Goal: Task Accomplishment & Management: Manage account settings

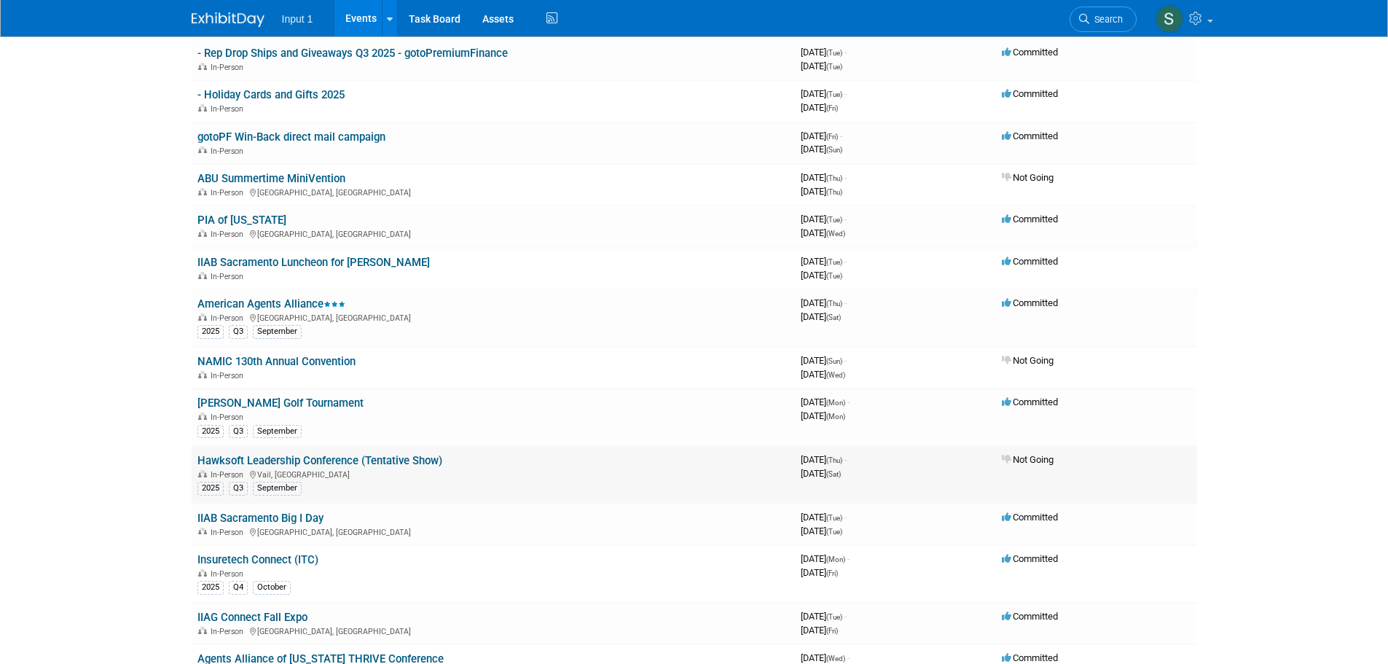
scroll to position [291, 0]
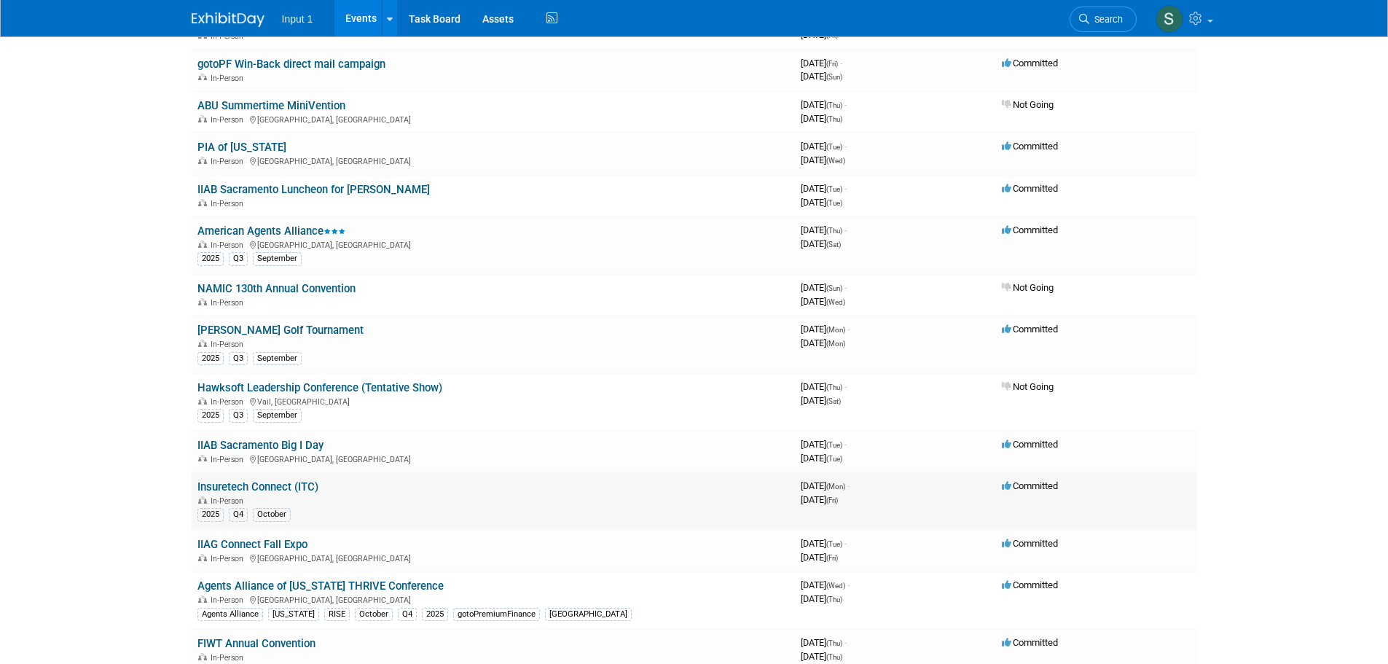
click at [258, 487] on link "Insuretech Connect (ITC)" at bounding box center [257, 486] width 121 height 13
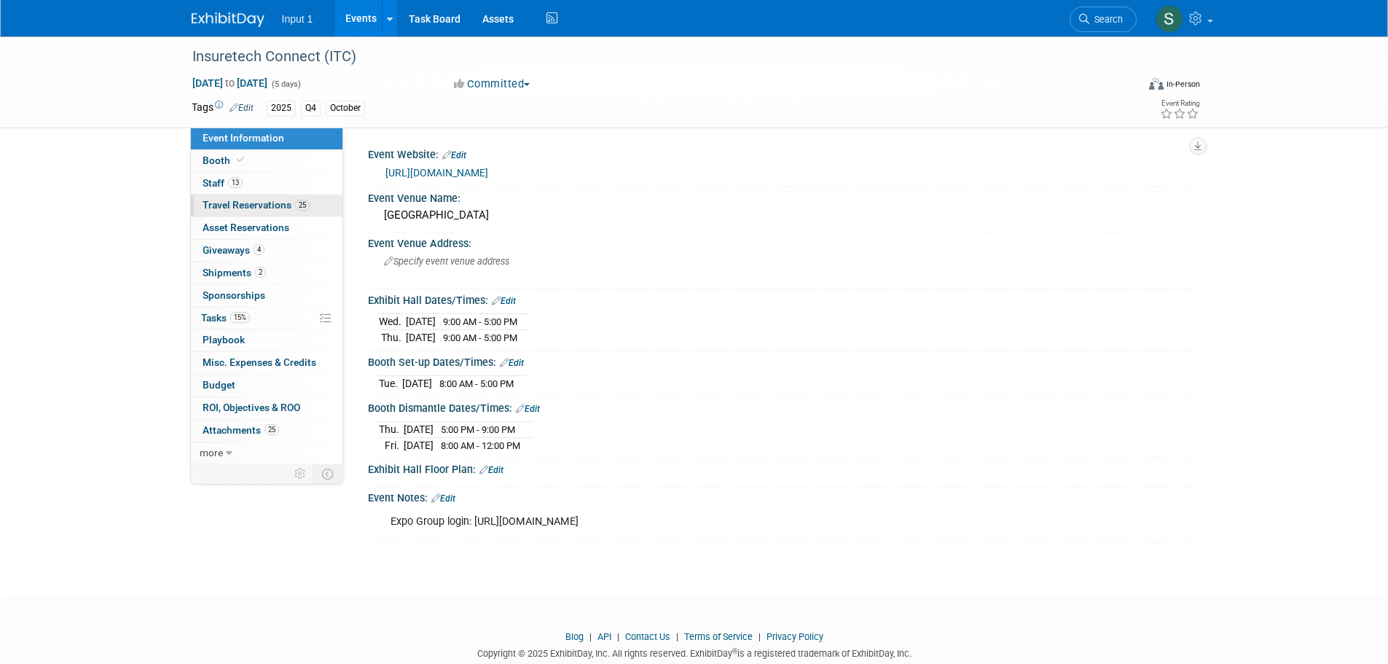
click at [235, 213] on link "25 Travel Reservations 25" at bounding box center [266, 205] width 151 height 22
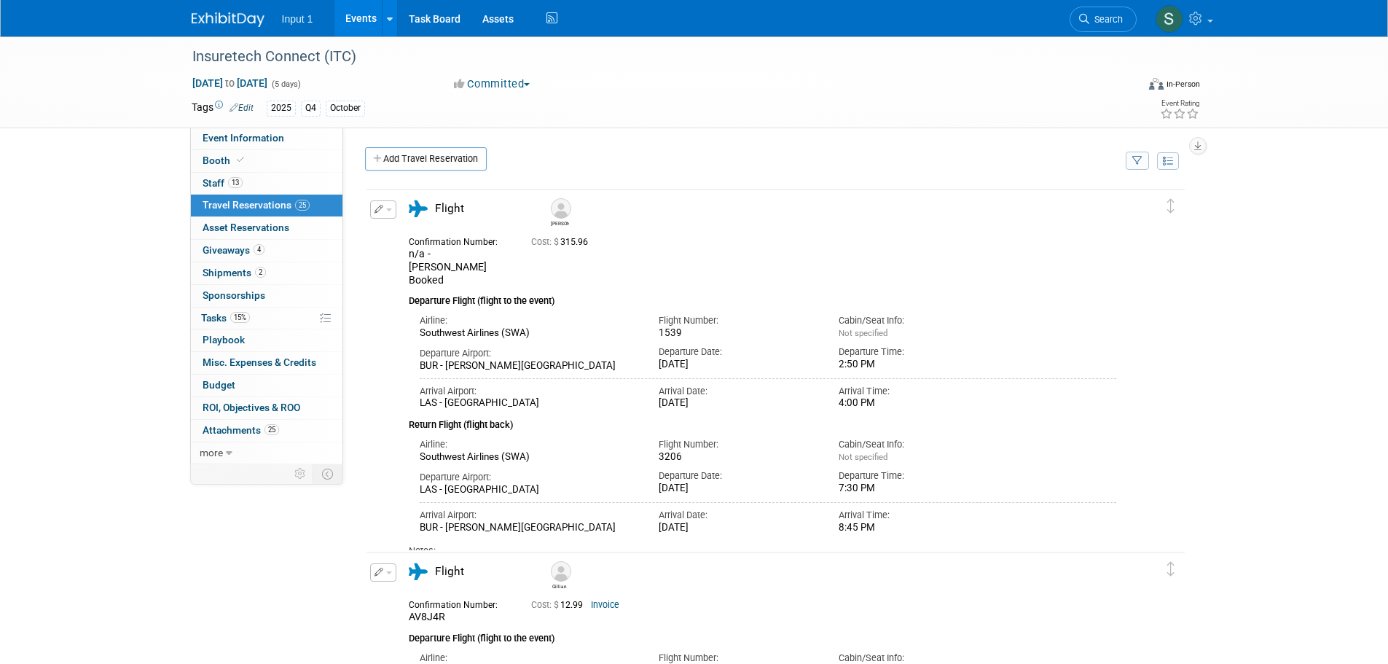
click at [1143, 166] on button "button" at bounding box center [1136, 160] width 23 height 18
click at [1082, 209] on select "-- Select Traveler -- All reservation with no one tagged Chris Farfaras Gillian…" at bounding box center [1046, 205] width 181 height 20
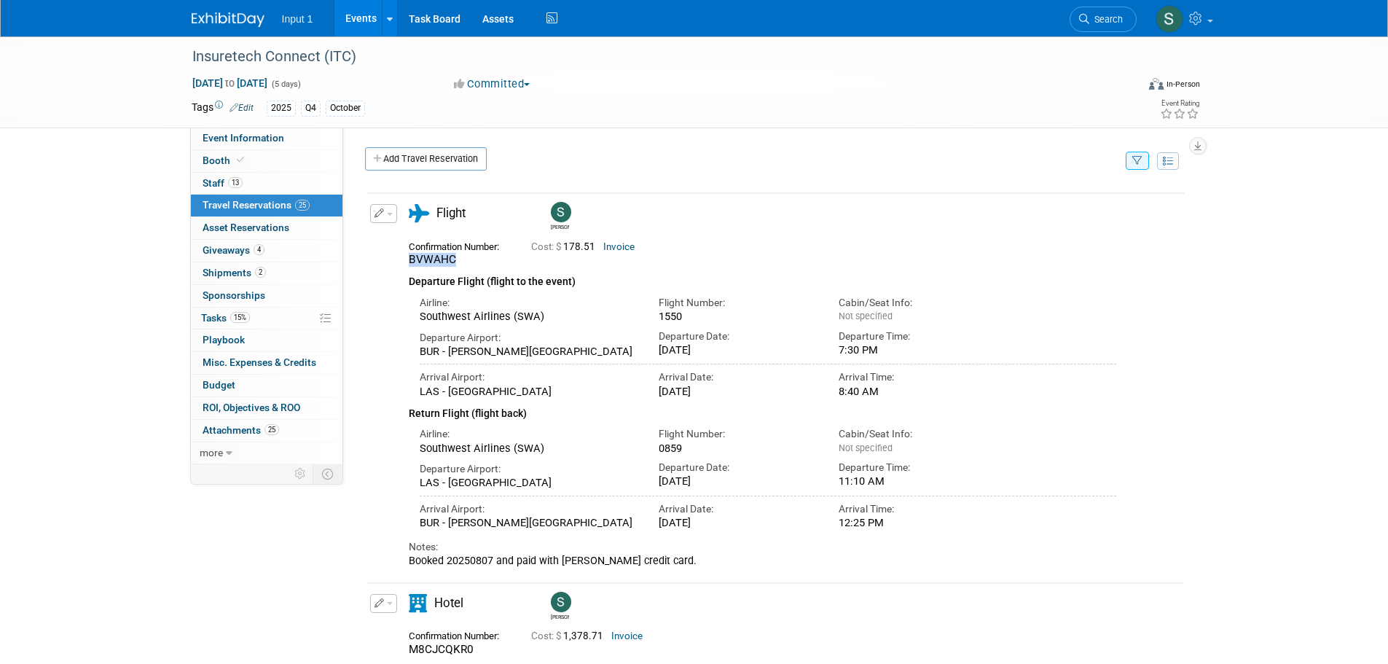
drag, startPoint x: 457, startPoint y: 259, endPoint x: 404, endPoint y: 266, distance: 52.9
click at [404, 266] on div "Confirmation Number: BVWAHC" at bounding box center [459, 252] width 122 height 31
copy span "BVWAHC"
click at [1203, 25] on icon at bounding box center [1197, 18] width 17 height 13
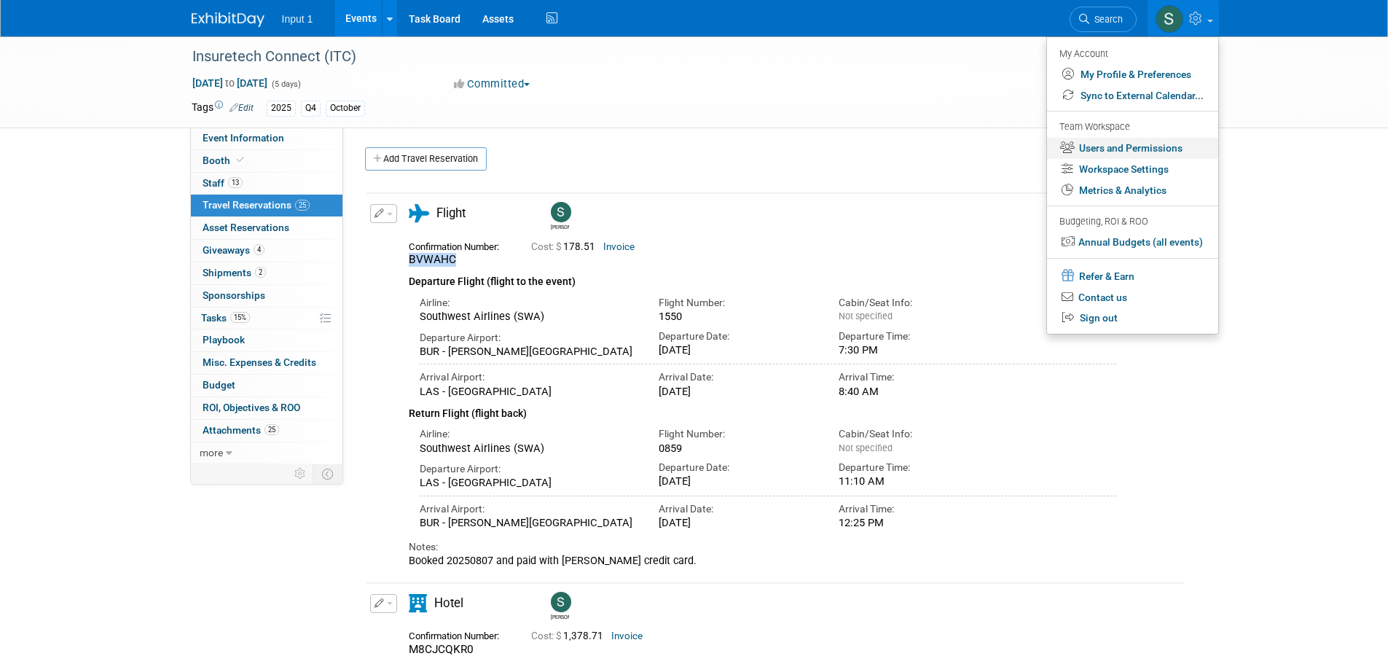
click at [1118, 141] on link "Users and Permissions" at bounding box center [1132, 148] width 171 height 21
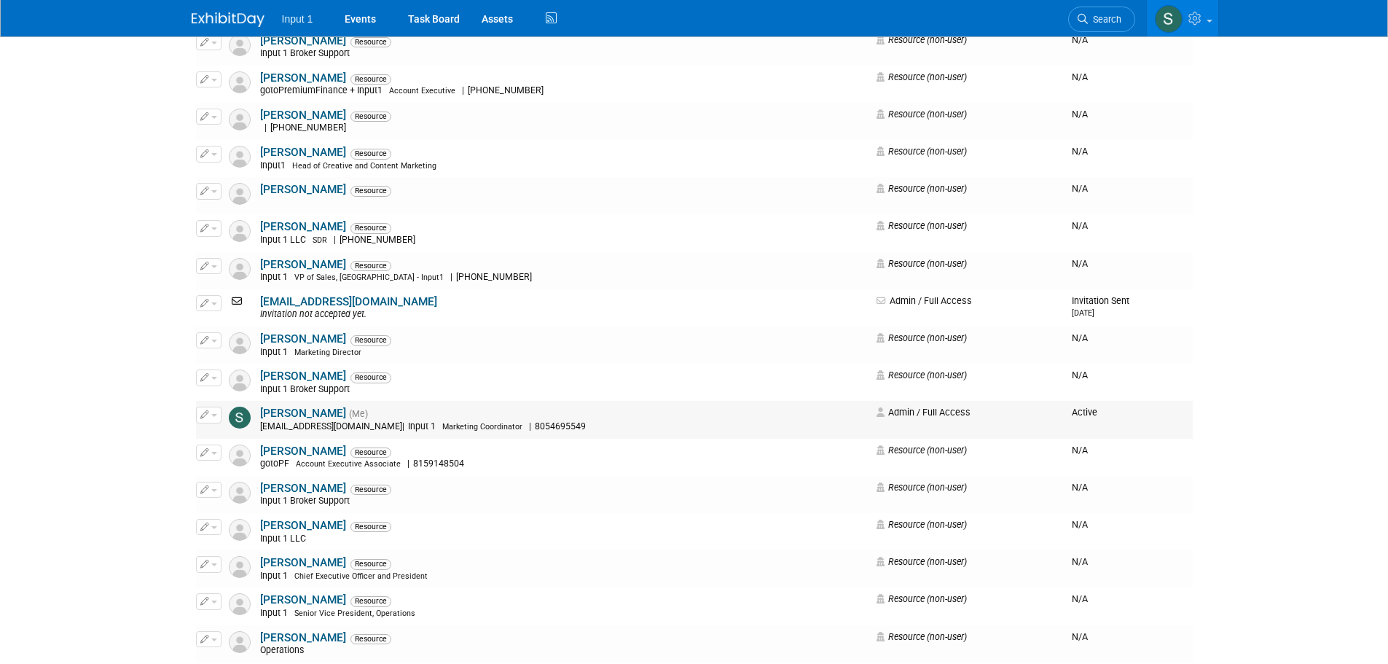
scroll to position [1443, 0]
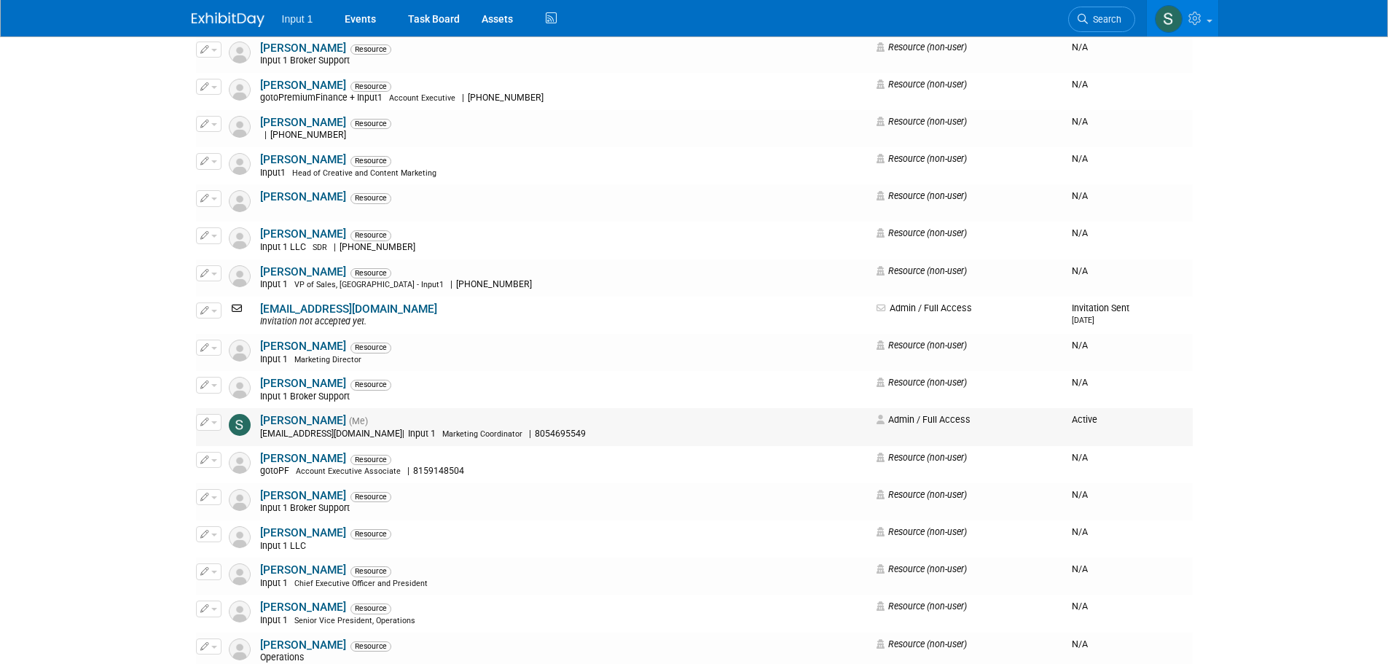
click at [301, 419] on link "Susan Stout" at bounding box center [303, 420] width 86 height 13
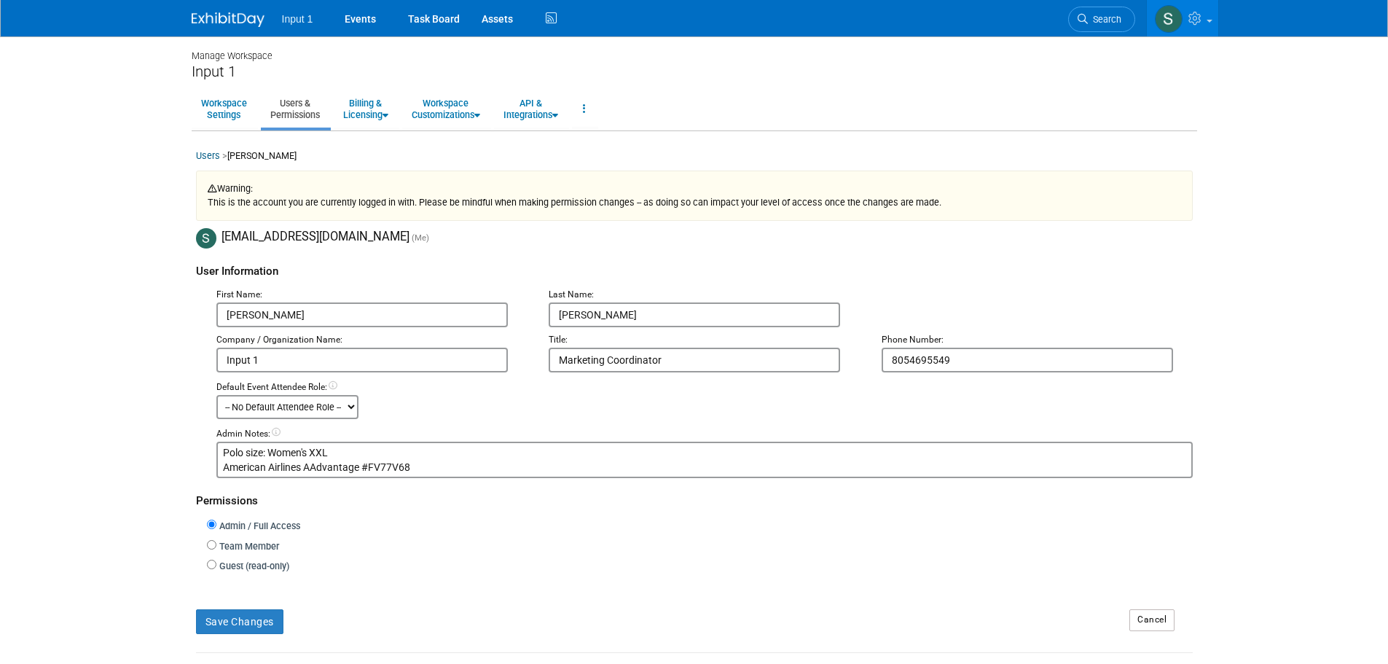
click at [425, 471] on textarea "Polo size: Women's XXL American Airlines AAdvantage #FV77V68" at bounding box center [704, 459] width 976 height 36
paste textarea "22644446764"
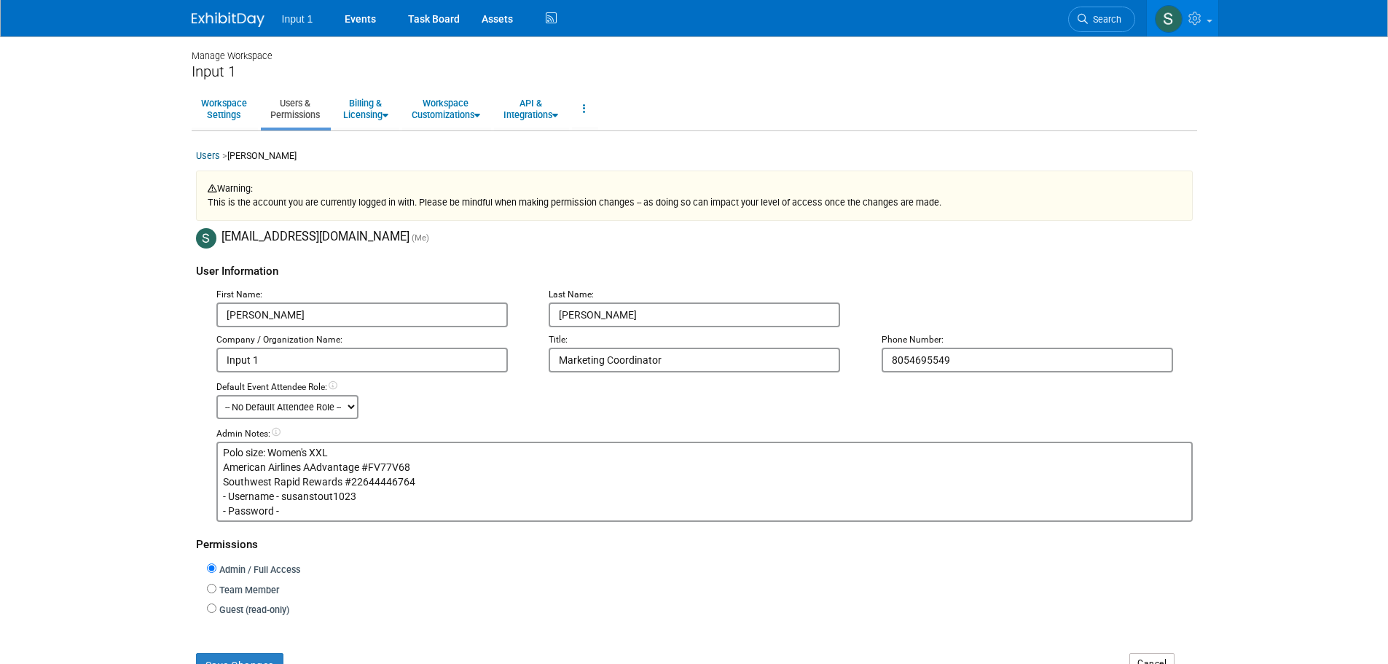
paste textarea "M1lkShake!$"
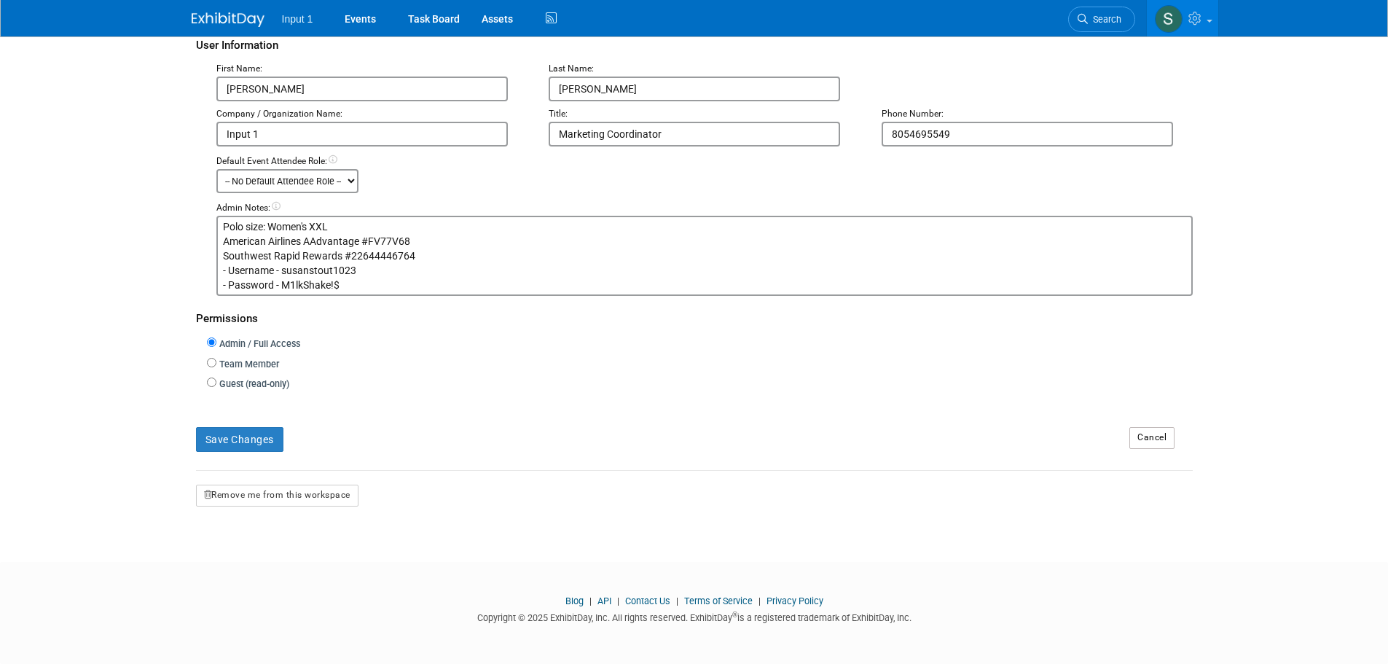
type textarea "Polo size: Women's XXL American Airlines AAdvantage #FV77V68 Southwest Rapid Re…"
click at [251, 431] on button "Save Changes" at bounding box center [239, 439] width 87 height 25
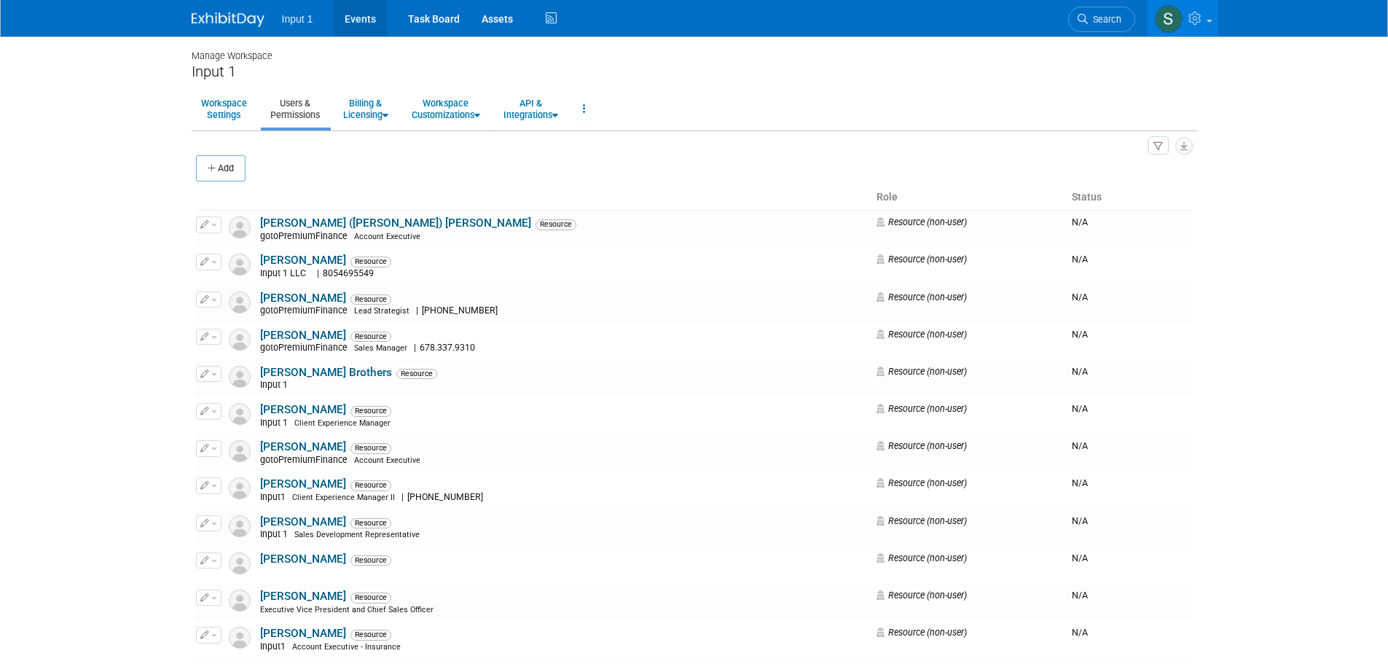
click at [350, 20] on link "Events" at bounding box center [360, 18] width 53 height 36
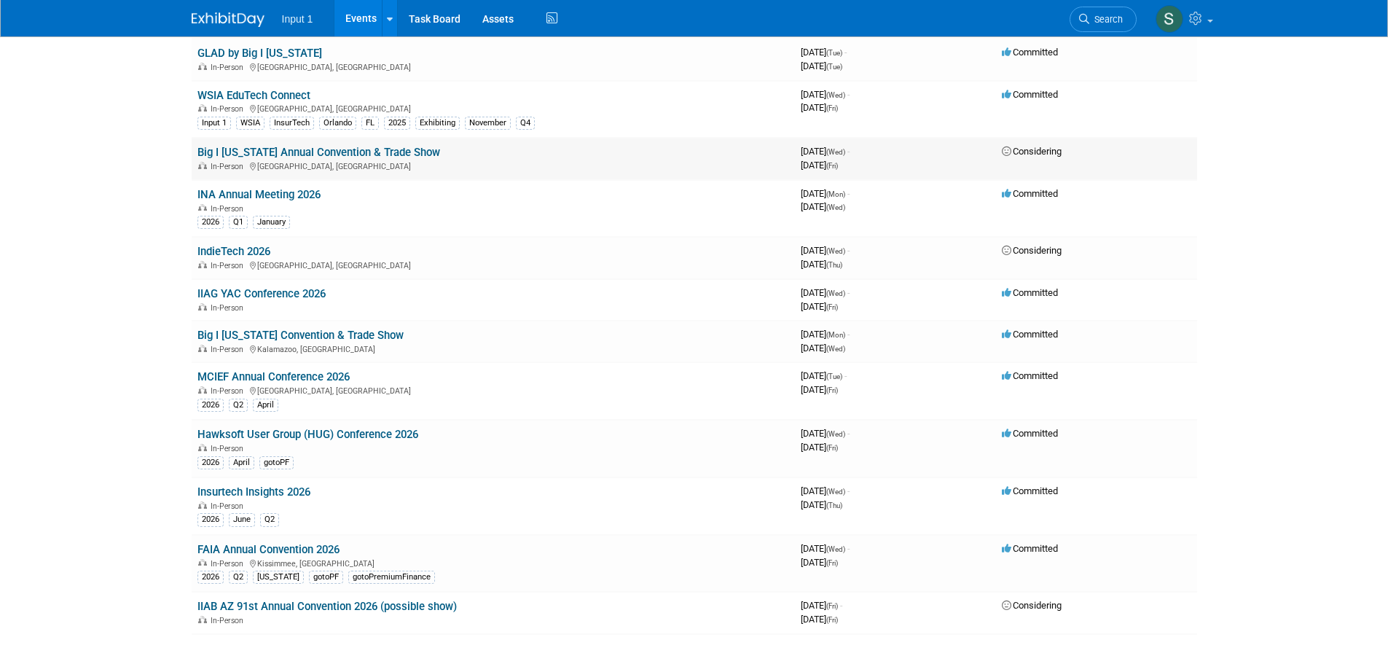
scroll to position [1165, 0]
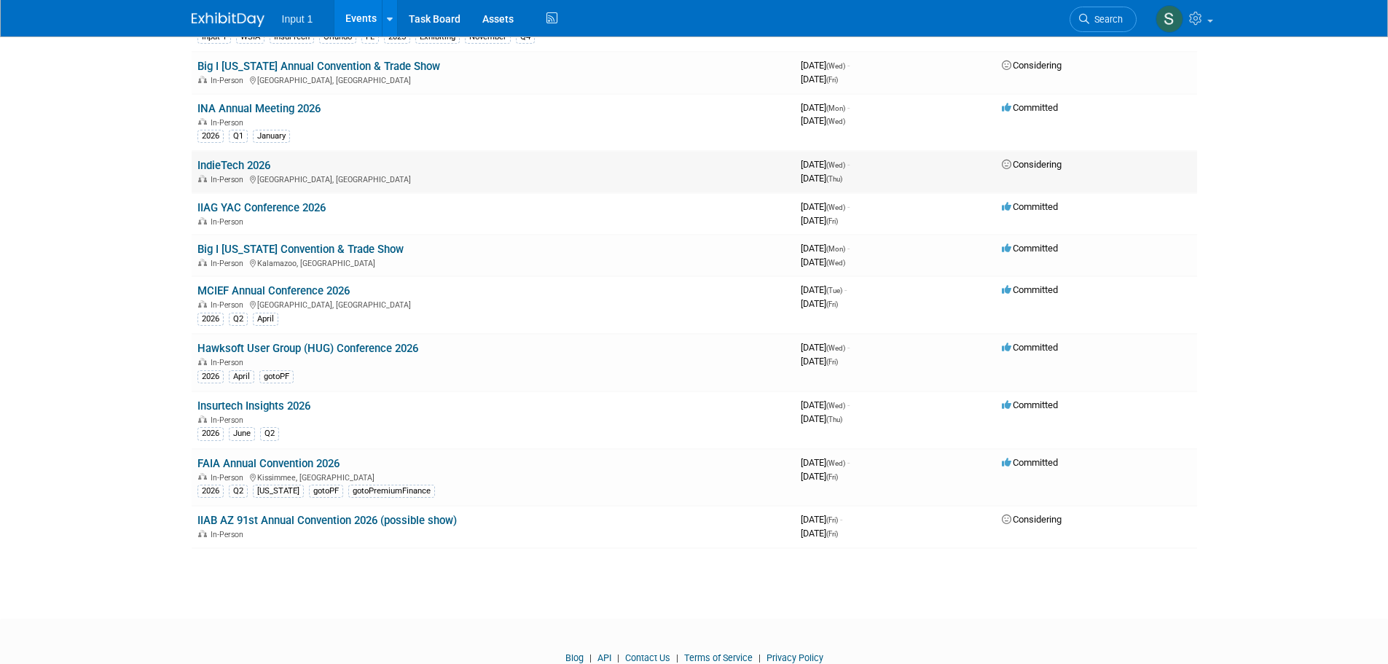
click at [261, 162] on link "IndieTech 2026" at bounding box center [233, 165] width 73 height 13
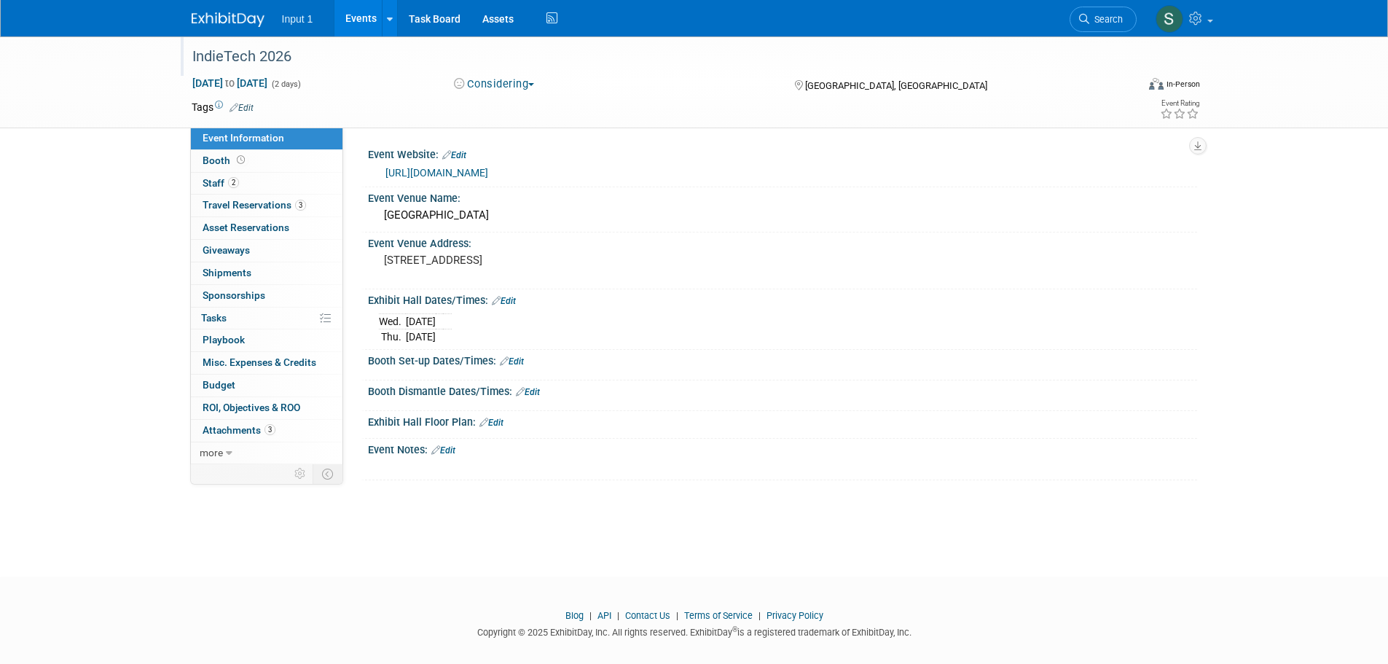
click at [192, 55] on div "IndieTech 2026" at bounding box center [650, 57] width 927 height 26
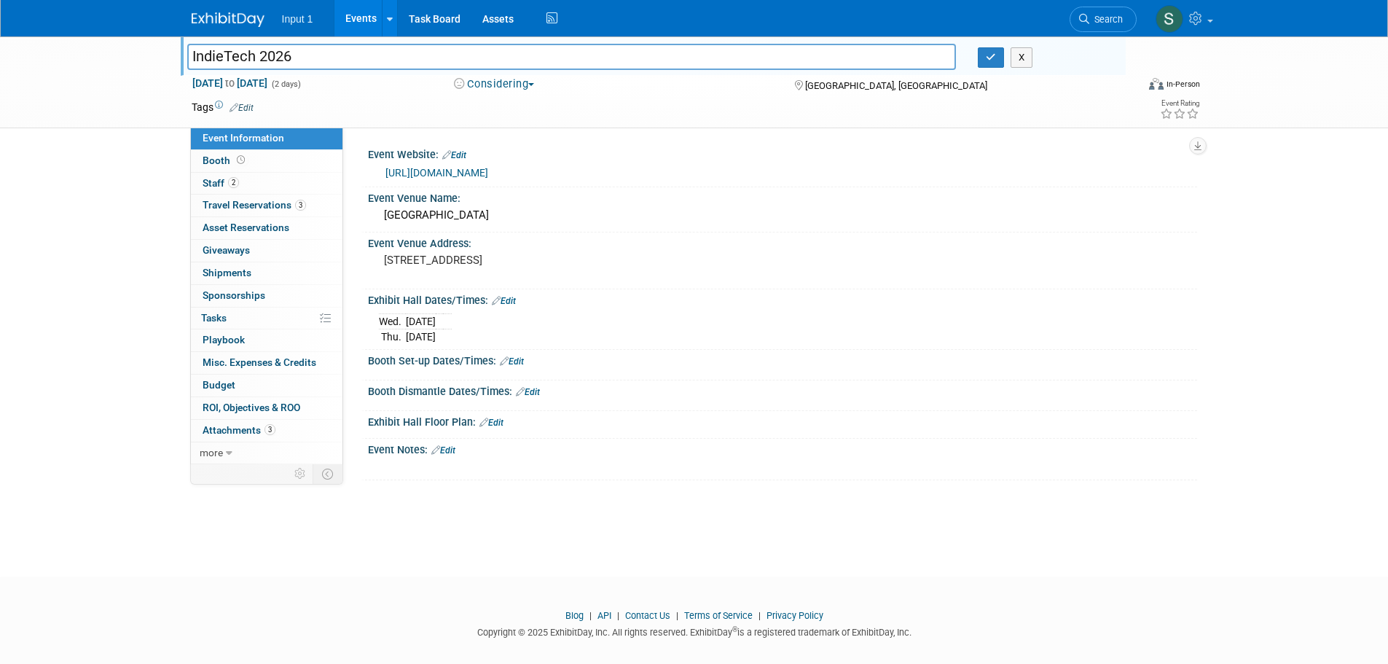
click at [192, 55] on input "IndieTech 2026" at bounding box center [571, 56] width 769 height 25
type input "AI IndieTech 2026"
click at [1064, 363] on div "Booth Set-up Dates/Times: Edit" at bounding box center [782, 359] width 829 height 19
click at [219, 154] on link "Booth" at bounding box center [266, 161] width 151 height 22
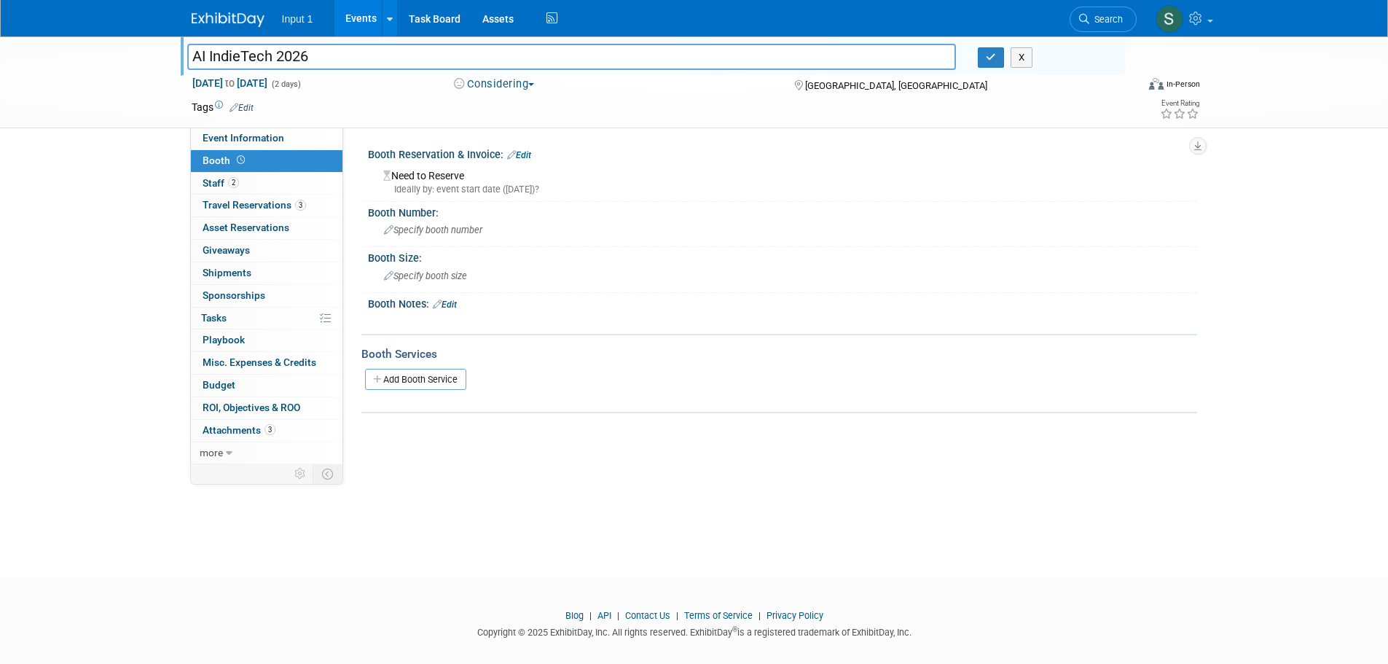
click at [524, 155] on link "Edit" at bounding box center [519, 155] width 24 height 10
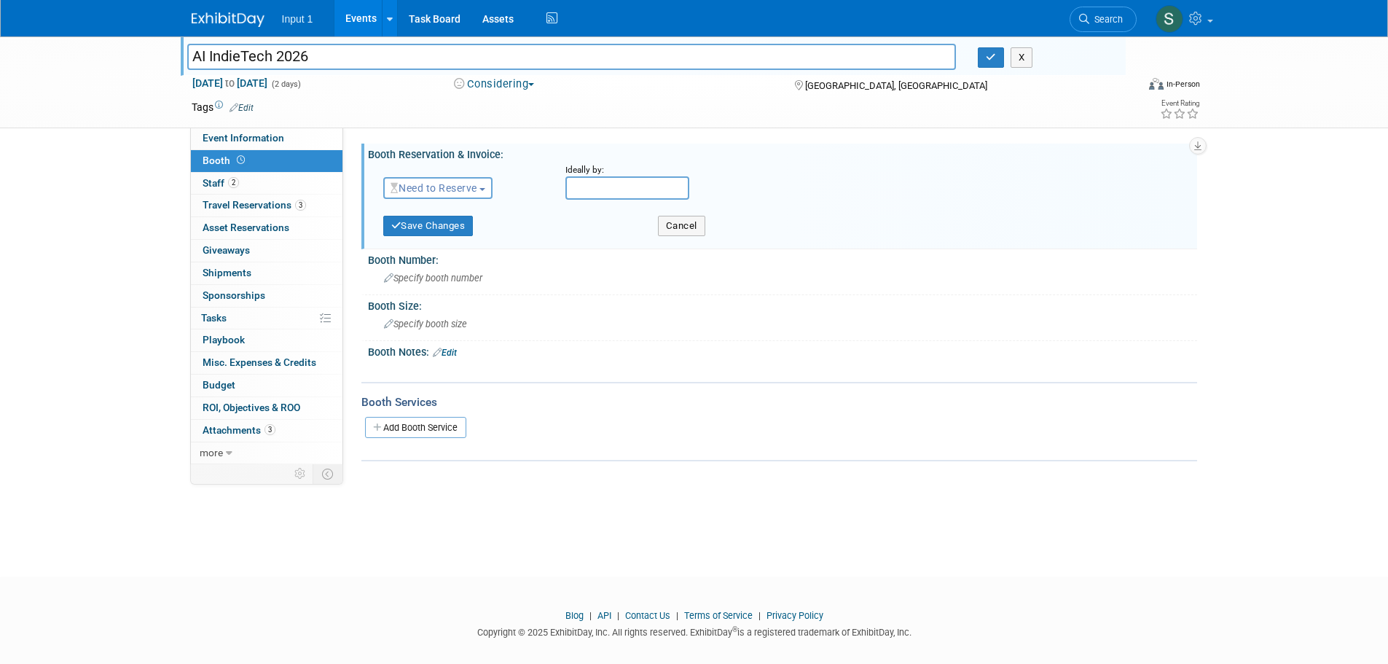
click at [487, 186] on button "Need to Reserve" at bounding box center [438, 188] width 110 height 22
click at [464, 229] on link "Reserved" at bounding box center [462, 233] width 156 height 20
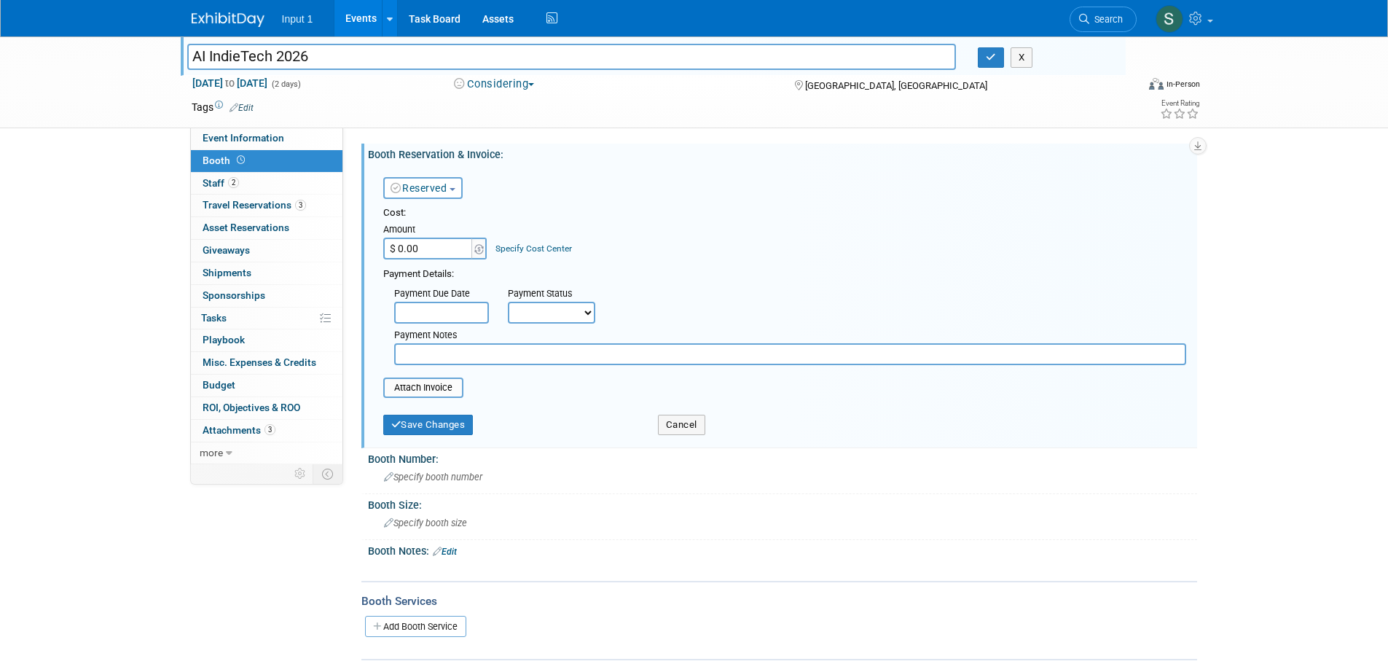
click at [433, 248] on input "$ 0.00" at bounding box center [428, 248] width 91 height 22
type input "$ 5,000.00"
click at [449, 321] on body "Input 1 Events Add Event Bulk Upload Events Shareable Event Boards Recently Vie…" at bounding box center [694, 332] width 1388 height 664
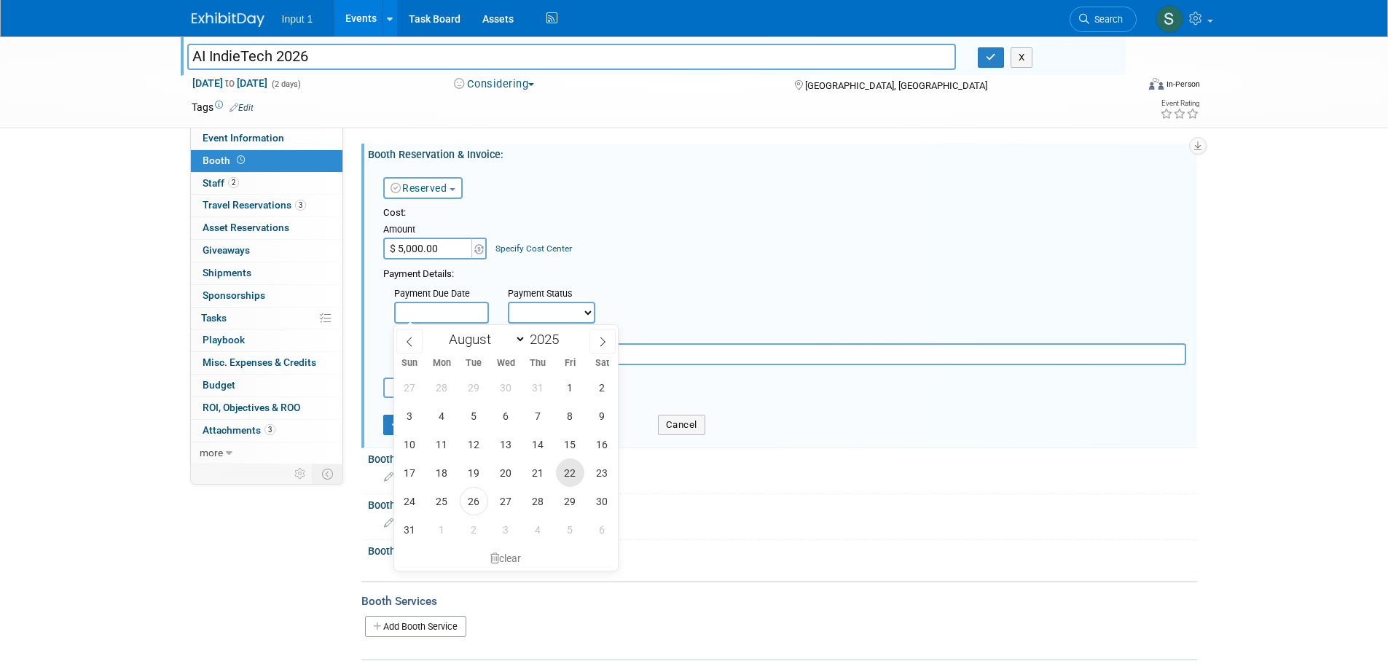
click at [575, 472] on span "22" at bounding box center [570, 472] width 28 height 28
type input "Aug 22, 2025"
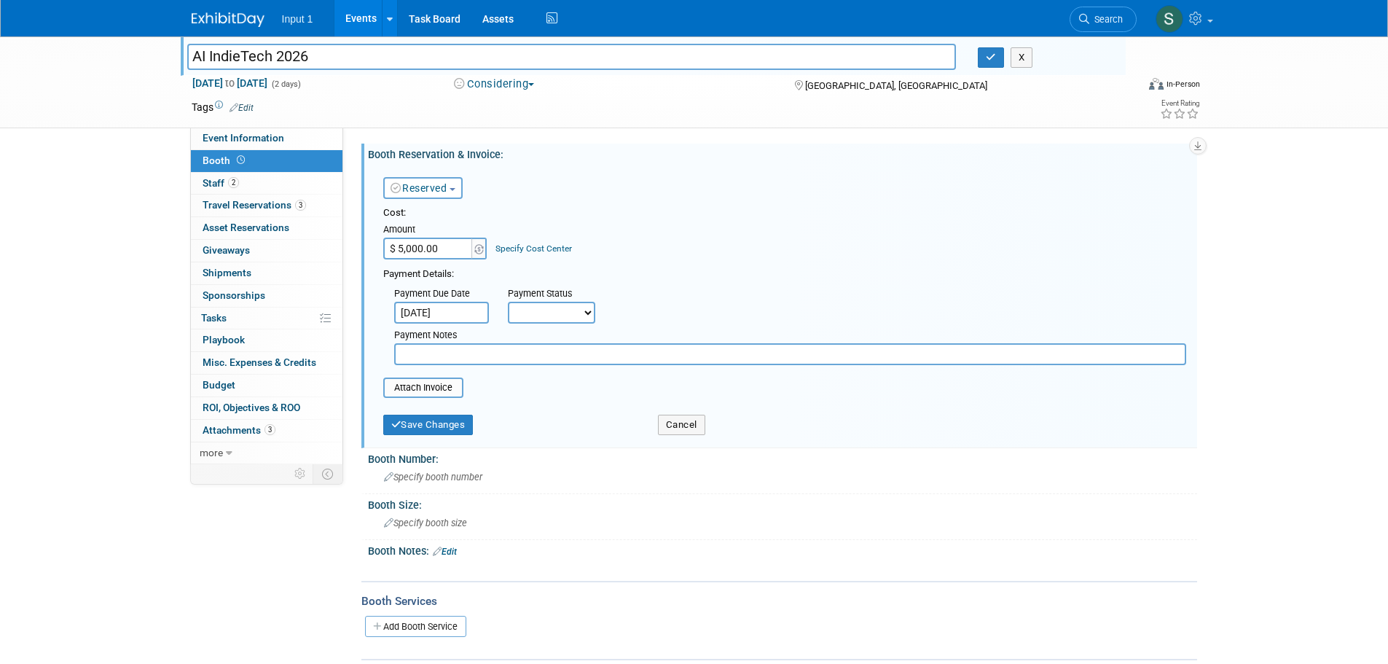
click at [575, 323] on select "Not Paid Yet Partially Paid Paid in Full" at bounding box center [551, 313] width 87 height 22
select select "1"
click at [508, 302] on select "Not Paid Yet Partially Paid Paid in Full" at bounding box center [551, 313] width 87 height 22
click at [448, 358] on input "text" at bounding box center [790, 354] width 792 height 22
type input "p"
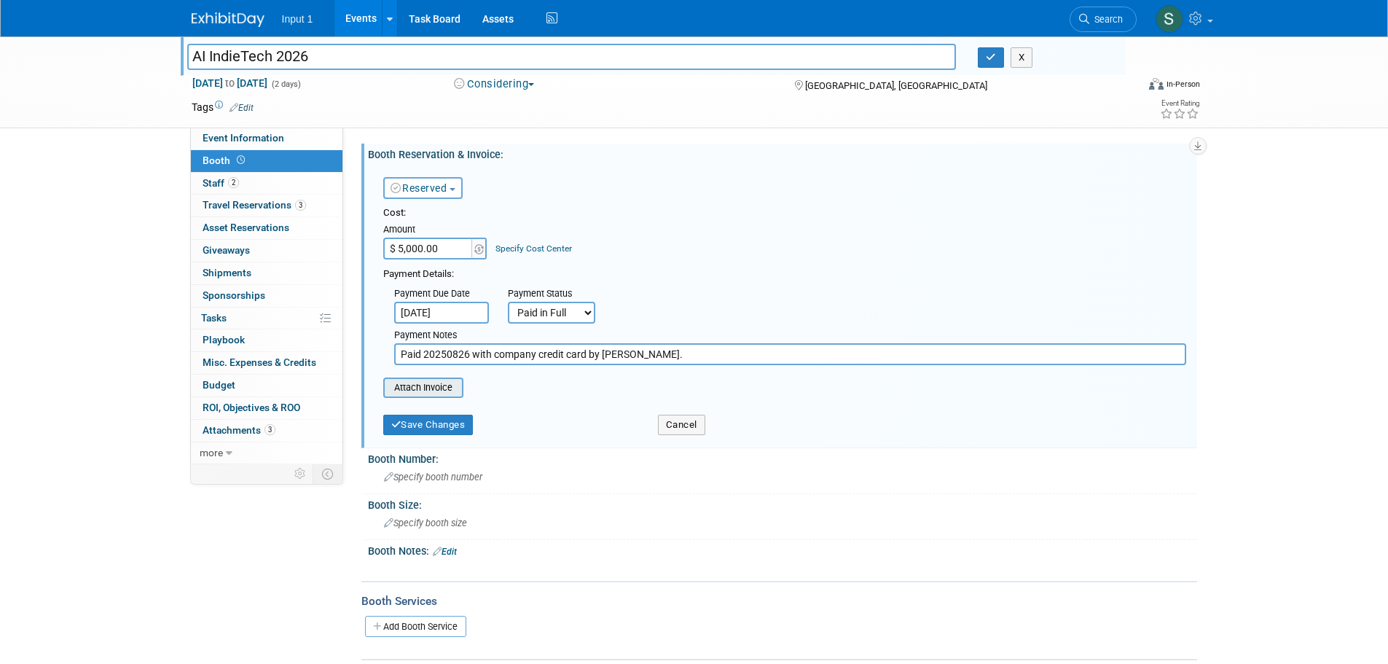
type input "Paid 20250826 with company credit card by Lydia."
click at [419, 386] on input "file" at bounding box center [374, 387] width 173 height 17
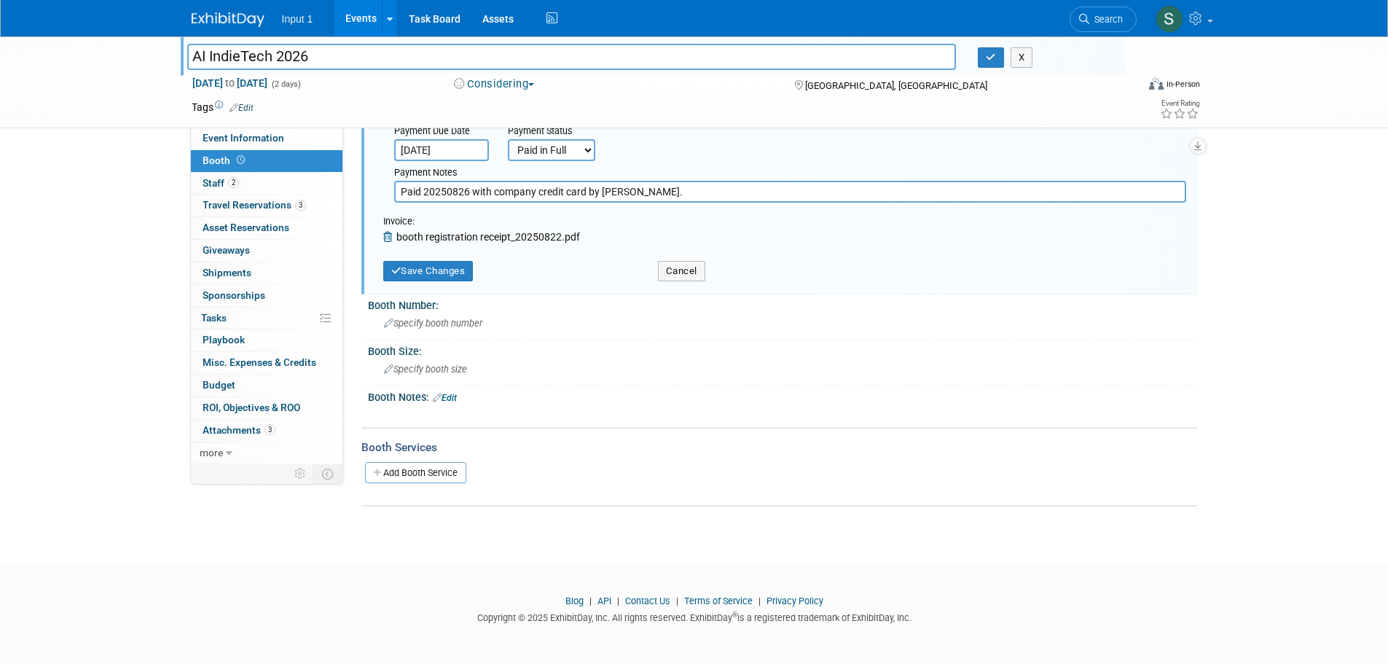
scroll to position [163, 0]
click at [445, 275] on button "Save Changes" at bounding box center [428, 271] width 90 height 20
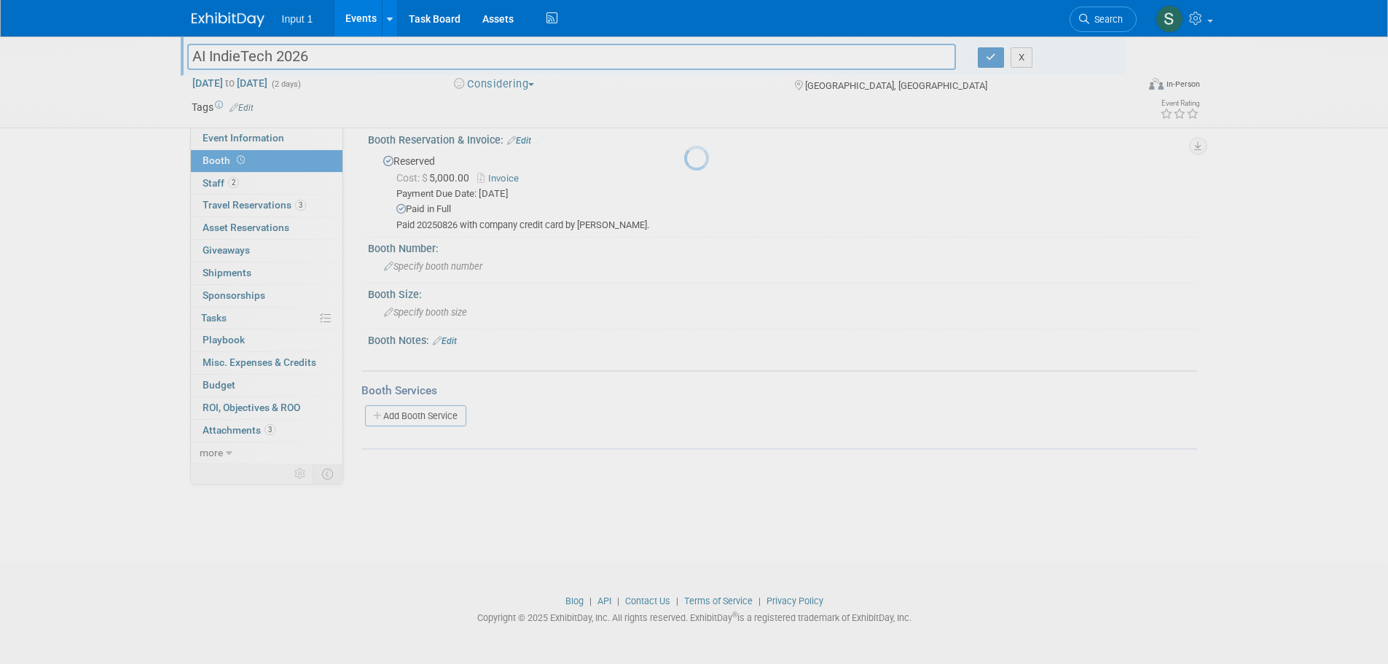
scroll to position [15, 0]
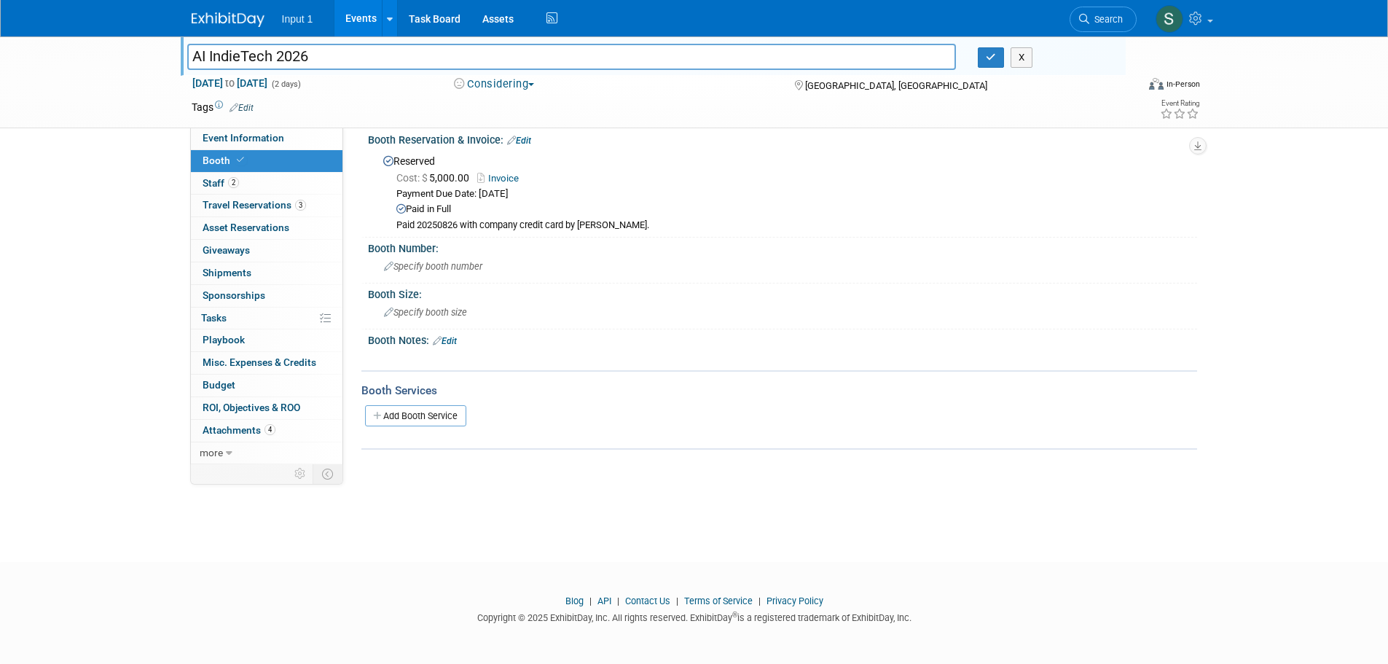
click at [355, 17] on link "Events" at bounding box center [360, 18] width 53 height 36
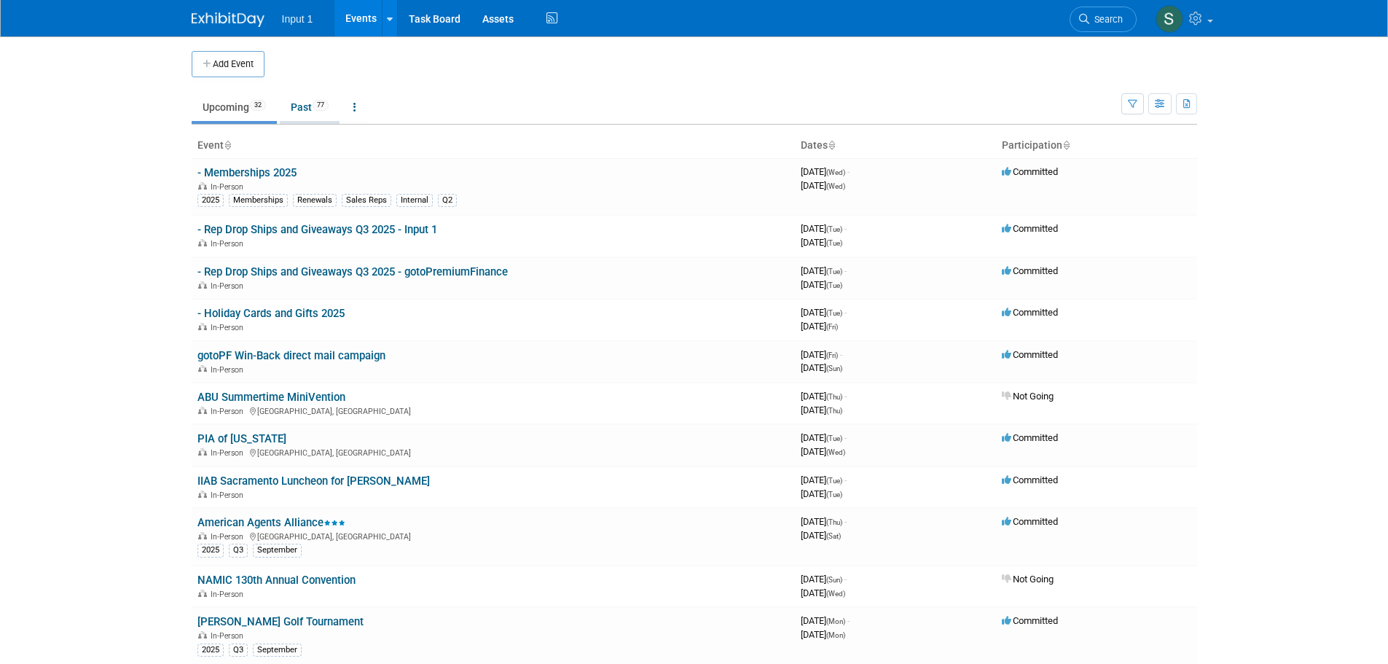
click at [307, 111] on link "Past 77" at bounding box center [310, 107] width 60 height 28
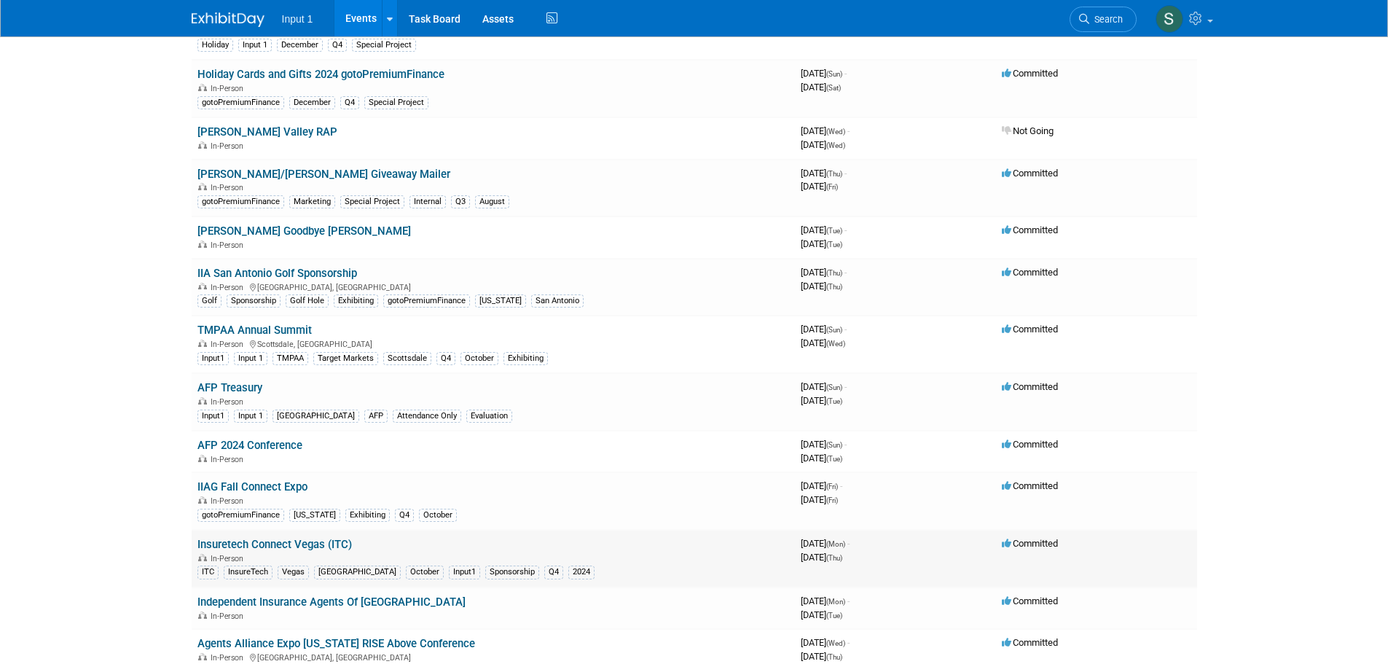
scroll to position [2549, 0]
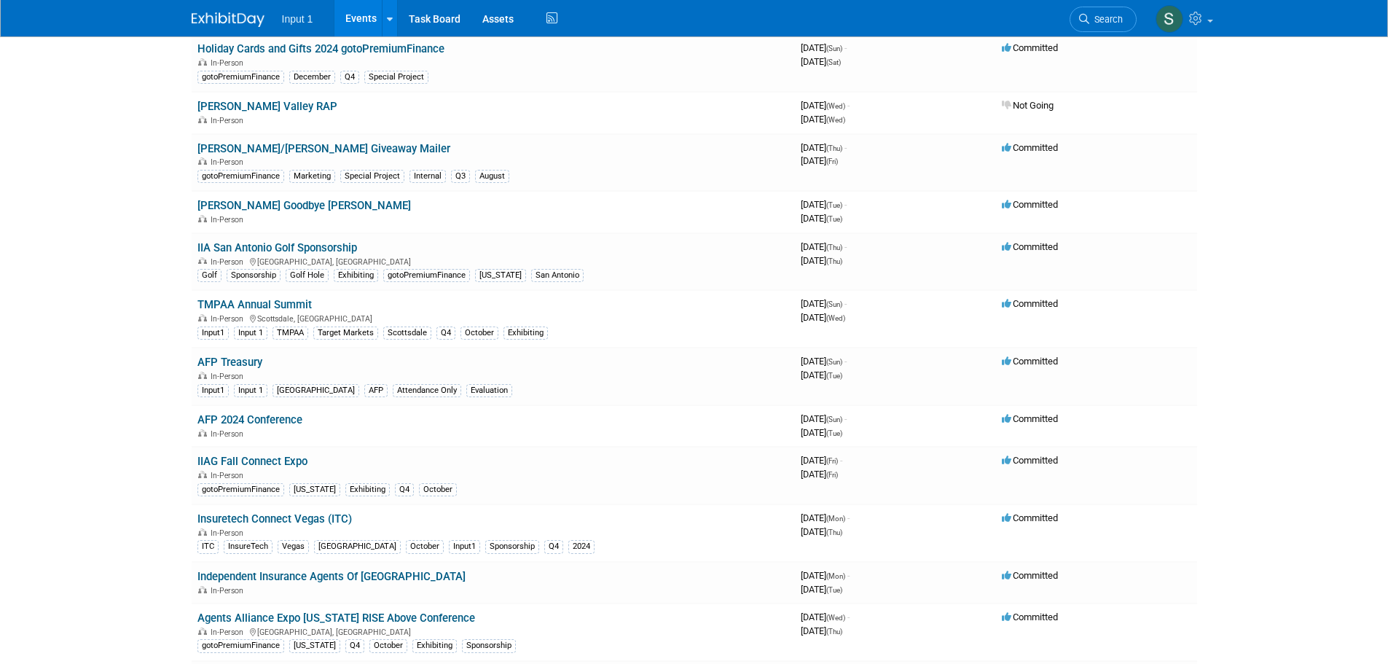
drag, startPoint x: 283, startPoint y: 516, endPoint x: 385, endPoint y: 501, distance: 103.0
click at [283, 516] on link "Insuretech Connect Vegas (ITC)" at bounding box center [274, 518] width 154 height 13
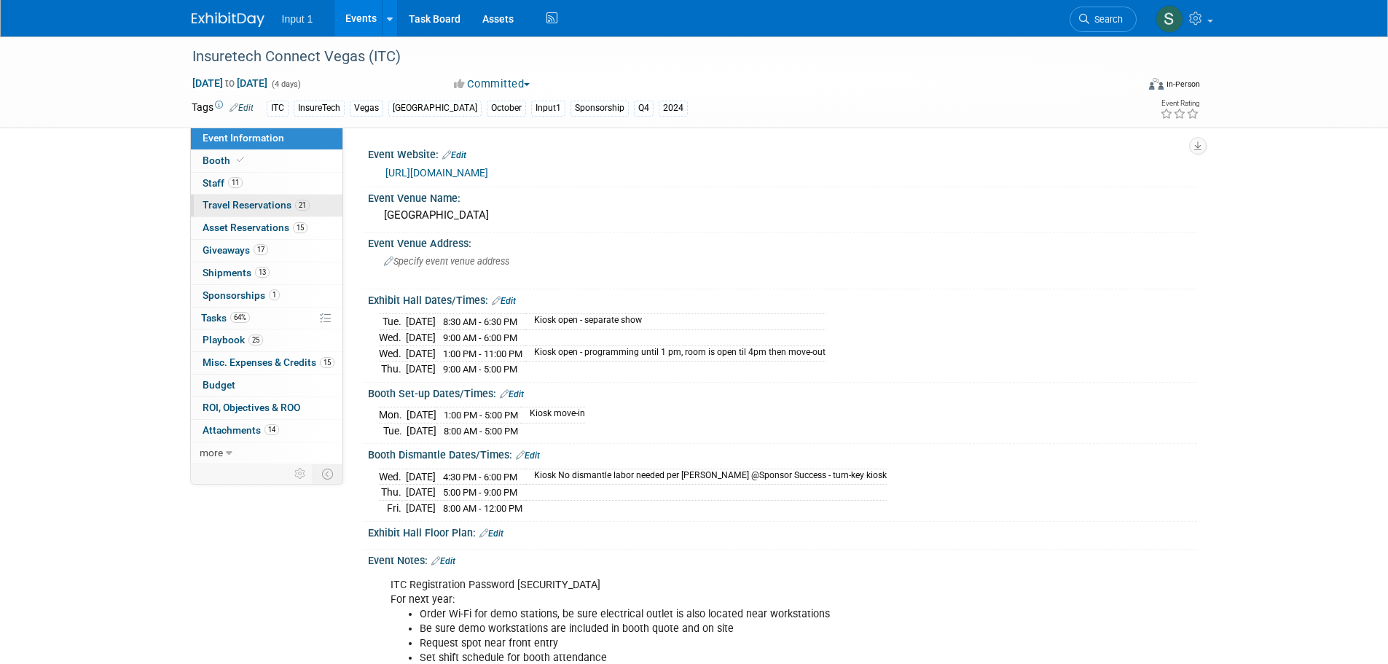
click at [233, 206] on span "Travel Reservations 21" at bounding box center [255, 205] width 107 height 12
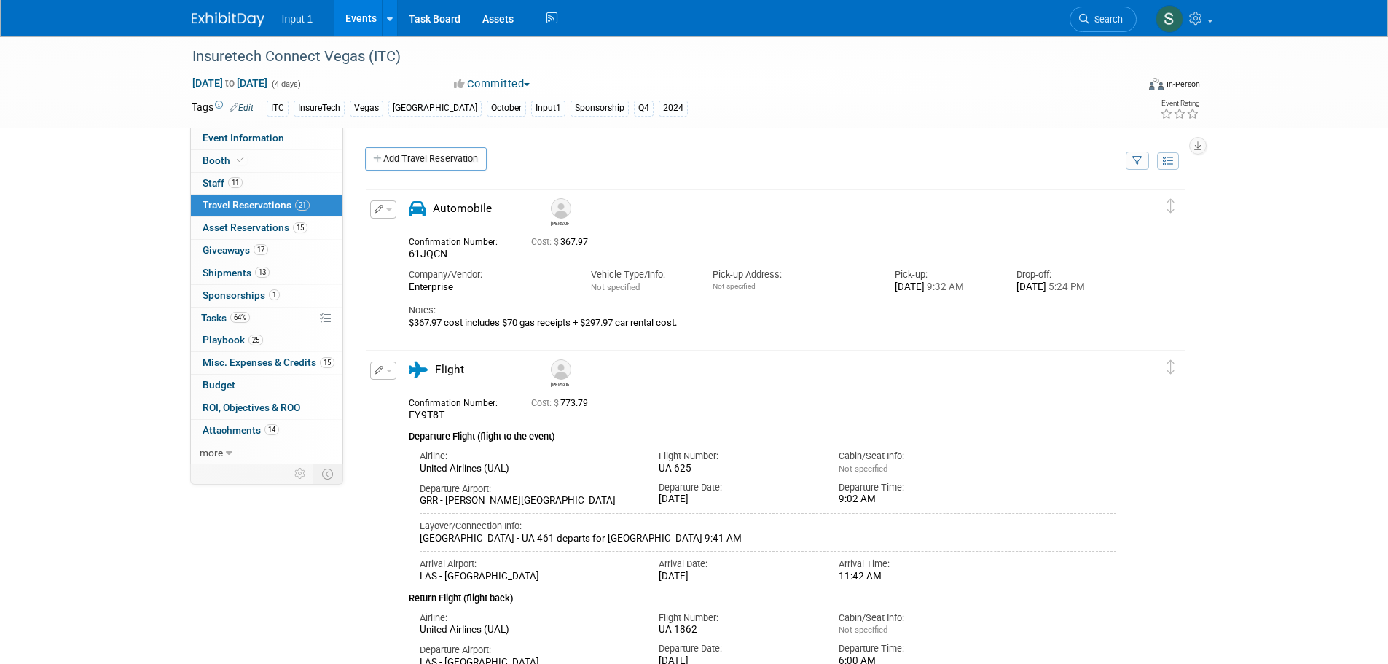
click at [1141, 165] on icon "button" at bounding box center [1137, 161] width 10 height 9
click at [1081, 210] on select "-- Select Traveler -- All reservation with no one tagged Carlos Guzman Chris Fa…" at bounding box center [1046, 205] width 181 height 20
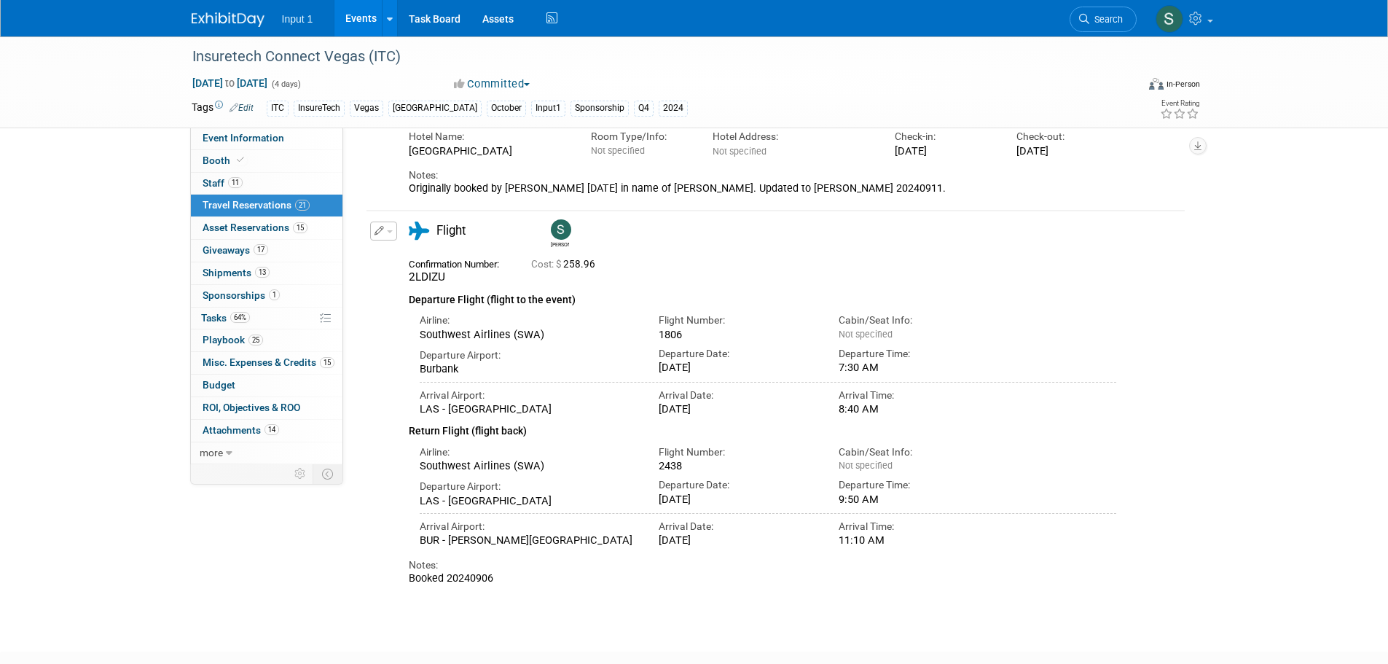
scroll to position [146, 0]
drag, startPoint x: 449, startPoint y: 280, endPoint x: 399, endPoint y: 274, distance: 50.7
click at [399, 274] on div "Confirmation Number: 2LDIZU" at bounding box center [459, 268] width 122 height 31
copy span "2LDIZU"
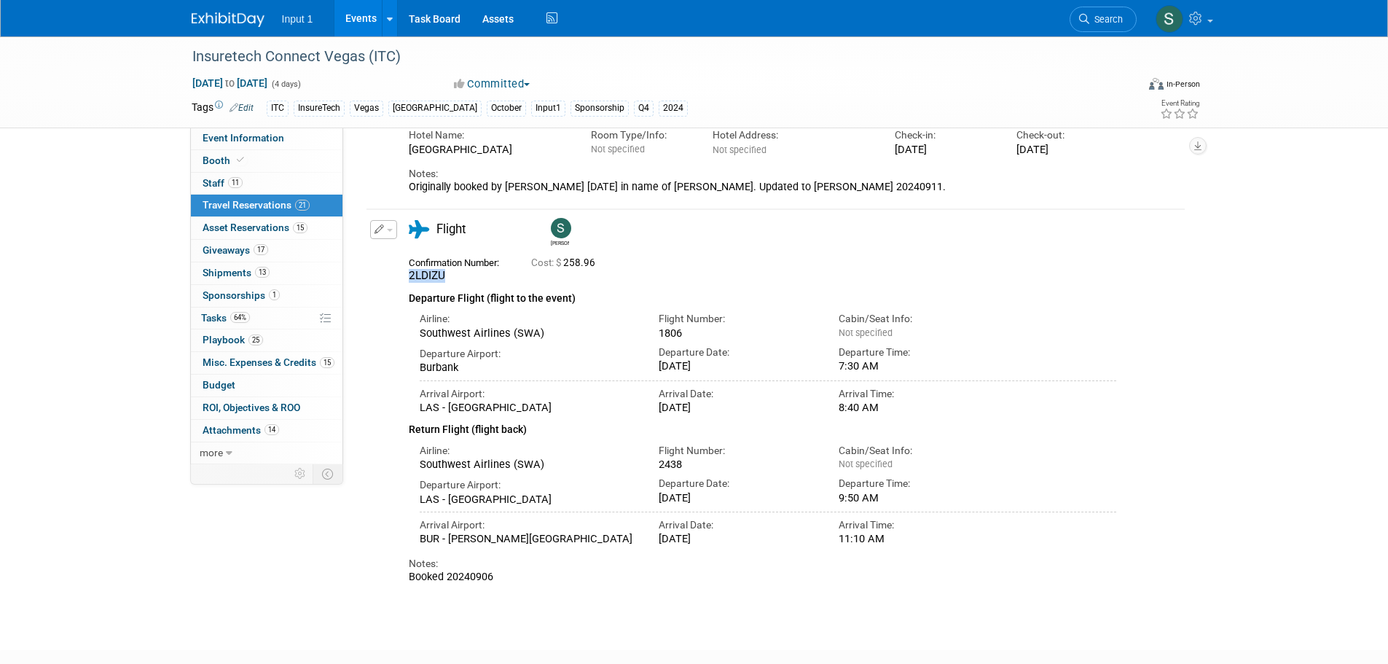
click at [366, 21] on link "Events" at bounding box center [360, 18] width 53 height 36
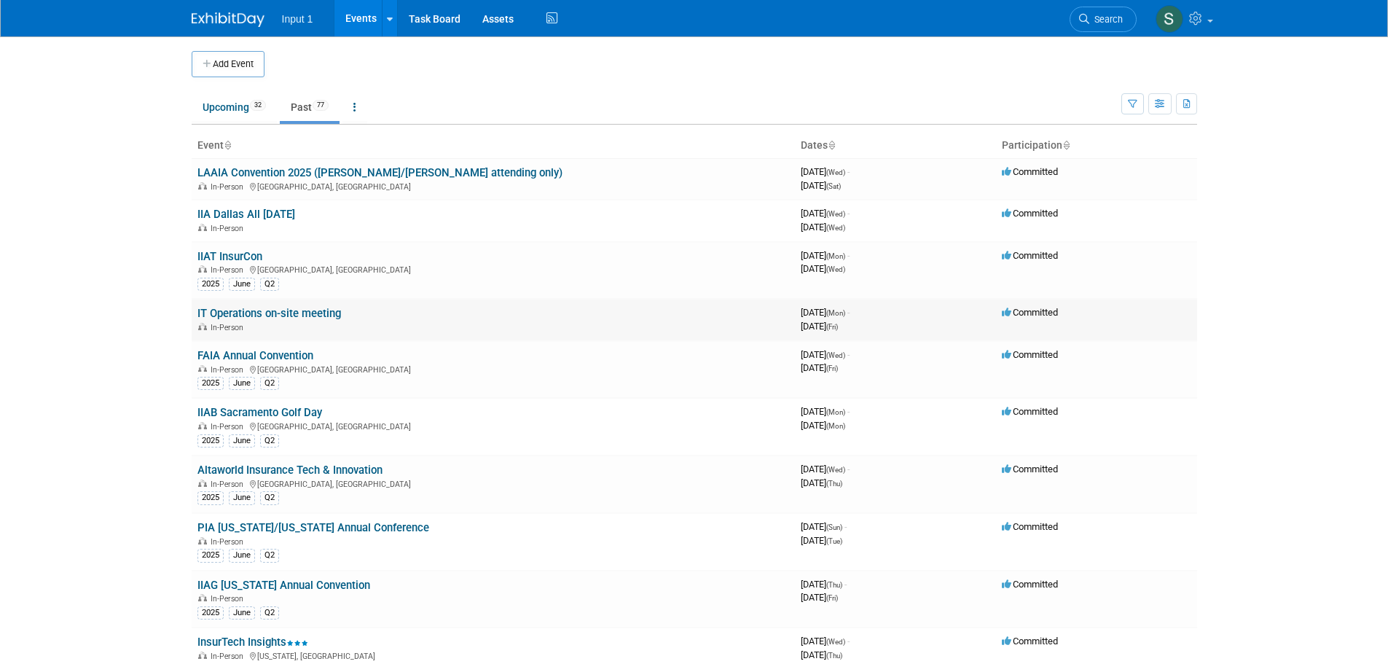
click at [318, 299] on td "IT Operations on-site meeting In-Person" at bounding box center [493, 320] width 603 height 42
click at [232, 98] on link "Upcoming 32" at bounding box center [234, 107] width 85 height 28
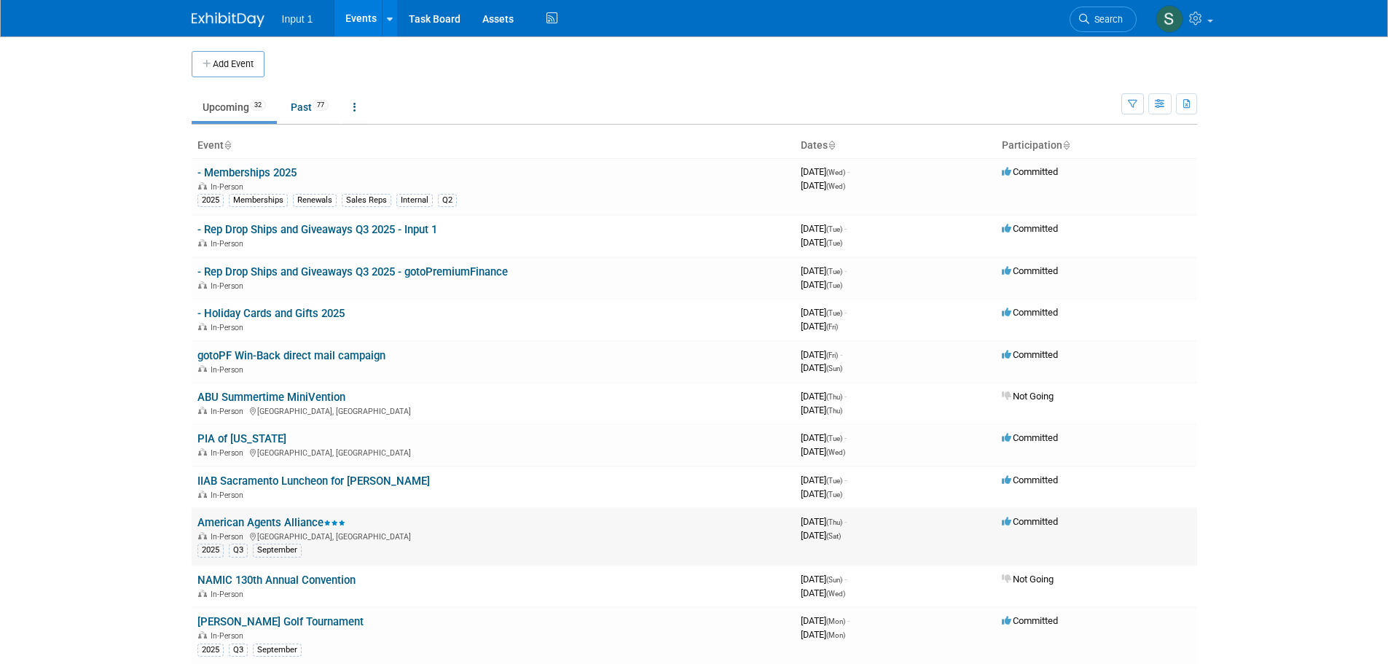
click at [303, 522] on link "American Agents Alliance" at bounding box center [271, 522] width 148 height 13
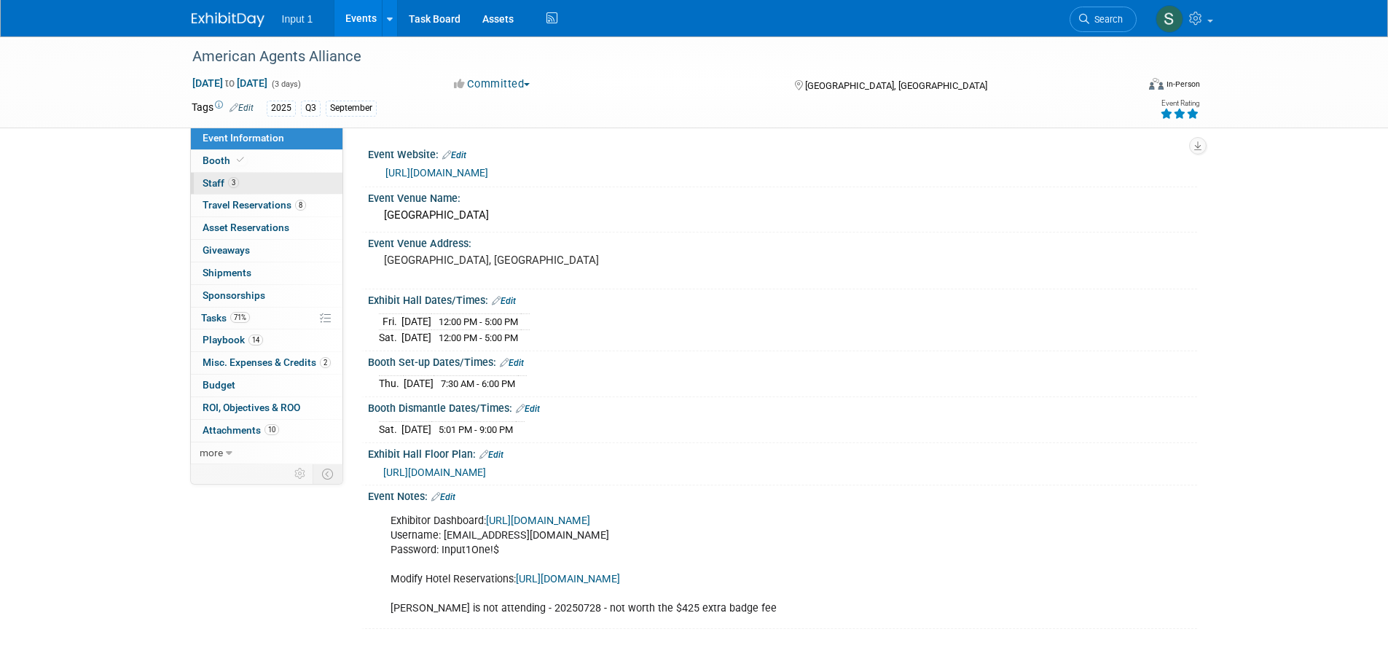
click at [224, 187] on span "Staff 3" at bounding box center [220, 183] width 36 height 12
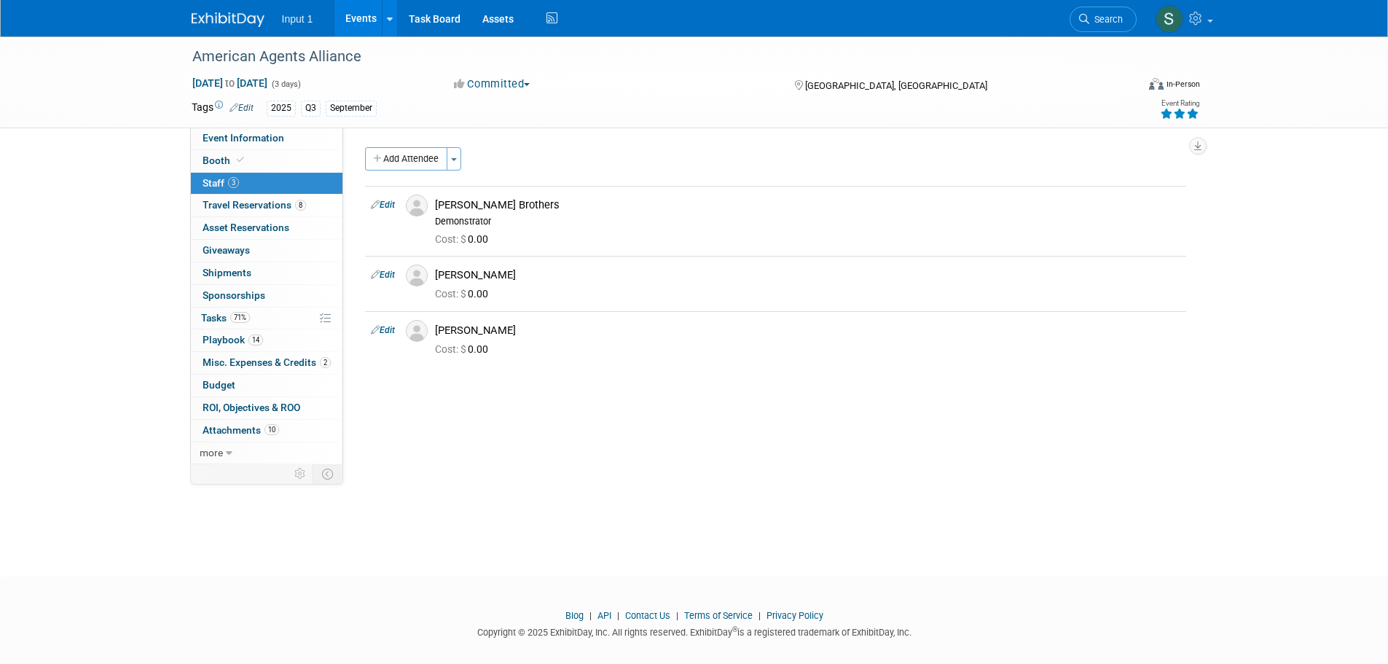
click at [563, 426] on div "Event Website: Edit https://agentsalliance.com/overview/ Event Venue Name: JW M…" at bounding box center [770, 295] width 854 height 336
click at [454, 161] on button "Toggle Dropdown" at bounding box center [453, 158] width 15 height 23
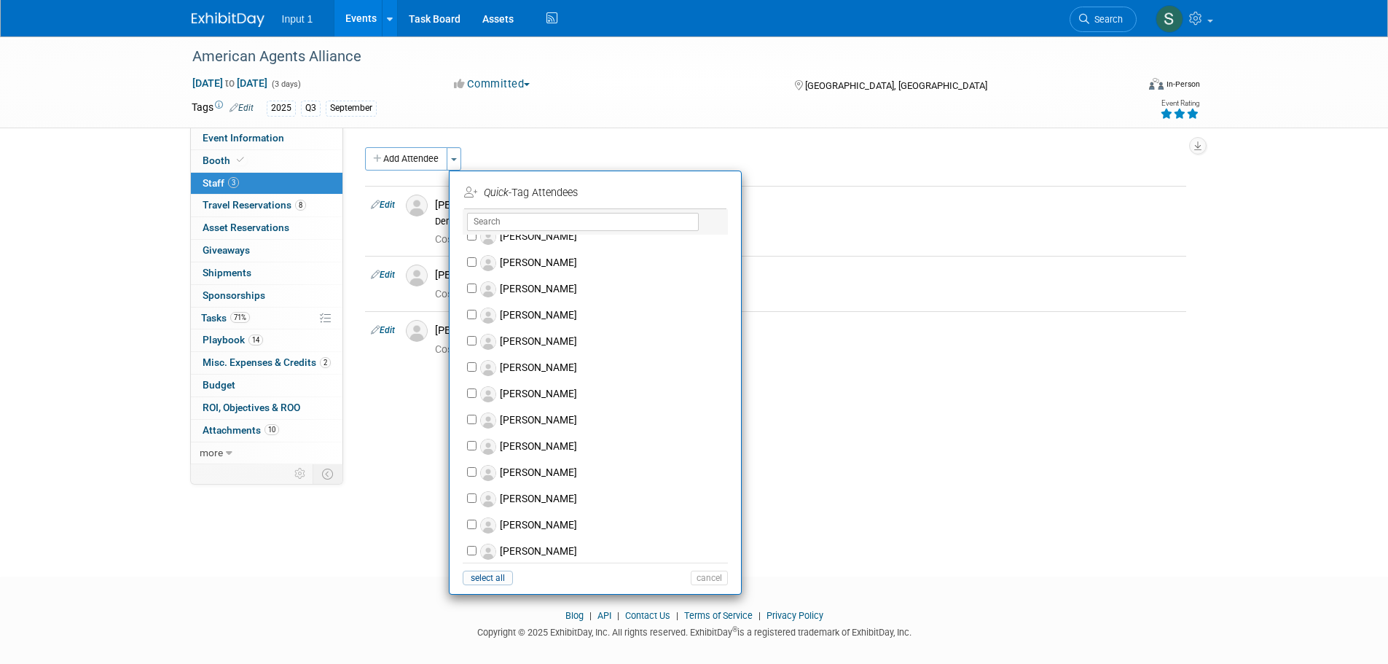
scroll to position [437, 0]
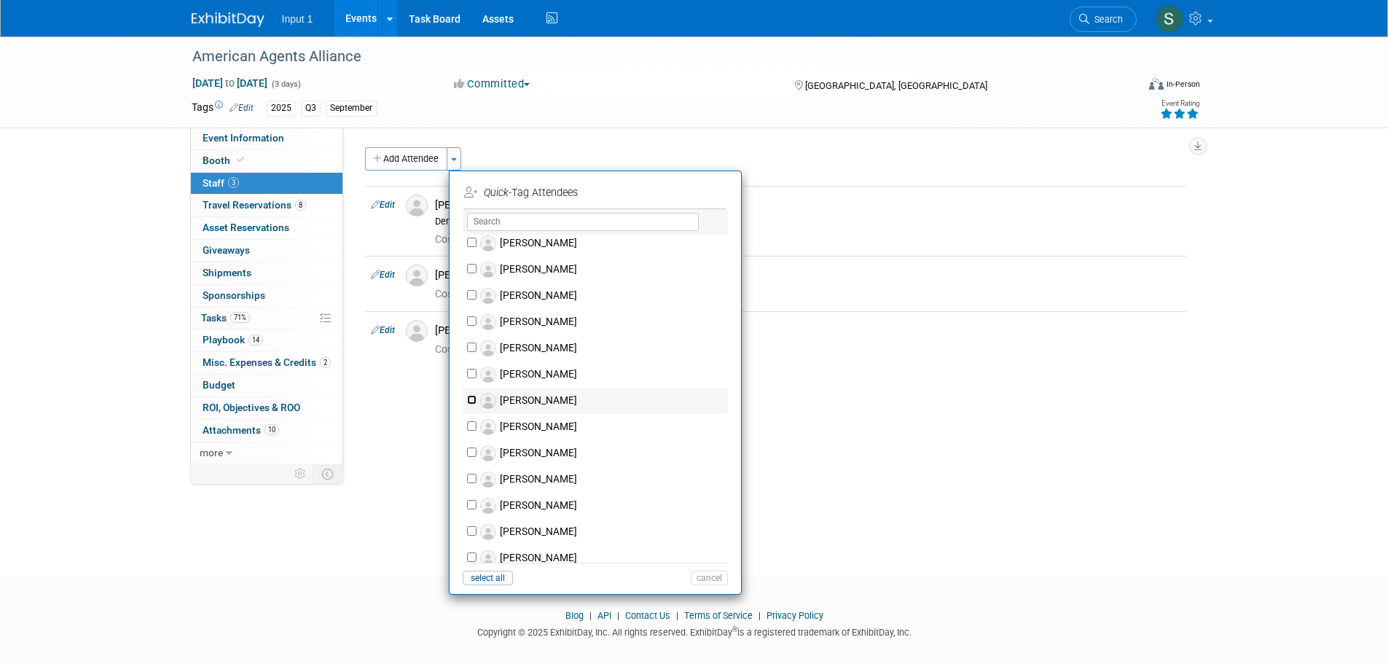
click at [469, 395] on input "Jessica Tang" at bounding box center [471, 399] width 9 height 9
checkbox input "true"
click at [707, 188] on button "Apply" at bounding box center [704, 192] width 44 height 21
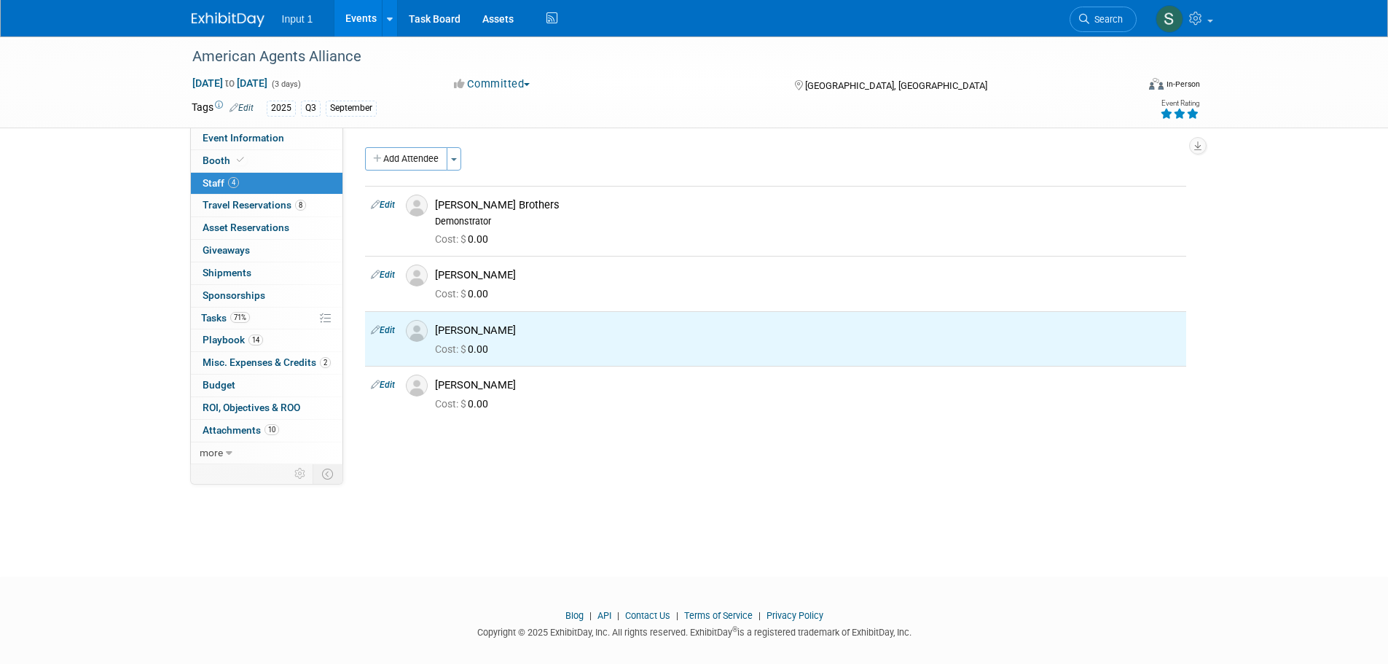
click at [393, 278] on link "Edit" at bounding box center [383, 274] width 24 height 10
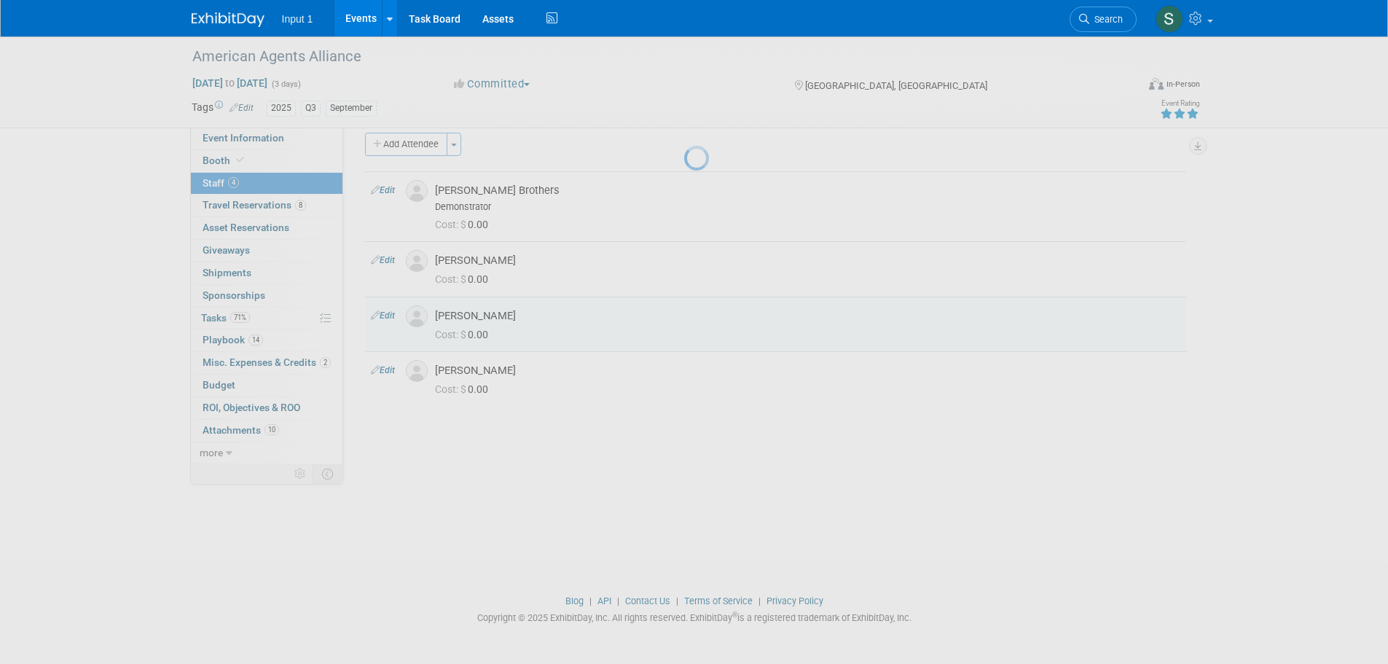
select select "b2c97557-5d7a-49f6-89bc-370bd40a04c4"
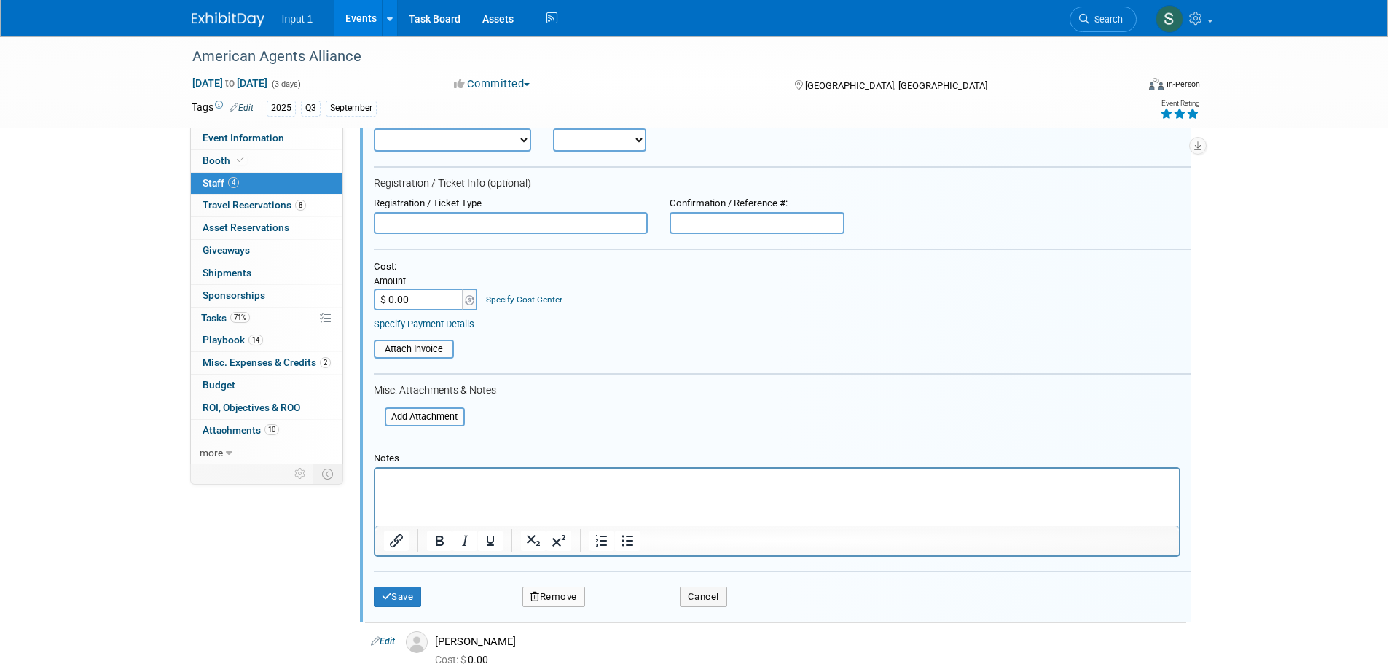
scroll to position [445, 0]
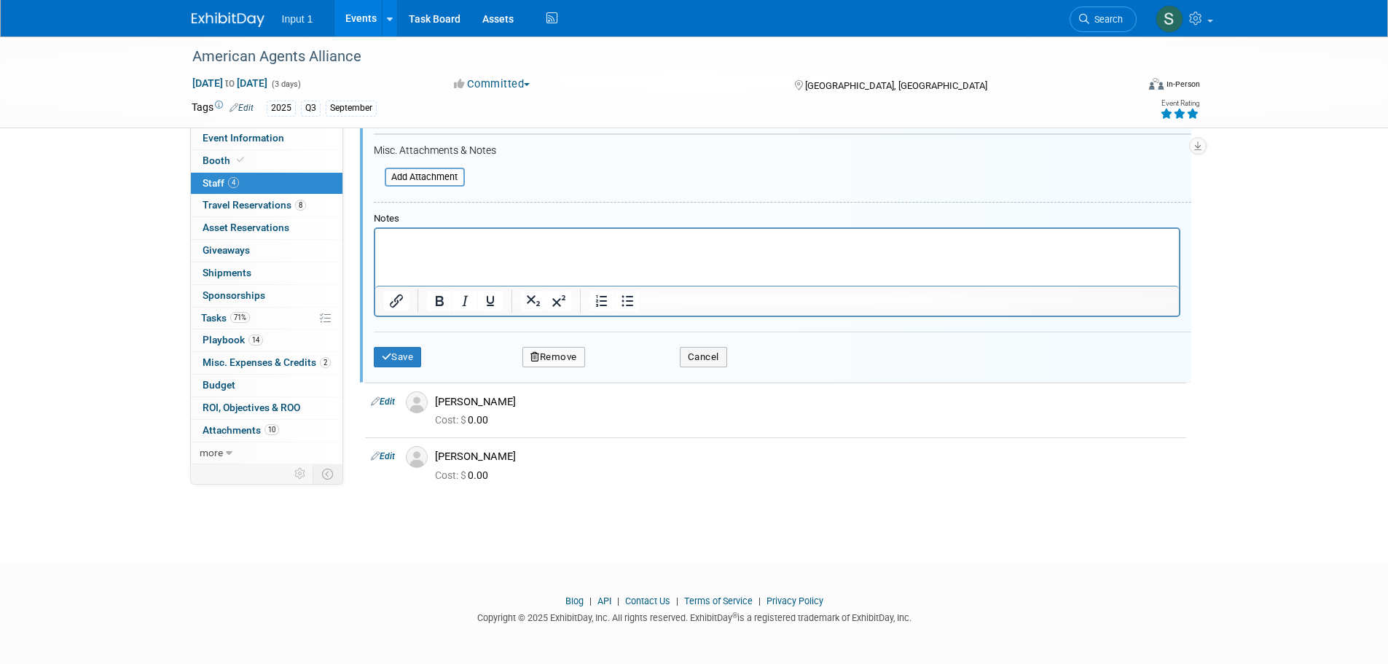
click at [543, 359] on button "Remove" at bounding box center [553, 357] width 63 height 20
click at [618, 371] on icon at bounding box center [622, 370] width 9 height 8
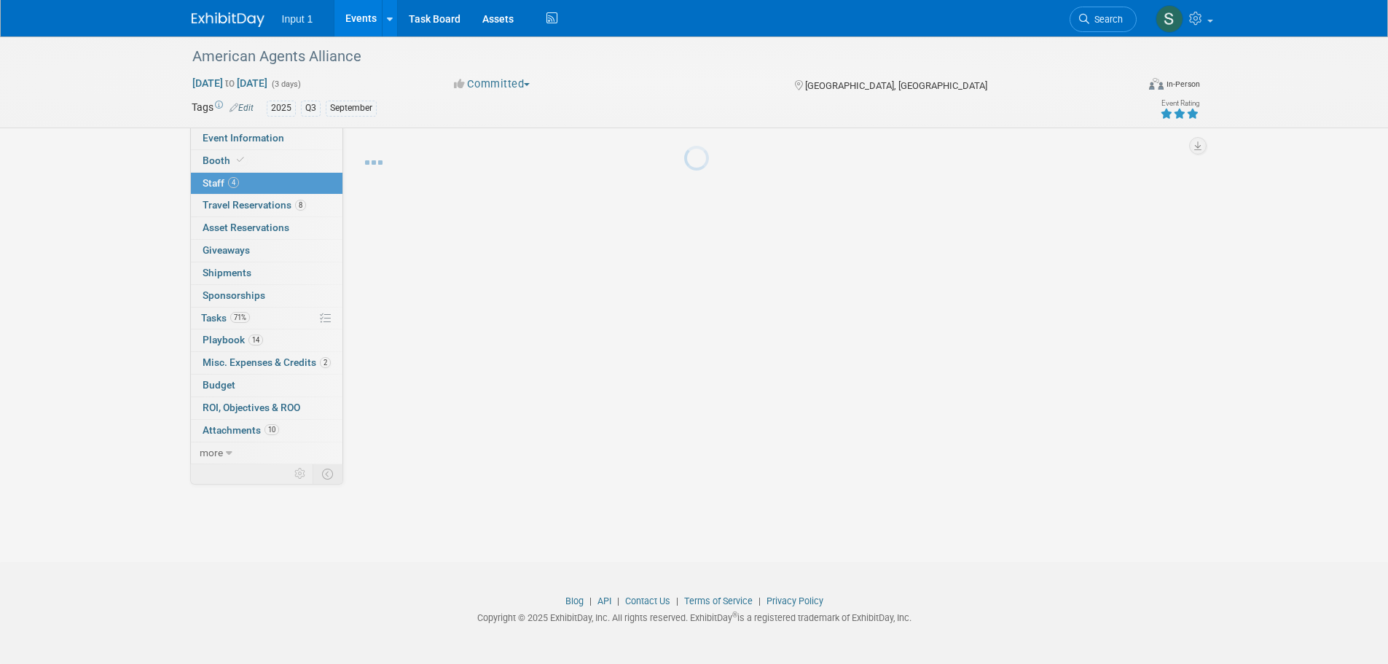
scroll to position [15, 0]
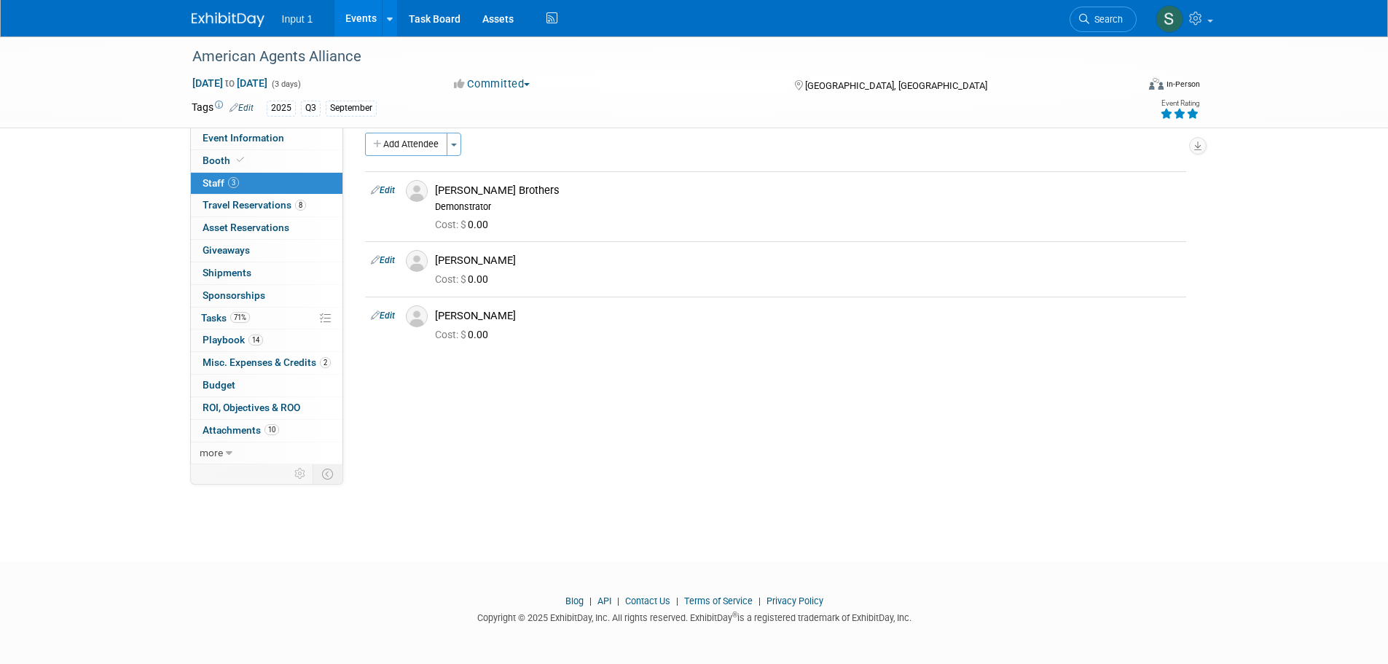
click at [549, 427] on div "Event Website: Edit https://agentsalliance.com/overview/ Event Venue Name: JW M…" at bounding box center [770, 281] width 854 height 336
click at [387, 257] on link "Edit" at bounding box center [383, 260] width 24 height 10
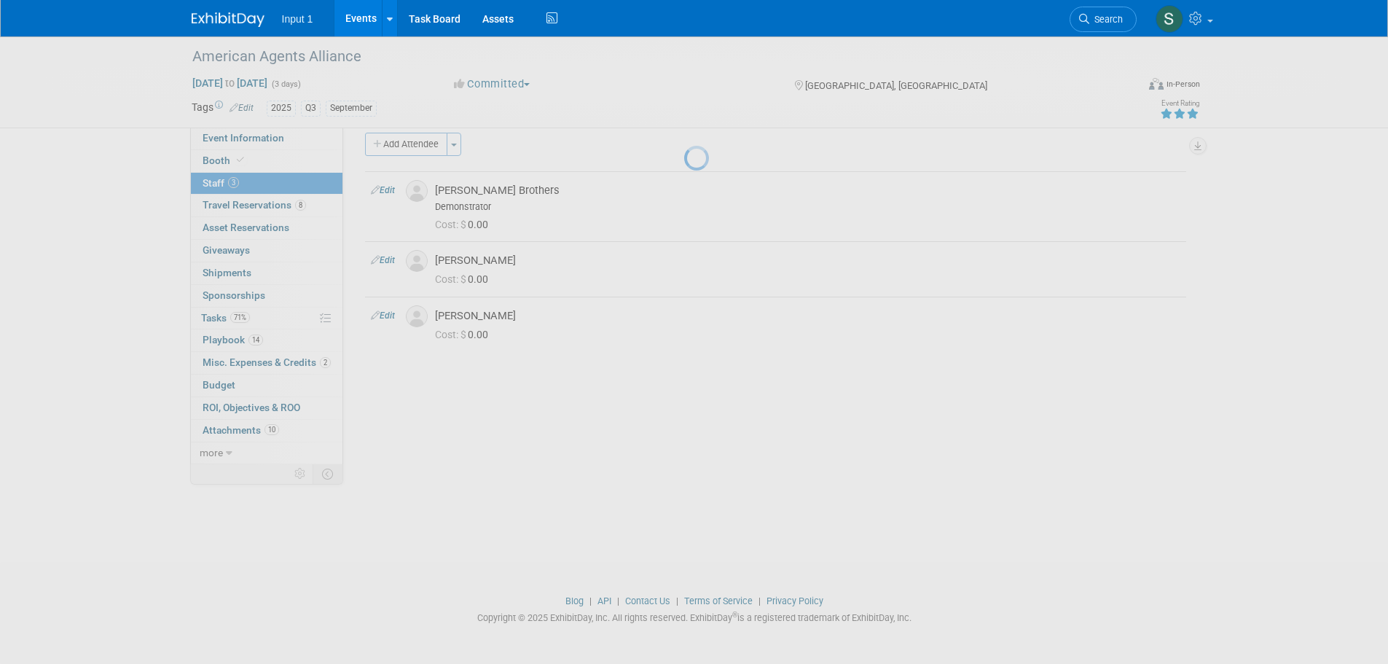
select select "66141cb1-a8cf-4cc5-ab7e-df50f2a8c398"
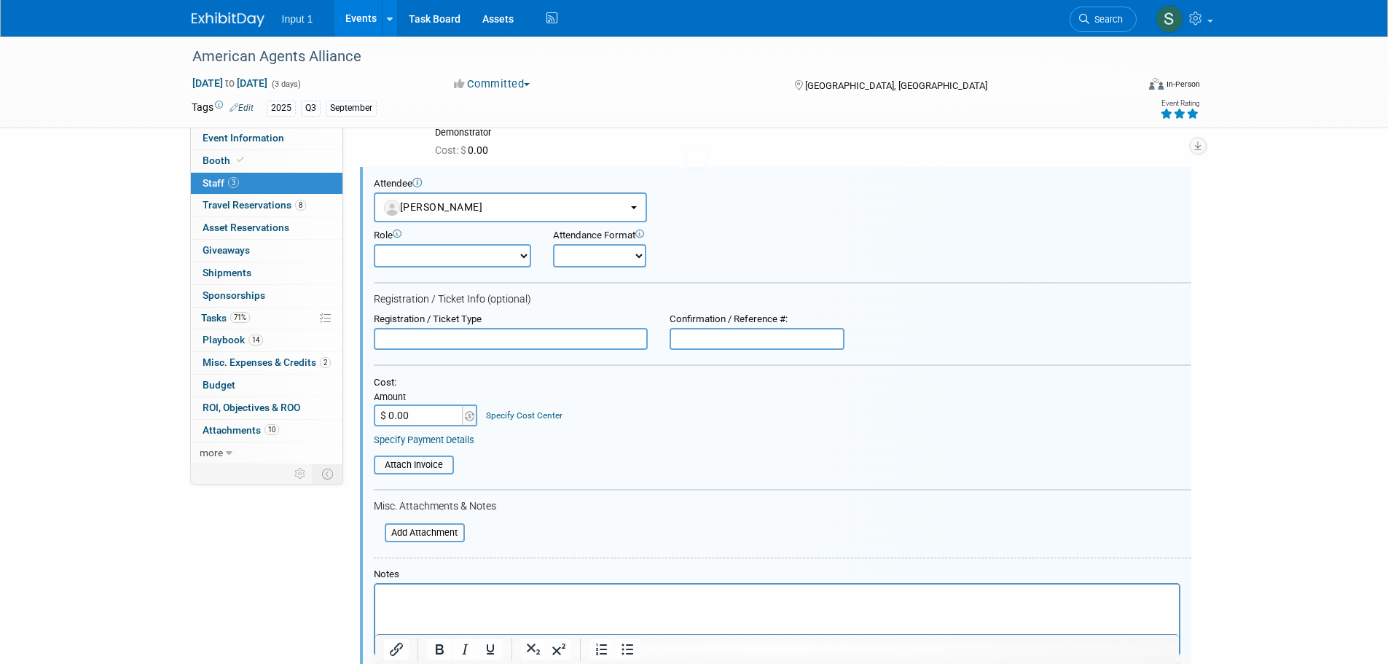
scroll to position [90, 0]
click at [460, 251] on select "Demonstrator Host Planner Presenter Sales Representative Set-up/Dismantle Crew …" at bounding box center [452, 254] width 157 height 23
select select "9"
click at [374, 243] on select "Demonstrator Host Planner Presenter Sales Representative Set-up/Dismantle Crew …" at bounding box center [452, 254] width 157 height 23
click at [575, 259] on select "Onsite Remote" at bounding box center [599, 254] width 93 height 23
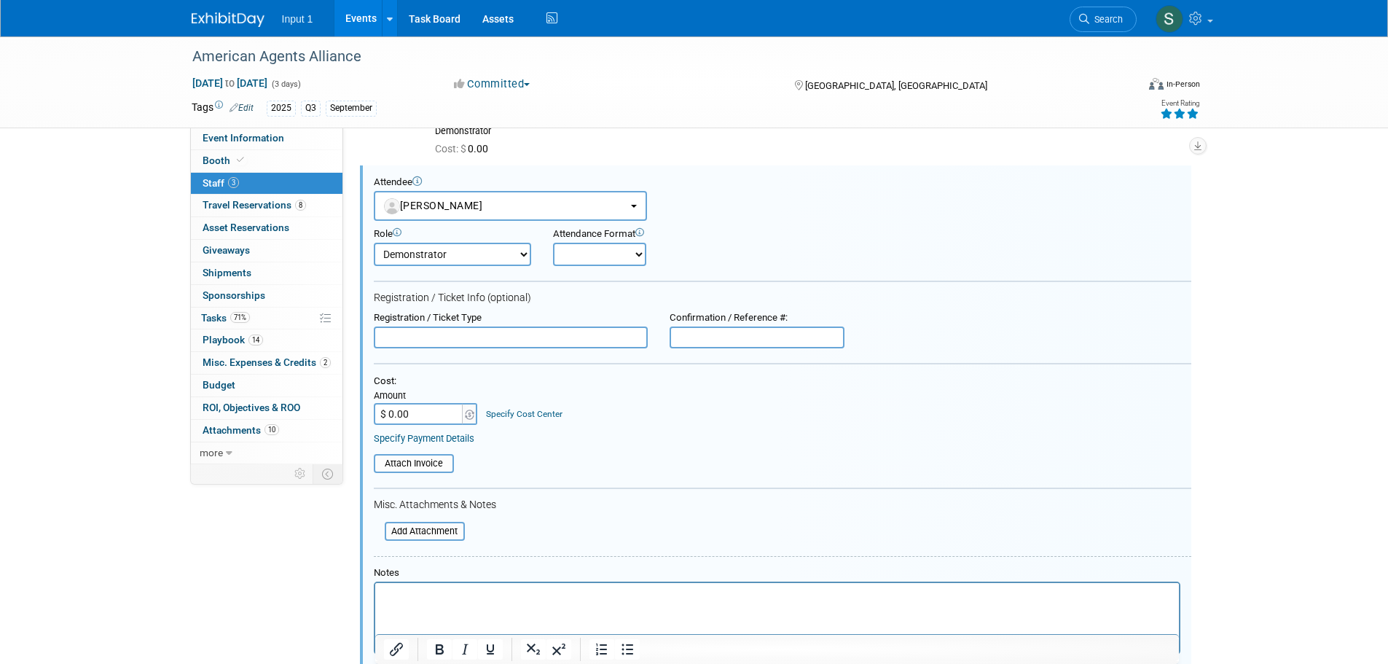
select select "1"
click at [553, 243] on select "Onsite Remote" at bounding box center [599, 254] width 93 height 23
click at [433, 331] on input "text" at bounding box center [511, 337] width 274 height 22
type input "Online invoice"
type input "48871"
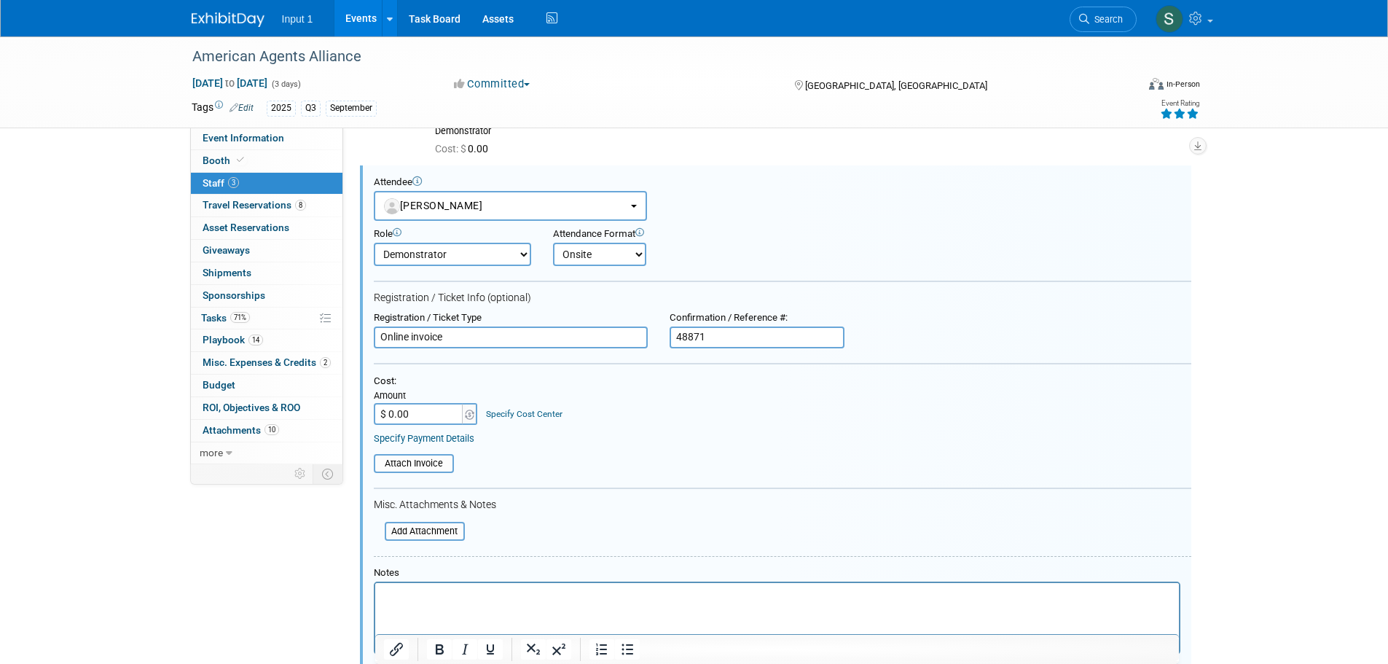
click at [415, 417] on input "$ 0.00" at bounding box center [419, 414] width 91 height 22
type input "$ 425.00"
click at [404, 468] on input "file" at bounding box center [365, 463] width 173 height 16
click at [439, 547] on div "Add Attachment" at bounding box center [425, 538] width 80 height 19
click at [433, 539] on input "file" at bounding box center [376, 538] width 173 height 16
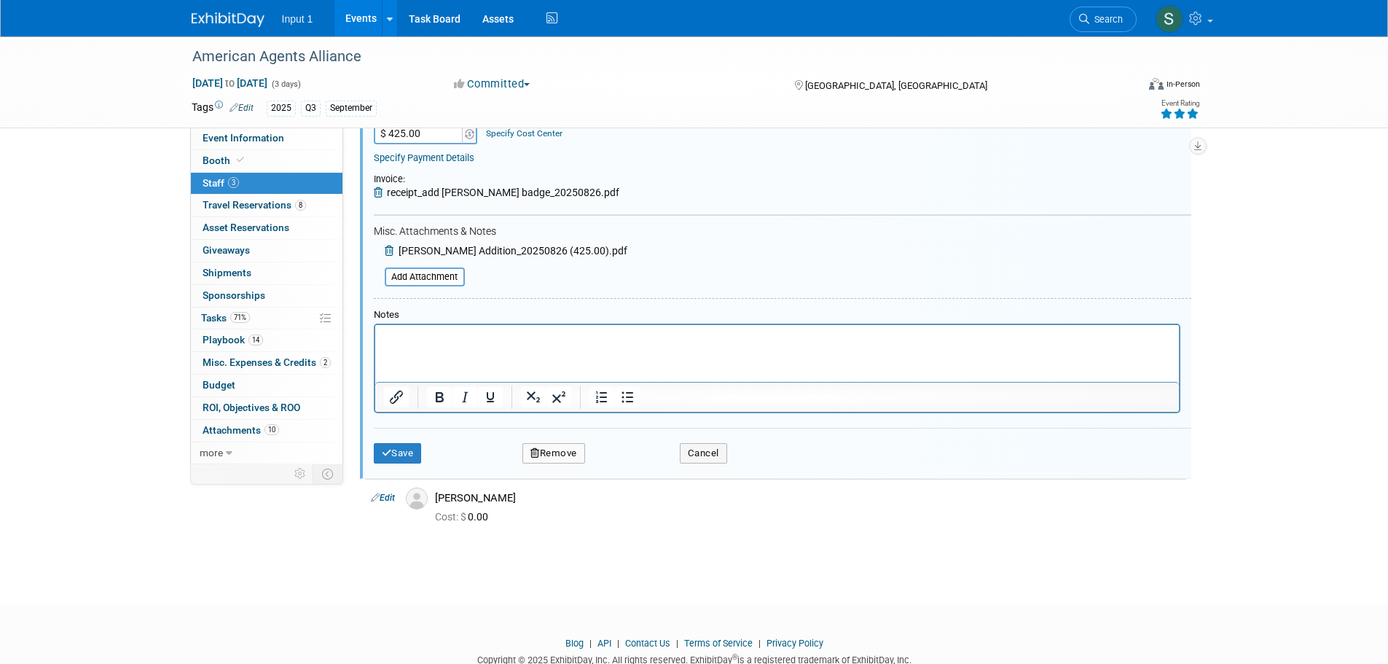
scroll to position [382, 0]
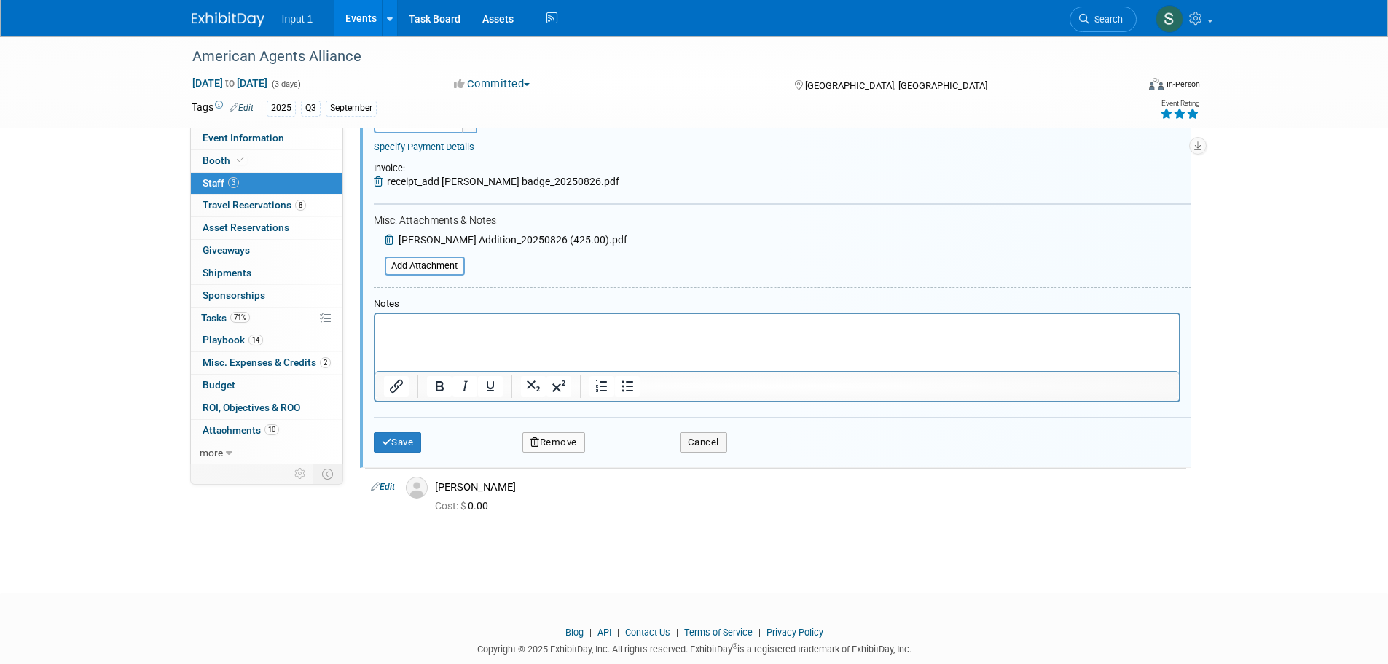
click at [447, 315] on iframe at bounding box center [776, 342] width 803 height 57
click at [447, 318] on html at bounding box center [775, 324] width 803 height 20
click at [481, 321] on p "Paid 20250826 with Susan credit card." at bounding box center [776, 327] width 787 height 15
click at [401, 444] on button "Save" at bounding box center [398, 442] width 48 height 20
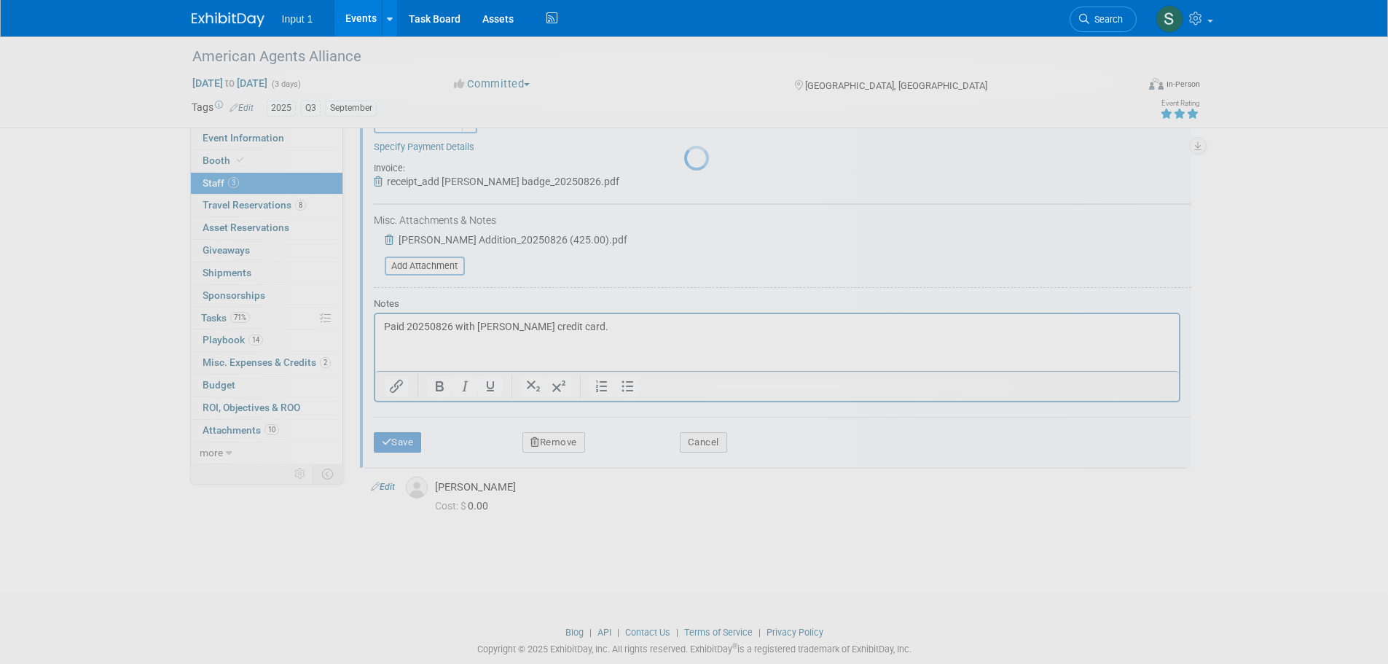
scroll to position [15, 0]
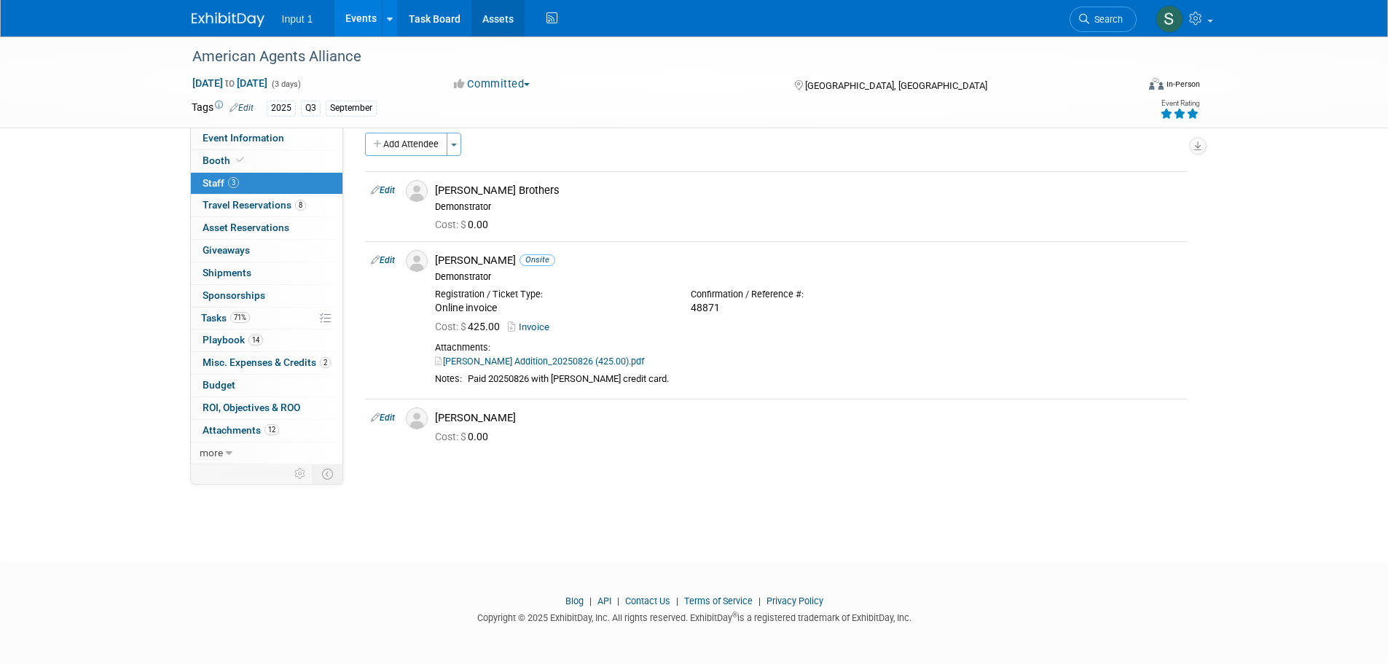
click at [495, 18] on link "Assets" at bounding box center [497, 18] width 53 height 36
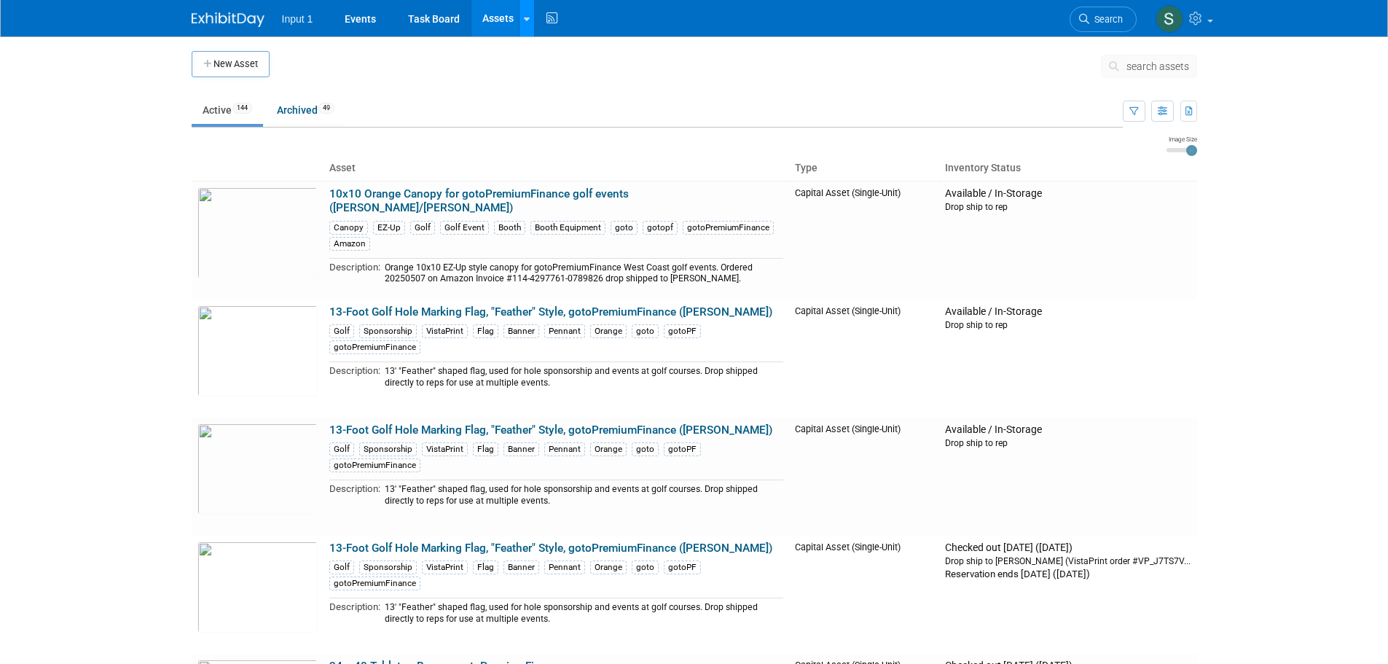
click at [526, 26] on link at bounding box center [526, 18] width 15 height 36
click at [551, 71] on link "Search Assets" at bounding box center [583, 73] width 129 height 20
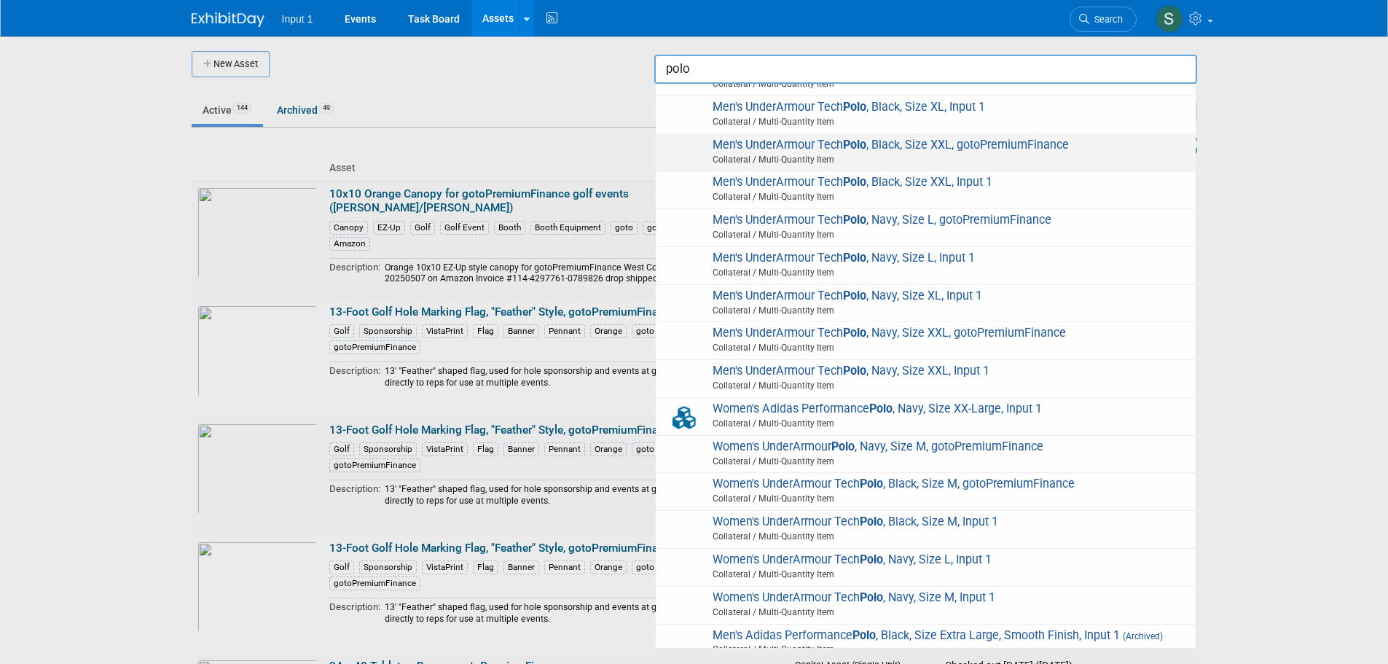
scroll to position [291, 0]
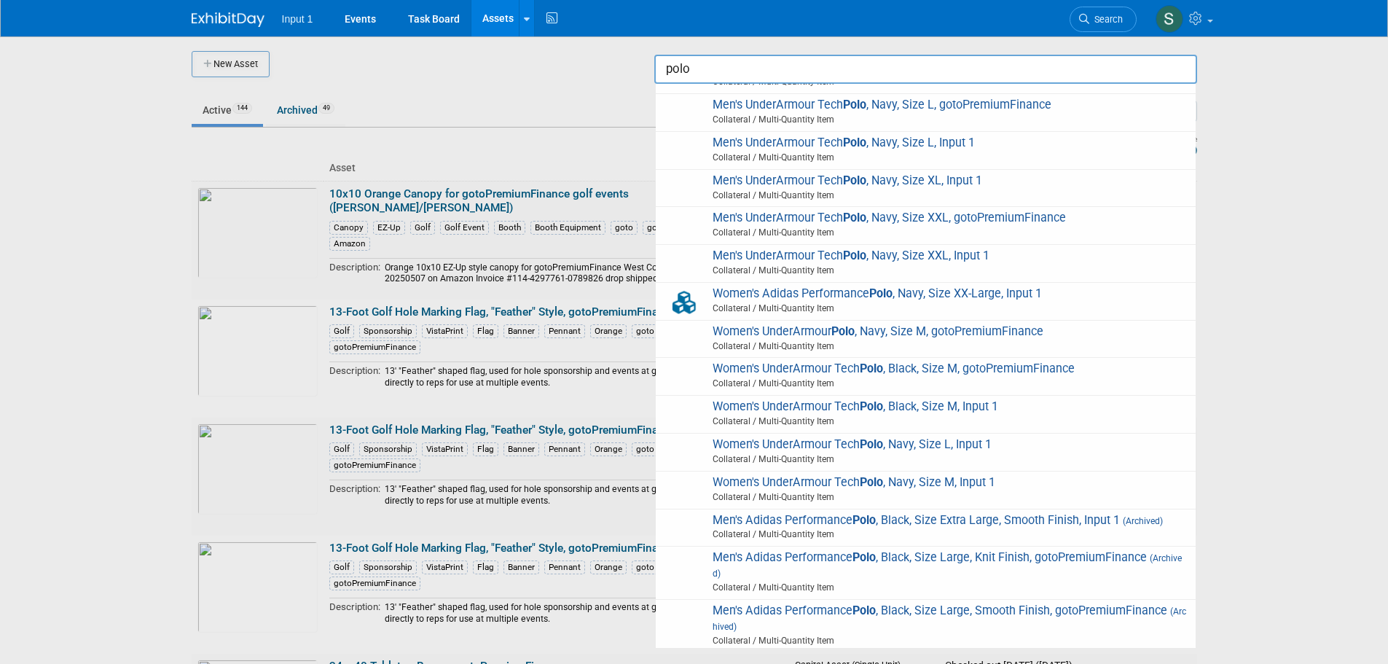
type input "polo"
click at [694, 317] on div at bounding box center [694, 332] width 0 height 664
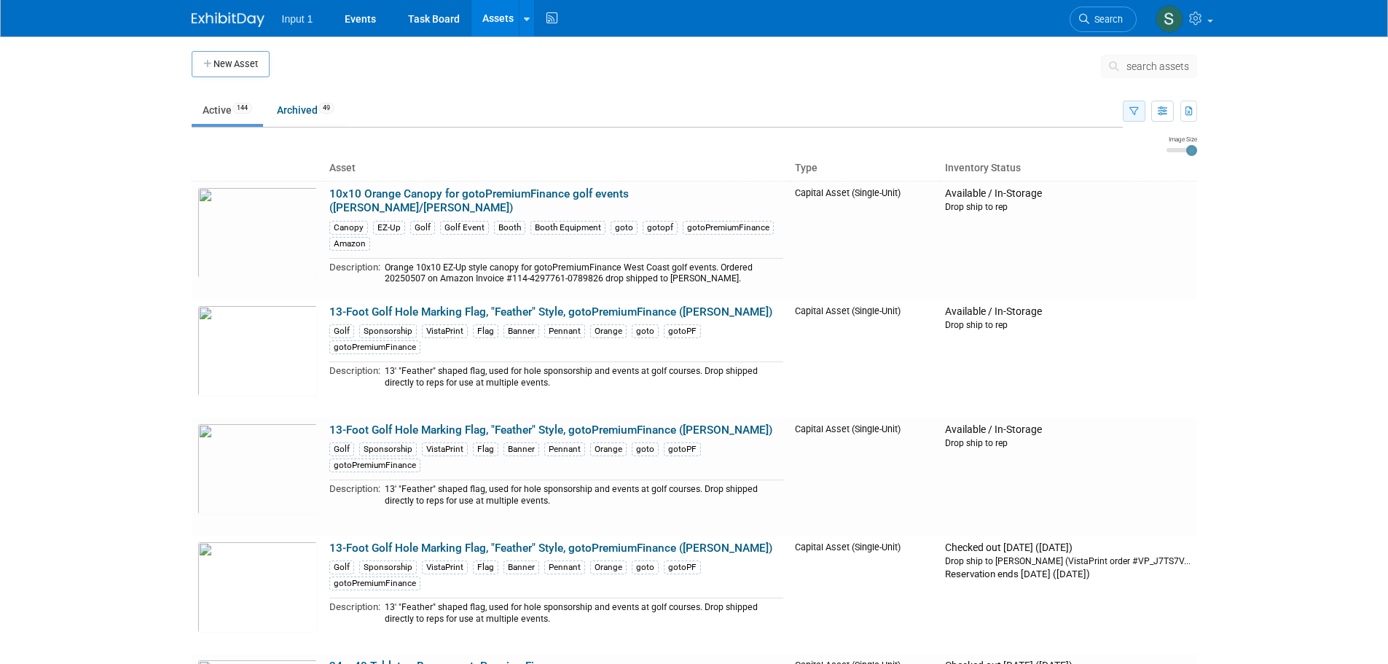
click at [1134, 116] on button "button" at bounding box center [1133, 111] width 23 height 21
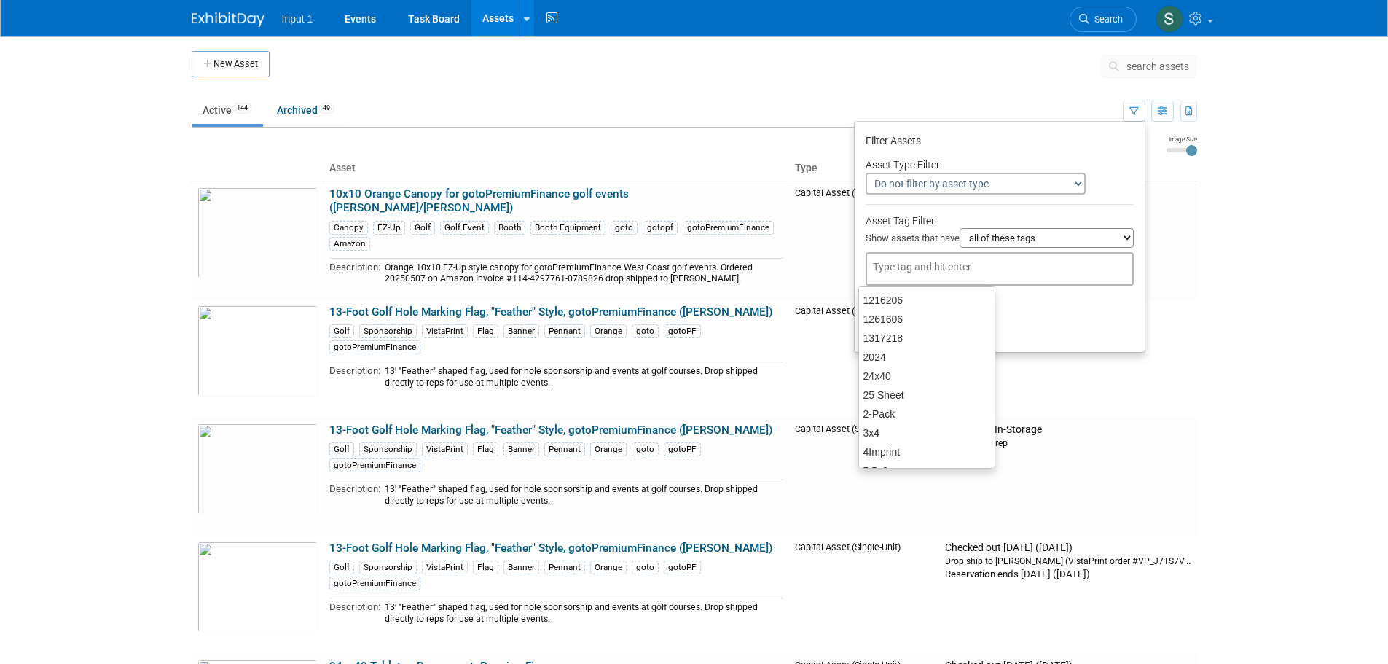
click at [919, 267] on input "text" at bounding box center [931, 266] width 117 height 15
type input "polo"
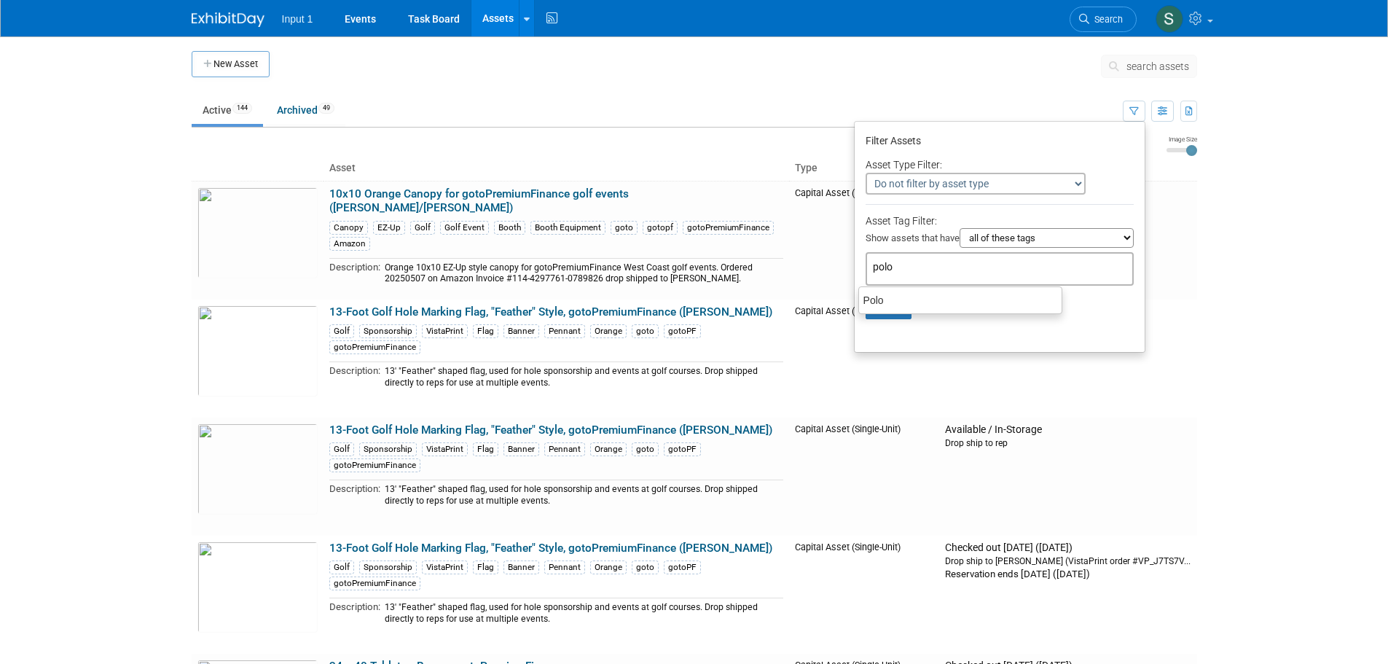
click at [888, 298] on div "Polo" at bounding box center [960, 300] width 202 height 19
type input "Polo"
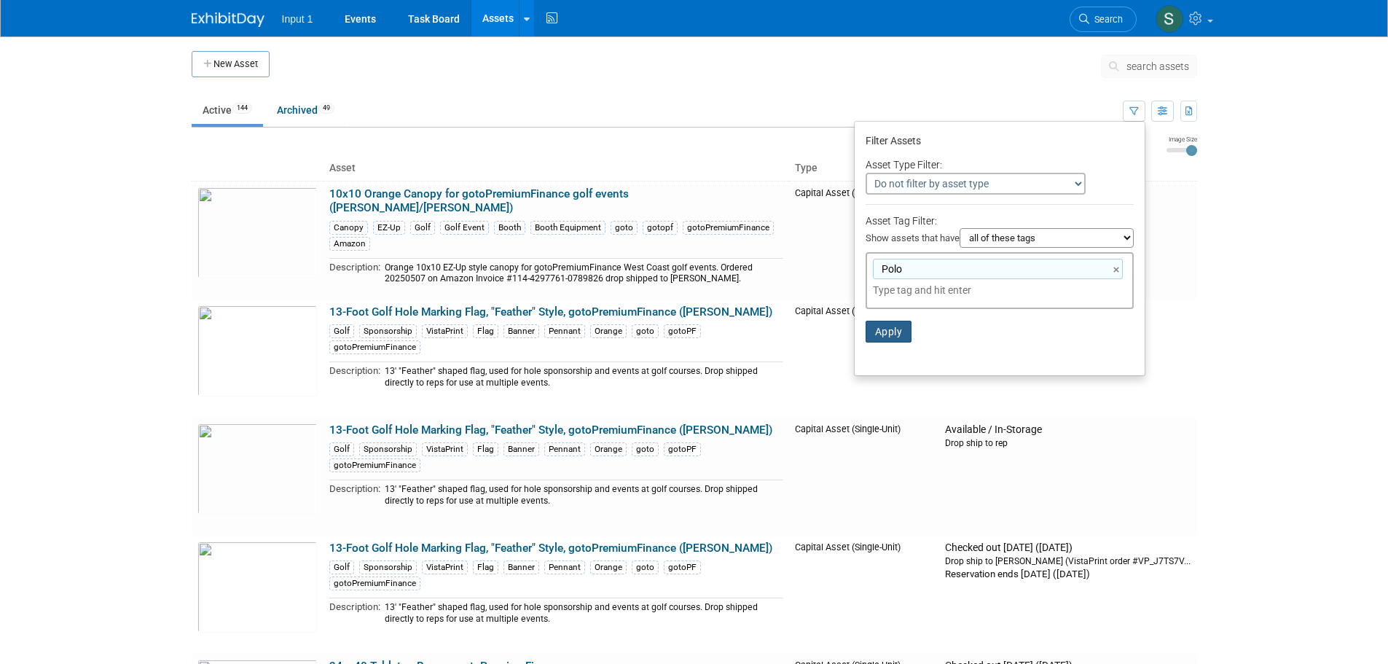
click at [881, 329] on button "Apply" at bounding box center [888, 331] width 47 height 22
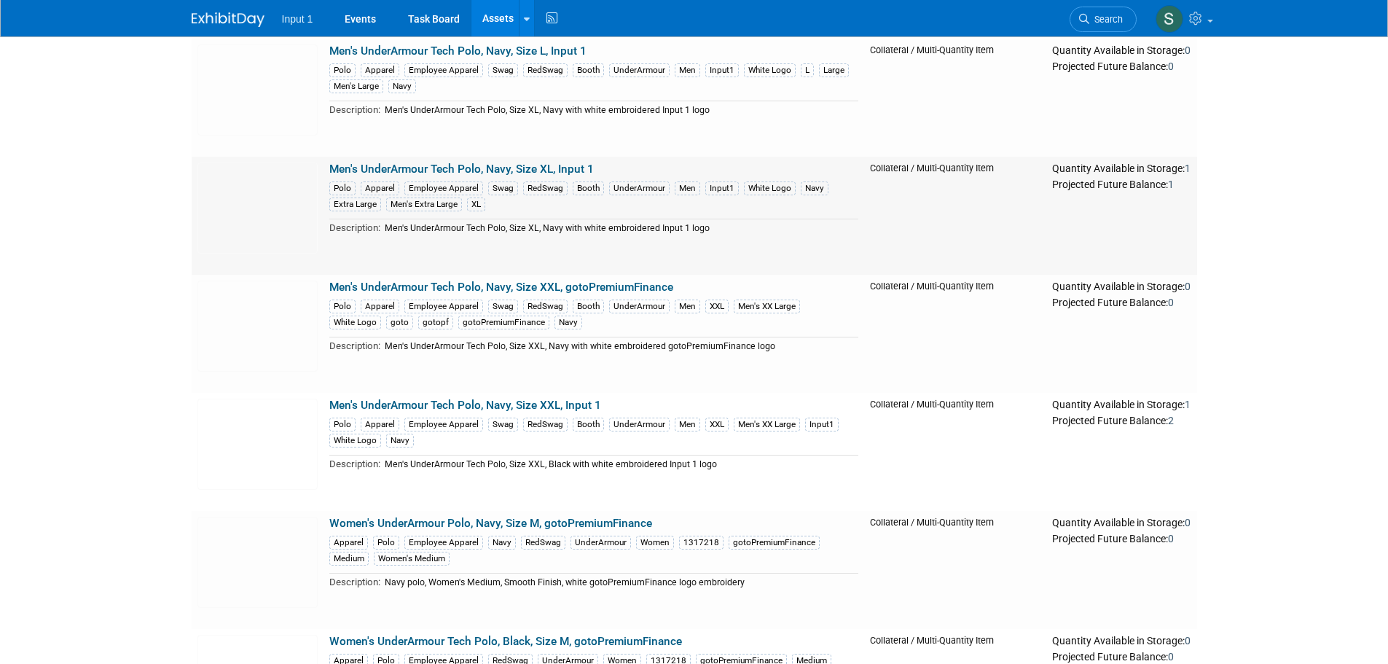
scroll to position [1113, 0]
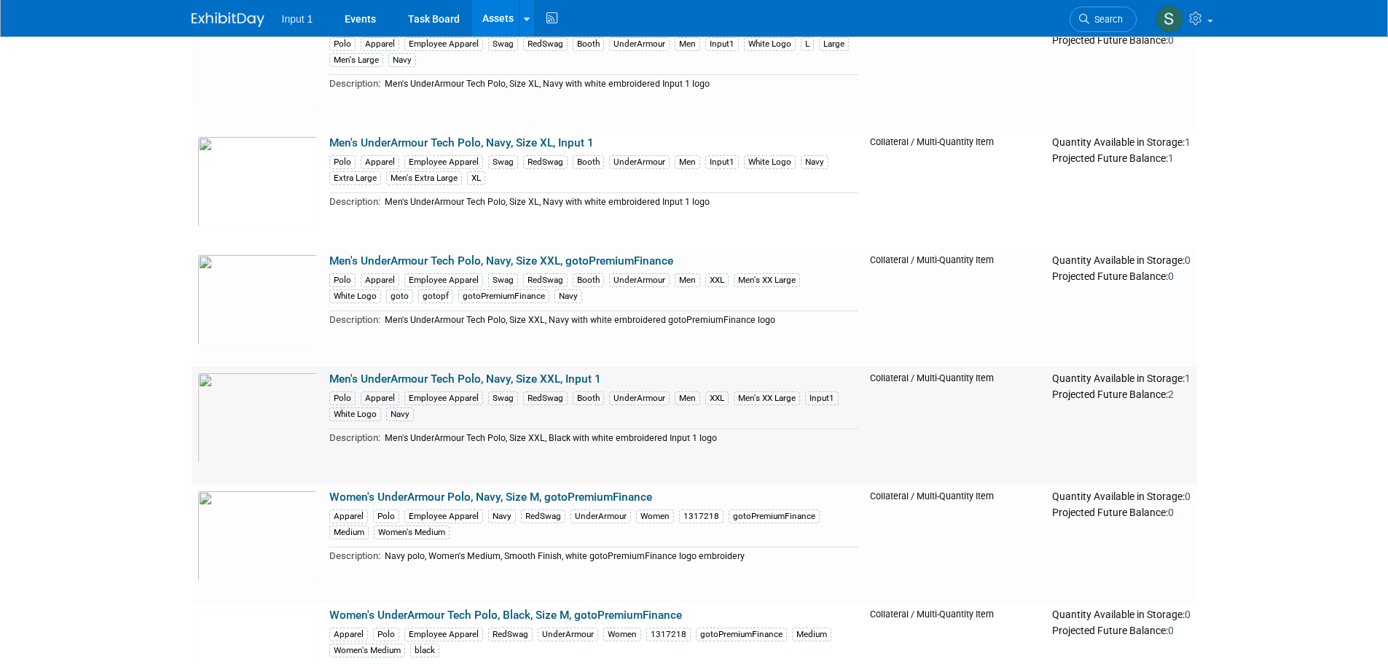
click at [516, 379] on link "Men's UnderArmour Tech Polo, Navy, Size XXL, Input 1" at bounding box center [465, 378] width 272 height 13
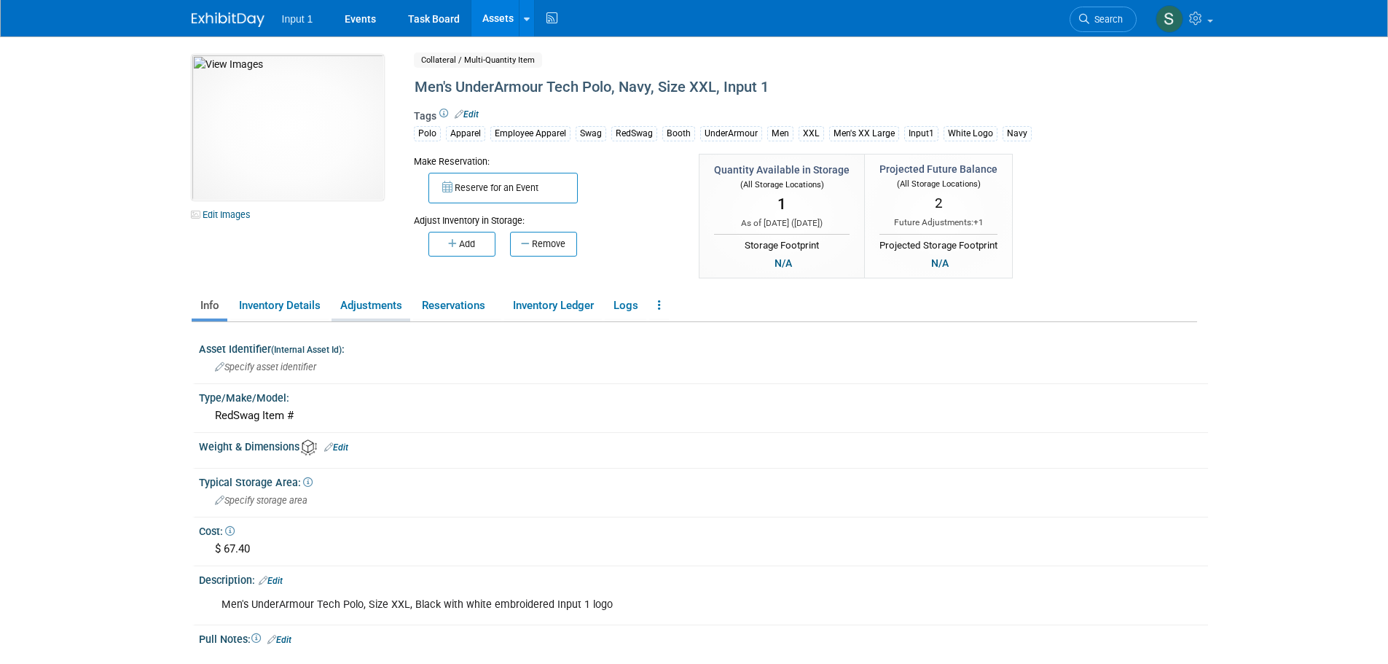
click at [379, 305] on link "Adjustments" at bounding box center [370, 305] width 79 height 25
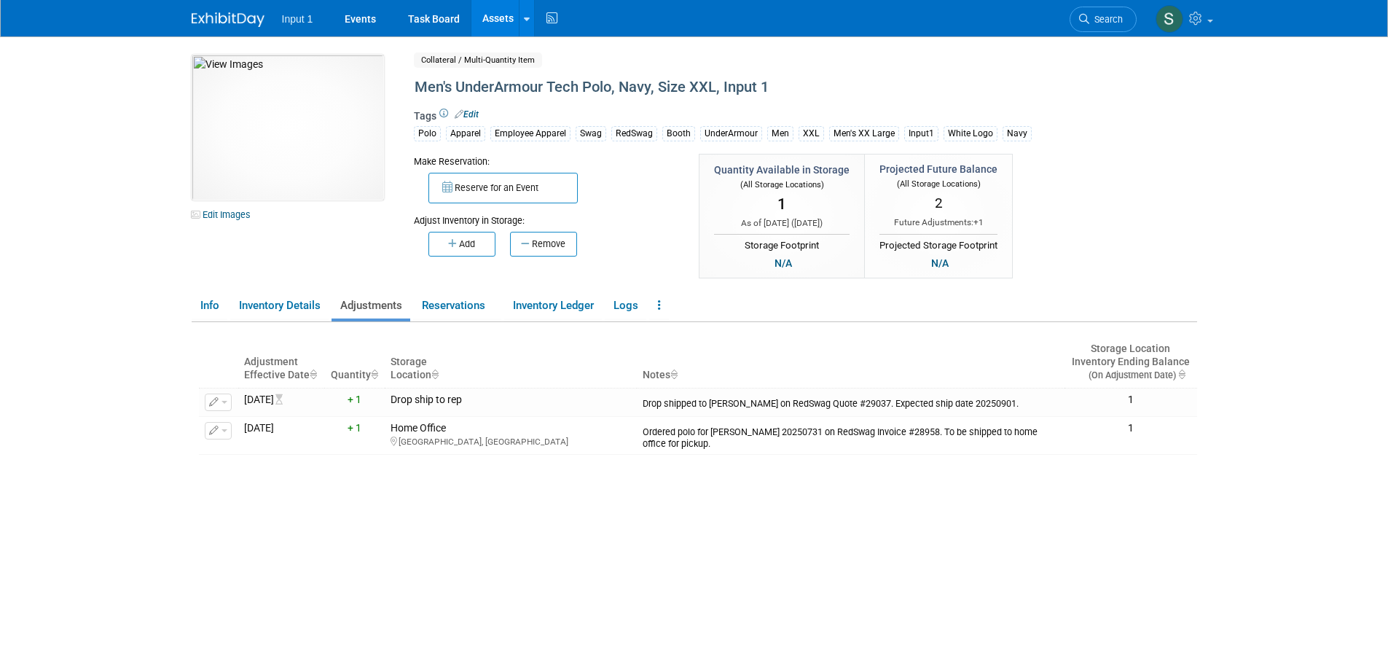
click at [591, 542] on div "Adjustment Effective Date Quantity Storage Location Notes Storage Location Inve…" at bounding box center [698, 508] width 998 height 372
click at [466, 250] on button "Add" at bounding box center [461, 244] width 67 height 25
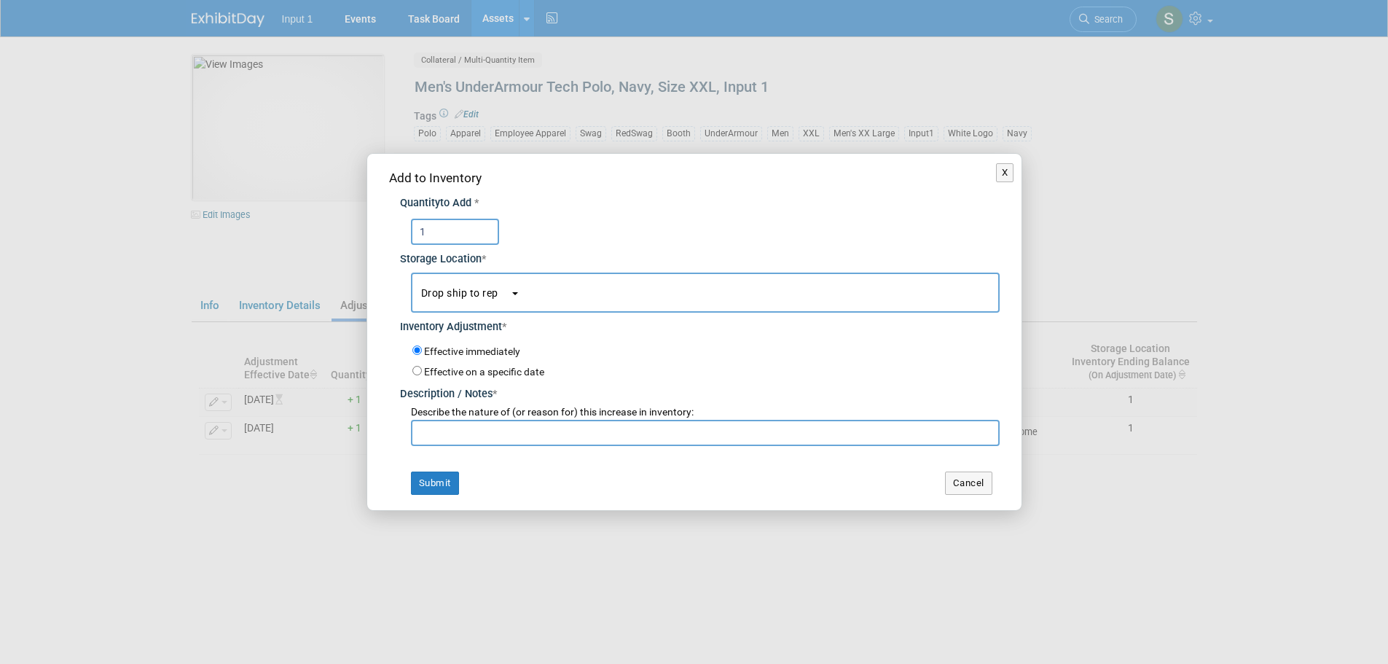
type input "1"
click at [448, 433] on input "text" at bounding box center [705, 433] width 589 height 26
type input "Drop s"
click at [972, 482] on button "Cancel" at bounding box center [968, 482] width 47 height 23
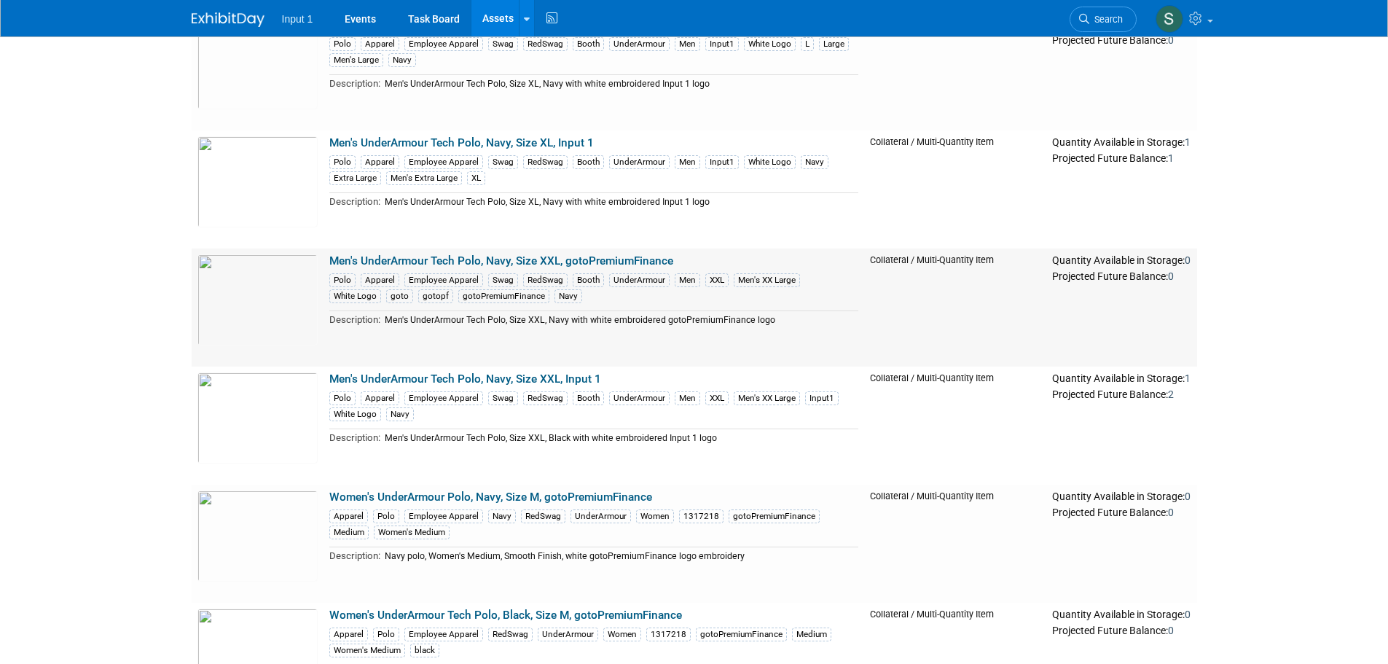
click at [644, 264] on link "Men's UnderArmour Tech Polo, Navy, Size XXL, gotoPremiumFinance" at bounding box center [501, 260] width 344 height 13
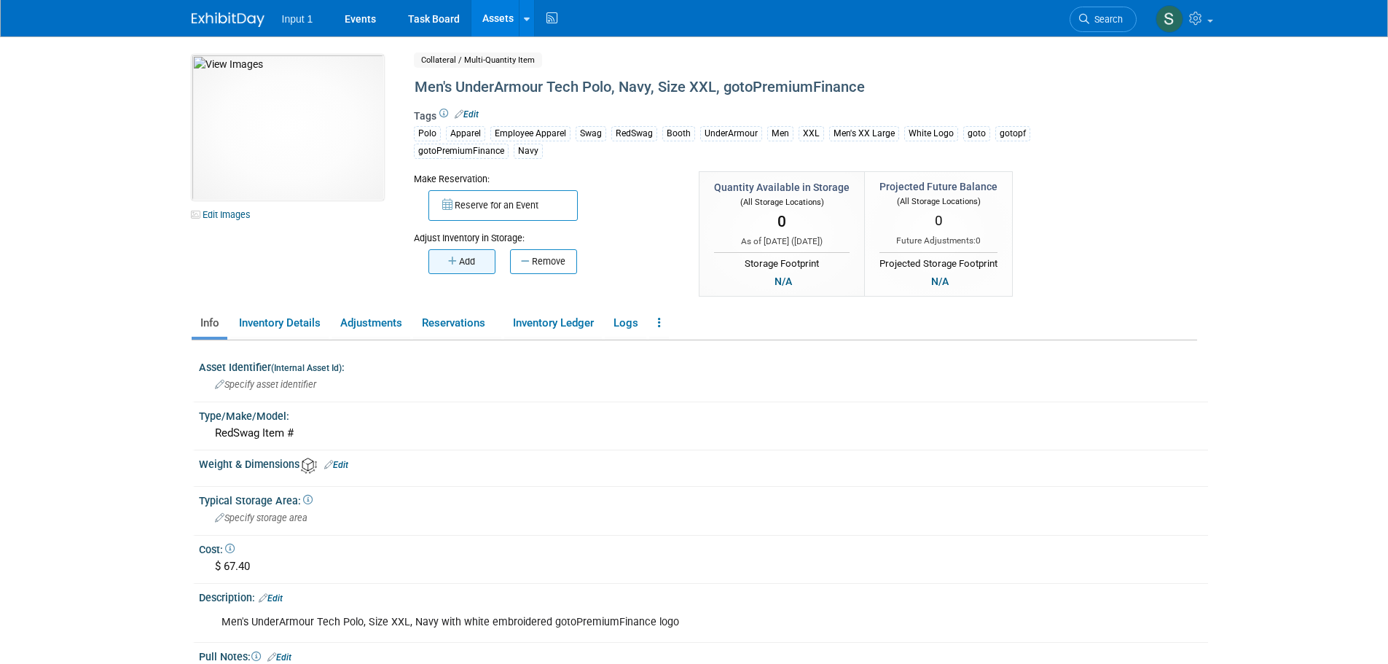
click at [453, 261] on icon "button" at bounding box center [453, 260] width 11 height 9
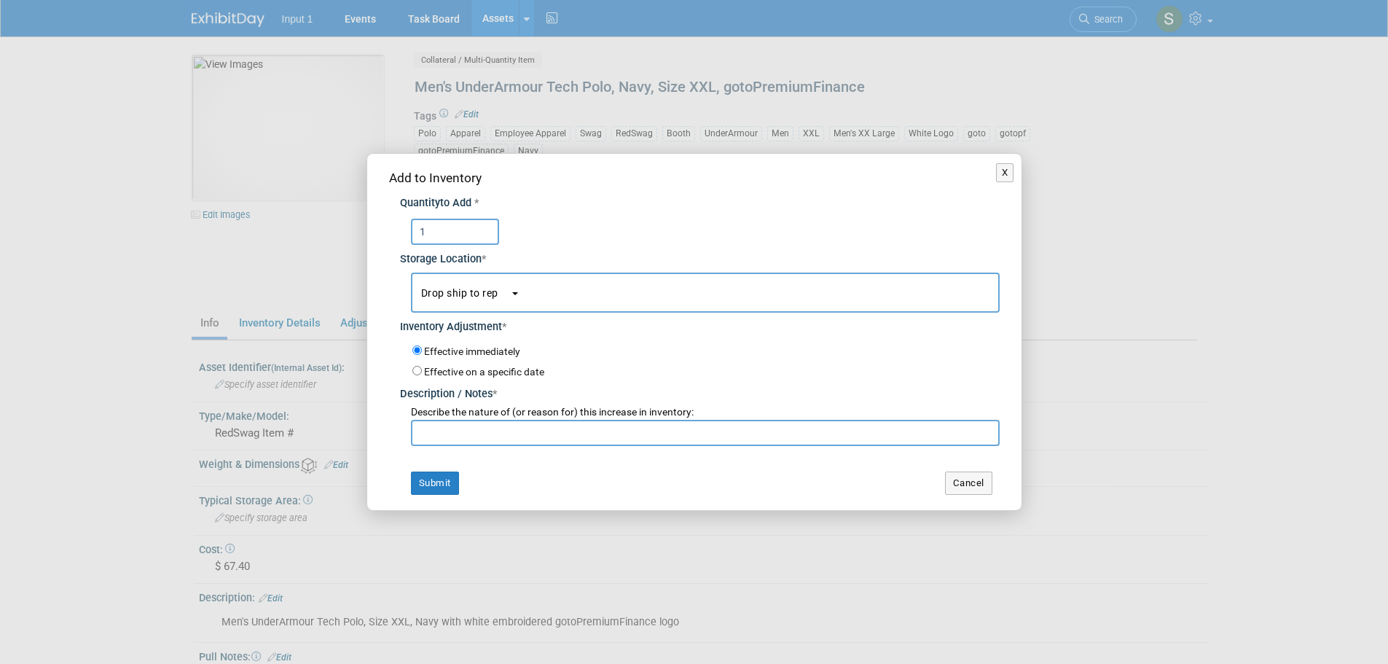
type input "1"
click at [535, 441] on input "text" at bounding box center [705, 433] width 589 height 26
paste input "29105"
type input "Drop ship to Alex Beck on RedSwag Invoice 29105"
click at [420, 371] on input "Effective on a specific date" at bounding box center [416, 370] width 9 height 9
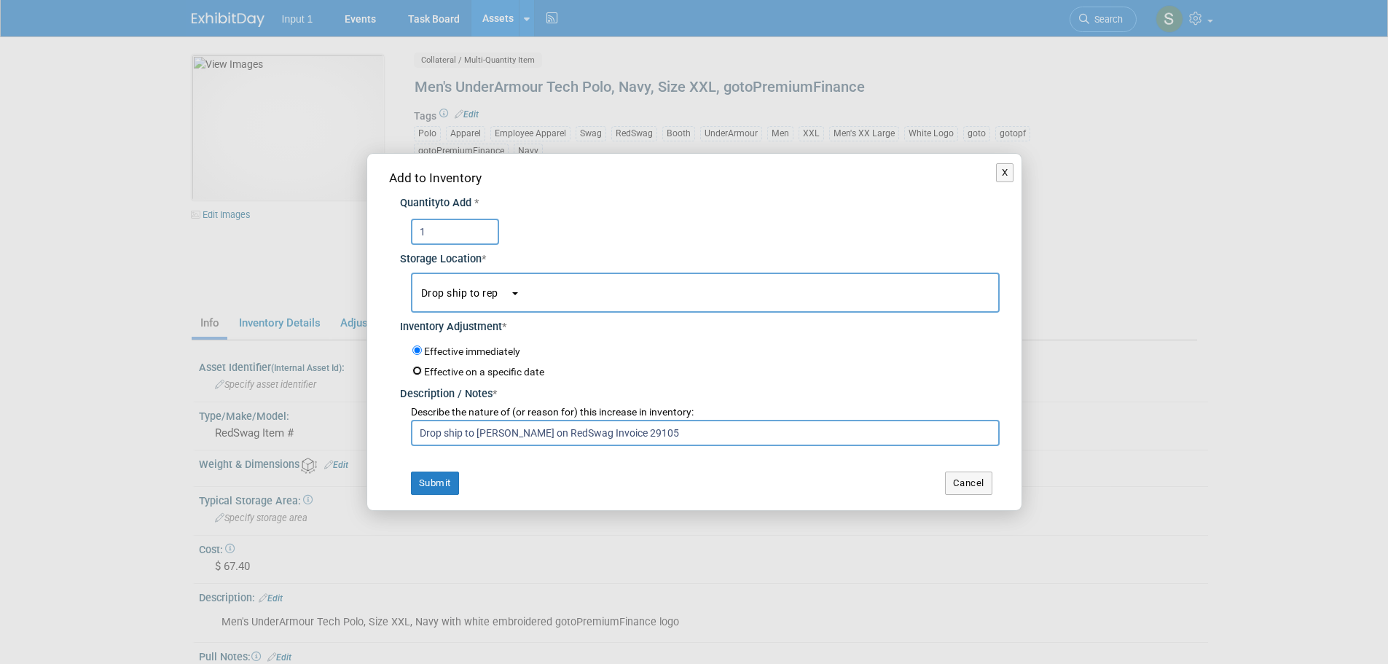
radio input "true"
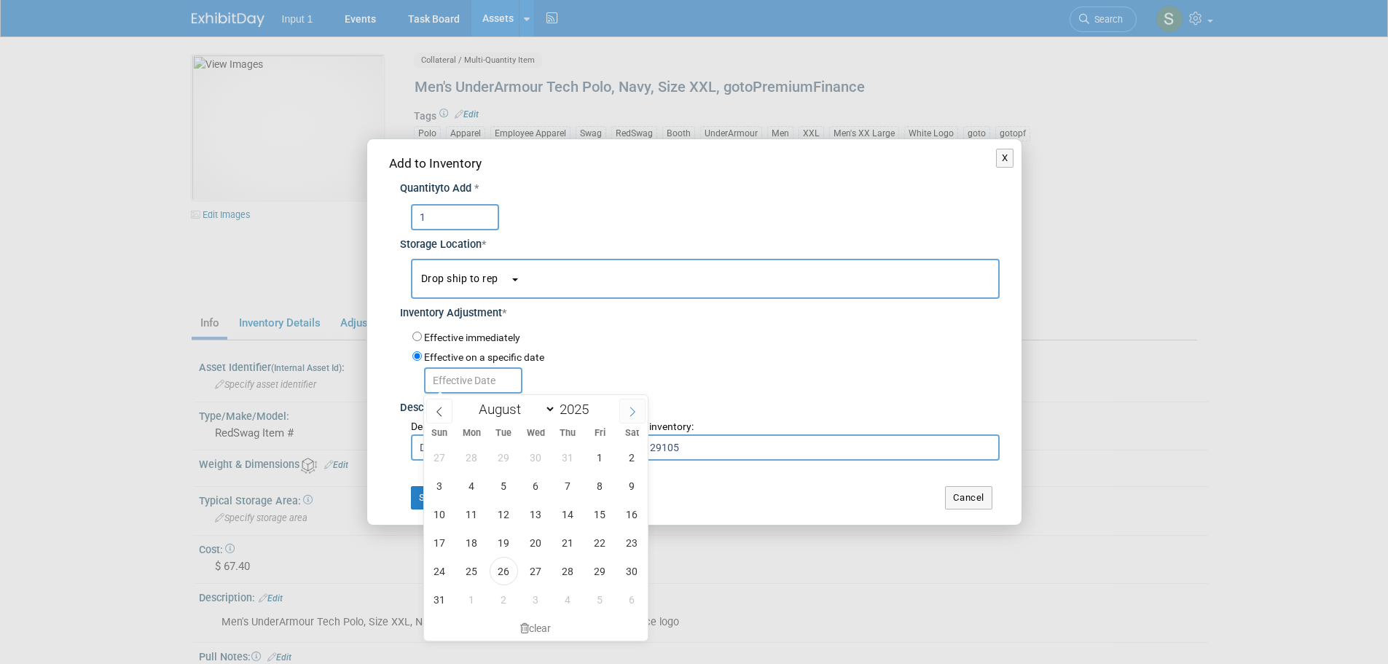
click at [629, 417] on span at bounding box center [632, 410] width 26 height 25
select select "8"
click at [597, 598] on span "10" at bounding box center [600, 599] width 28 height 28
type input "Oct 10, 2025"
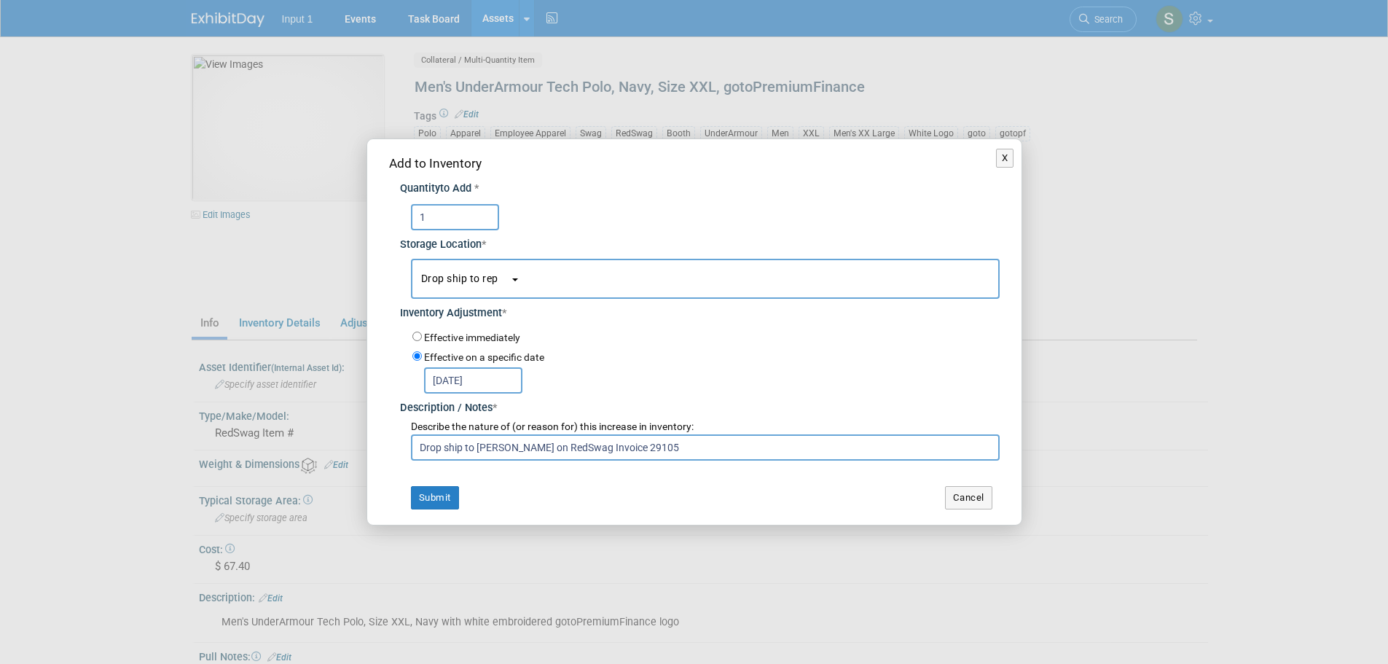
click at [497, 375] on input "Oct 10, 2025" at bounding box center [473, 380] width 98 height 26
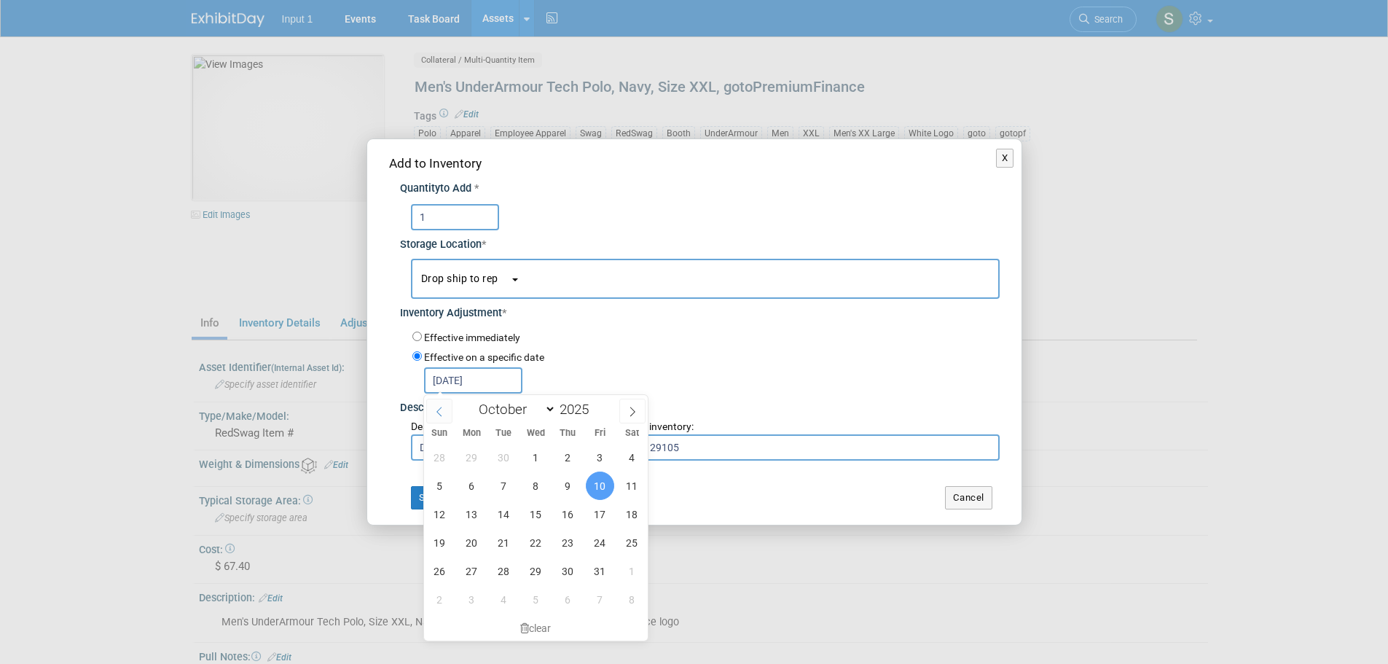
click at [441, 414] on icon at bounding box center [439, 411] width 10 height 10
click at [598, 597] on span "10" at bounding box center [600, 599] width 28 height 28
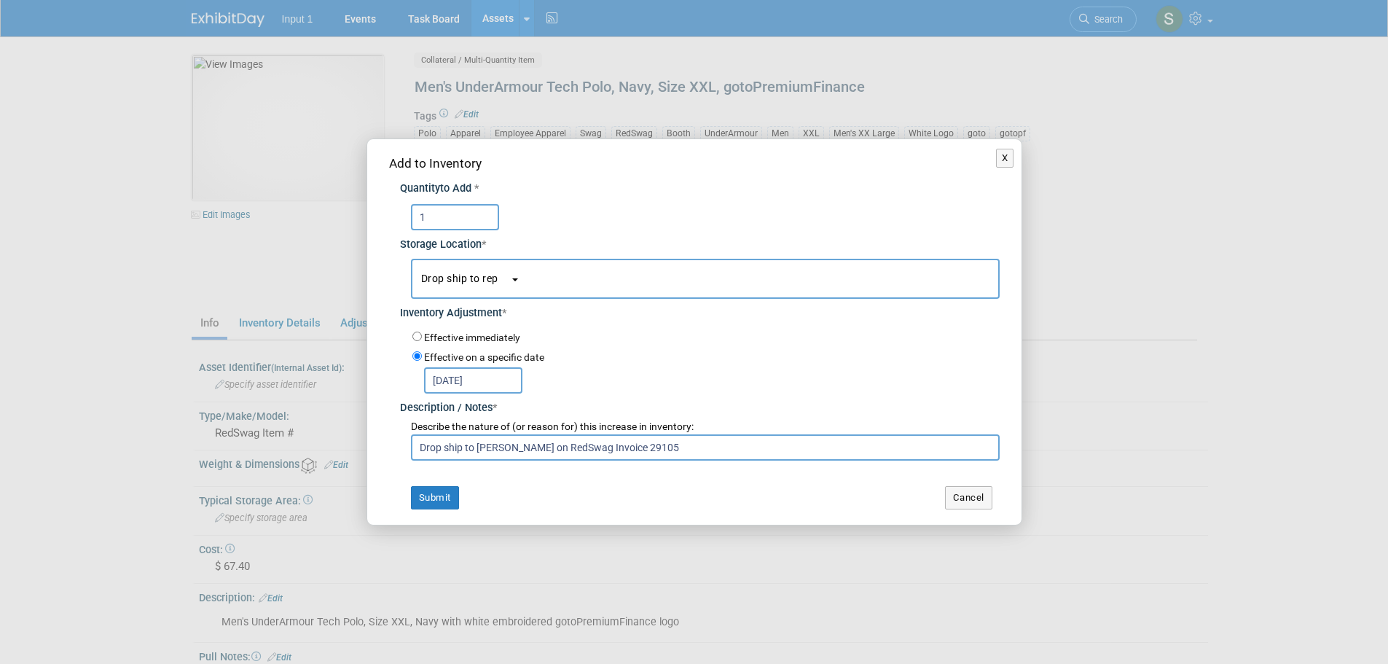
click at [476, 377] on input "Oct 10, 2025" at bounding box center [473, 380] width 98 height 26
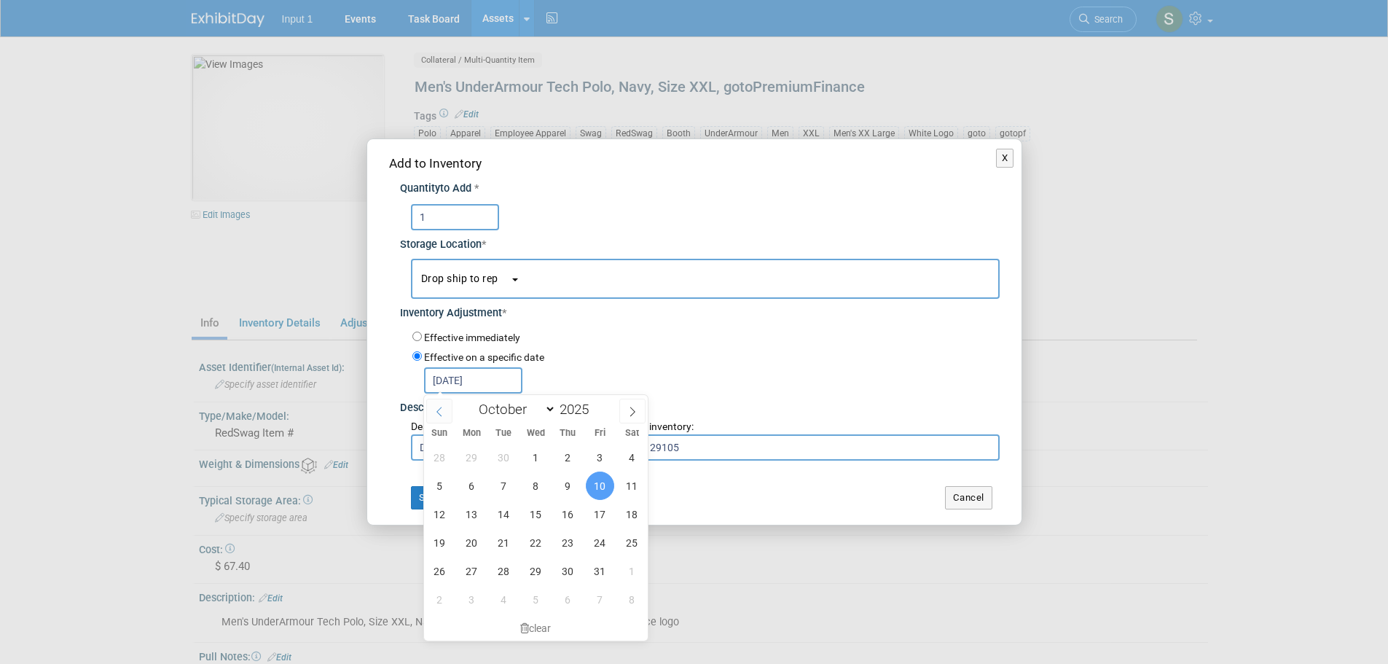
click at [441, 409] on icon at bounding box center [439, 411] width 10 height 10
select select "8"
click at [570, 485] on span "11" at bounding box center [568, 485] width 28 height 28
type input "Sep 11, 2025"
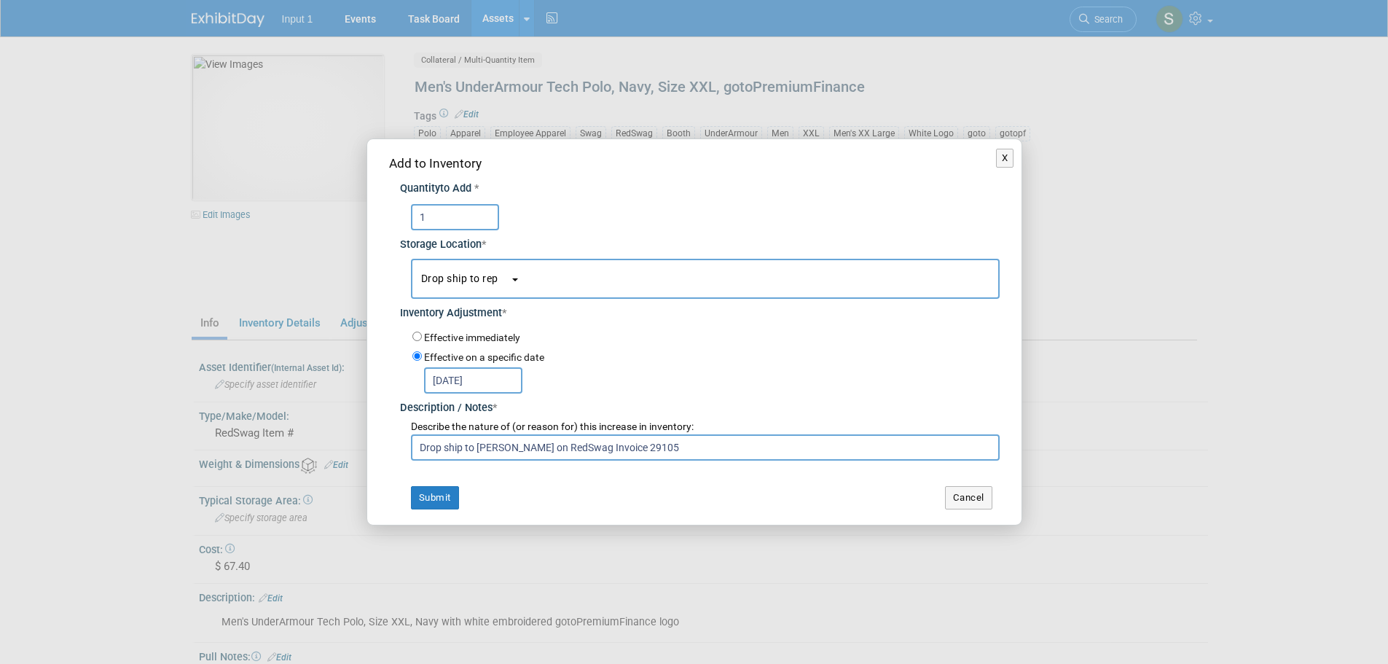
click at [666, 361] on div "Effective on a specific date Sep 11, 2025" at bounding box center [705, 370] width 587 height 45
click at [645, 452] on input "Drop ship to Alex Beck on RedSwag Invoice 29105" at bounding box center [705, 447] width 589 height 26
drag, startPoint x: 846, startPoint y: 450, endPoint x: 367, endPoint y: 442, distance: 478.6
click at [379, 444] on div "Add to Inventory Quantity to Add * 1 Storage Location * Drop ship to rep<span s…" at bounding box center [694, 331] width 654 height 385
type input "Drop ship to Alex Beck on RedSwag Invoice 29105. Expected ship date Sept 10, 20…"
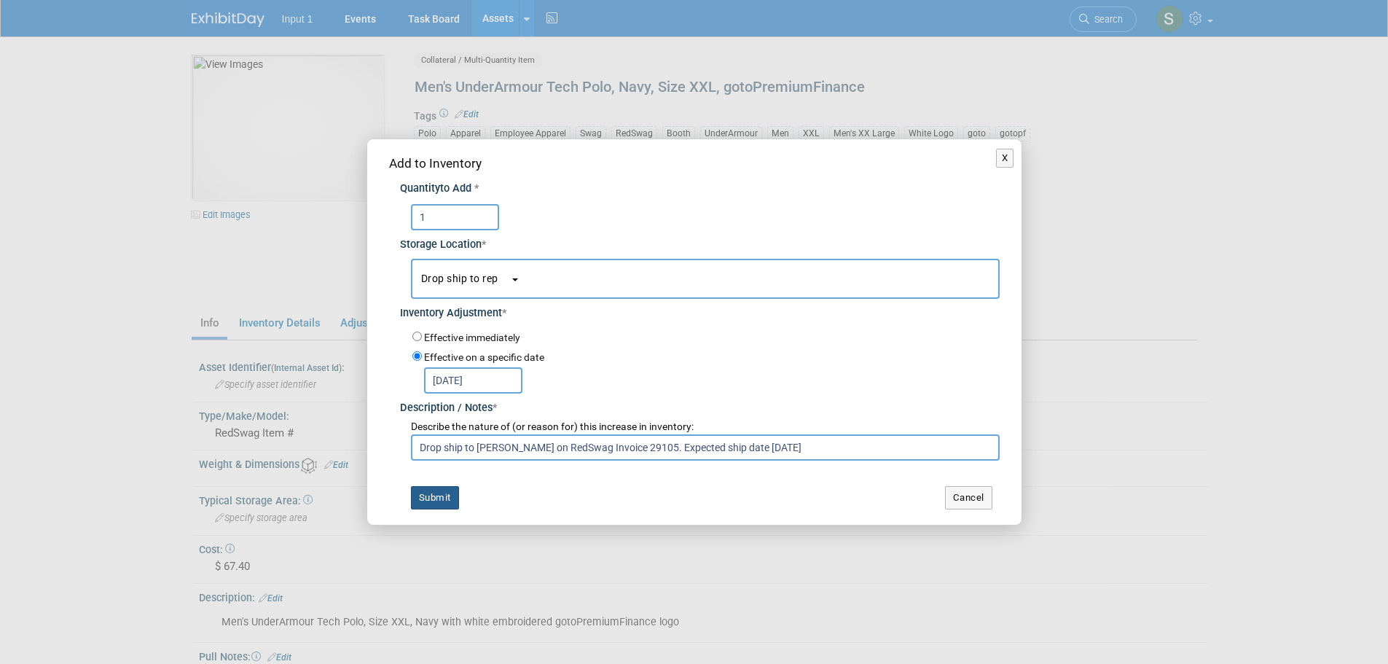
click at [437, 500] on button "Submit" at bounding box center [435, 497] width 48 height 23
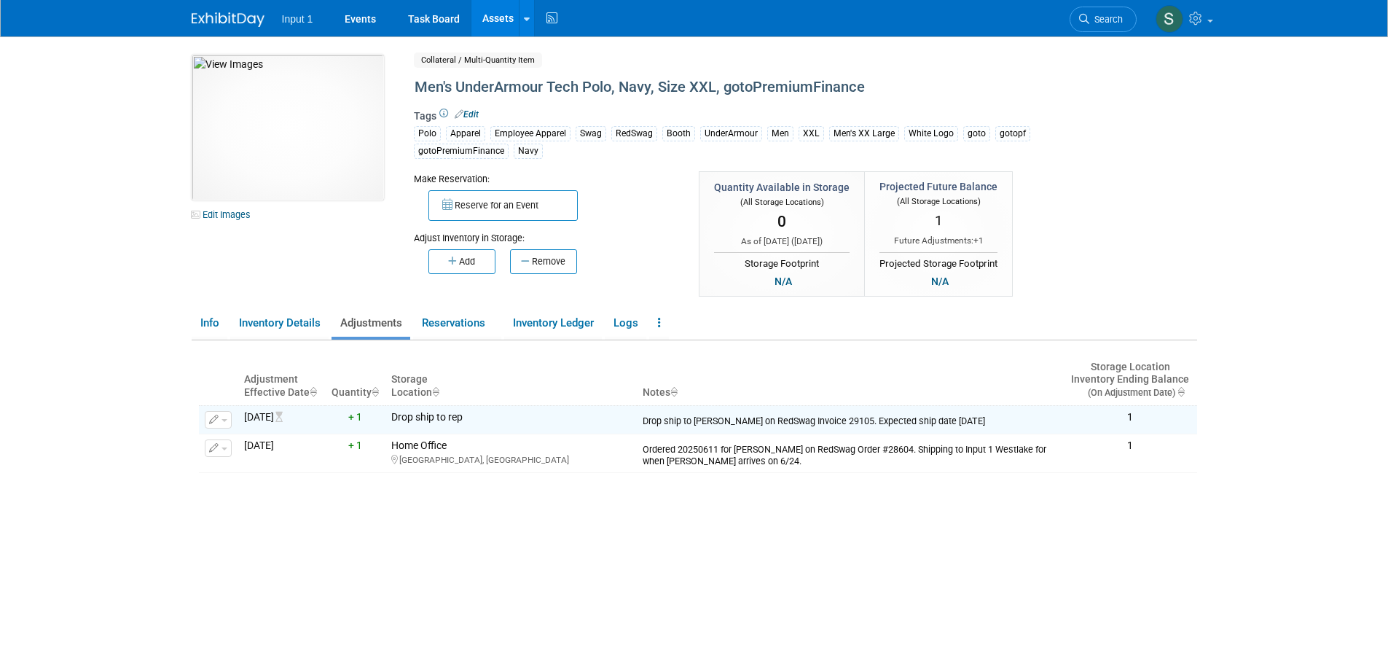
click at [500, 24] on link "Assets" at bounding box center [497, 18] width 53 height 36
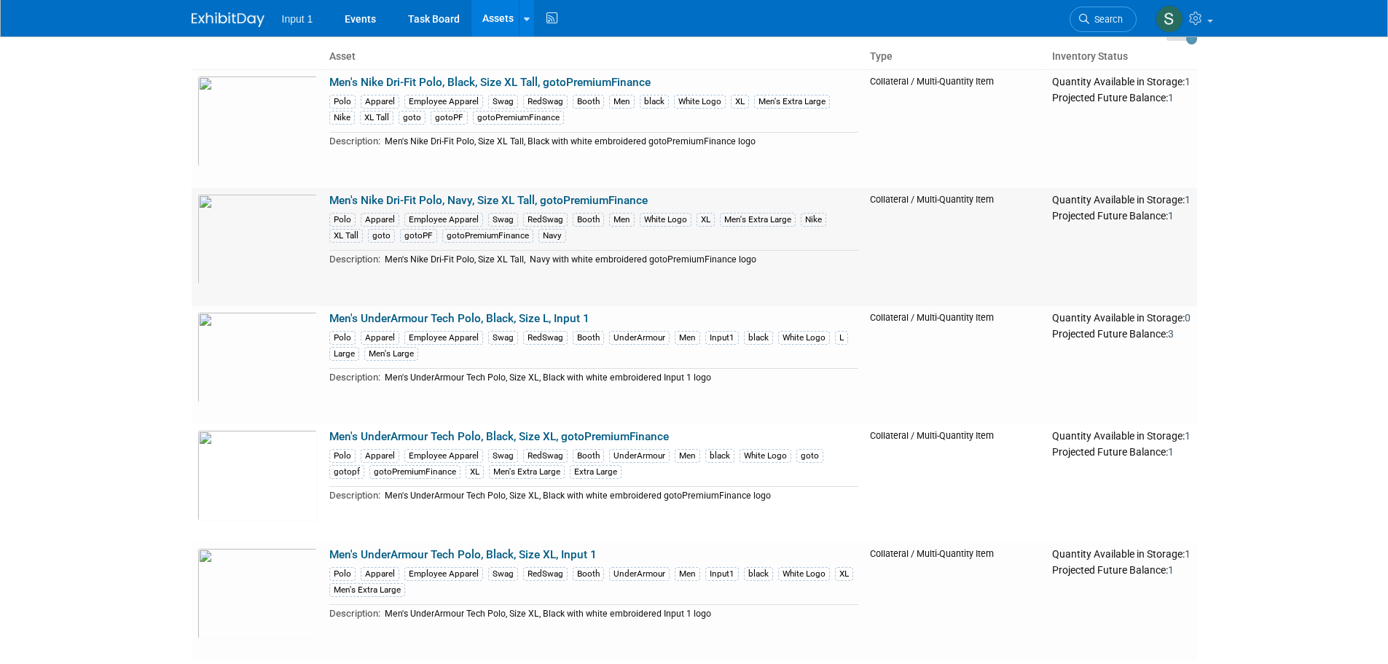
scroll to position [146, 0]
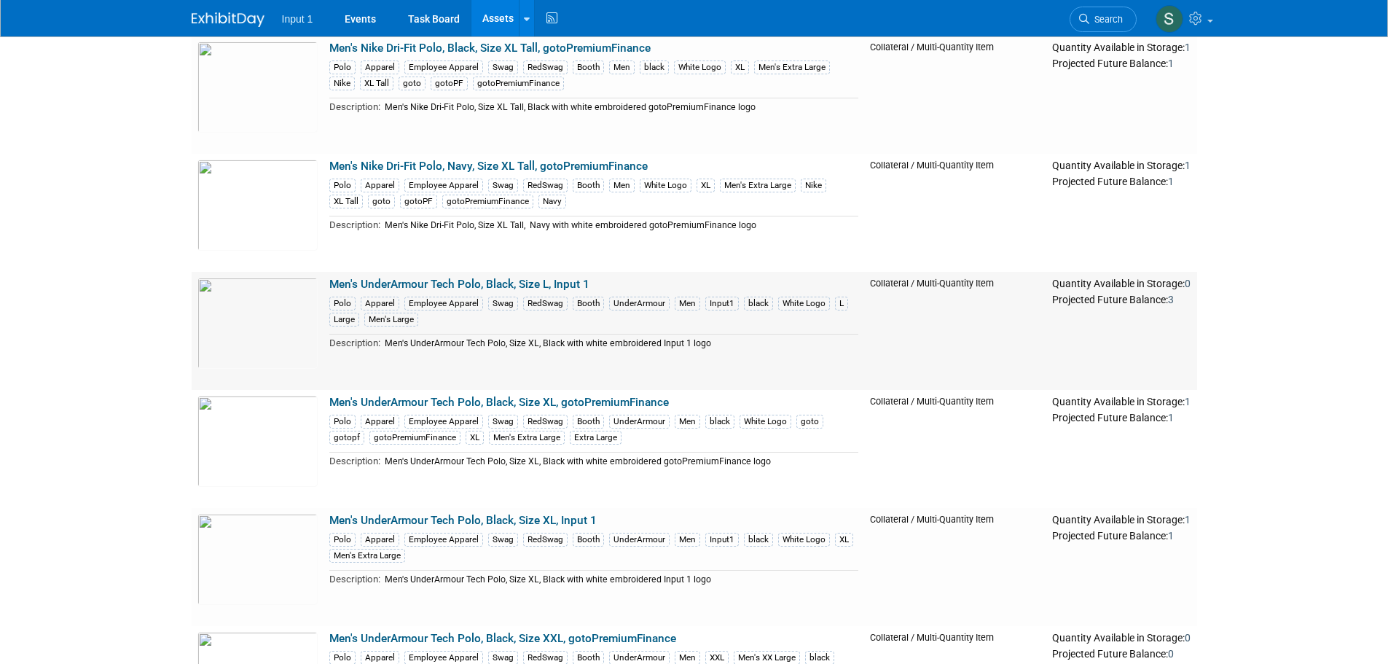
click at [514, 286] on link "Men's UnderArmour Tech Polo, Black, Size L, Input 1" at bounding box center [459, 284] width 260 height 13
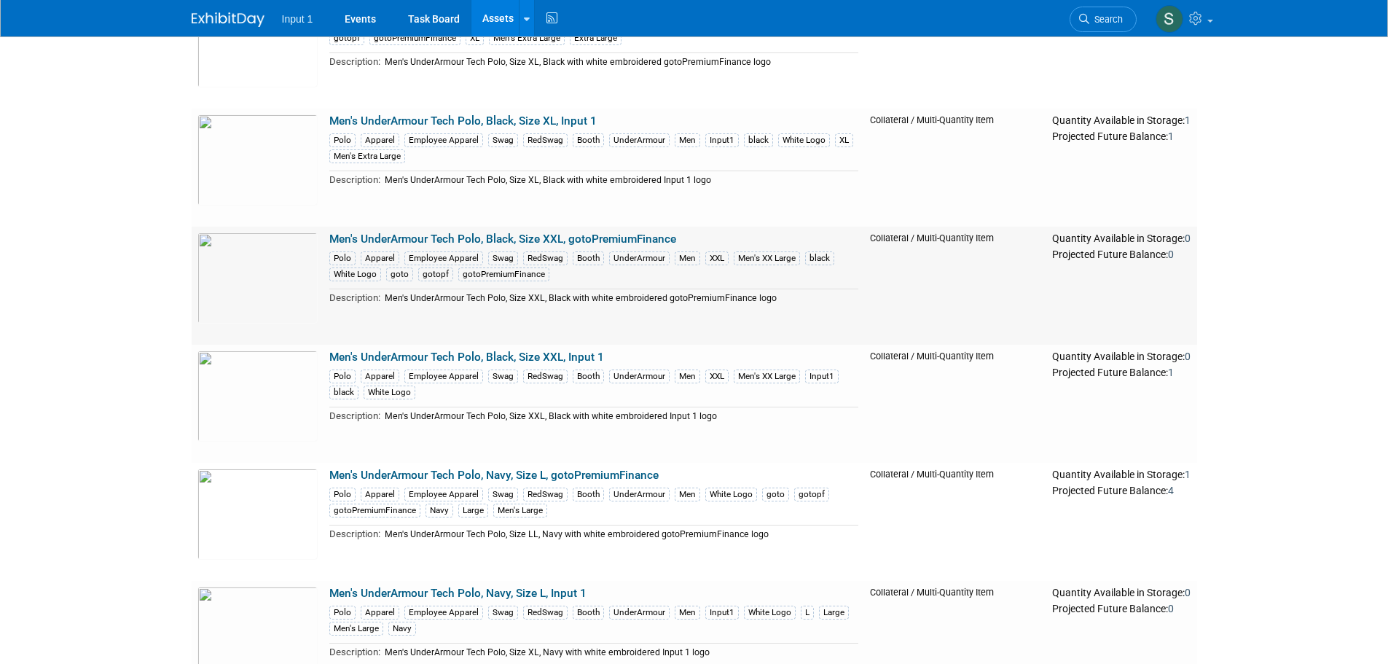
scroll to position [728, 0]
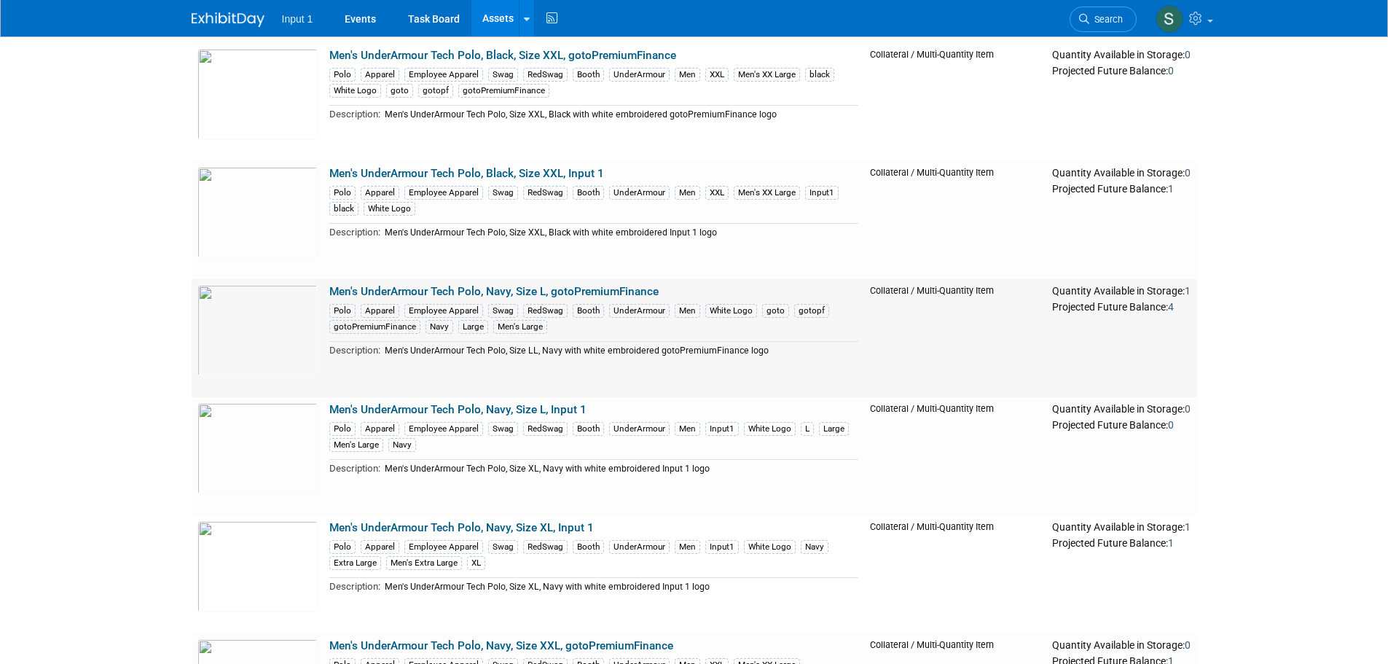
click at [559, 291] on link "Men's UnderArmour Tech Polo, Navy, Size L, gotoPremiumFinance" at bounding box center [493, 291] width 329 height 13
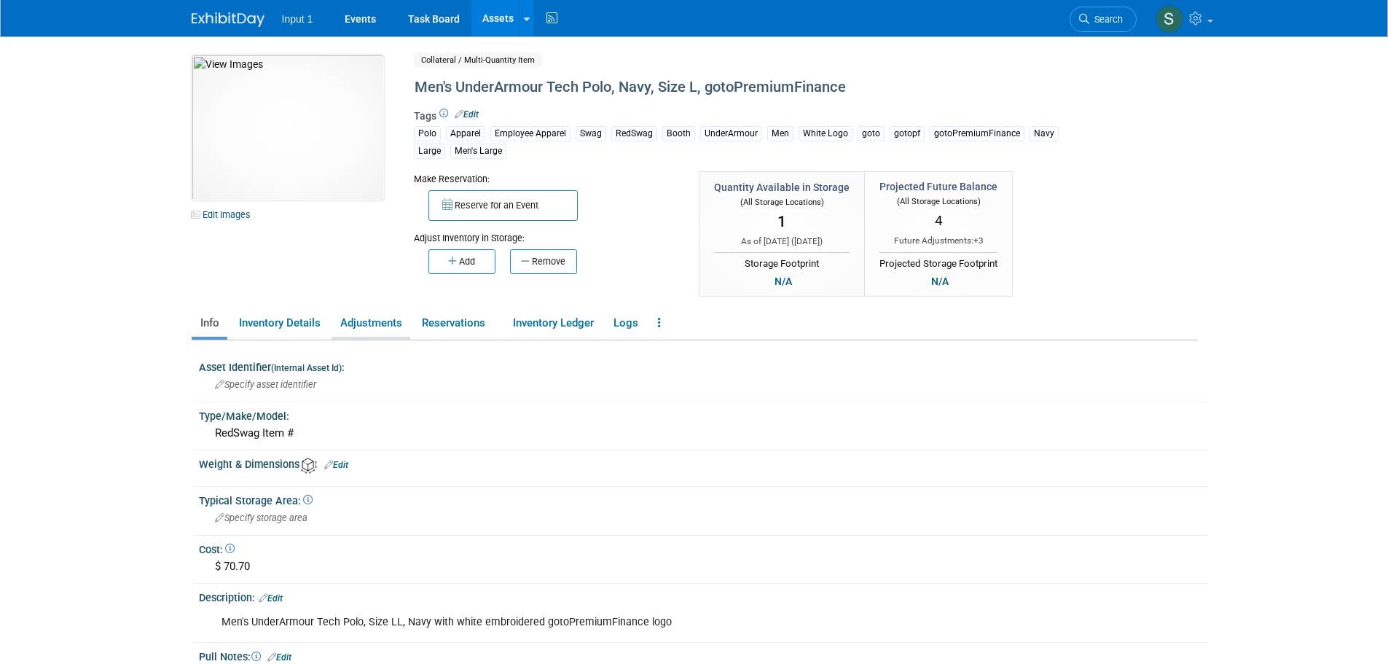
click at [387, 317] on link "Adjustments" at bounding box center [370, 322] width 79 height 25
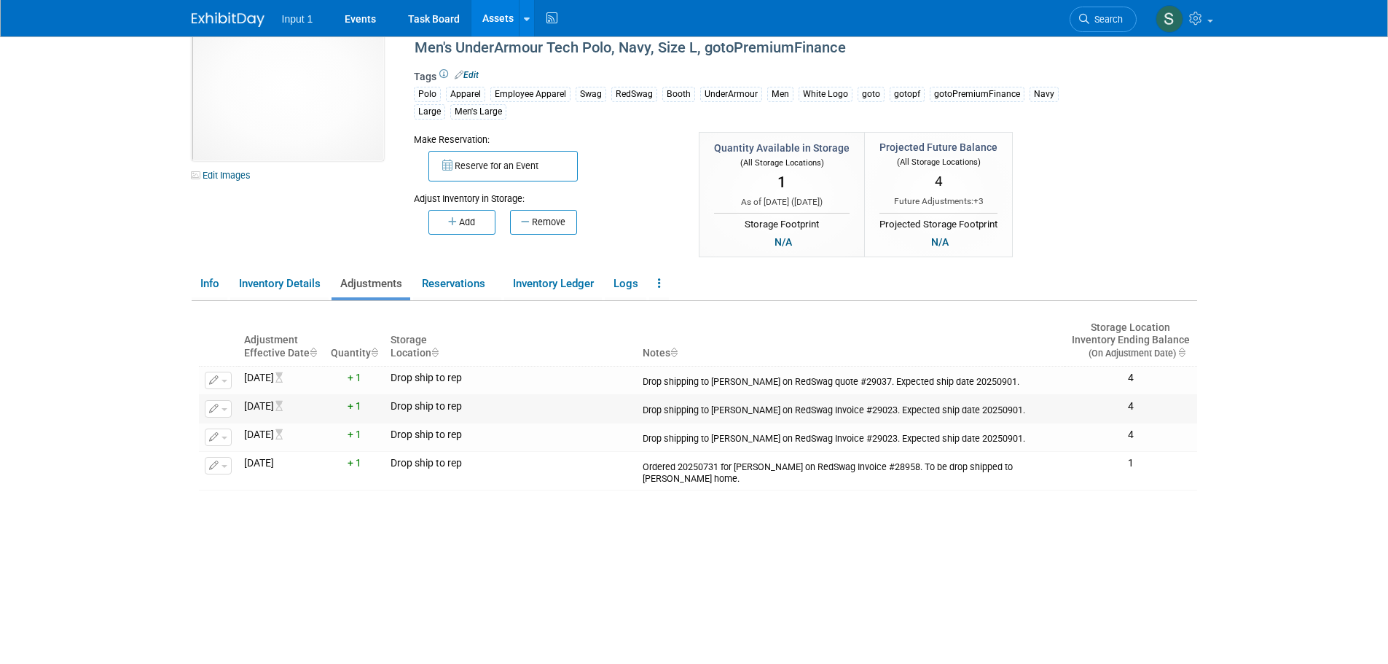
scroll to position [73, 0]
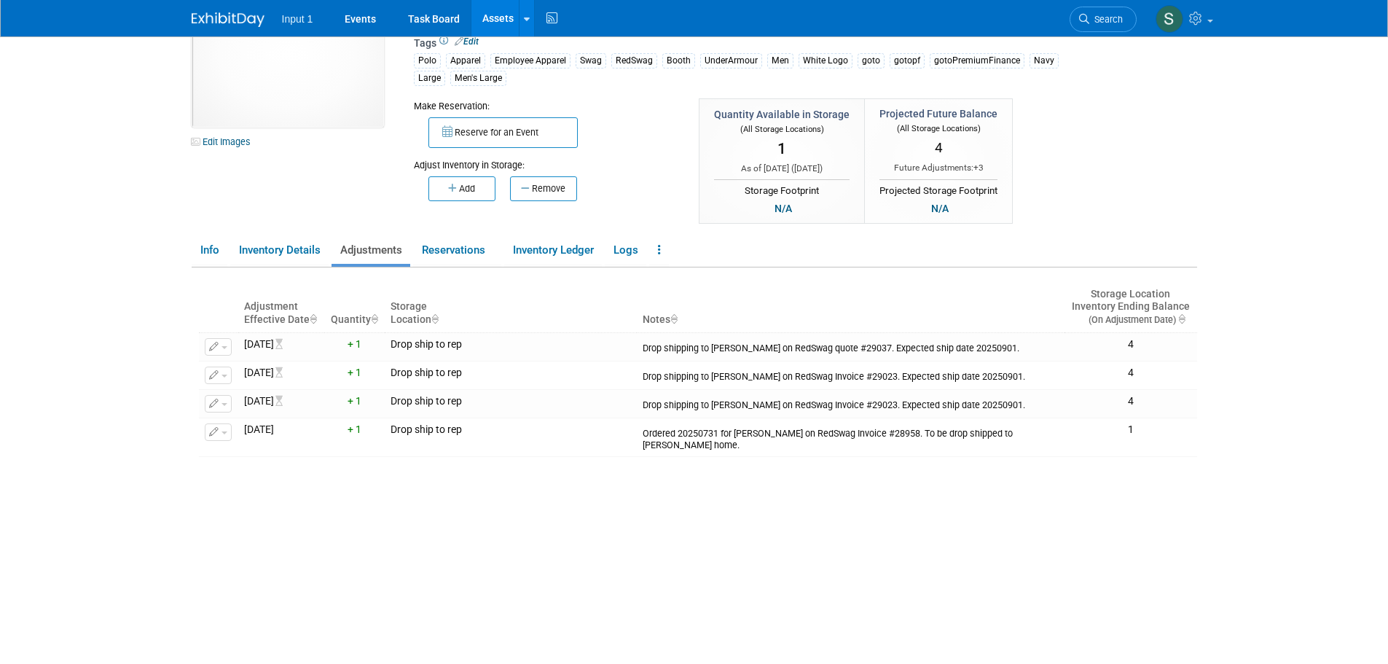
click at [607, 534] on div "Adjustment Effective Date Quantity Storage Location Notes Storage Location Inve…" at bounding box center [698, 453] width 998 height 372
click at [227, 375] on button "button" at bounding box center [218, 374] width 27 height 17
click at [233, 401] on button "Change Adjustment" at bounding box center [273, 399] width 121 height 20
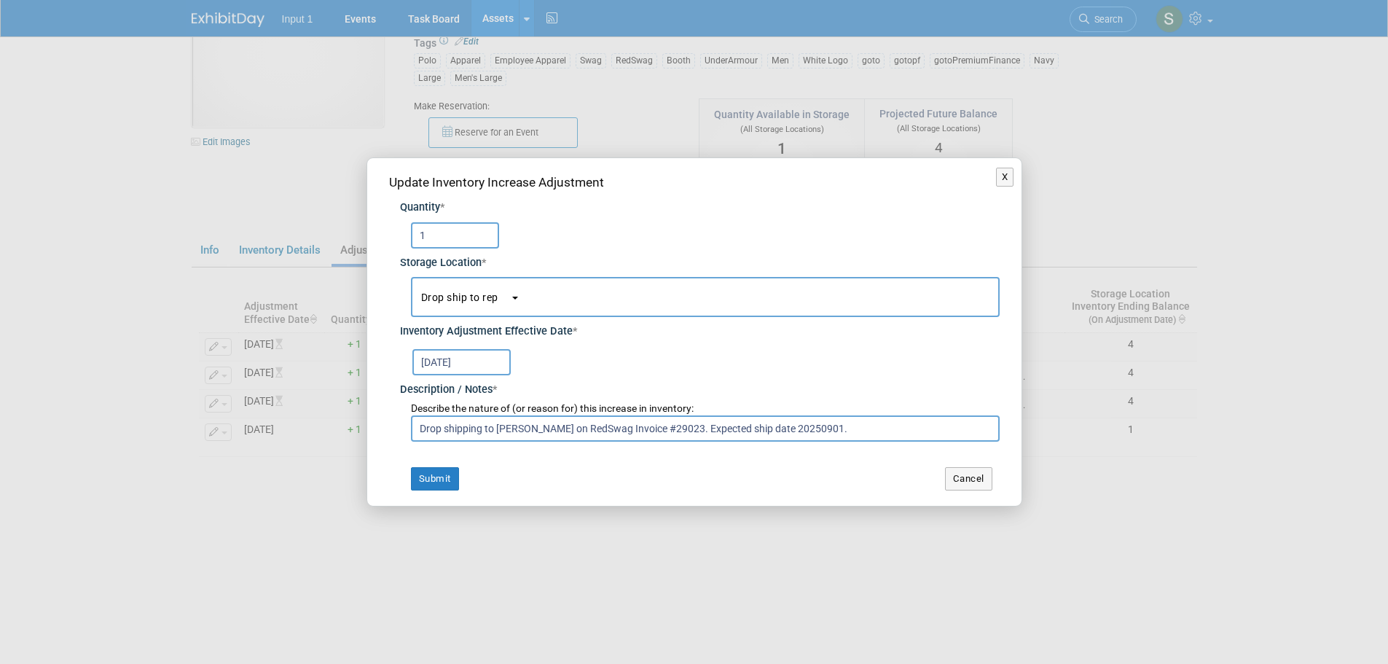
click at [465, 361] on input "Sep 1, 2025" at bounding box center [461, 362] width 98 height 26
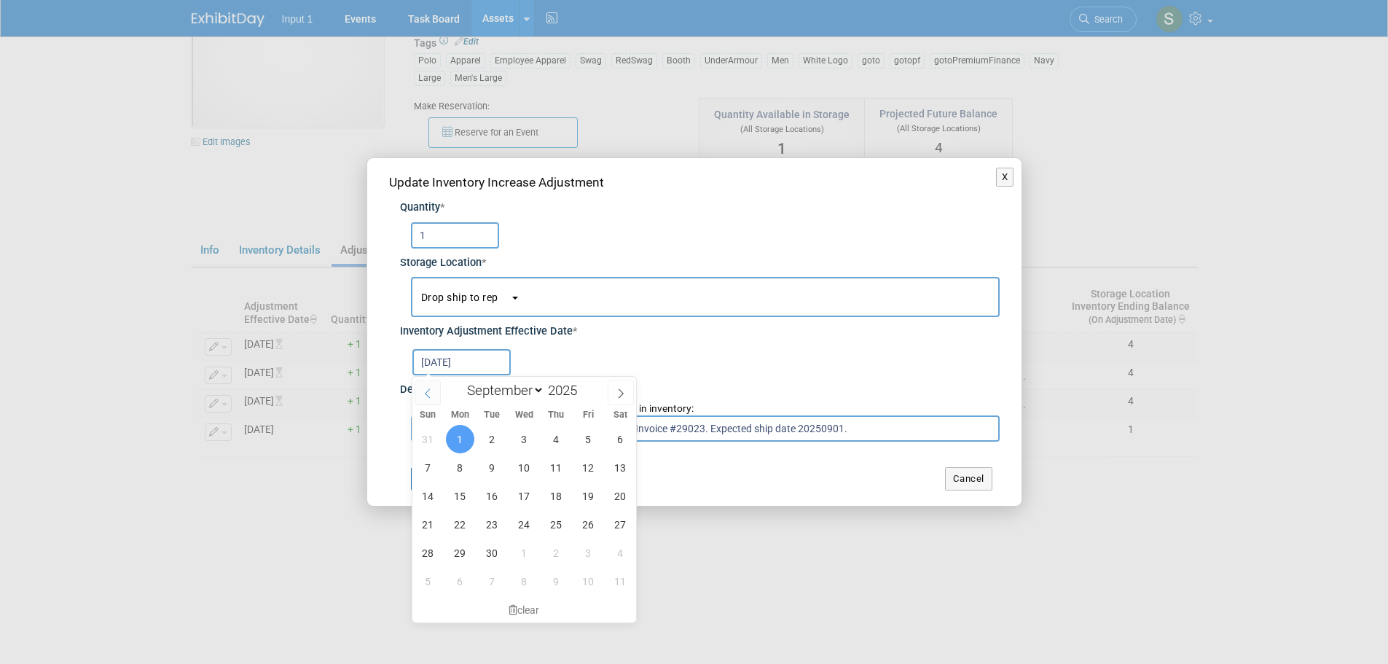
click at [427, 392] on icon at bounding box center [427, 393] width 10 height 10
select select "7"
click at [591, 500] on span "15" at bounding box center [588, 495] width 28 height 28
type input "Aug 15, 2025"
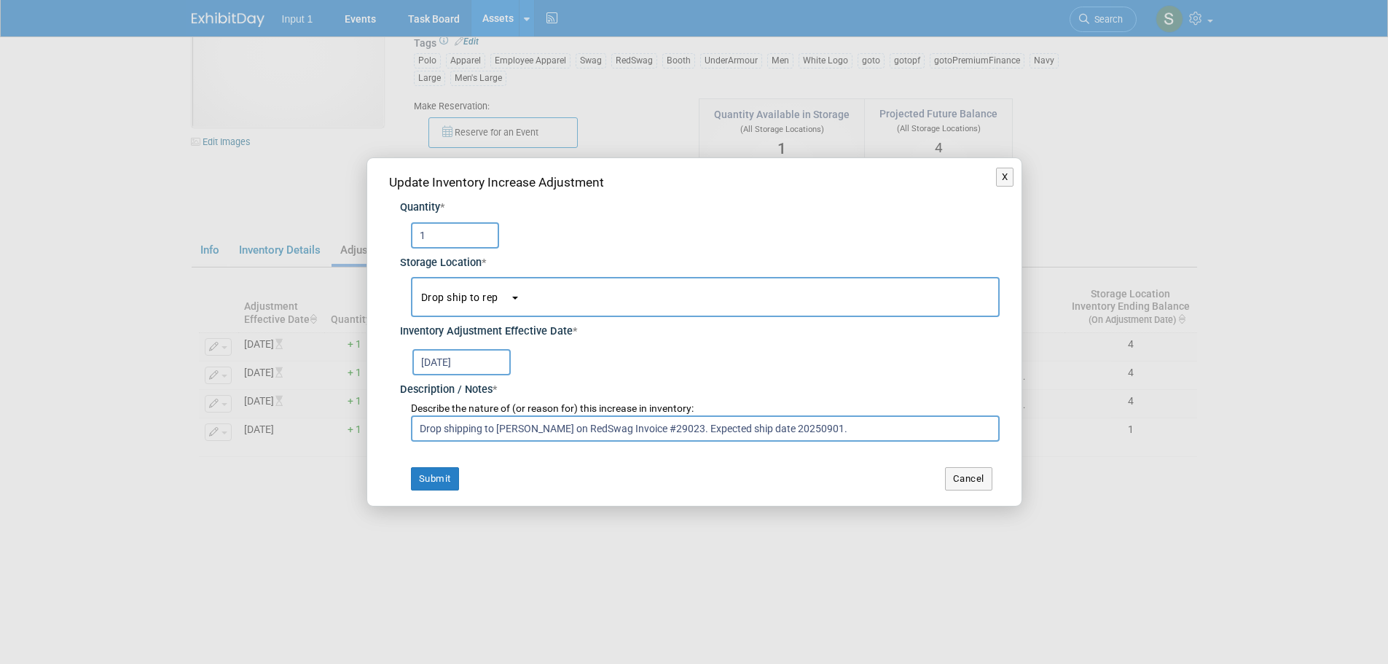
drag, startPoint x: 851, startPoint y: 428, endPoint x: 698, endPoint y: 428, distance: 153.0
click at [698, 428] on input "Drop shipping to Jairo Chamorro on RedSwag Invoice #29023. Expected ship date 2…" at bounding box center [705, 428] width 589 height 26
drag, startPoint x: 484, startPoint y: 428, endPoint x: 468, endPoint y: 429, distance: 16.1
click at [468, 429] on input "Drop shipping to Jairo Chamorro on RedSwag Invoice #29023. Expected ship date 2…" at bounding box center [705, 428] width 589 height 26
drag, startPoint x: 899, startPoint y: 430, endPoint x: 744, endPoint y: 433, distance: 154.4
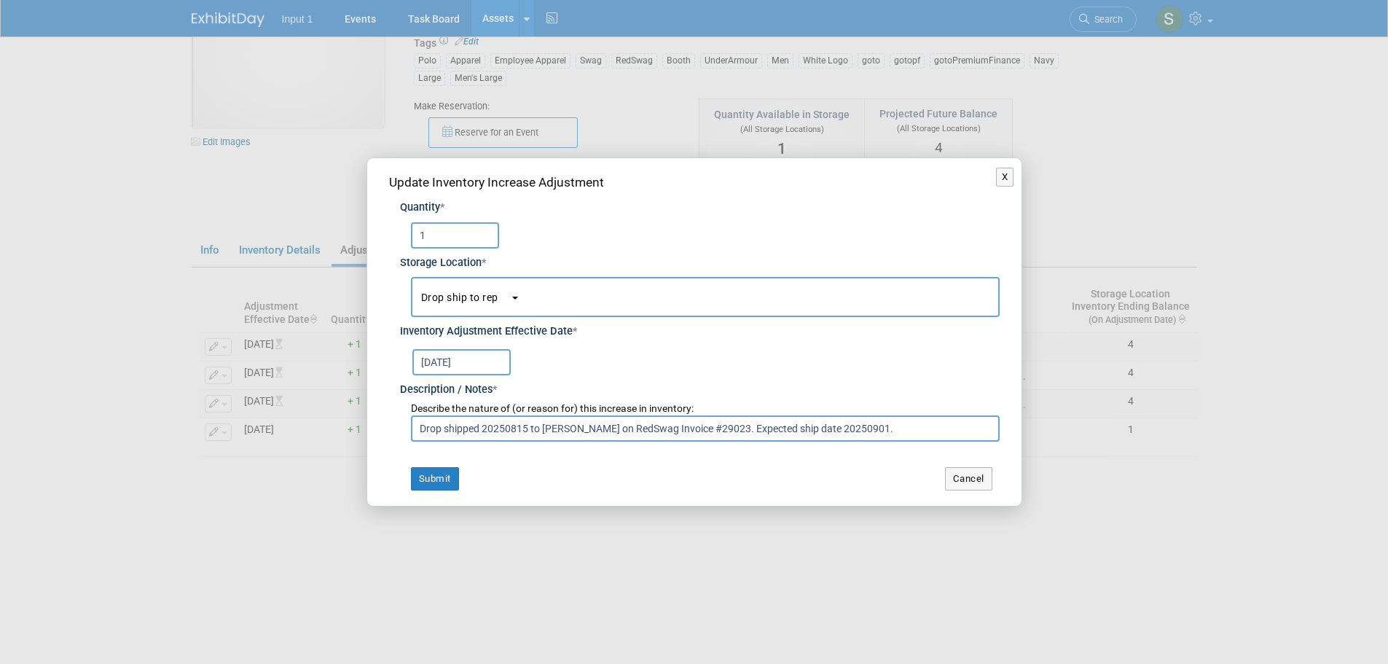
click at [744, 433] on input "Drop shipped 20250815 to Jairo Chamorro on RedSwag Invoice #29023. Expected shi…" at bounding box center [705, 428] width 589 height 26
paste input "1ZC3B9170318200358"
type input "Drop shipped 20250815 to Jairo Chamorro on RedSwag Invoice #29023. Ref. UPS Tra…"
click at [430, 473] on button "Submit" at bounding box center [435, 478] width 48 height 23
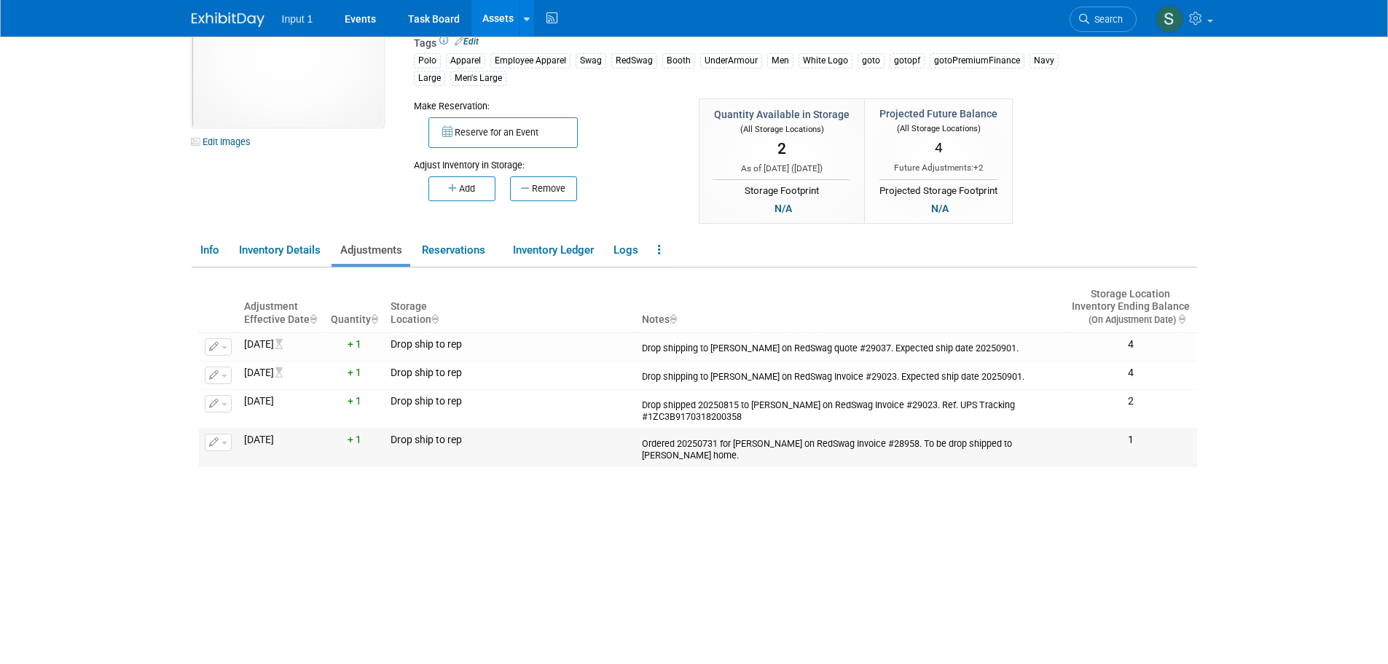
click at [221, 445] on button "button" at bounding box center [218, 441] width 27 height 17
click at [245, 465] on button "Change Adjustment" at bounding box center [273, 466] width 121 height 20
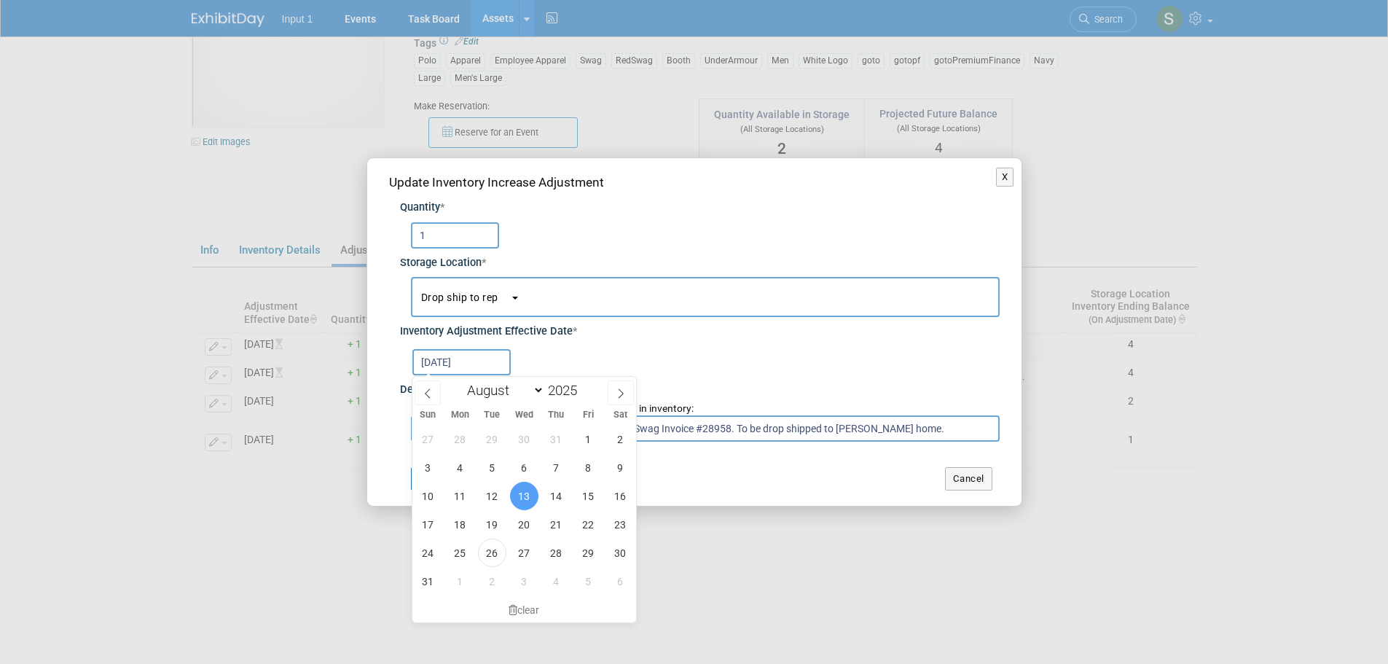
click at [442, 368] on input "Aug 13, 2025" at bounding box center [461, 362] width 98 height 26
click at [833, 476] on td "Cancel" at bounding box center [839, 478] width 319 height 23
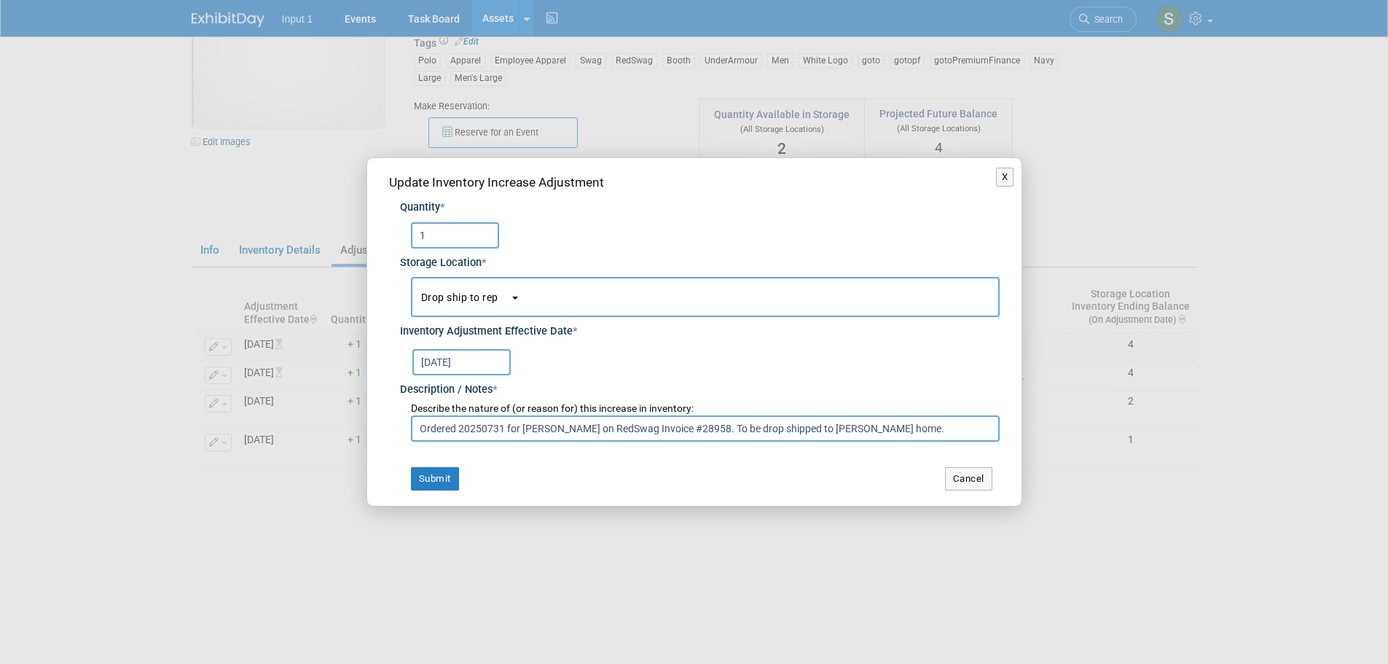
click at [733, 436] on input "Ordered 20250731 for [PERSON_NAME] on RedSwag Invoice #28958. To be drop shippe…" at bounding box center [705, 428] width 589 height 26
click at [878, 428] on input "Ordered 20250731 for [PERSON_NAME] on RedSwag Invoice #28958. To be drop shippe…" at bounding box center [705, 428] width 589 height 26
click at [637, 110] on div "X Update Inventory Increase Adjustment Quantity * 1 Storage Location * * *" at bounding box center [694, 332] width 1388 height 664
click at [964, 479] on button "Cancel" at bounding box center [968, 478] width 47 height 23
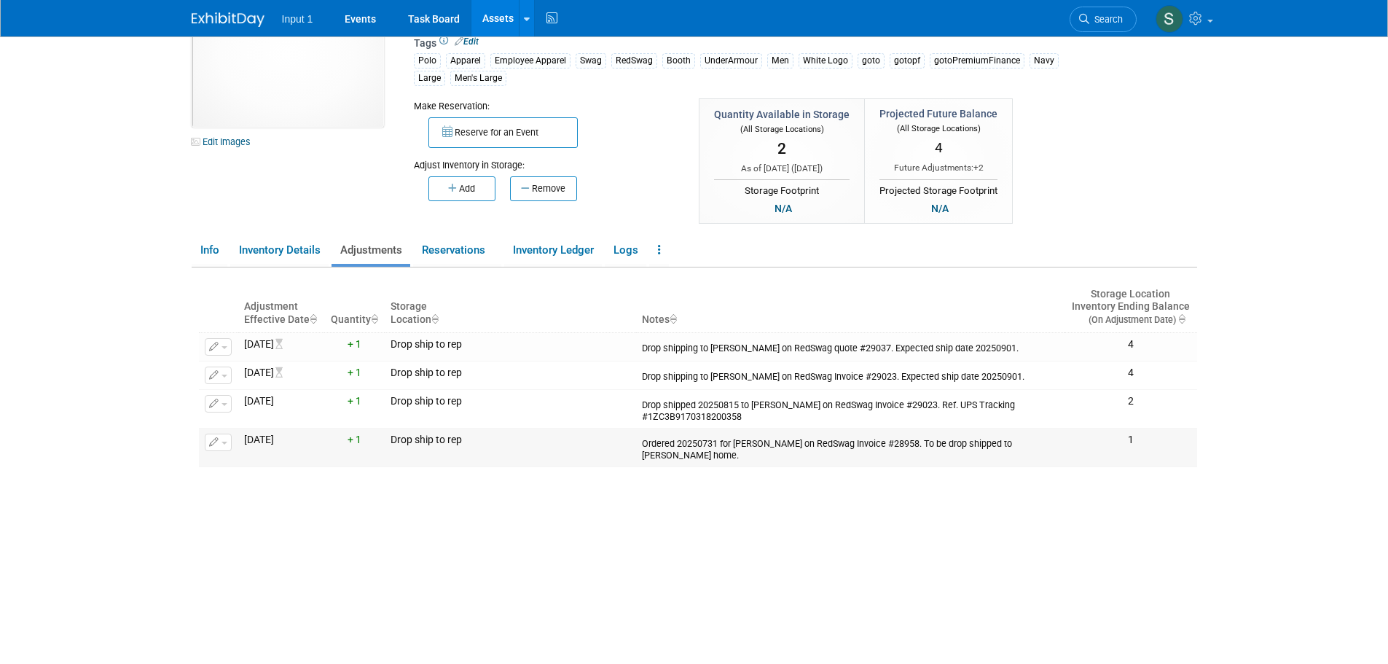
click at [222, 448] on button "button" at bounding box center [218, 441] width 27 height 17
click at [226, 466] on icon "button" at bounding box center [225, 465] width 12 height 10
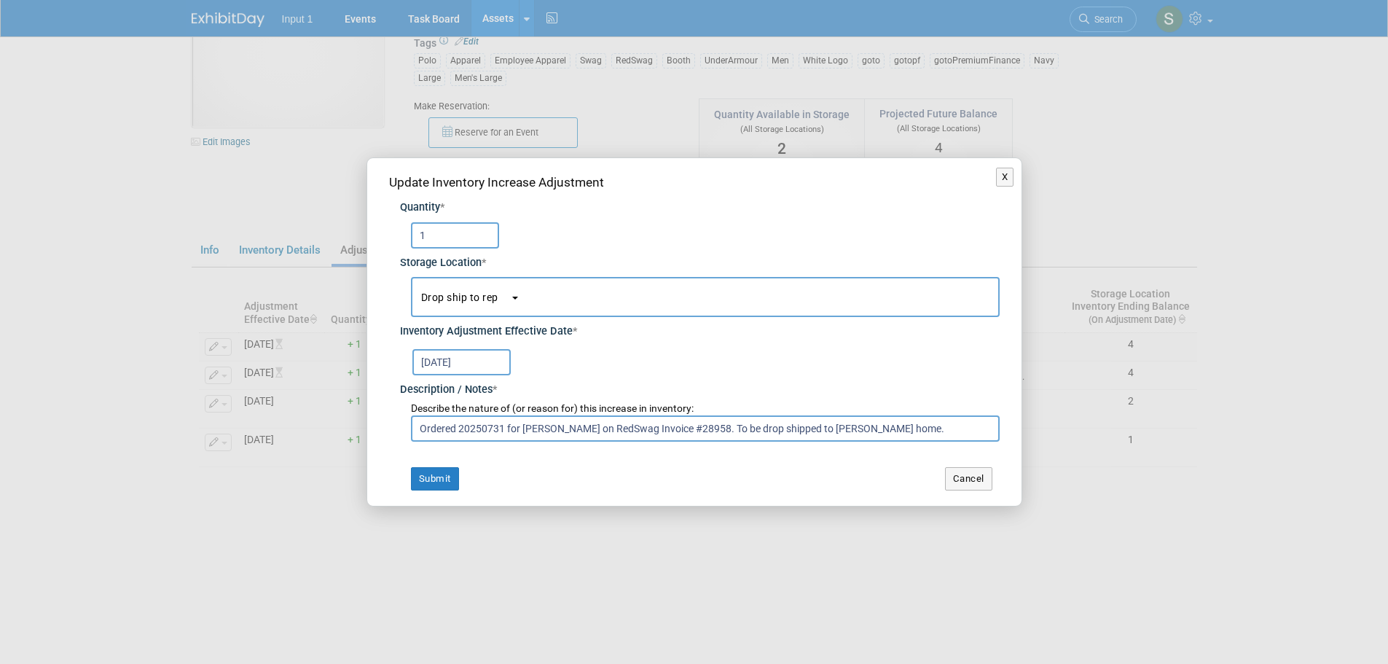
drag, startPoint x: 883, startPoint y: 425, endPoint x: 716, endPoint y: 427, distance: 167.5
click at [716, 427] on input "Ordered 20250731 for Alex Beagles on RedSwag Invoice #28958. To be drop shipped…" at bounding box center [705, 428] width 589 height 26
type input "Ordered 20250731 for Alex Beagles on RedSwag Invoice #28958."
click at [1374, 548] on div "X Update Inventory Increase Adjustment Quantity * 1 Storage Location * * *" at bounding box center [694, 332] width 1388 height 664
click at [975, 487] on button "Cancel" at bounding box center [968, 478] width 47 height 23
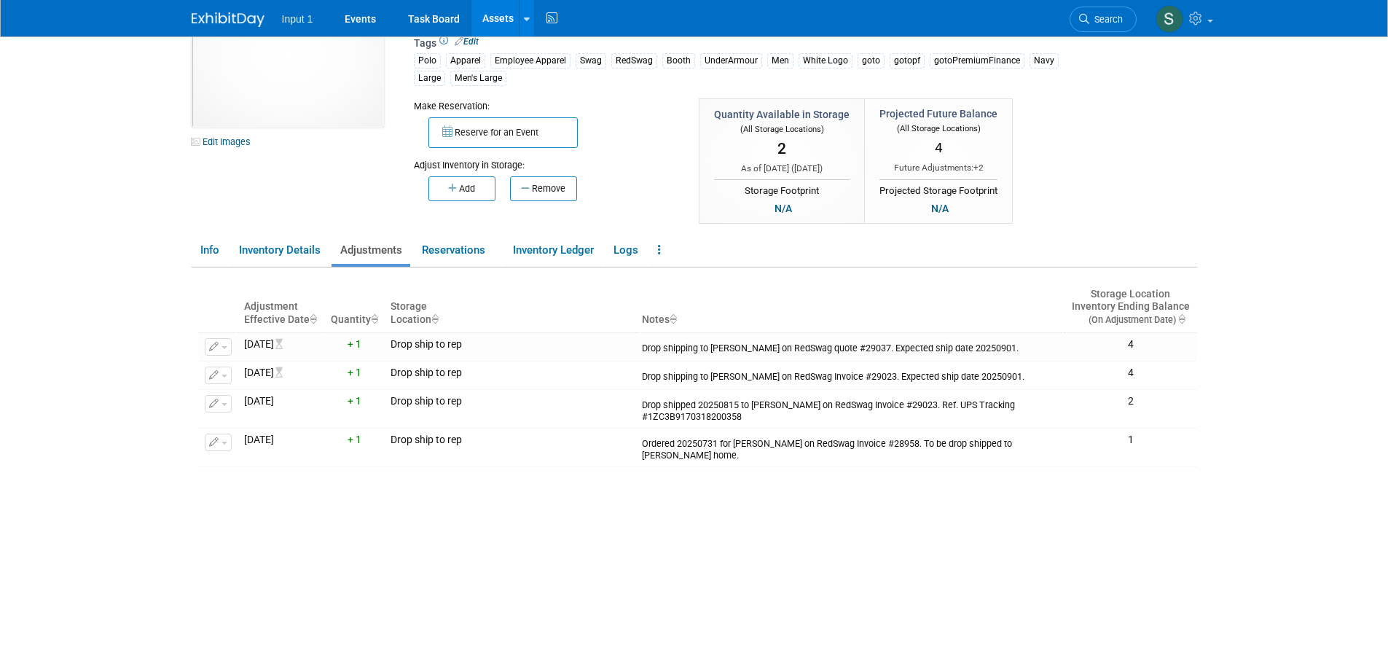
click at [1033, 477] on div "Adjustment Effective Date Quantity Storage Location Notes Storage Location Inve…" at bounding box center [698, 453] width 998 height 372
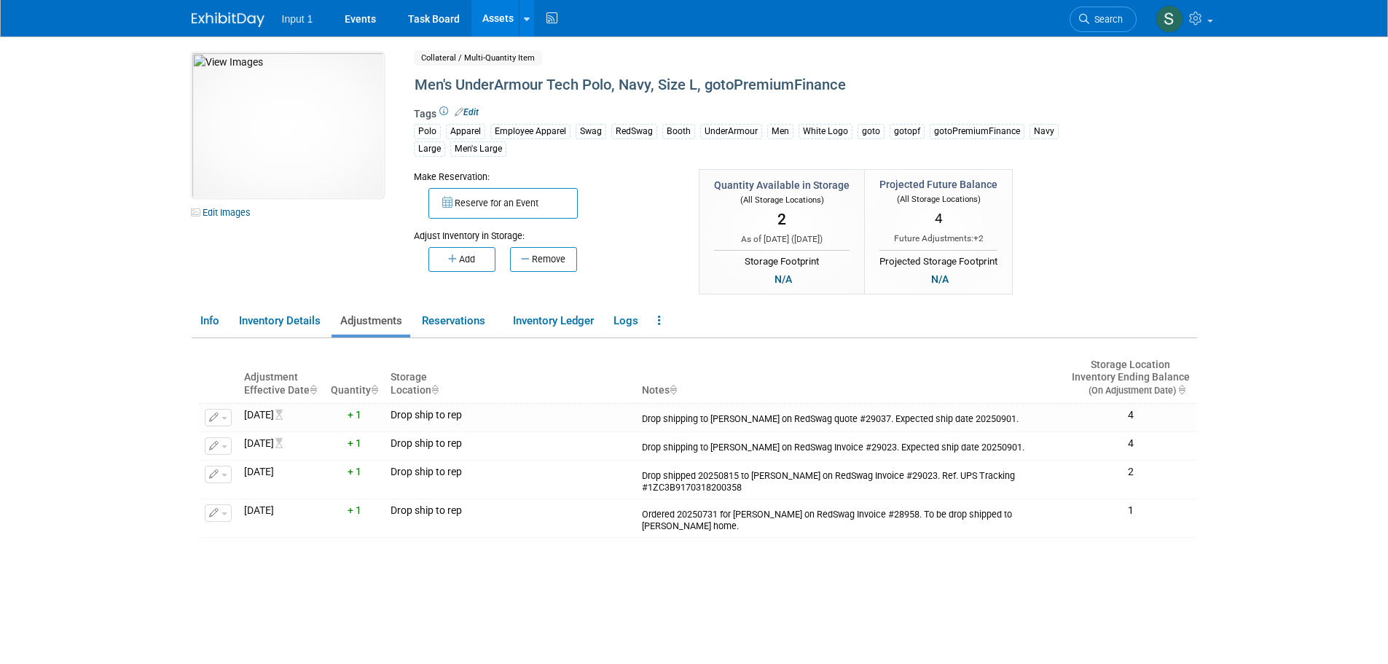
scroll to position [0, 0]
click at [784, 452] on div "Drop shipping to Troy Ellis on RedSwag Invoice #29023. Expected ship date 20250…" at bounding box center [850, 447] width 417 height 16
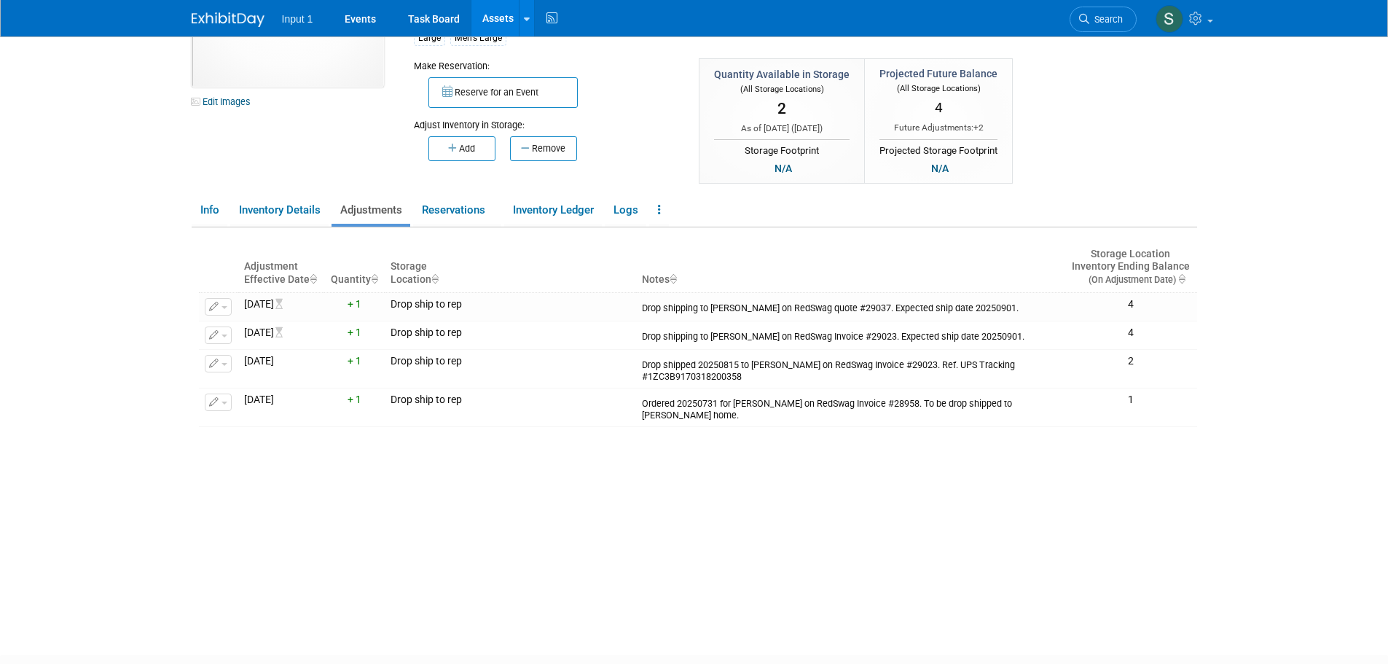
scroll to position [146, 0]
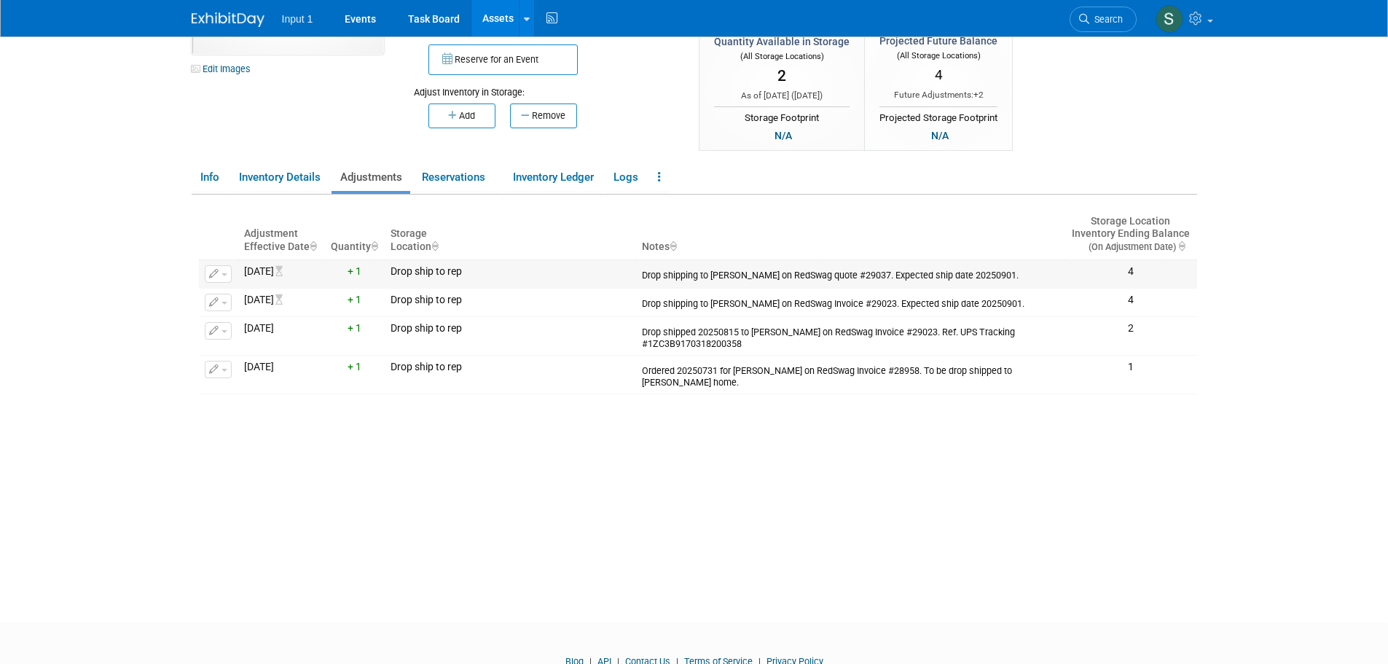
click at [748, 275] on div "Drop shipping to Don Buck on RedSwag quote #29037. Expected ship date 20250901." at bounding box center [850, 273] width 417 height 16
click at [224, 276] on button "button" at bounding box center [218, 273] width 27 height 17
click at [240, 298] on button "Change Adjustment" at bounding box center [273, 298] width 121 height 20
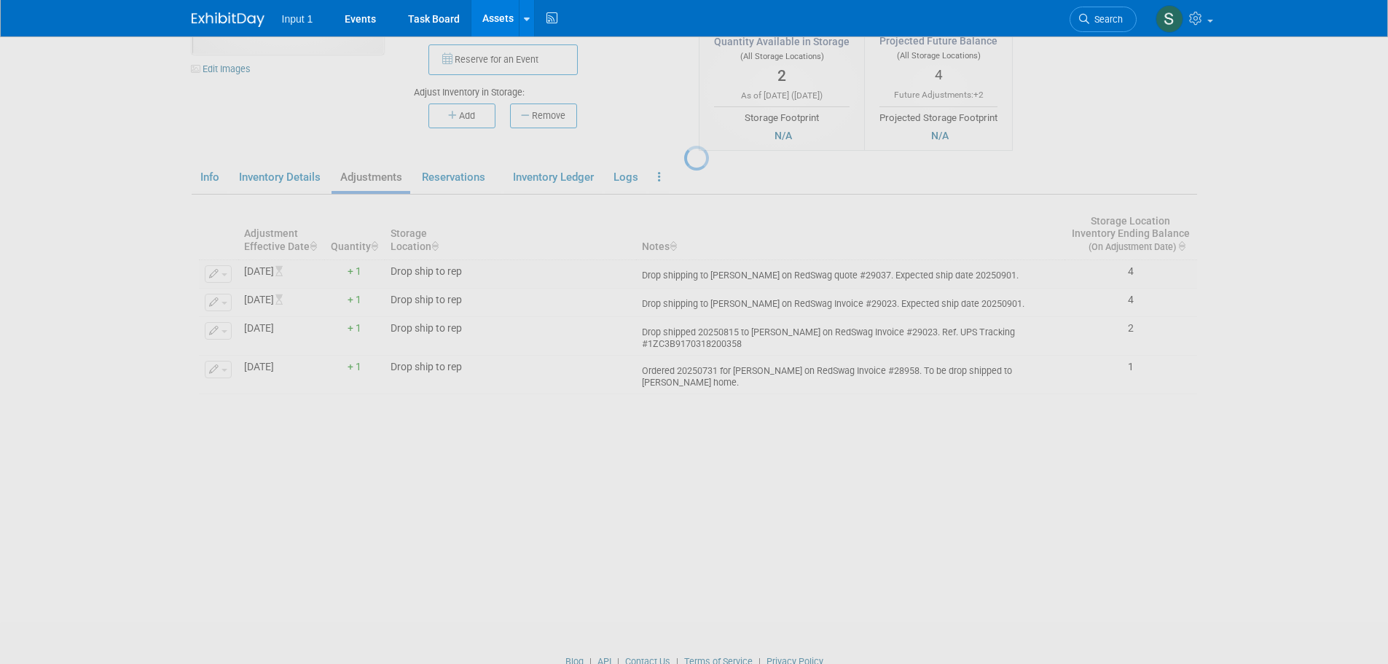
select select "8"
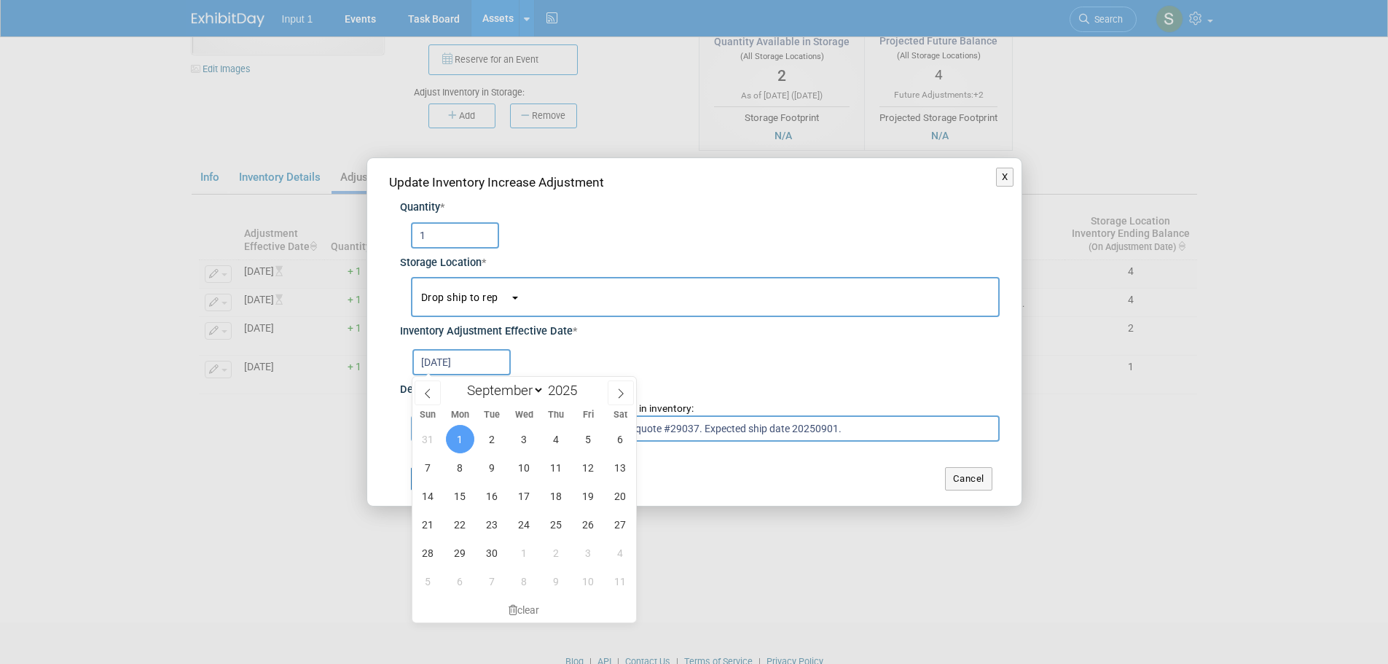
click at [462, 358] on input "Sep 1, 2025" at bounding box center [461, 362] width 98 height 26
click at [492, 439] on span "2" at bounding box center [492, 439] width 28 height 28
type input "Sep 2, 2025"
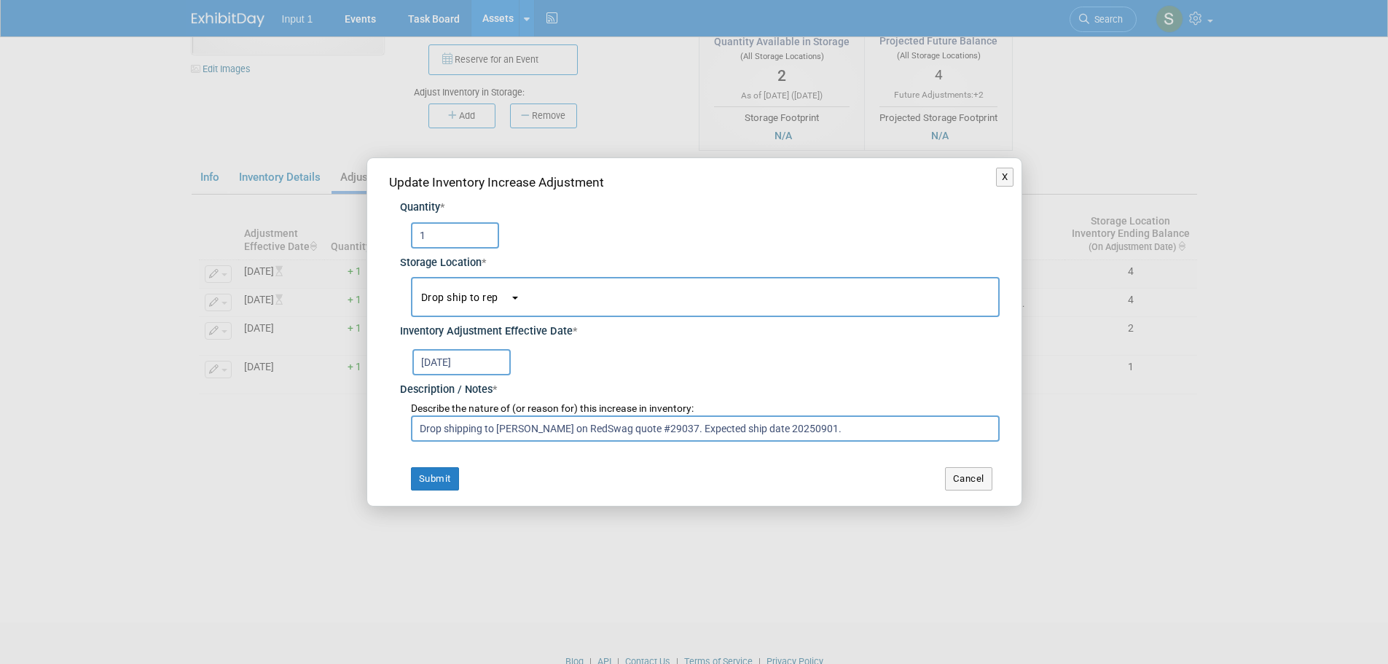
click at [801, 425] on input "Drop shipping to Don Buck on RedSwag quote #29037. Expected ship date 20250901." at bounding box center [705, 428] width 589 height 26
type input "Drop shipping to Don Buck on RedSwag quote #29037. Expected ship date 20250902."
click at [443, 477] on button "Submit" at bounding box center [435, 478] width 48 height 23
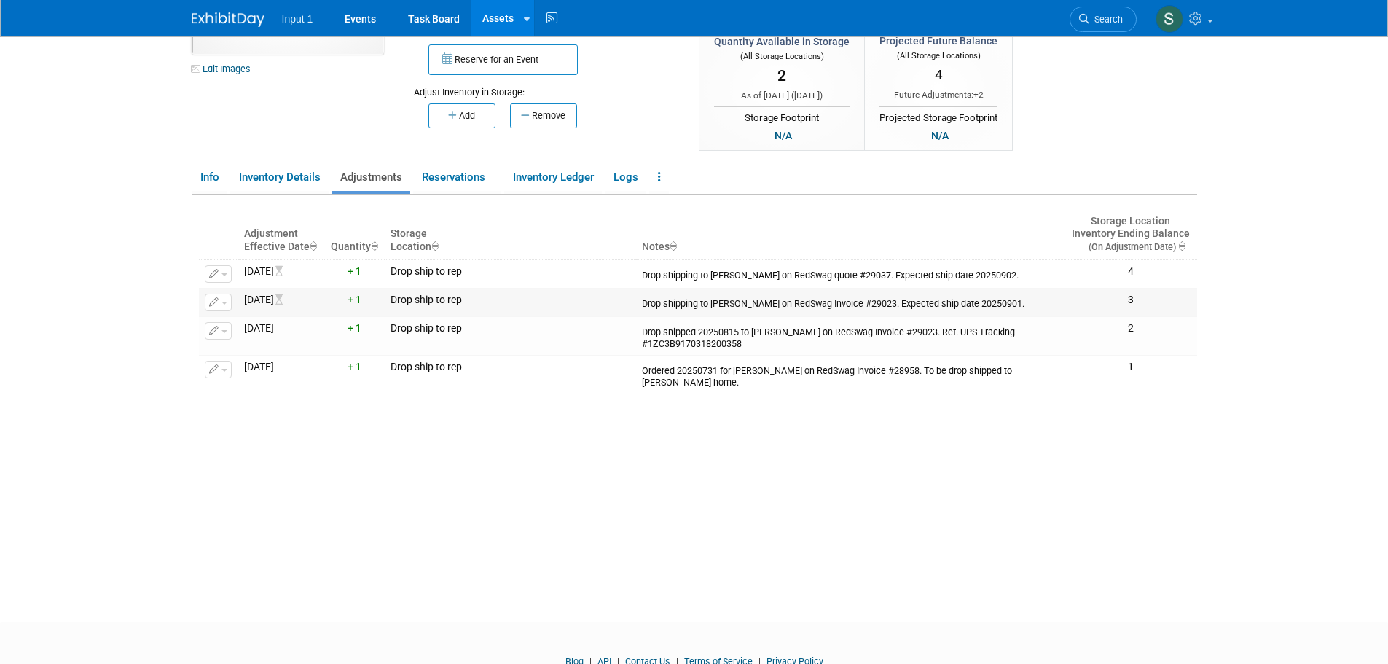
click at [290, 302] on icon at bounding box center [282, 299] width 15 height 10
click at [768, 305] on div "Drop shipping to Troy Ellis on RedSwag Invoice #29023. Expected ship date 20250…" at bounding box center [850, 302] width 417 height 16
click at [709, 425] on div "Adjustment Effective Date Quantity Storage Location Notes Storage Location Inve…" at bounding box center [698, 380] width 998 height 372
click at [819, 452] on div "Adjustment Effective Date Quantity Storage Location Notes Storage Location Inve…" at bounding box center [698, 380] width 998 height 372
click at [1353, 449] on body "Input 1 Events Task Board Assets New Asset Search Assets" at bounding box center [694, 186] width 1388 height 664
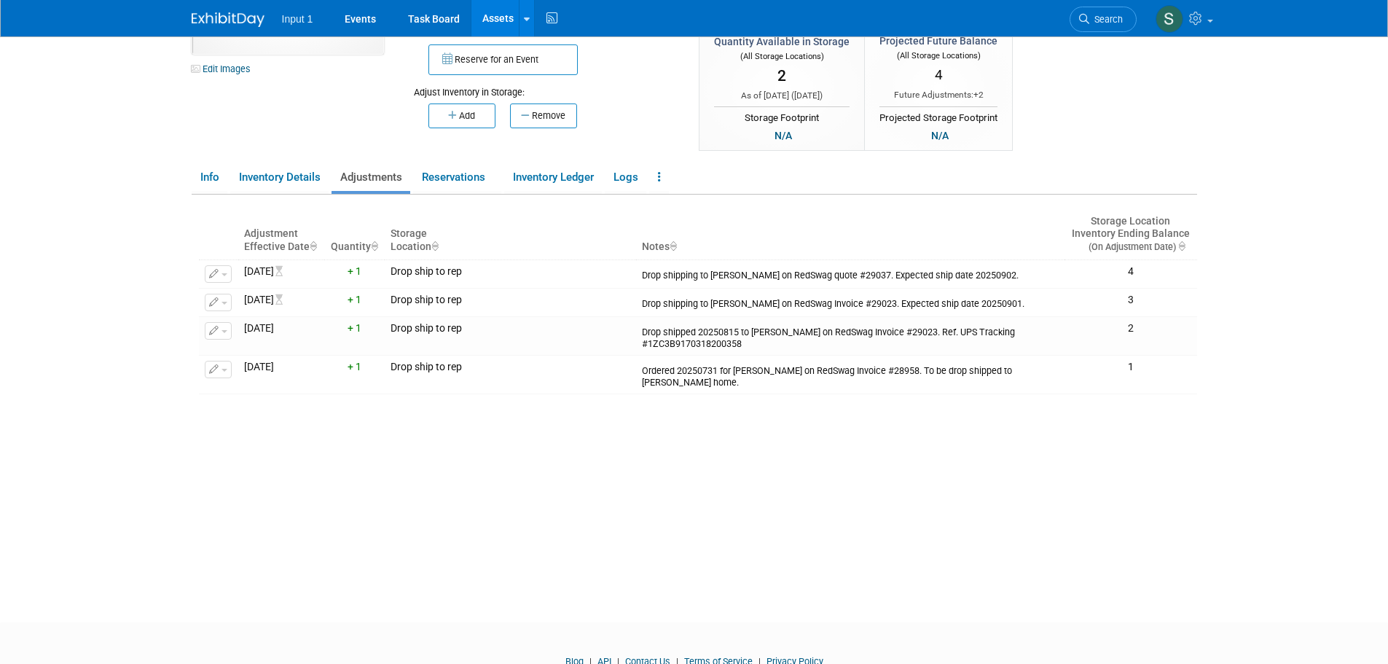
click at [587, 480] on div "Adjustment Effective Date Quantity Storage Location Notes Storage Location Inve…" at bounding box center [698, 380] width 998 height 372
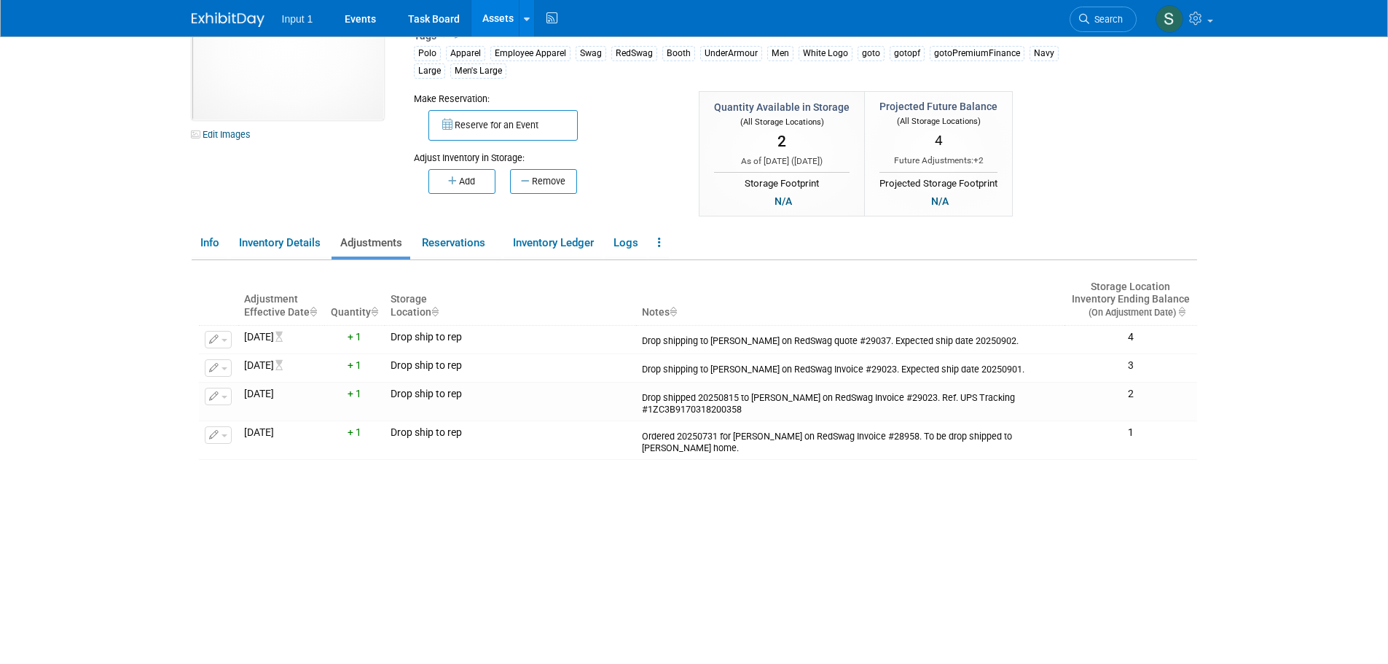
scroll to position [60, 0]
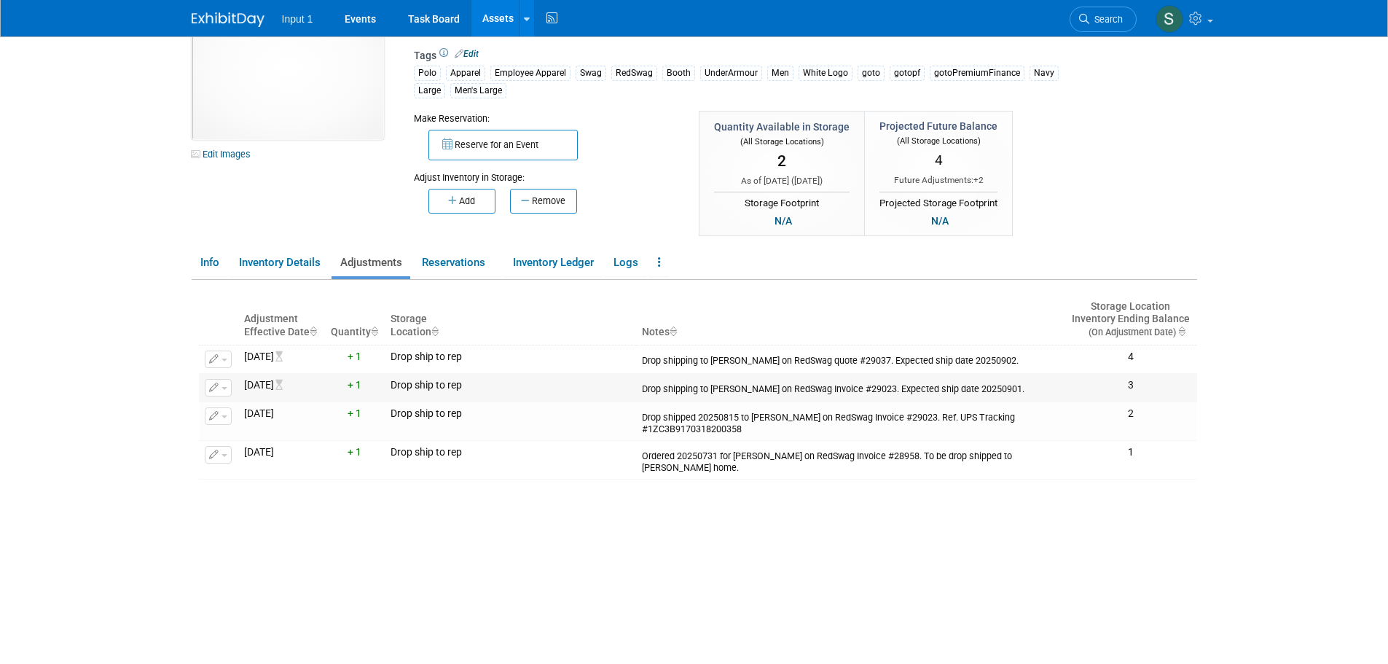
click at [227, 392] on button "button" at bounding box center [218, 387] width 27 height 17
click at [245, 411] on button "Change Adjustment" at bounding box center [273, 411] width 121 height 20
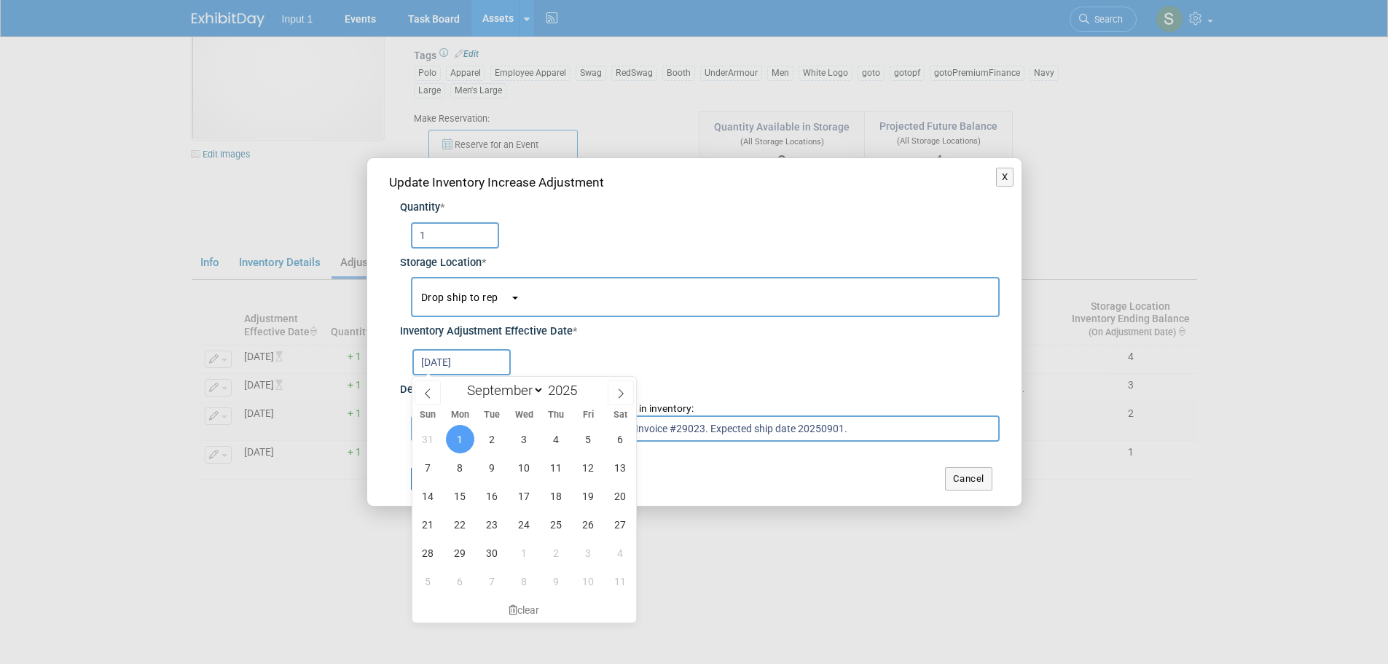
click at [456, 363] on input "Sep 1, 2025" at bounding box center [461, 362] width 98 height 26
click at [587, 233] on div "1" at bounding box center [705, 235] width 589 height 26
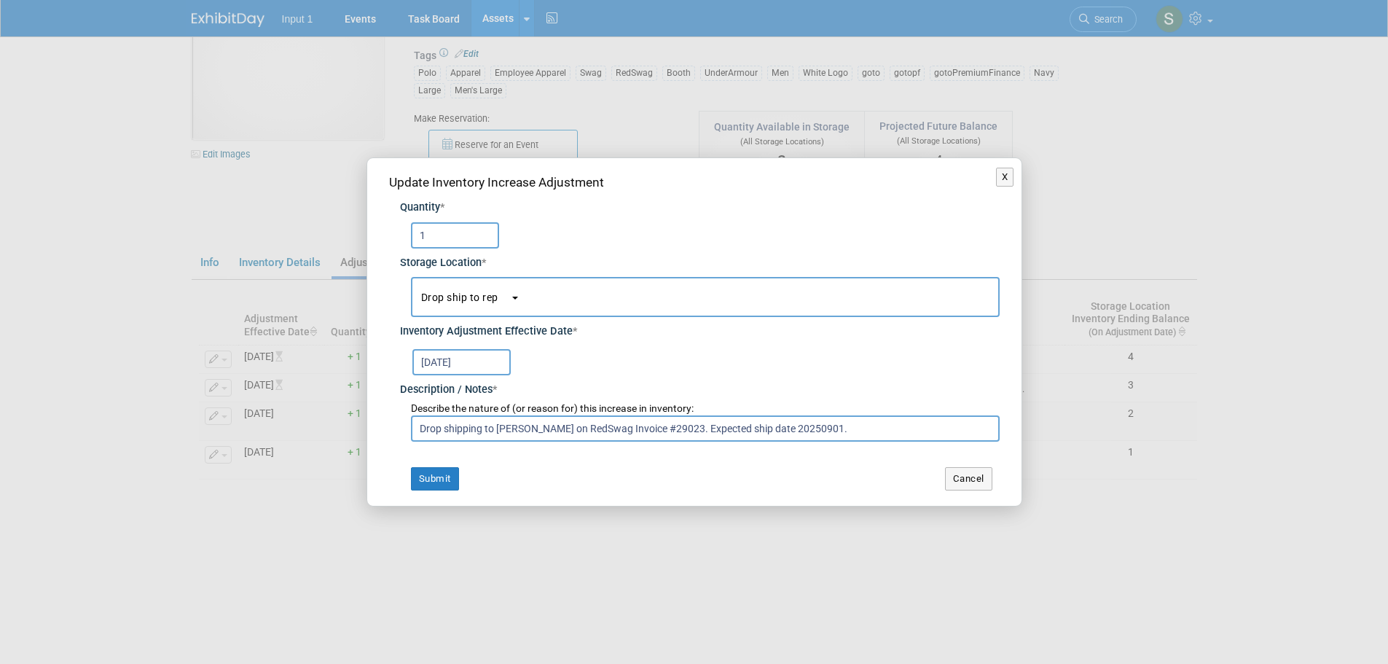
drag, startPoint x: 483, startPoint y: 422, endPoint x: 468, endPoint y: 428, distance: 15.4
click at [468, 428] on input "Drop shipping to Troy Ellis on RedSwag Invoice #29023. Expected ship date 20250…" at bounding box center [705, 428] width 589 height 26
drag, startPoint x: 810, startPoint y: 427, endPoint x: 671, endPoint y: 430, distance: 139.1
click at [671, 430] on input "Drop shipped to Troy Ellis on RedSwag Invoice #29023. Expected ship date 202509…" at bounding box center [705, 428] width 589 height 26
paste input "1ZC3B9170333655866"
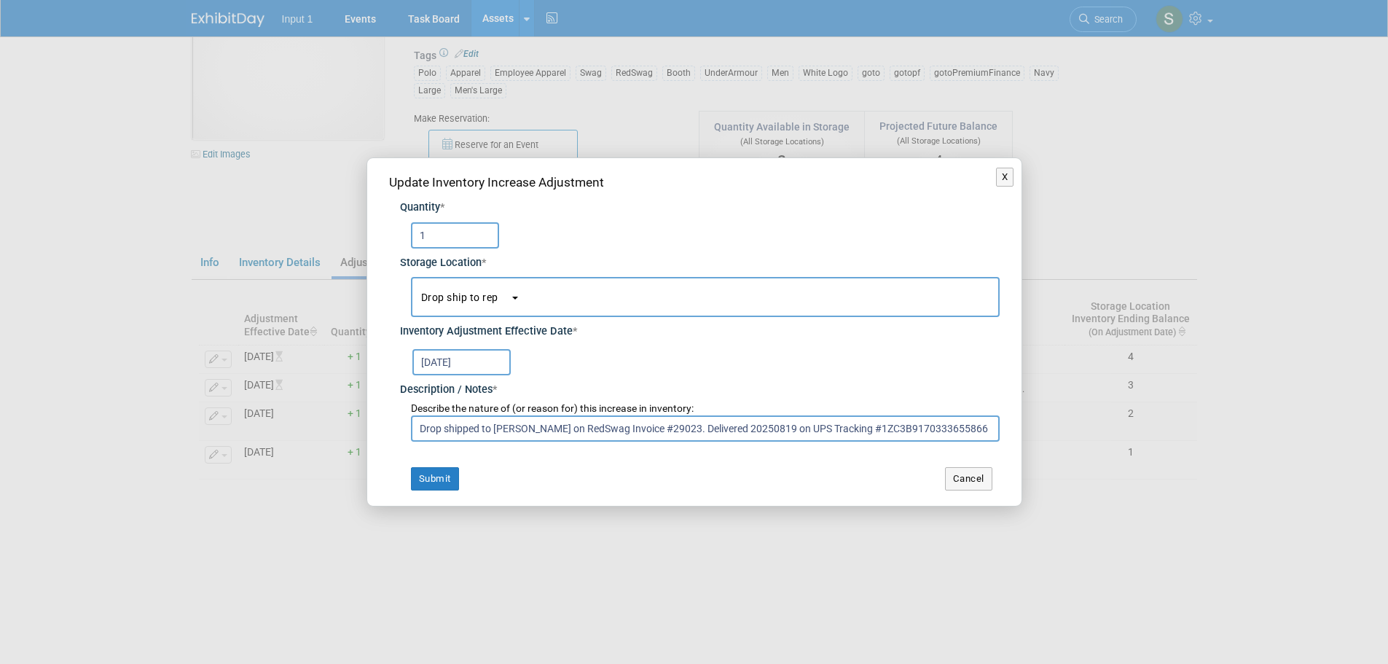
click at [472, 431] on input "Drop shipped to Troy Ellis on RedSwag Invoice #29023. Delivered 20250819 on UPS…" at bounding box center [705, 428] width 589 height 26
type input "Drop shipped to Troy Ellis on RedSwag Invoice #29023. Delivered 20250819 on UPS…"
click at [454, 361] on input "Sep 1, 2025" at bounding box center [461, 362] width 98 height 26
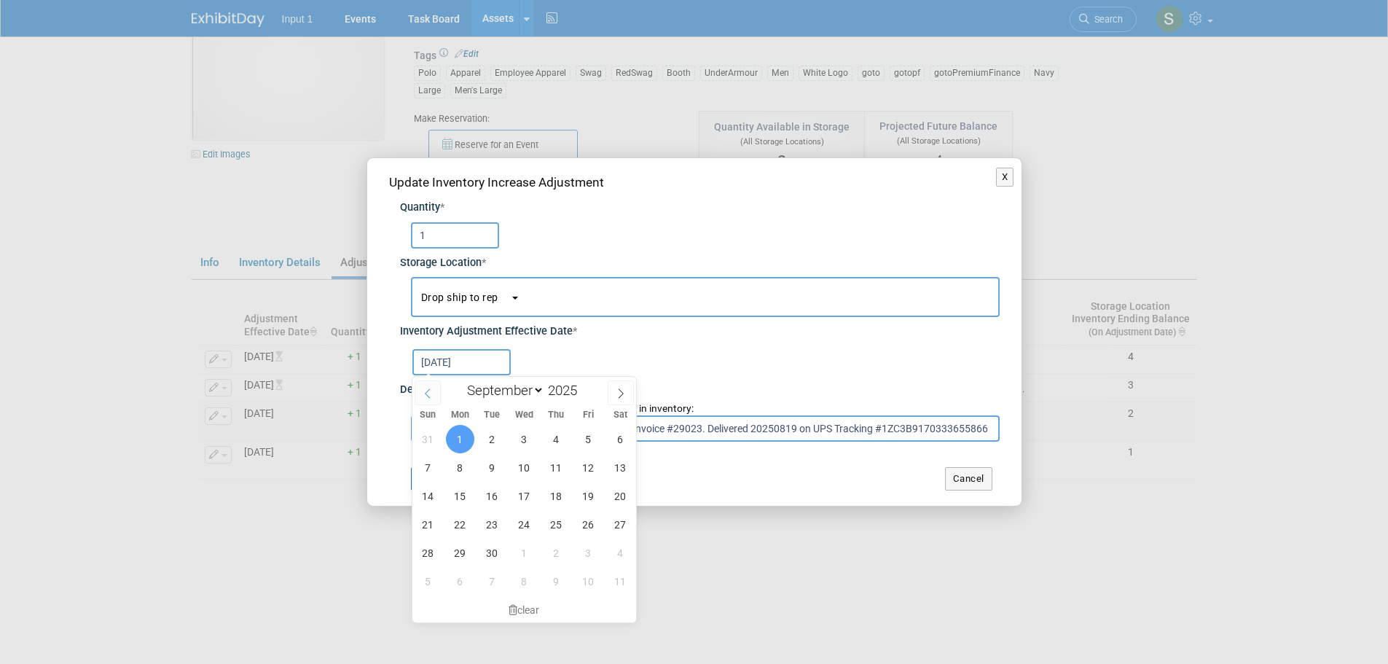
click at [433, 395] on span at bounding box center [427, 392] width 26 height 25
select select "7"
click at [584, 493] on span "15" at bounding box center [588, 495] width 28 height 28
type input "Aug 15, 2025"
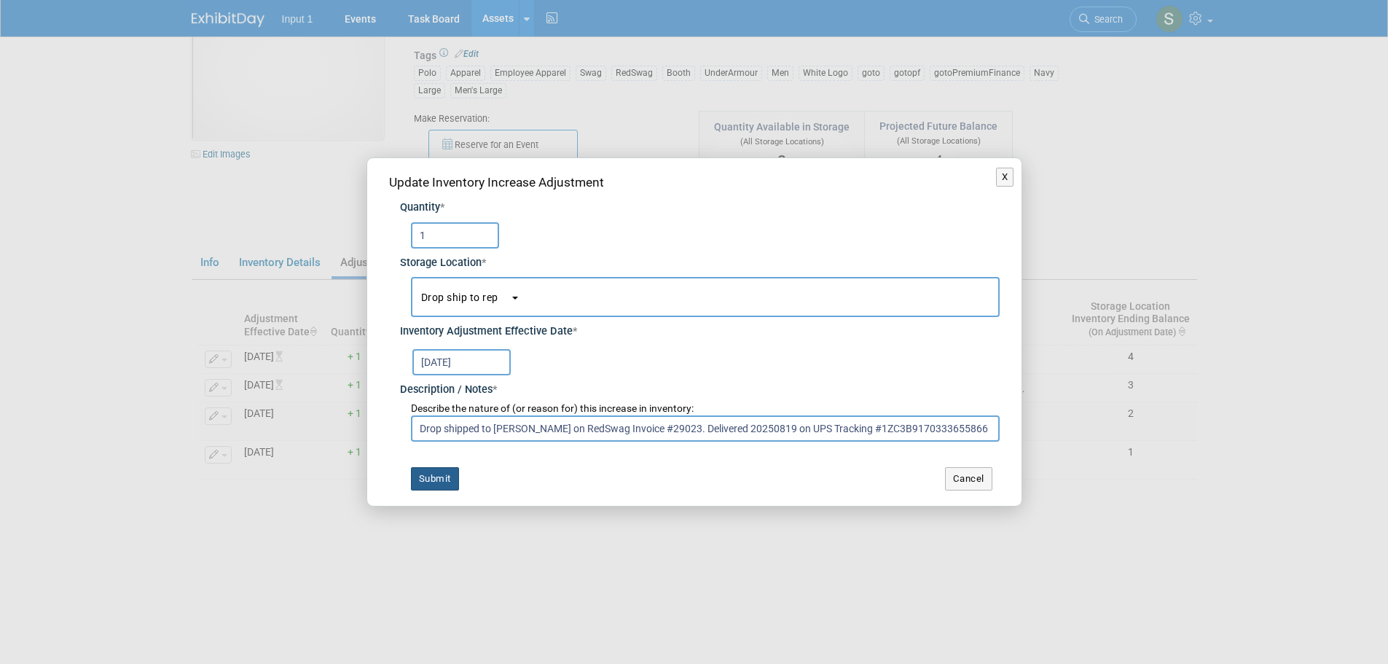
click at [433, 479] on button "Submit" at bounding box center [435, 478] width 48 height 23
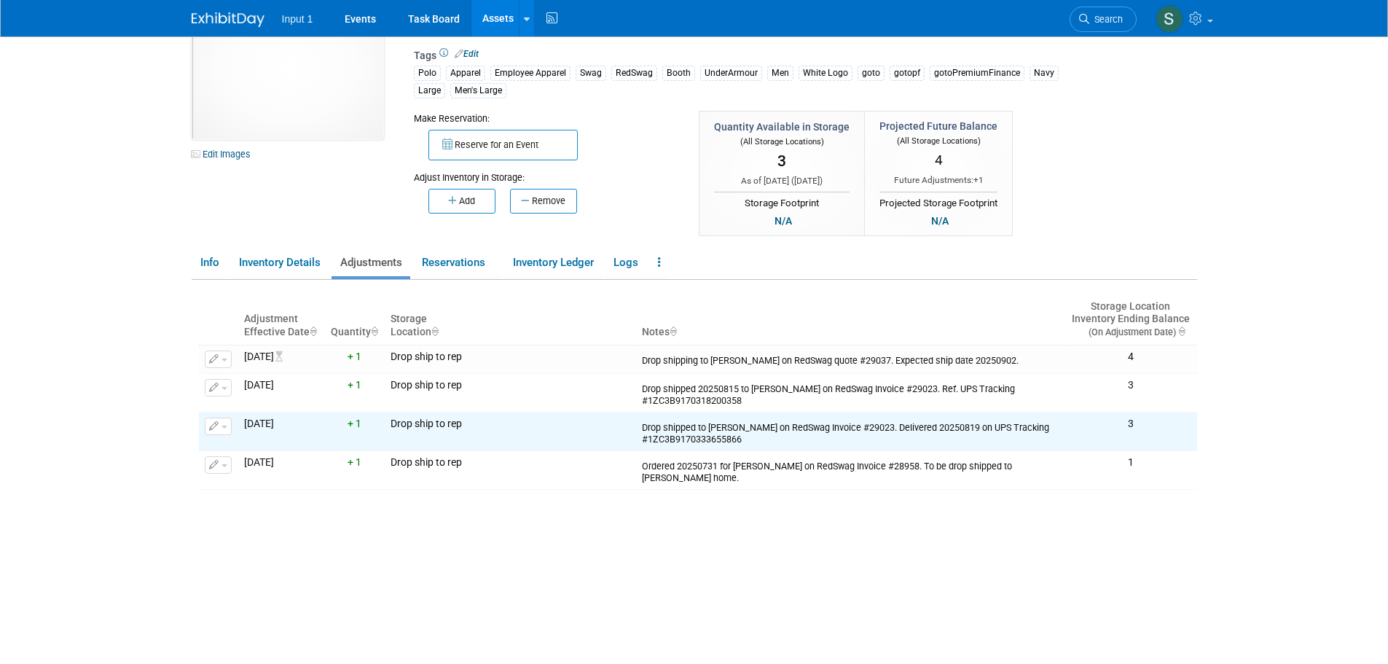
click at [487, 145] on button "Reserve for an Event" at bounding box center [502, 145] width 149 height 31
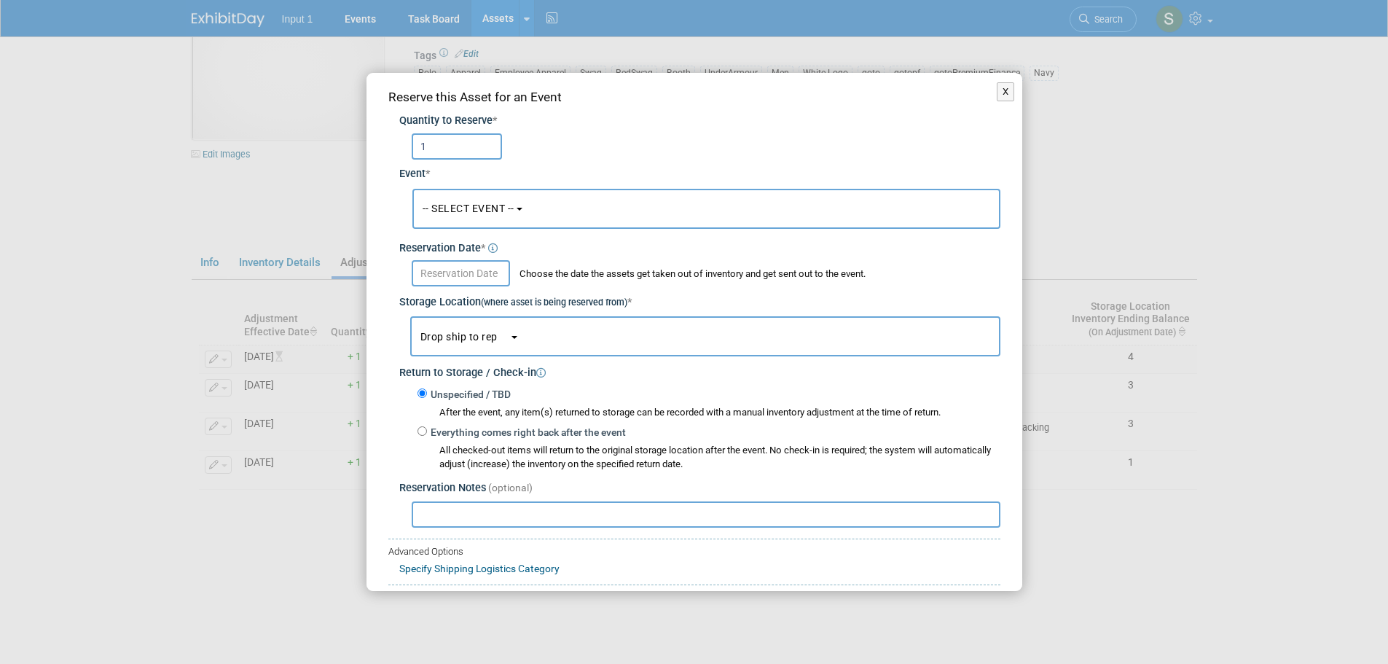
type input "1"
drag, startPoint x: 567, startPoint y: 197, endPoint x: 559, endPoint y: 216, distance: 20.6
click at [566, 202] on button "-- SELECT EVENT --" at bounding box center [706, 209] width 588 height 40
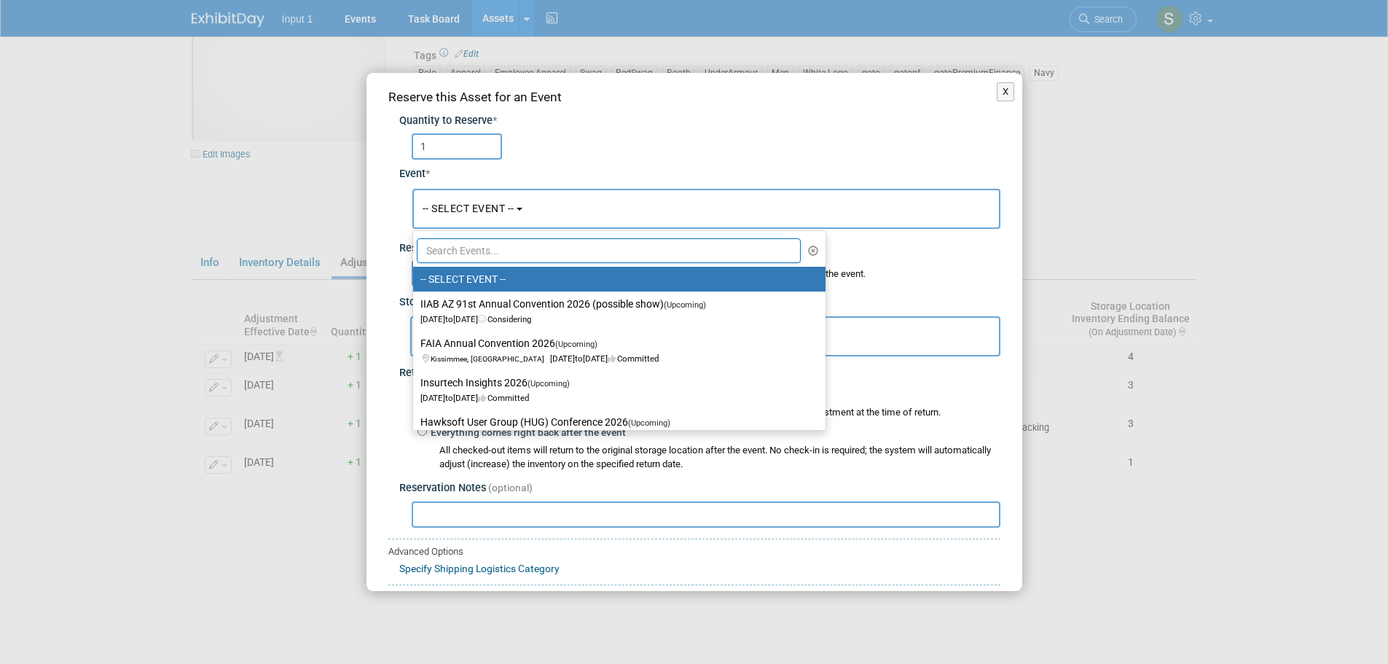
click at [521, 249] on input "text" at bounding box center [609, 250] width 385 height 25
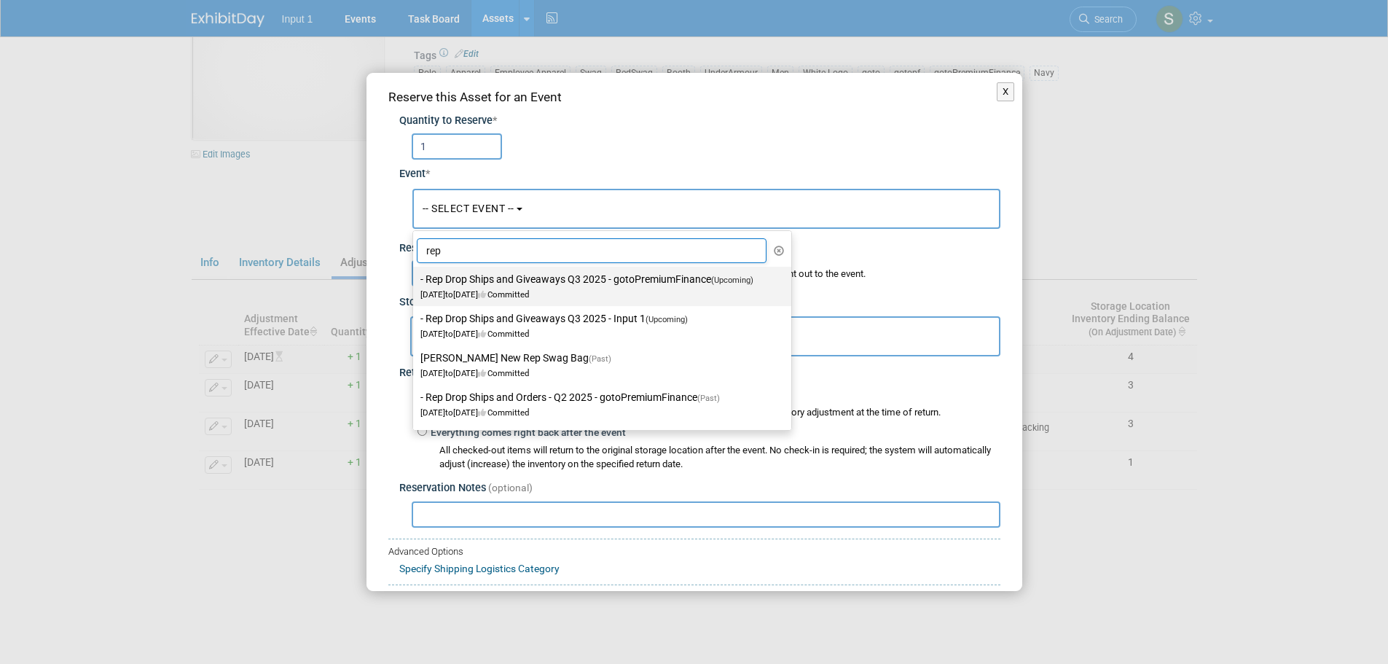
type input "rep"
click at [544, 284] on label "- Rep Drop Ships and Giveaways Q3 2025 - gotoPremiumFinance (Upcoming) Jul 1, 2…" at bounding box center [598, 286] width 356 height 34
click at [415, 284] on input "- Rep Drop Ships and Giveaways Q3 2025 - gotoPremiumFinance (Upcoming) Jul 1, 2…" at bounding box center [410, 279] width 9 height 9
select select "11146711"
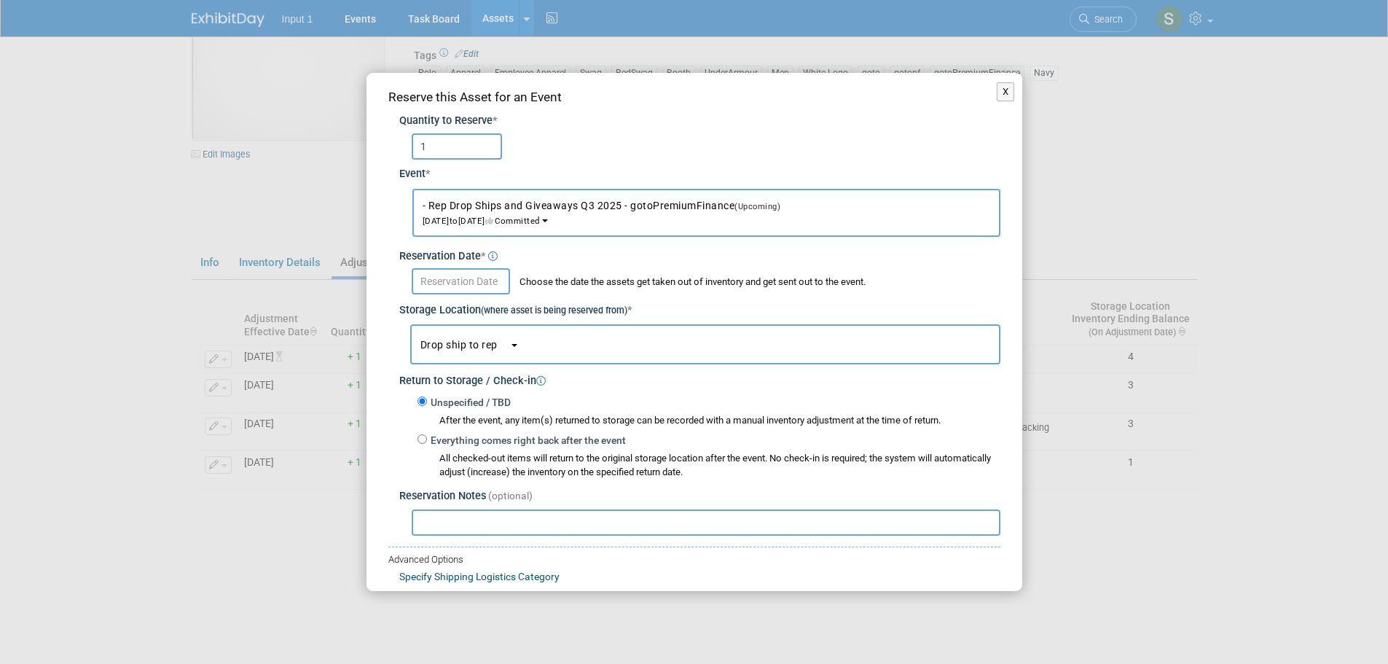
click at [471, 279] on input "text" at bounding box center [461, 281] width 98 height 26
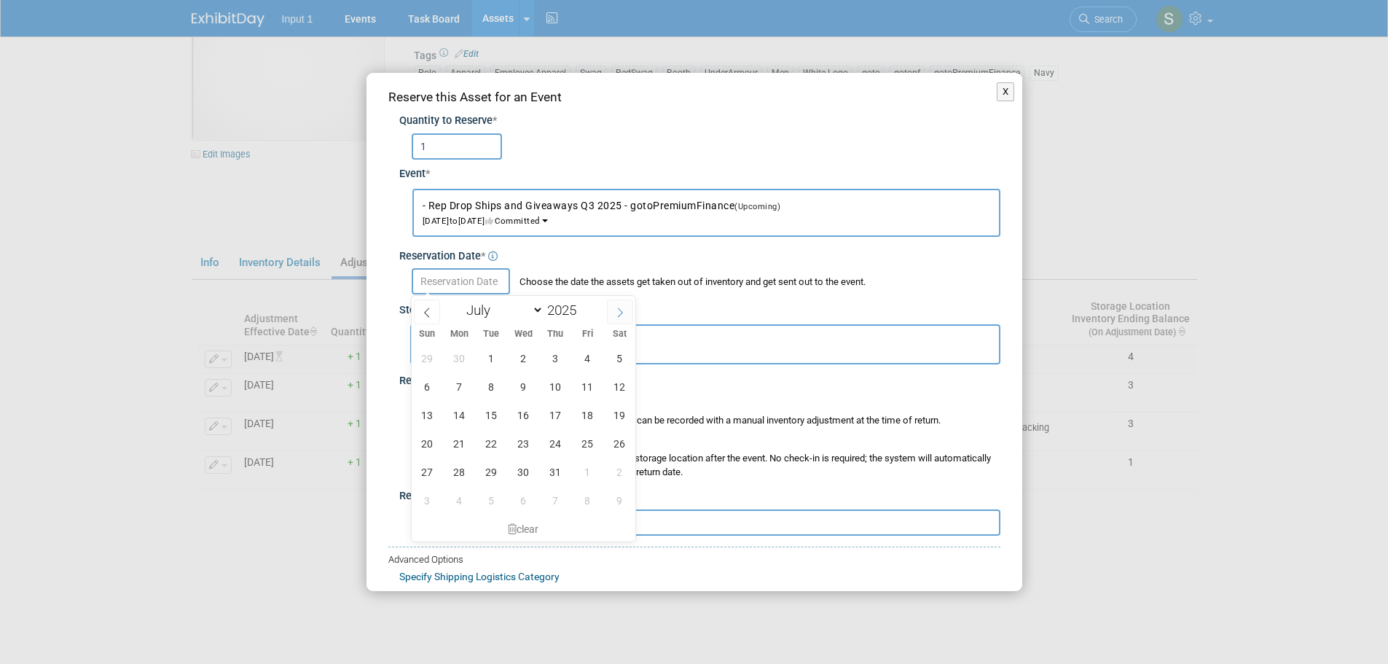
click at [615, 316] on icon at bounding box center [620, 312] width 10 height 10
select select "7"
click at [497, 449] on span "19" at bounding box center [491, 443] width 28 height 28
type input "Aug 19, 2025"
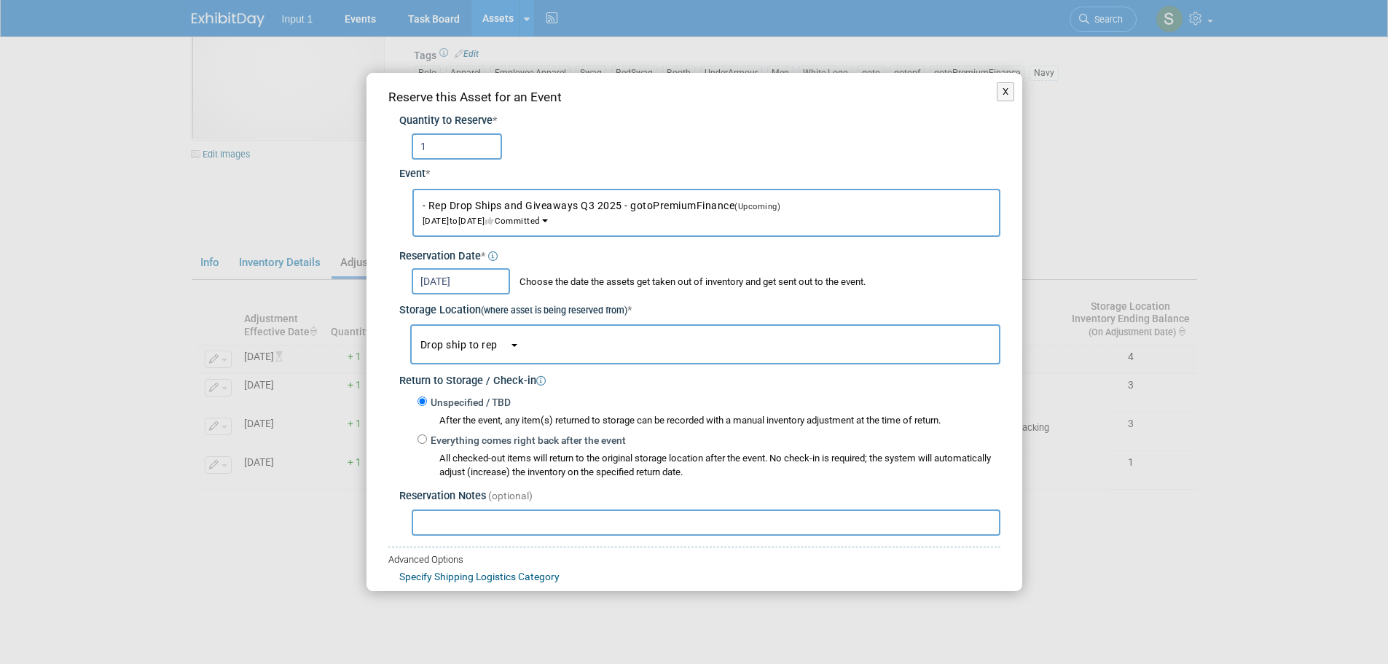
click at [449, 527] on input "text" at bounding box center [706, 522] width 589 height 26
paste input "Drop shipped to Troy Ellis on RedSwag Invoice #29023. Delivered 20250819 on UPS…"
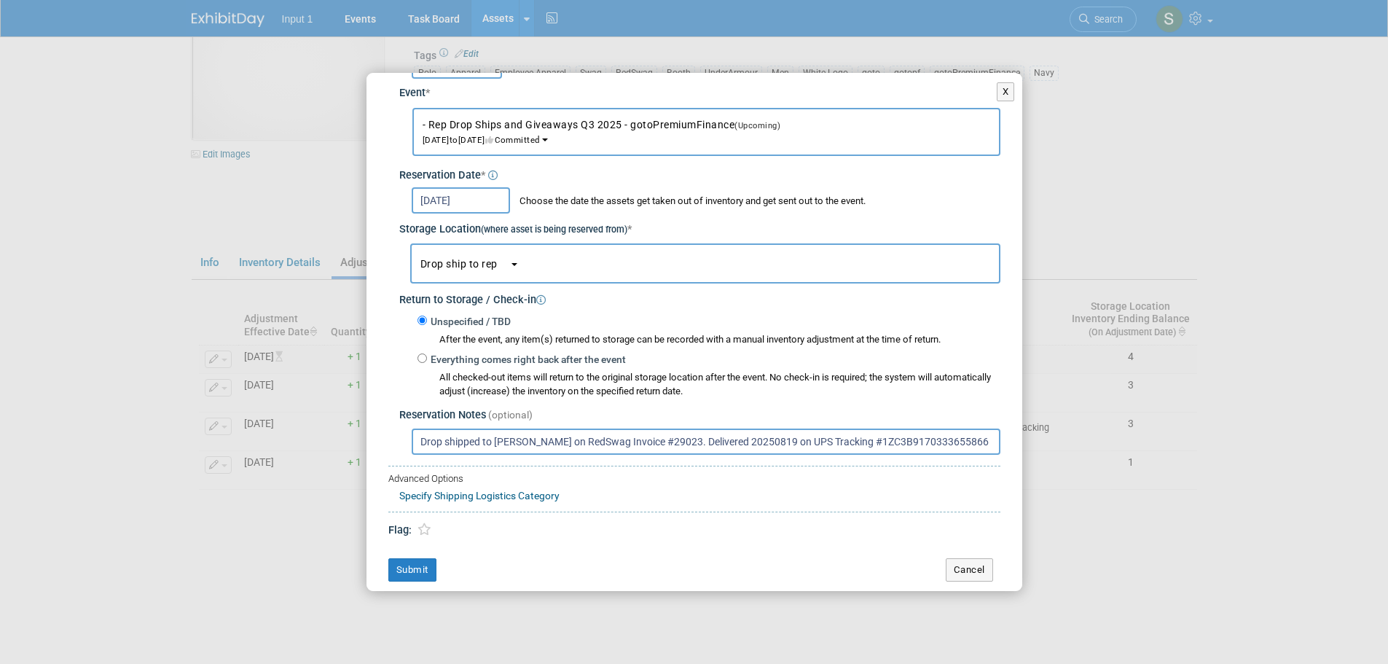
scroll to position [87, 0]
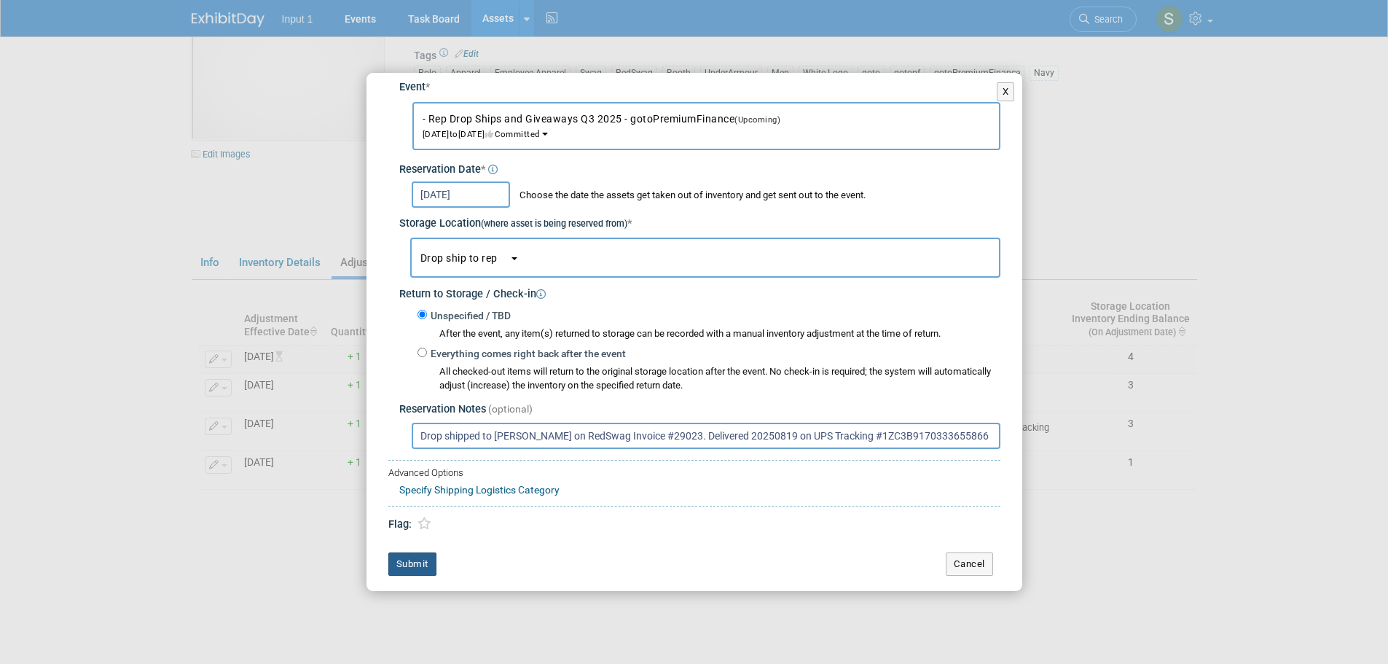
type input "Drop shipped to Troy Ellis on RedSwag Invoice #29023. Delivered 20250819 on UPS…"
click at [414, 560] on button "Submit" at bounding box center [412, 563] width 48 height 23
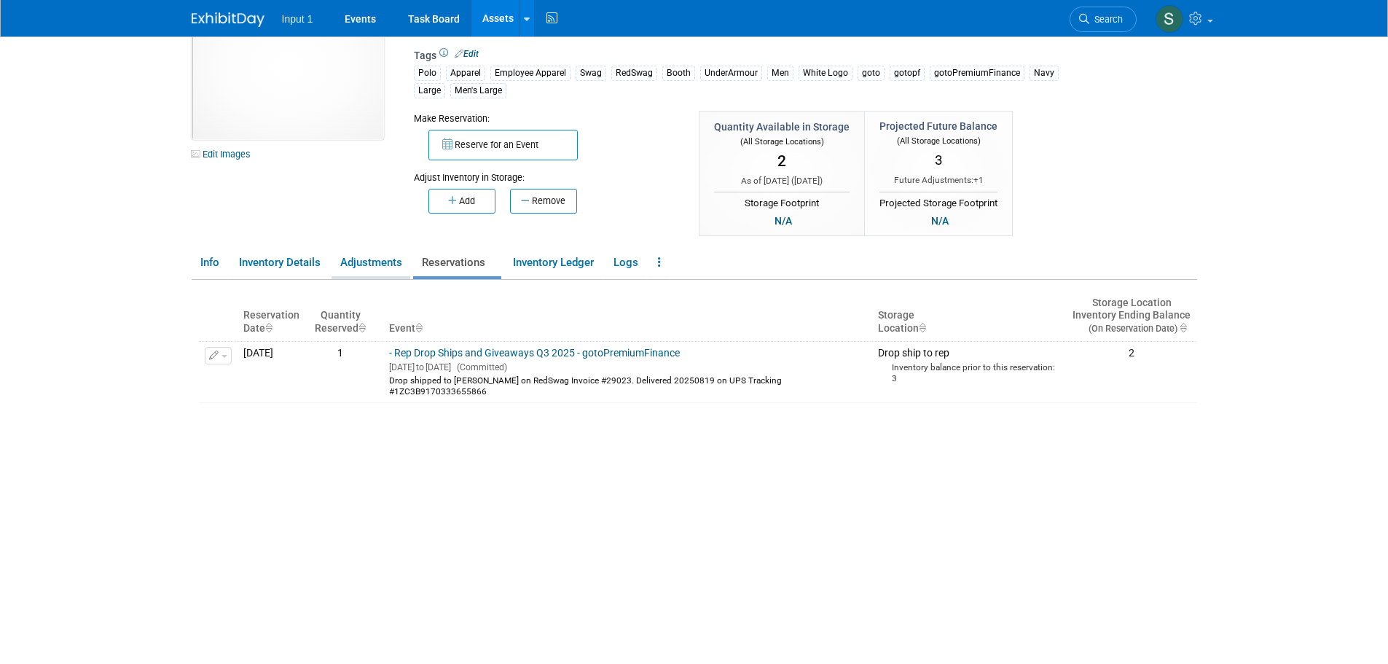
click at [369, 263] on link "Adjustments" at bounding box center [370, 262] width 79 height 25
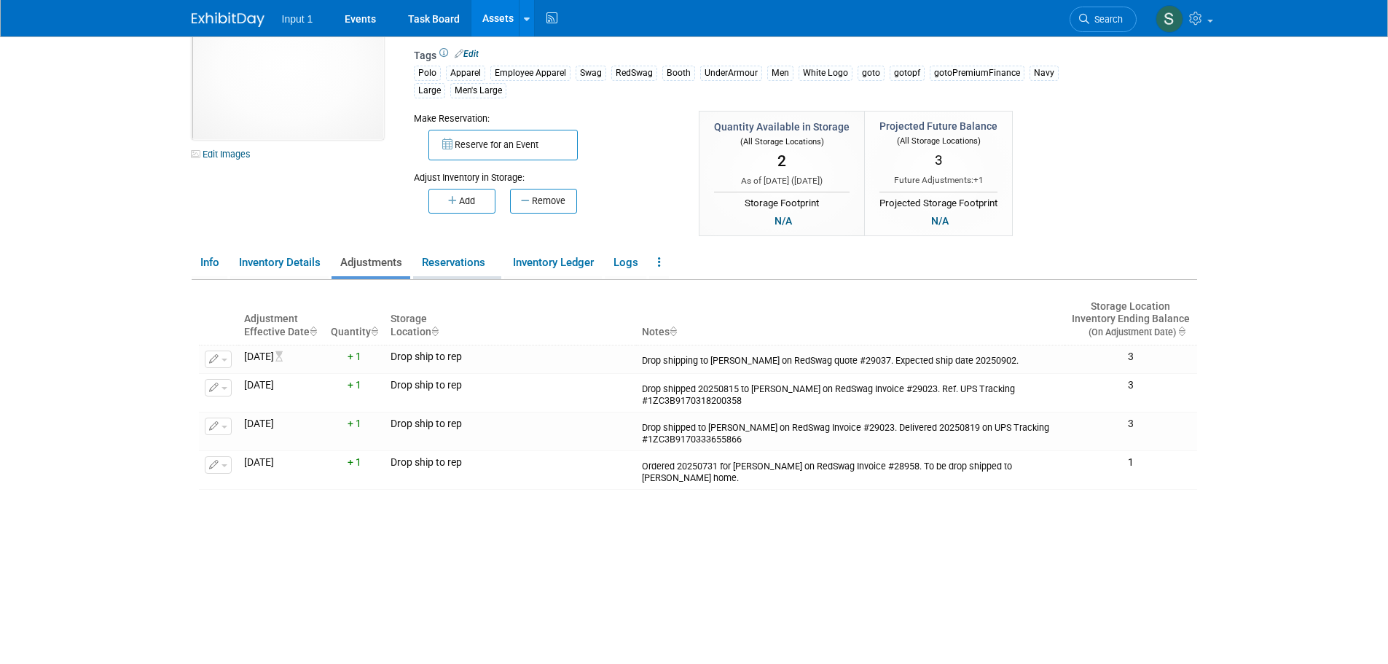
click at [454, 268] on link "Reservations" at bounding box center [457, 262] width 88 height 25
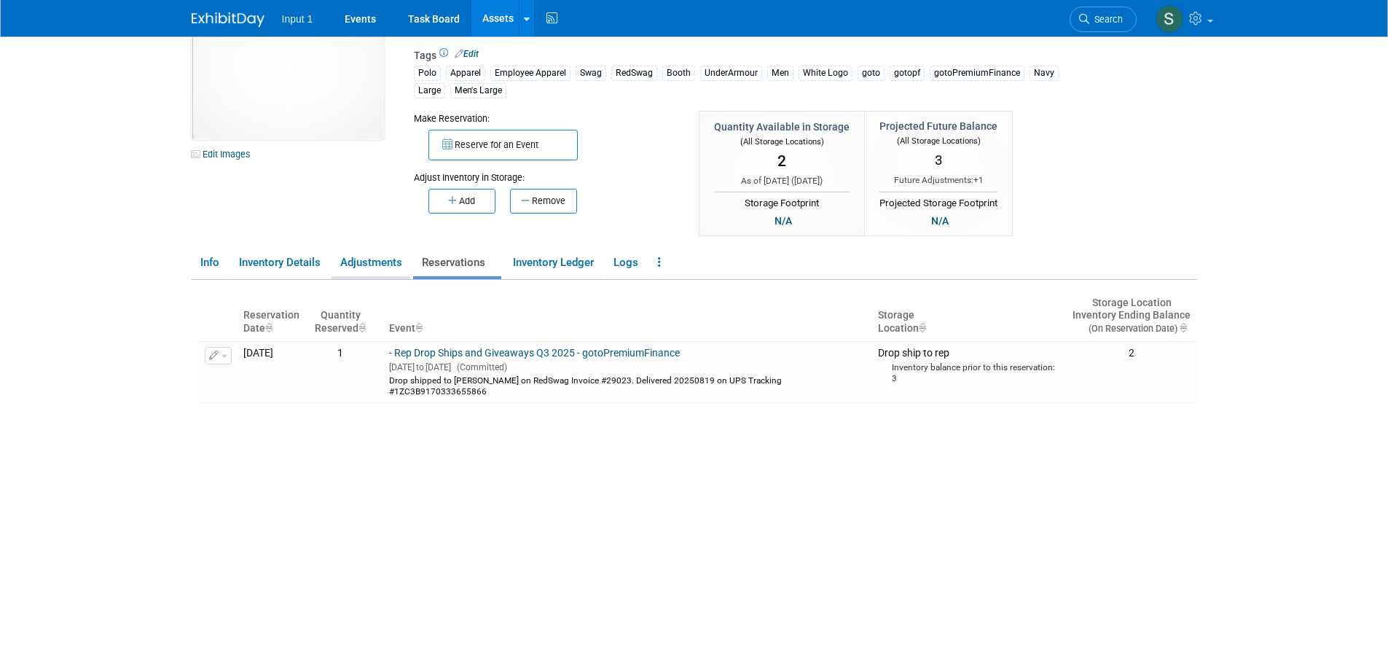
click at [373, 264] on link "Adjustments" at bounding box center [370, 262] width 79 height 25
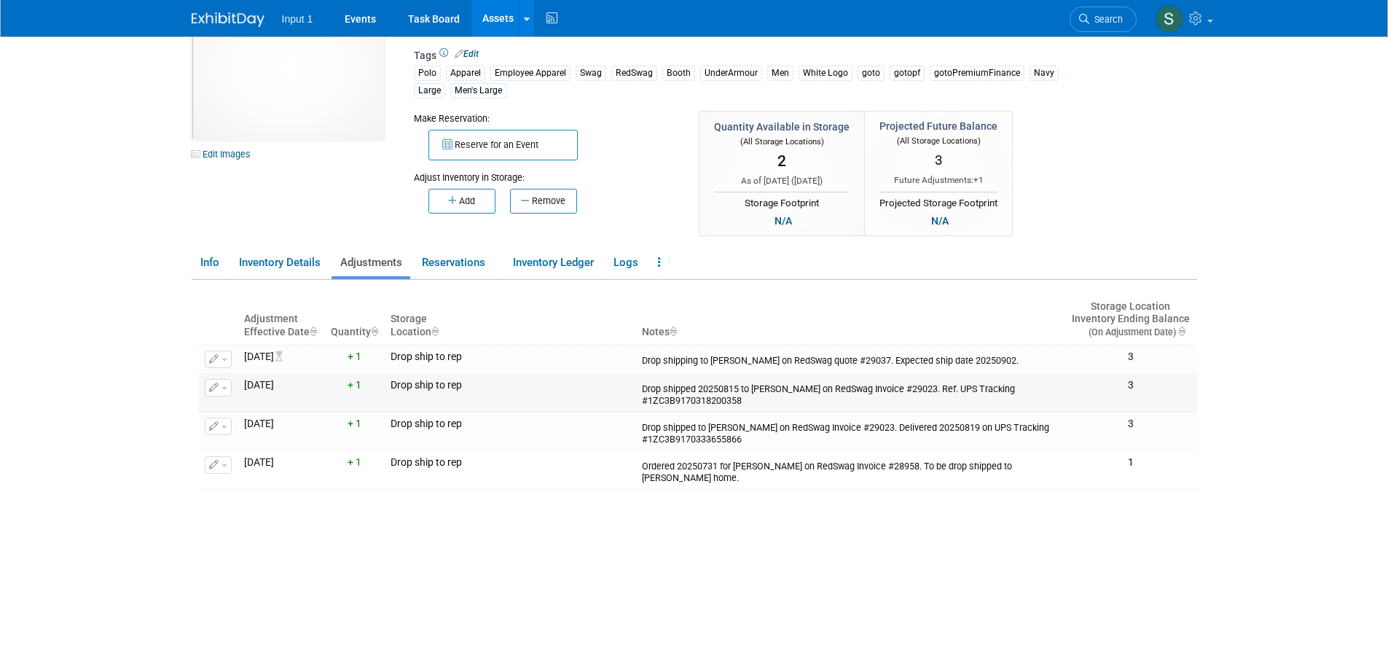
drag, startPoint x: 751, startPoint y: 403, endPoint x: 639, endPoint y: 392, distance: 112.0
click at [639, 392] on td "Drop shipped 20250815 to Jairo Chamorro on RedSwag Invoice #29023. Ref. UPS Tra…" at bounding box center [850, 392] width 428 height 39
copy div "Drop shipped 20250815 to Jairo Chamorro on RedSwag Invoice #29023. Ref. UPS Tra…"
click at [226, 427] on span "button" at bounding box center [224, 426] width 6 height 3
click at [237, 450] on button "Change Adjustment" at bounding box center [273, 450] width 121 height 20
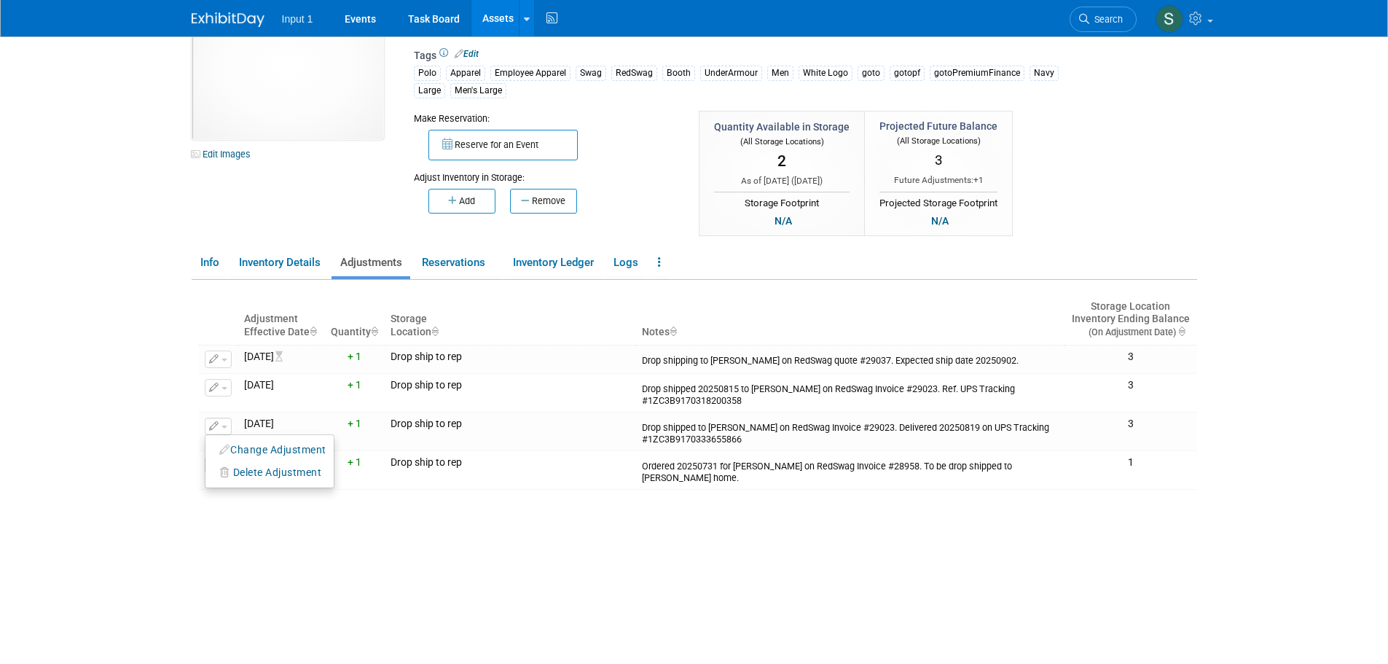
select select "7"
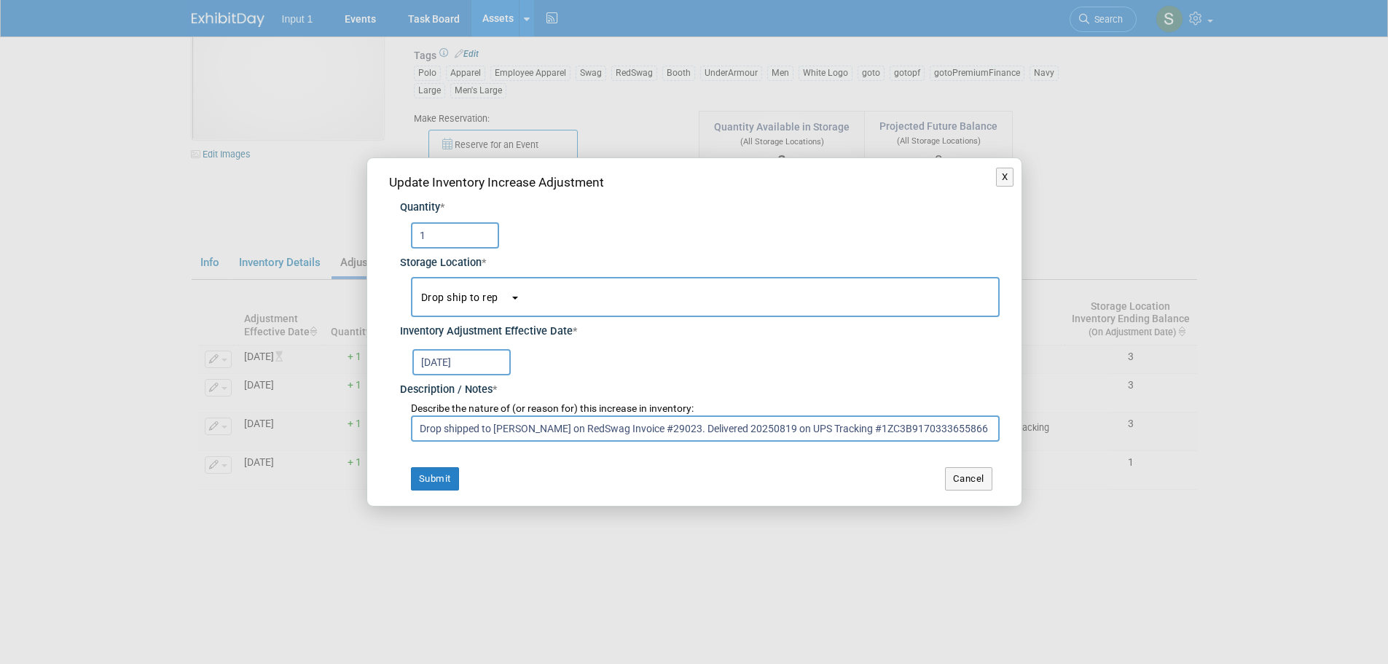
click at [484, 366] on input "Aug 15, 2025" at bounding box center [461, 362] width 98 height 26
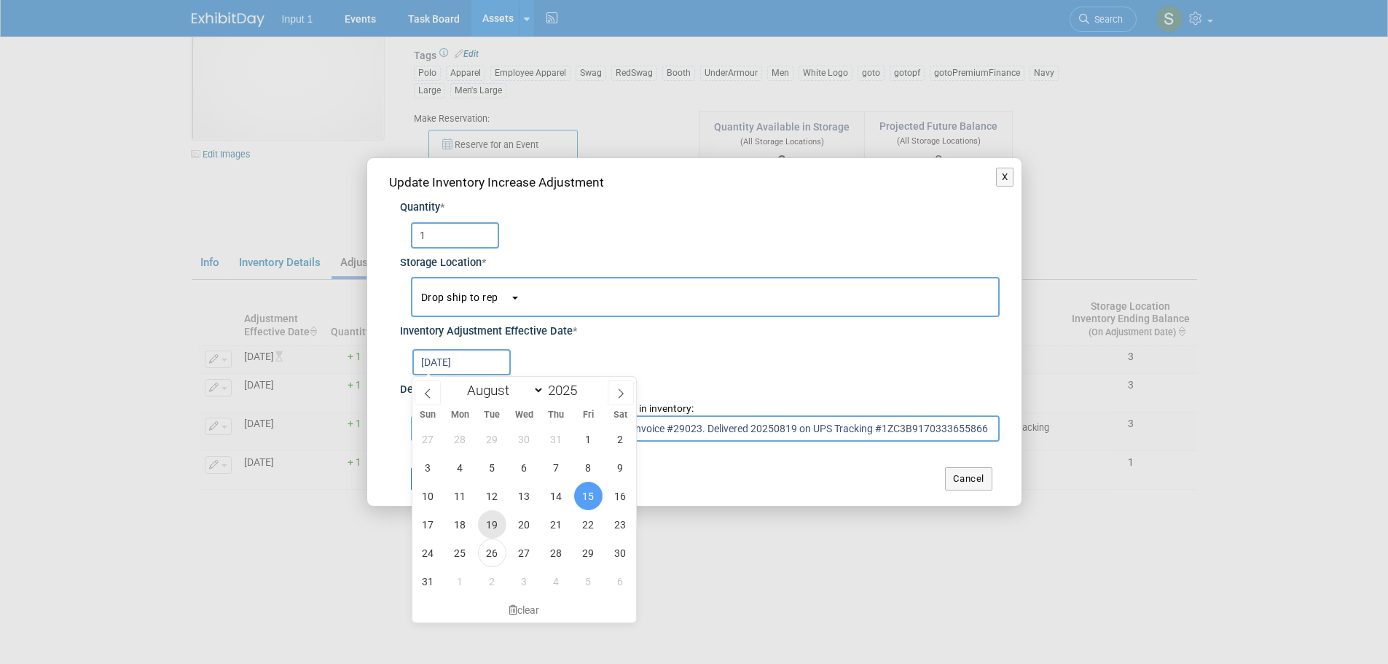
drag, startPoint x: 492, startPoint y: 527, endPoint x: 512, endPoint y: 519, distance: 21.9
click at [492, 527] on span "19" at bounding box center [492, 524] width 28 height 28
type input "Aug 19, 2025"
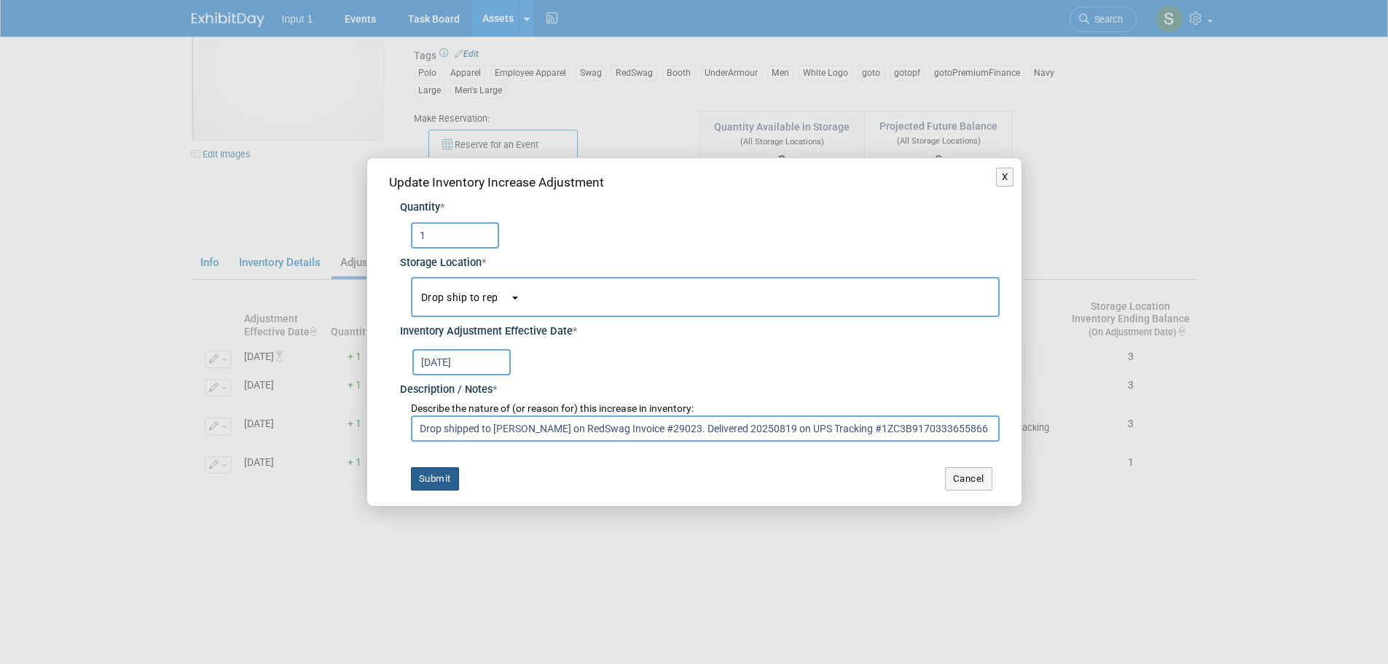
click at [438, 471] on button "Submit" at bounding box center [435, 478] width 48 height 23
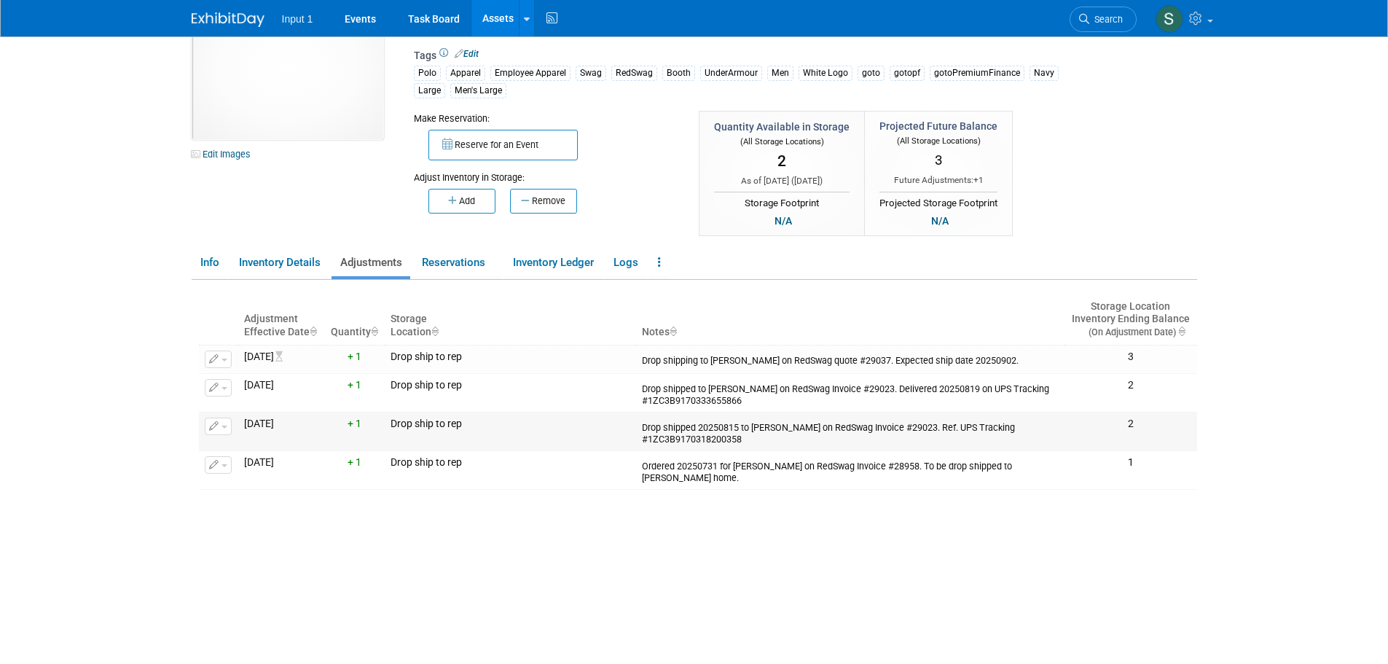
click at [787, 433] on div "Drop shipped 20250815 to Jairo Chamorro on RedSwag Invoice #29023. Ref. UPS Tra…" at bounding box center [850, 431] width 417 height 28
click at [224, 431] on button "button" at bounding box center [218, 425] width 27 height 17
click at [229, 448] on icon "button" at bounding box center [225, 449] width 12 height 10
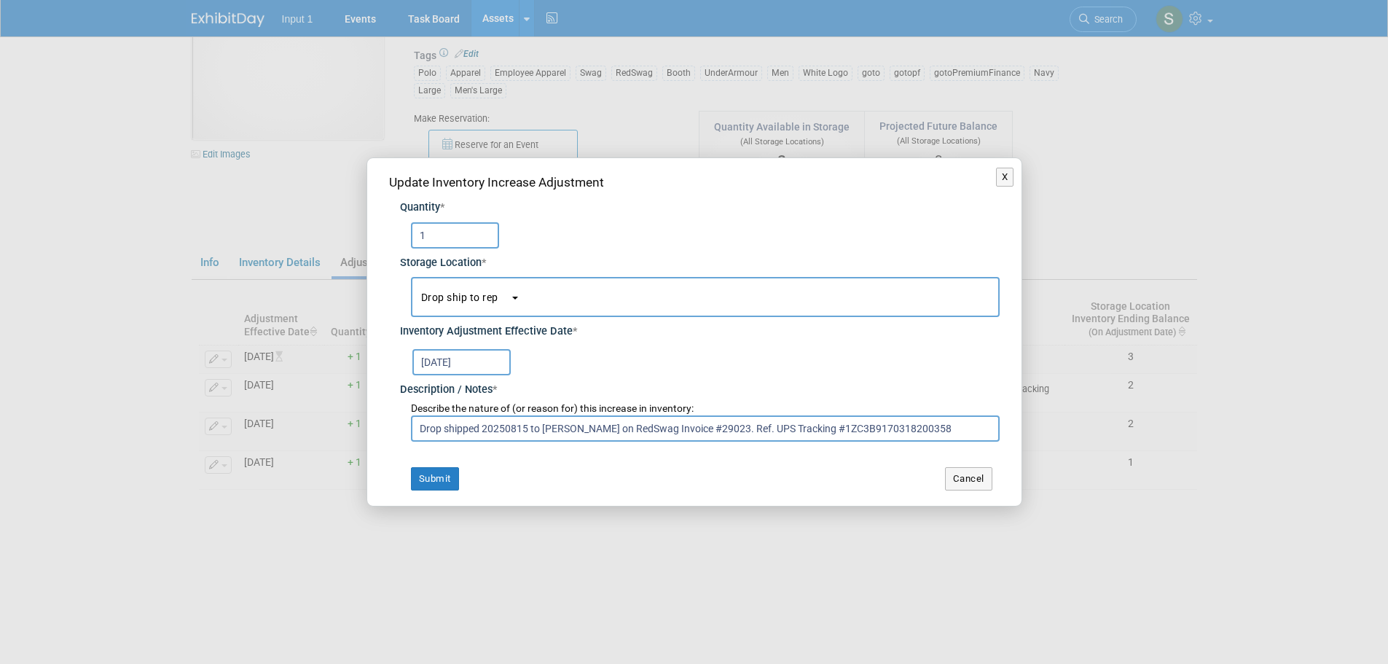
drag, startPoint x: 480, startPoint y: 426, endPoint x: 449, endPoint y: 425, distance: 30.6
click at [449, 425] on input "Drop shipped 20250815 to Jairo Chamorro on RedSwag Invoice #29023. Ref. UPS Tra…" at bounding box center [705, 428] width 589 height 26
click at [481, 427] on input "Drop shipped 20250815 to Jairo Chamorro on RedSwag Invoice #29023. Ref. UPS Tra…" at bounding box center [705, 428] width 589 height 26
type input "Drop shipped delivered 20250815 to Jairo Chamorro on RedSwag Invoice #29023. Re…"
click at [454, 481] on button "Submit" at bounding box center [435, 478] width 48 height 23
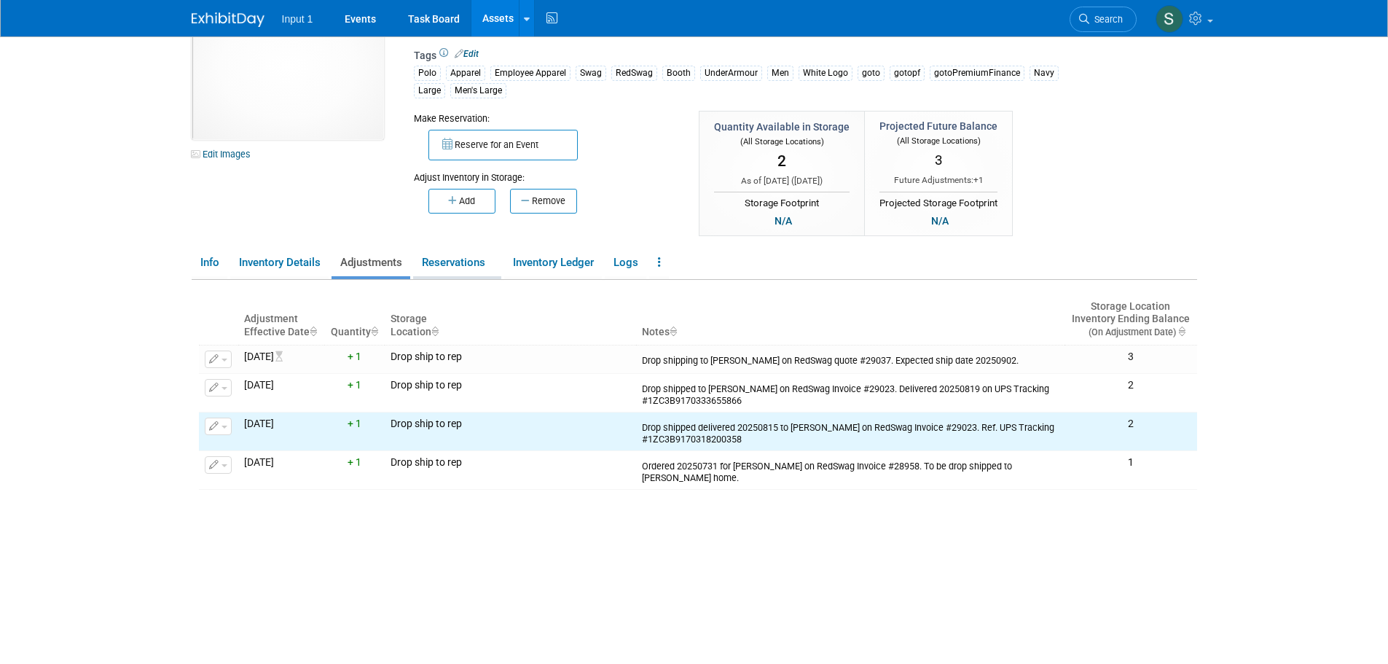
click at [457, 261] on link "Reservations" at bounding box center [457, 262] width 88 height 25
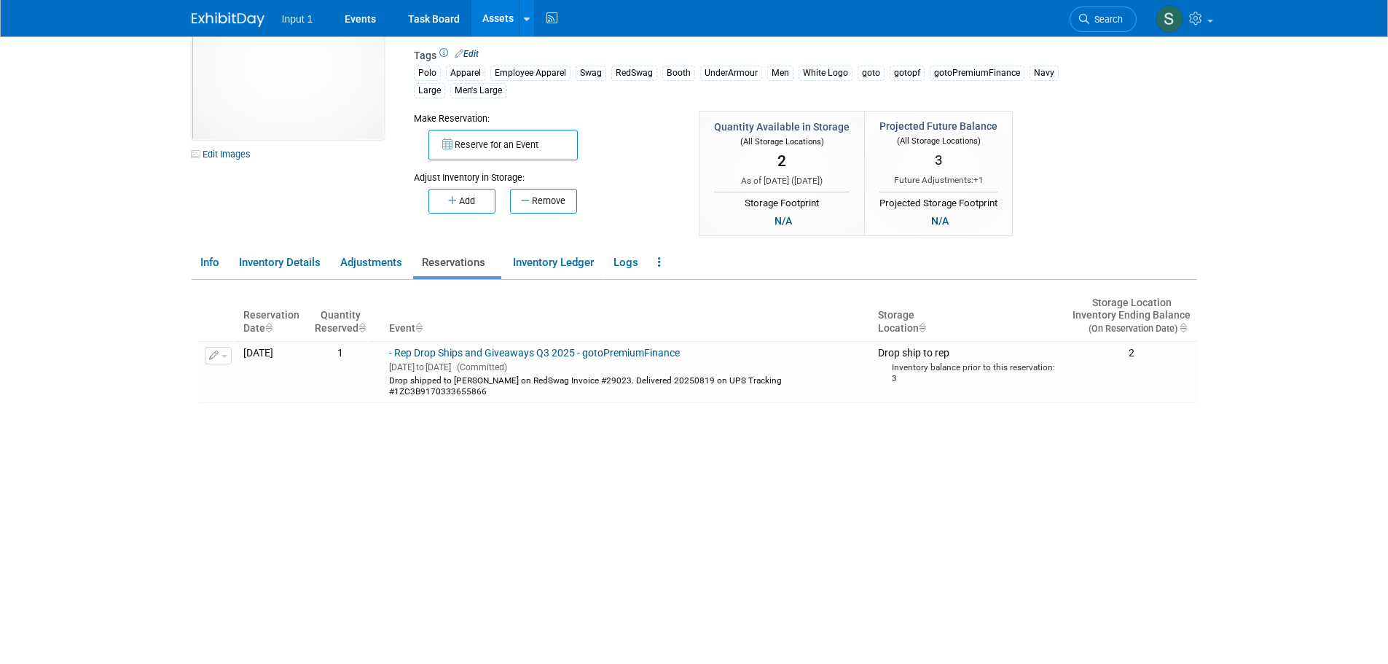
click at [484, 147] on button "Reserve for an Event" at bounding box center [502, 145] width 149 height 31
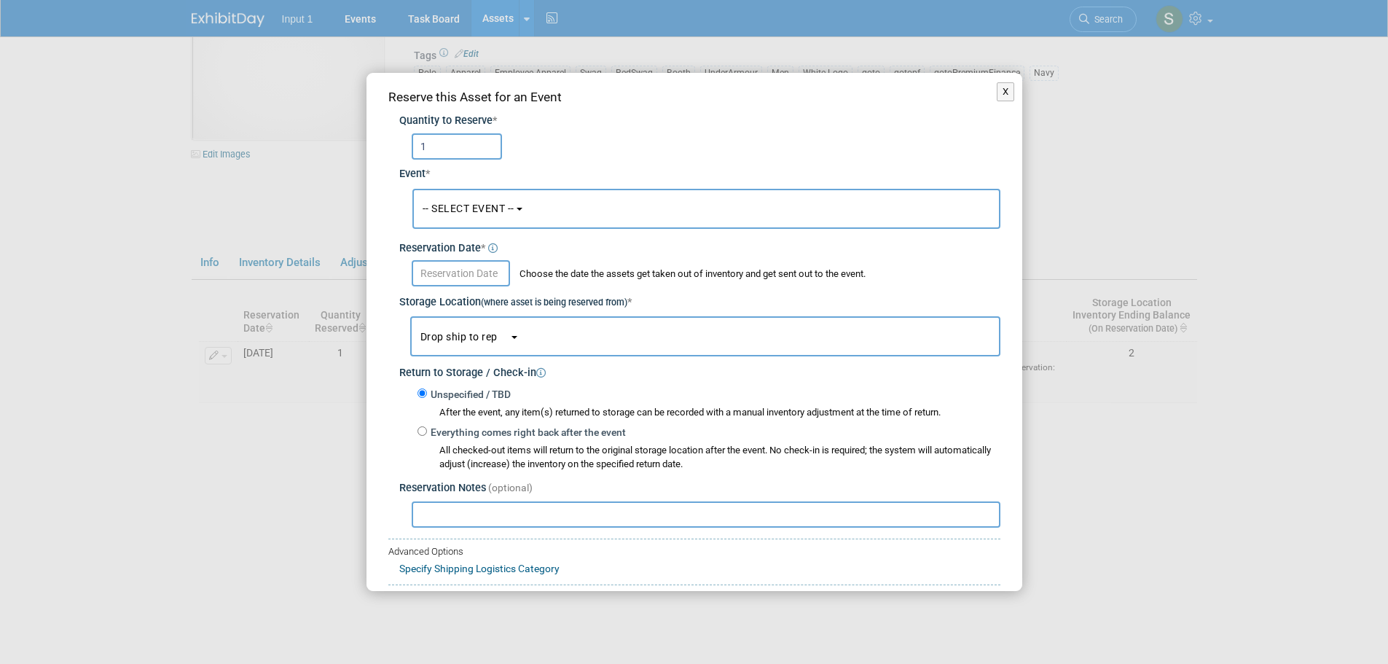
type input "1"
click at [473, 210] on span "-- SELECT EVENT --" at bounding box center [468, 208] width 92 height 12
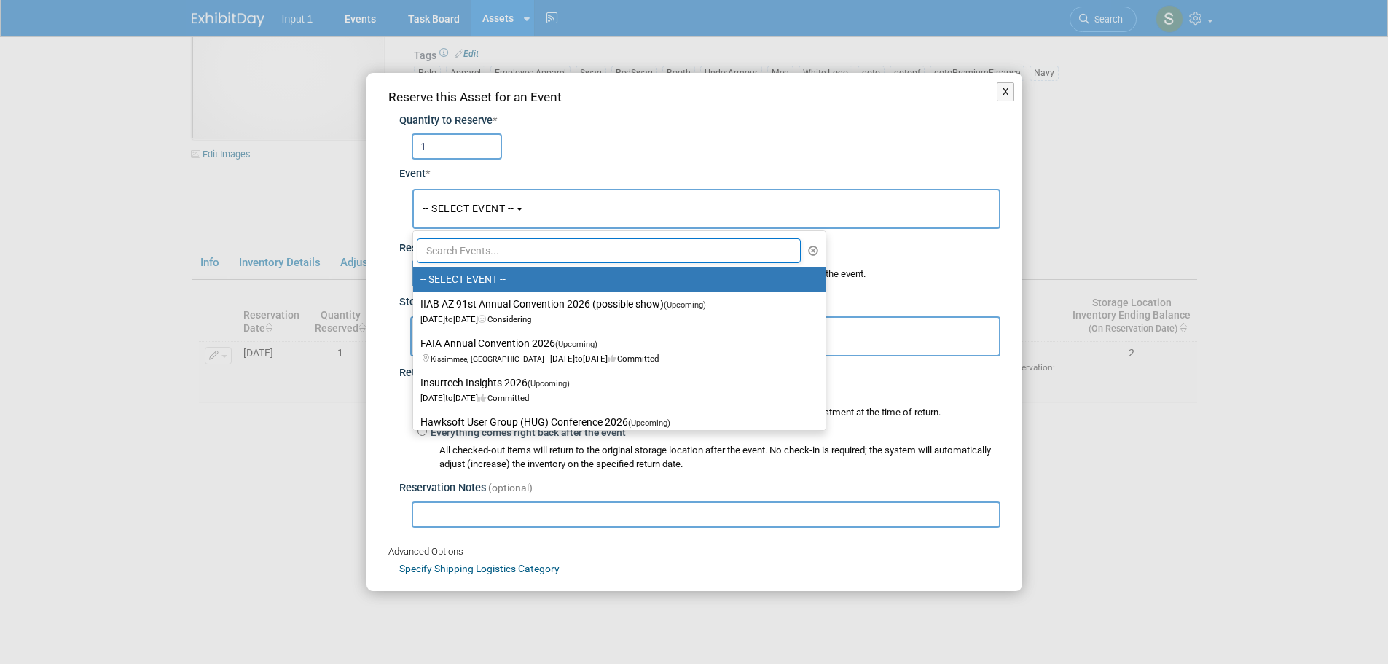
click at [473, 251] on input "text" at bounding box center [609, 250] width 385 height 25
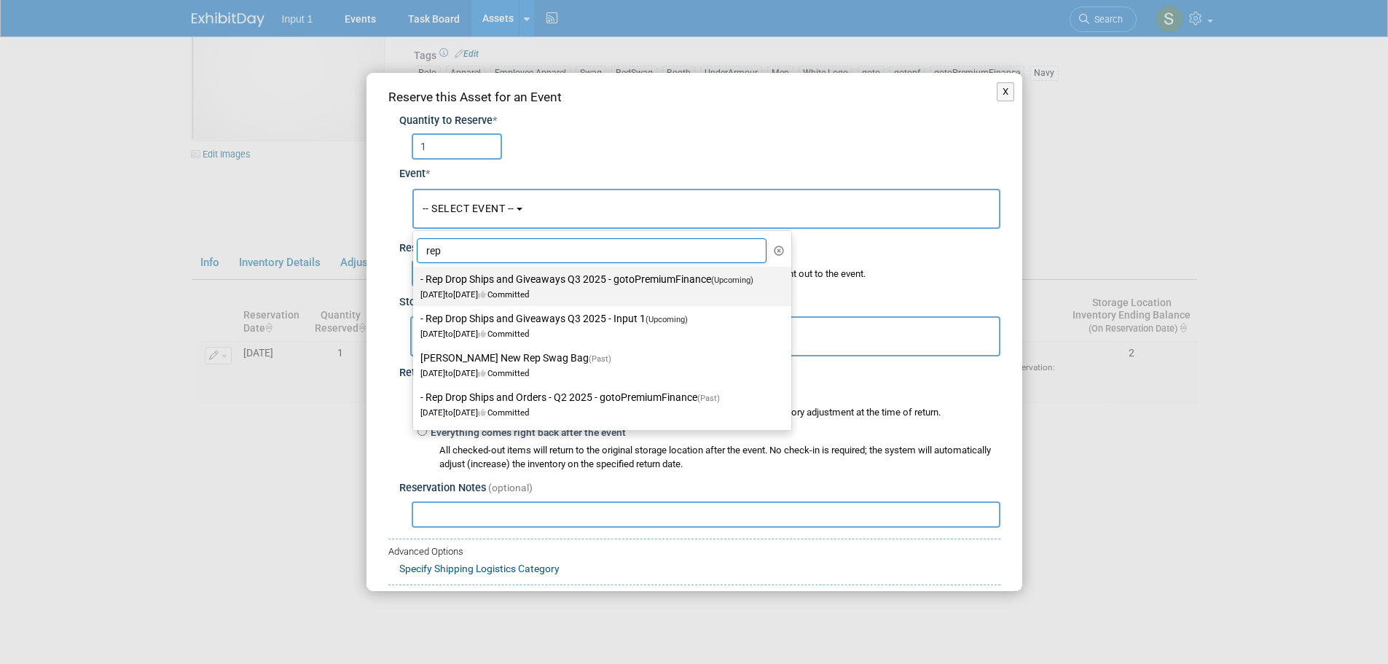
type input "rep"
click at [519, 291] on span "Jul 1, 2025 to Sep 30, 2025 Committed" at bounding box center [591, 287] width 342 height 25
click at [415, 284] on input "- Rep Drop Ships and Giveaways Q3 2025 - gotoPremiumFinance (Upcoming) Jul 1, 2…" at bounding box center [410, 279] width 9 height 9
select select "11146711"
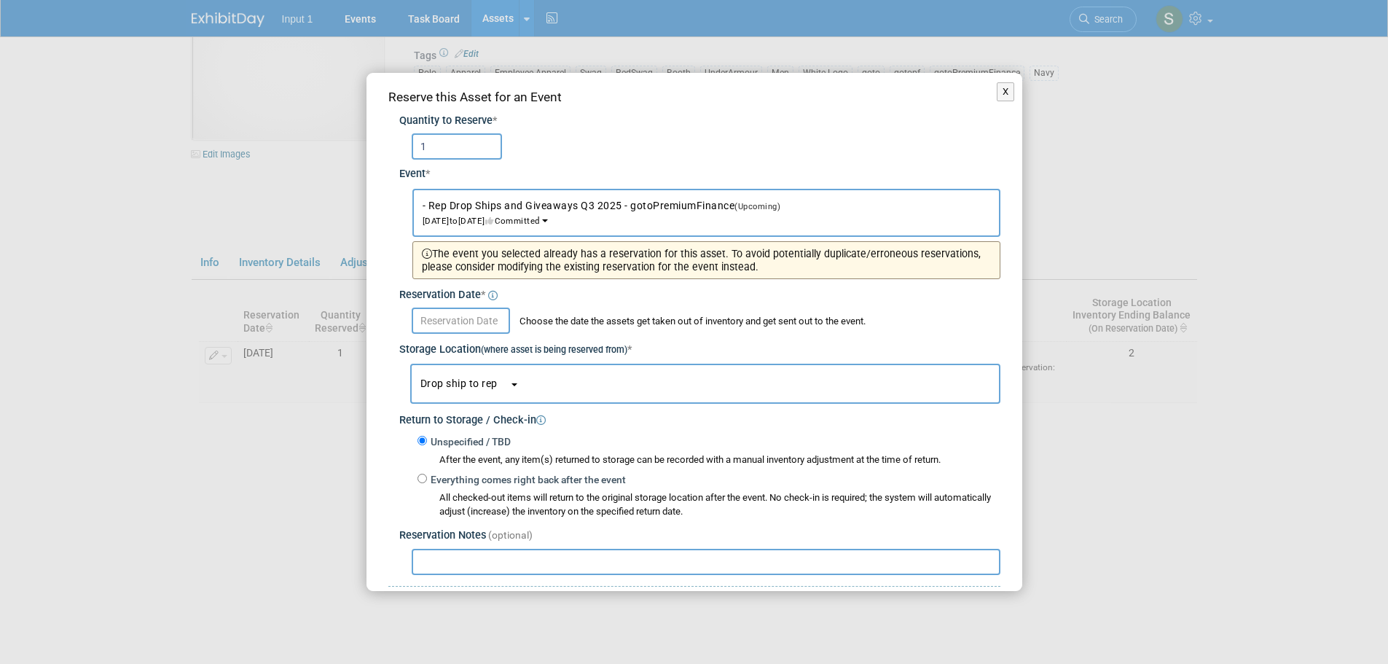
click at [444, 318] on input "text" at bounding box center [461, 320] width 98 height 26
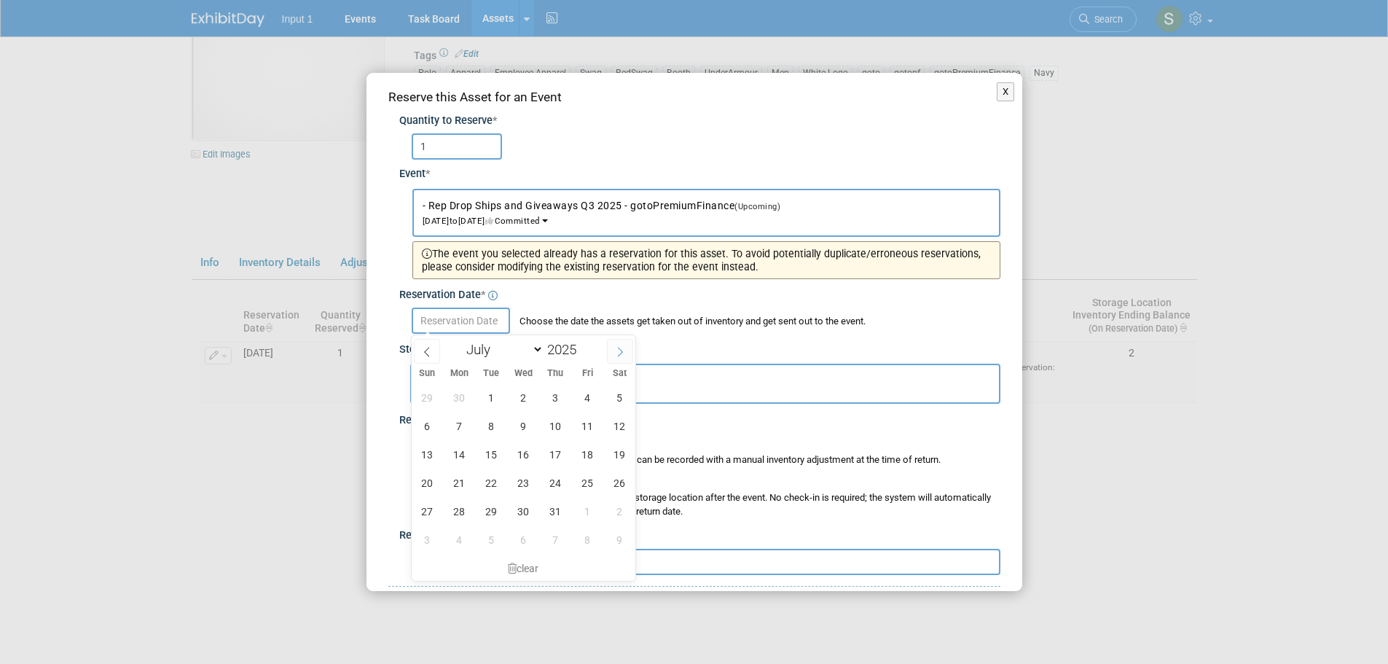
click at [619, 347] on icon at bounding box center [620, 351] width 5 height 9
select select "7"
click at [589, 450] on span "15" at bounding box center [587, 454] width 28 height 28
type input "Aug 15, 2025"
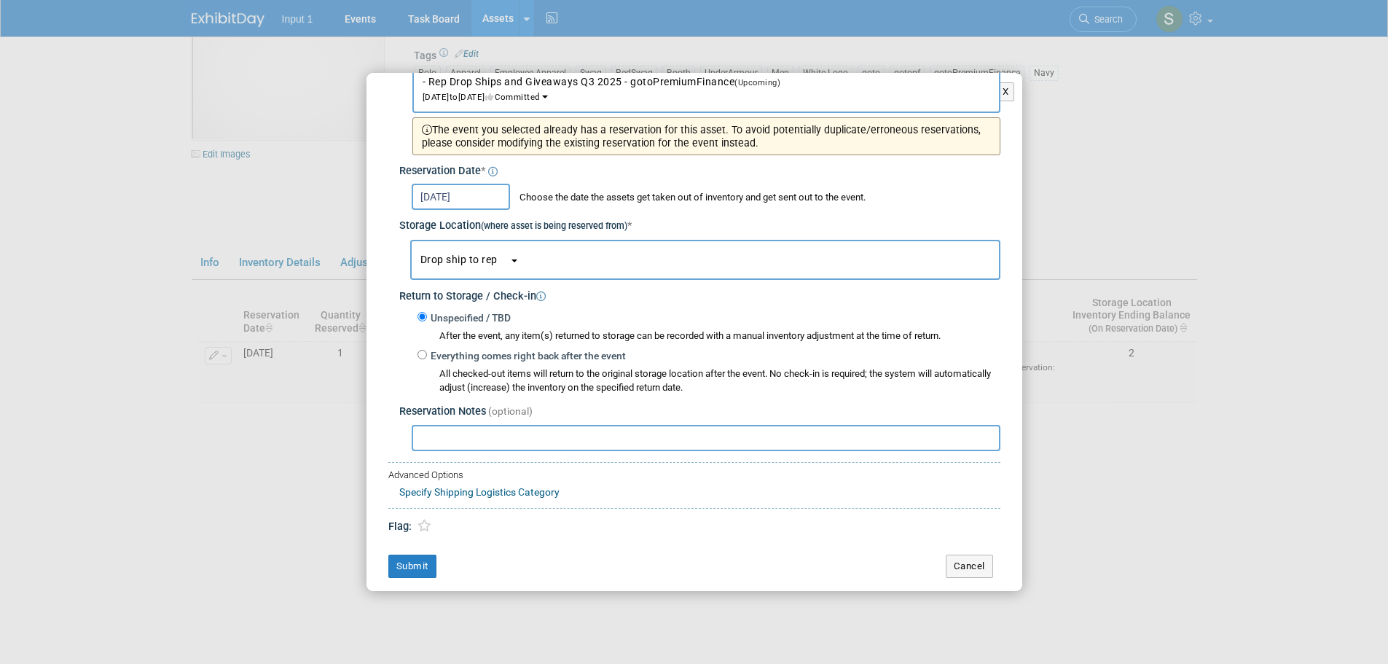
scroll to position [126, 0]
click at [441, 440] on input "text" at bounding box center [706, 435] width 589 height 26
paste input "Drop shipped delivered 20250815 to Jairo Chamorro on RedSwag Invoice #29023. Re…"
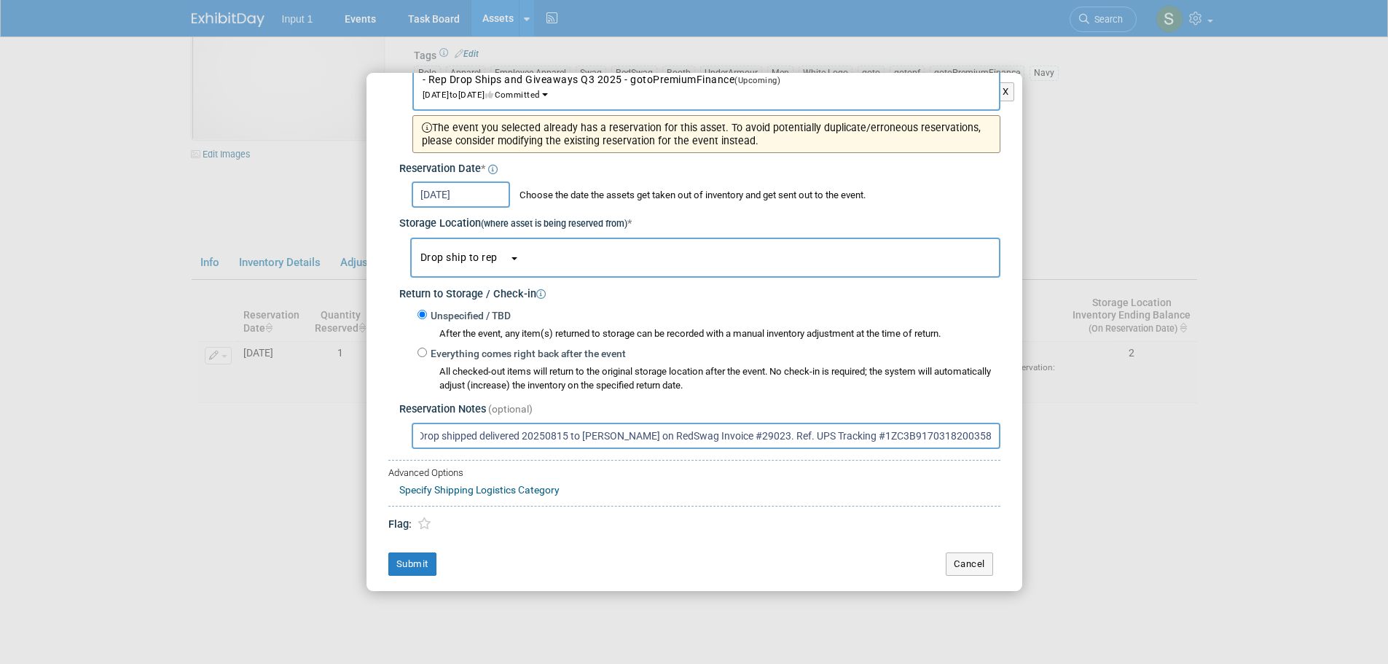
click at [414, 434] on input "Drop shipped delivered 20250815 to Jairo Chamorro on RedSwag Invoice #29023. Re…" at bounding box center [706, 435] width 589 height 26
click at [417, 434] on input "Drop shipped delivered 20250815 to Jairo Chamorro on RedSwag Invoice #29023. Re…" at bounding box center [706, 435] width 589 height 26
type input "DDrop shipped delivered 20250815 to Jairo Chamorro on RedSwag Invoice #29023. R…"
click at [414, 568] on button "Submit" at bounding box center [412, 563] width 48 height 23
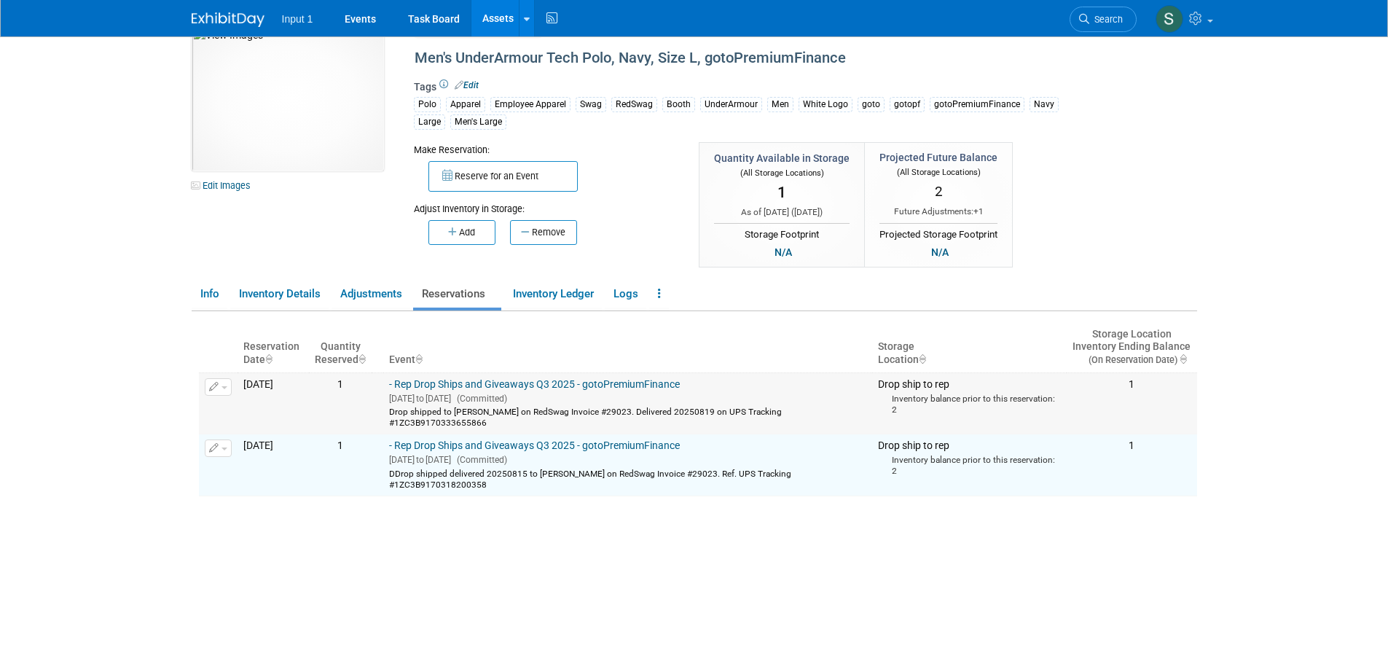
scroll to position [0, 0]
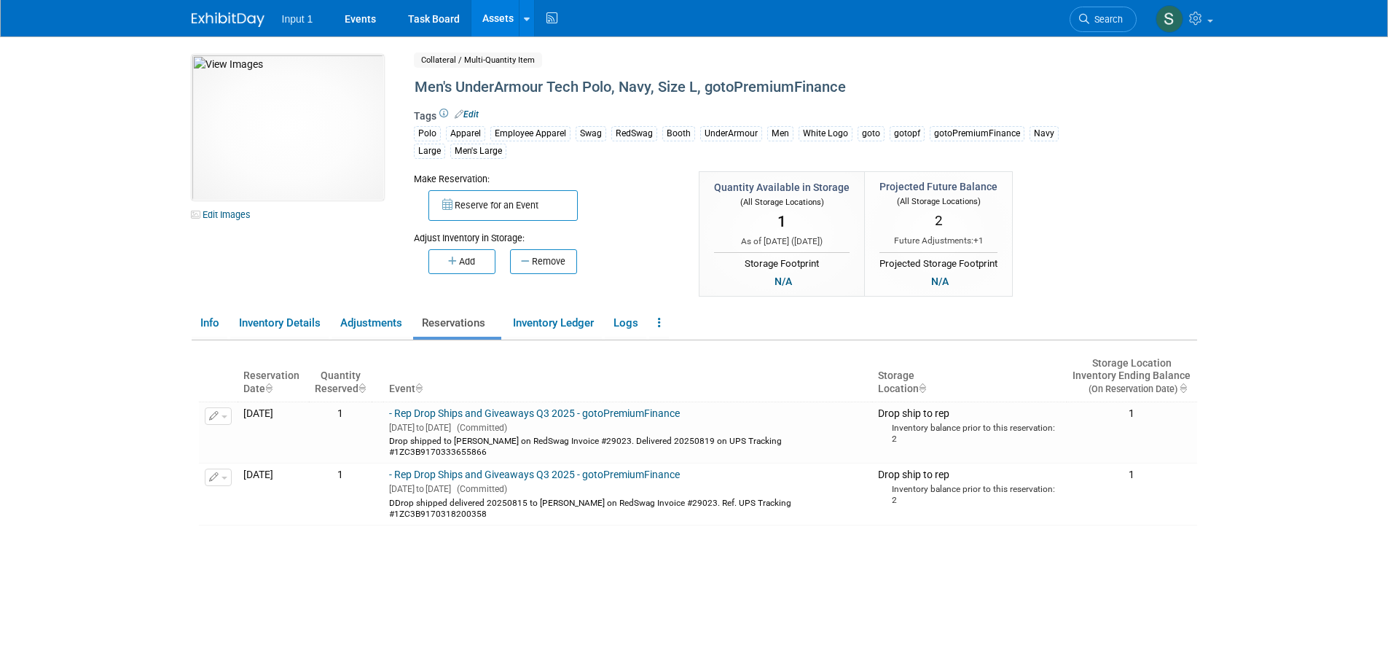
click at [497, 17] on link "Assets" at bounding box center [497, 18] width 53 height 36
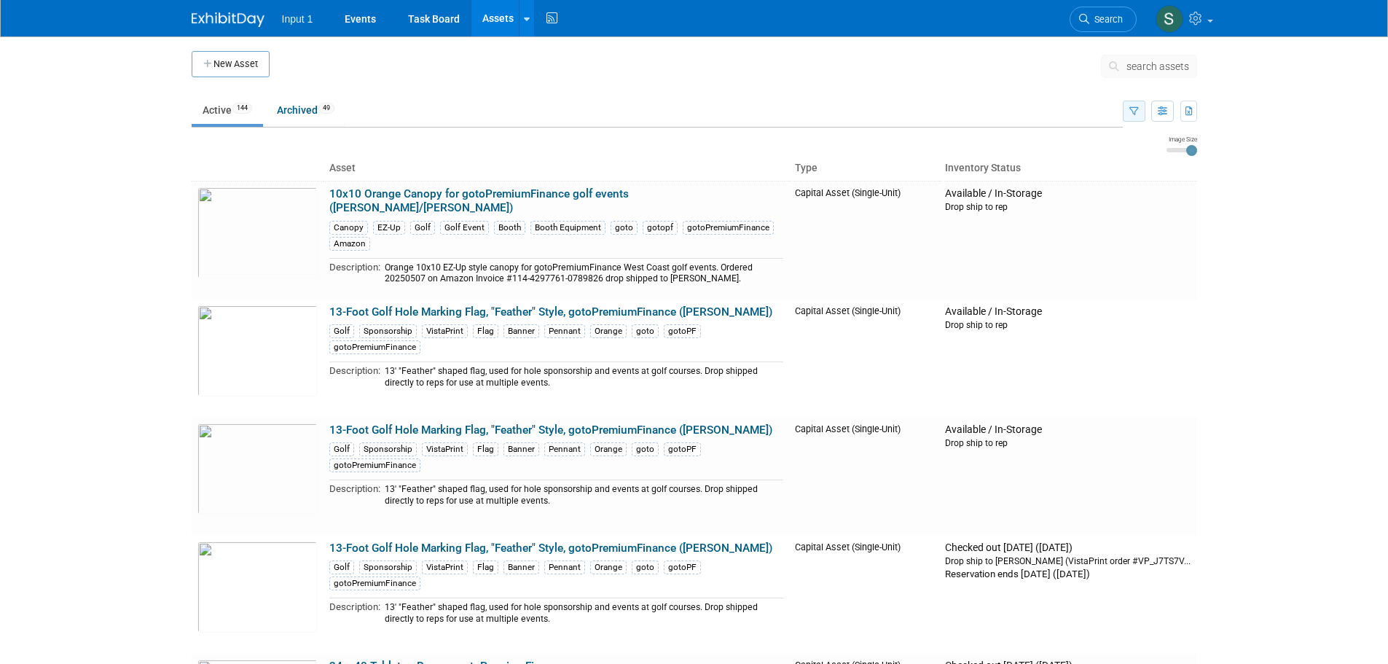
click at [1133, 111] on icon "button" at bounding box center [1133, 111] width 9 height 9
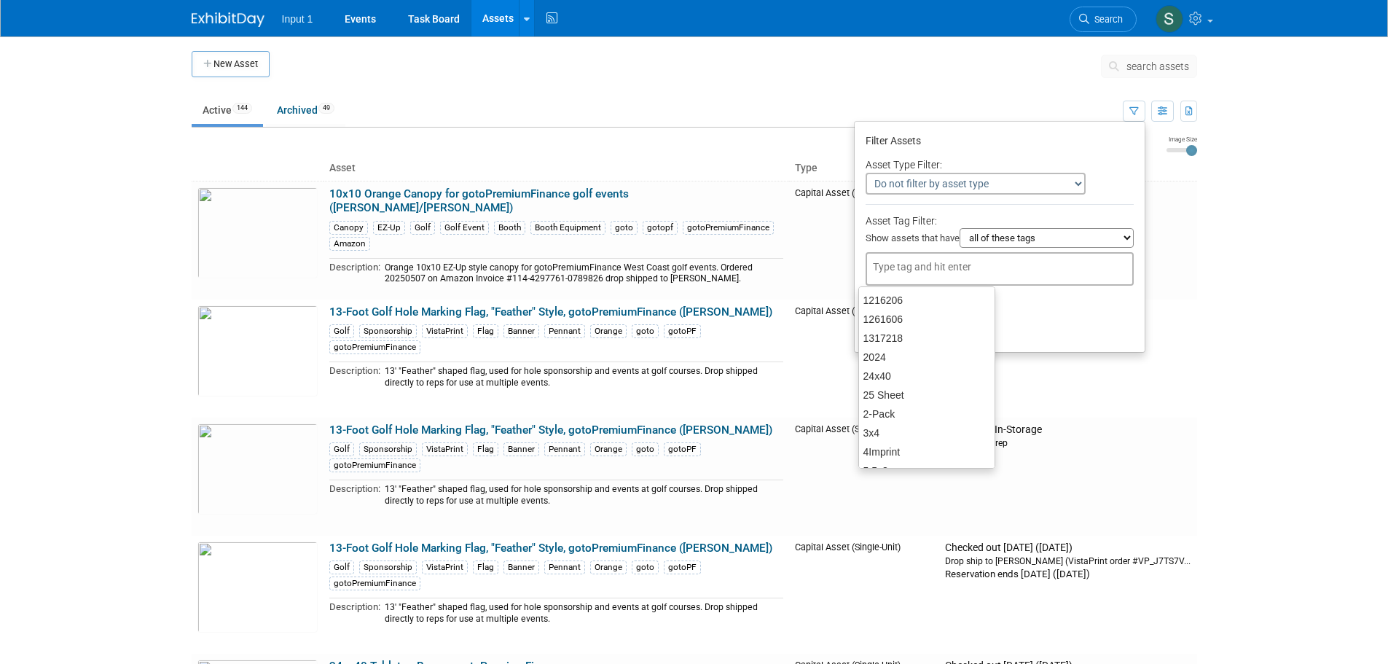
click at [958, 274] on input "text" at bounding box center [931, 266] width 117 height 15
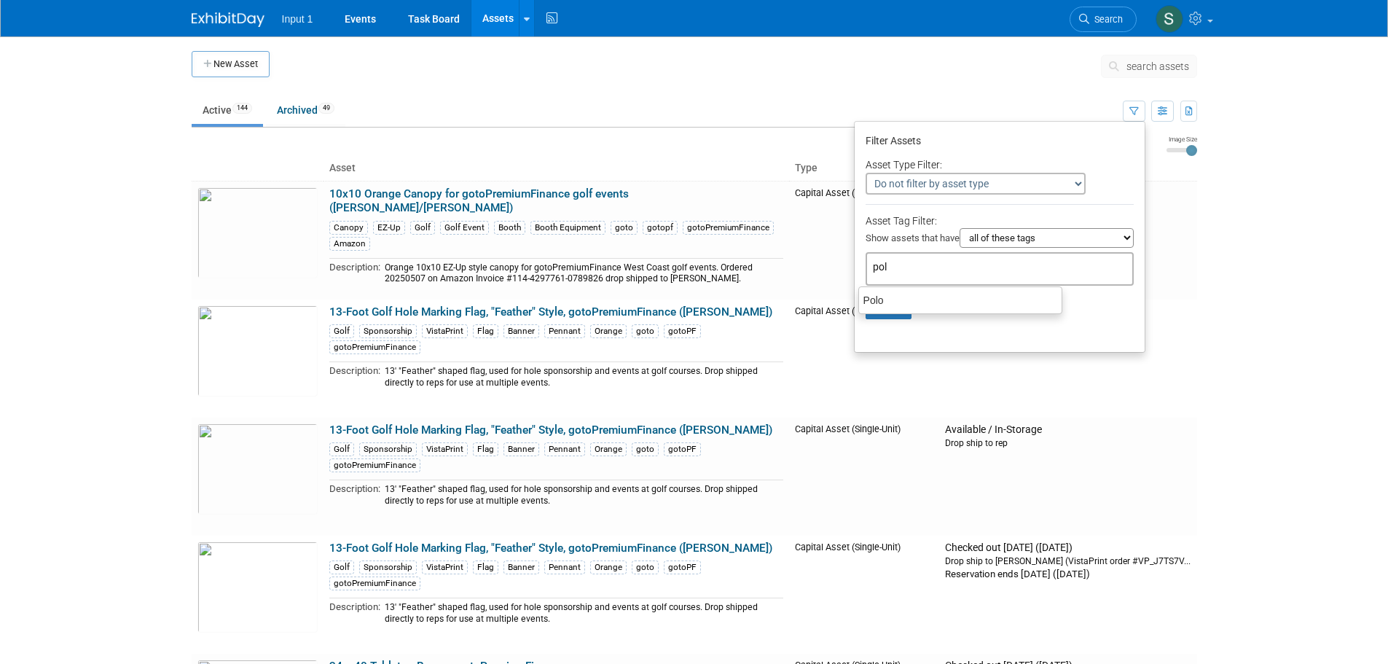
type input "polo"
click at [875, 304] on div "Polo" at bounding box center [960, 300] width 204 height 20
type input "Polo"
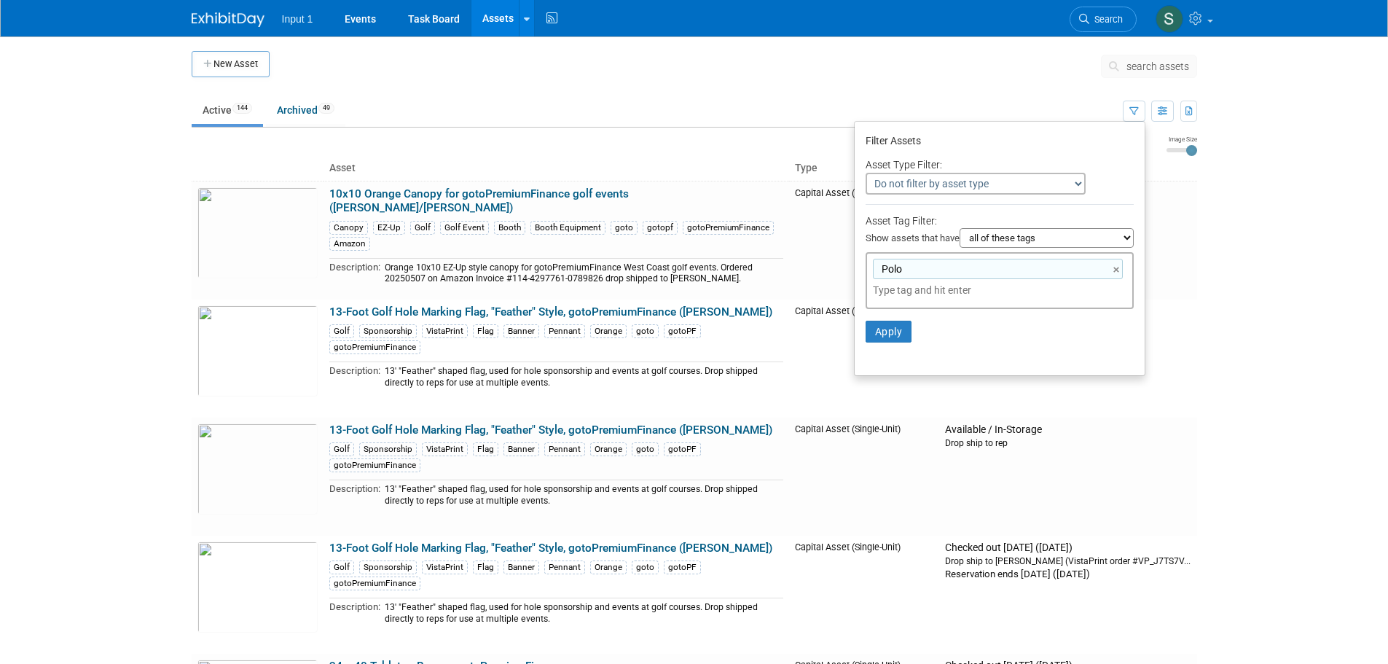
click at [892, 292] on input "text" at bounding box center [975, 290] width 204 height 15
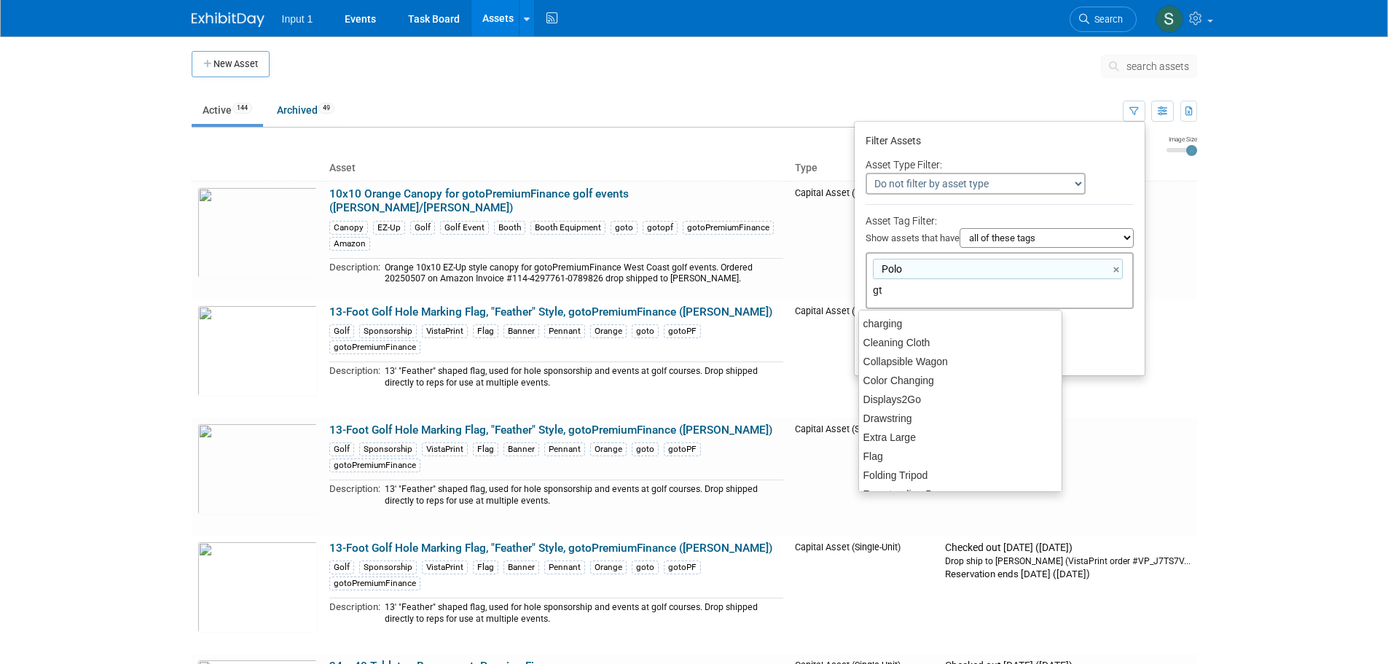
type input "gto"
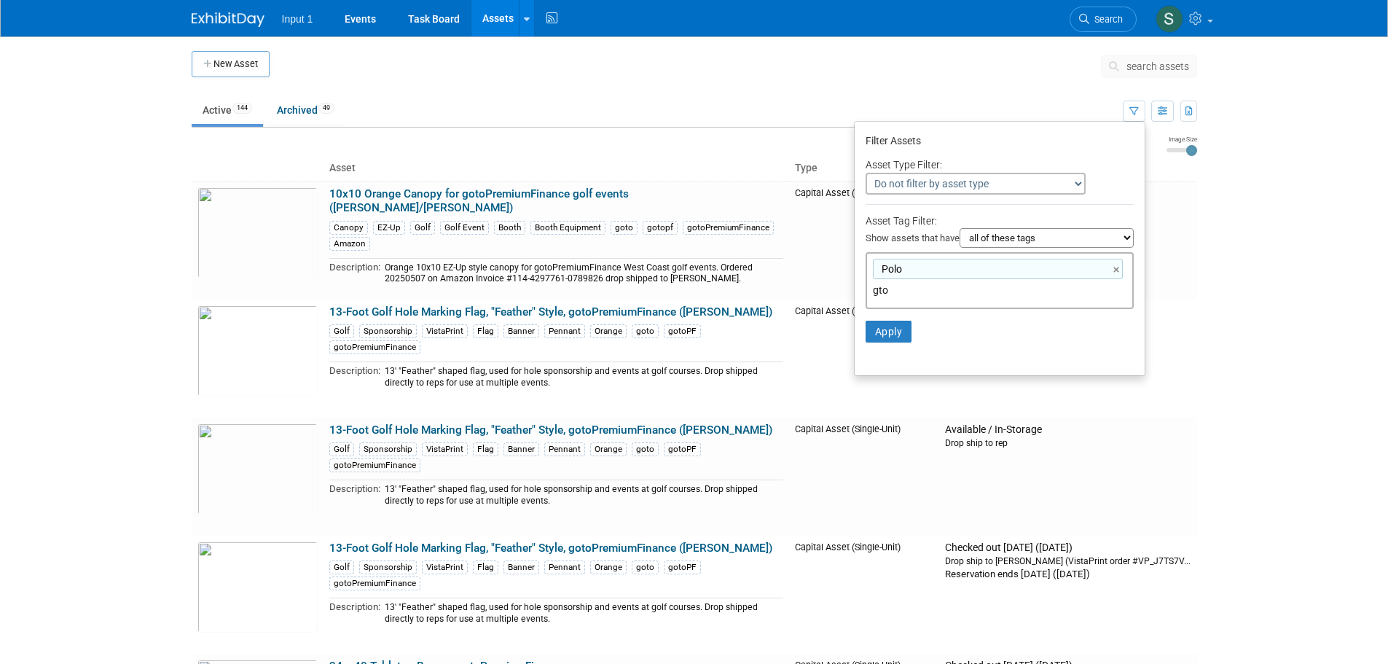
type input "Polo, gto"
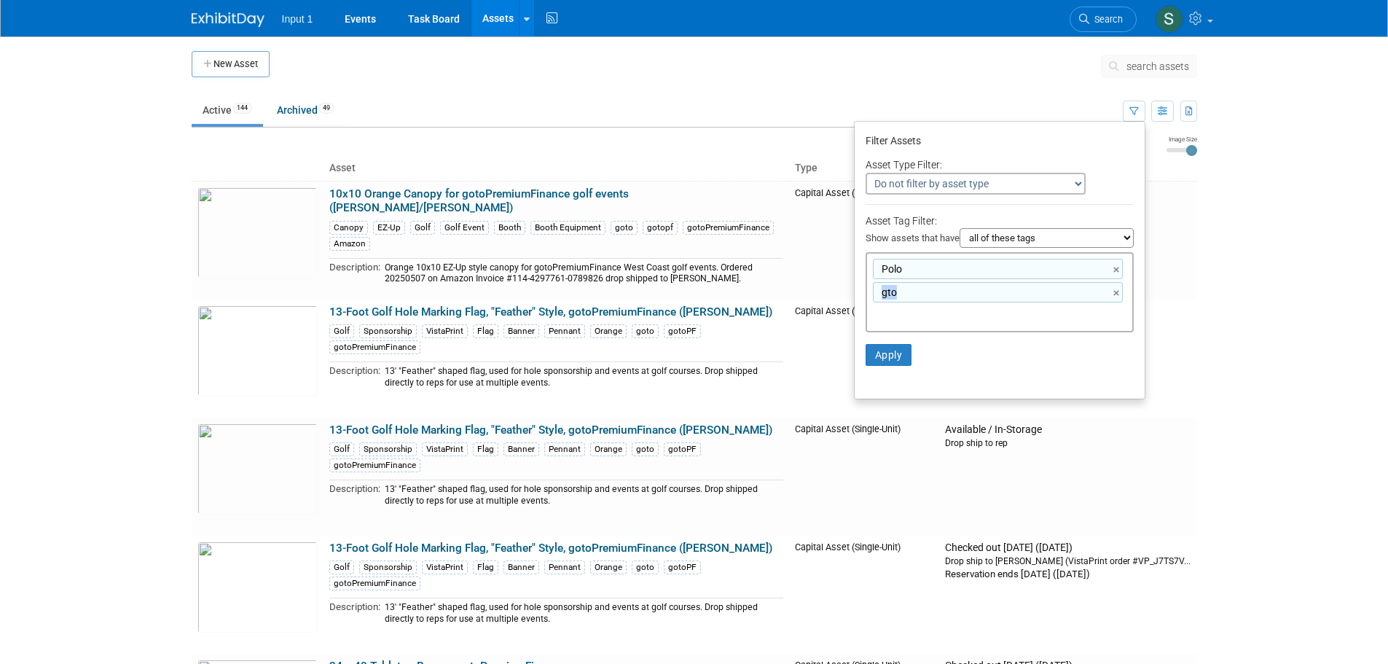
drag, startPoint x: 913, startPoint y: 290, endPoint x: 859, endPoint y: 302, distance: 55.9
click at [865, 302] on div "Polo, gto Polo × gto ×" at bounding box center [999, 292] width 268 height 80
click at [1114, 293] on link "×" at bounding box center [1117, 293] width 9 height 17
type input "Polo"
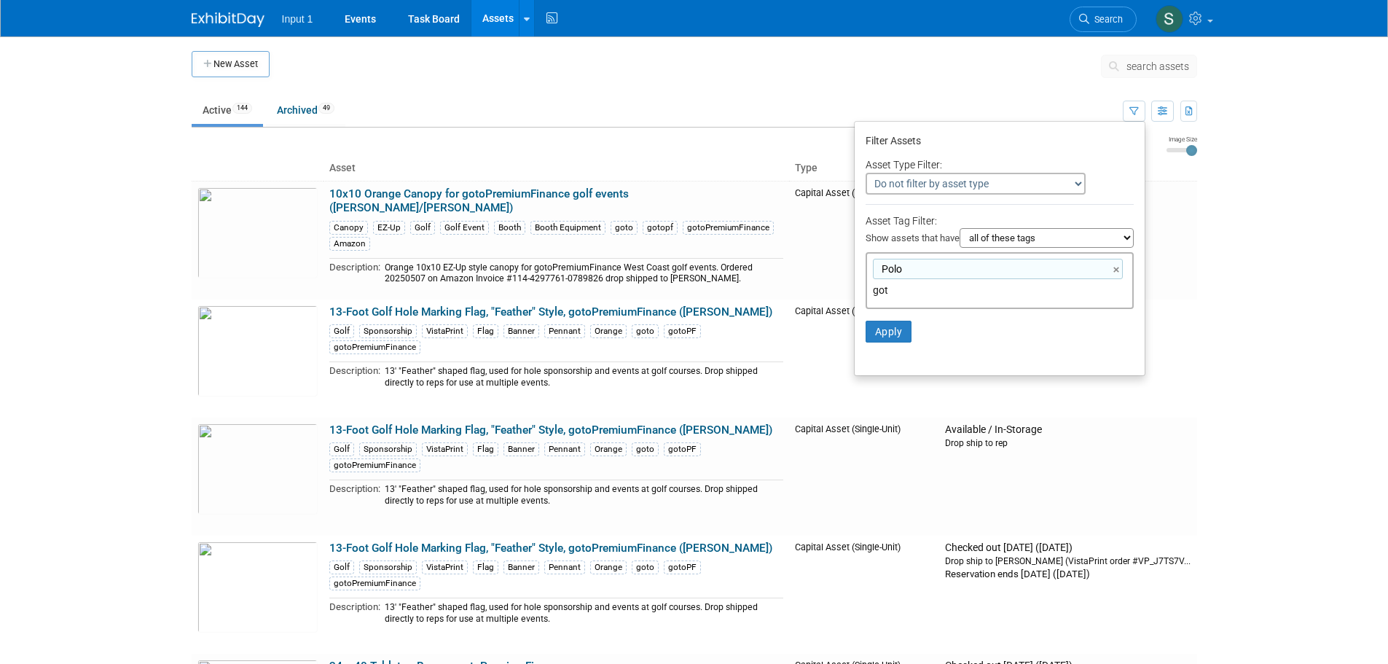
type input "goto"
type input "Polo, goto"
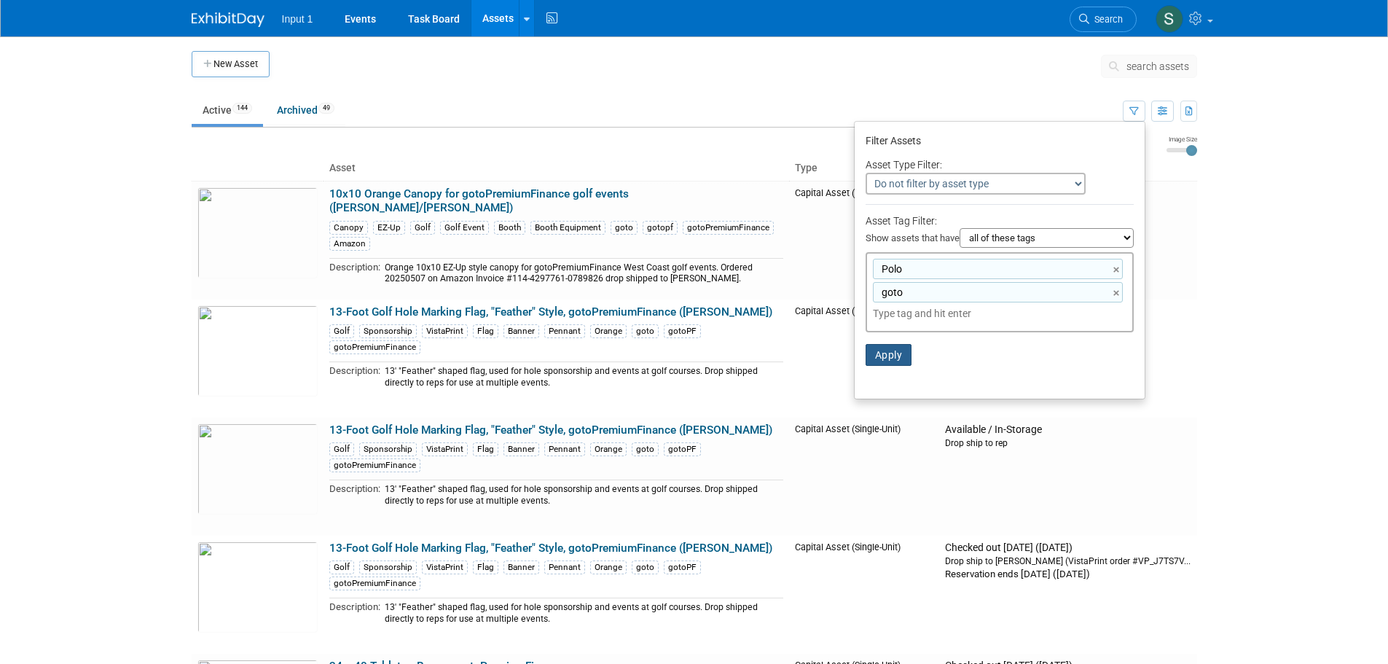
click at [882, 358] on button "Apply" at bounding box center [888, 355] width 47 height 22
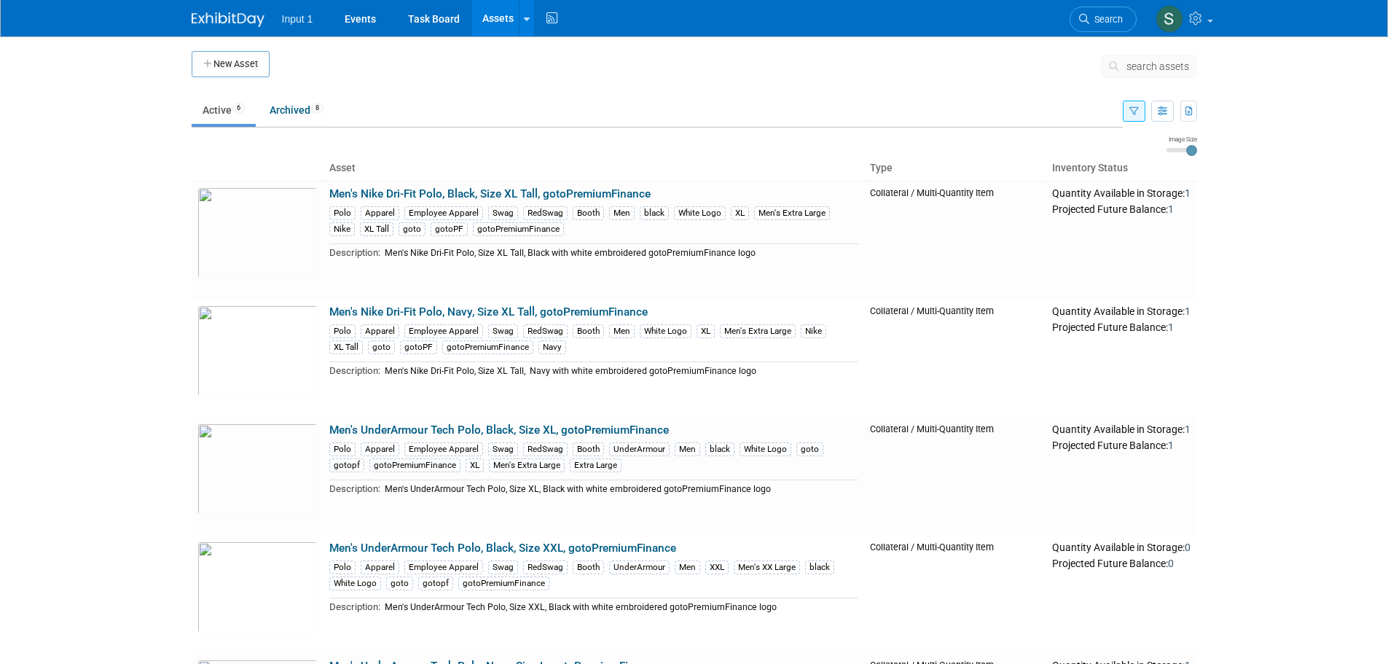
click at [1132, 114] on icon "button" at bounding box center [1133, 111] width 9 height 9
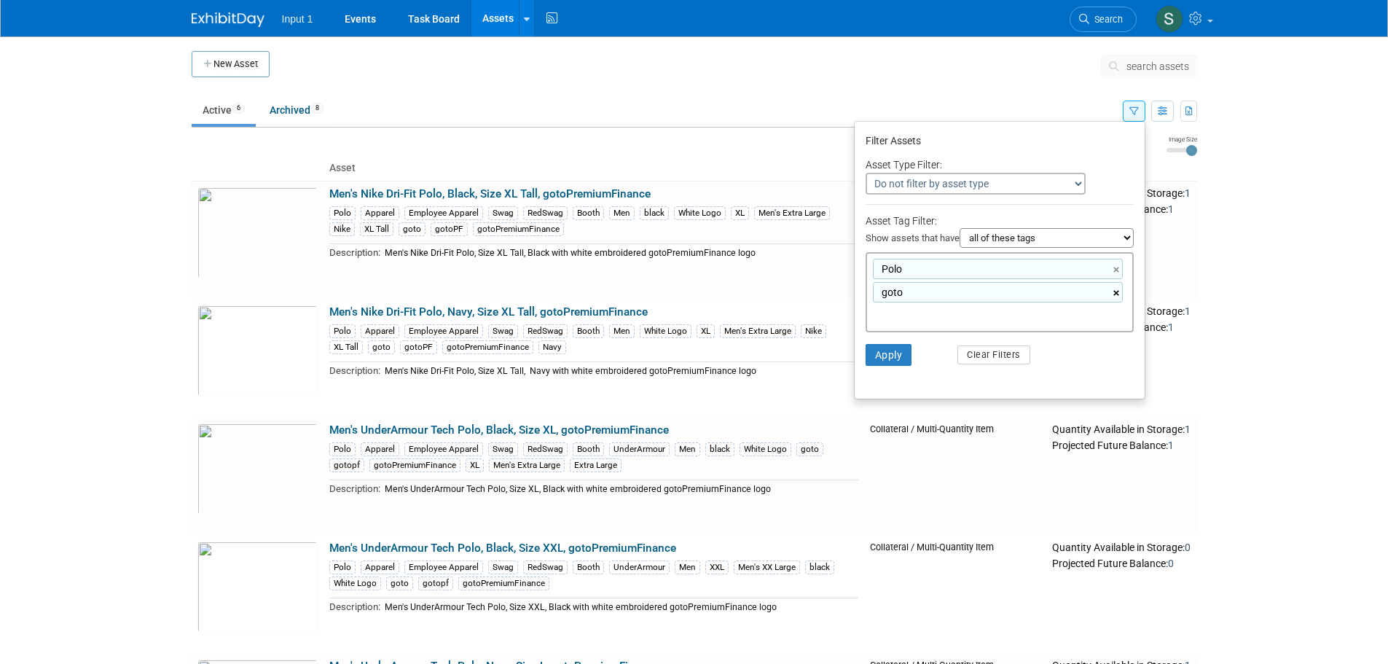
click at [1117, 291] on link "×" at bounding box center [1117, 293] width 9 height 17
type input "Polo"
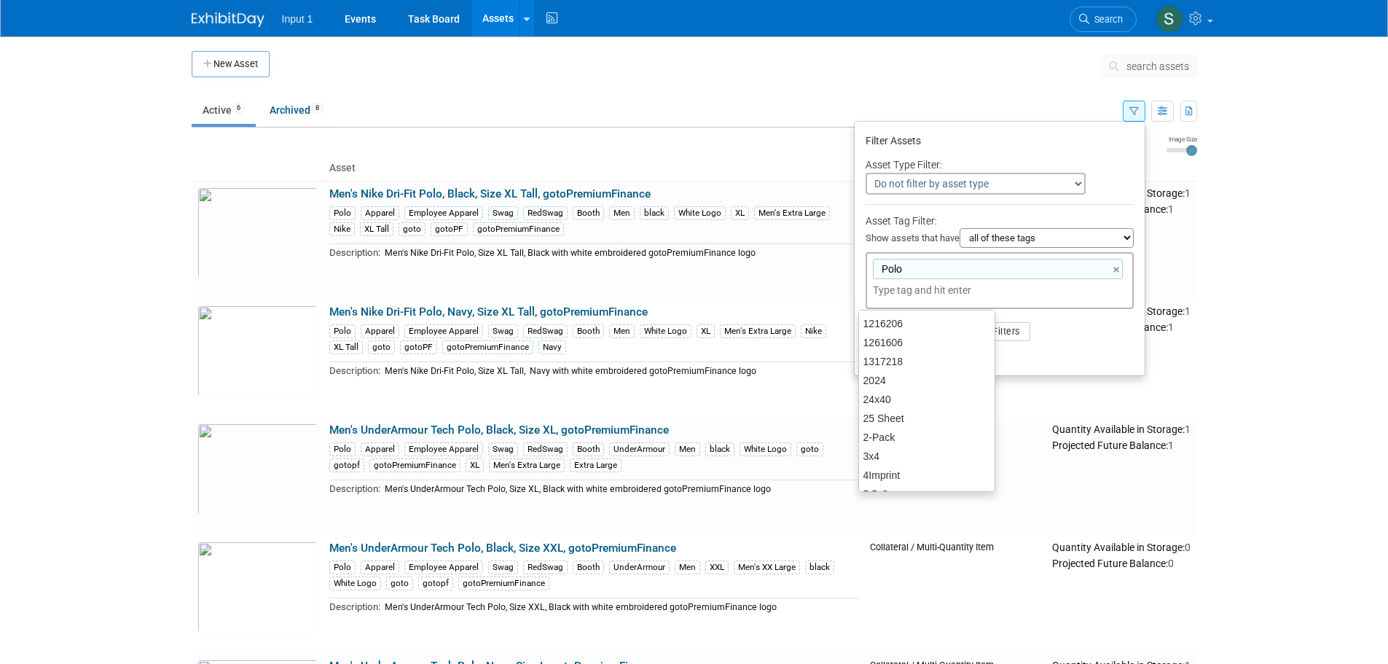
click at [1111, 345] on li "Apply Clear Filters" at bounding box center [999, 332] width 290 height 44
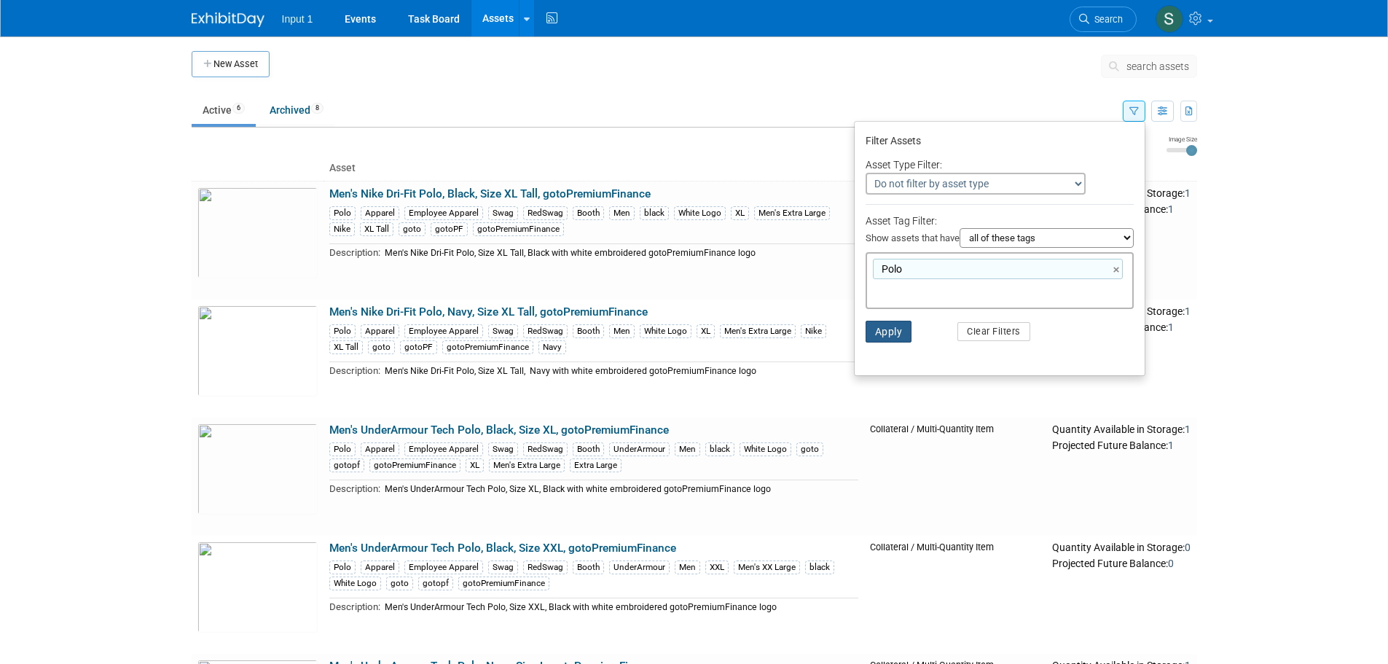
click at [873, 335] on button "Apply" at bounding box center [888, 331] width 47 height 22
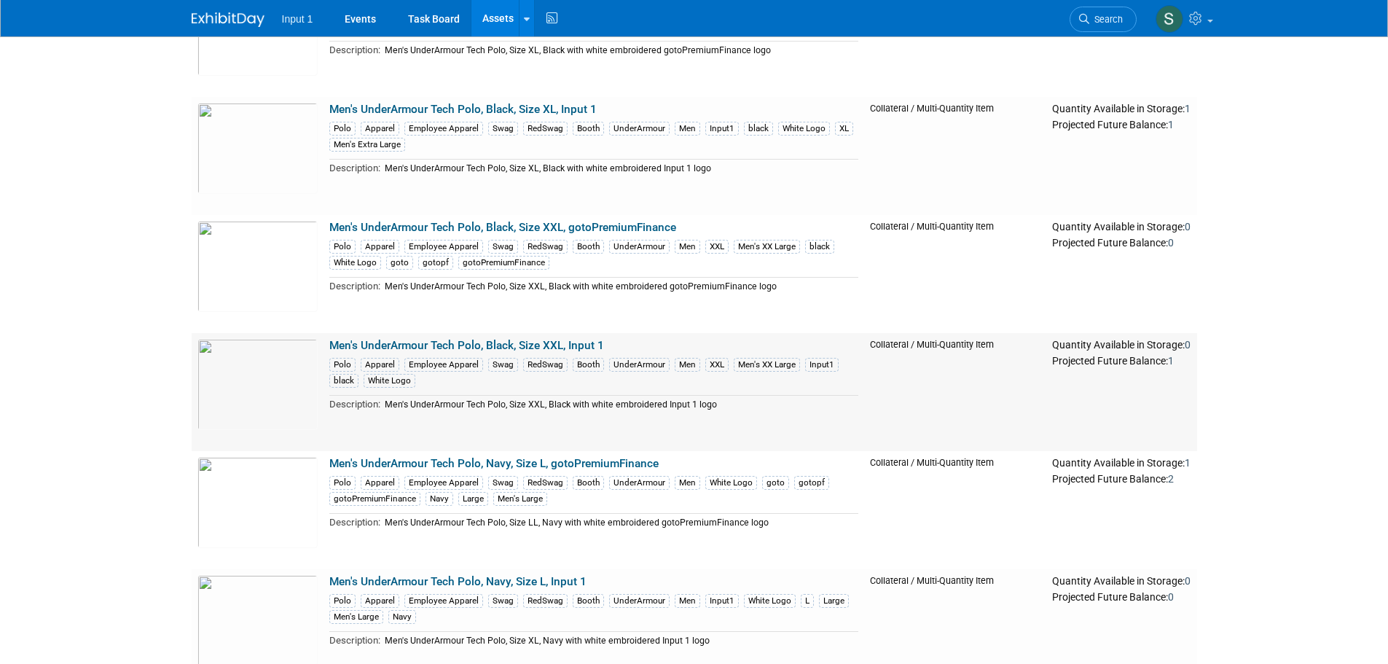
scroll to position [583, 0]
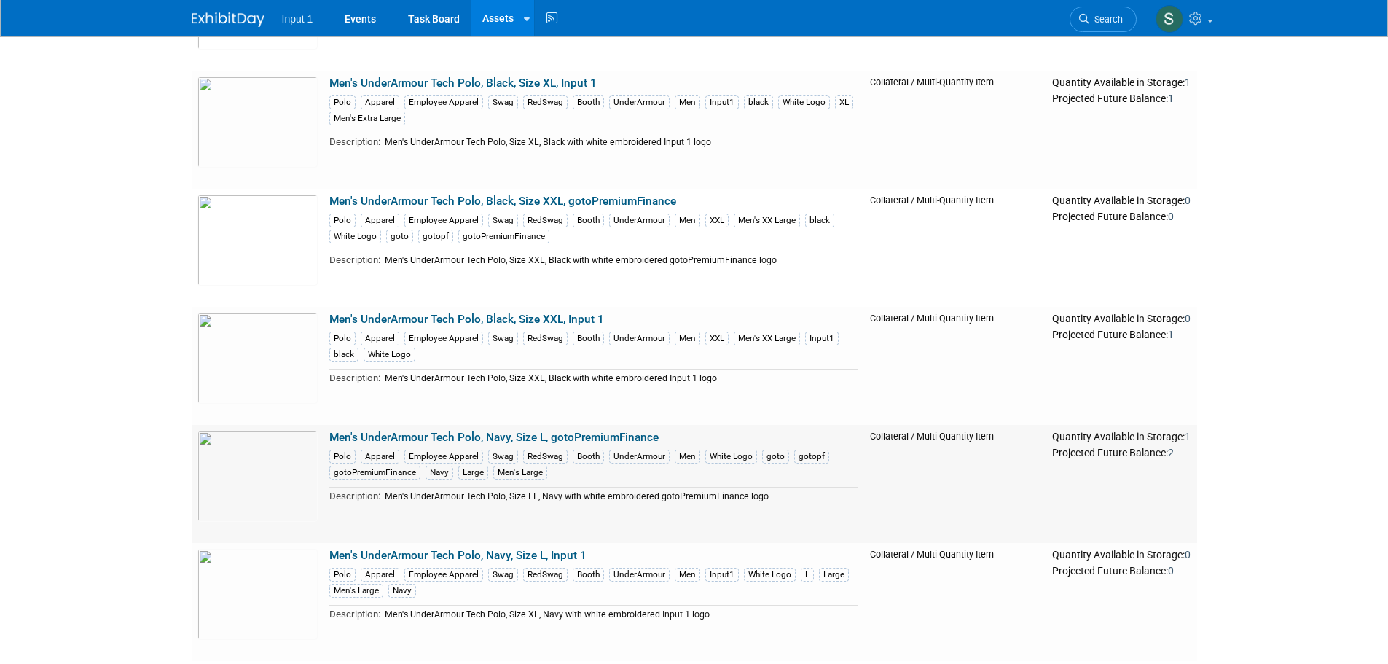
click at [618, 436] on link "Men's UnderArmour Tech Polo, Navy, Size L, gotoPremiumFinance" at bounding box center [493, 436] width 329 height 13
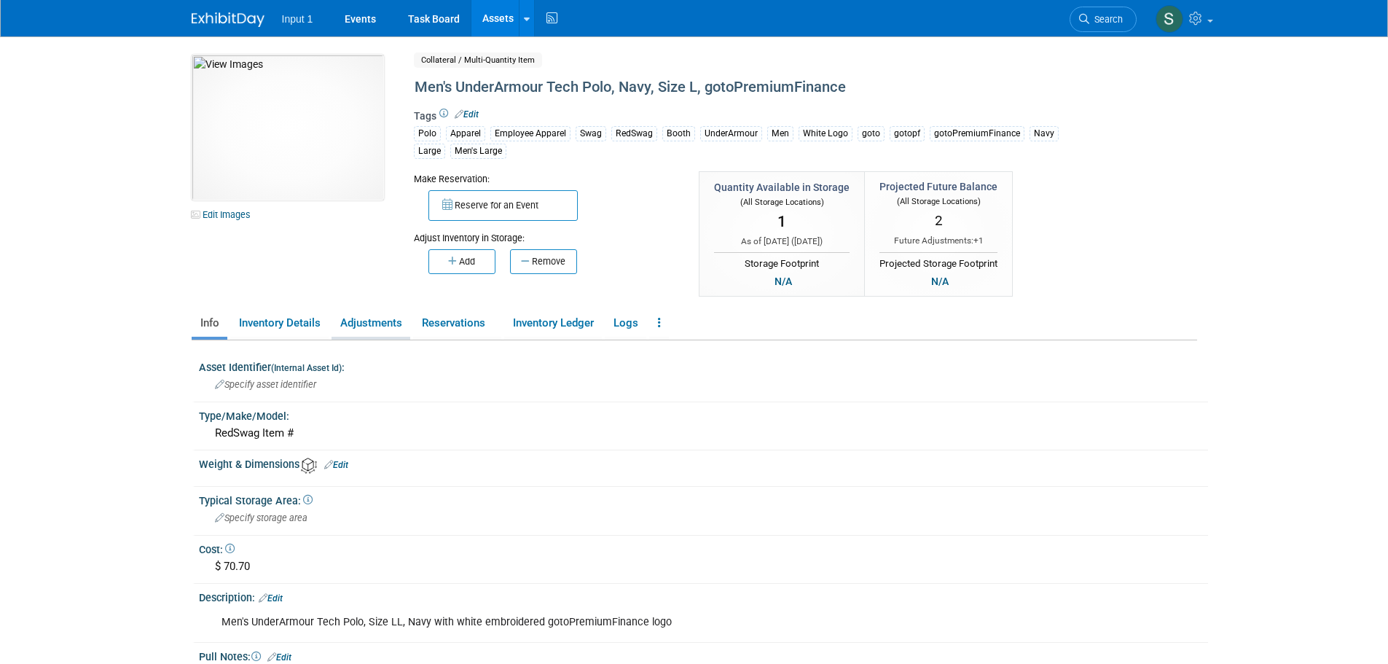
click at [369, 326] on link "Adjustments" at bounding box center [370, 322] width 79 height 25
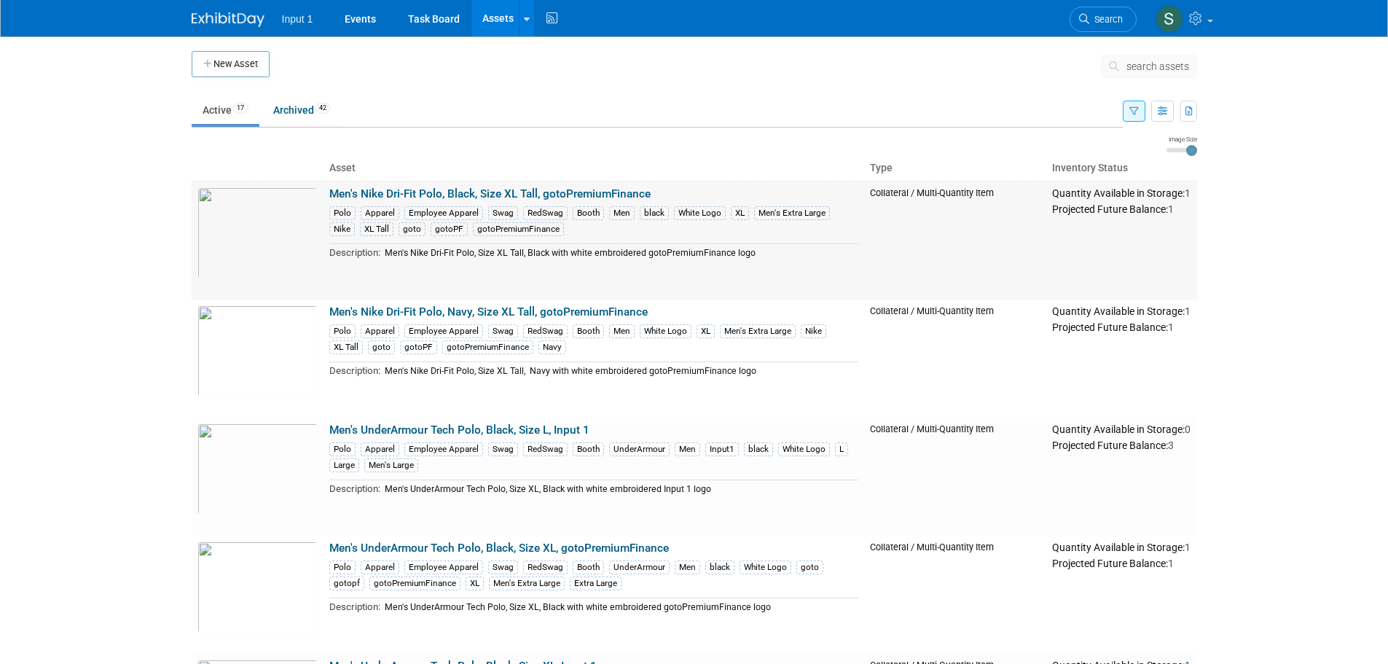
click at [645, 195] on link "Men's Nike Dri-Fit Polo, Black, Size XL Tall, gotoPremiumFinance" at bounding box center [489, 193] width 321 height 13
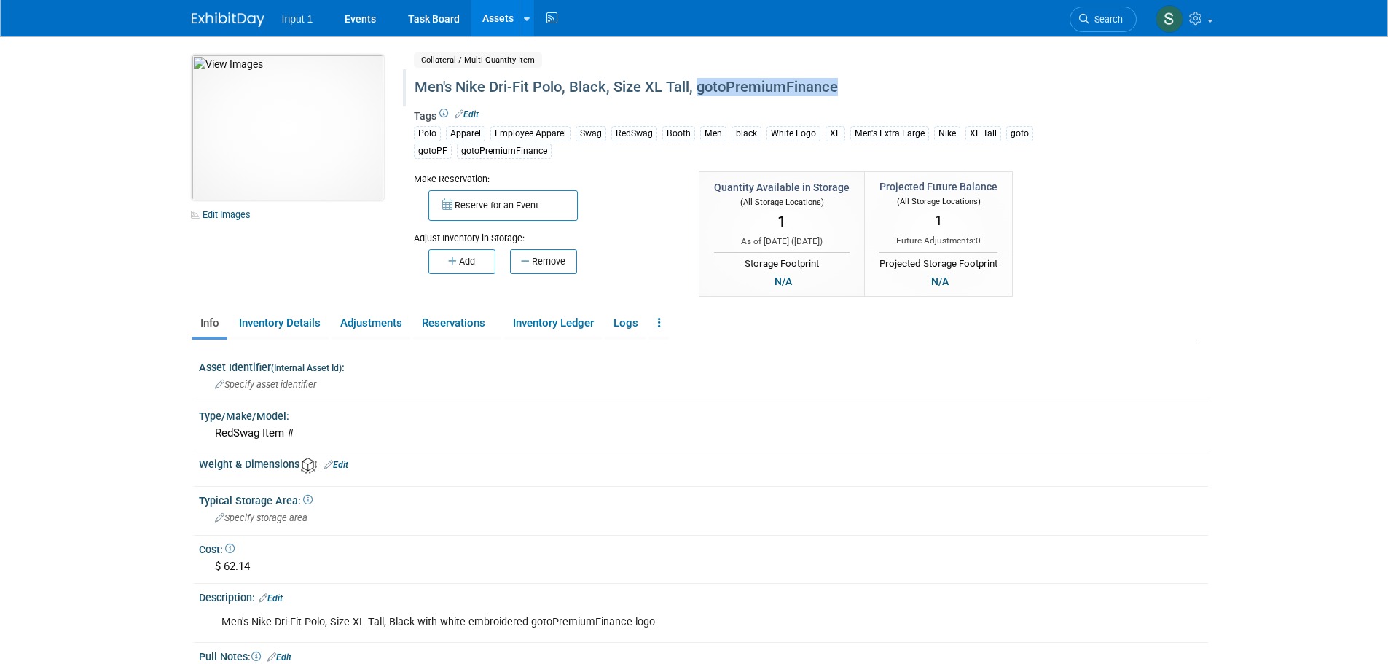
drag, startPoint x: 706, startPoint y: 91, endPoint x: 859, endPoint y: 92, distance: 153.7
click at [859, 92] on div "Men's Nike Dri-Fit Polo, Black, Size XL Tall, gotoPremiumFinance" at bounding box center [742, 87] width 667 height 26
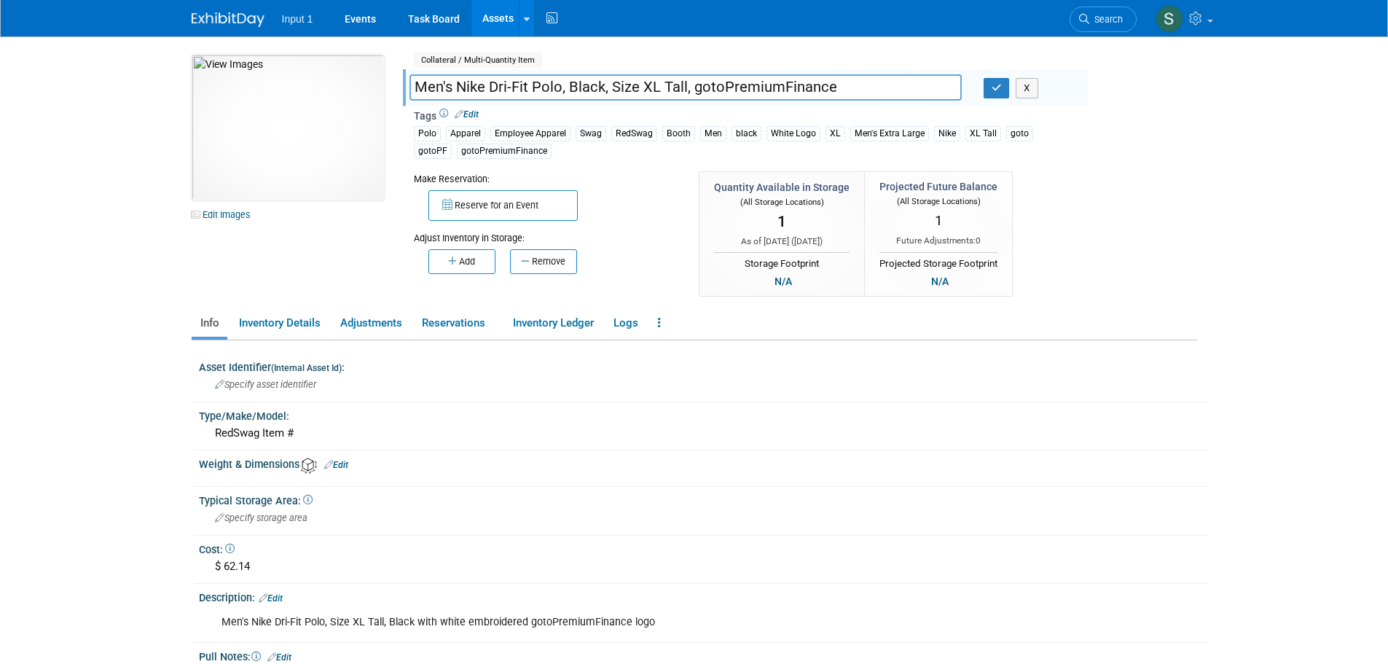
drag, startPoint x: 690, startPoint y: 90, endPoint x: 859, endPoint y: 101, distance: 169.3
click at [859, 101] on div "Men's Nike Dri-Fit Polo, Black, Size XL Tall, gotoPremiumFinance Men's Nike Dri…" at bounding box center [748, 89] width 678 height 23
click at [417, 86] on input "Men's Nike Dri-Fit Polo, Black, Size XL Tall," at bounding box center [685, 86] width 552 height 25
click at [835, 88] on input "gotoPremiumFinance Men's Nike Dri-Fit Polo, Black, Size XL Tall," at bounding box center [685, 86] width 552 height 25
click at [559, 81] on input "gotoPremiumFinance Men's Nike Dri-Fit Polo, Black, Size XL Tall" at bounding box center [685, 86] width 552 height 25
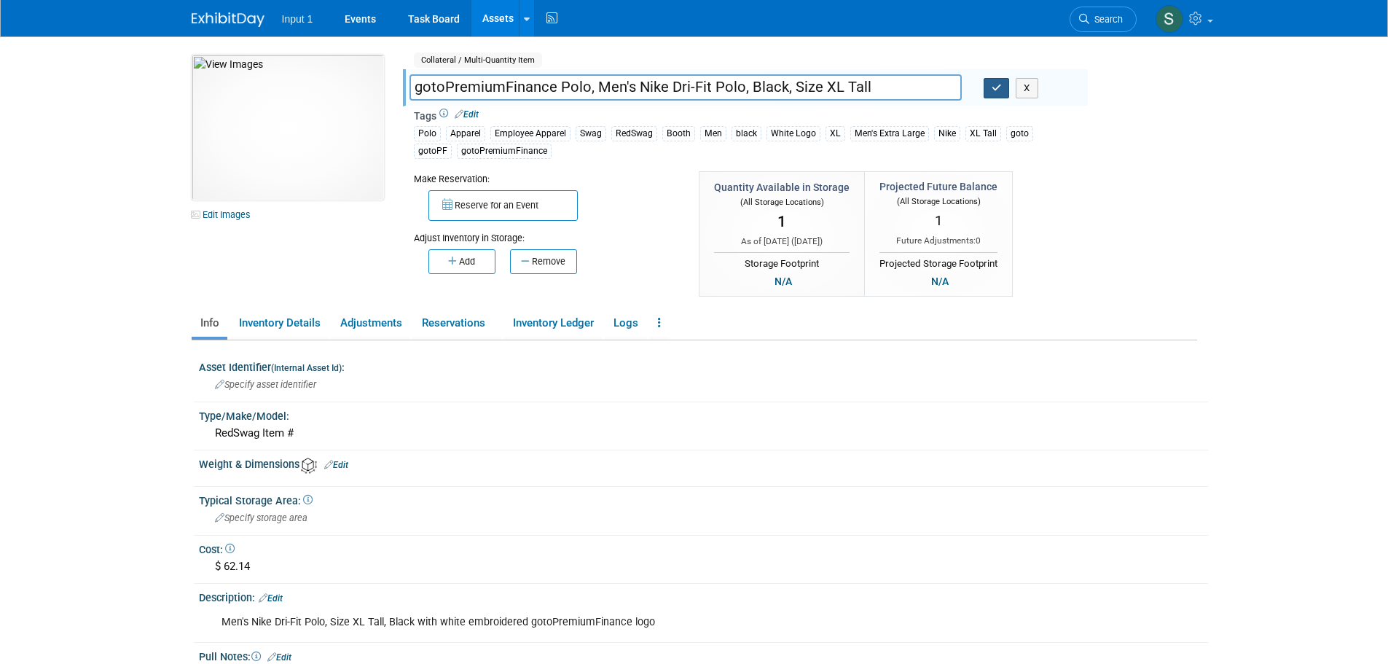
type input "gotoPremiumFinance Polo, Men's Nike Dri-Fit Polo, Black, Size XL Tall"
click at [1000, 95] on button "button" at bounding box center [996, 88] width 26 height 20
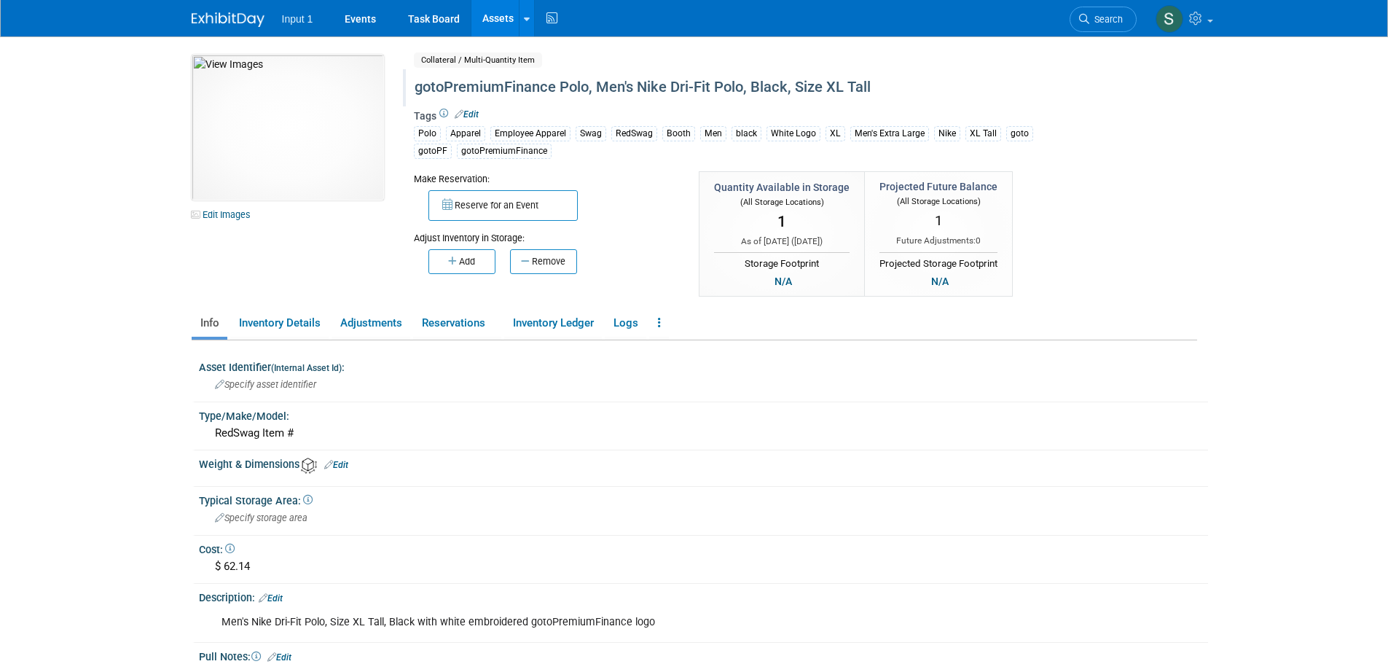
click at [507, 30] on link "Assets" at bounding box center [497, 18] width 53 height 36
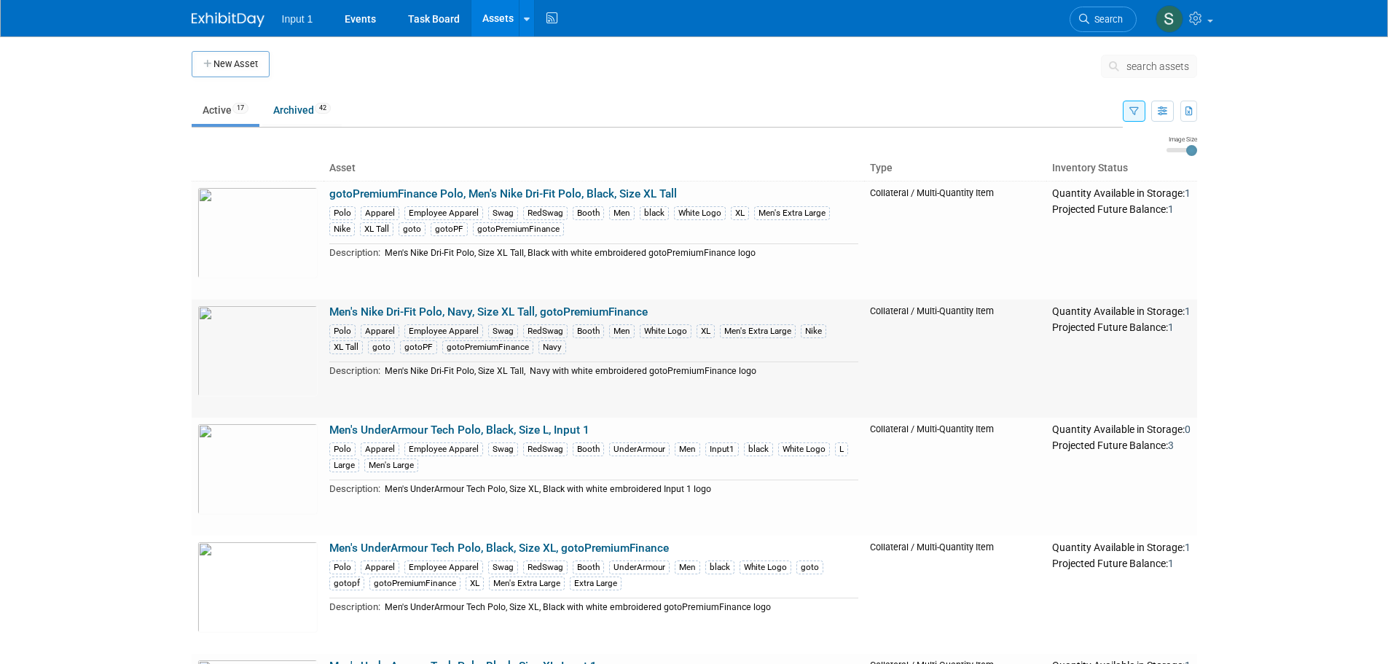
click at [393, 310] on link "Men's Nike Dri-Fit Polo, Navy, Size XL Tall, gotoPremiumFinance" at bounding box center [488, 311] width 318 height 13
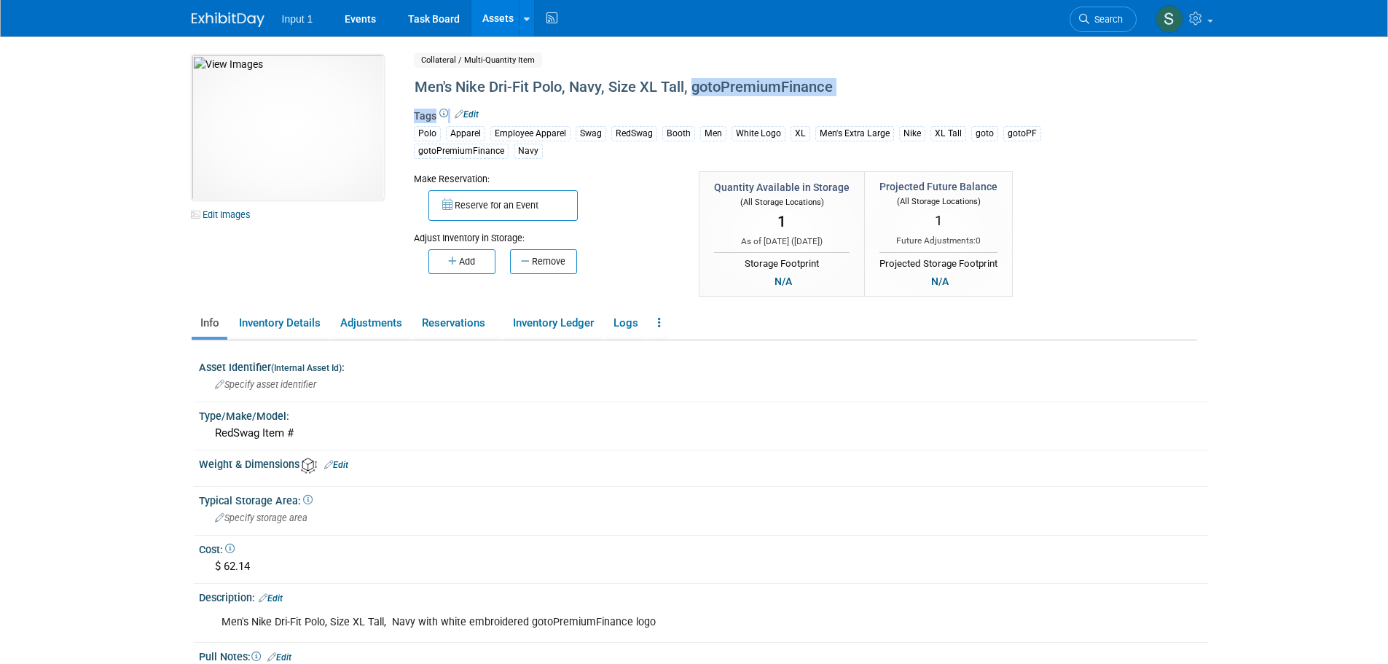
drag, startPoint x: 690, startPoint y: 86, endPoint x: 900, endPoint y: 111, distance: 211.2
click at [900, 111] on div "Collateral / Multi-Quantity Item Shared Men's Nike Dri-Fit Polo, Navy, Size XL …" at bounding box center [745, 177] width 663 height 244
click at [685, 90] on div "Men's Nike Dri-Fit Polo, Navy, Size XL Tall, gotoPremiumFinance" at bounding box center [742, 87] width 667 height 26
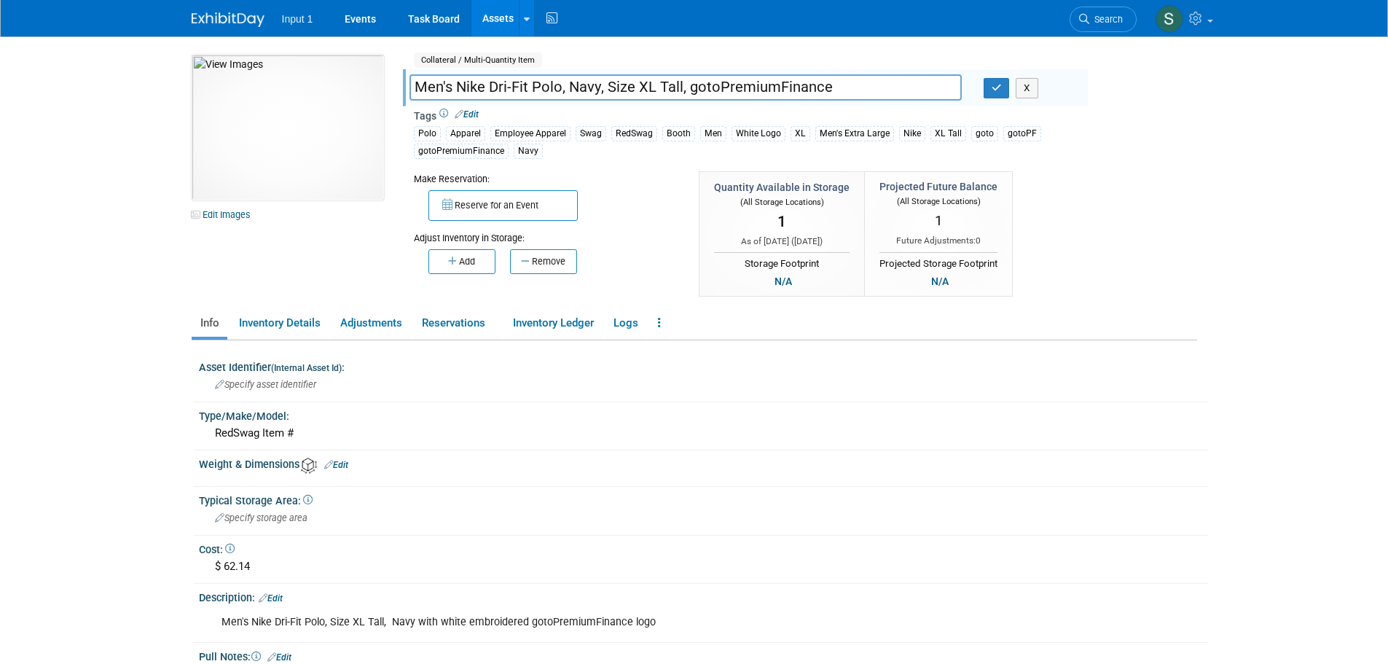
drag, startPoint x: 687, startPoint y: 86, endPoint x: 827, endPoint y: 94, distance: 140.1
click at [827, 94] on input "Men's Nike Dri-Fit Polo, Navy, Size XL Tall, gotoPremiumFinance" at bounding box center [685, 86] width 552 height 25
click at [415, 83] on input "Men's Nike Dri-Fit Polo, Navy, Size XL Tall," at bounding box center [685, 86] width 552 height 25
click at [856, 91] on input "gotoPremiumFinance Men's Nike Dri-Fit Polo, Navy, Size XL Tall," at bounding box center [685, 86] width 552 height 25
type input "gotoPremiumFinance Men's Nike Dri-Fit Polo, Navy, Size XL Tall"
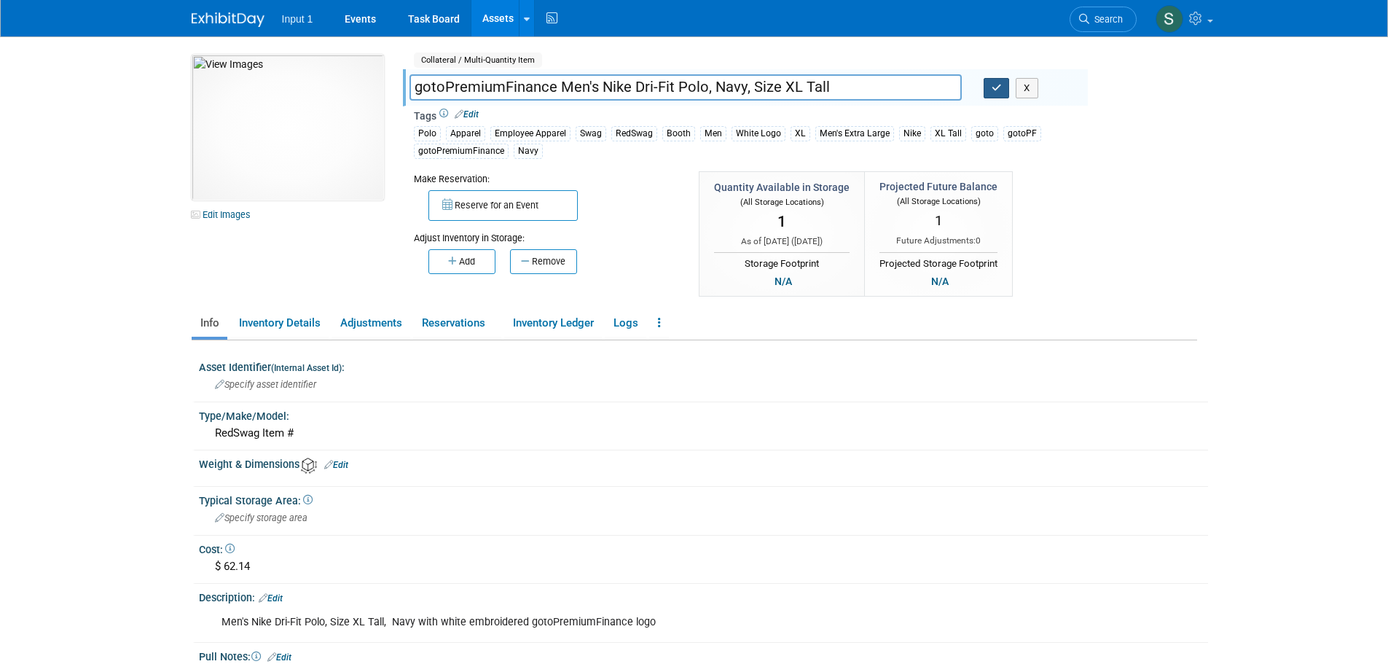
click at [993, 90] on icon "button" at bounding box center [996, 87] width 10 height 9
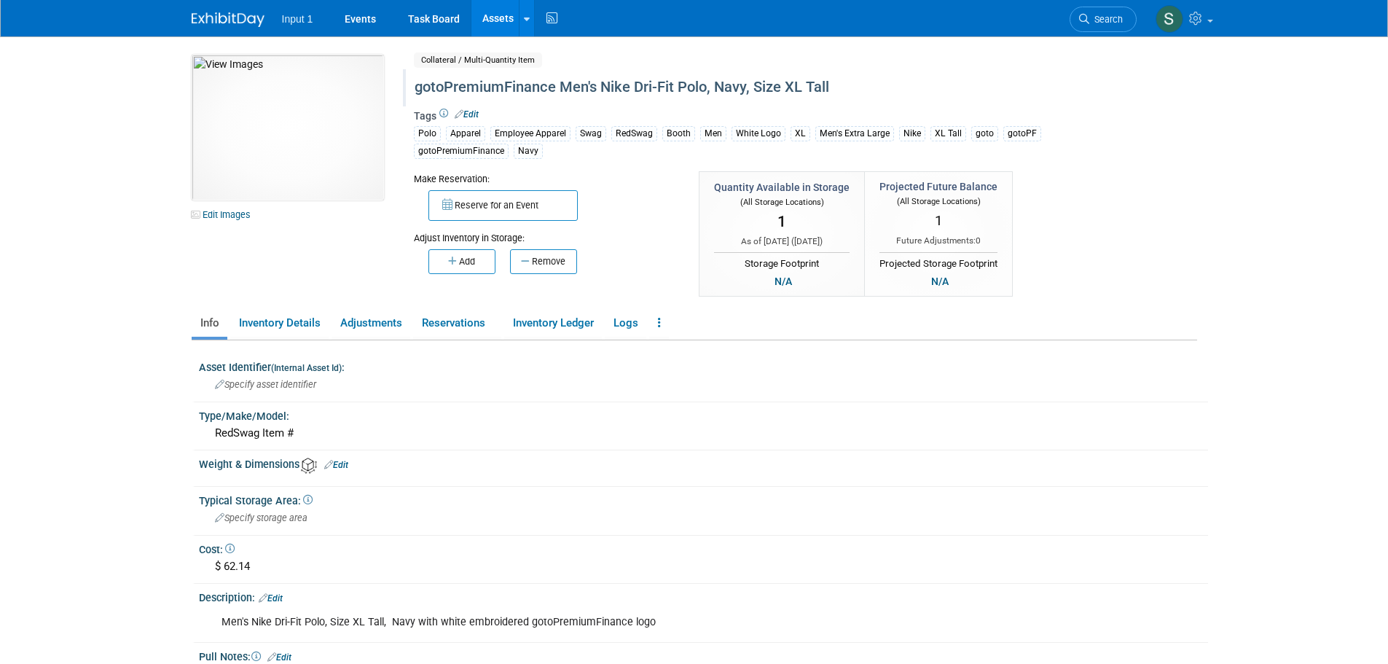
click at [505, 22] on link "Assets" at bounding box center [497, 18] width 53 height 36
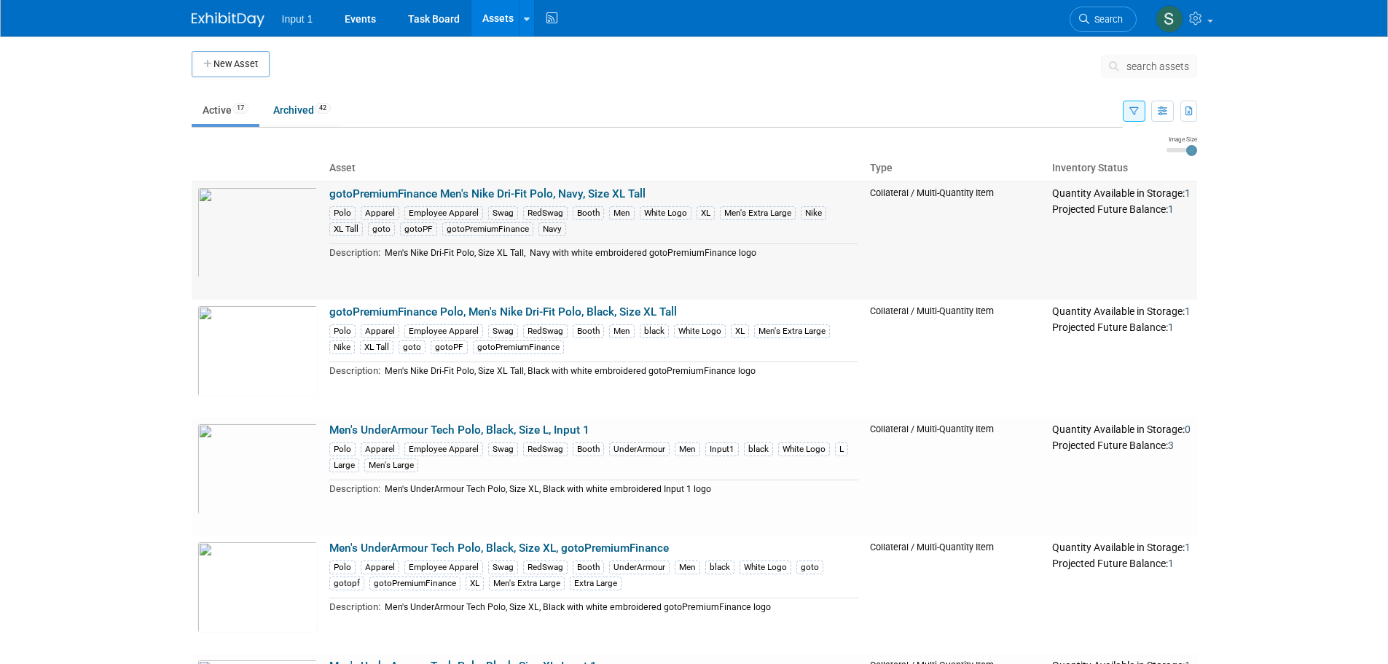
click at [559, 194] on link "gotoPremiumFinance Men's Nike Dri-Fit Polo, Navy, Size XL Tall" at bounding box center [487, 193] width 316 height 13
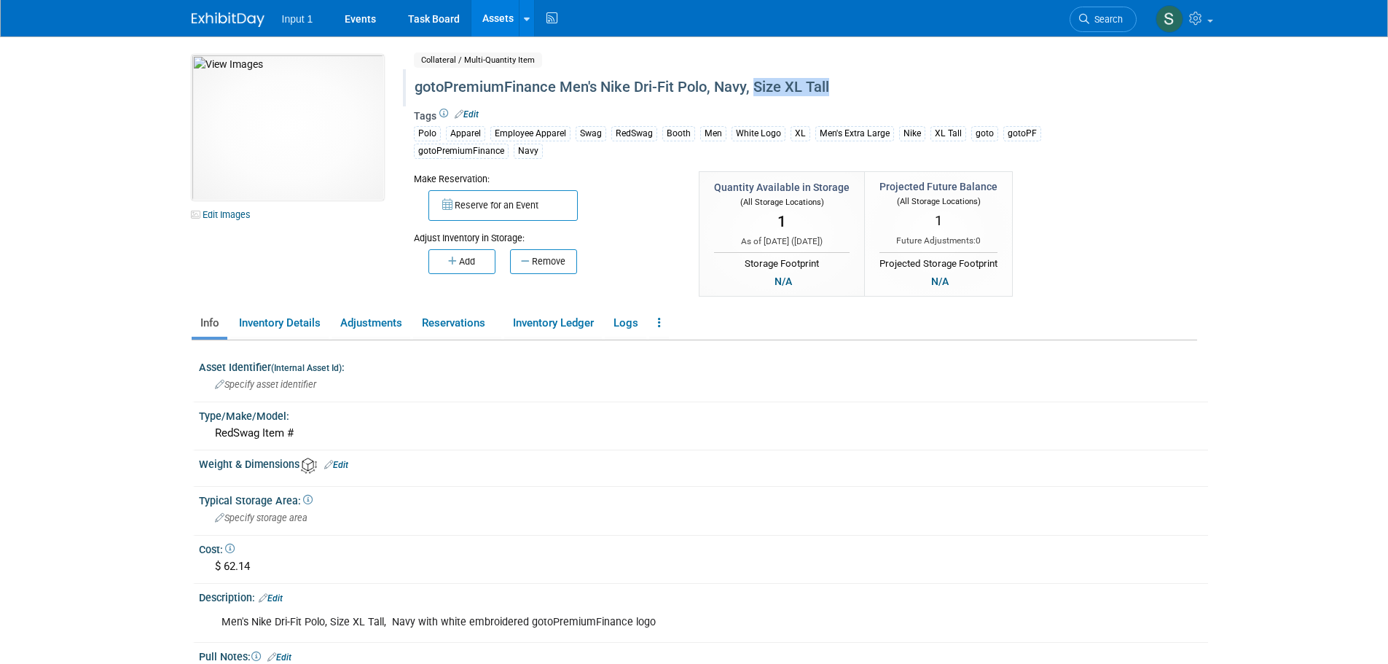
drag, startPoint x: 833, startPoint y: 87, endPoint x: 754, endPoint y: 91, distance: 78.8
click at [754, 91] on div "gotoPremiumFinance Men's Nike Dri-Fit Polo, Navy, Size XL Tall" at bounding box center [742, 87] width 667 height 26
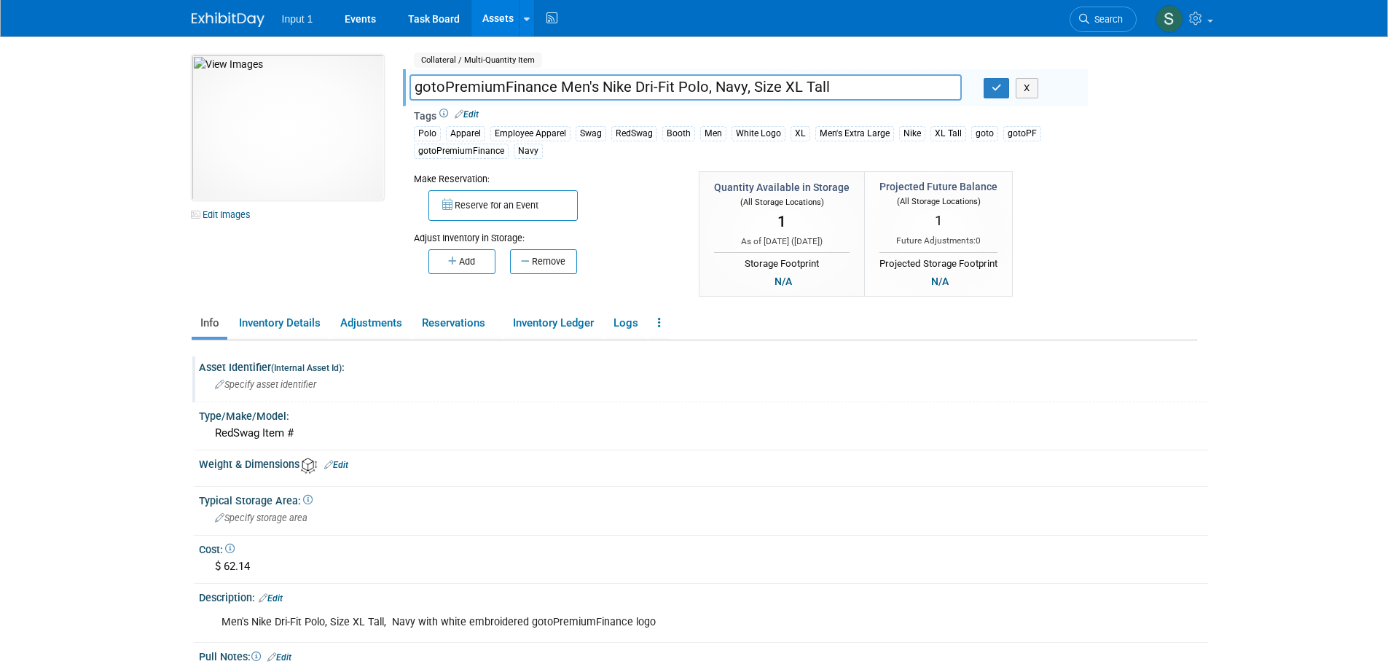
click at [981, 379] on div "Specify asset identifier" at bounding box center [703, 384] width 987 height 23
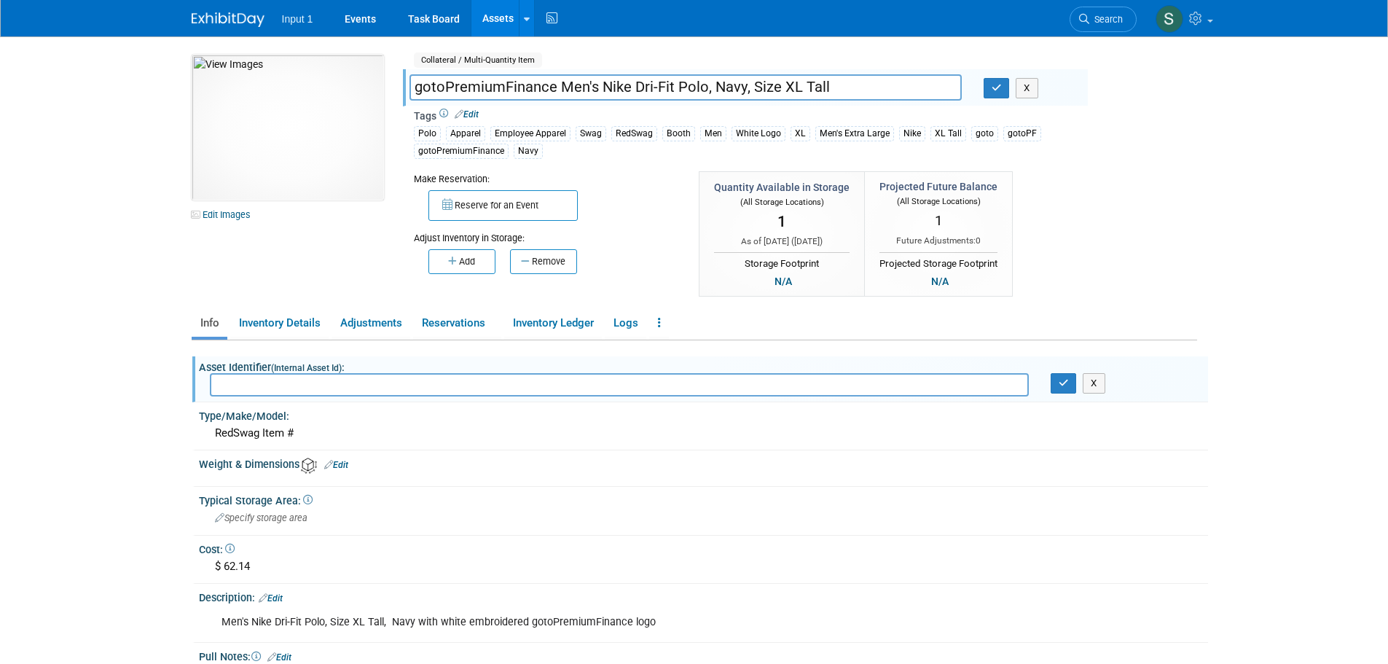
click at [511, 25] on link "Assets" at bounding box center [497, 18] width 53 height 36
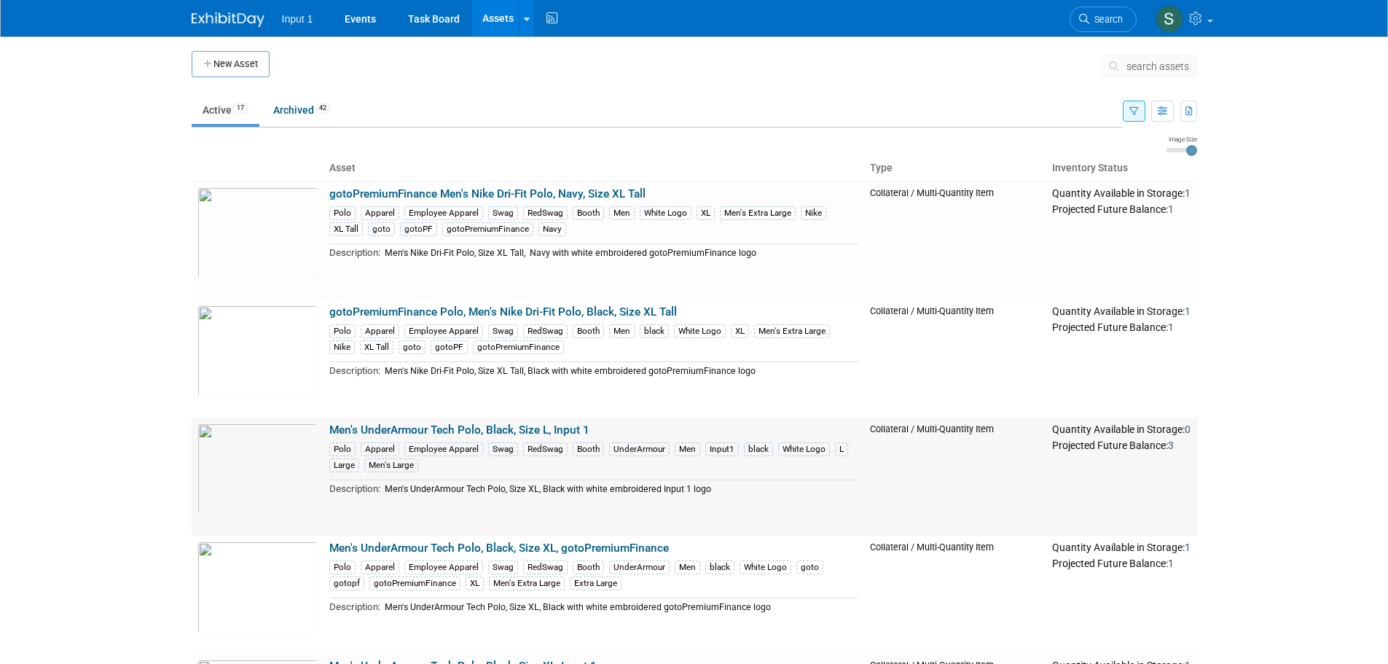
click at [521, 431] on link "Men's UnderArmour Tech Polo, Black, Size L, Input 1" at bounding box center [459, 429] width 260 height 13
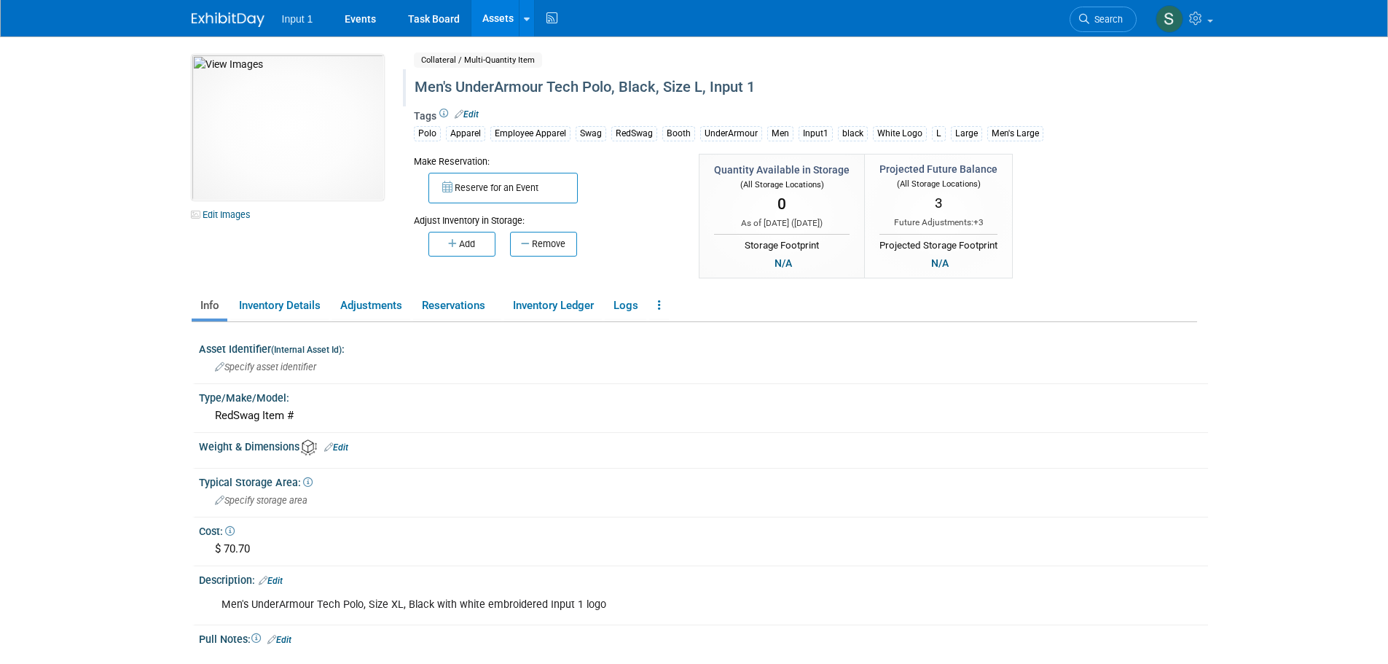
click at [706, 87] on div "Men's UnderArmour Tech Polo, Black, Size L, Input 1" at bounding box center [742, 87] width 667 height 26
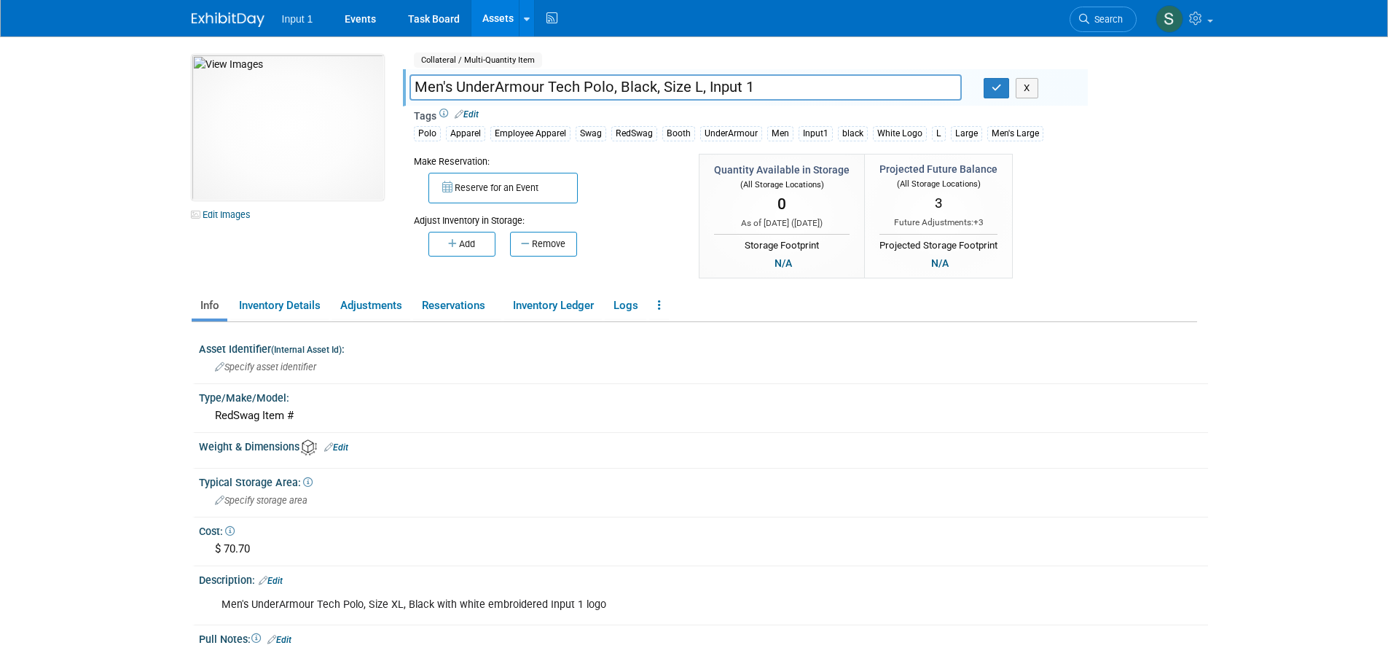
drag, startPoint x: 701, startPoint y: 89, endPoint x: 827, endPoint y: 119, distance: 130.4
click at [827, 119] on div "Collateral / Multi-Quantity Item Shared Men's UnderArmour Tech Polo, Black, Siz…" at bounding box center [745, 168] width 663 height 227
click at [416, 84] on input "Men's UnderArmour Tech Polo, Black, Size L," at bounding box center [685, 86] width 552 height 25
click at [750, 88] on input "Input 1 Men's UnderArmour Tech Polo, Black, Size L," at bounding box center [685, 86] width 552 height 25
type input "Input 1 Men's UnderArmour Tech Polo, Black, Size L"
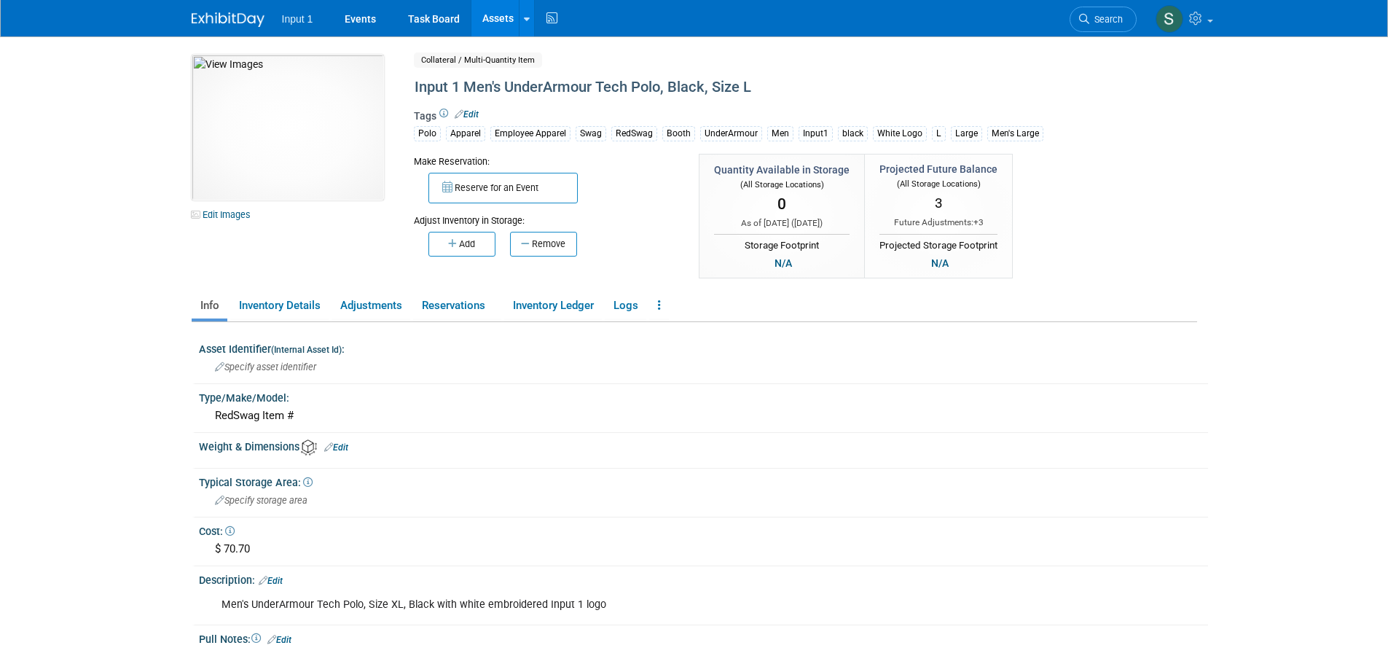
click at [492, 15] on link "Assets" at bounding box center [497, 18] width 53 height 36
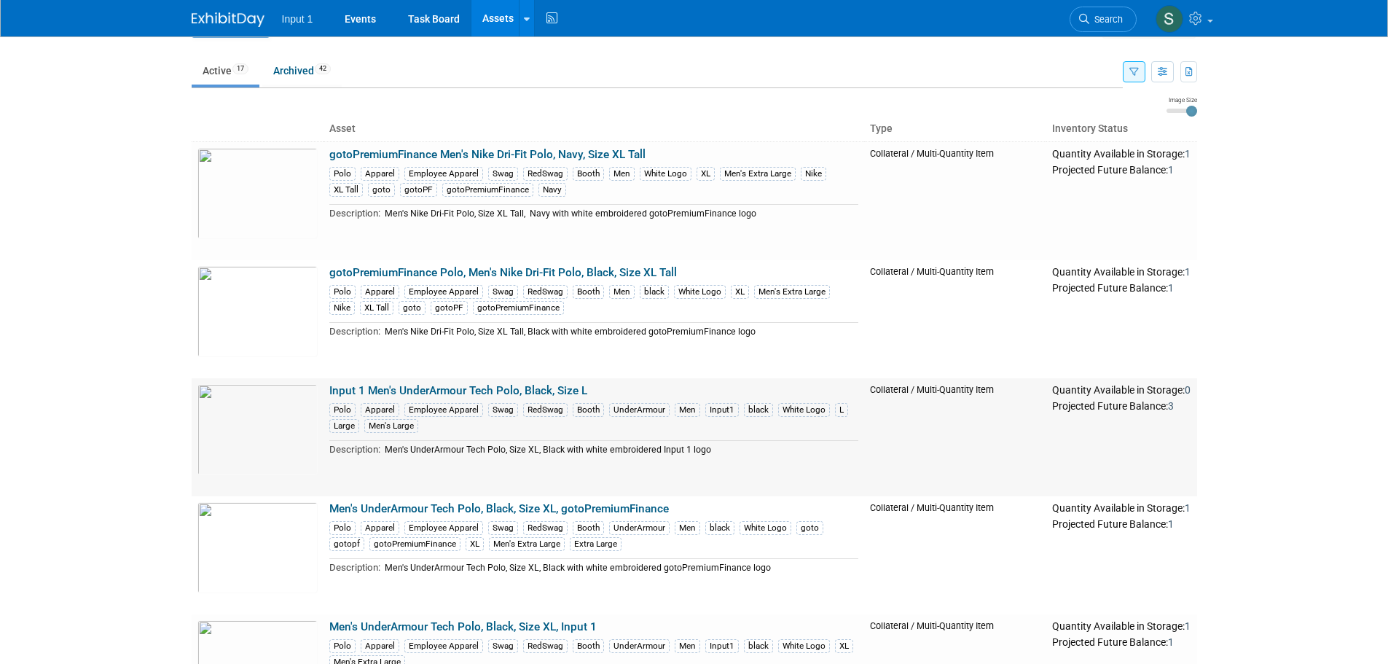
scroll to position [73, 0]
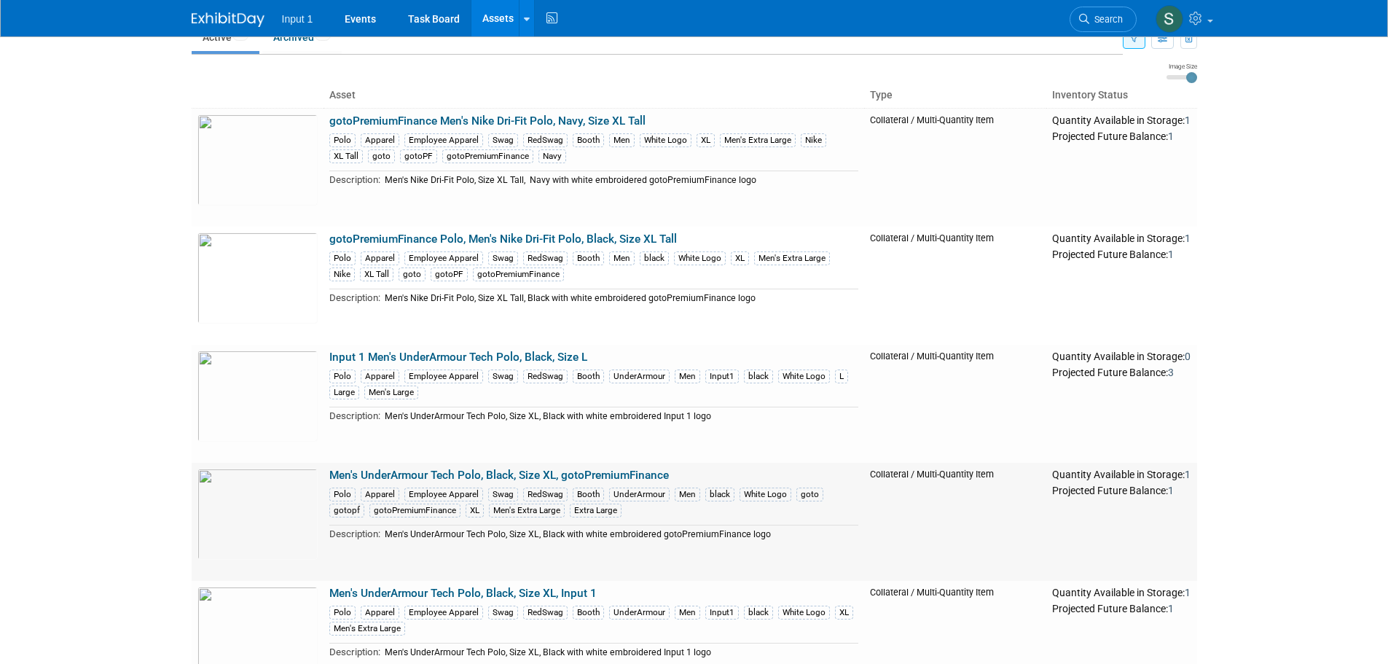
click at [504, 476] on link "Men's UnderArmour Tech Polo, Black, Size XL, gotoPremiumFinance" at bounding box center [498, 474] width 339 height 13
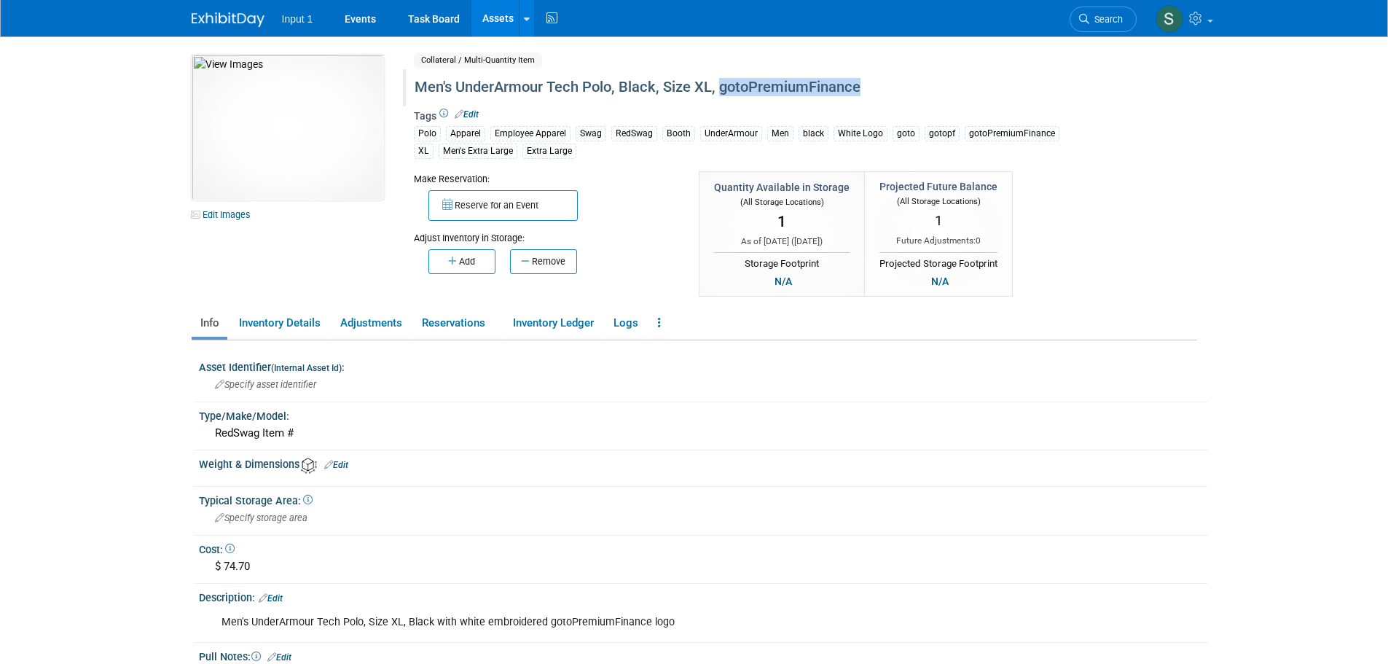
drag, startPoint x: 720, startPoint y: 90, endPoint x: 914, endPoint y: 98, distance: 194.6
click at [914, 98] on div "Men's UnderArmour Tech Polo, Black, Size XL, gotoPremiumFinance" at bounding box center [742, 87] width 667 height 26
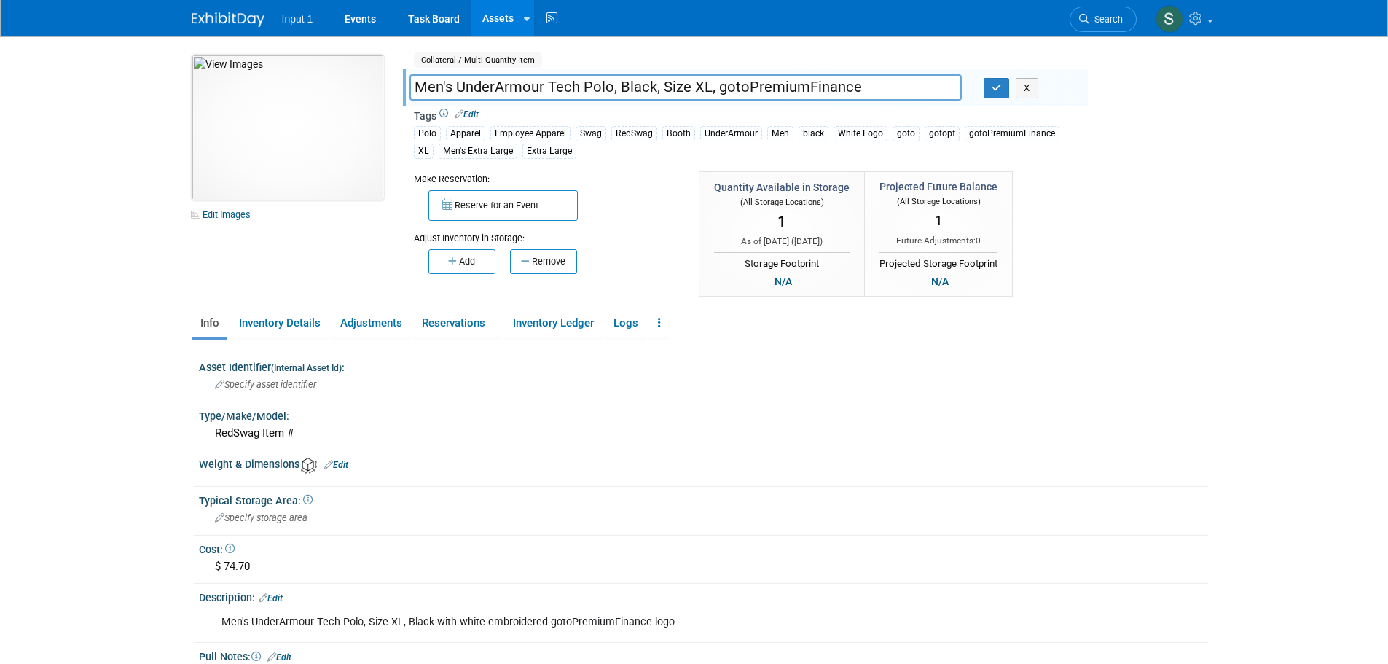
drag, startPoint x: 715, startPoint y: 89, endPoint x: 874, endPoint y: 97, distance: 159.7
click at [874, 97] on input "Men's UnderArmour Tech Polo, Black, Size XL, gotoPremiumFinance" at bounding box center [685, 86] width 552 height 25
click at [414, 85] on input "Men's UnderArmour Tech Polo, Black, Size XL," at bounding box center [685, 86] width 552 height 25
drag, startPoint x: 900, startPoint y: 90, endPoint x: 819, endPoint y: 89, distance: 80.9
click at [819, 89] on input "gotoPremiumFinance XL Men's UnderArmour Tech Polo, Black, Size XL," at bounding box center [685, 86] width 552 height 25
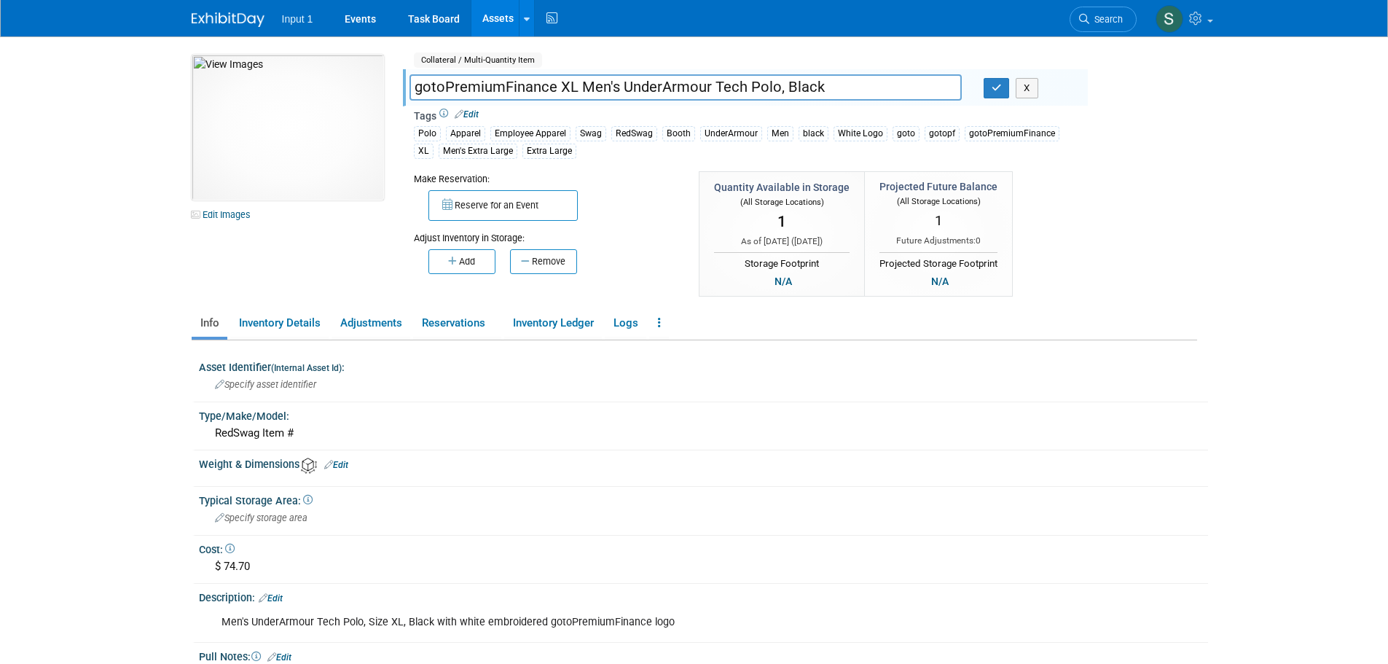
type input "gotoPremiumFinance XL Men's UnderArmour Tech Polo, Black"
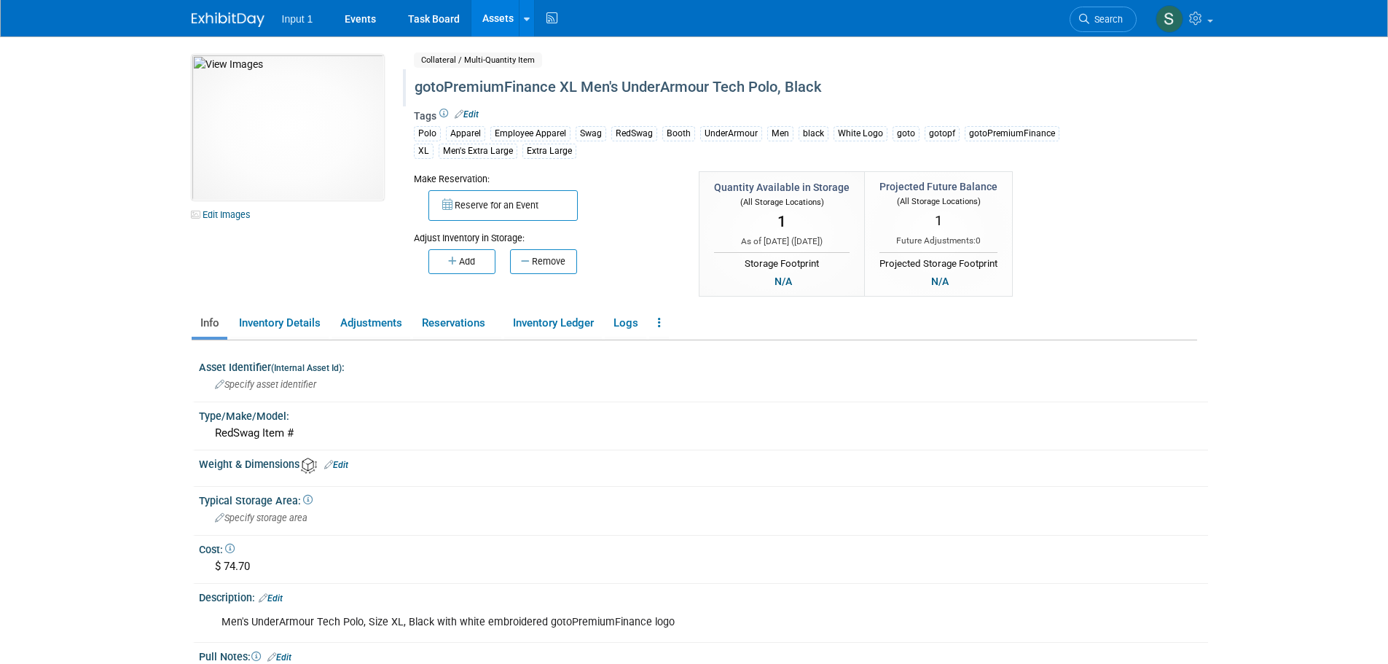
click at [500, 23] on link "Assets" at bounding box center [497, 18] width 53 height 36
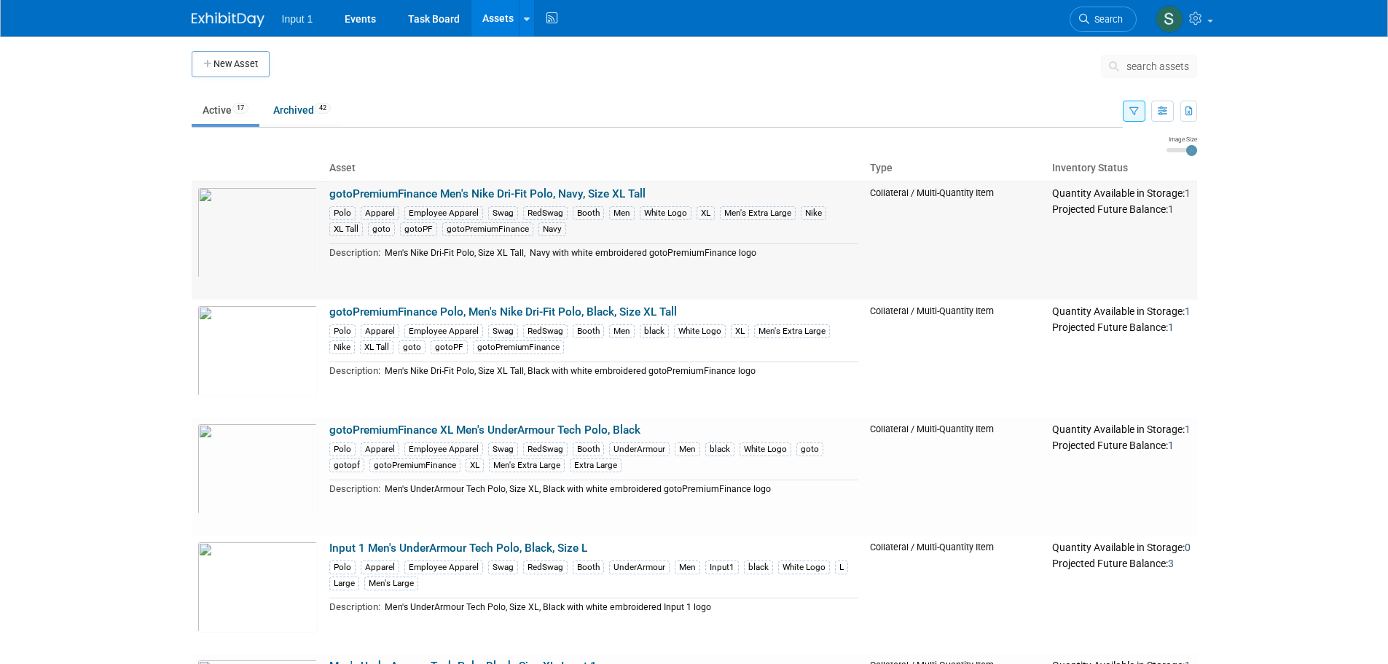
click at [446, 193] on link "gotoPremiumFinance Men's Nike Dri-Fit Polo, Navy, Size XL Tall" at bounding box center [487, 193] width 316 height 13
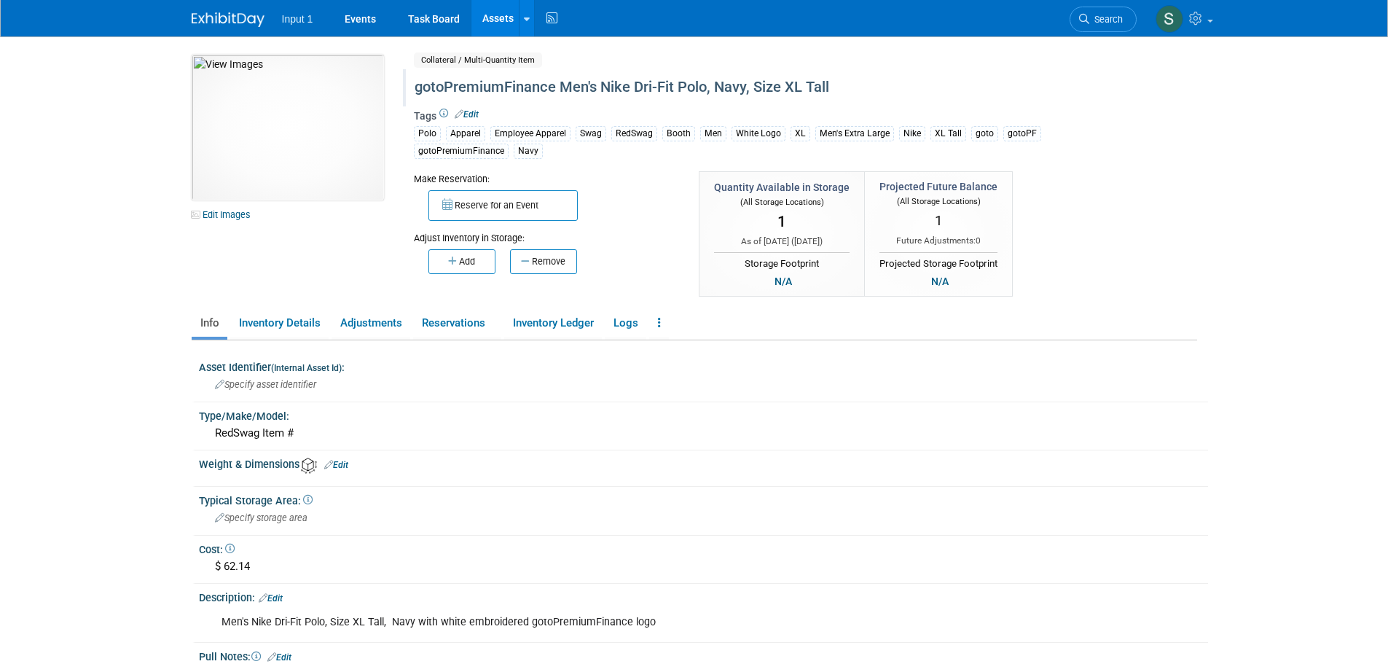
click at [789, 84] on div "gotoPremiumFinance Men's Nike Dri-Fit Polo, Navy, Size XL Tall" at bounding box center [742, 87] width 667 height 26
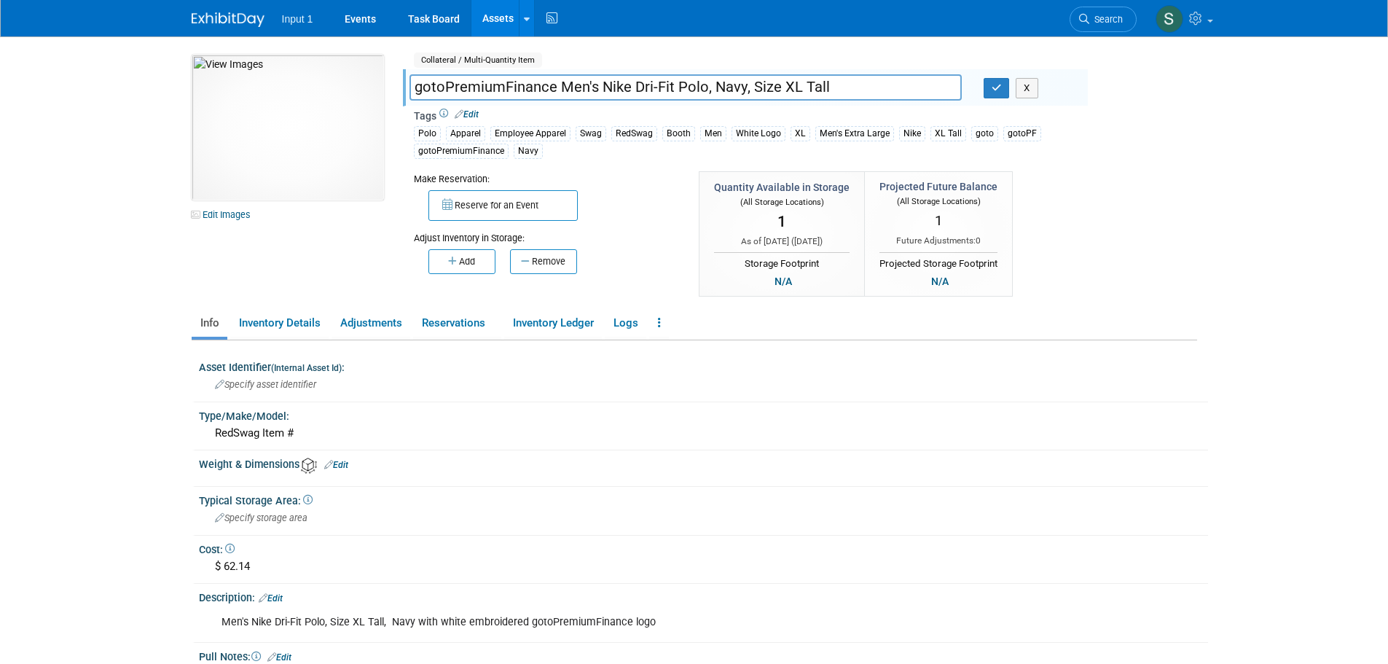
drag, startPoint x: 779, startPoint y: 87, endPoint x: 849, endPoint y: 87, distance: 69.2
click at [849, 87] on input "gotoPremiumFinance Men's Nike Dri-Fit Polo, Navy, Size XL Tall" at bounding box center [685, 86] width 552 height 25
click at [556, 86] on input "gotoPremiumFinance Men's Nike Dri-Fit Polo, Navy, Size" at bounding box center [685, 86] width 552 height 25
drag, startPoint x: 790, startPoint y: 90, endPoint x: 886, endPoint y: 90, distance: 96.9
click at [886, 90] on input "gotoPremiumFinance XL Tall Men's Nike Dri-Fit Polo, Navy, Size" at bounding box center [685, 86] width 552 height 25
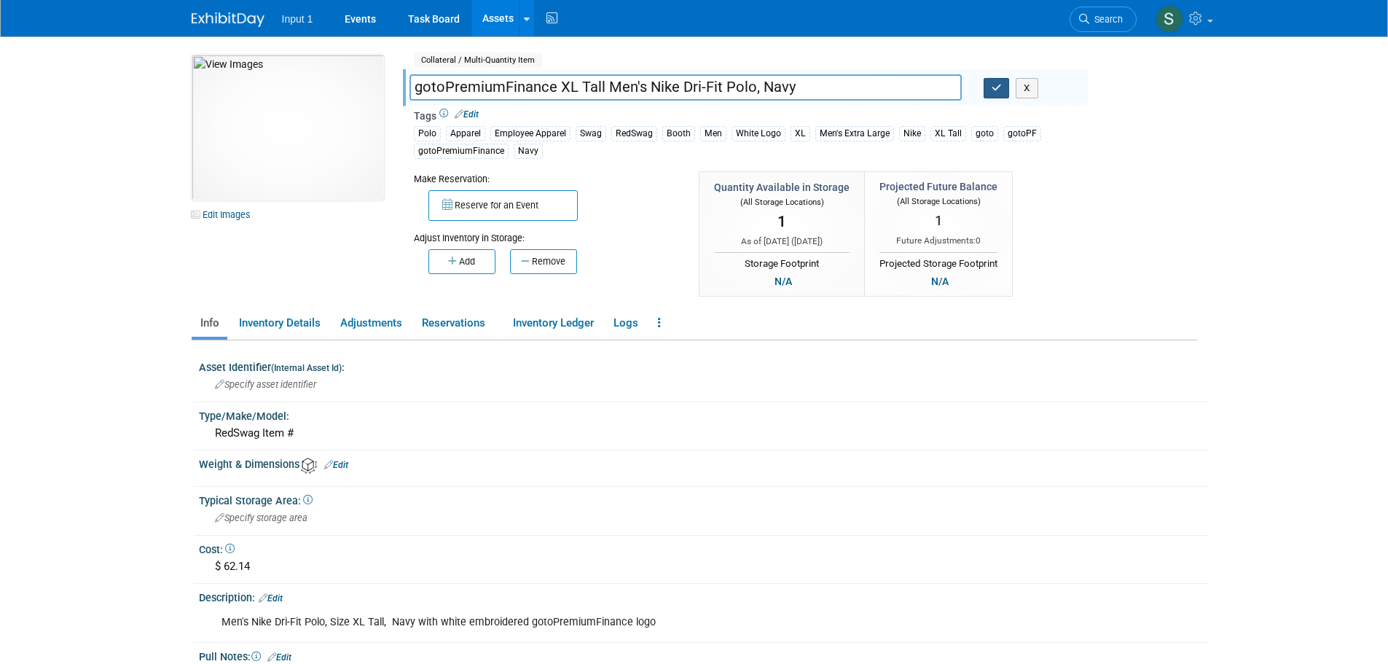
type input "gotoPremiumFinance XL Tall Men's Nike Dri-Fit Polo, Navy"
click at [1001, 88] on icon "button" at bounding box center [996, 87] width 10 height 9
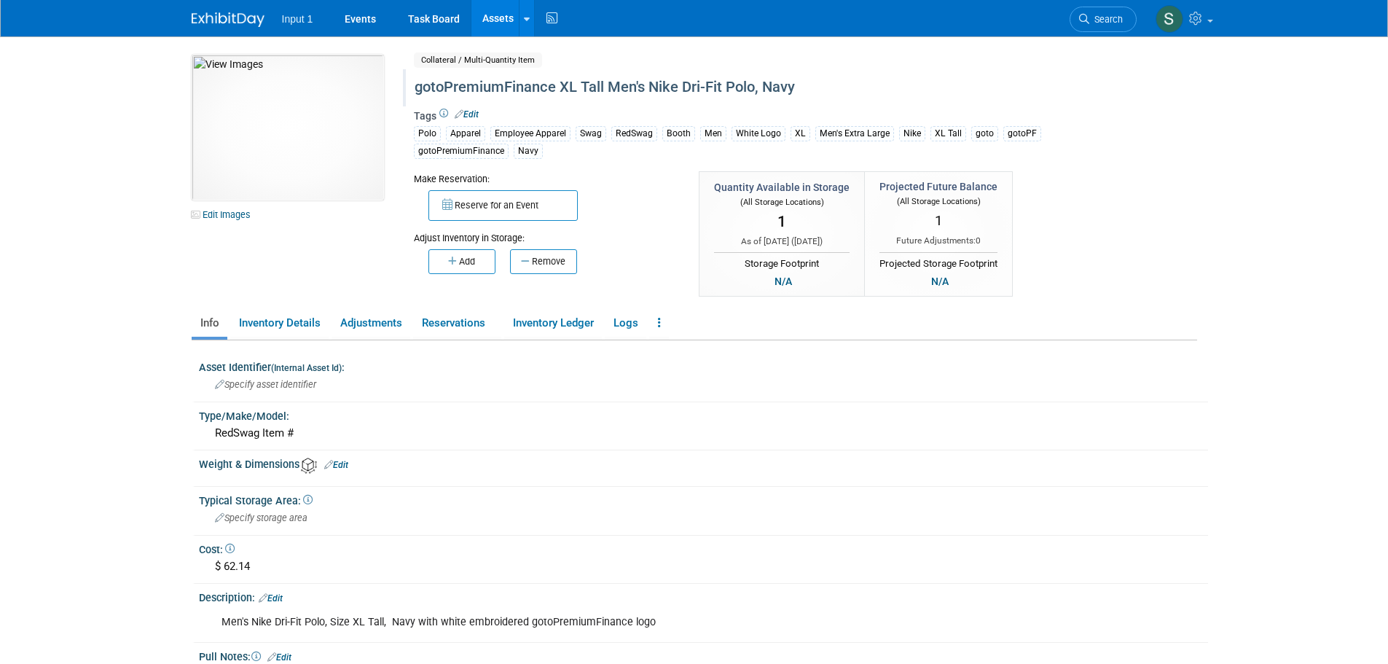
click at [505, 14] on link "Assets" at bounding box center [497, 18] width 53 height 36
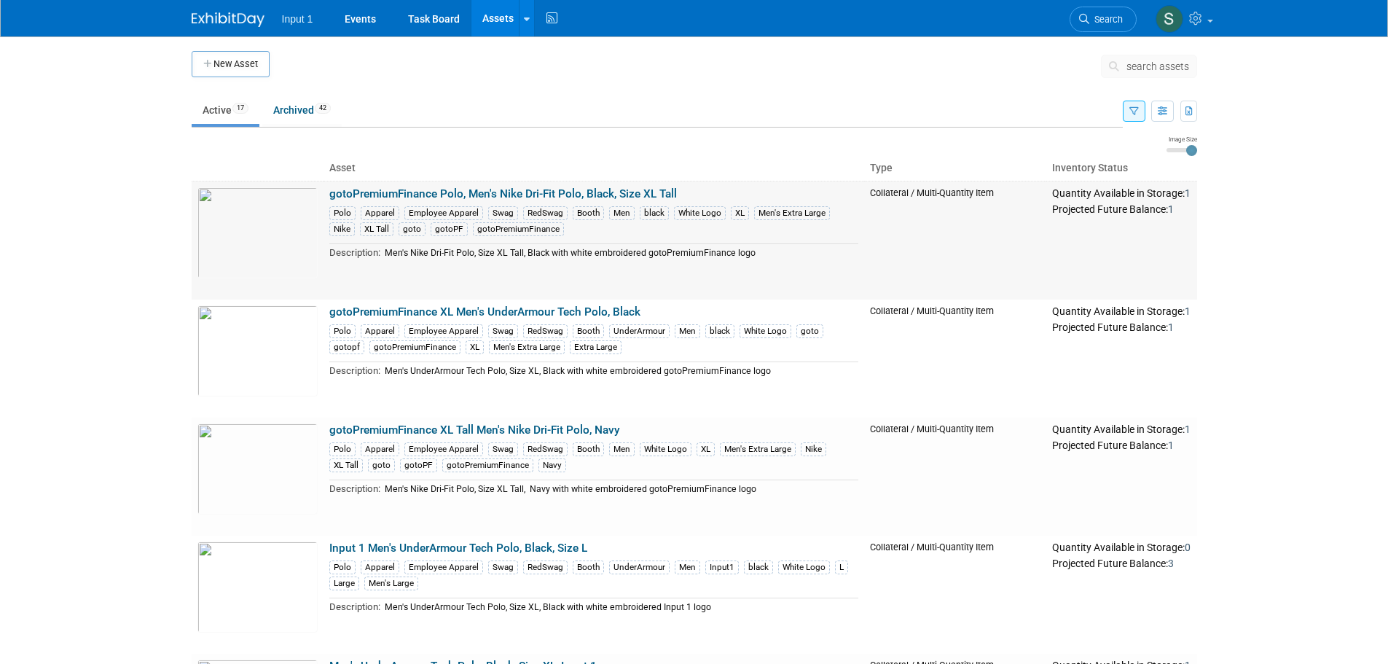
click at [484, 192] on link "gotoPremiumFinance Polo, Men's Nike Dri-Fit Polo, Black, Size XL Tall" at bounding box center [502, 193] width 347 height 13
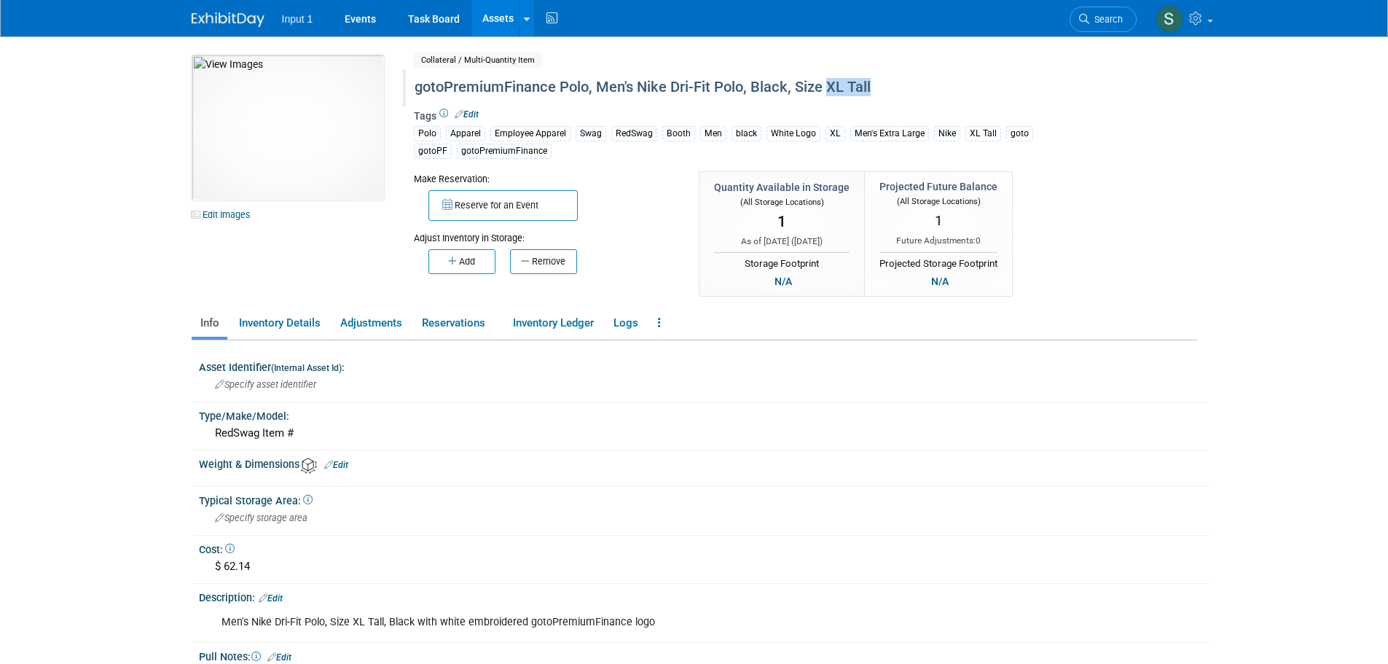
drag, startPoint x: 826, startPoint y: 83, endPoint x: 924, endPoint y: 90, distance: 97.9
click at [924, 90] on div "gotoPremiumFinance Polo, Men's Nike Dri-Fit Polo, Black, Size XL Tall" at bounding box center [742, 87] width 667 height 26
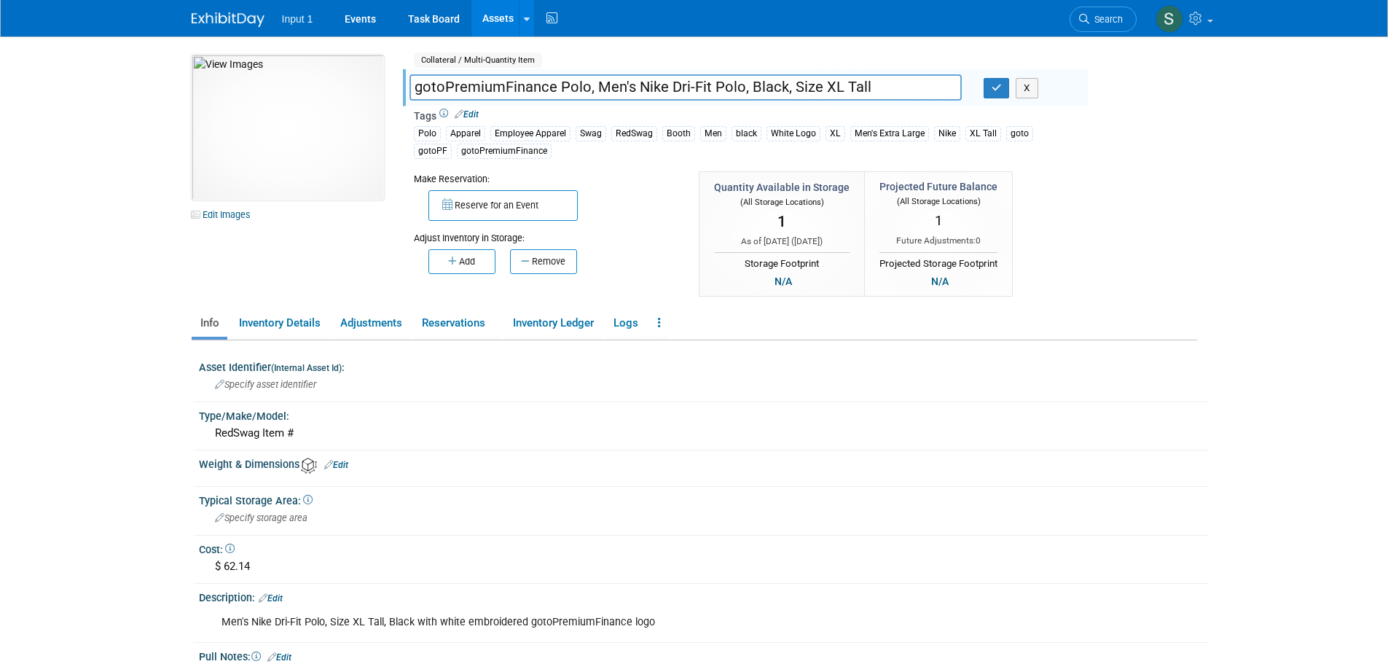
drag, startPoint x: 819, startPoint y: 90, endPoint x: 886, endPoint y: 85, distance: 67.2
click at [886, 85] on input "gotoPremiumFinance Polo, Men's Nike Dri-Fit Polo, Black, Size XL Tall" at bounding box center [685, 86] width 552 height 25
click at [586, 87] on input "gotoPremiumFinance Polo, Men's Nike Dri-Fit Polo, Black, Size" at bounding box center [685, 86] width 552 height 25
drag, startPoint x: 827, startPoint y: 89, endPoint x: 910, endPoint y: 85, distance: 83.1
click at [910, 85] on input "gotoPremiumFinance Polo XL Tall, Men's Nike Dri-Fit Polo, Black, Size" at bounding box center [685, 86] width 552 height 25
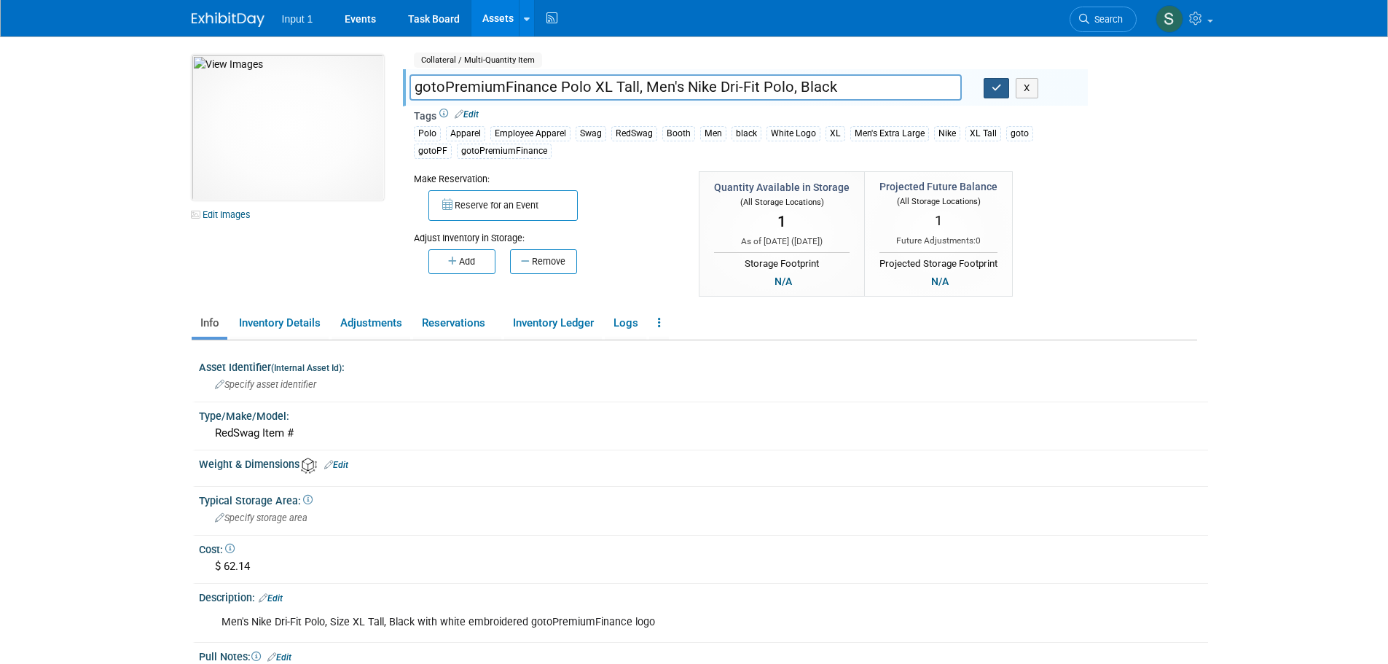
type input "gotoPremiumFinance Polo XL Tall, Men's Nike Dri-Fit Polo, Black"
click at [992, 90] on icon "button" at bounding box center [996, 87] width 10 height 9
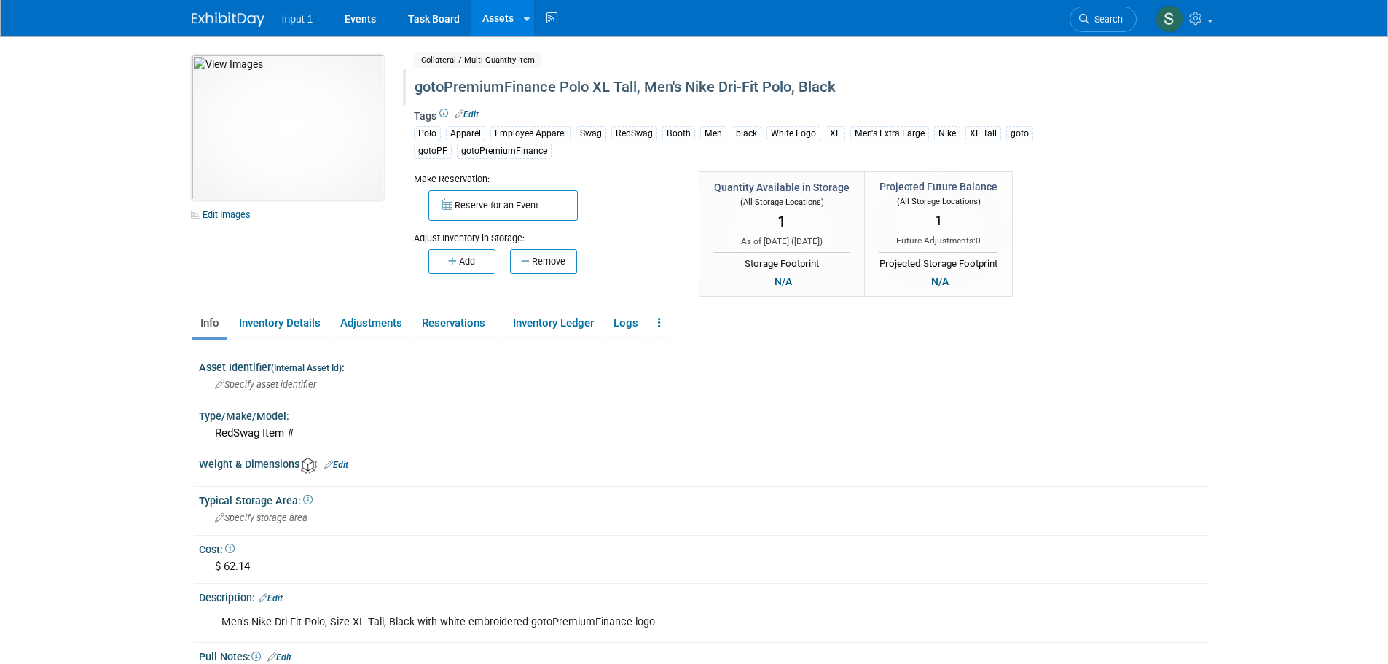
click at [489, 14] on link "Assets" at bounding box center [497, 18] width 53 height 36
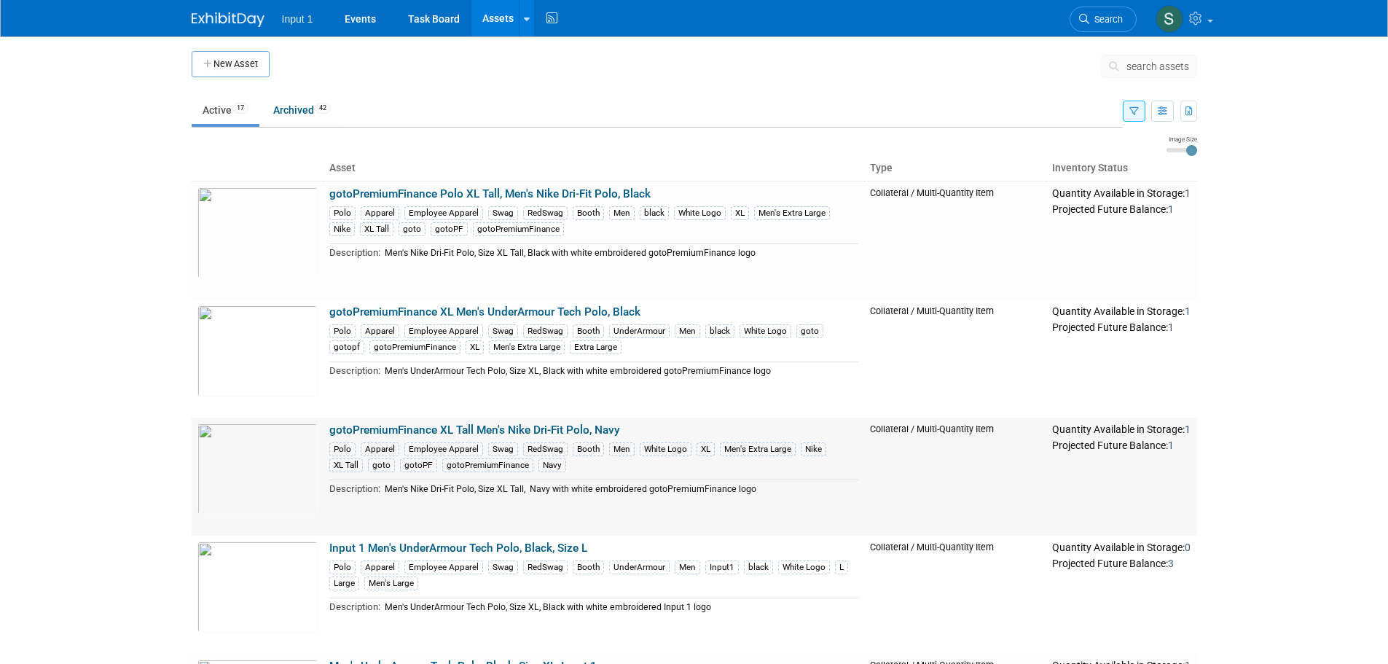
click at [503, 425] on link "gotoPremiumFinance XL Tall Men's Nike Dri-Fit Polo, Navy" at bounding box center [474, 429] width 291 height 13
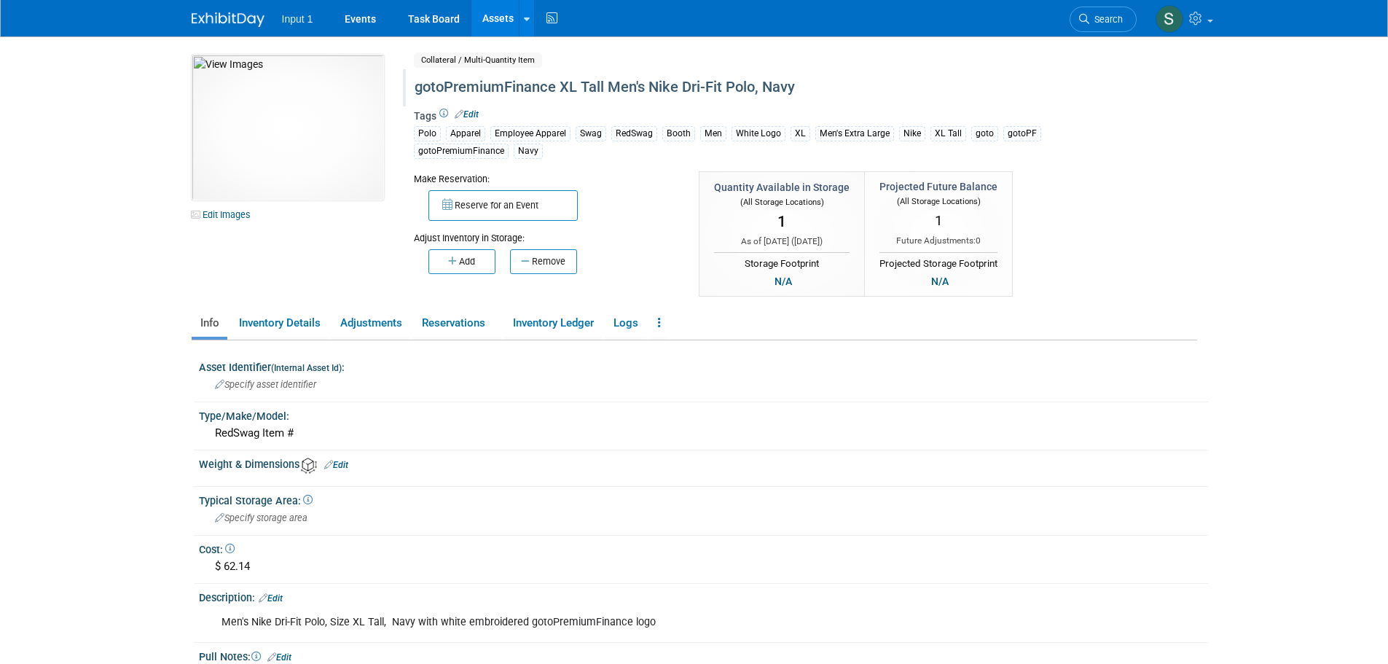
click at [604, 84] on div "gotoPremiumFinance XL Tall Men's Nike Dri-Fit Polo, Navy" at bounding box center [742, 87] width 667 height 26
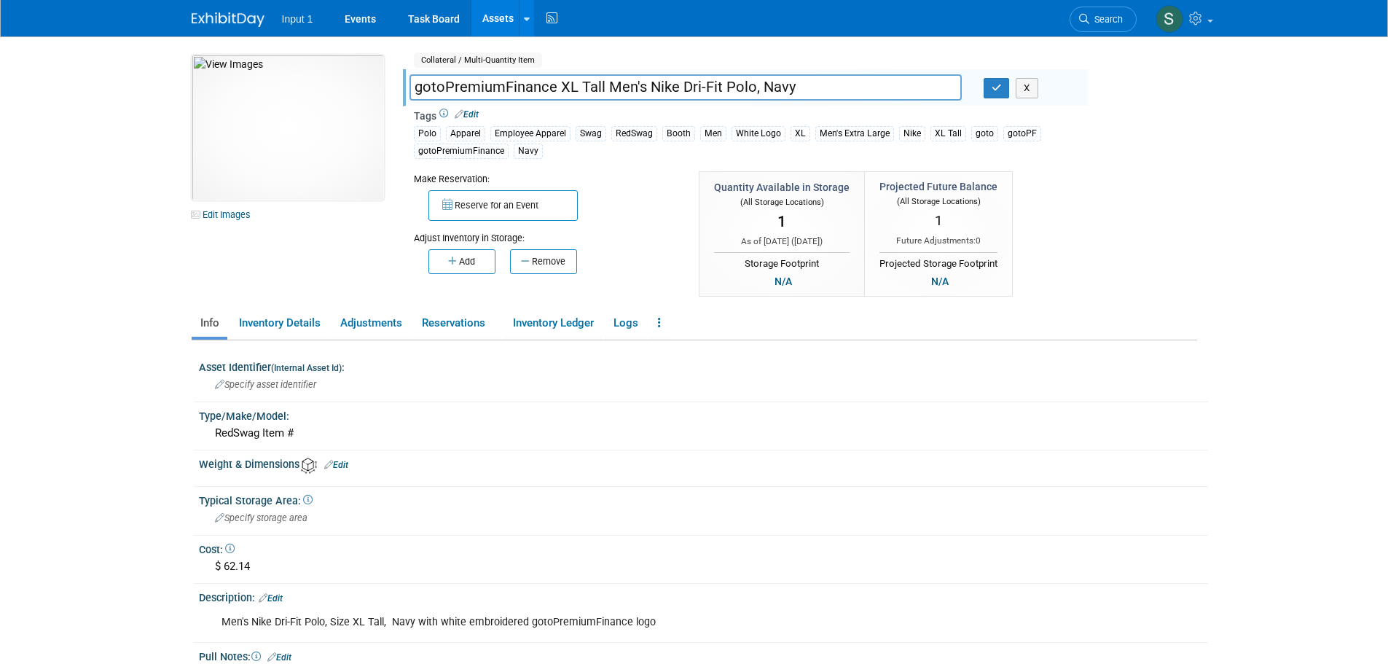
click at [600, 90] on input "gotoPremiumFinance XL Tall Men's Nike Dri-Fit Polo, Navy" at bounding box center [685, 86] width 552 height 25
type input "gotoPremiumFinance XL Tall, Men's Nike Dri-Fit Polo, Navy"
click at [990, 92] on button "button" at bounding box center [996, 88] width 26 height 20
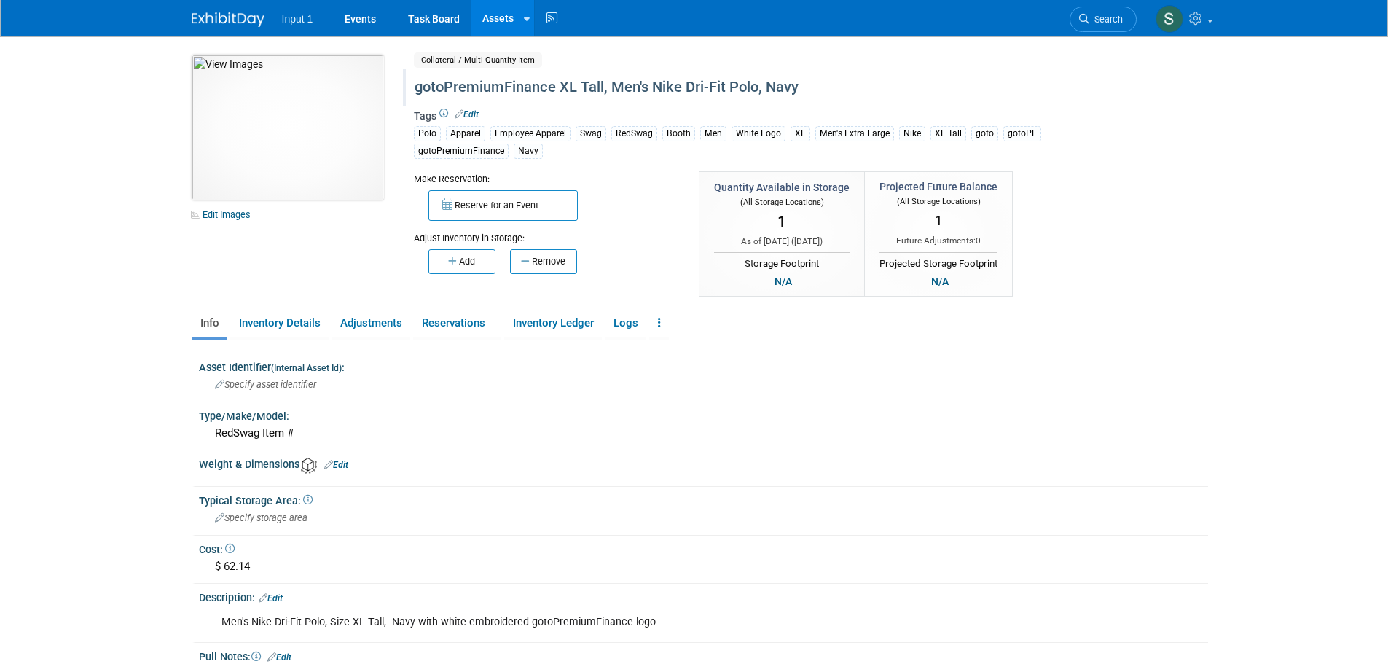
click at [499, 23] on link "Assets" at bounding box center [497, 18] width 53 height 36
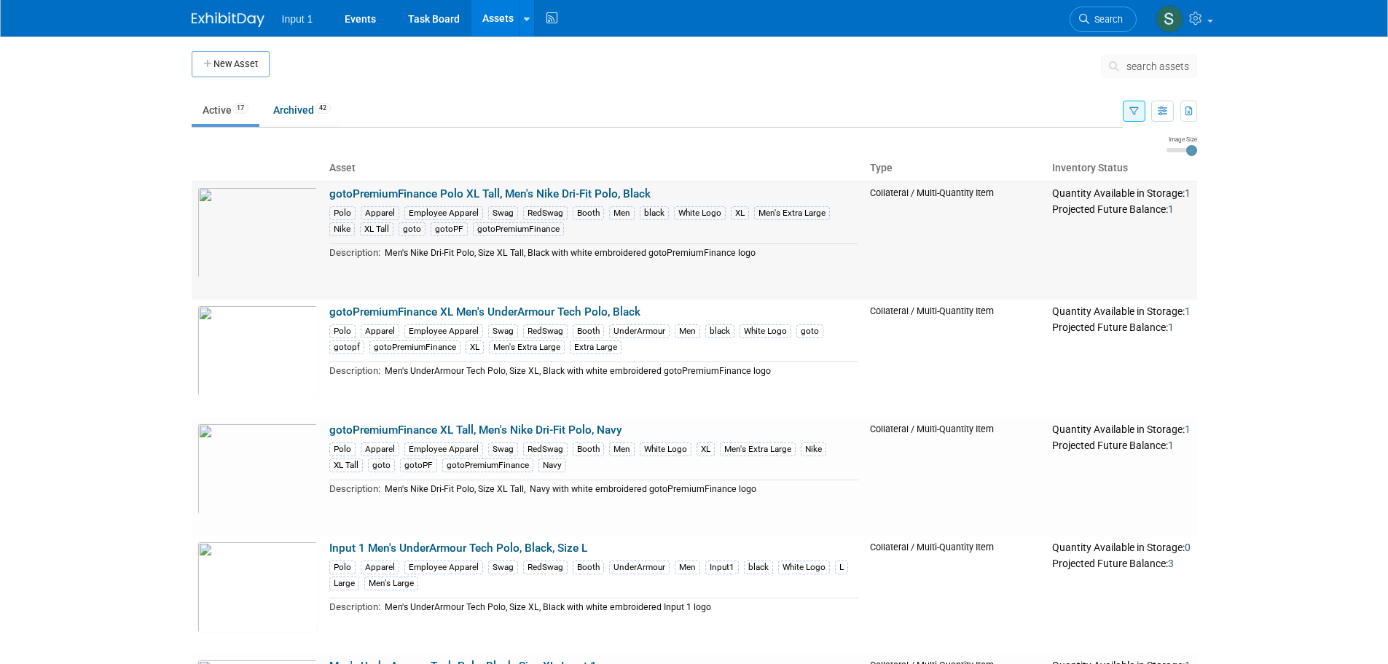
click at [485, 194] on link "gotoPremiumFinance Polo XL Tall, Men's Nike Dri-Fit Polo, Black" at bounding box center [489, 193] width 321 height 13
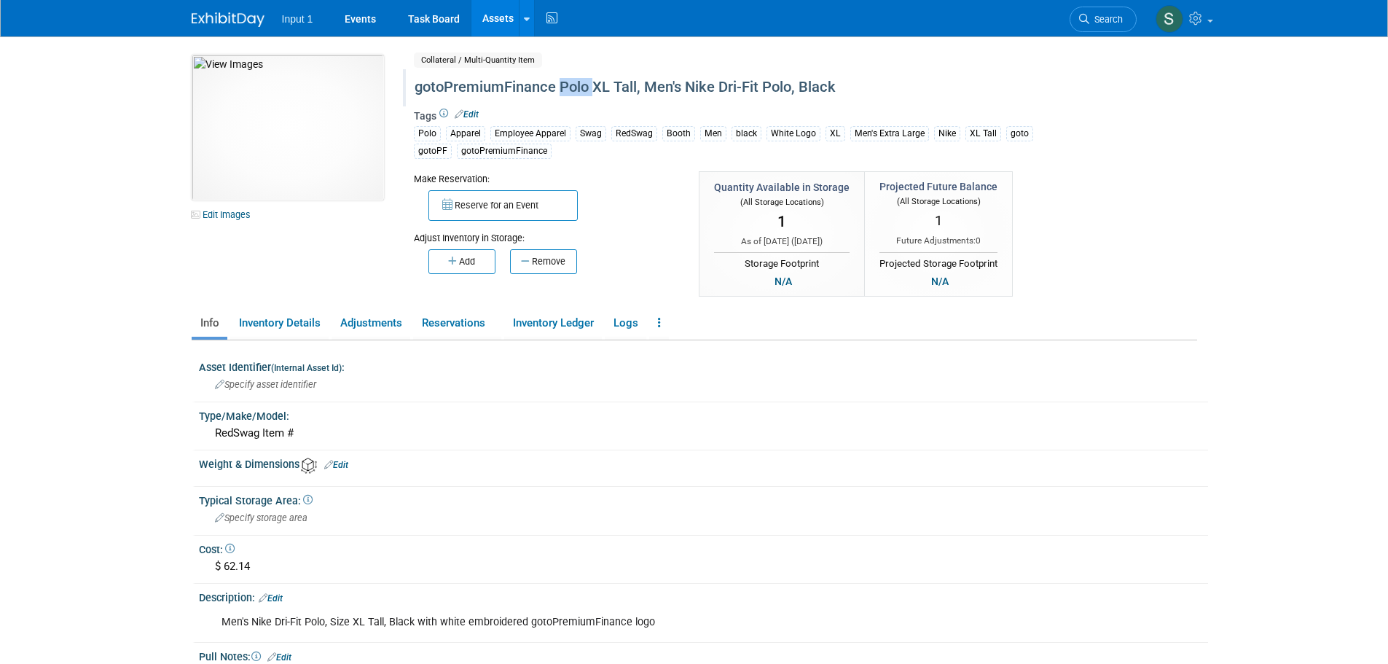
drag, startPoint x: 593, startPoint y: 86, endPoint x: 560, endPoint y: 90, distance: 33.0
click at [560, 90] on div "gotoPremiumFinance Polo XL Tall, Men's Nike Dri-Fit Polo, Black" at bounding box center [742, 87] width 667 height 26
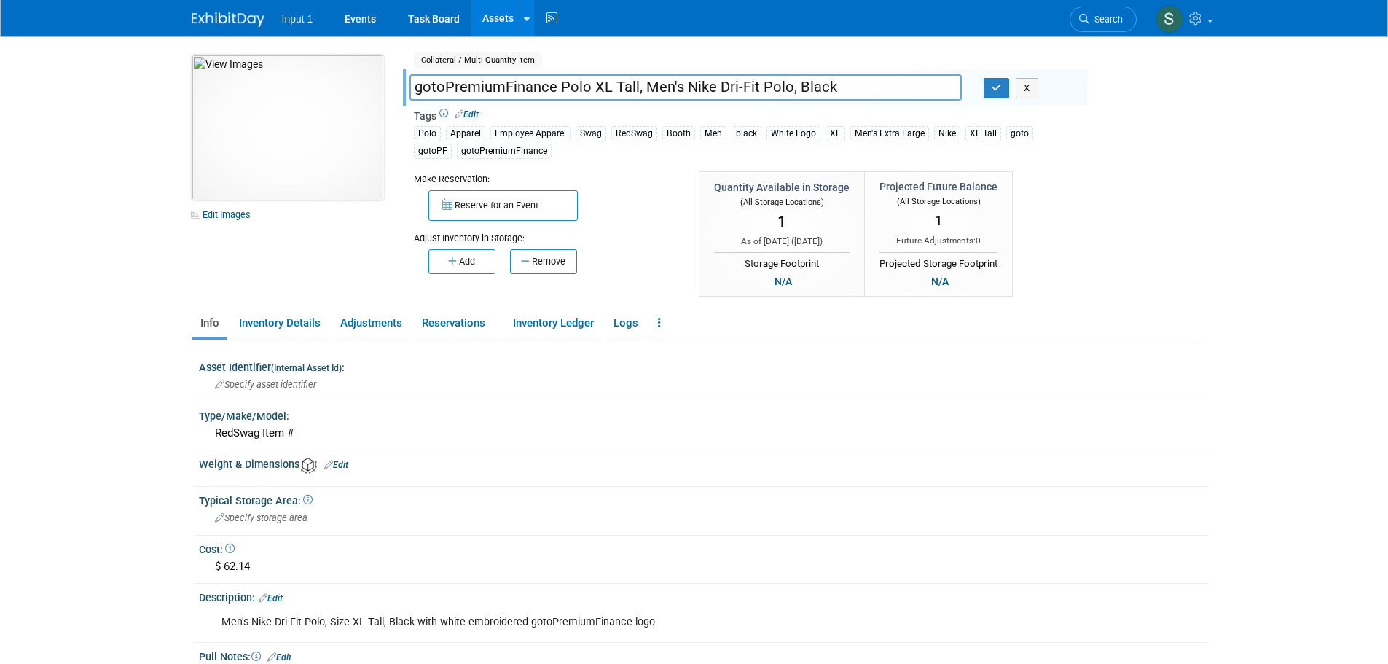
click at [1145, 119] on div "10049746-10728736-5e5539b3-c789-4577-9a13-b6ab5c7954a6.jpg Edit Images Collater…" at bounding box center [694, 177] width 1027 height 244
click at [995, 93] on icon "button" at bounding box center [996, 87] width 10 height 9
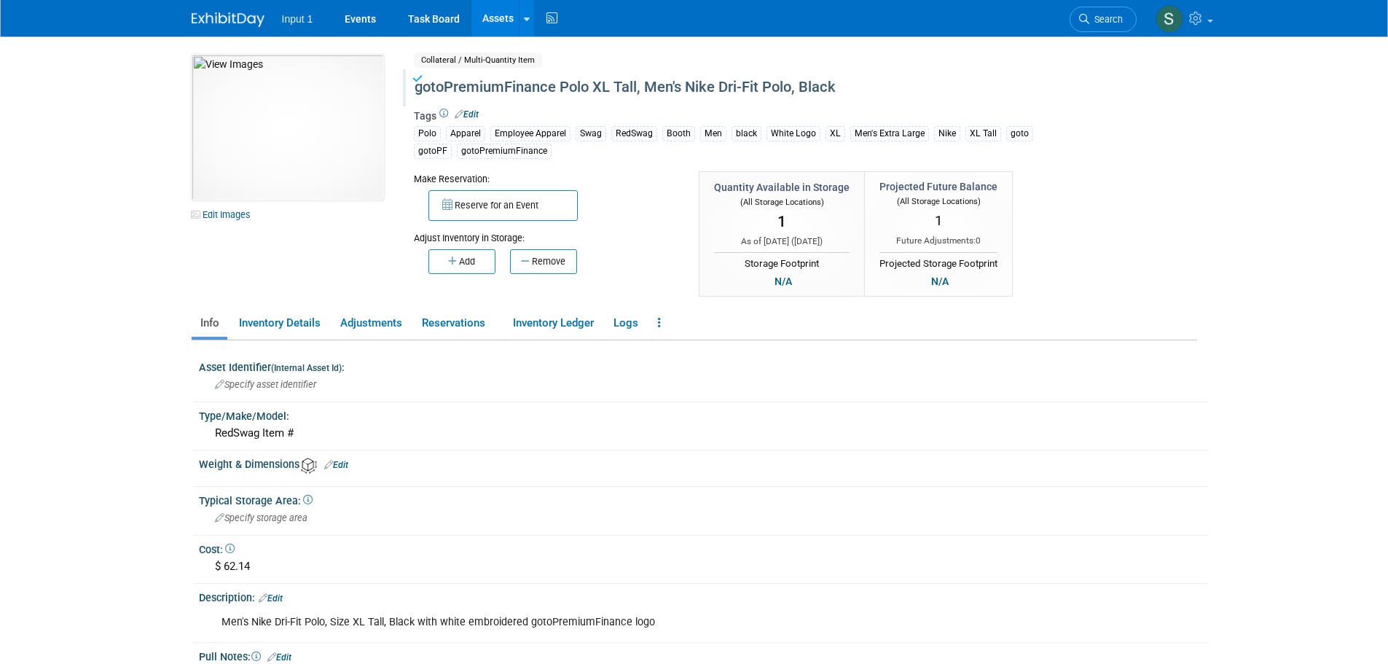
click at [489, 20] on link "Assets" at bounding box center [497, 18] width 53 height 36
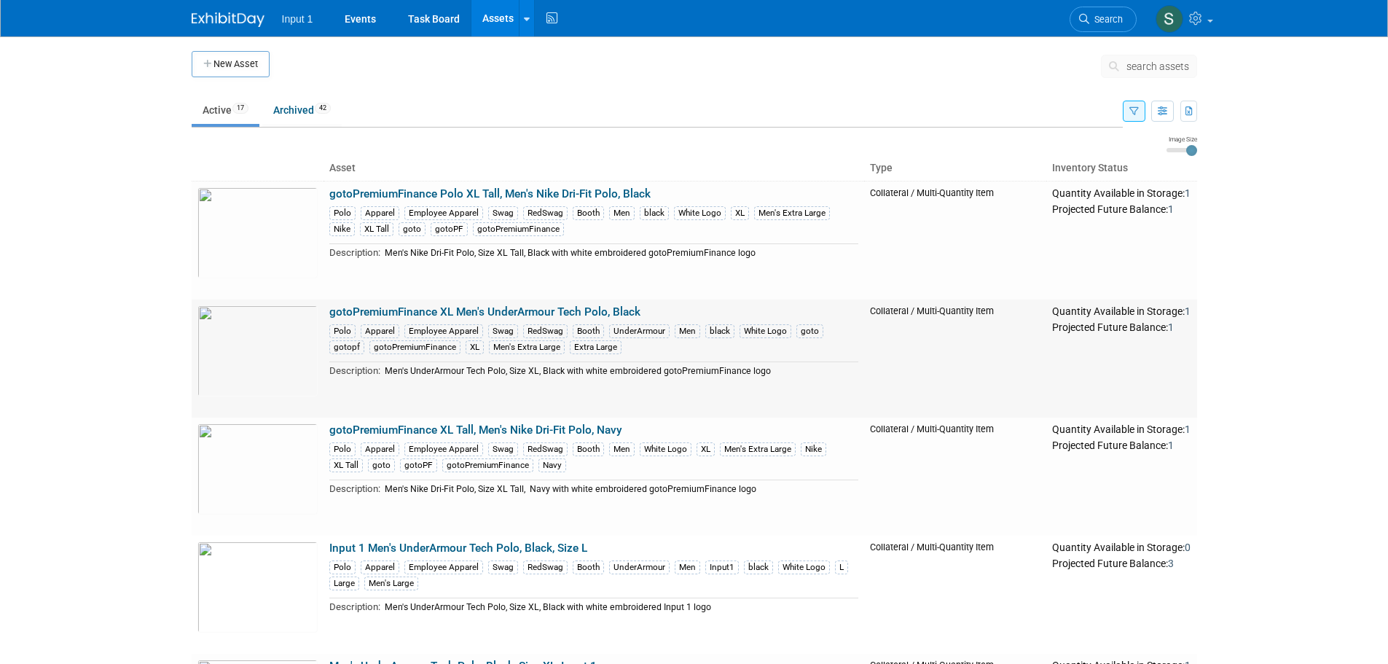
click at [439, 310] on link "gotoPremiumFinance XL Men's UnderArmour Tech Polo, Black" at bounding box center [484, 311] width 311 height 13
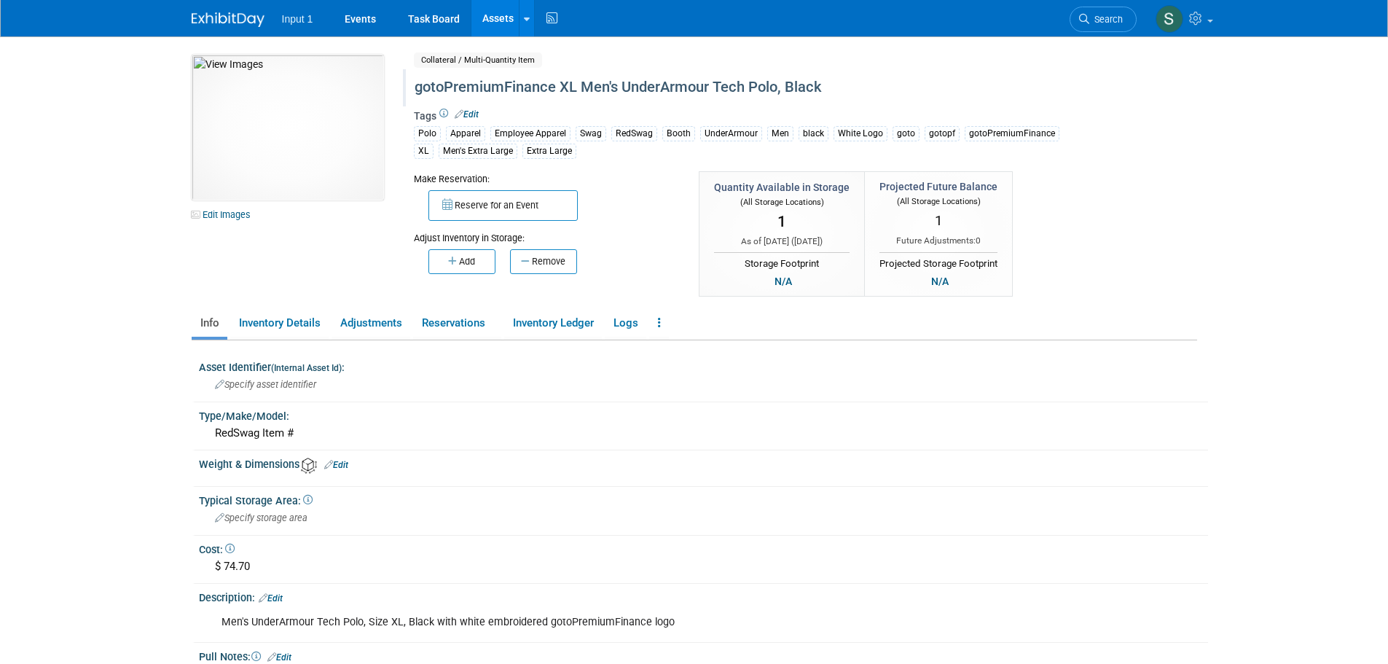
click at [559, 83] on div "gotoPremiumFinance XL Men's UnderArmour Tech Polo, Black" at bounding box center [742, 87] width 667 height 26
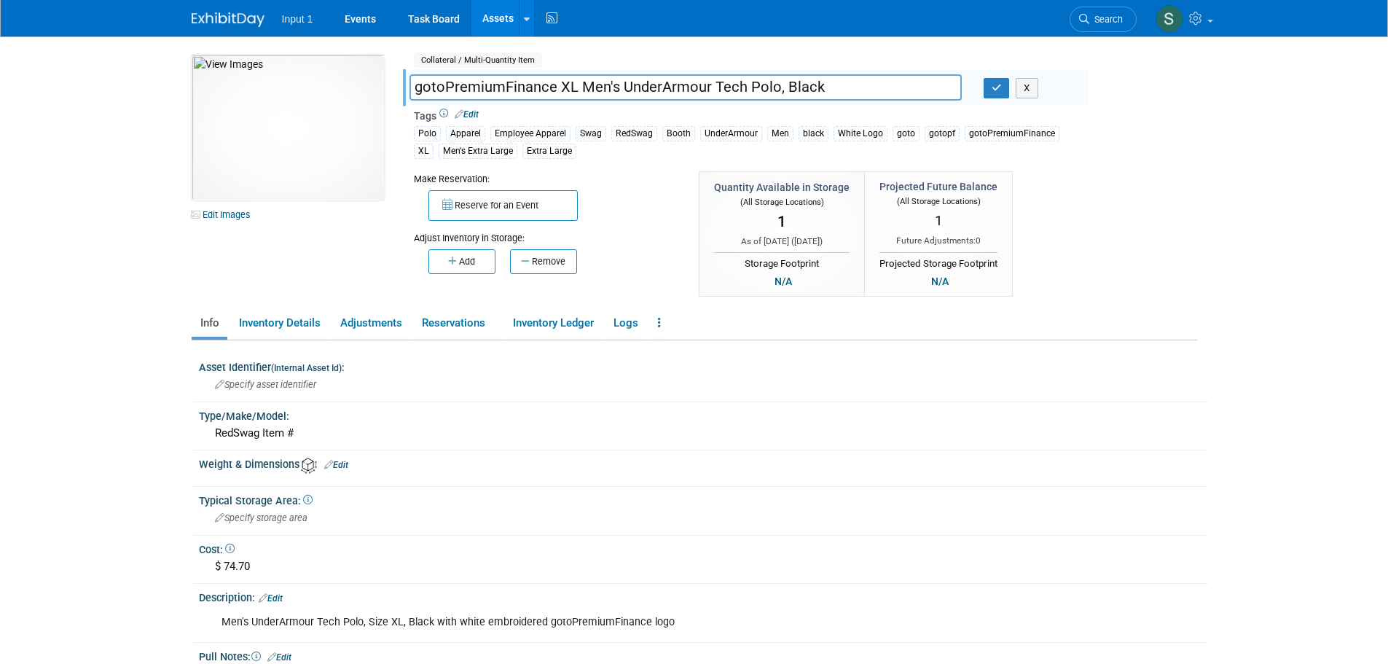
click at [560, 82] on input "gotoPremiumFinance XL Men's UnderArmour Tech Polo, Black" at bounding box center [685, 86] width 552 height 25
drag, startPoint x: 857, startPoint y: 90, endPoint x: 812, endPoint y: 98, distance: 46.0
click at [812, 98] on input "gotoPremiumFinance Polo, XL Men's UnderArmour Tech Polo, Black" at bounding box center [685, 86] width 552 height 25
click at [803, 98] on input "gotoPremiumFinance Polo, XL Men's UnderArmour Tech Polo, Black" at bounding box center [685, 86] width 552 height 25
type input "gotoPremiumFinance Polo, XL Men's UnderArmour Tech Polo, Black"
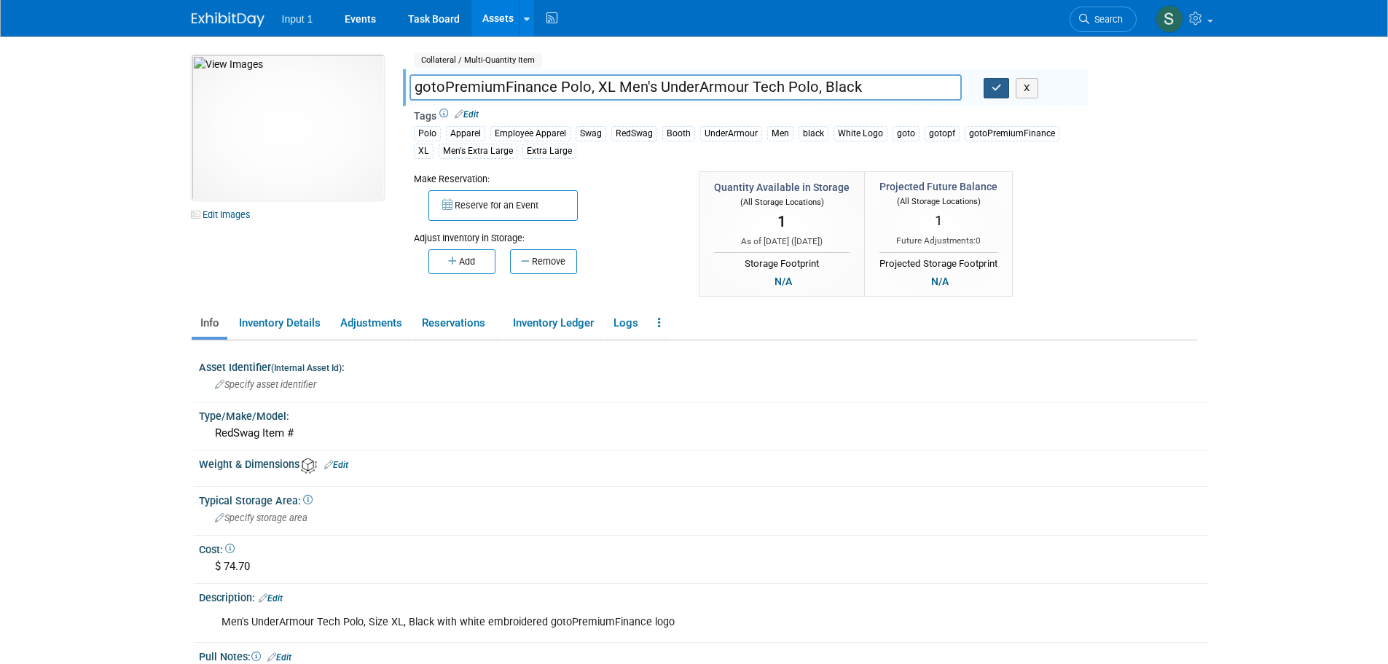
click at [995, 85] on icon "button" at bounding box center [996, 87] width 10 height 9
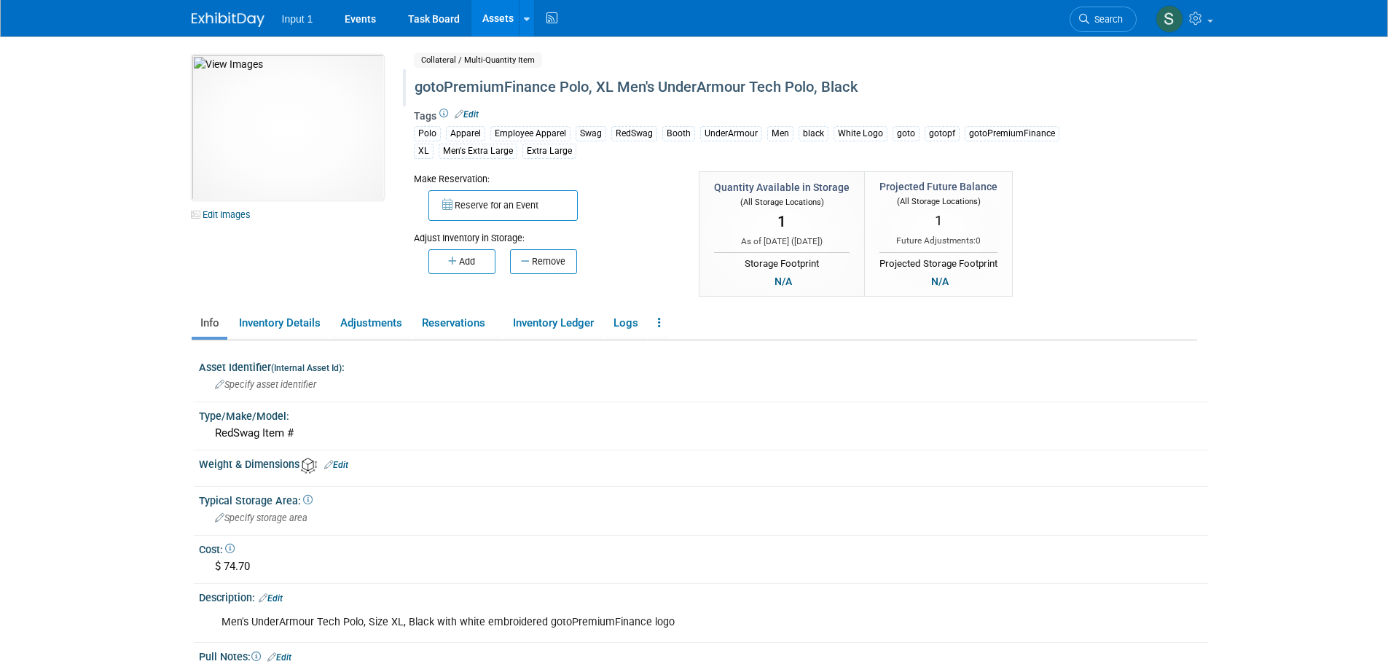
click at [500, 20] on link "Assets" at bounding box center [497, 18] width 53 height 36
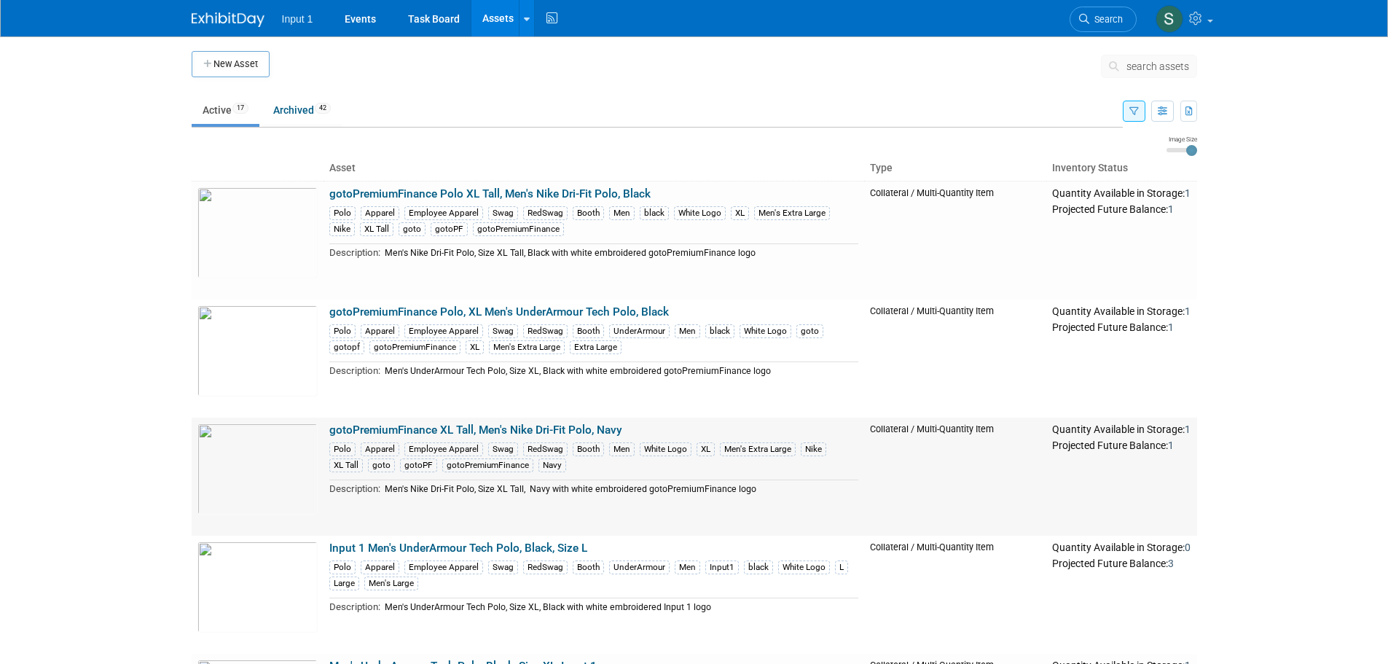
click at [489, 428] on link "gotoPremiumFinance XL Tall, Men's Nike Dri-Fit Polo, Navy" at bounding box center [475, 429] width 293 height 13
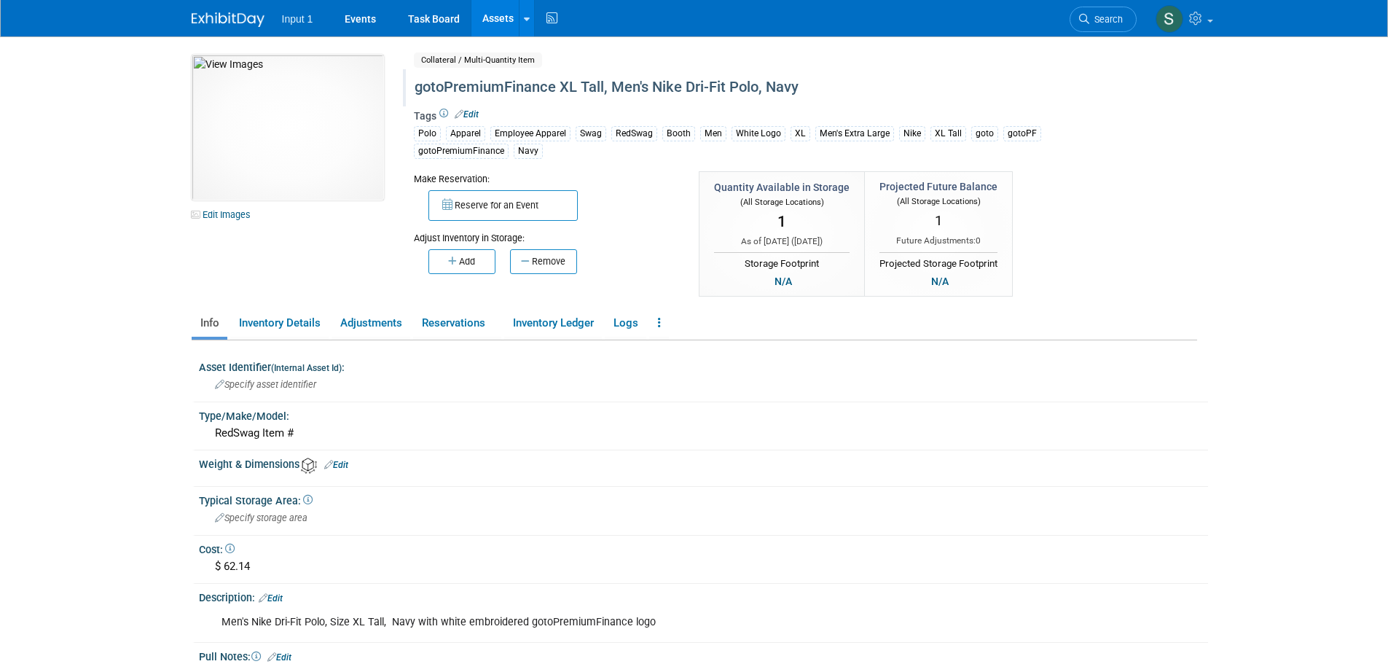
click at [556, 87] on div "gotoPremiumFinance XL Tall, Men's Nike Dri-Fit Polo, Navy" at bounding box center [742, 87] width 667 height 26
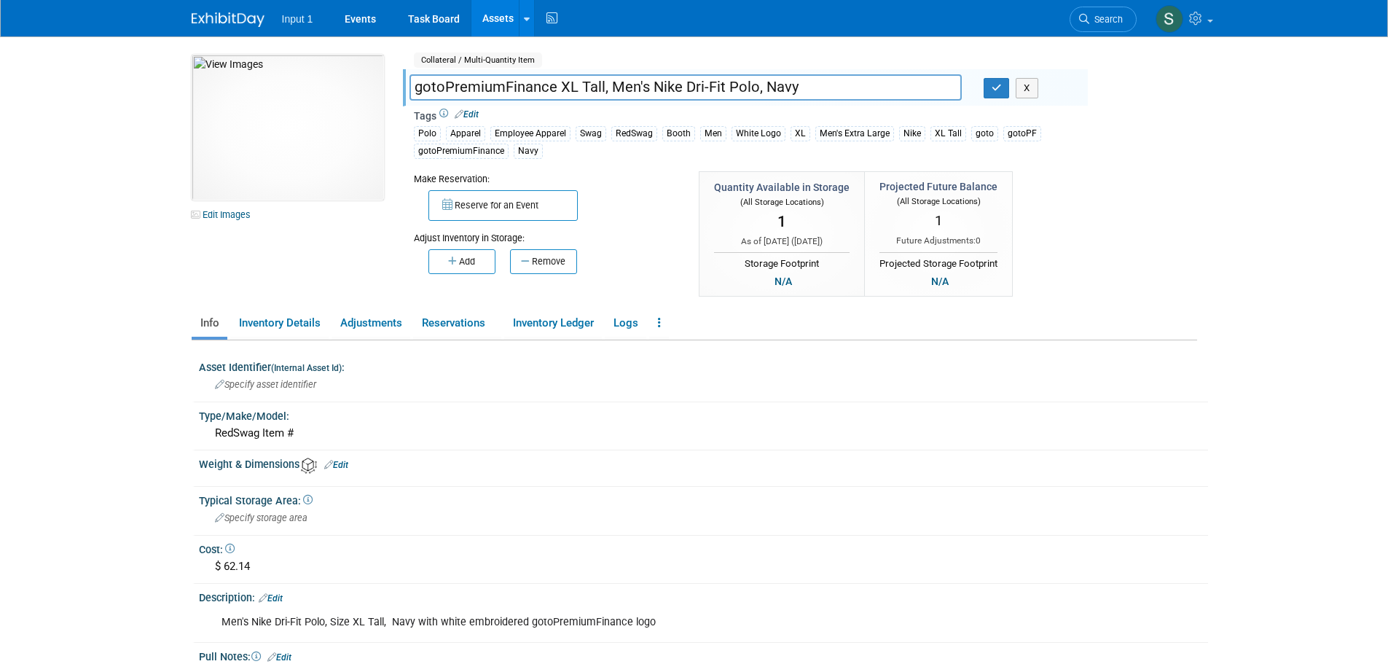
click at [558, 85] on input "gotoPremiumFinance XL Tall, Men's Nike Dri-Fit Polo, Navy" at bounding box center [685, 86] width 552 height 25
type input "gotoPremiumFinance Polo XL Tall, Men's Nike Dri-Fit Polo, Navy"
click at [996, 90] on icon "button" at bounding box center [996, 87] width 10 height 9
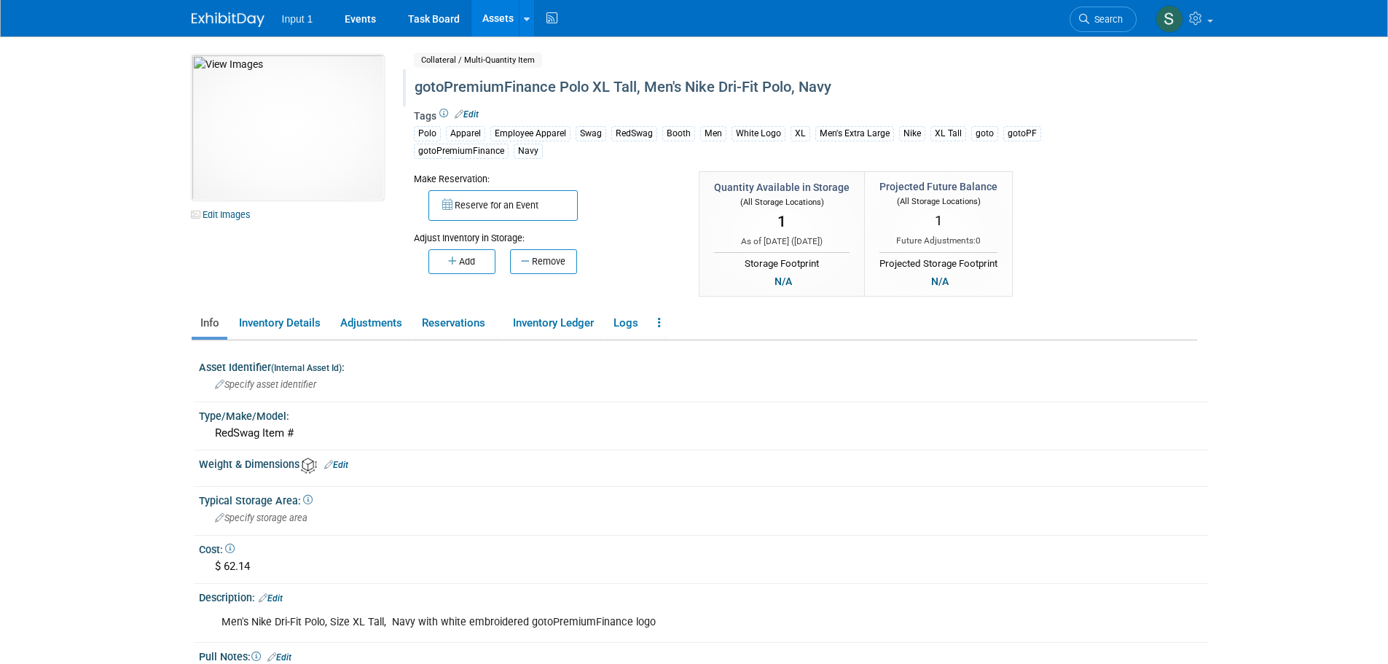
click at [500, 16] on link "Assets" at bounding box center [497, 18] width 53 height 36
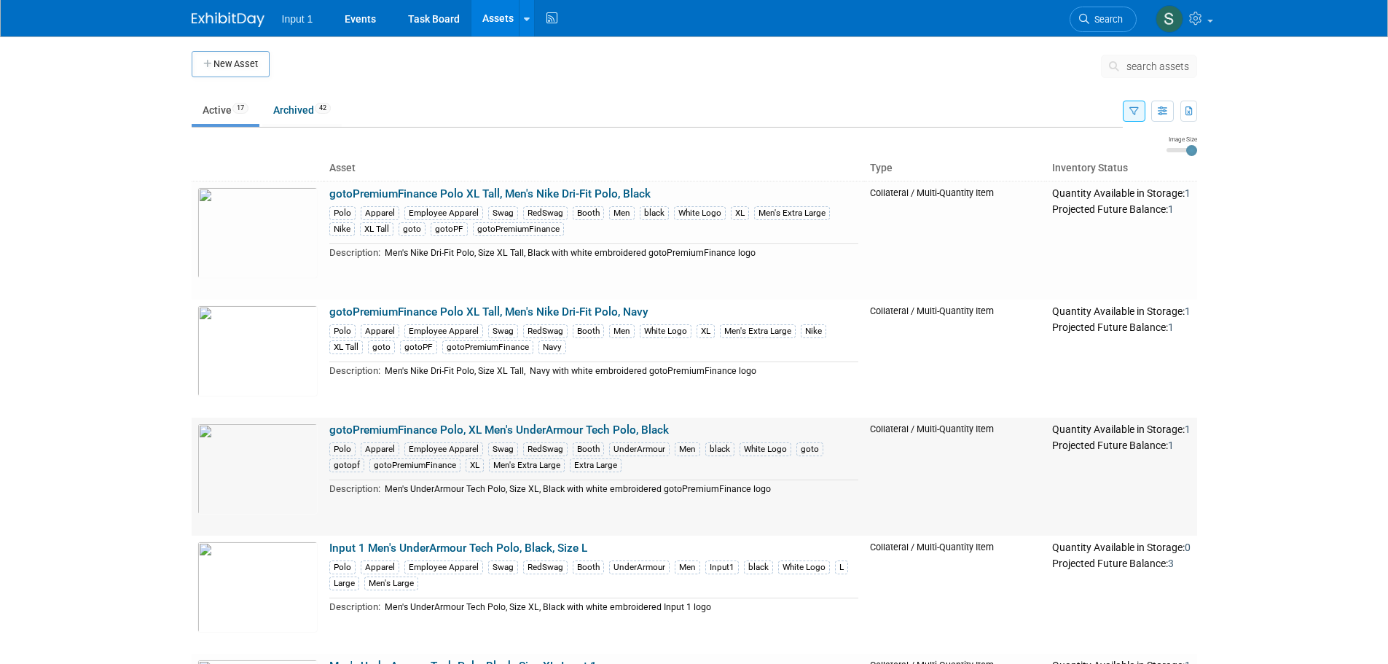
click at [562, 427] on link "gotoPremiumFinance Polo, XL Men's UnderArmour Tech Polo, Black" at bounding box center [498, 429] width 339 height 13
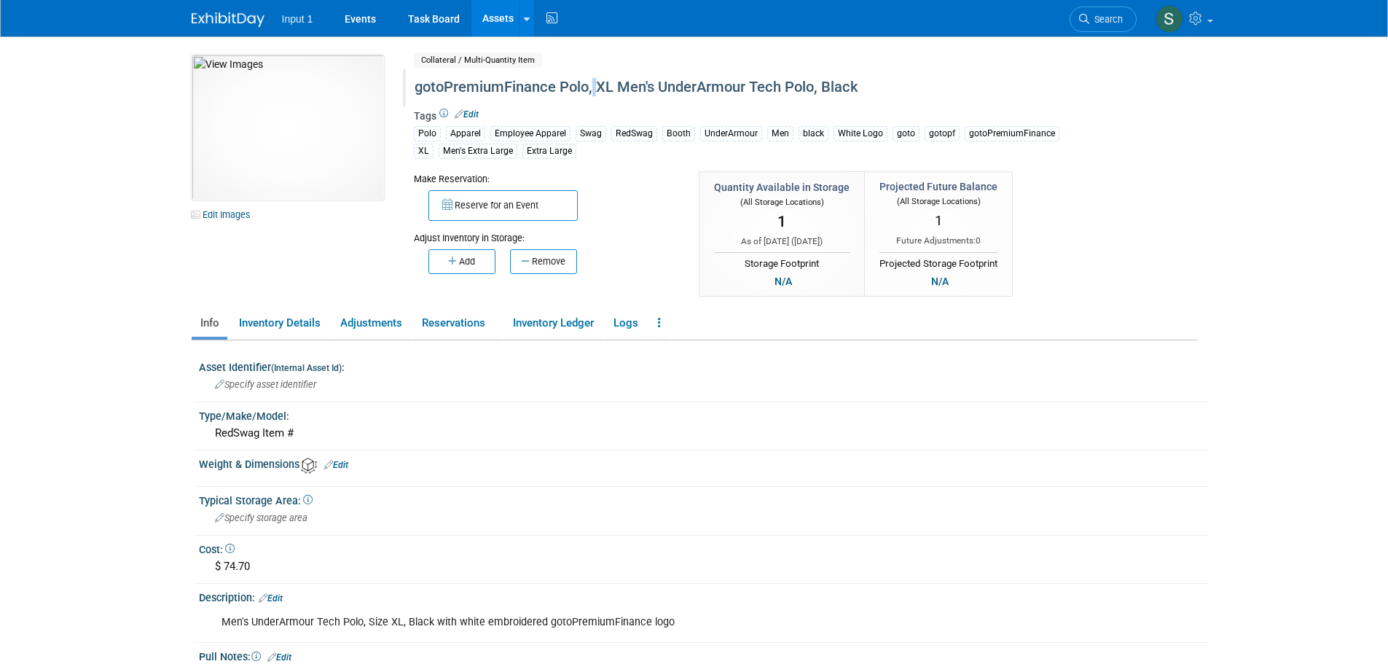
click at [591, 93] on div "gotoPremiumFinance Polo, XL Men's UnderArmour Tech Polo, Black" at bounding box center [742, 87] width 667 height 26
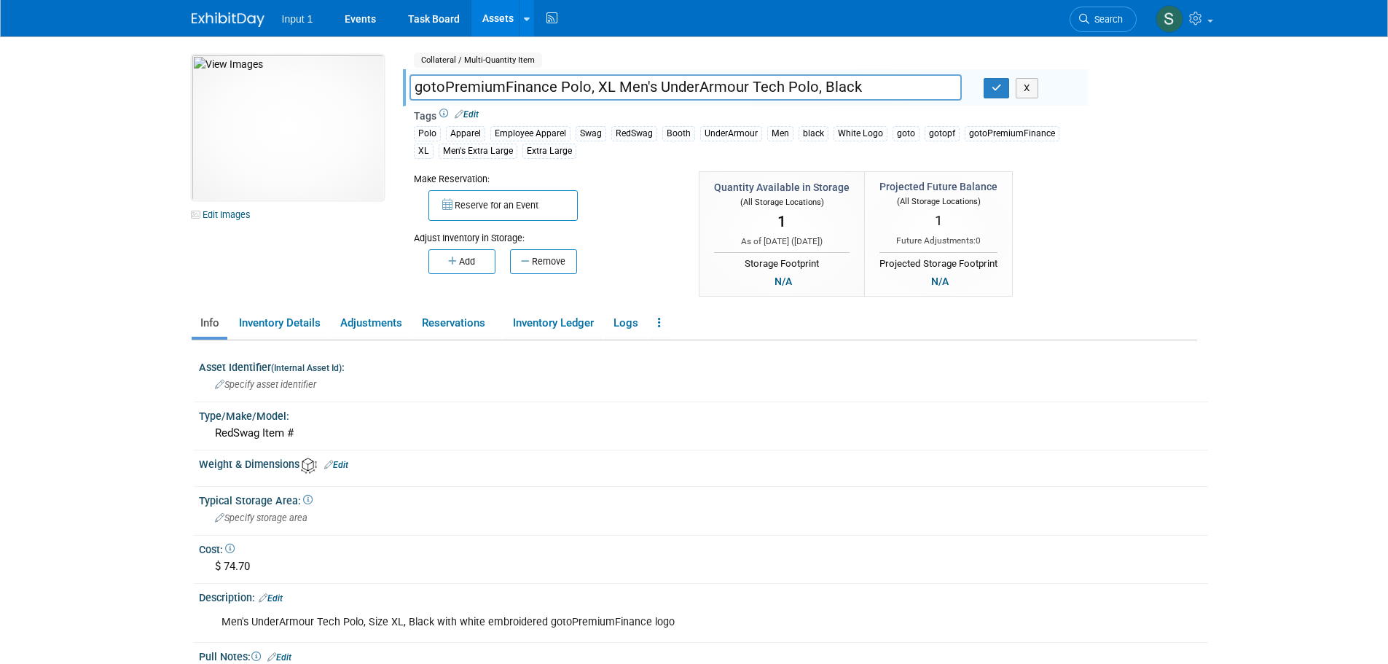
click at [593, 87] on input "gotoPremiumFinance Polo, XL Men's UnderArmour Tech Polo, Black" at bounding box center [685, 86] width 552 height 25
click at [610, 90] on input "gotoPremiumFinance Polo XL Men's UnderArmour Tech Polo, Black" at bounding box center [685, 86] width 552 height 25
drag, startPoint x: 851, startPoint y: 88, endPoint x: 987, endPoint y: 88, distance: 136.2
click at [987, 88] on div "gotoPremiumFinance Polo XL Black, Men's UnderArmour Tech Polo, Black X" at bounding box center [742, 89] width 689 height 22
type input "gotoPremiumFinance Polo XL Black, Men's UnderArmour Tech Polo"
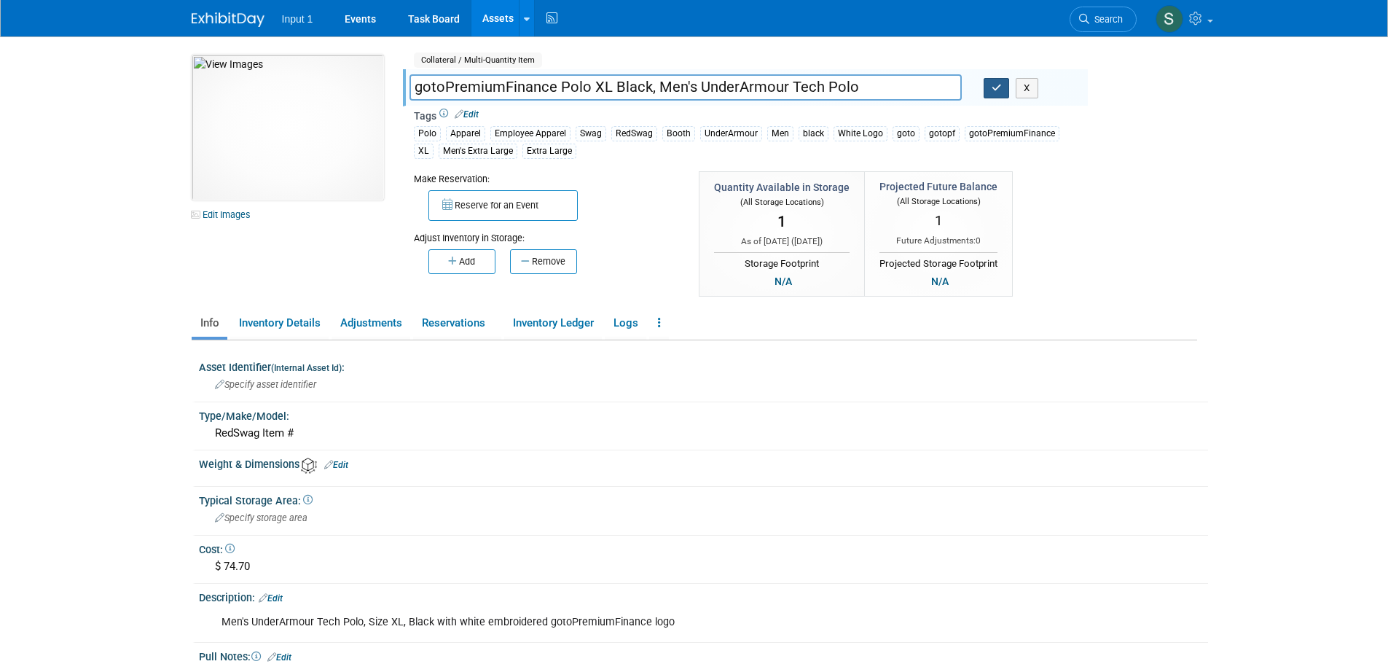
click at [993, 84] on icon "button" at bounding box center [996, 87] width 10 height 9
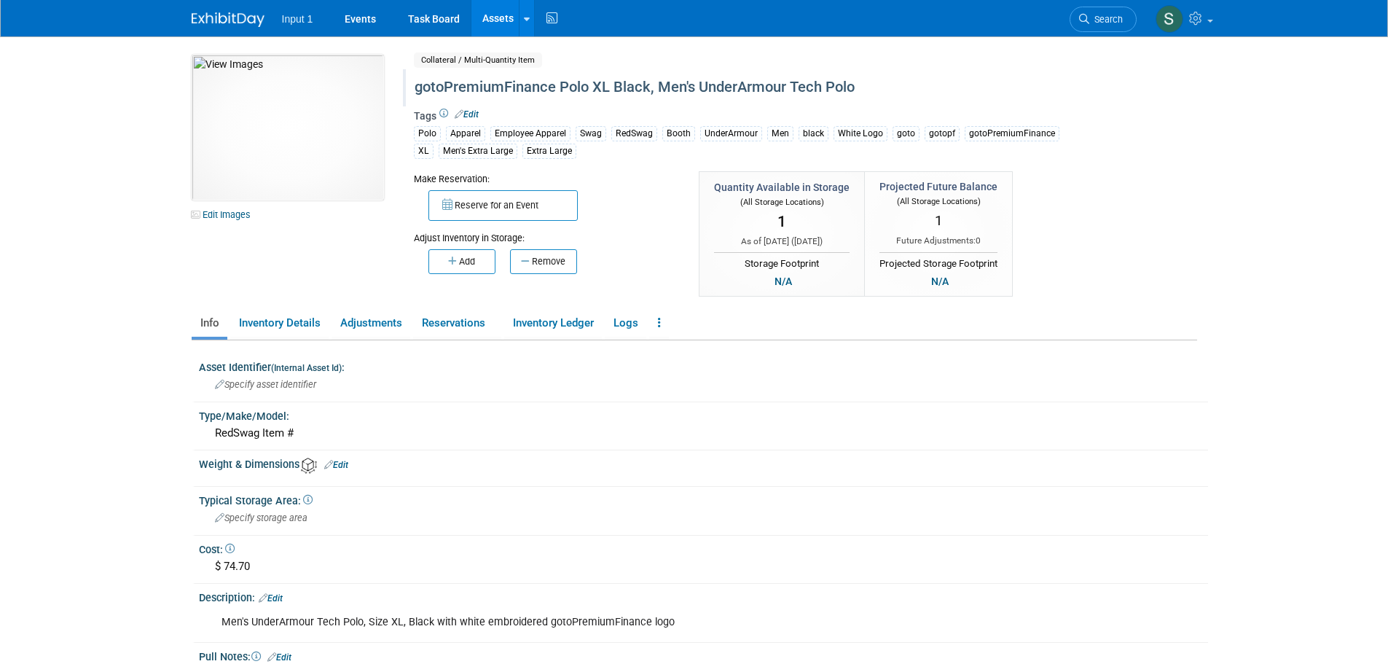
click at [497, 26] on link "Assets" at bounding box center [497, 18] width 53 height 36
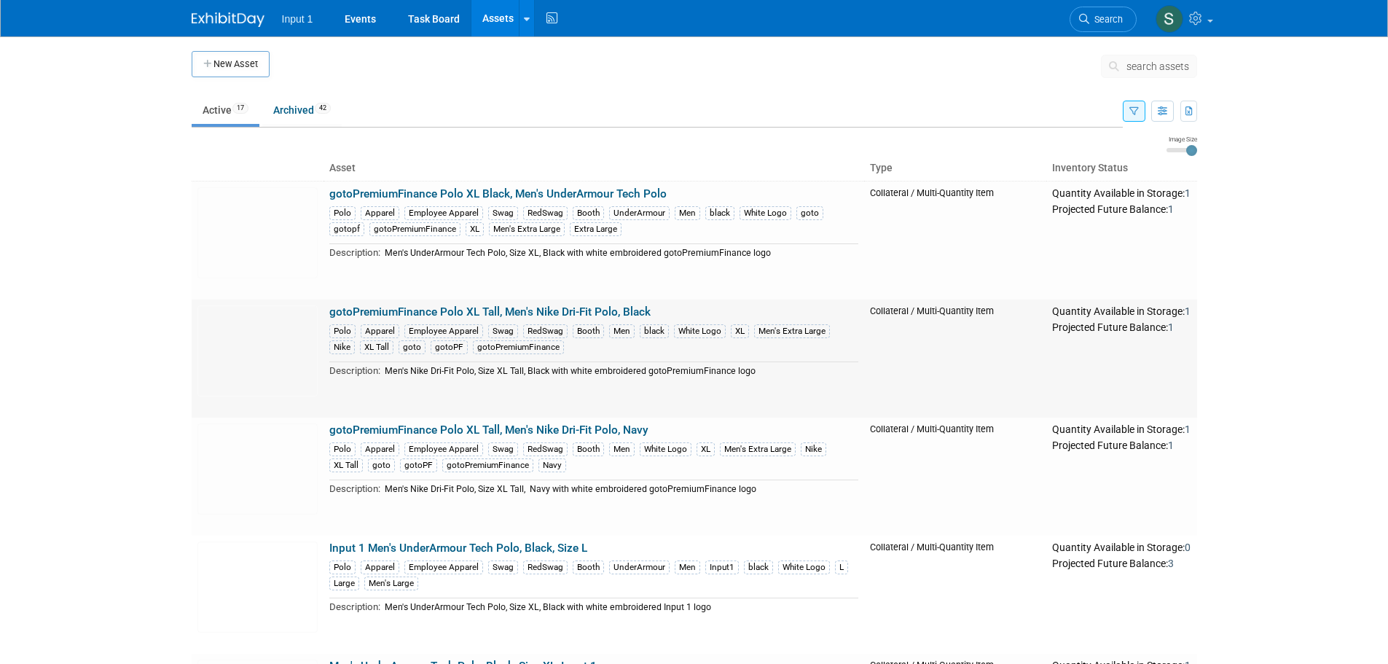
click at [508, 312] on link "gotoPremiumFinance Polo XL Tall, Men's Nike Dri-Fit Polo, Black" at bounding box center [489, 311] width 321 height 13
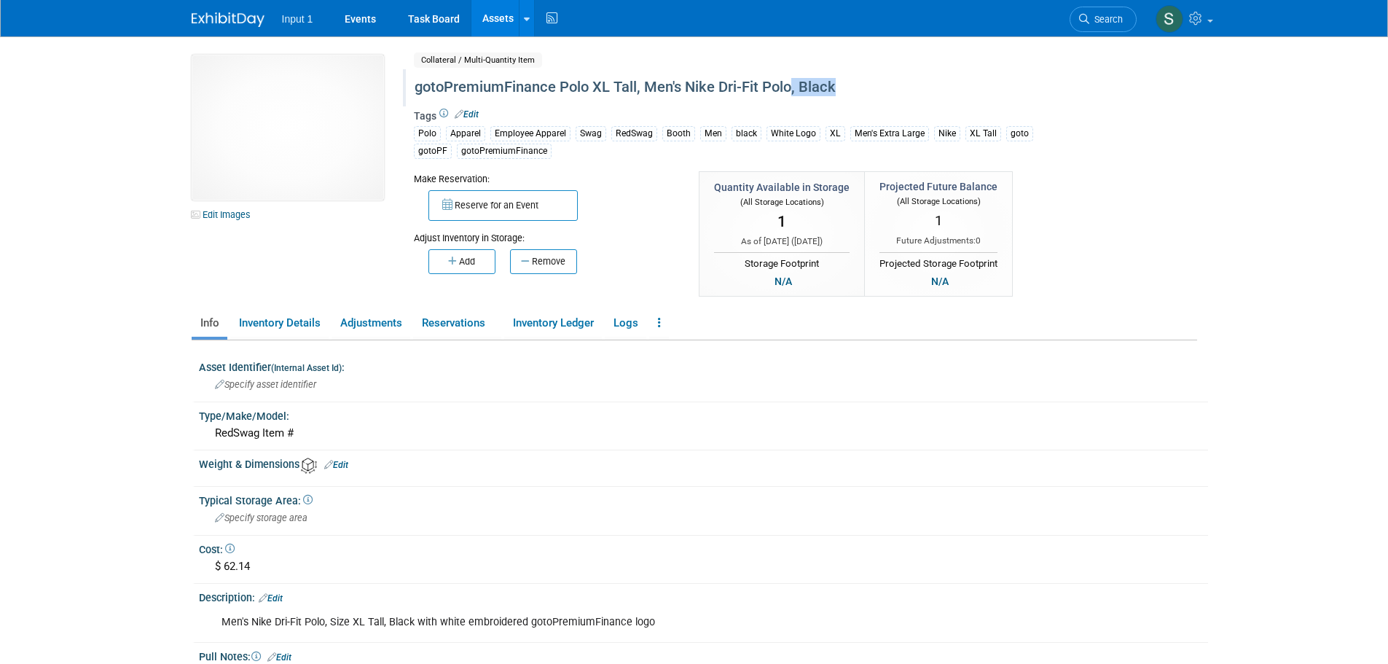
drag, startPoint x: 788, startPoint y: 90, endPoint x: 845, endPoint y: 92, distance: 56.8
click at [845, 92] on div "gotoPremiumFinance Polo XL Tall, Men's Nike Dri-Fit Polo, Black" at bounding box center [742, 87] width 667 height 26
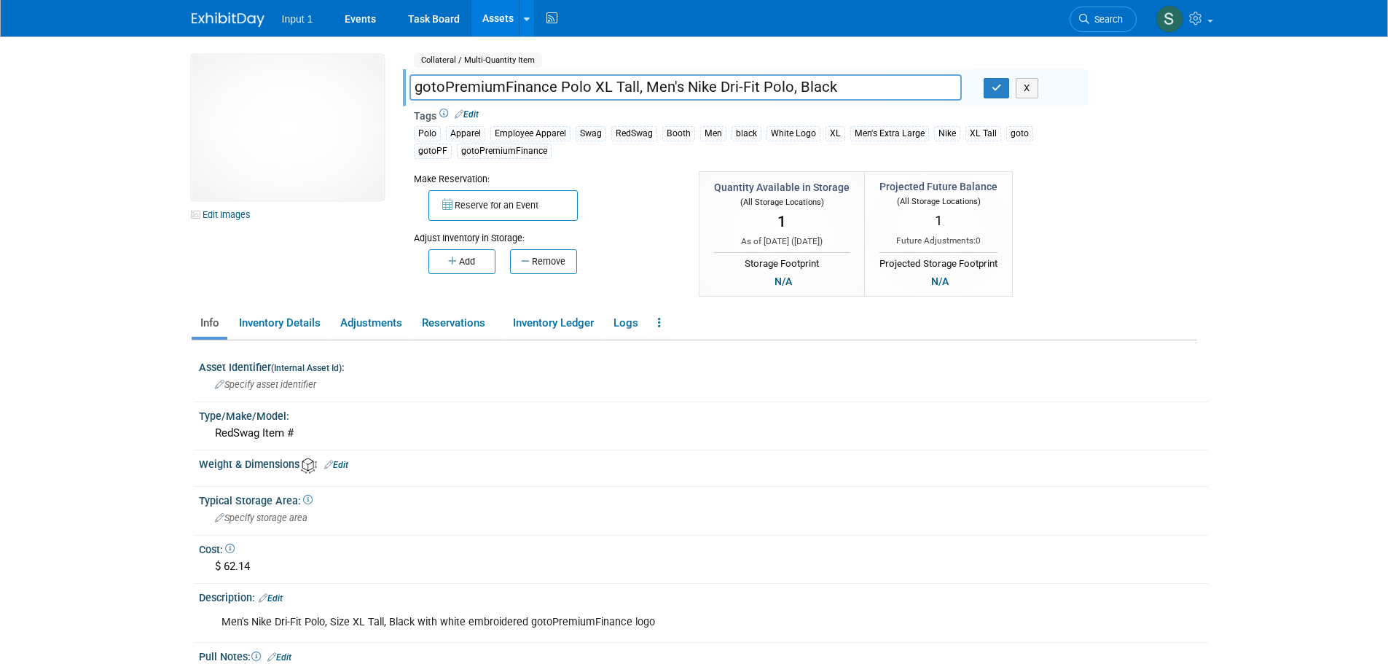
drag, startPoint x: 844, startPoint y: 91, endPoint x: 786, endPoint y: 93, distance: 58.3
click at [786, 93] on input "gotoPremiumFinance Polo XL Tall, Men's Nike Dri-Fit Polo, Black" at bounding box center [685, 86] width 552 height 25
click at [636, 90] on input "gotoPremiumFinance Polo XL Tall, Men's Nike Dri-Fit Polo" at bounding box center [685, 86] width 552 height 25
click at [635, 90] on input "gotoPremiumFinance Polo XL Tall , Black, Men's Nike Dri-Fit Polo" at bounding box center [685, 86] width 552 height 25
type input "gotoPremiumFinance Polo XL Tall, Black, Men's Nike Dri-Fit Polo"
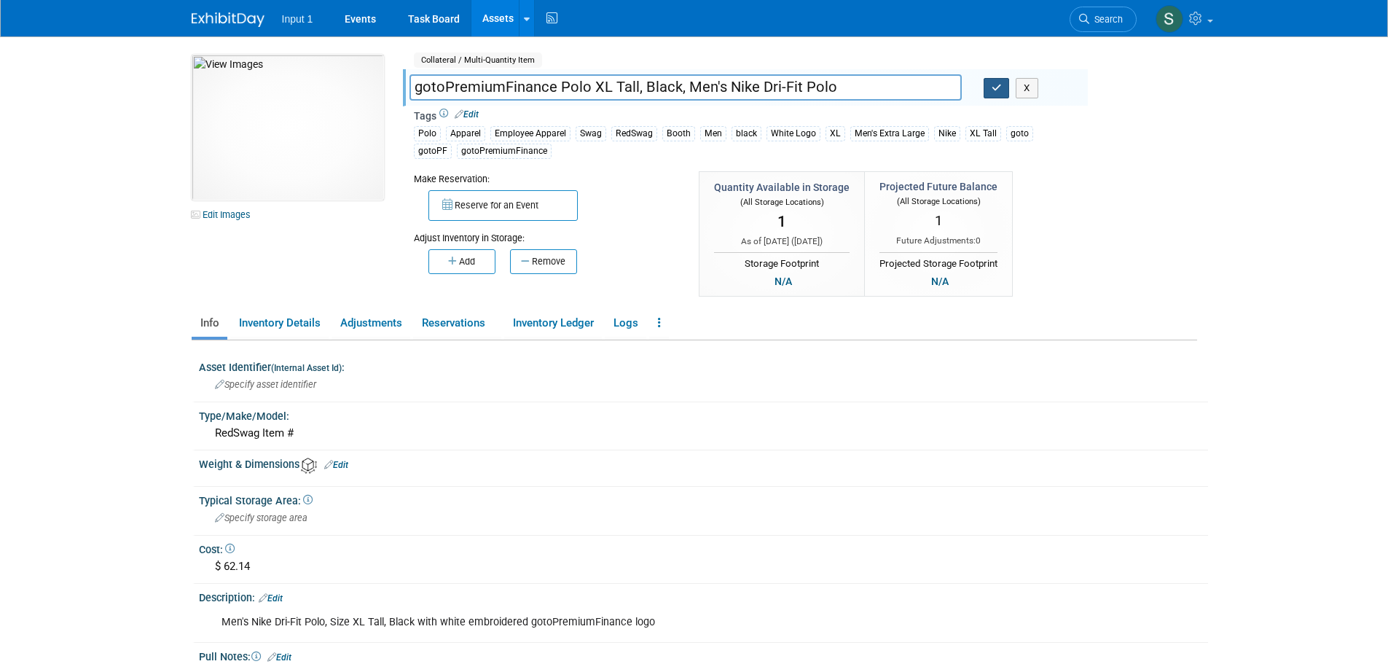
click at [996, 83] on icon "button" at bounding box center [996, 87] width 10 height 9
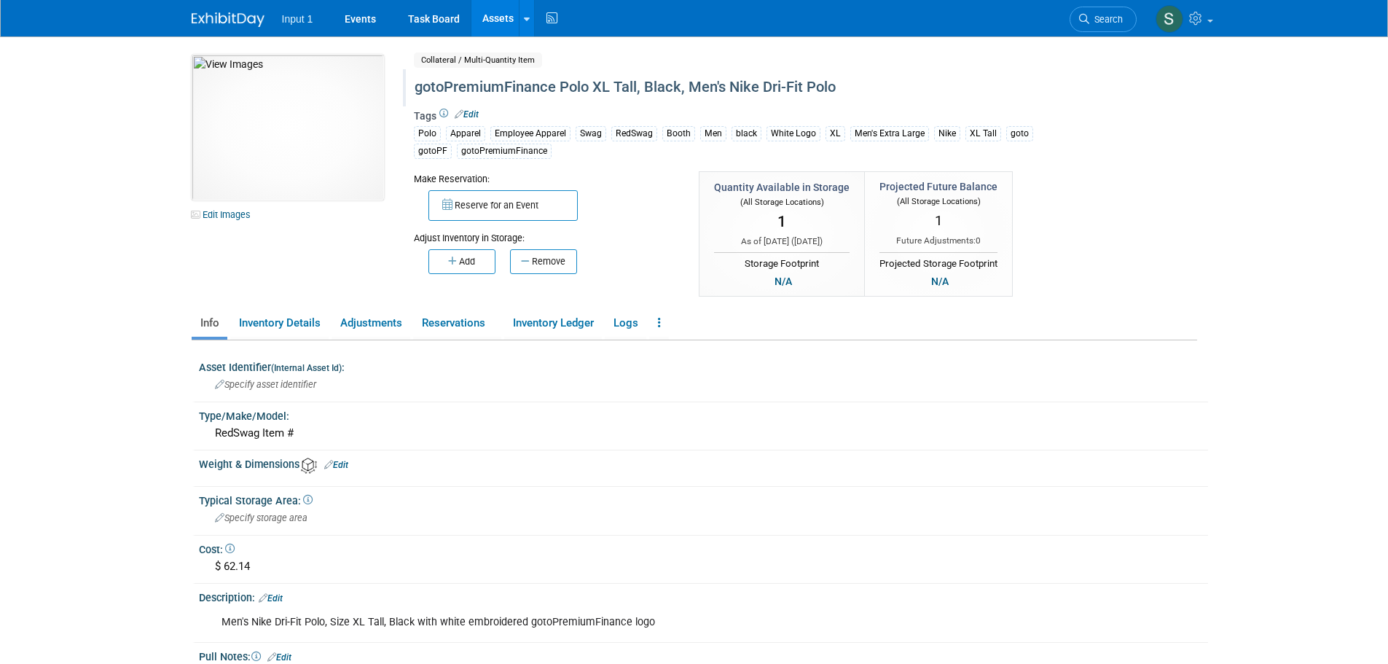
click at [494, 17] on link "Assets" at bounding box center [497, 18] width 53 height 36
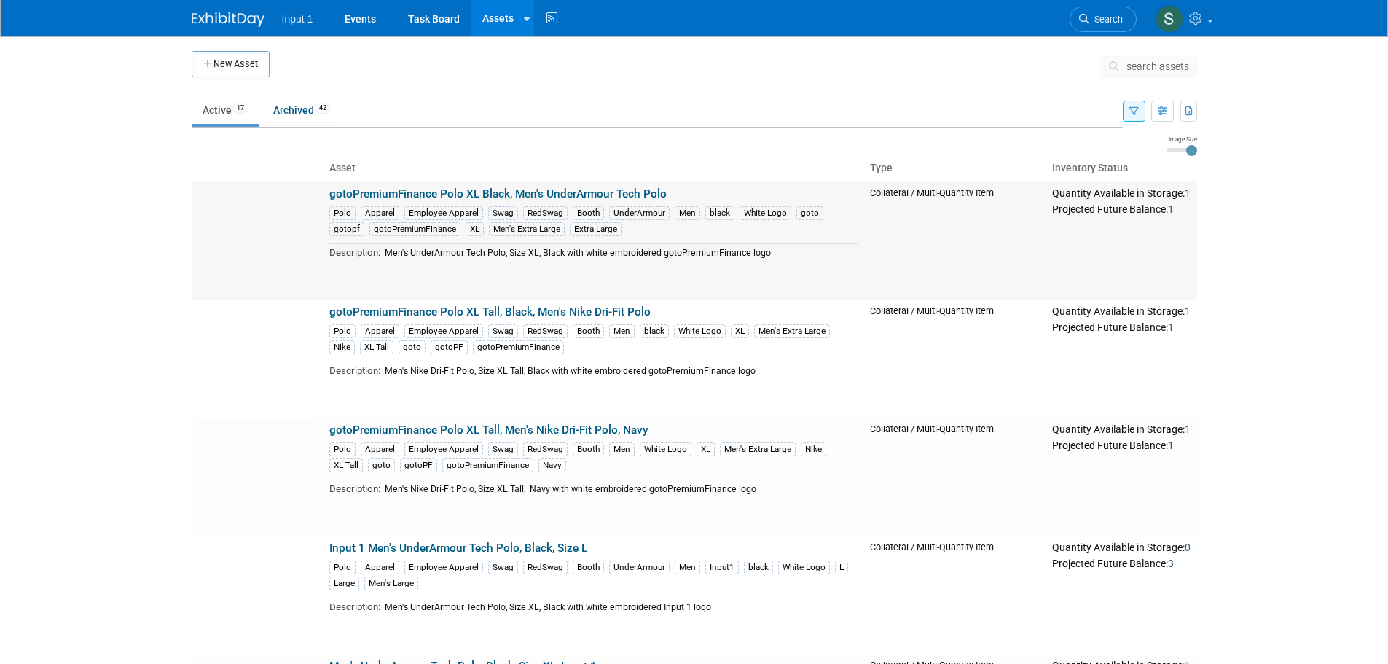
click at [540, 184] on td "gotoPremiumFinance Polo XL Black, Men's UnderArmour Tech [PERSON_NAME] Apparel …" at bounding box center [593, 240] width 541 height 119
click at [546, 192] on link "gotoPremiumFinance Polo XL Black, Men's UnderArmour Tech Polo" at bounding box center [497, 193] width 337 height 13
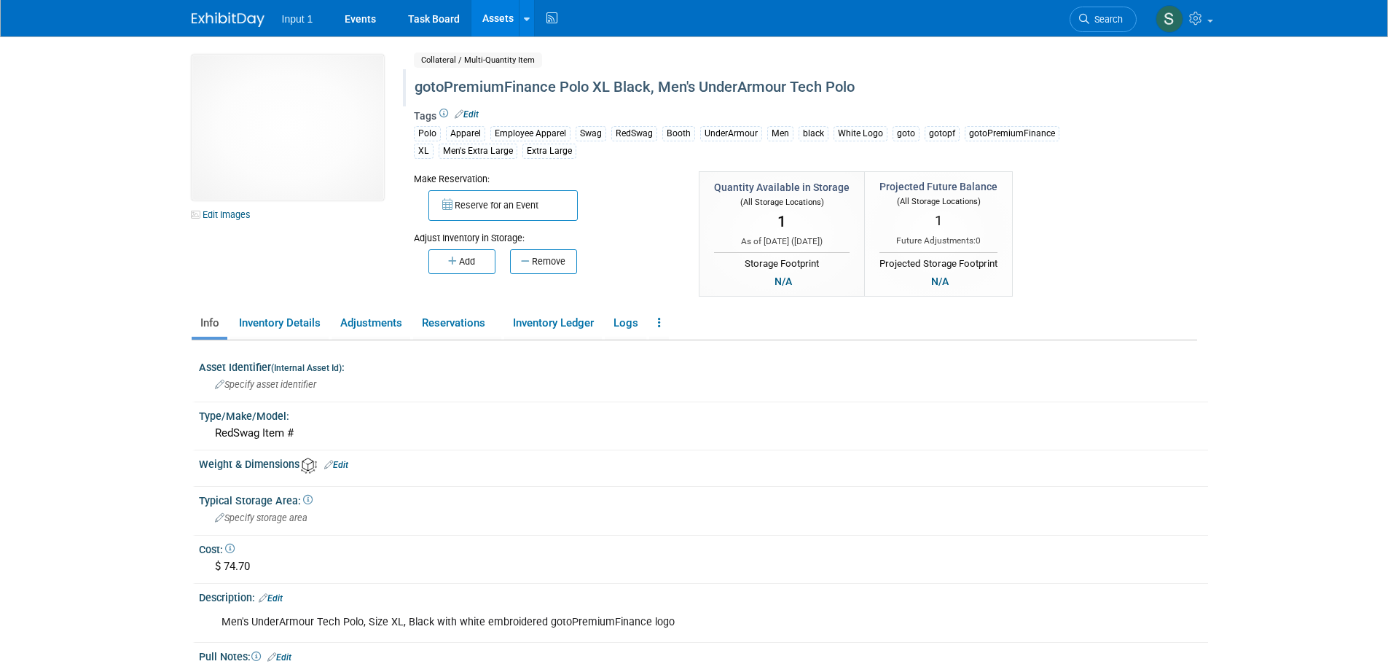
click at [607, 89] on div "gotoPremiumFinance Polo XL Black, Men's UnderArmour Tech Polo" at bounding box center [742, 87] width 667 height 26
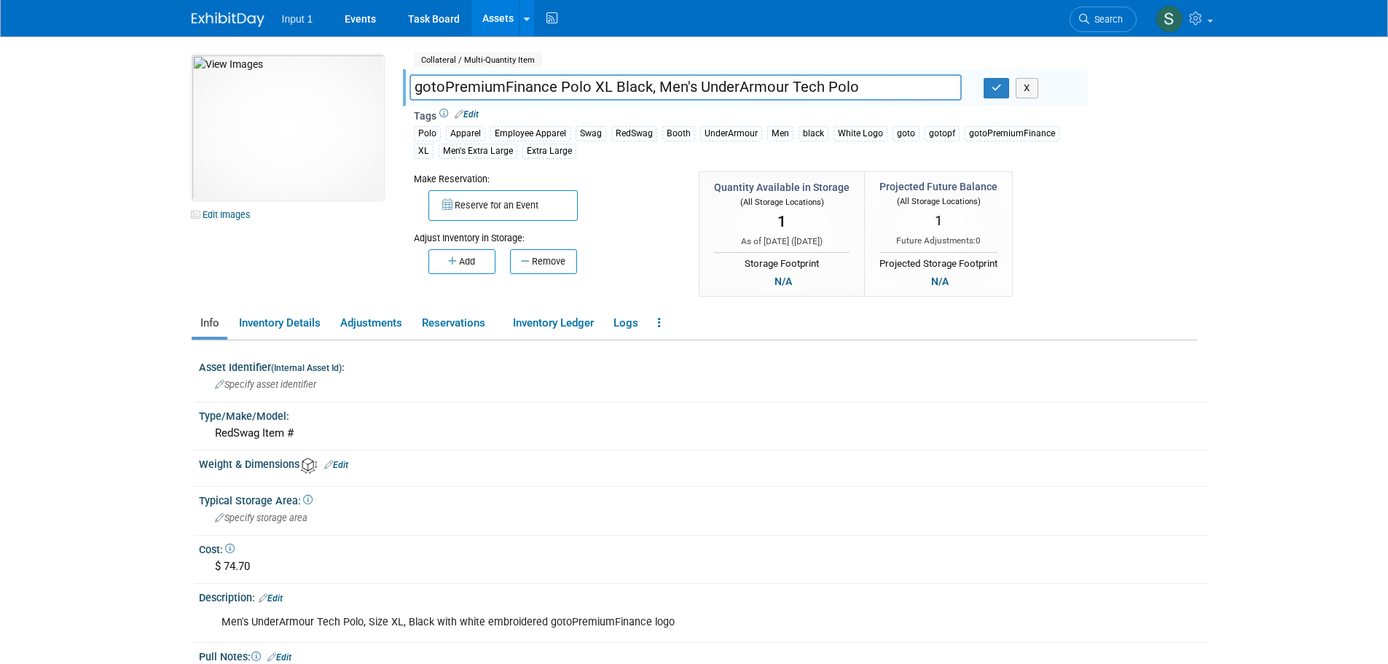
click at [607, 87] on input "gotoPremiumFinance Polo XL Black, Men's UnderArmour Tech Polo" at bounding box center [685, 86] width 552 height 25
type input "gotoPremiumFinance Polo XL, Black, Men's UnderArmour Tech Polo"
click at [989, 91] on button "button" at bounding box center [996, 88] width 26 height 20
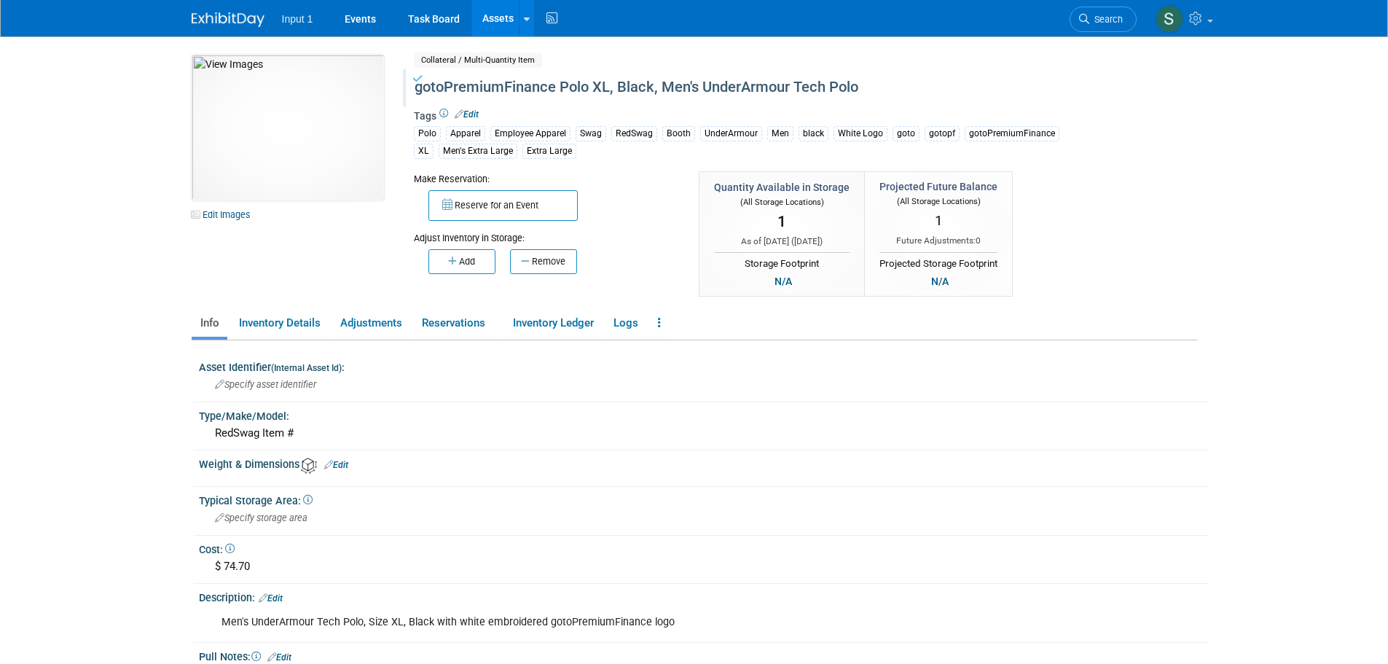
click at [496, 12] on link "Assets" at bounding box center [497, 18] width 53 height 36
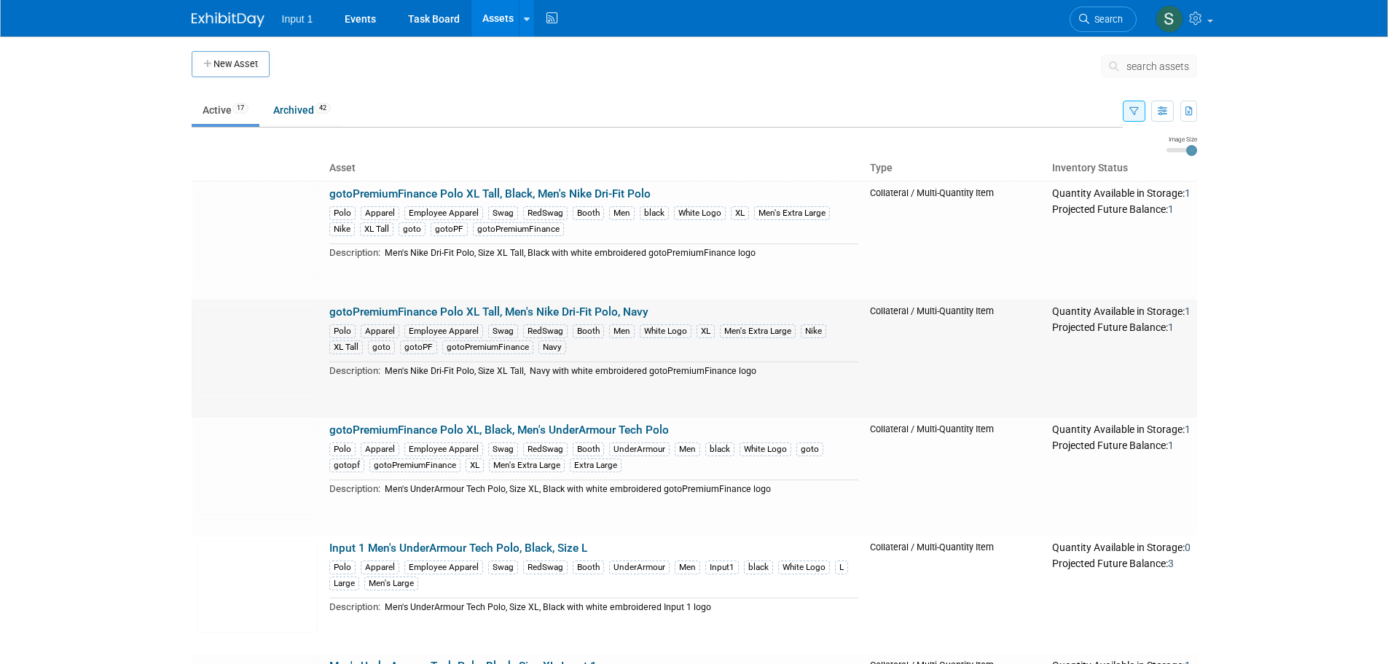
scroll to position [73, 0]
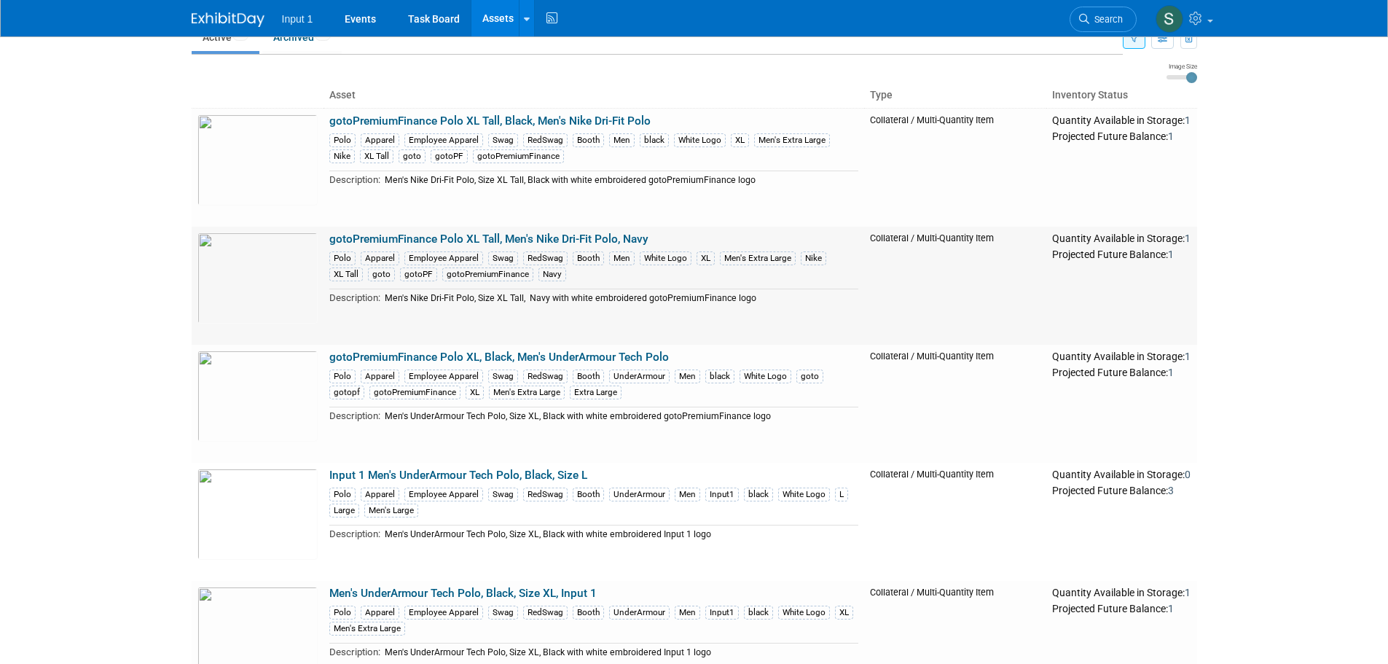
click at [526, 240] on link "gotoPremiumFinance Polo XL Tall, Men's Nike Dri-Fit Polo, Navy" at bounding box center [488, 238] width 319 height 13
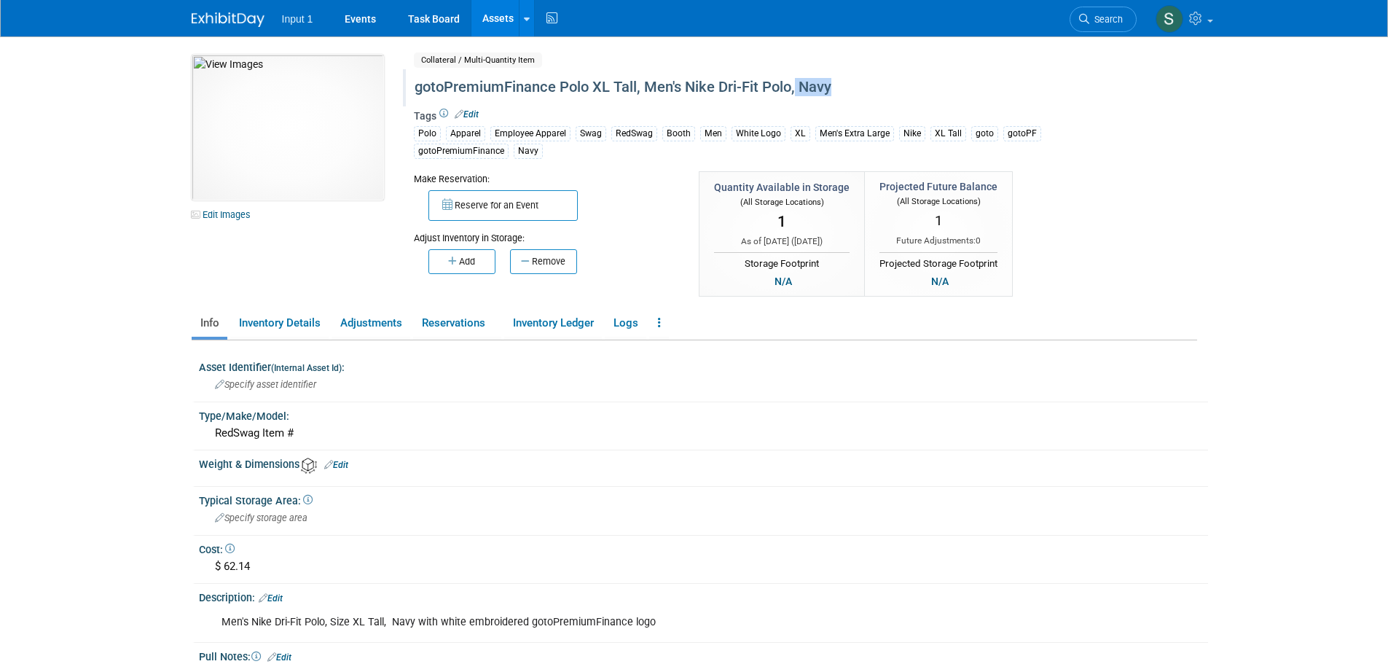
drag, startPoint x: 796, startPoint y: 87, endPoint x: 850, endPoint y: 93, distance: 54.2
click at [850, 93] on div "gotoPremiumFinance Polo XL Tall, Men's Nike Dri-Fit Polo, Navy" at bounding box center [742, 87] width 667 height 26
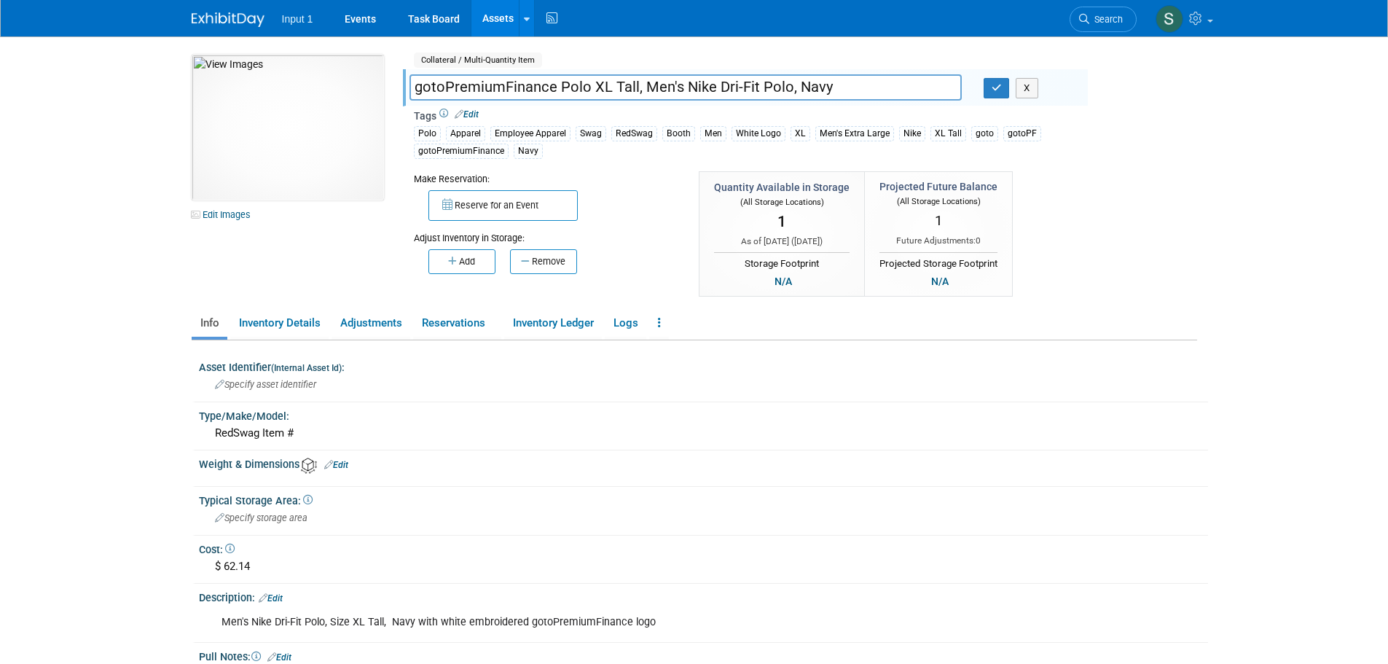
drag, startPoint x: 848, startPoint y: 84, endPoint x: 785, endPoint y: 93, distance: 63.1
click at [785, 93] on input "gotoPremiumFinance Polo XL Tall, Men's Nike Dri-Fit Polo, Navy" at bounding box center [685, 86] width 552 height 25
click at [639, 90] on input "gotoPremiumFinance Polo XL Tall, Men's Nike Dri-Fit Polo" at bounding box center [685, 86] width 552 height 25
click at [645, 85] on input "gotoPremiumFinance Polo XL Tall,, Navy Men's Nike Dri-Fit Polo" at bounding box center [685, 86] width 552 height 25
click at [672, 87] on input "gotoPremiumFinance Polo XL Tall, Navy Men's Nike Dri-Fit Polo" at bounding box center [685, 86] width 552 height 25
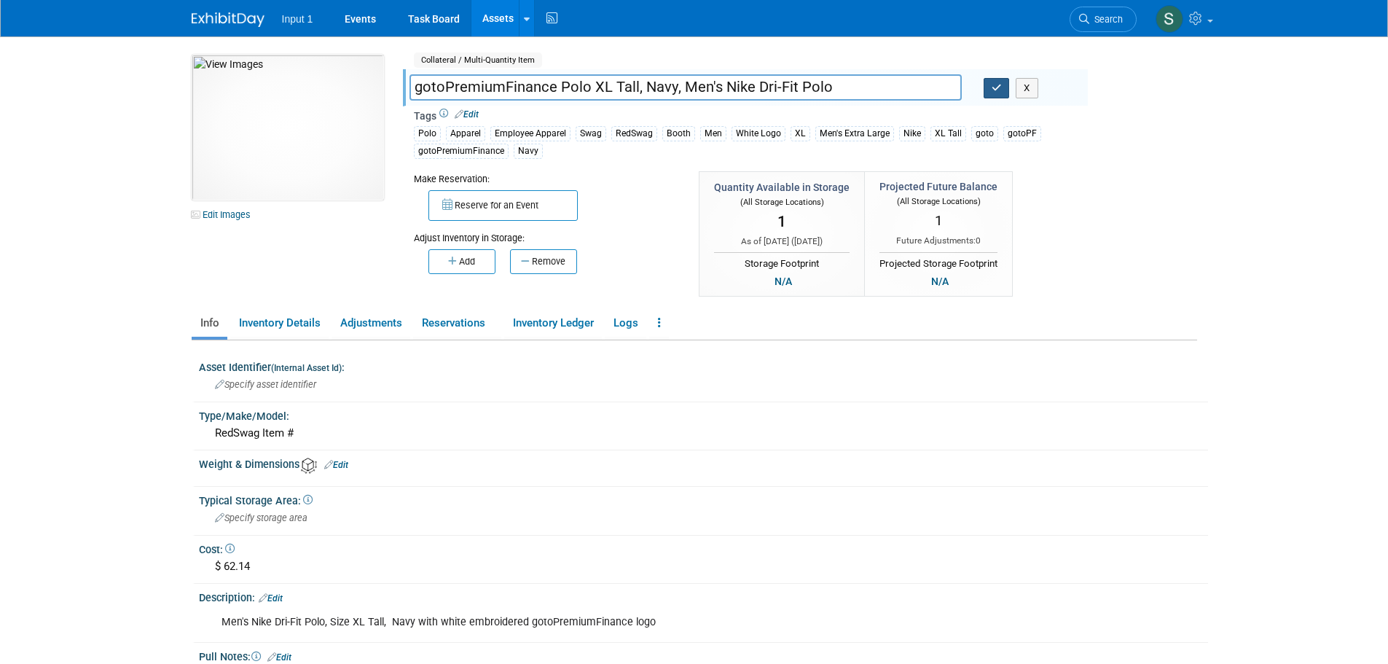
type input "gotoPremiumFinance Polo XL Tall, Navy, Men's Nike Dri-Fit Polo"
click at [997, 90] on icon "button" at bounding box center [996, 87] width 10 height 9
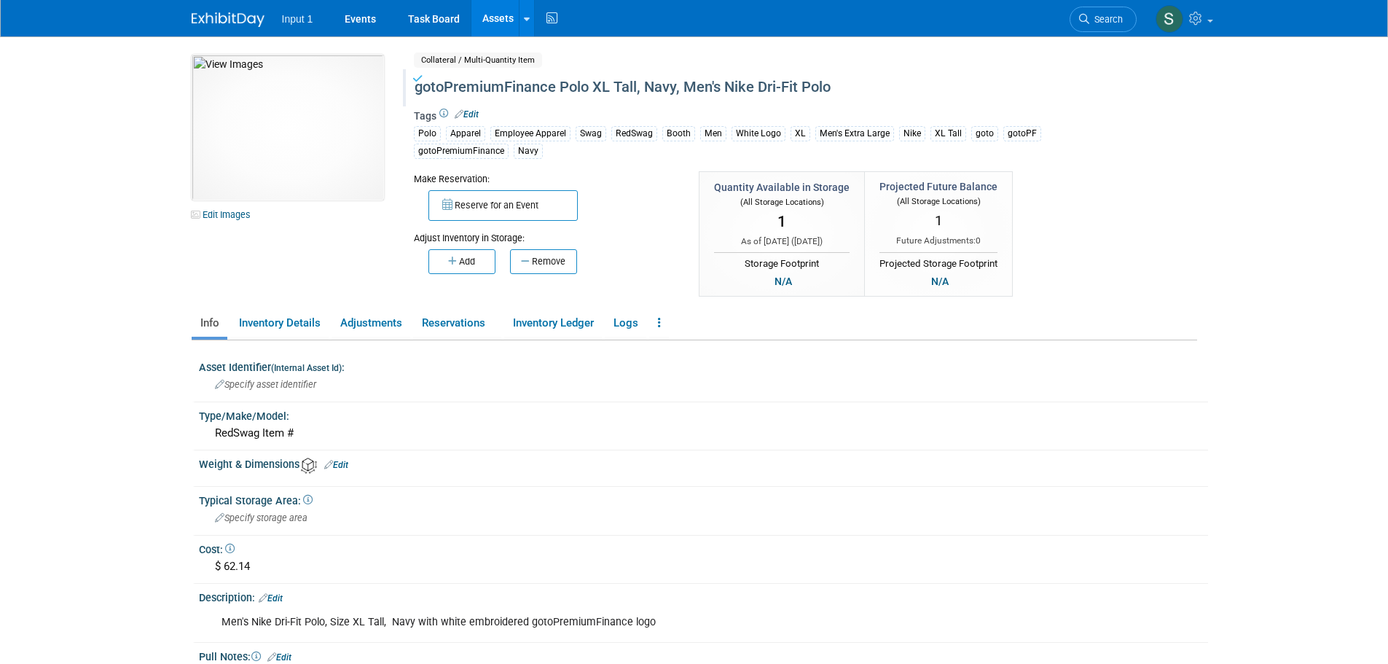
click at [489, 10] on link "Assets" at bounding box center [497, 18] width 53 height 36
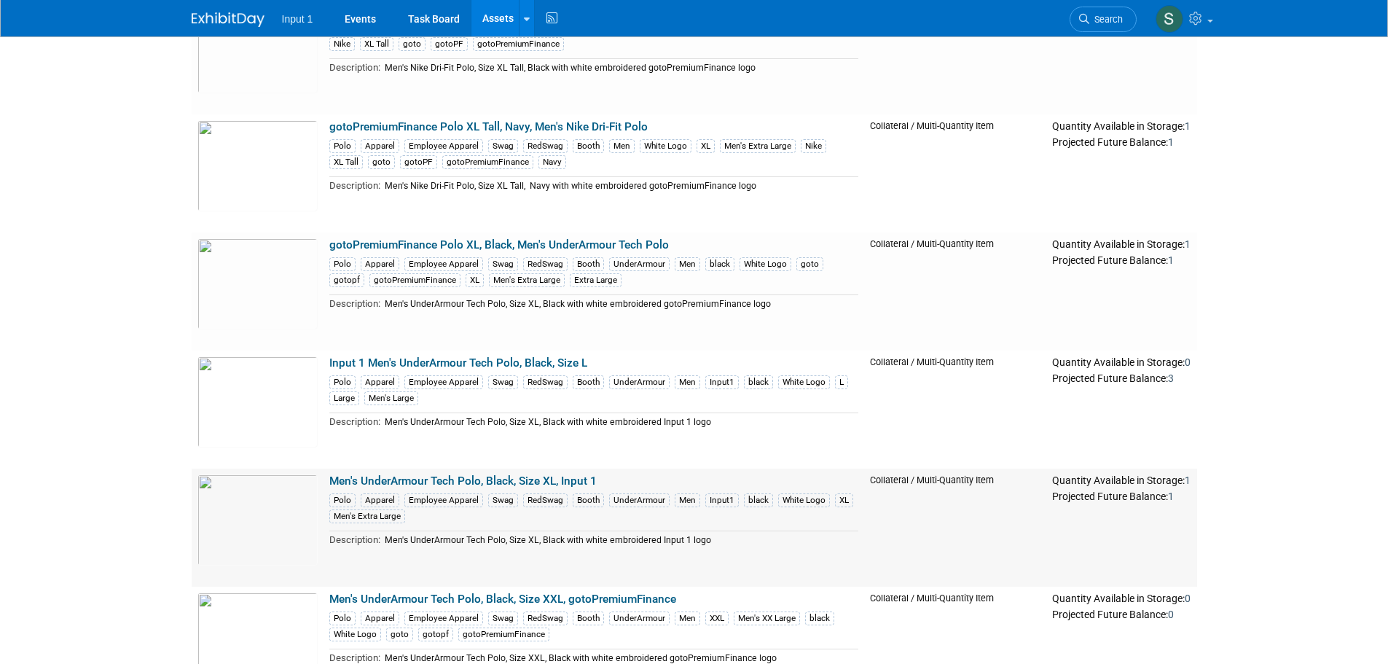
scroll to position [219, 0]
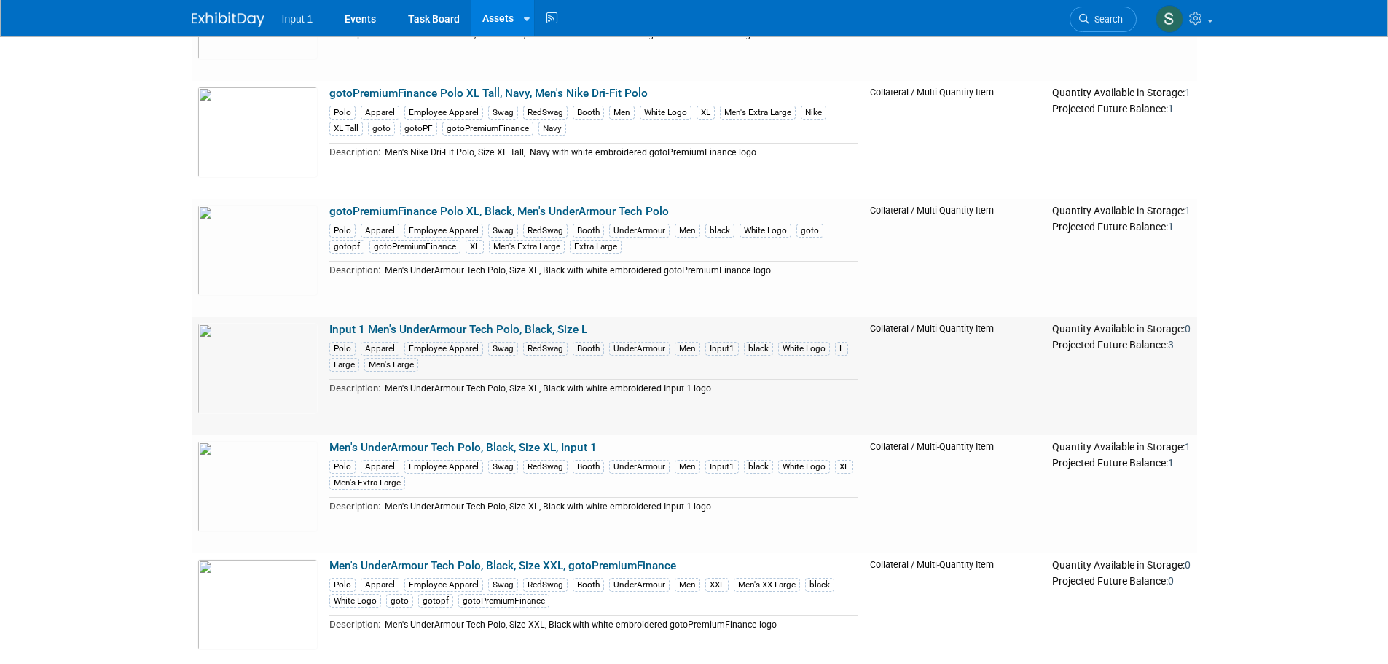
click at [472, 328] on link "Input 1 Men's UnderArmour Tech Polo, Black, Size L" at bounding box center [458, 329] width 258 height 13
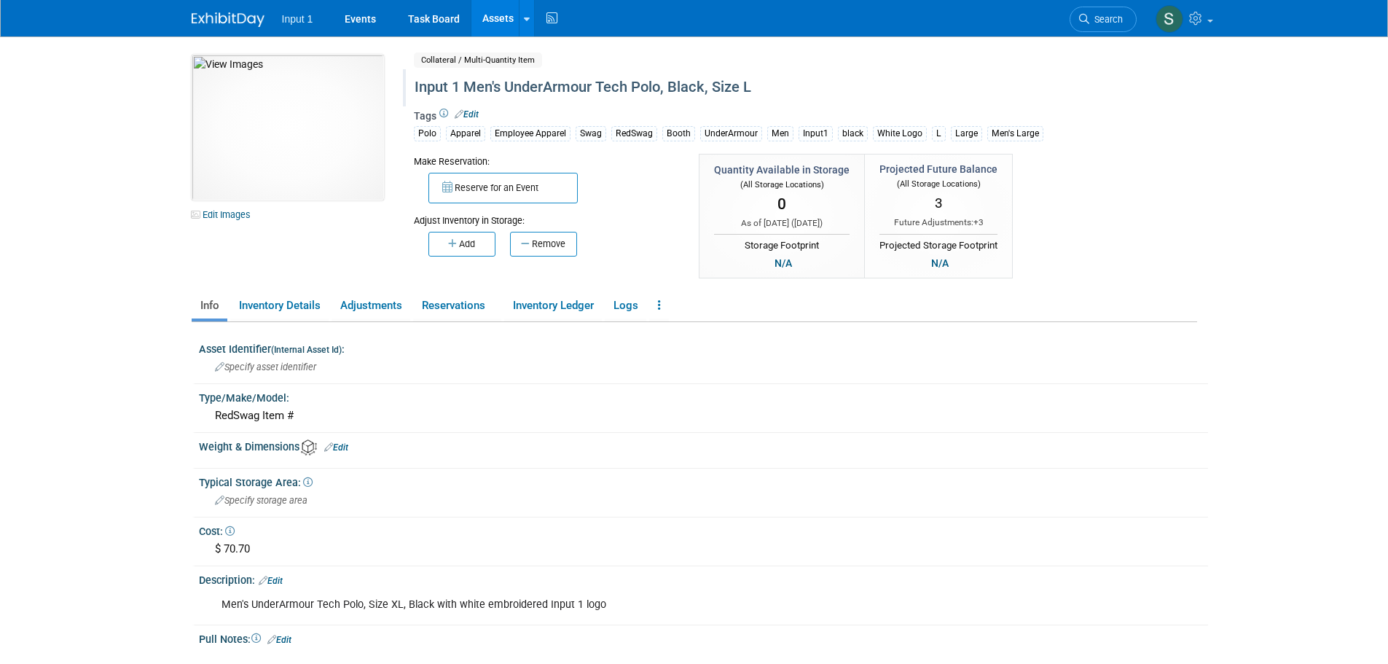
click at [505, 90] on div "Input 1 Men's UnderArmour Tech Polo, Black, Size L" at bounding box center [742, 87] width 667 height 26
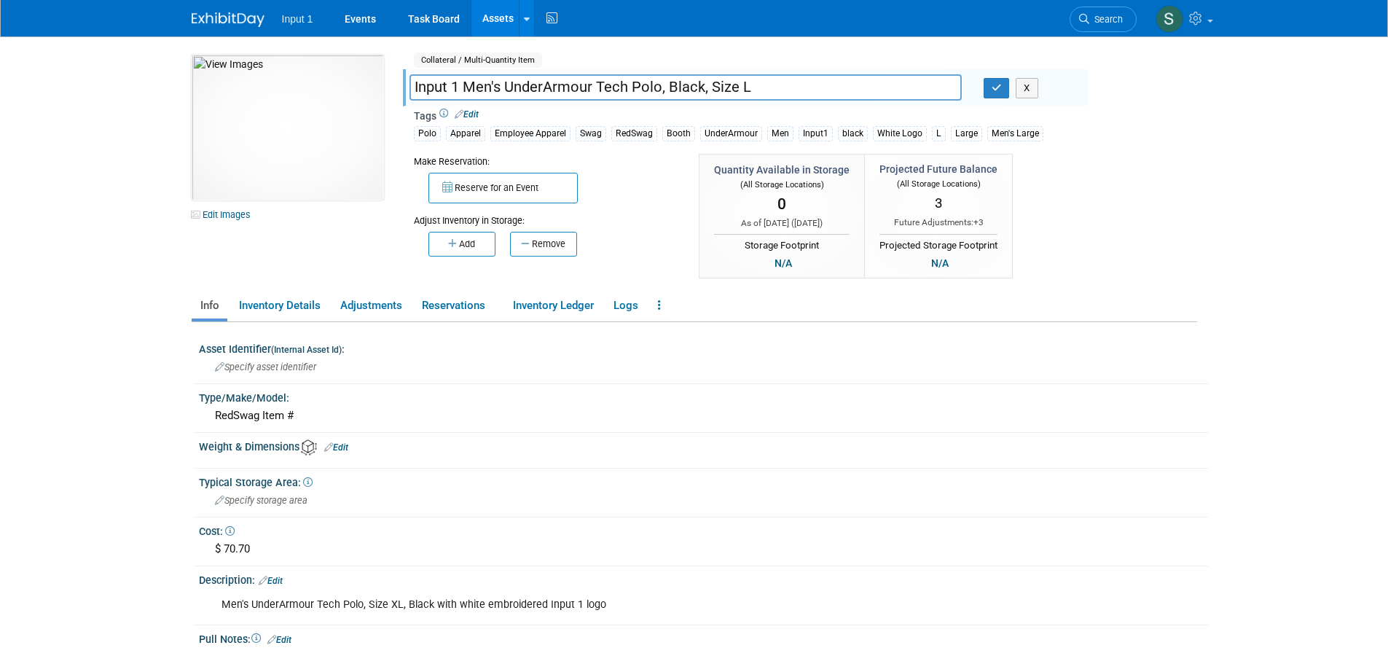
click at [503, 86] on input "Input 1 Men's UnderArmour Tech Polo, Black, Size L" at bounding box center [685, 86] width 552 height 25
drag, startPoint x: 753, startPoint y: 91, endPoint x: 924, endPoint y: 83, distance: 170.6
click at [924, 83] on input "Input 1 Men's Polo, L, Black,, UnderArmour Tech Polo, Black, Size L" at bounding box center [685, 86] width 552 height 25
type input "Input 1 Men's Polo, L, Black,, UnderArmour Tech Polo"
click at [993, 90] on icon "button" at bounding box center [996, 87] width 10 height 9
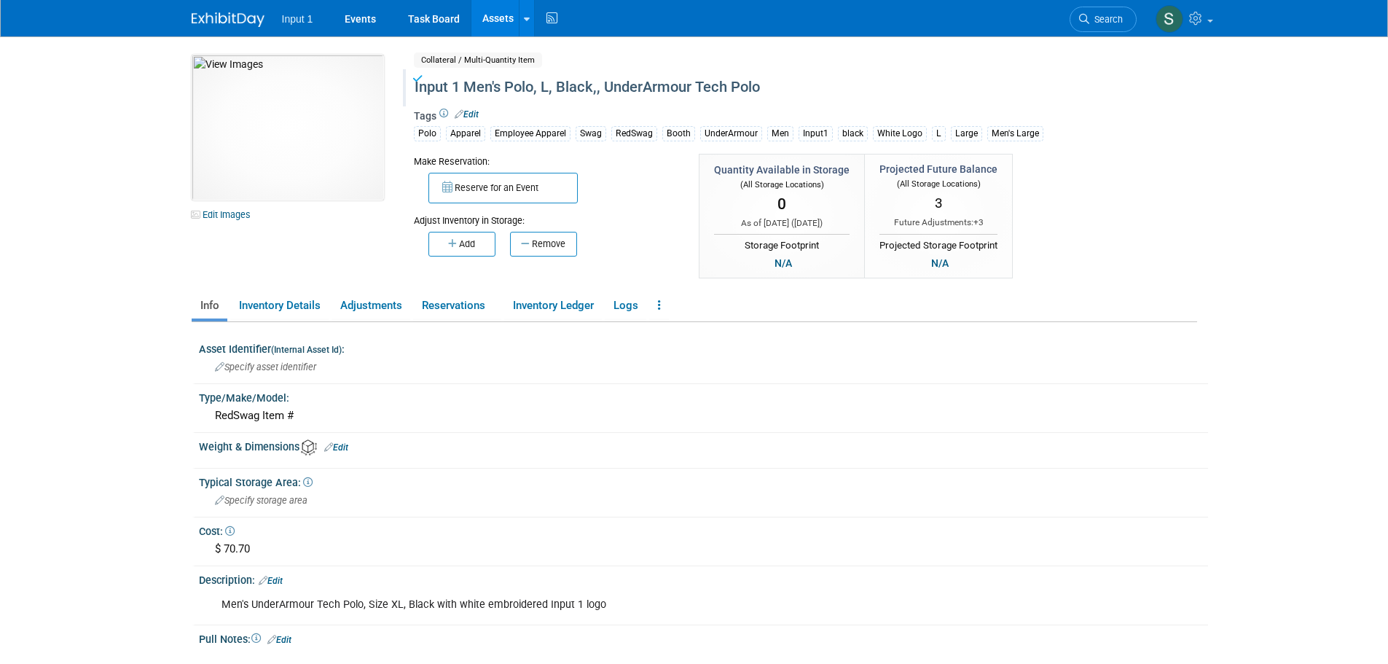
click at [599, 89] on div "Input 1 Men's Polo, L, Black,, UnderArmour Tech Polo" at bounding box center [742, 87] width 667 height 26
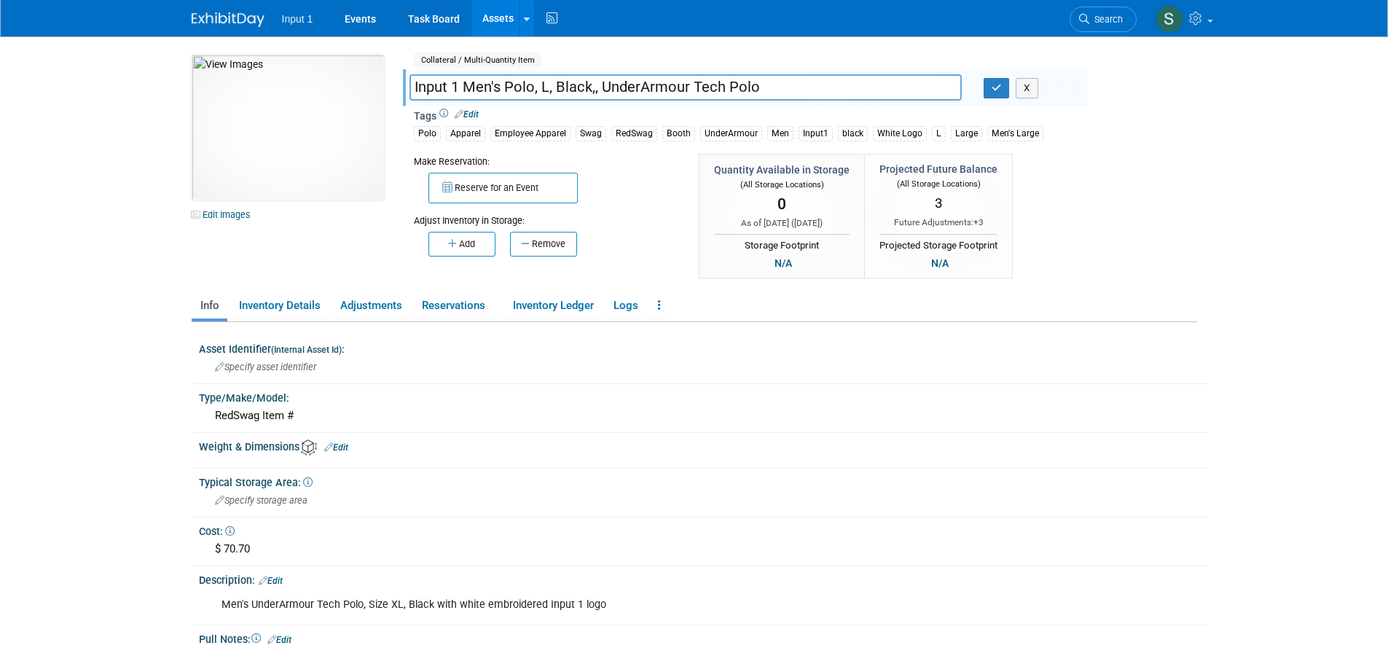
click at [594, 90] on input "Input 1 Men's Polo, L, Black,, UnderArmour Tech Polo" at bounding box center [685, 86] width 552 height 25
type input "Input 1 Men's Polo, L, Black, UnderArmour Tech Polo"
click at [999, 90] on icon "button" at bounding box center [996, 87] width 10 height 9
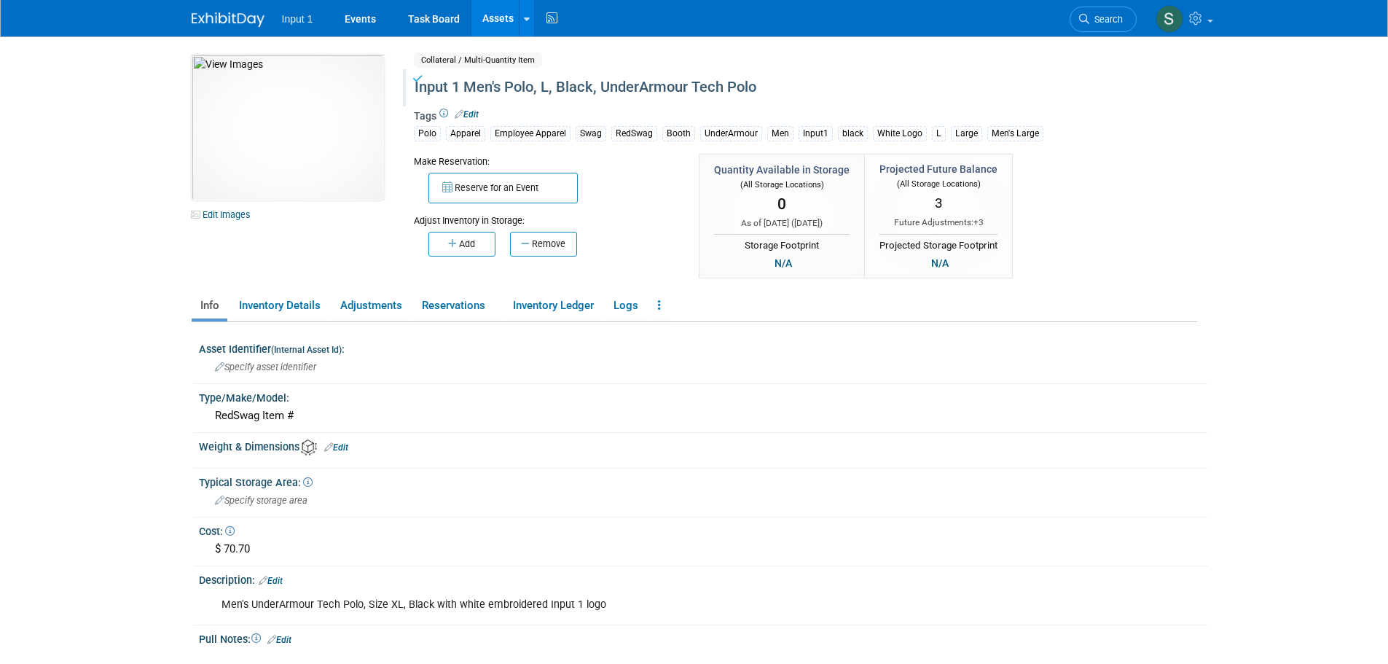
drag, startPoint x: 489, startPoint y: 14, endPoint x: 493, endPoint y: 28, distance: 14.5
click at [489, 14] on link "Assets" at bounding box center [497, 18] width 53 height 36
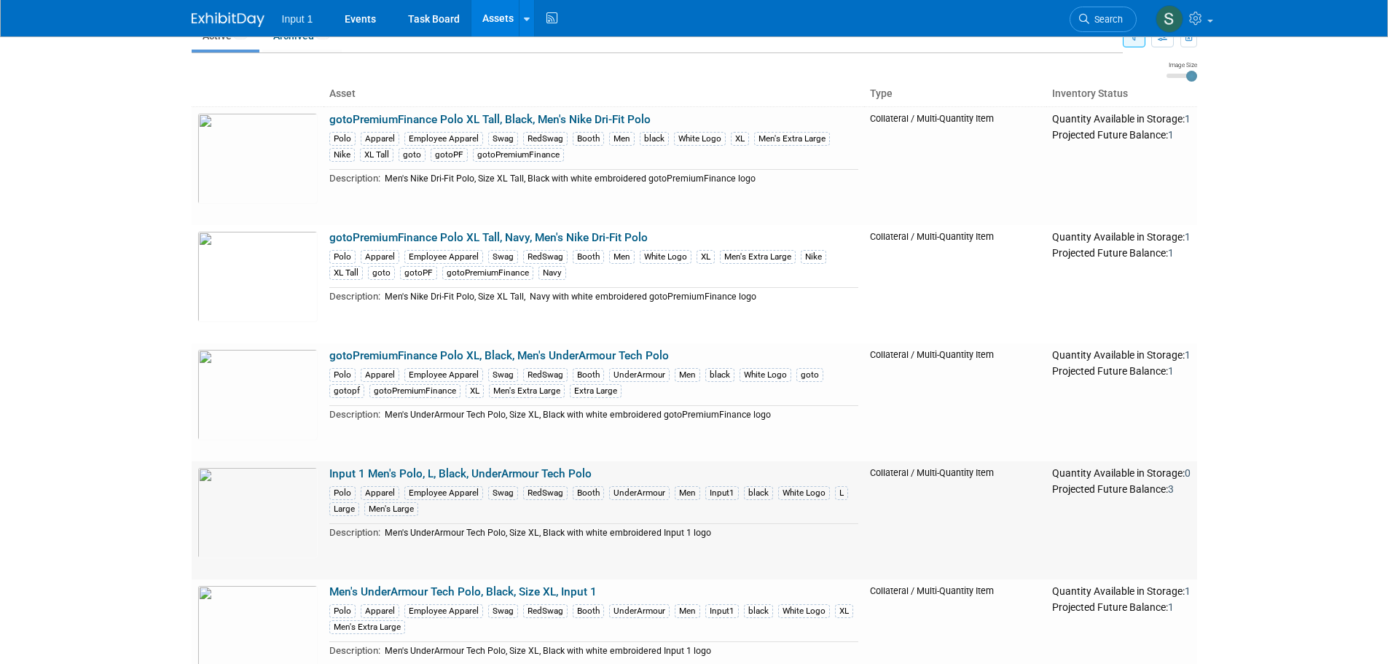
scroll to position [73, 0]
click at [508, 475] on link "Input 1 Men's Polo, L, Black, UnderArmour Tech Polo" at bounding box center [460, 474] width 262 height 13
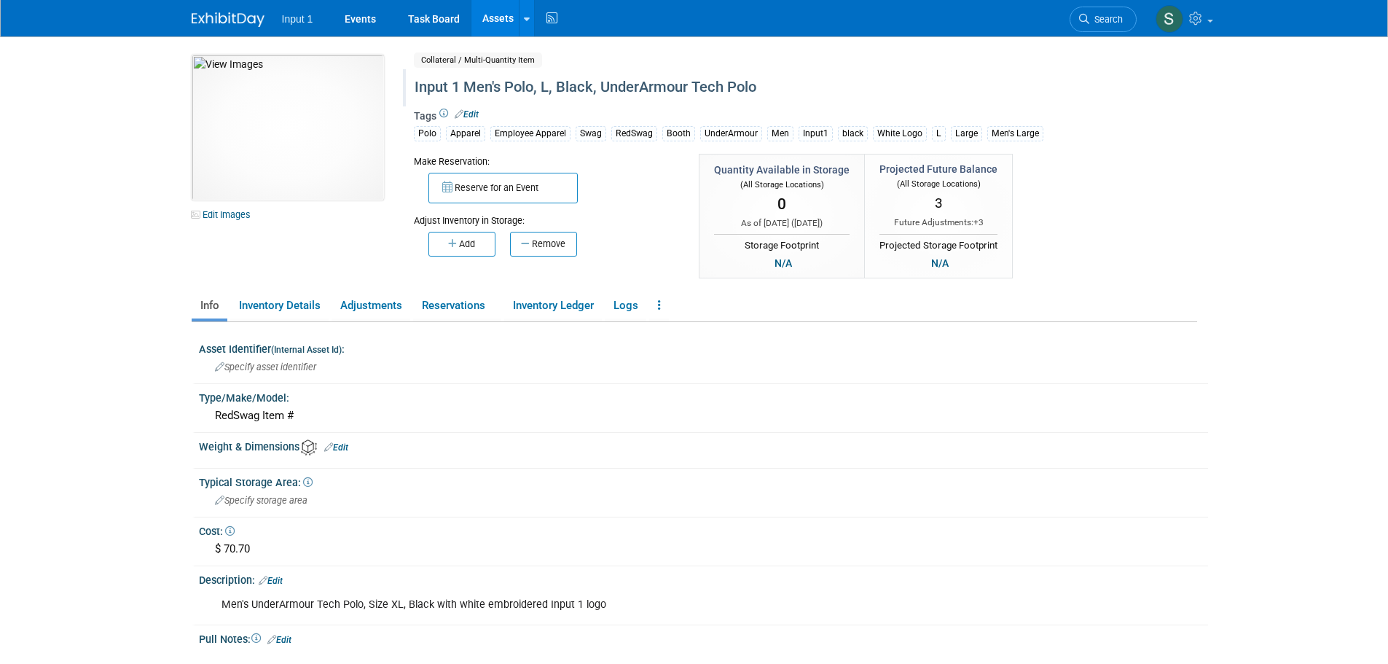
click at [535, 90] on div "Input 1 Men's Polo, L, Black, UnderArmour Tech Polo" at bounding box center [742, 87] width 667 height 26
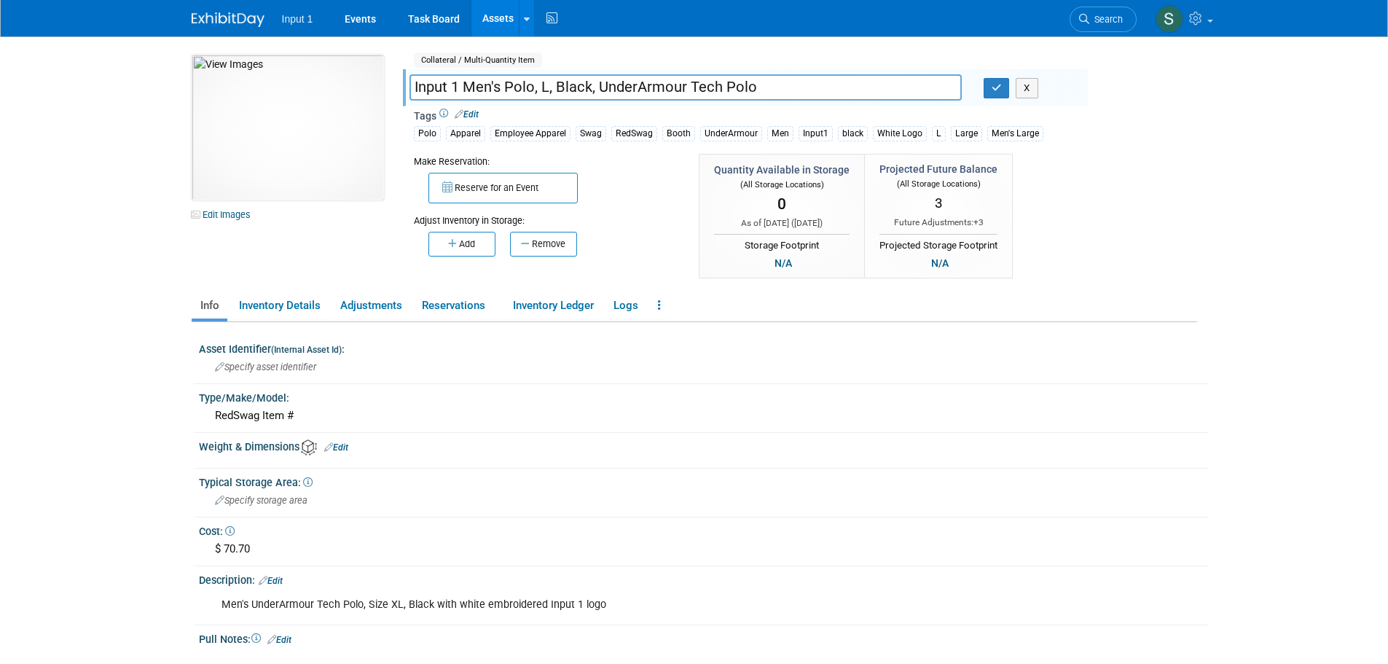
click at [533, 92] on input "Input 1 Men's Polo, L, Black, UnderArmour Tech Polo" at bounding box center [685, 86] width 552 height 25
type input "Input 1 Men's Polo L, Black, UnderArmour Tech Polo"
click at [989, 86] on button "button" at bounding box center [996, 88] width 26 height 20
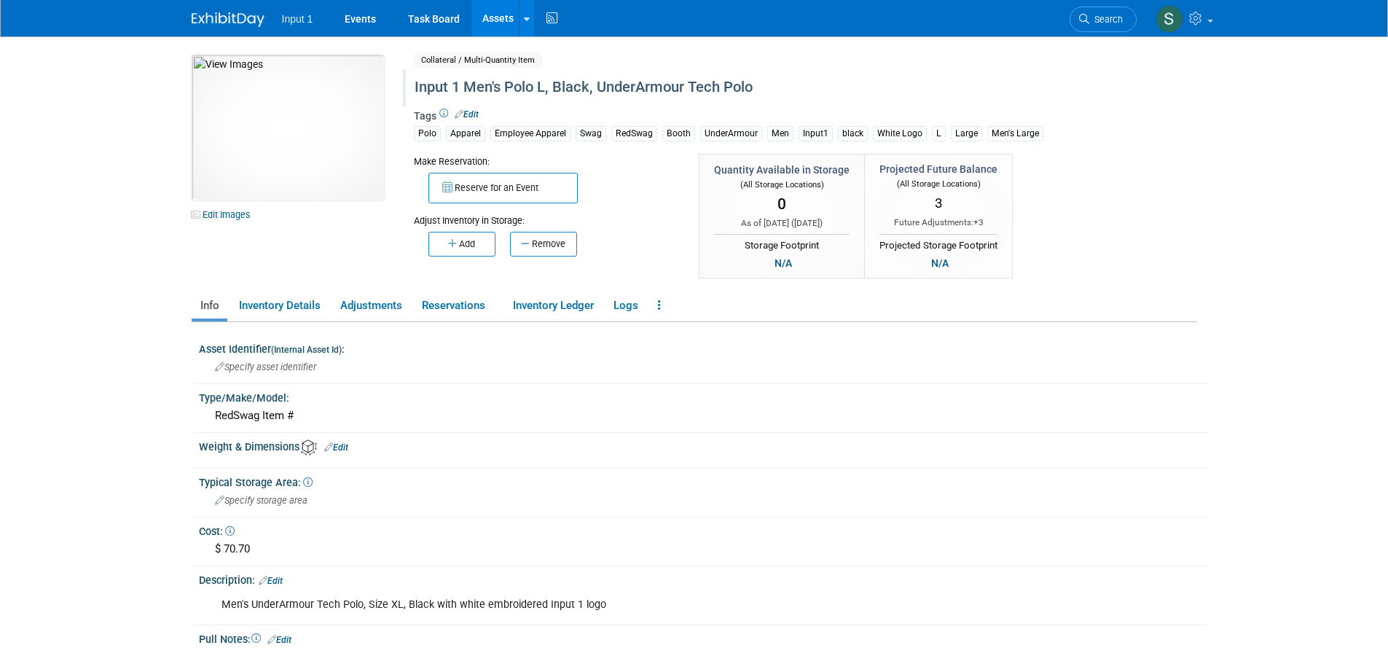
click at [487, 14] on link "Assets" at bounding box center [497, 18] width 53 height 36
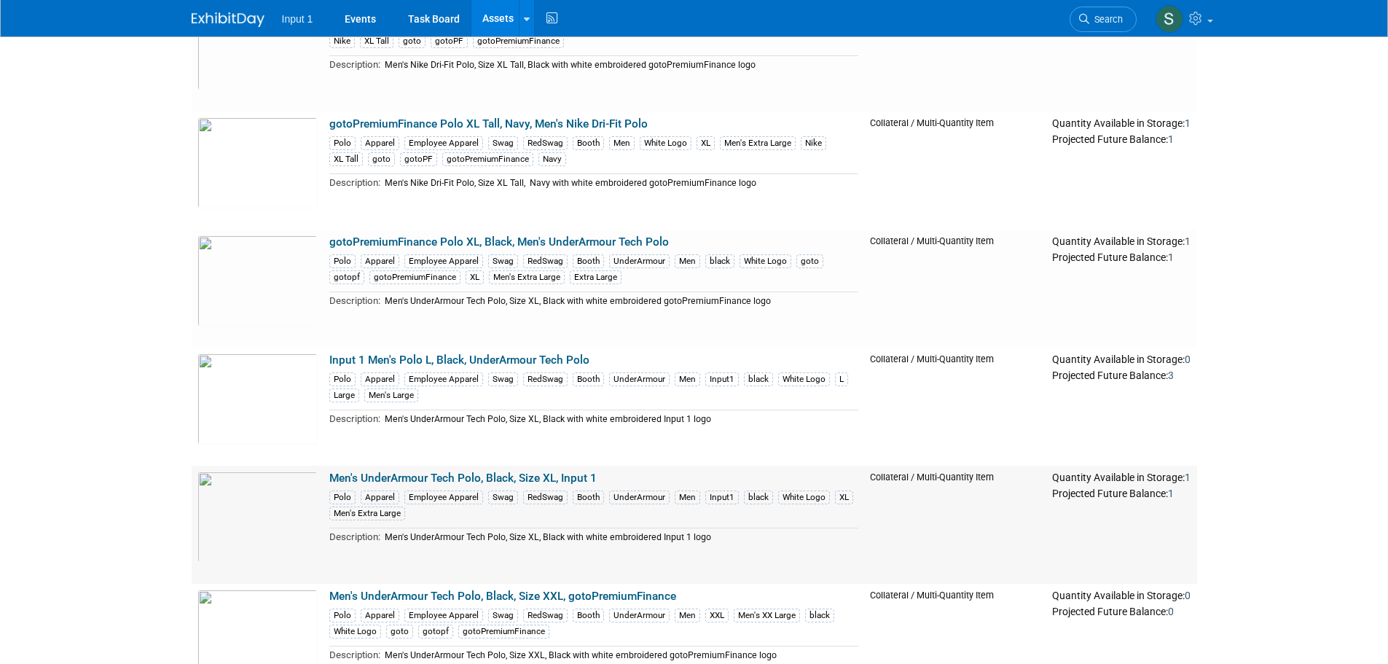
scroll to position [219, 0]
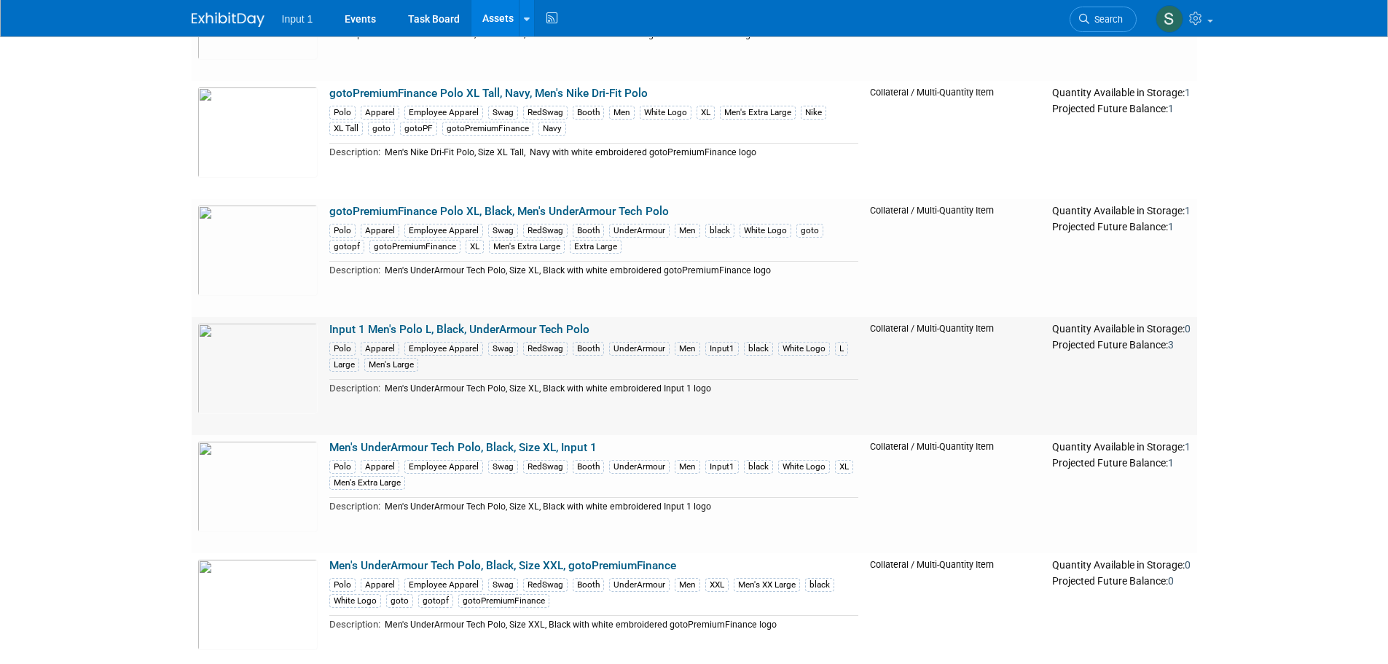
click at [554, 328] on link "Input 1 Men's Polo L, Black, UnderArmour Tech Polo" at bounding box center [459, 329] width 260 height 13
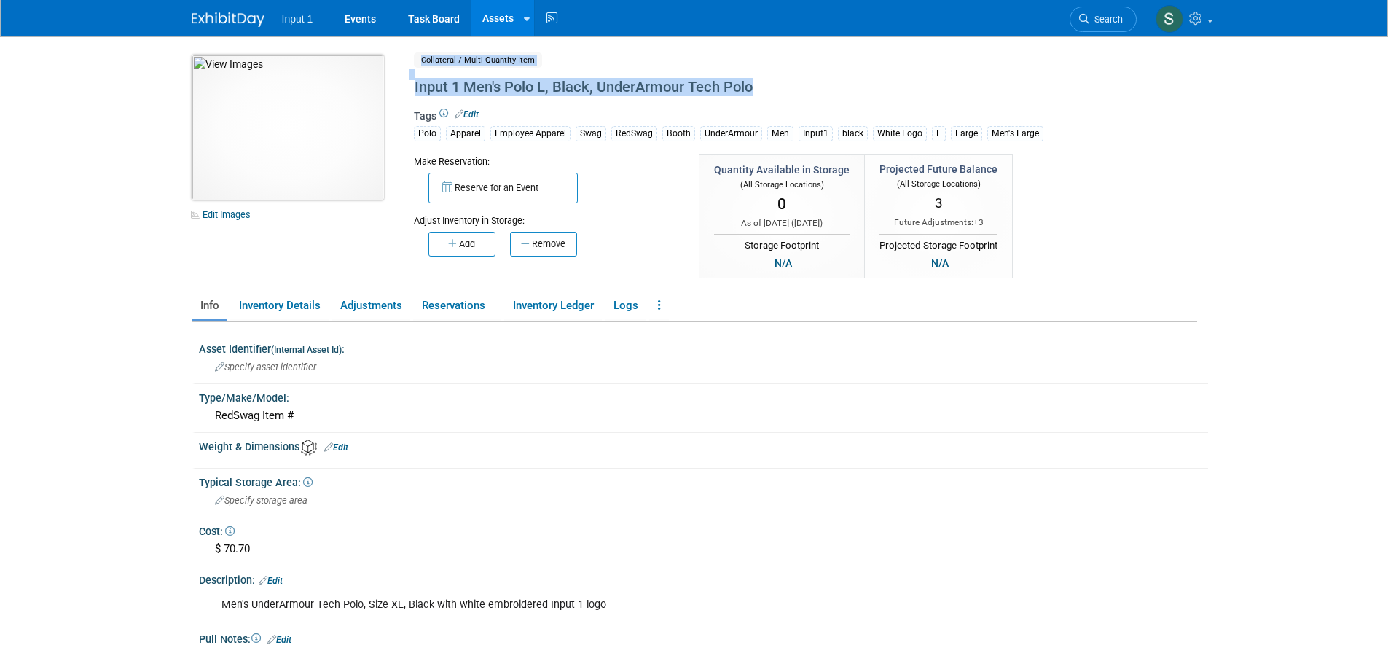
drag, startPoint x: 773, startPoint y: 83, endPoint x: 365, endPoint y: 97, distance: 408.1
click at [365, 97] on div "10049746-10726764-cc1727bc-2d32-4278-9247-67d205d41320.jpg Edit Images Collater…" at bounding box center [694, 168] width 1027 height 227
click at [782, 106] on div "Tags Edit Polo Apparel Employee Apparel Swag RedSwag Booth UnderArmour Men Inpu…" at bounding box center [745, 129] width 663 height 47
drag, startPoint x: 744, startPoint y: 90, endPoint x: 415, endPoint y: 93, distance: 328.5
click at [415, 93] on div "Input 1 Men's Polo L, Black, UnderArmour Tech Polo" at bounding box center [742, 87] width 667 height 26
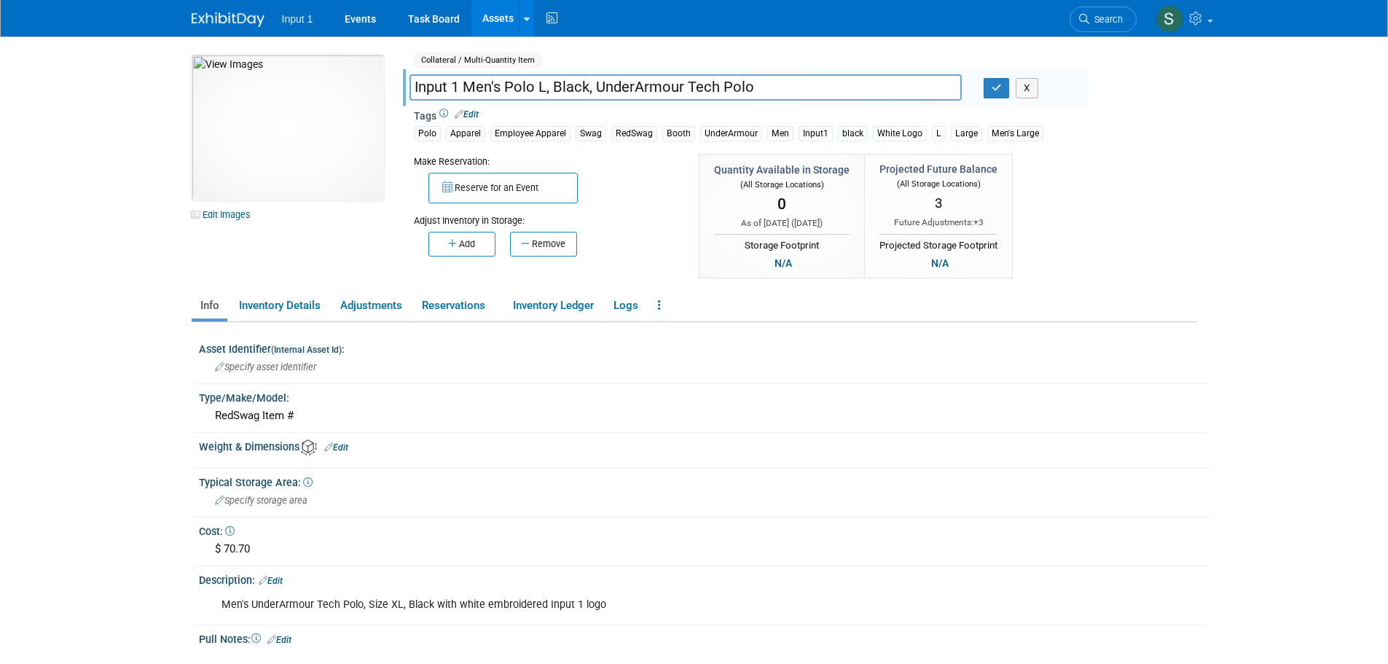
click at [500, 21] on link "Assets" at bounding box center [497, 18] width 53 height 36
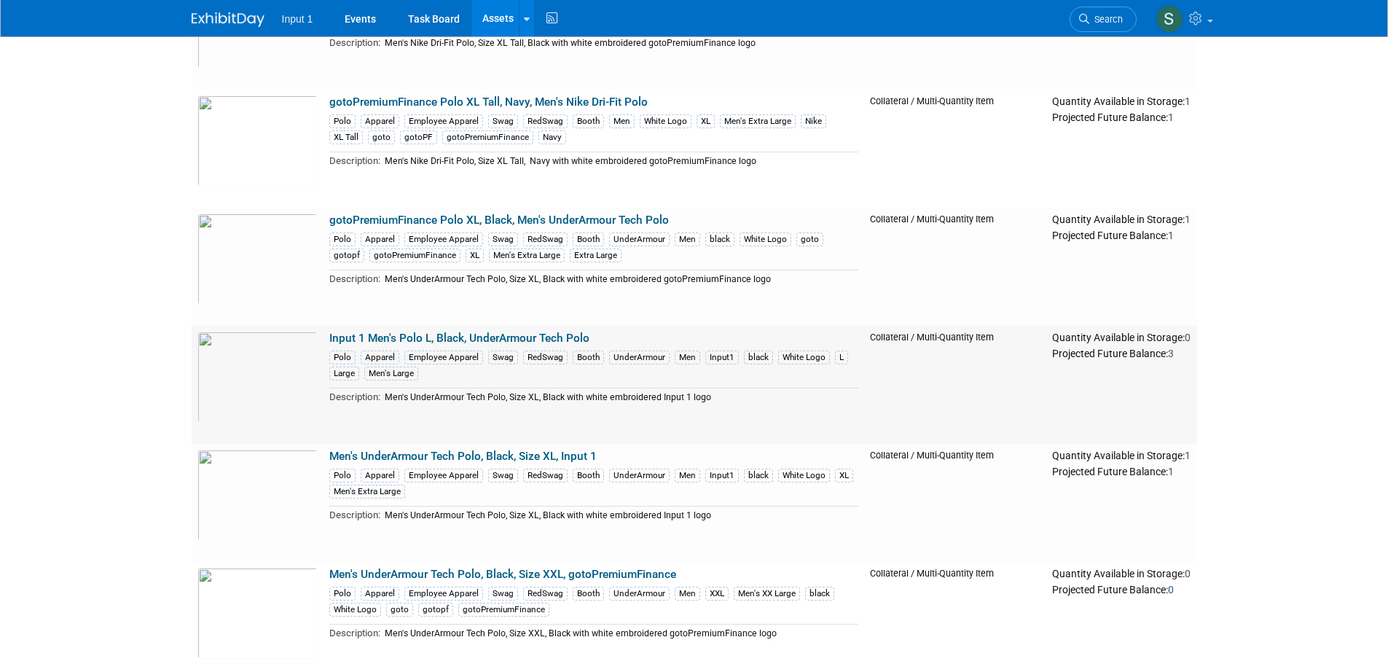
scroll to position [219, 0]
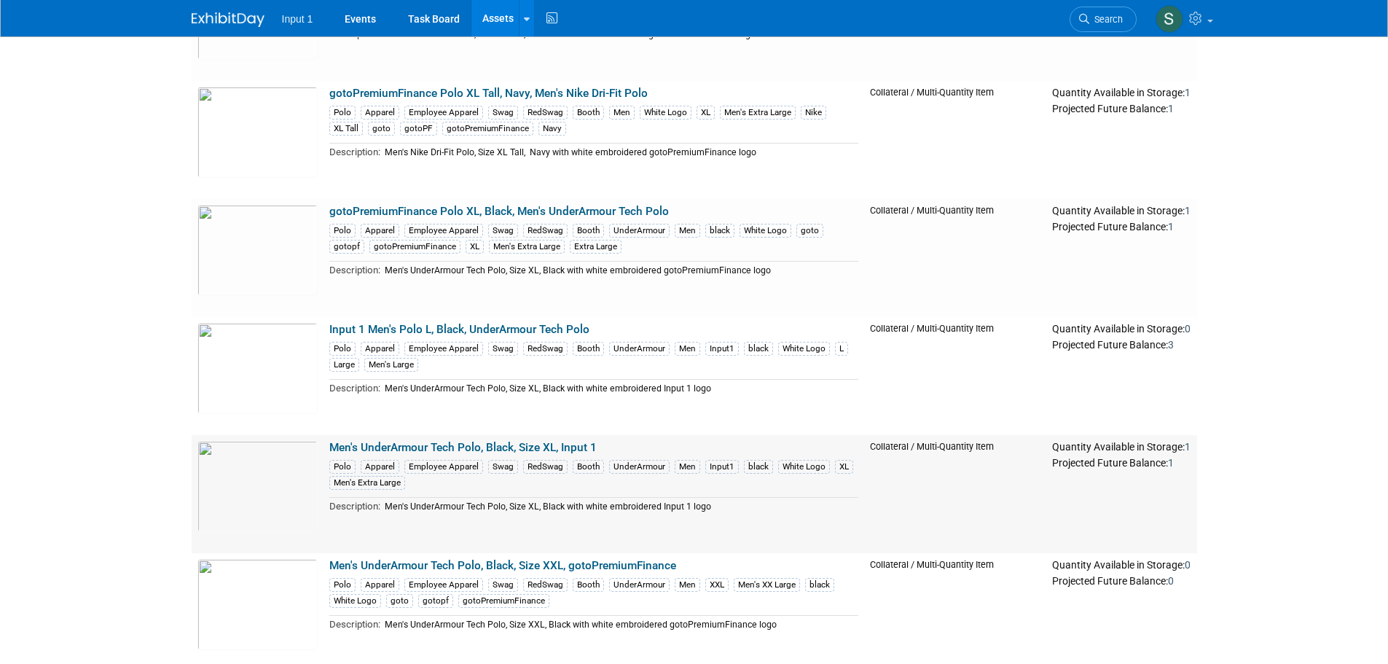
click at [556, 446] on link "Men's UnderArmour Tech Polo, Black, Size XL, Input 1" at bounding box center [462, 447] width 267 height 13
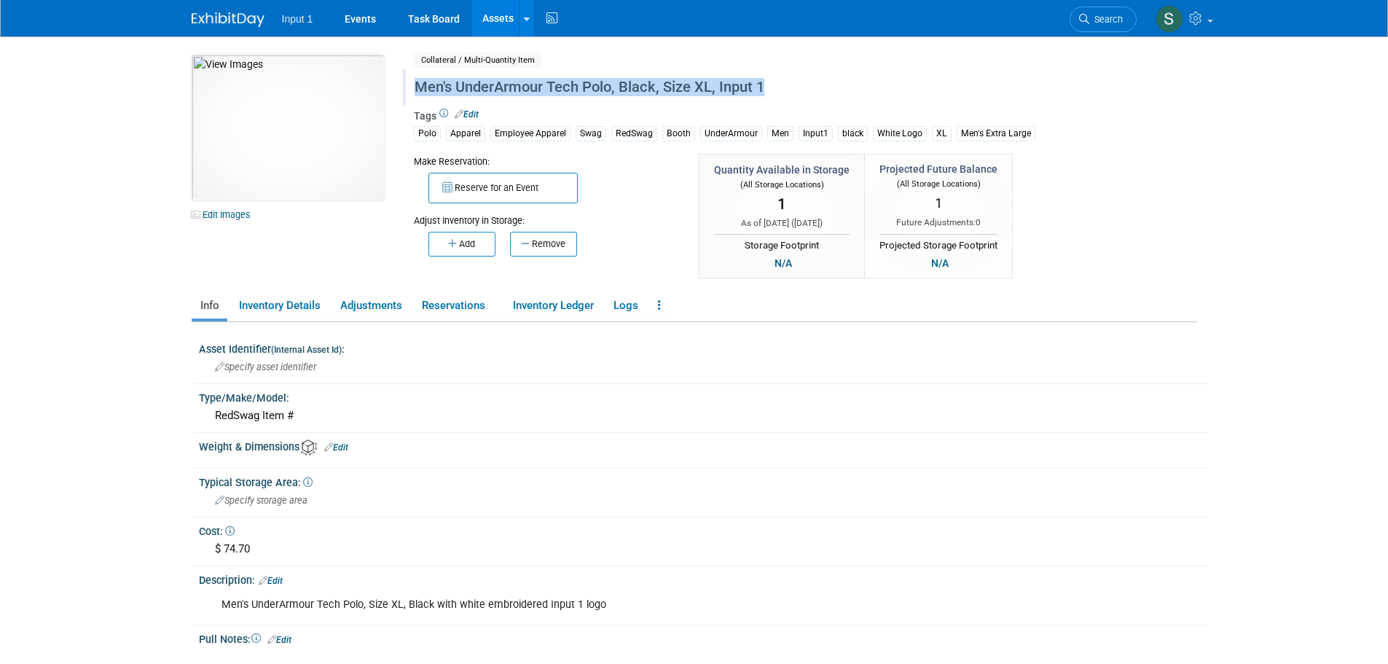
drag, startPoint x: 771, startPoint y: 84, endPoint x: 412, endPoint y: 86, distance: 359.8
click at [412, 86] on div "Men's UnderArmour Tech Polo, Black, Size XL, Input 1" at bounding box center [742, 87] width 667 height 26
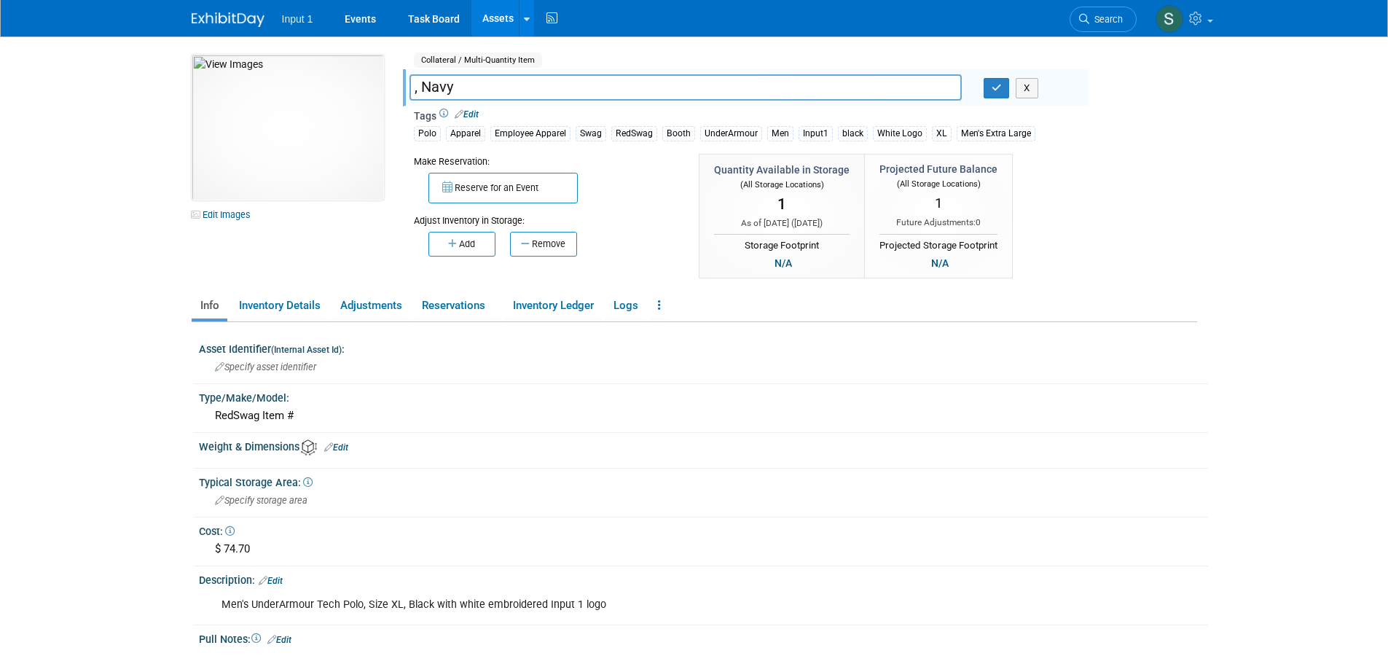
type input "Men's UnderArmour Tech Polo, Black, Size XL, Input 1"
click at [507, 80] on input "Men's UnderArmour Tech Polo, Black, Size XL, Input 1" at bounding box center [685, 86] width 552 height 25
click at [456, 85] on input "Men's UnderArmour Tech Polo, Black, Size XL, Input 1" at bounding box center [685, 86] width 552 height 25
click at [437, 17] on link "Task Board" at bounding box center [434, 18] width 74 height 36
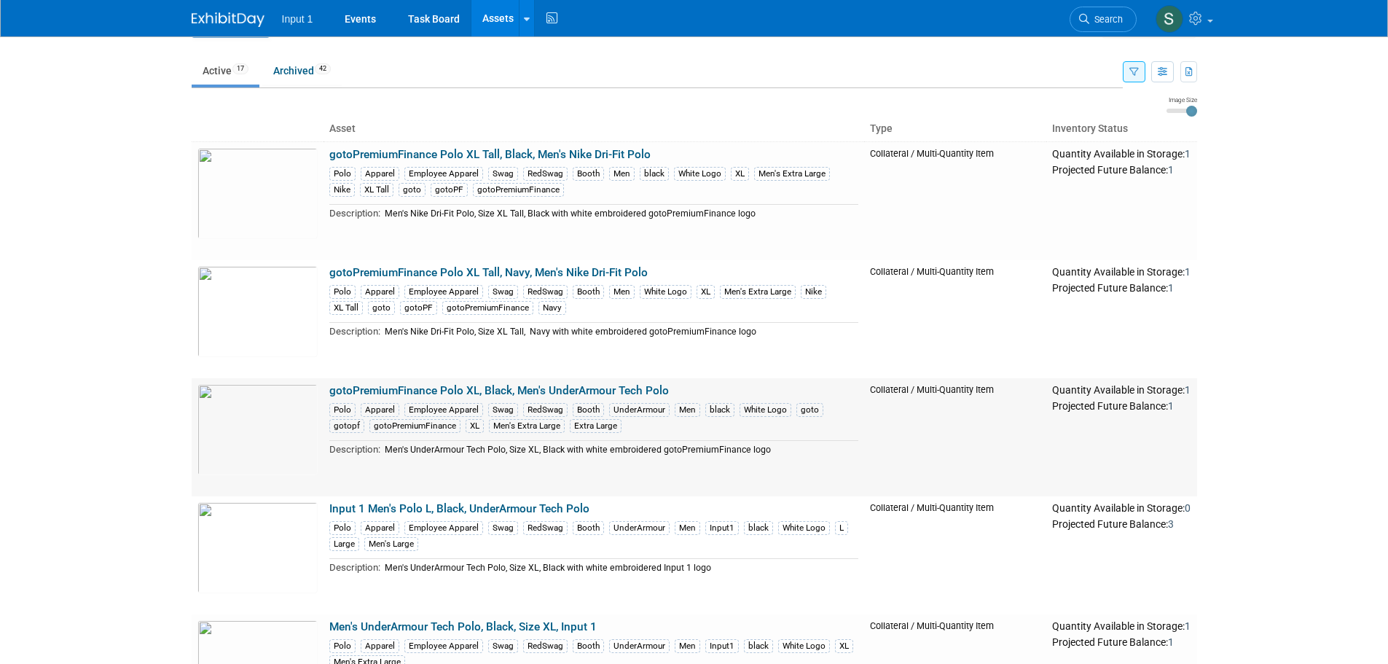
scroll to position [291, 0]
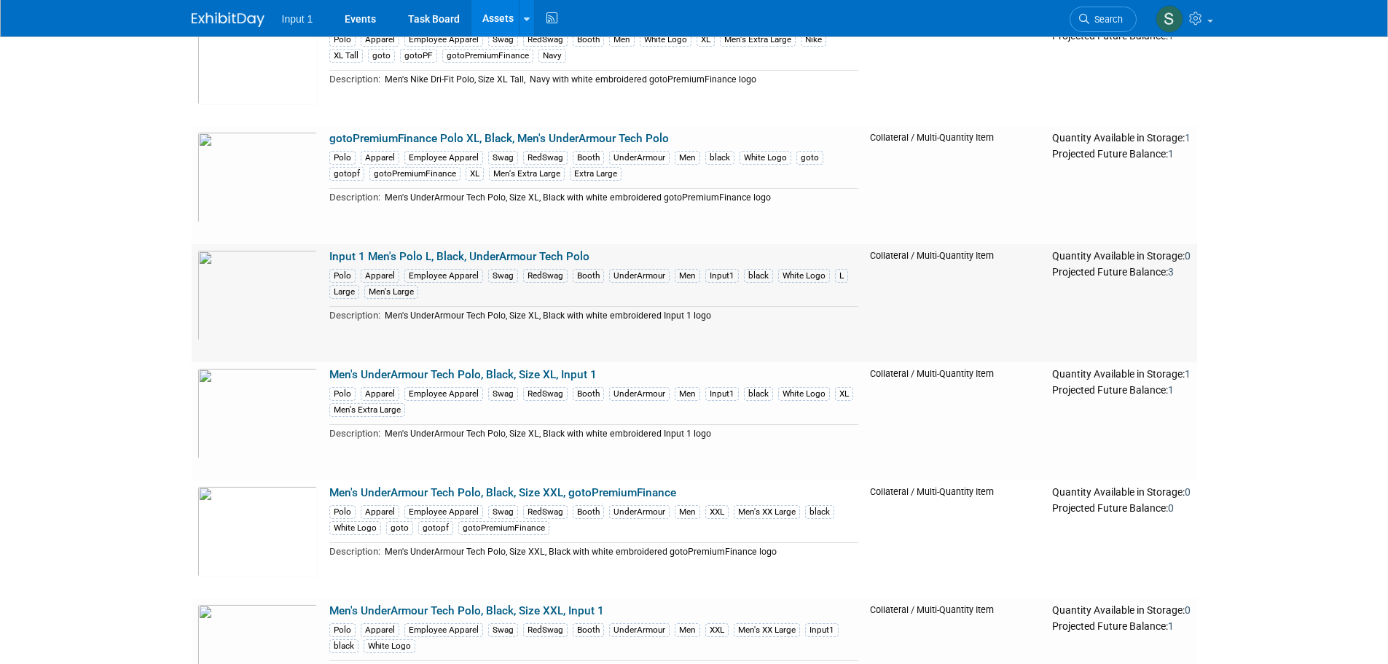
drag, startPoint x: 626, startPoint y: 251, endPoint x: 330, endPoint y: 260, distance: 295.9
click at [330, 260] on td "Input 1 Men's Polo L, Black, UnderArmour Tech Polo Polo Apparel Employee Appare…" at bounding box center [593, 303] width 541 height 118
copy link "Input 1 Men's Polo L, Black, UnderArmour Tech Polo"
drag, startPoint x: 602, startPoint y: 374, endPoint x: 330, endPoint y: 374, distance: 272.4
click at [330, 374] on td "Men's UnderArmour Tech Polo, Black, Size XL, Input 1 Polo Apparel Employee Appa…" at bounding box center [593, 421] width 541 height 118
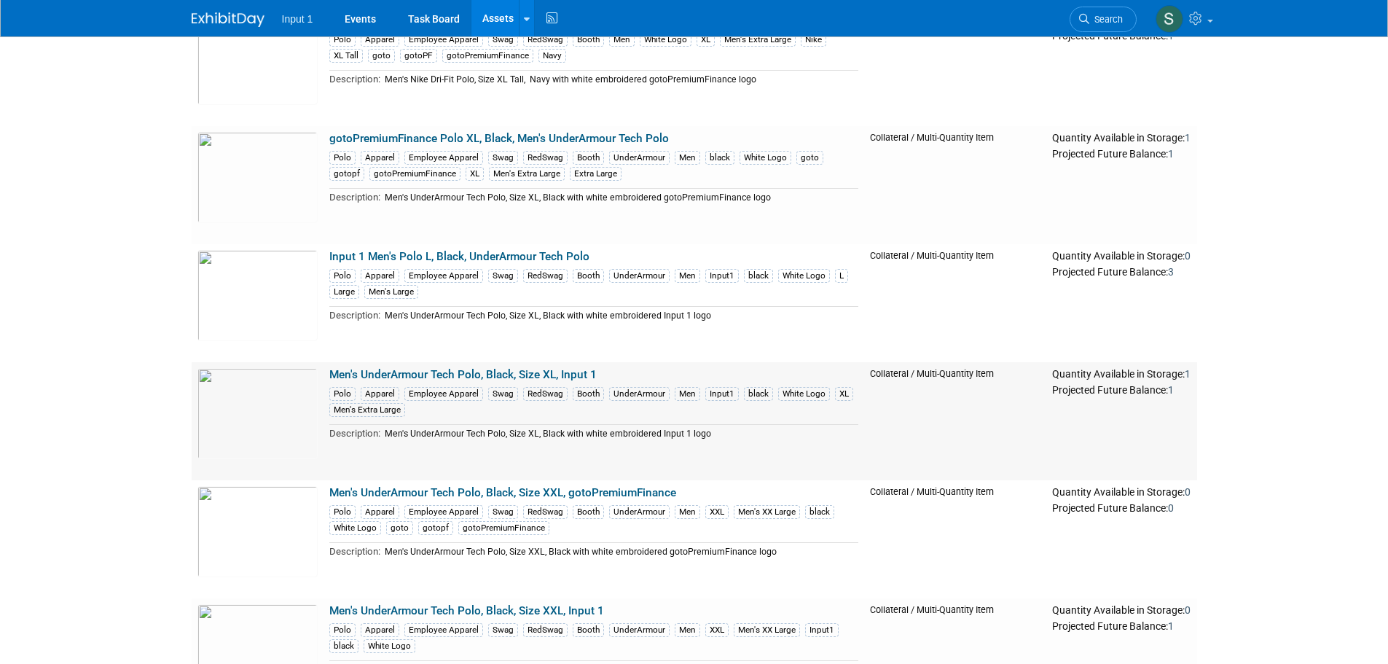
click at [414, 375] on link "Men's UnderArmour Tech Polo, Black, Size XL, Input 1" at bounding box center [462, 374] width 267 height 13
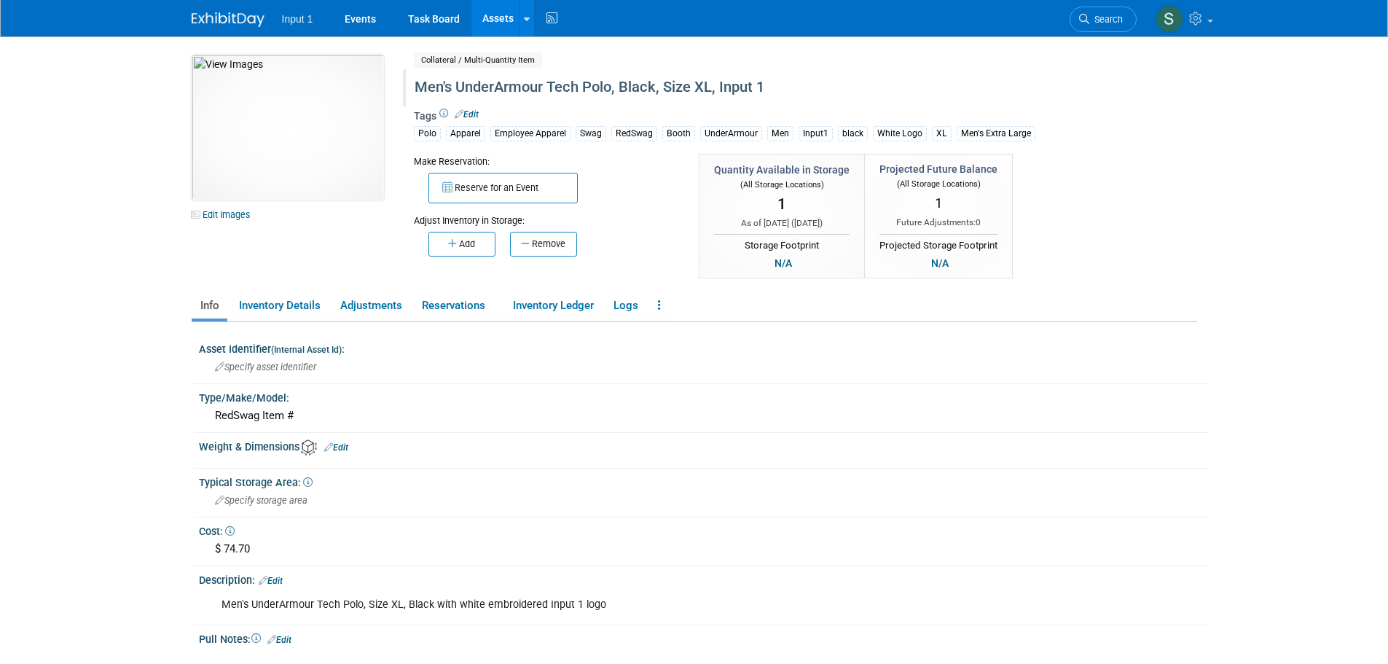
click at [639, 95] on div "Men's UnderArmour Tech Polo, Black, Size XL, Input 1" at bounding box center [742, 87] width 667 height 26
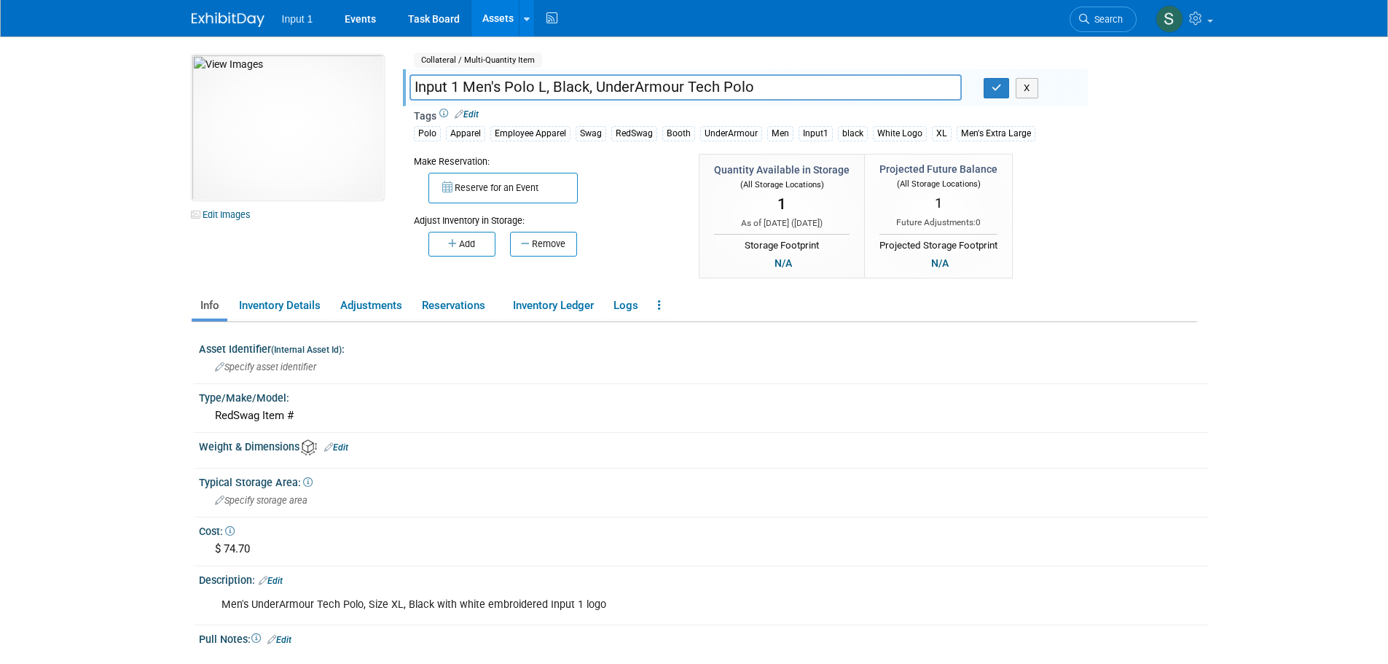
click at [537, 88] on input "Input 1 Men's Polo L, Black, UnderArmour Tech Polo" at bounding box center [685, 86] width 552 height 25
type input "Input 1 Men's Polo XL, Black, UnderArmour Tech Polo"
click at [999, 92] on icon "button" at bounding box center [996, 87] width 10 height 9
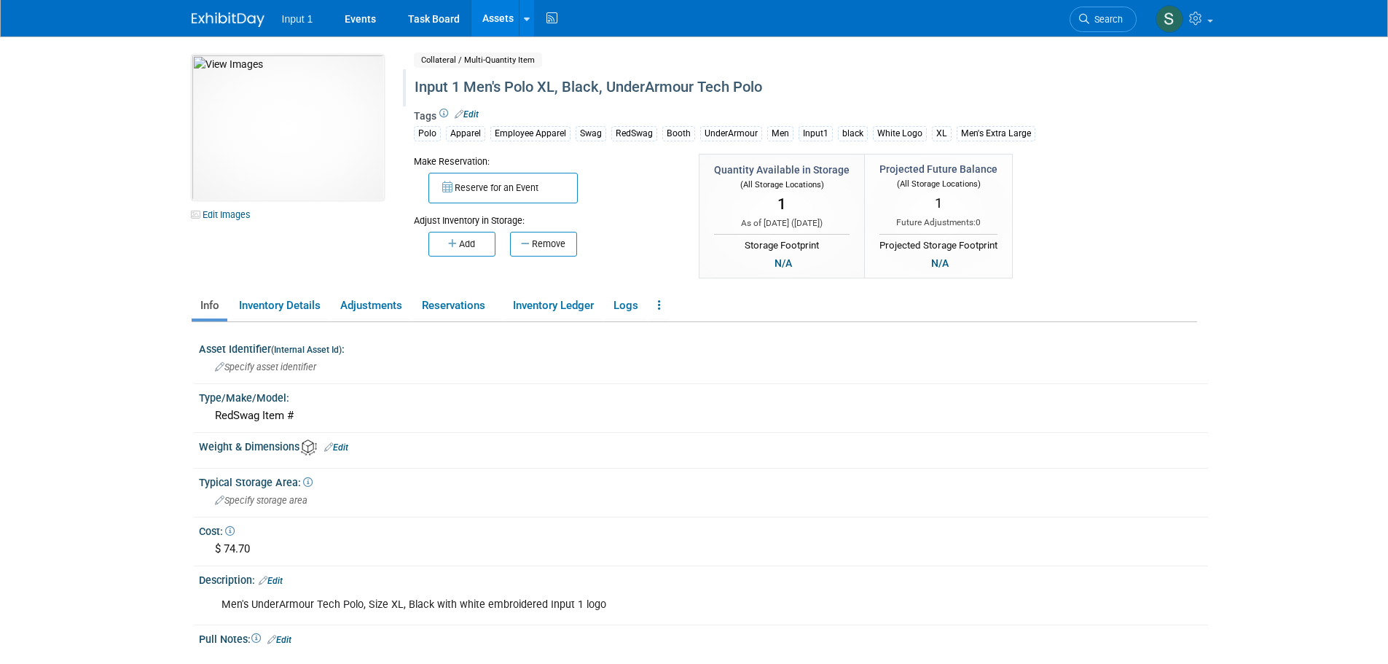
click at [487, 20] on link "Assets" at bounding box center [497, 18] width 53 height 36
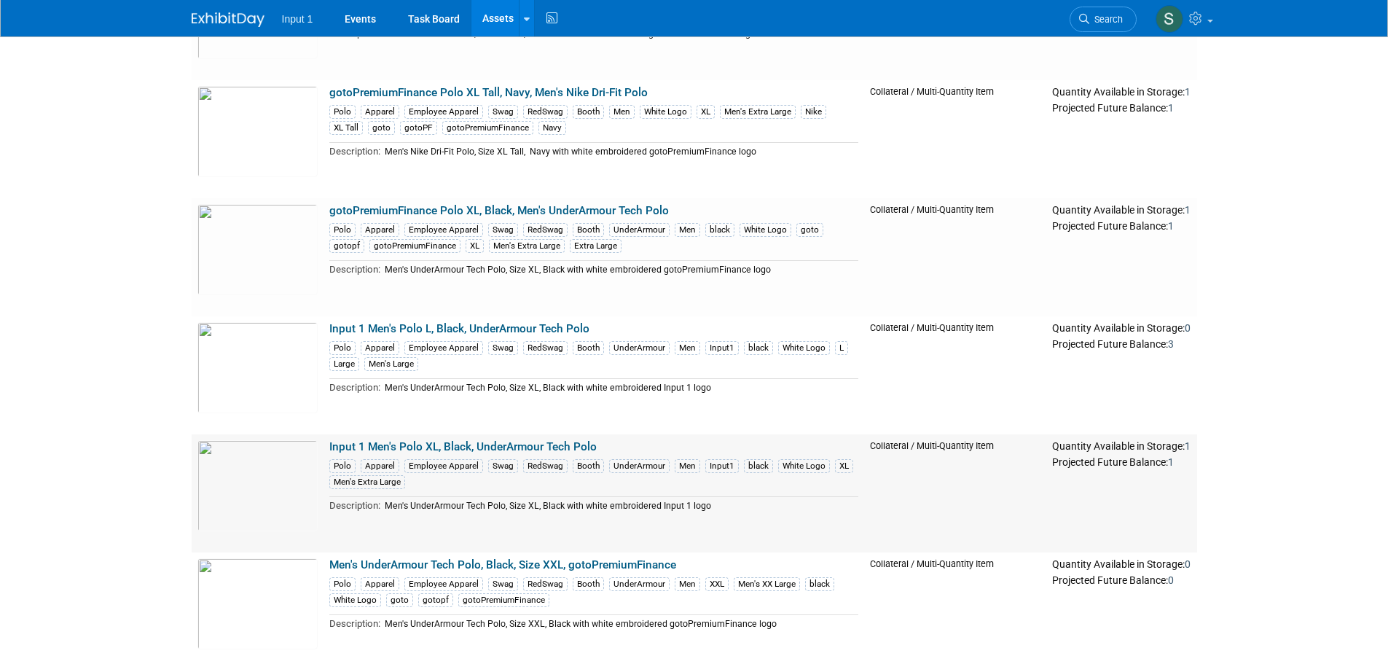
scroll to position [291, 0]
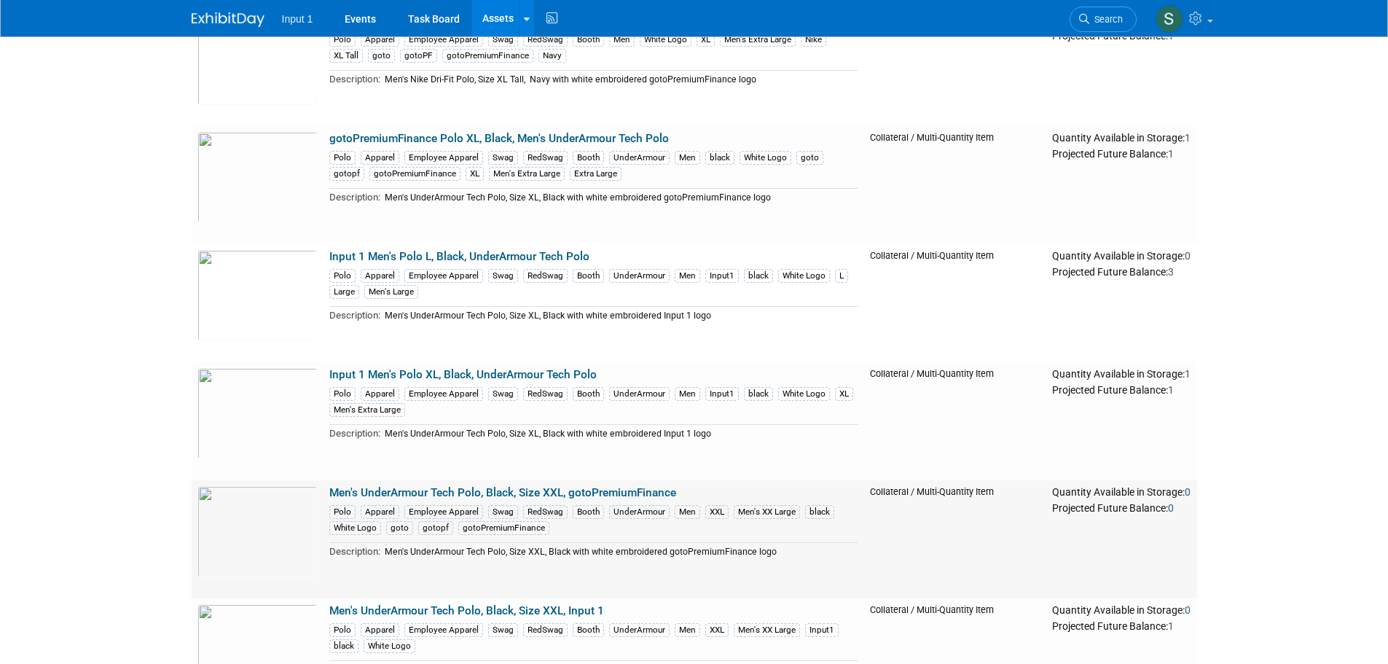
click at [463, 488] on link "Men's UnderArmour Tech Polo, Black, Size XXL, gotoPremiumFinance" at bounding box center [502, 492] width 347 height 13
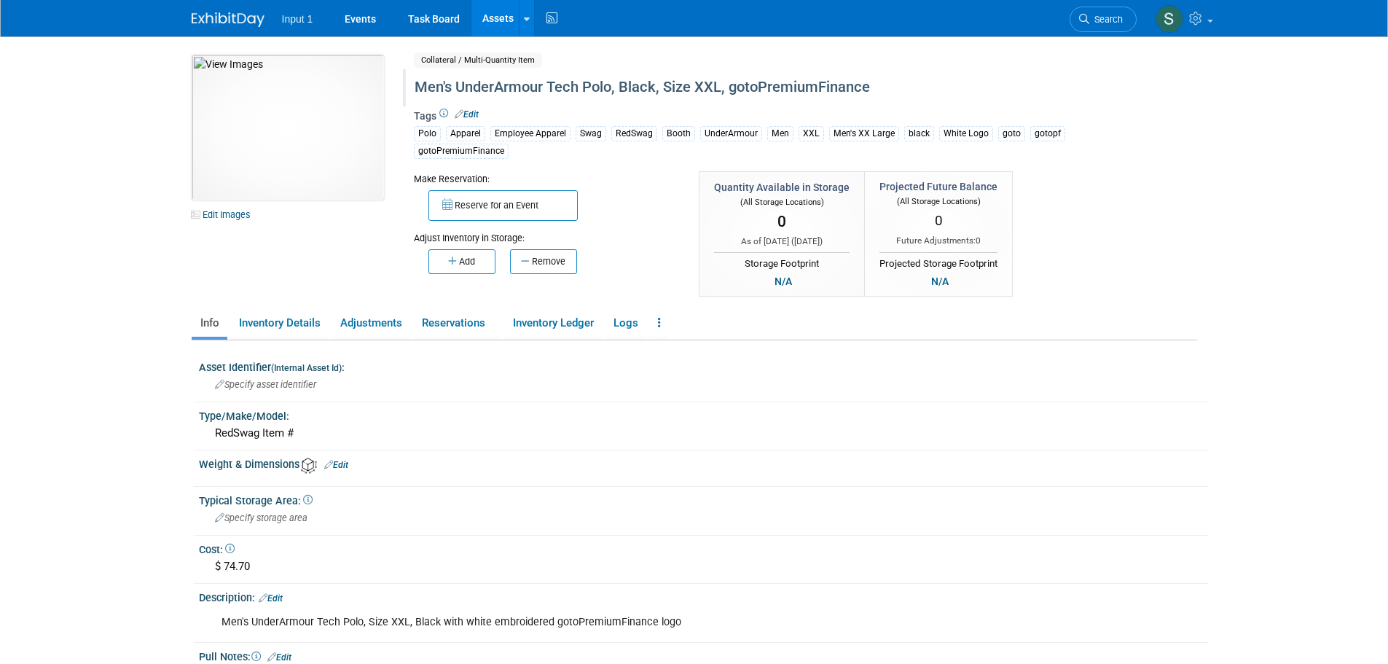
click at [464, 86] on div "Men's UnderArmour Tech Polo, Black, Size XXL, gotoPremiumFinance" at bounding box center [742, 87] width 667 height 26
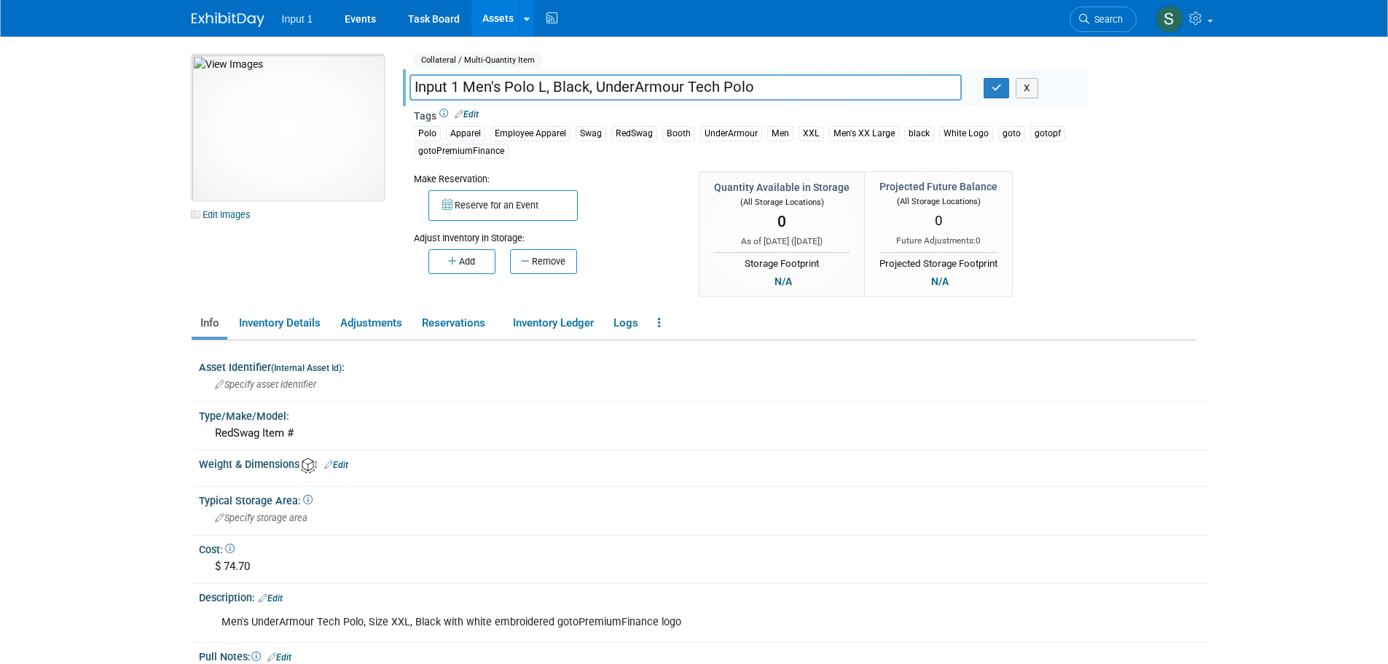
drag, startPoint x: 458, startPoint y: 87, endPoint x: 375, endPoint y: 98, distance: 83.7
click at [375, 98] on div "10049746-10727895-05ddb7e8-2699-4ef9-859c-4374c9f596c0.jpg Edit Images Collater…" at bounding box center [694, 177] width 1027 height 244
type input "gotoPremiu Men's Polo L, Black, UnderArmour Tech Polo"
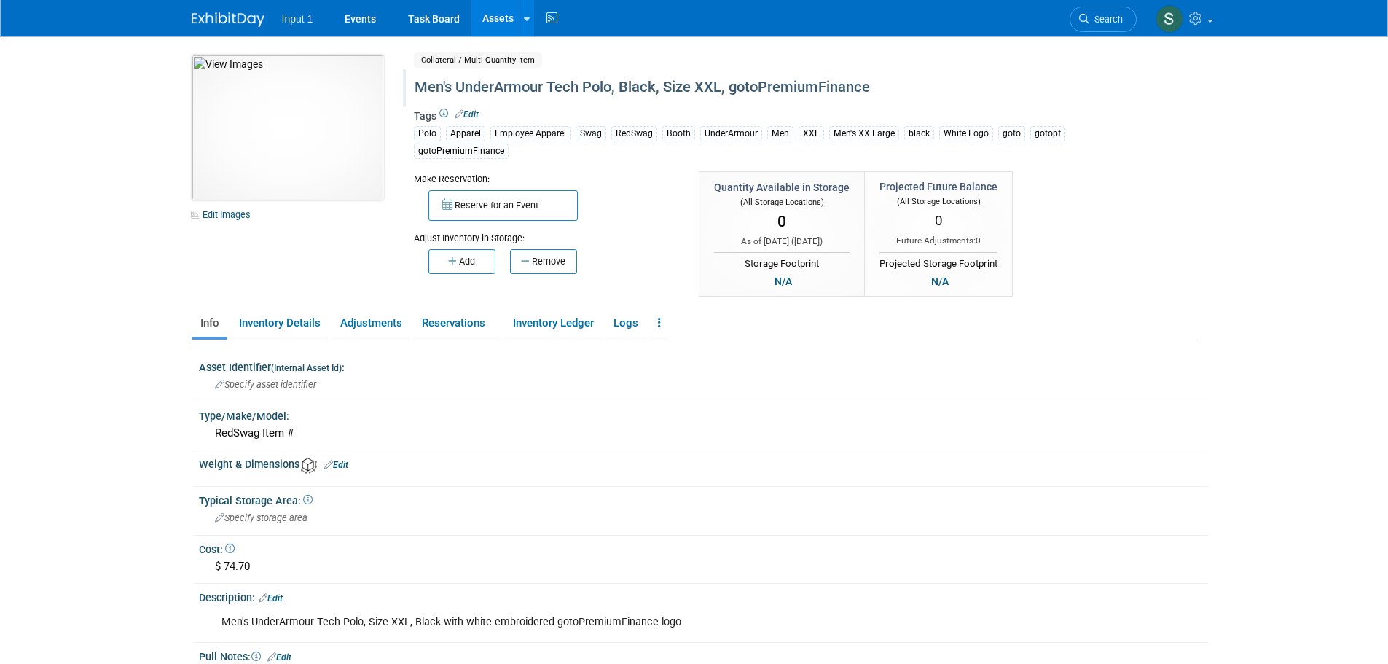
click at [548, 86] on div "Men's UnderArmour Tech Polo, Black, Size XXL, gotoPremiumFinance" at bounding box center [742, 87] width 667 height 26
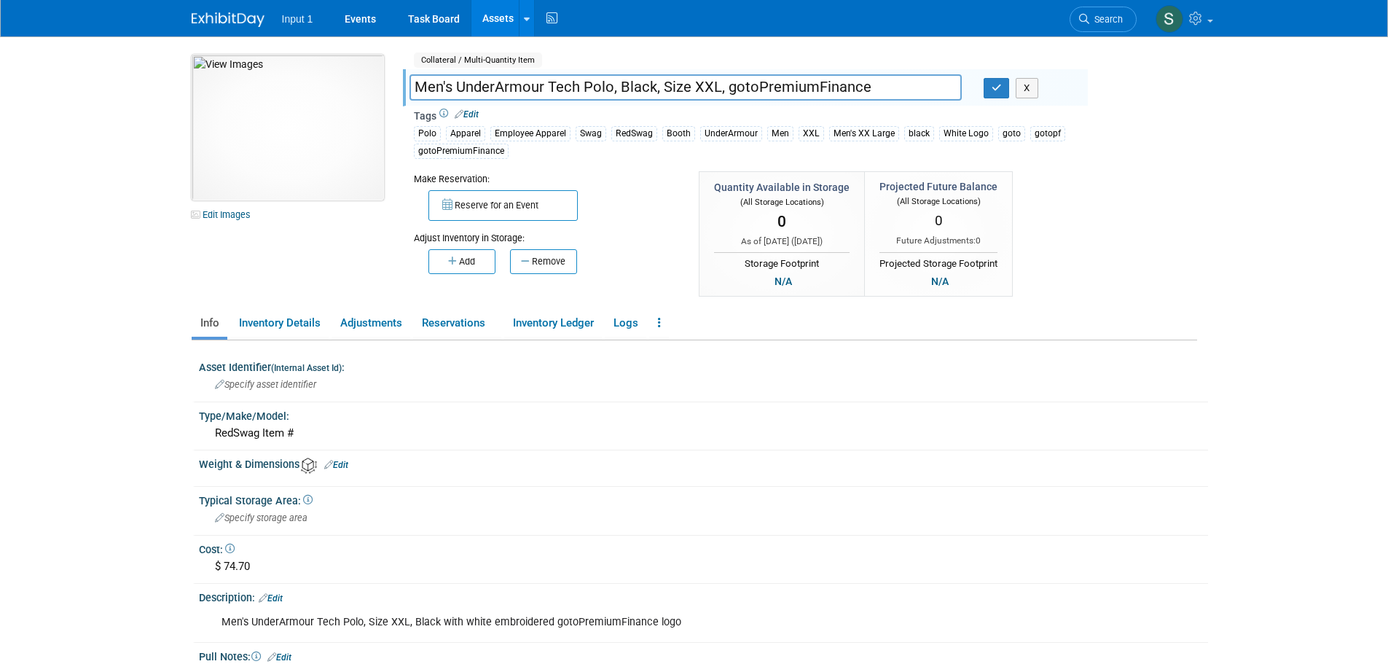
drag, startPoint x: 658, startPoint y: 87, endPoint x: 352, endPoint y: 103, distance: 307.1
click at [352, 103] on div "10049746-10727895-05ddb7e8-2699-4ef9-859c-4374c9f596c0.jpg Edit Images Collater…" at bounding box center [694, 177] width 1027 height 244
click at [414, 88] on input "Men's UnderArmour Tech Polo, Black, Size XXL, gotoPremiumFinance" at bounding box center [685, 86] width 552 height 25
click at [428, 87] on input "Men's UnderArmour Tech Polo, Black, Size XXL, gotoPremiumFinance" at bounding box center [685, 86] width 552 height 25
click at [417, 84] on input "Men's UnderArmour Tech Polo, Black, Size XXL, gotoPremiumFinance" at bounding box center [685, 86] width 552 height 25
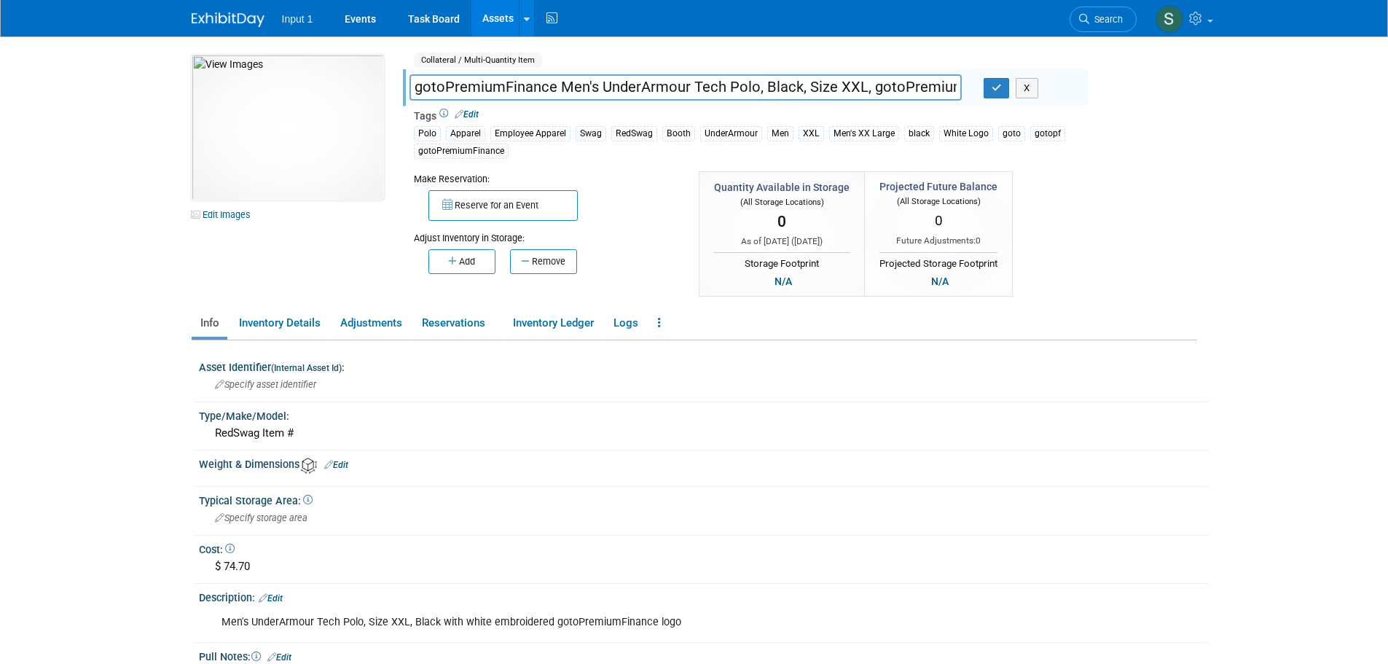
click at [599, 90] on input "gotoPremiumFinance Men's UnderArmour Tech Polo, Black, Size XXL, gotoPremiumFin…" at bounding box center [685, 86] width 552 height 25
drag, startPoint x: 865, startPoint y: 88, endPoint x: 1024, endPoint y: 108, distance: 160.7
click at [1024, 108] on div "Collateral / Multi-Quantity Item Shared Men's UnderArmour Tech Polo, Black, Siz…" at bounding box center [745, 177] width 663 height 244
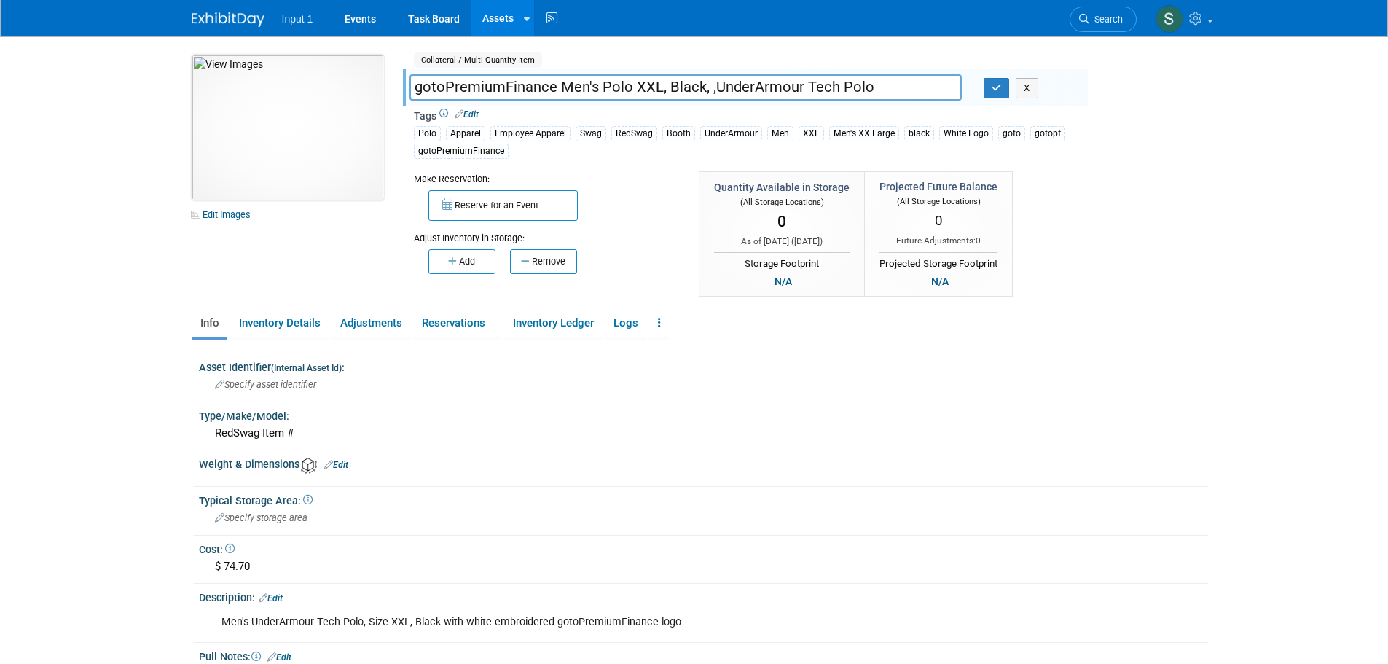
click at [711, 90] on input "gotoPremiumFinance Men's Polo XXL, Black, ,UnderArmour Tech Polo" at bounding box center [685, 86] width 552 height 25
type input "gotoPremiumFinance Men's Polo XXL, Black, UnderArmour Tech Polo"
click at [997, 86] on icon "button" at bounding box center [996, 87] width 10 height 9
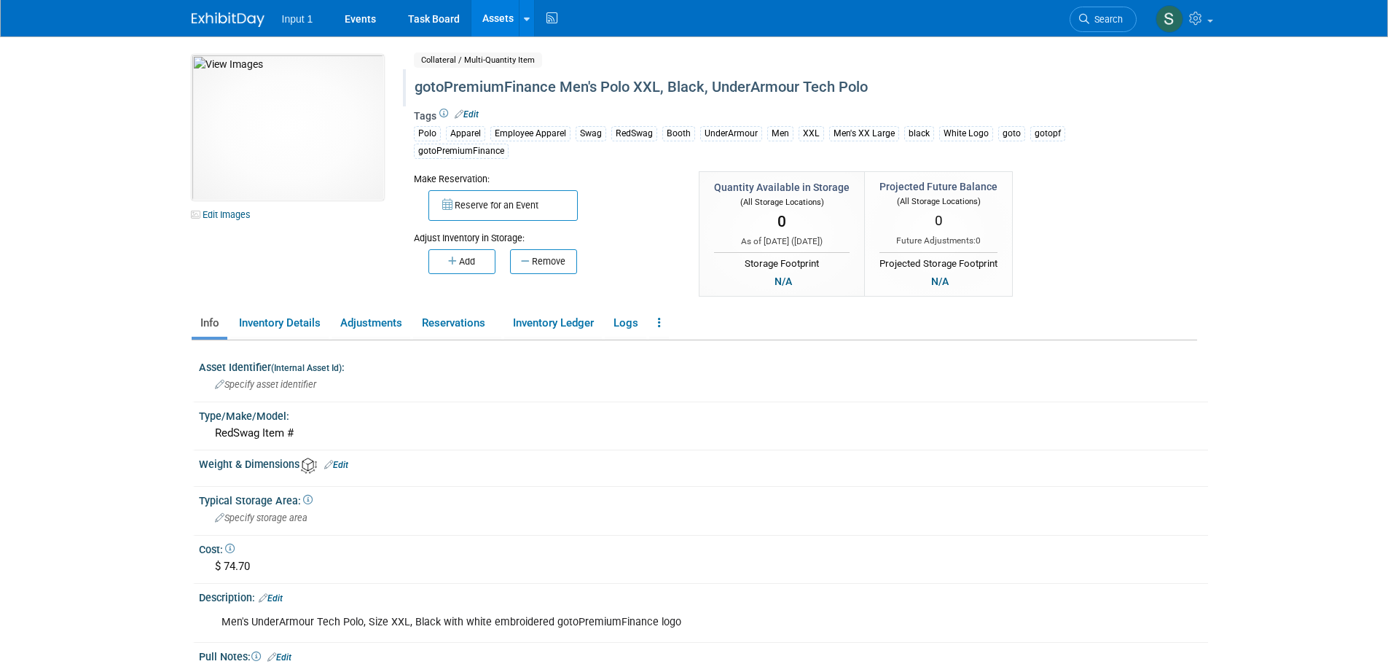
click at [502, 12] on link "Assets" at bounding box center [497, 18] width 53 height 36
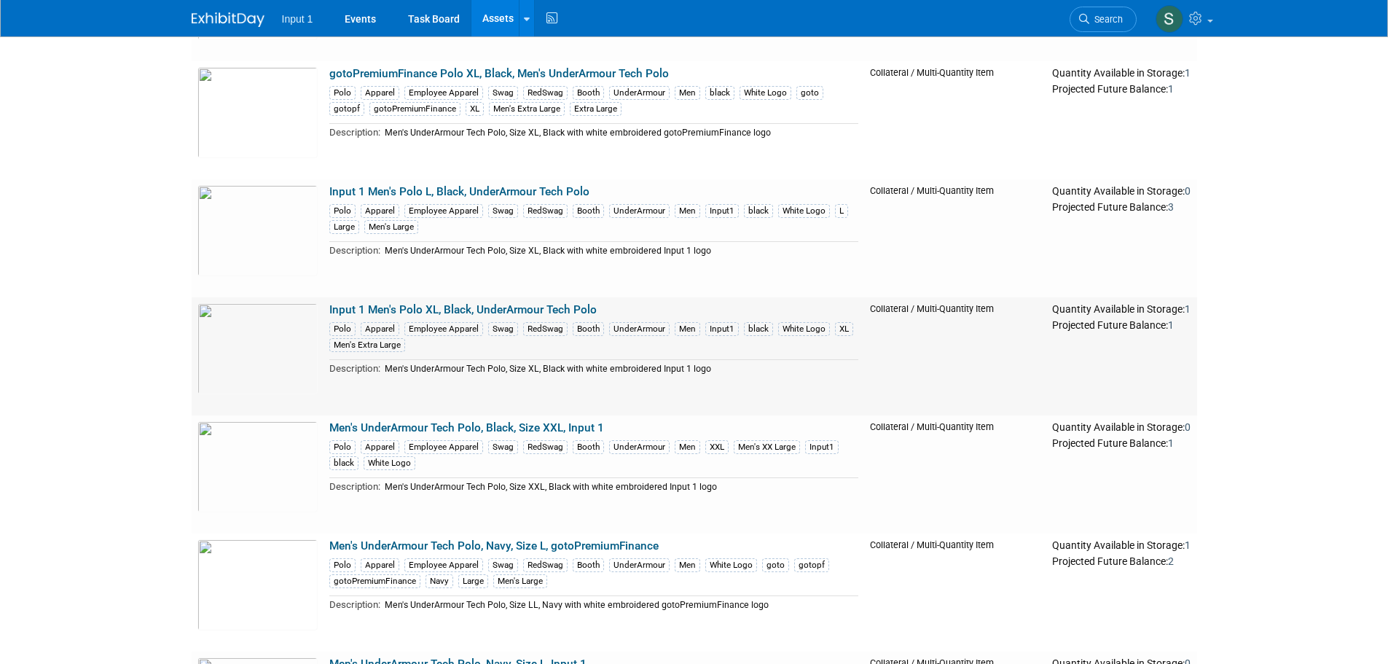
scroll to position [510, 0]
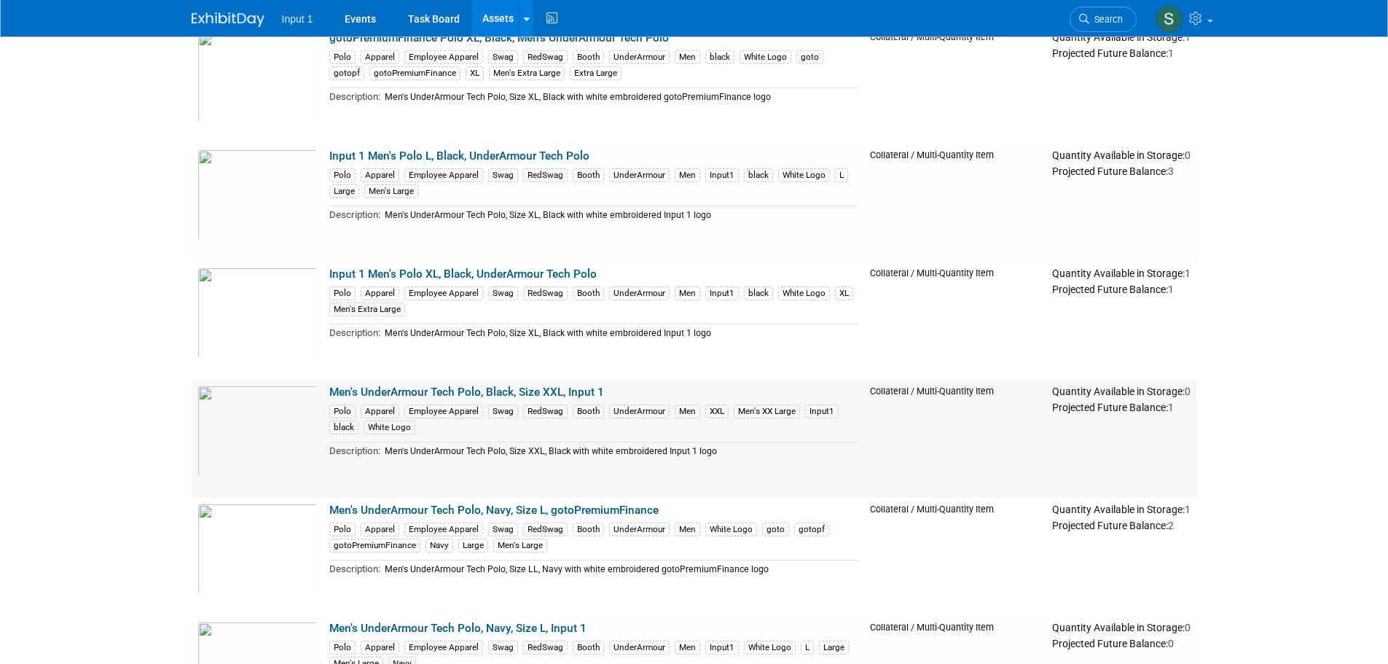
click at [476, 390] on link "Men's UnderArmour Tech Polo, Black, Size XXL, Input 1" at bounding box center [466, 391] width 275 height 13
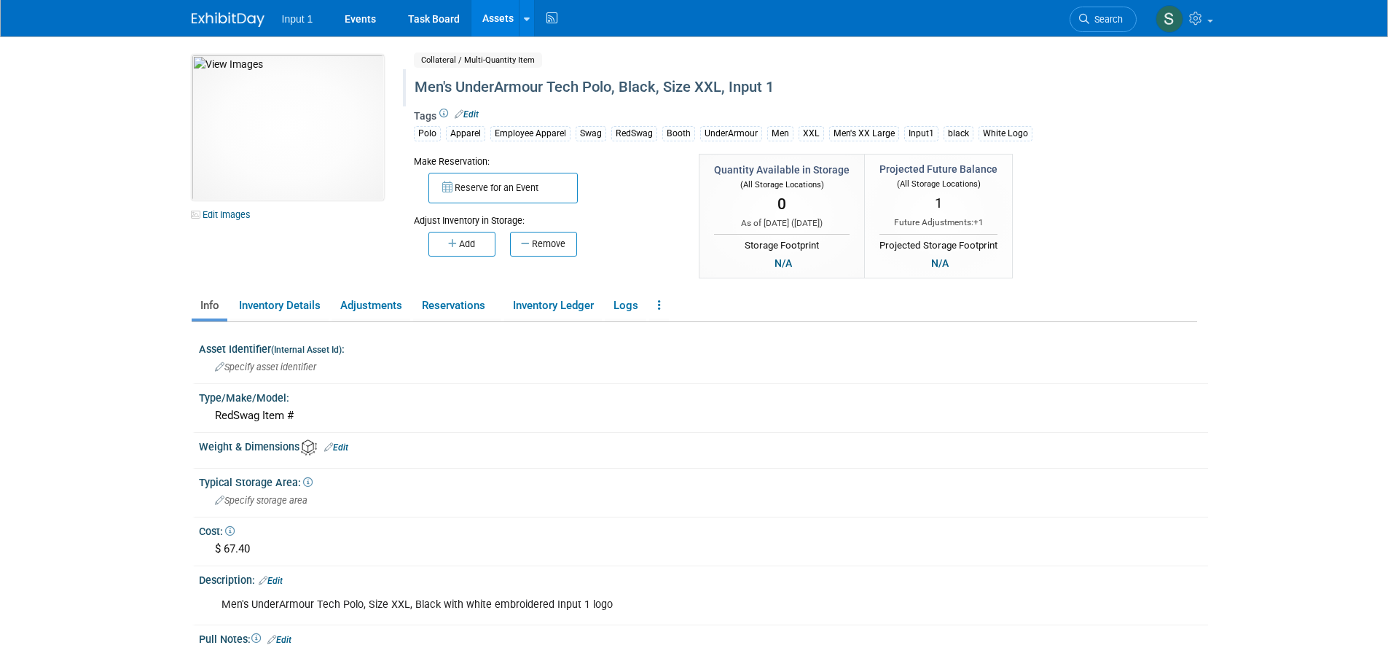
click at [412, 90] on div "Men's UnderArmour Tech Polo, Black, Size XXL, Input 1" at bounding box center [742, 87] width 667 height 26
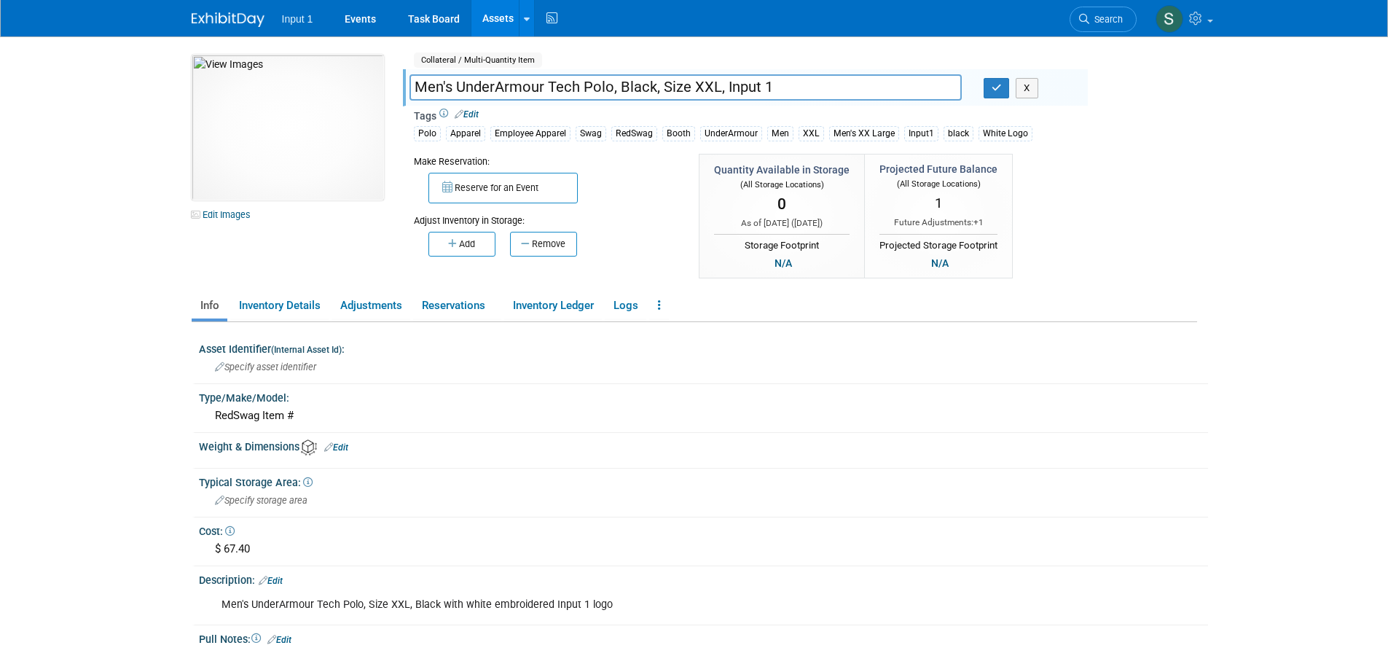
click at [414, 84] on input "Men's UnderArmour Tech Polo, Black, Size XXL, Input 1" at bounding box center [685, 86] width 552 height 25
click at [508, 88] on input "Input 1 Men's UnderArmour Tech Polo, Black, Size XXL, Input 1" at bounding box center [685, 86] width 552 height 25
drag, startPoint x: 771, startPoint y: 87, endPoint x: 997, endPoint y: 95, distance: 226.7
click at [997, 95] on div "Input 1 Men's Polo XXL, Black, ,UnderArmour Tech Polo, Black, Size XXL, Input 1…" at bounding box center [742, 89] width 689 height 22
type input "Input 1 Men's Polo XXL, Black, ,UnderArmour Tech Polo"
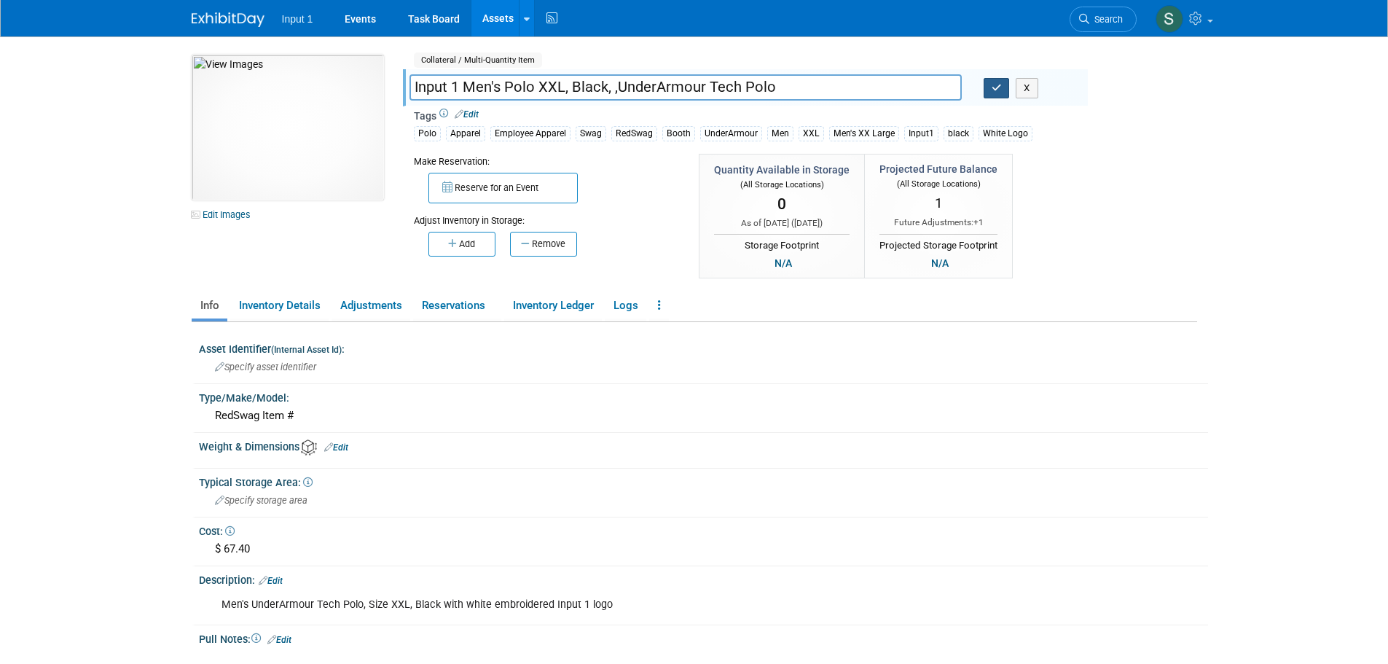
click at [996, 89] on icon "button" at bounding box center [996, 87] width 10 height 9
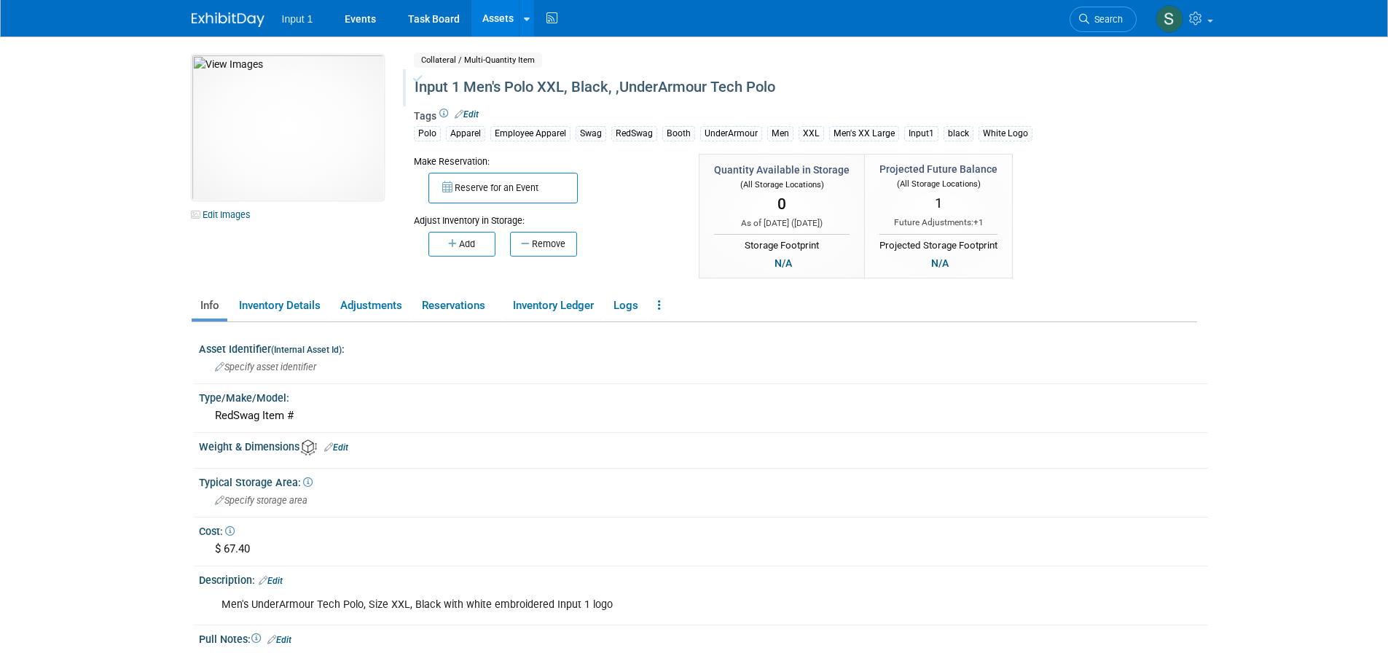
drag, startPoint x: 492, startPoint y: 9, endPoint x: 497, endPoint y: 25, distance: 16.8
click at [492, 9] on link "Assets" at bounding box center [497, 18] width 53 height 36
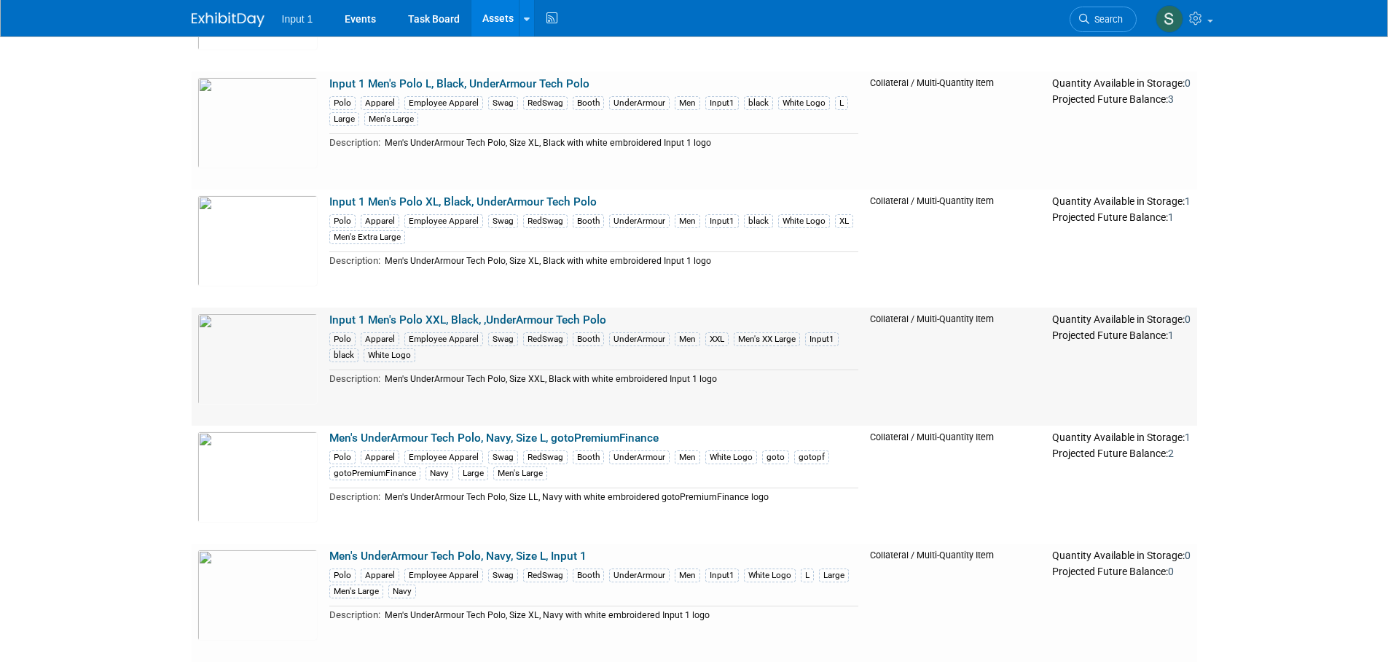
scroll to position [583, 0]
click at [452, 438] on link "Men's UnderArmour Tech Polo, Navy, Size L, gotoPremiumFinance" at bounding box center [493, 436] width 329 height 13
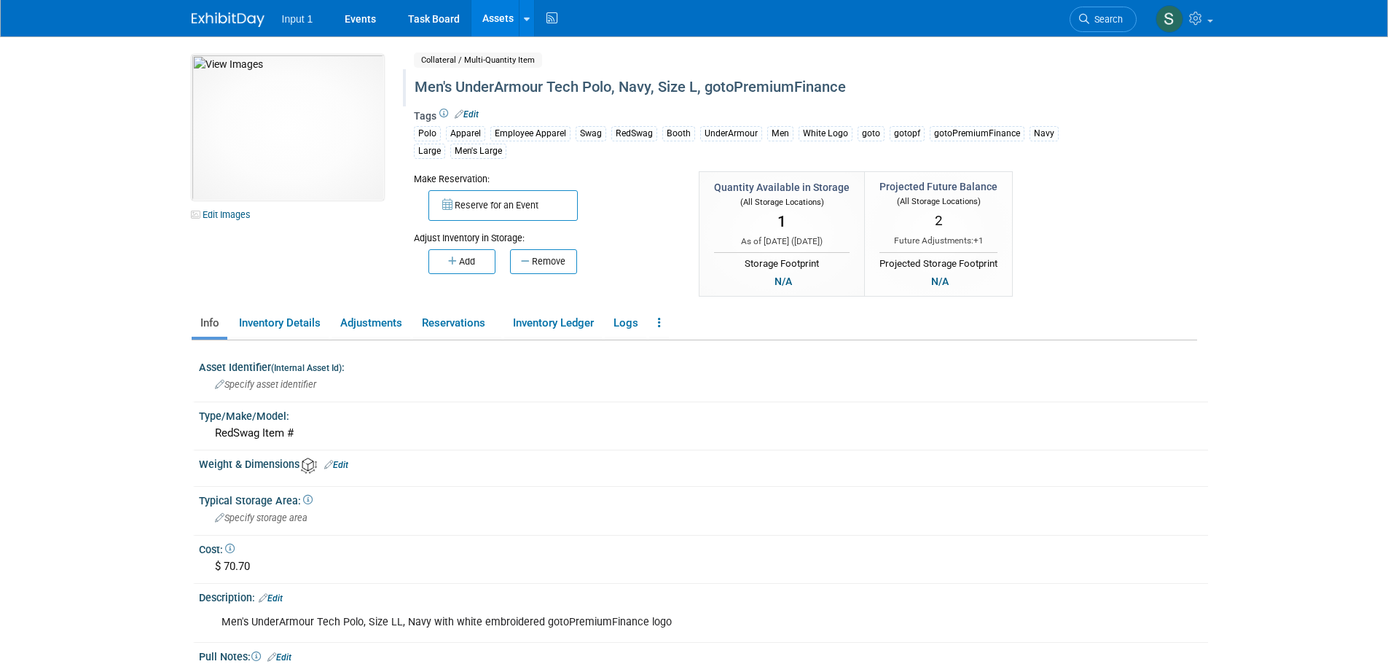
click at [420, 82] on div "Men's UnderArmour Tech Polo, Navy, Size L, gotoPremiumFinance" at bounding box center [742, 87] width 667 height 26
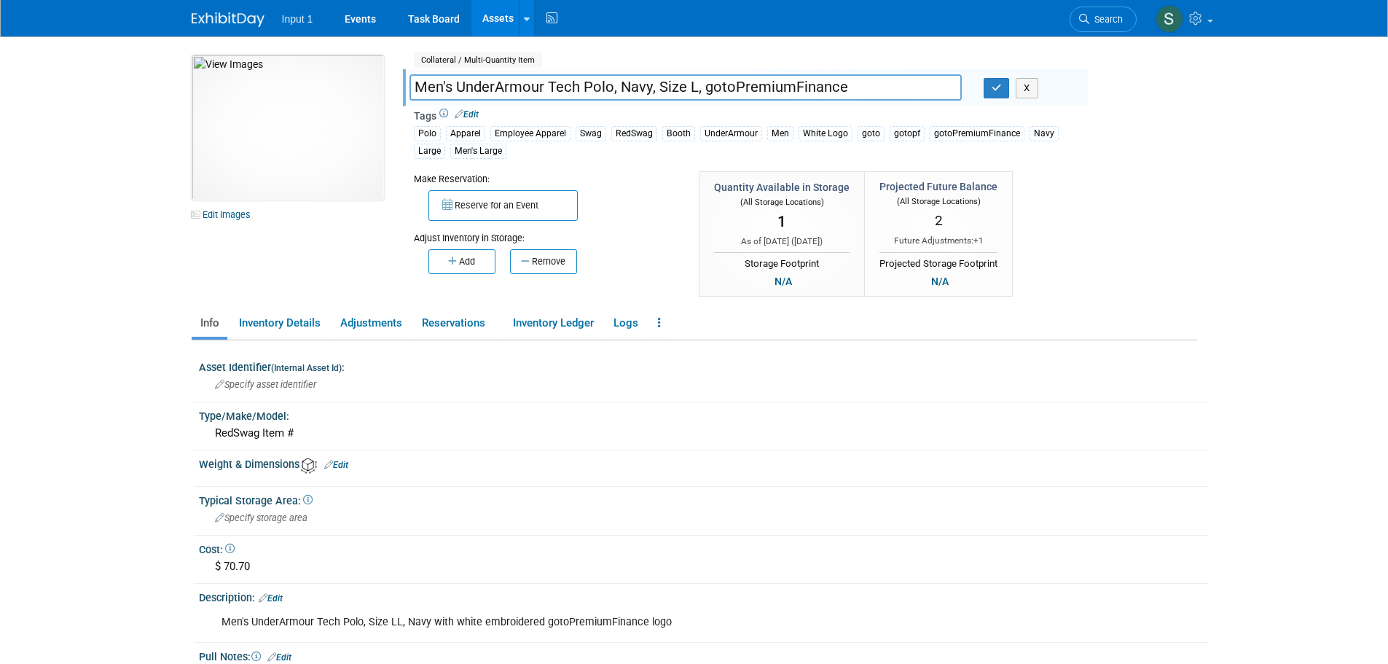
click at [418, 84] on input "Men's UnderArmour Tech Polo, Navy, Size L, gotoPremiumFinance" at bounding box center [685, 86] width 552 height 25
click at [600, 84] on input "gotoPremiumFinance Men's UnderArmour Tech Polo, Navy, Size L, gotoPremiumFinance" at bounding box center [685, 86] width 552 height 25
drag, startPoint x: 840, startPoint y: 88, endPoint x: 1099, endPoint y: 107, distance: 260.0
click at [1099, 107] on div "10049746-10728739-ff8d9399-4679-4acd-97c5-0610a8816d11.jpg Edit Images Collater…" at bounding box center [694, 177] width 1027 height 244
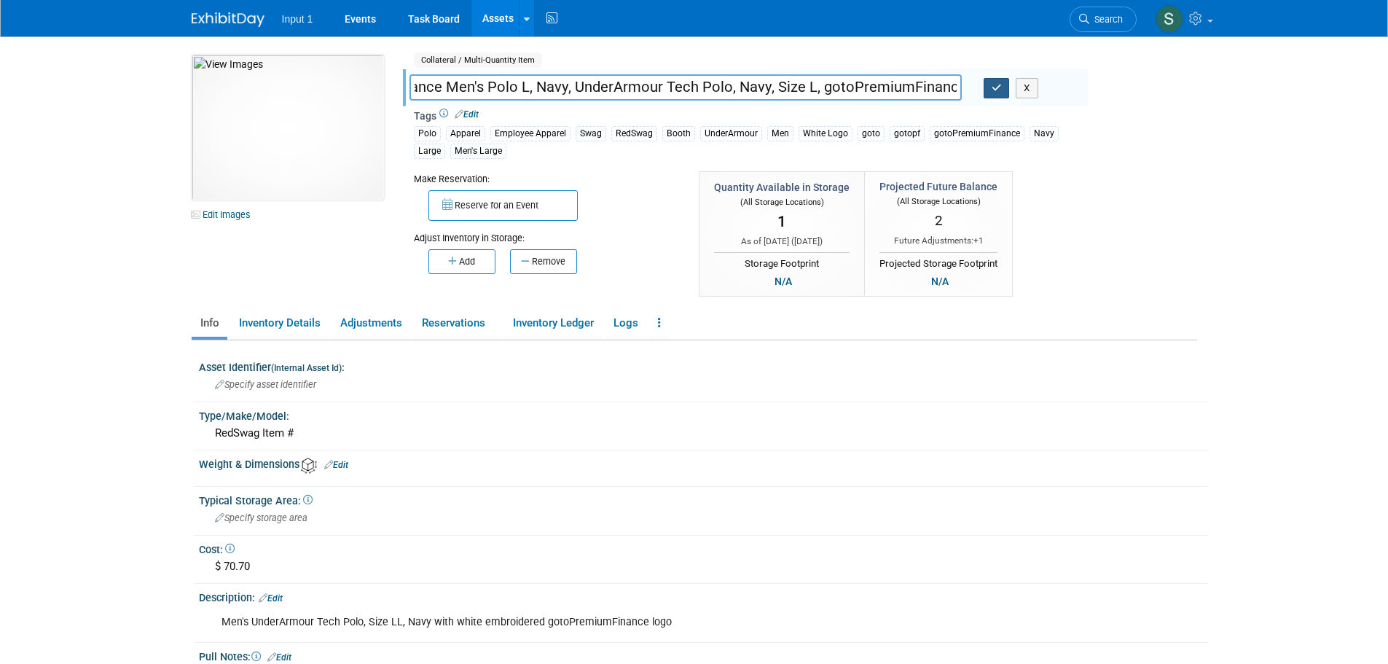
drag, startPoint x: 725, startPoint y: 83, endPoint x: 1001, endPoint y: 79, distance: 276.1
click at [1001, 79] on div "gotoPremiumFinance Men's Polo L, Navy, UnderArmour Tech Polo, Navy, Size L, got…" at bounding box center [742, 89] width 689 height 22
type input "gotoPremiumFinance Men's Polo L, Navy, UnderArmour Tech Polo"
click at [998, 87] on icon "button" at bounding box center [996, 87] width 10 height 9
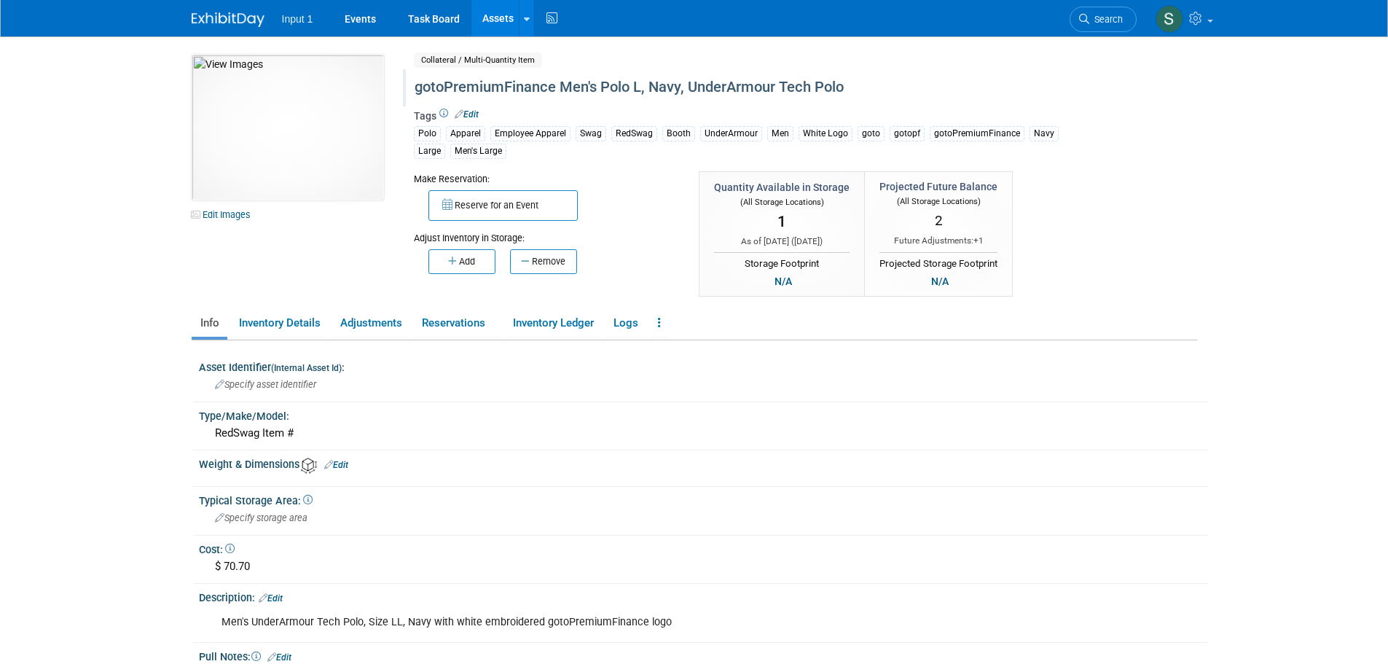
click at [495, 22] on link "Assets" at bounding box center [497, 18] width 53 height 36
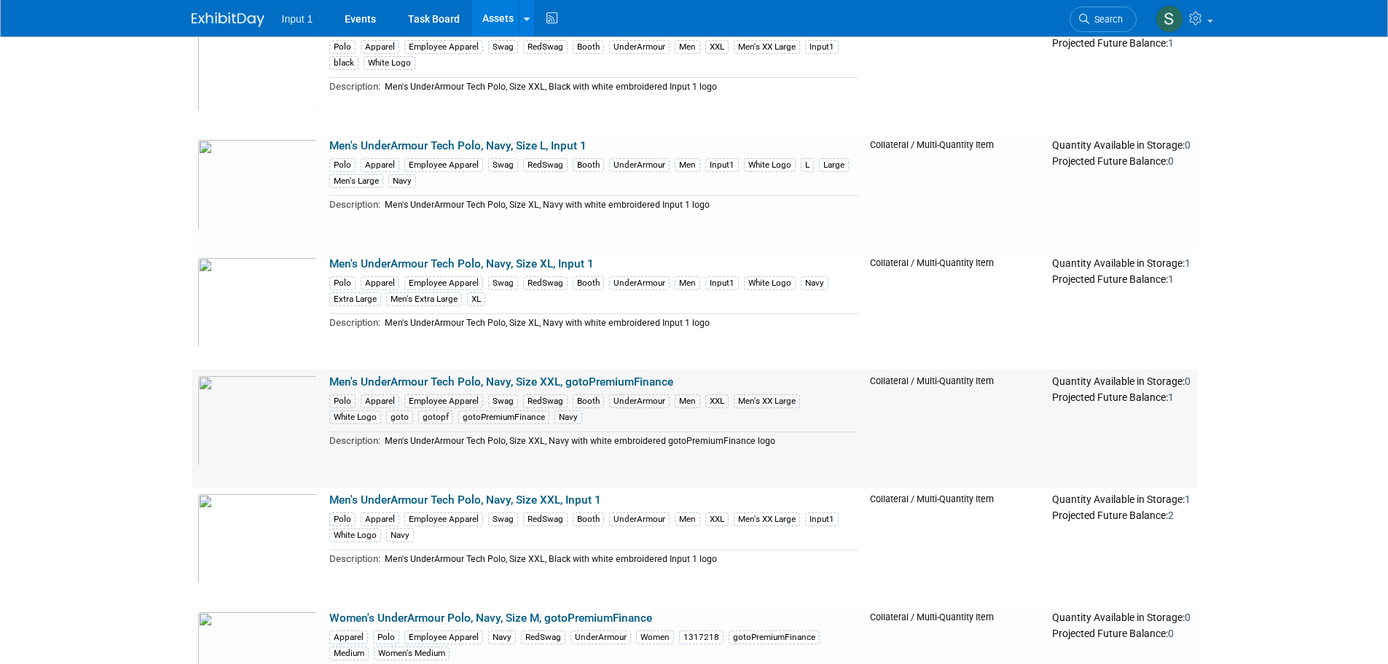
scroll to position [1020, 0]
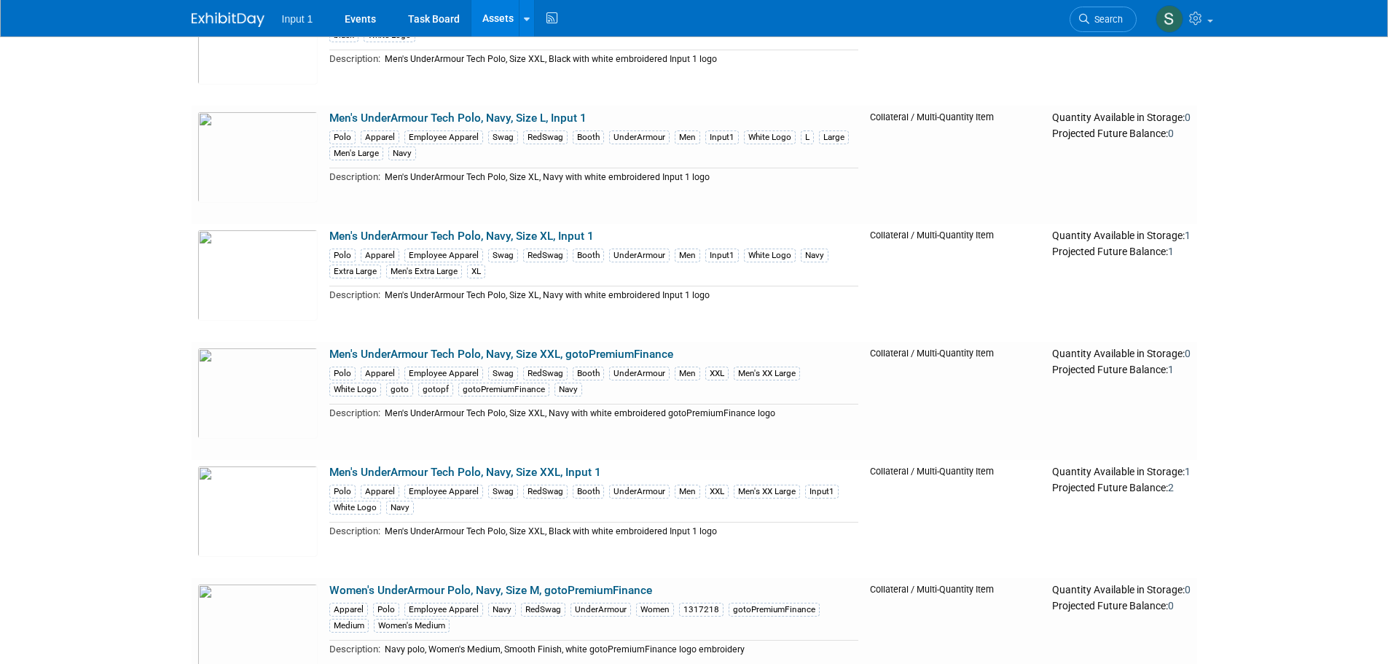
click at [564, 347] on link "Men's UnderArmour Tech Polo, Navy, Size XXL, gotoPremiumFinance" at bounding box center [501, 353] width 344 height 13
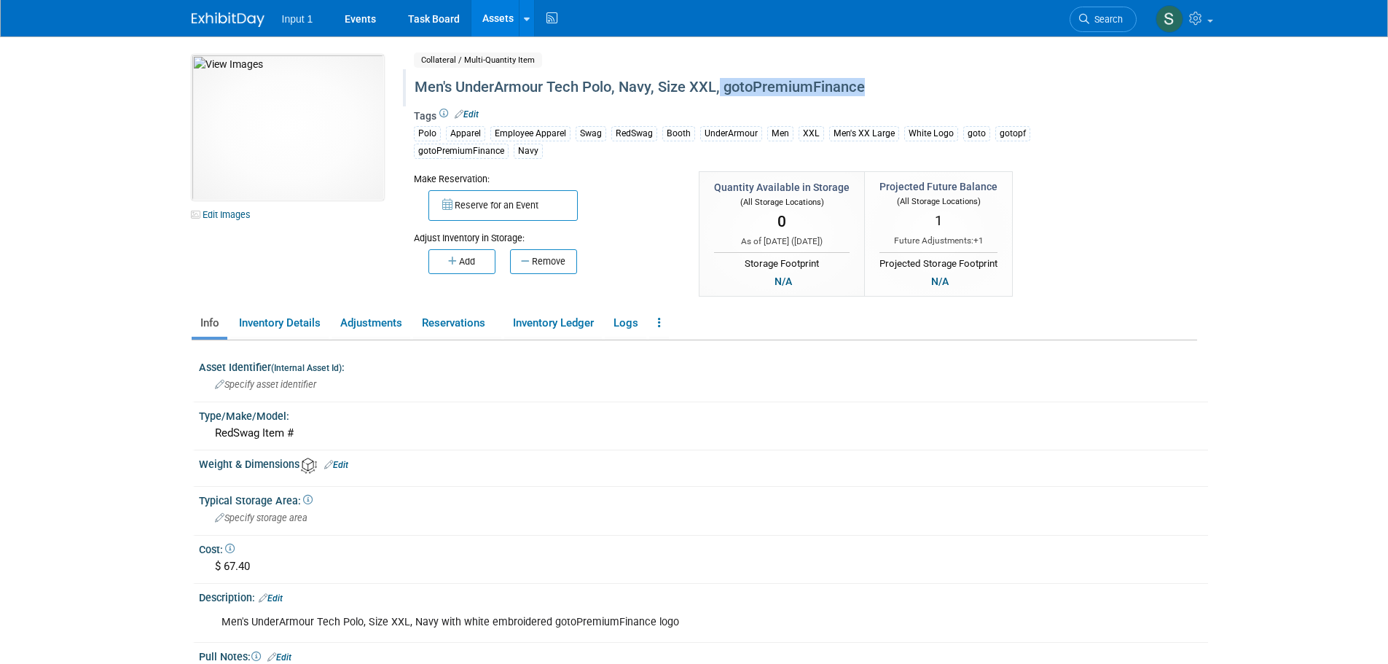
drag, startPoint x: 720, startPoint y: 87, endPoint x: 896, endPoint y: 79, distance: 175.7
click at [896, 79] on div "Men's UnderArmour Tech Polo, Navy, Size XXL, gotoPremiumFinance" at bounding box center [742, 87] width 667 height 26
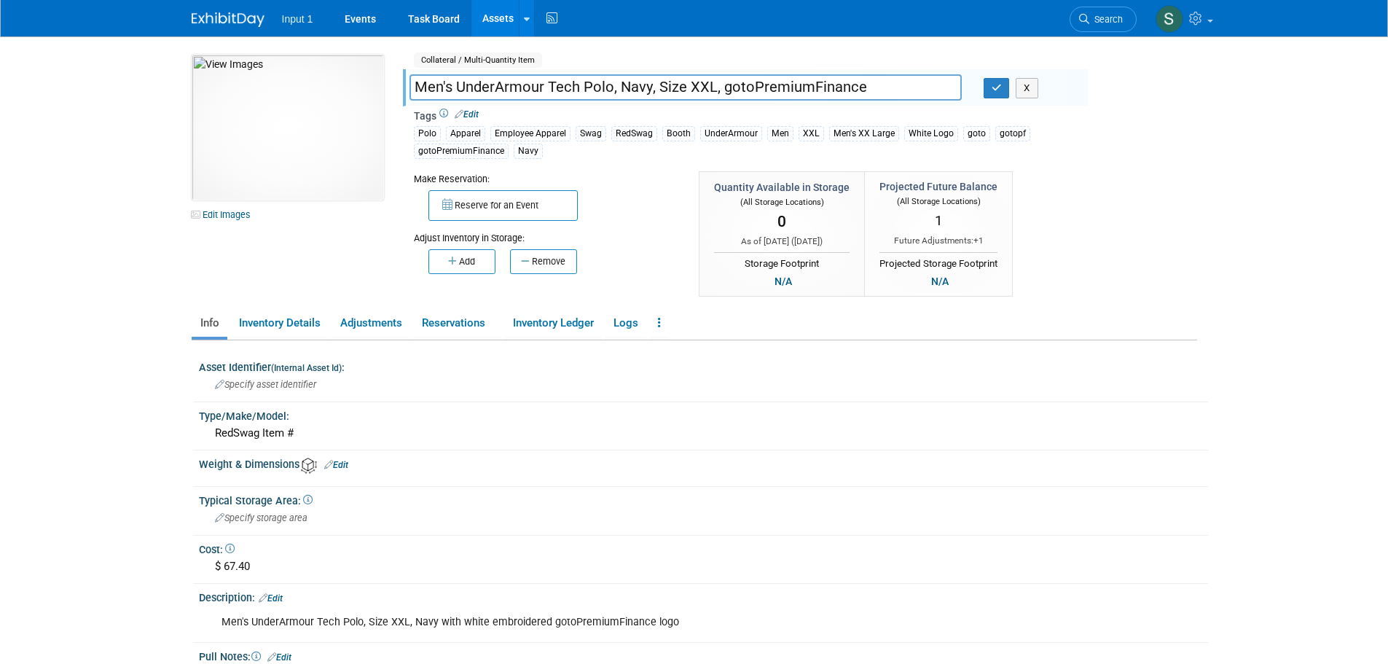
click at [721, 86] on input "Men's UnderArmour Tech Polo, Navy, Size XXL, gotoPremiumFinance" at bounding box center [685, 86] width 552 height 25
click at [415, 85] on input "Men's UnderArmour Tech Polo, Navy, Size XXL," at bounding box center [685, 86] width 552 height 25
click at [598, 84] on input "gotoPremiumFinance Men's UnderArmour Tech Polo, Navy, Size XXL," at bounding box center [685, 86] width 552 height 25
drag, startPoint x: 859, startPoint y: 88, endPoint x: 977, endPoint y: 78, distance: 119.2
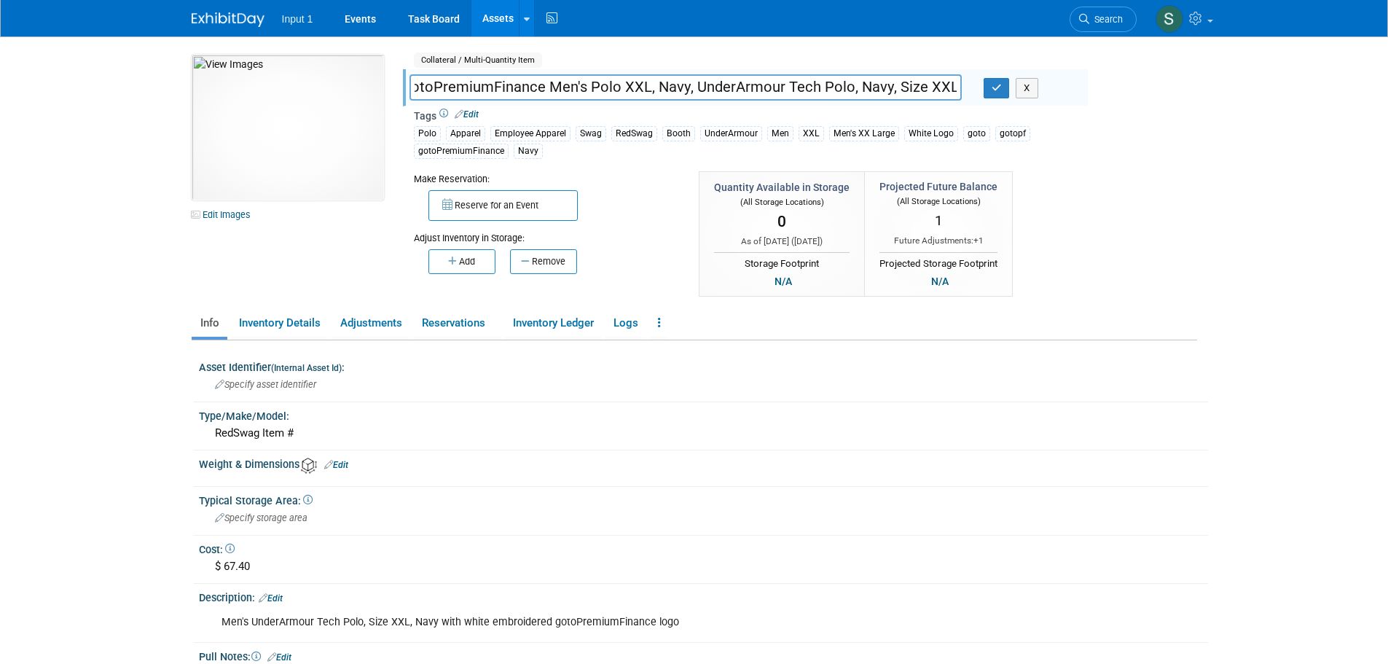
click at [977, 78] on div "gotoPremiumFinance Men's Polo XXL, Navy, UnderArmour Tech Polo, Navy, Size XXL,…" at bounding box center [742, 89] width 689 height 22
type input "gotoPremiumFinance Men's Polo XXL, Navy, UnderArmour Tech Polo"
click at [991, 90] on icon "button" at bounding box center [996, 87] width 10 height 9
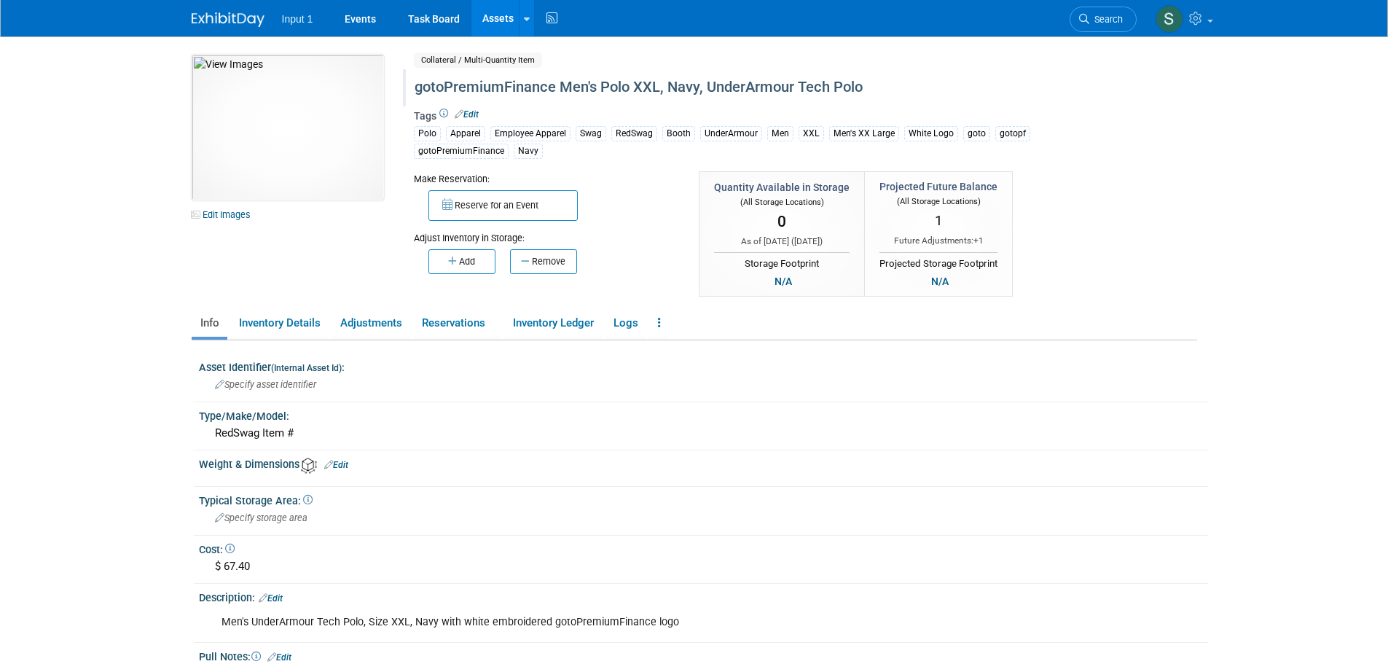
click at [495, 14] on link "Assets" at bounding box center [497, 18] width 53 height 36
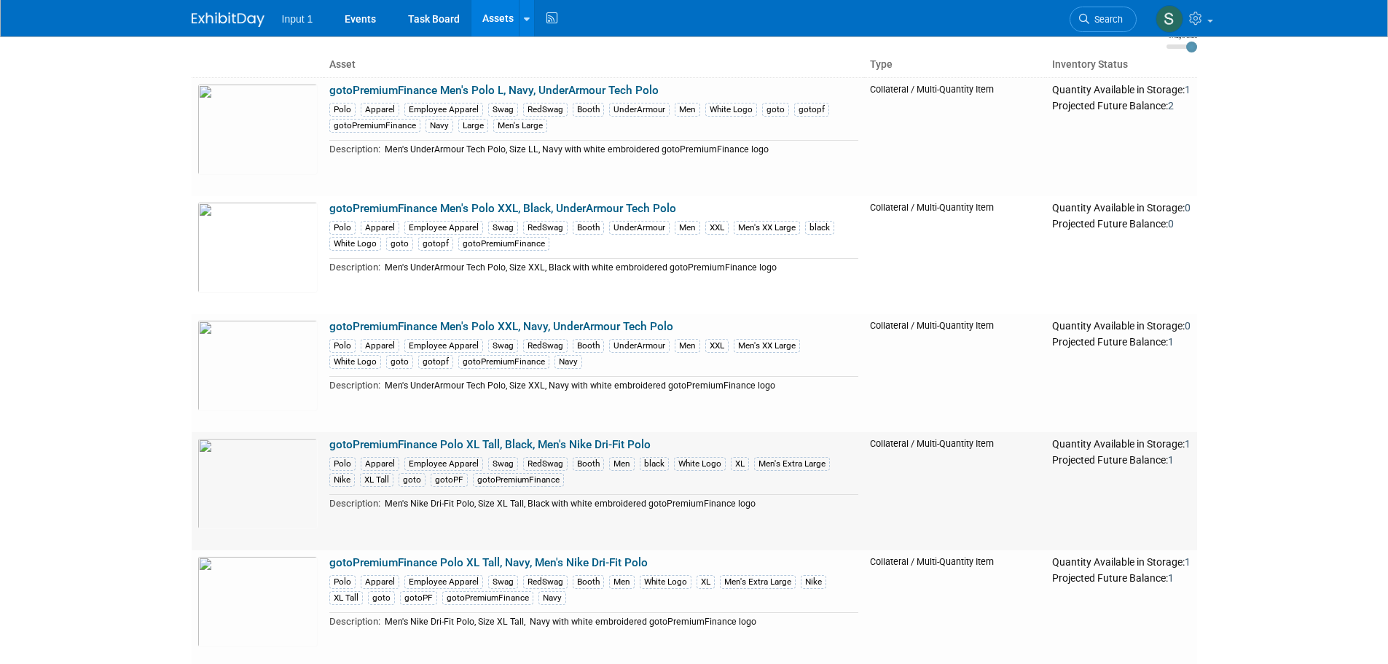
scroll to position [73, 0]
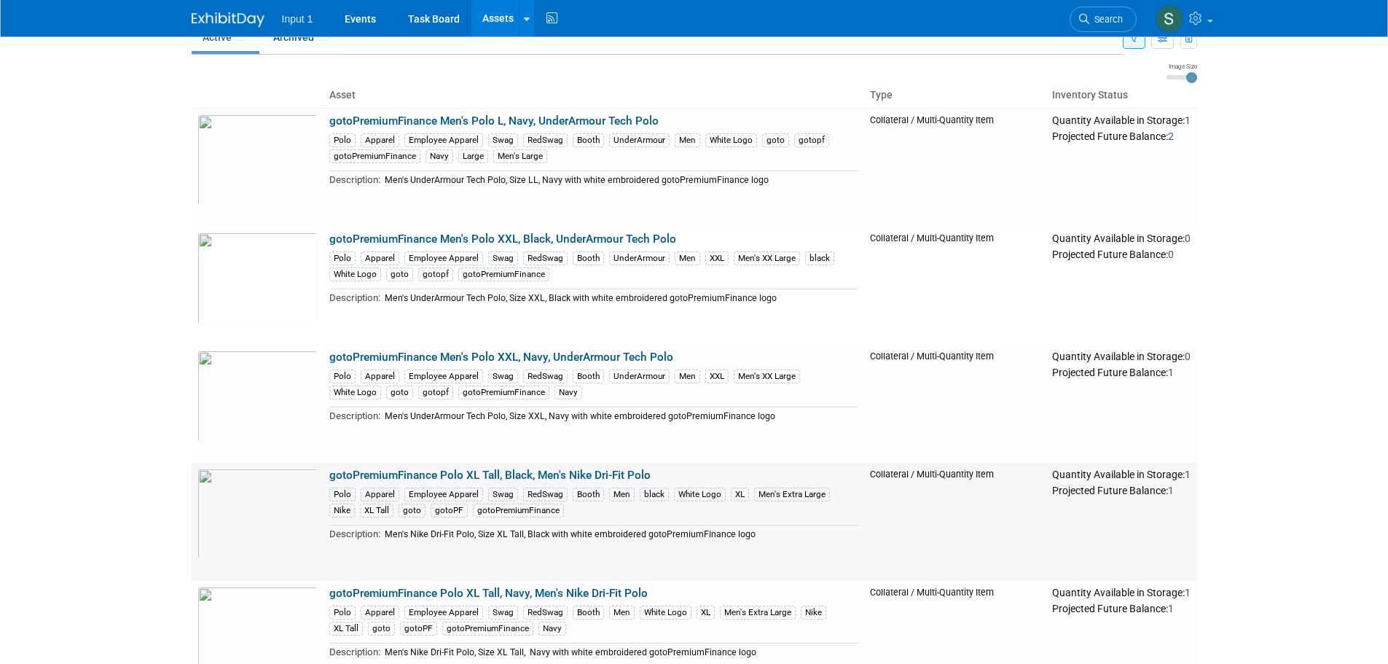
click at [479, 471] on link "gotoPremiumFinance Polo XL Tall, Black, Men's Nike Dri-Fit Polo" at bounding box center [489, 474] width 321 height 13
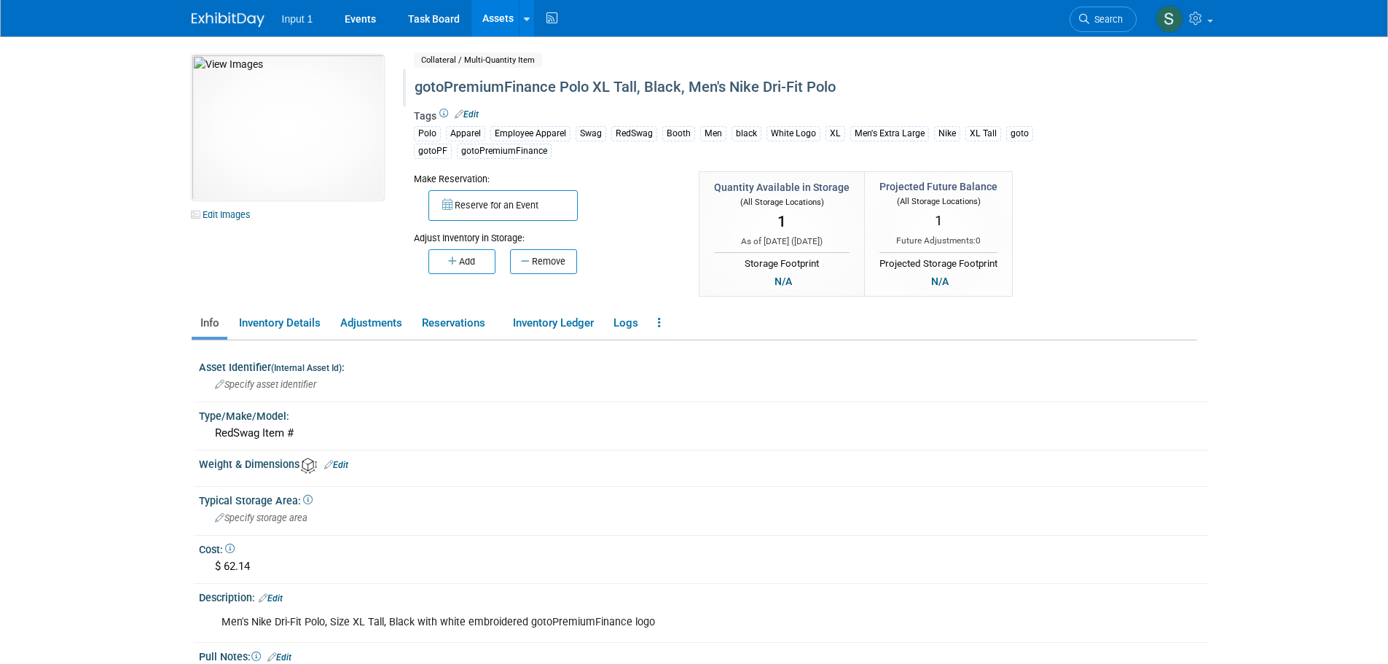
click at [562, 84] on div "gotoPremiumFinance Polo XL Tall, Black, Men's Nike Dri-Fit Polo" at bounding box center [742, 87] width 667 height 26
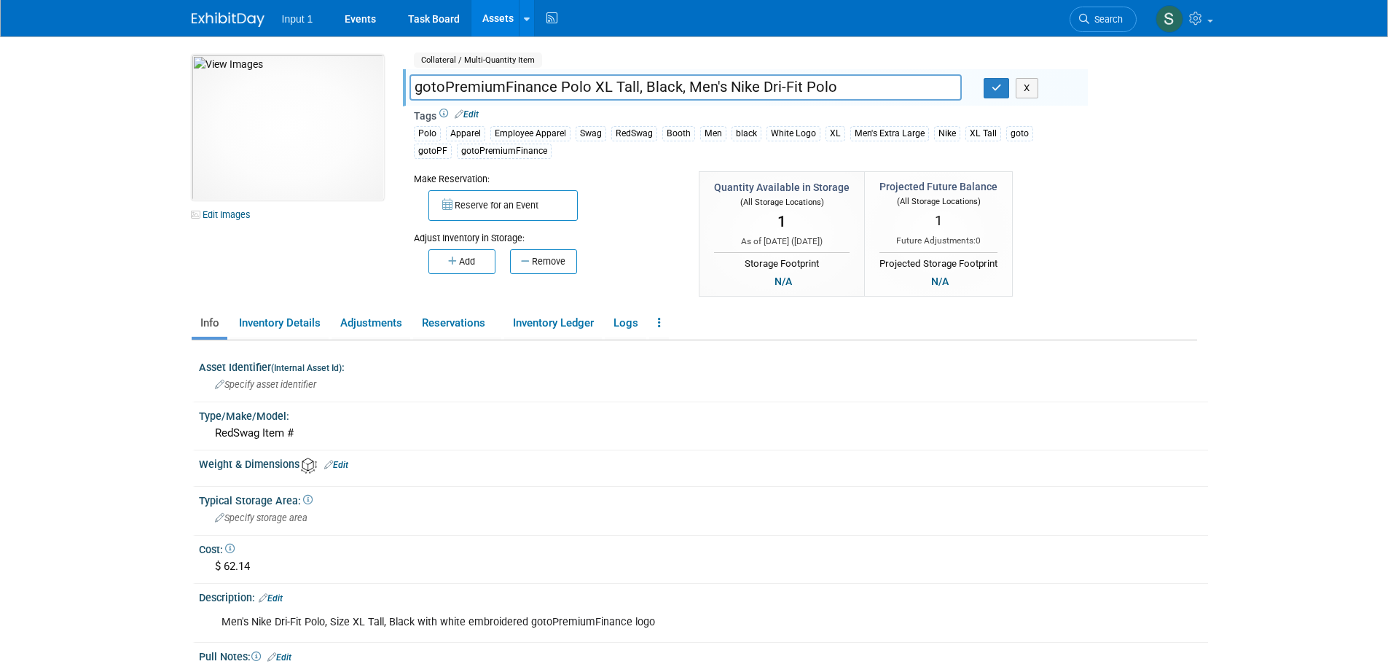
click at [559, 84] on input "gotoPremiumFinance Polo XL Tall, Black, Men's Nike Dri-Fit Polo" at bounding box center [685, 86] width 552 height 25
type input "gotoPremiumFinance Men's Polo XL Tall, Black, Men's Nike Dri-Fit Polo"
click at [993, 93] on button "button" at bounding box center [996, 88] width 26 height 20
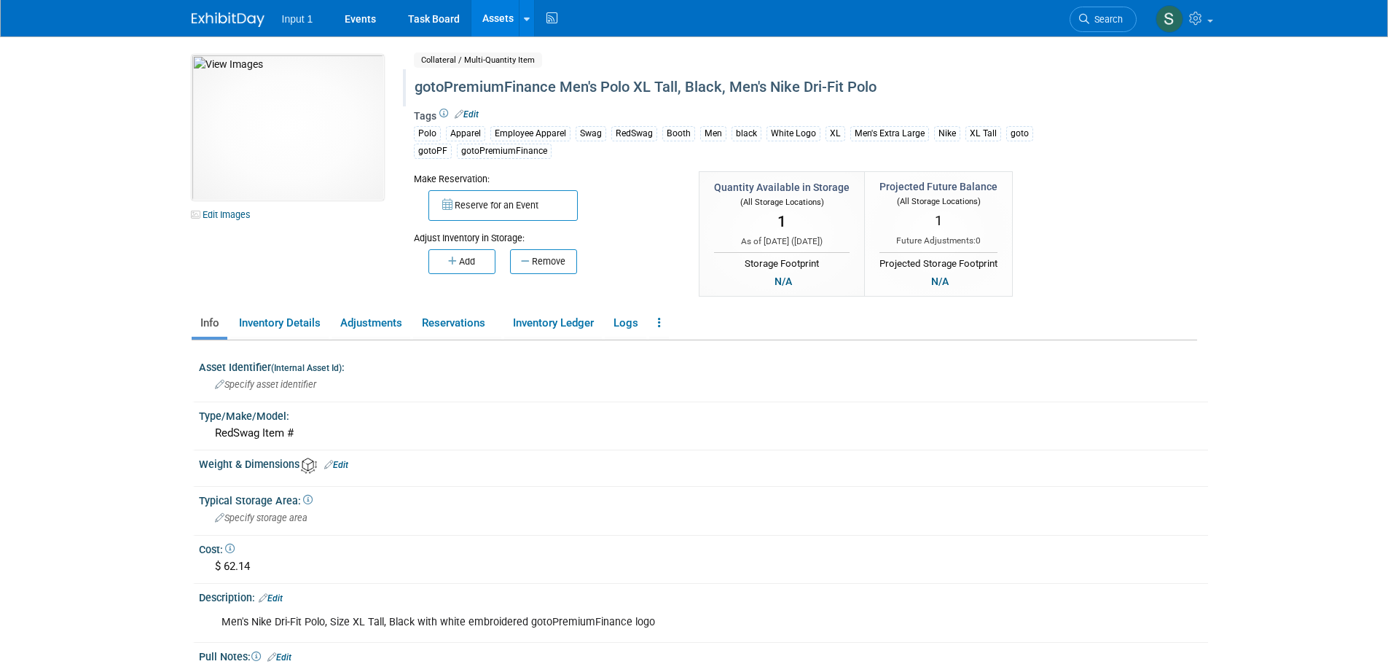
click at [484, 22] on link "Assets" at bounding box center [497, 18] width 53 height 36
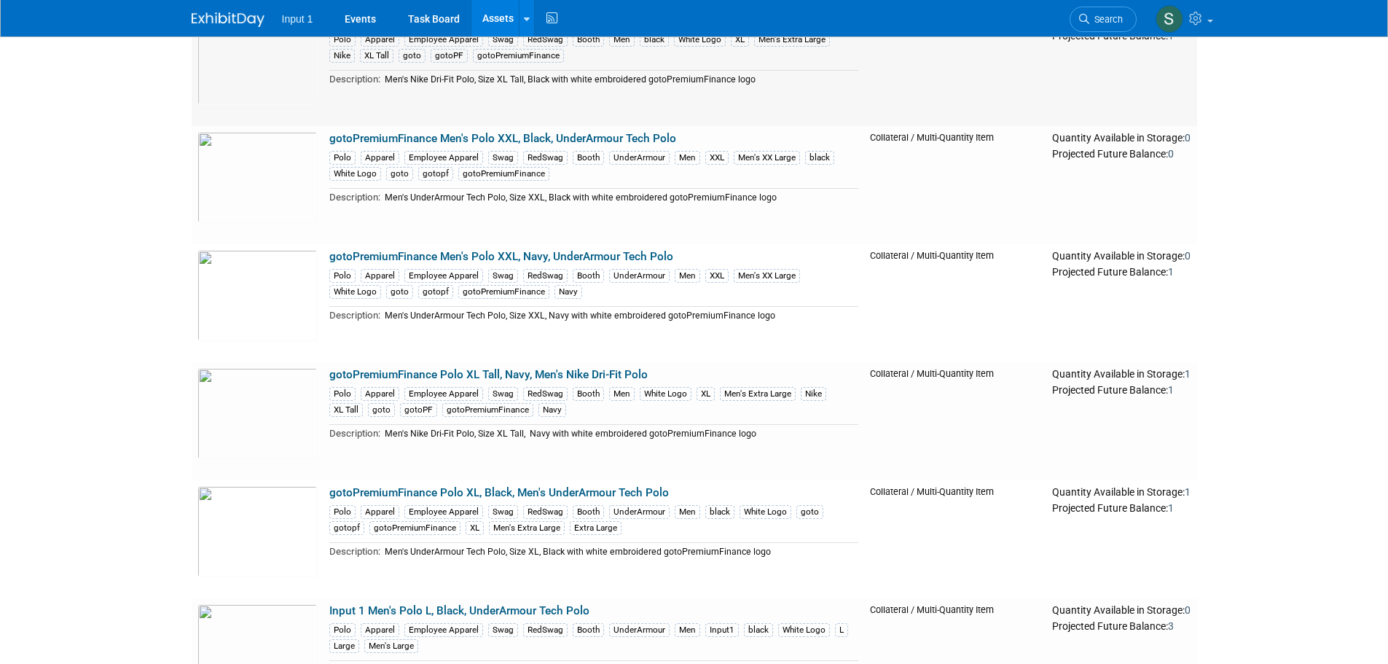
scroll to position [364, 0]
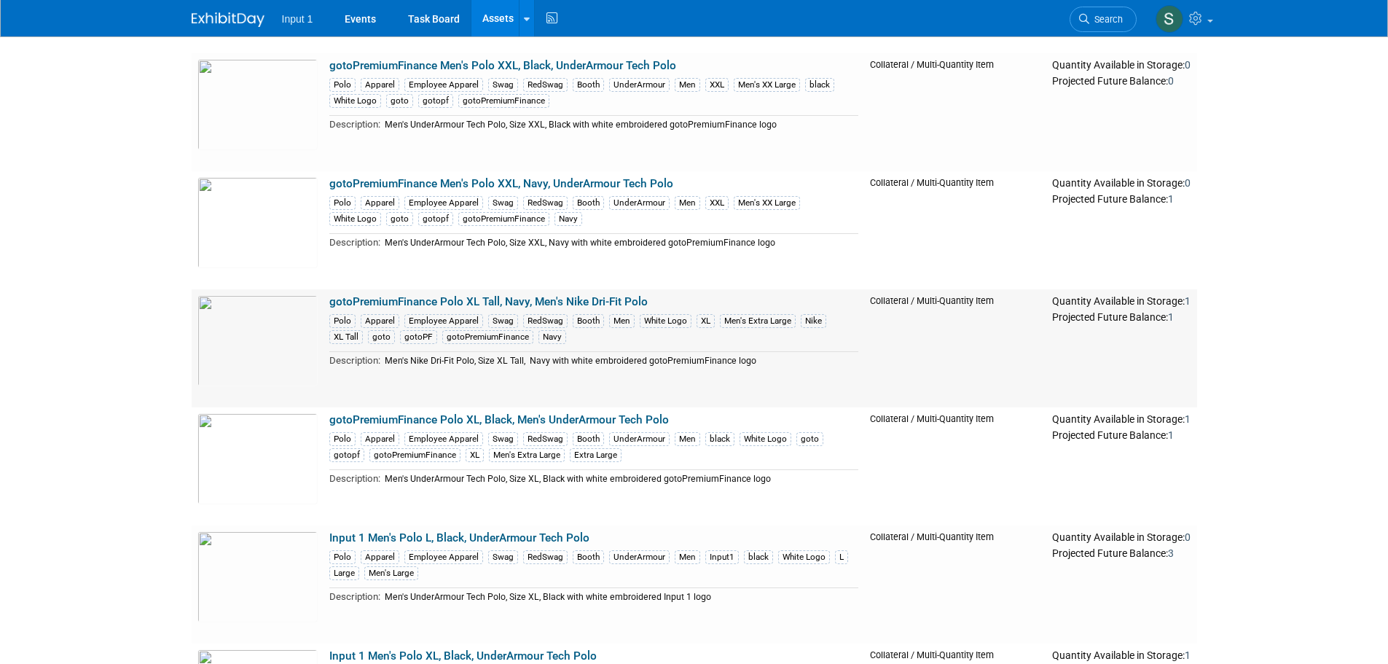
click at [452, 299] on link "gotoPremiumFinance Polo XL Tall, Navy, Men's Nike Dri-Fit Polo" at bounding box center [488, 301] width 318 height 13
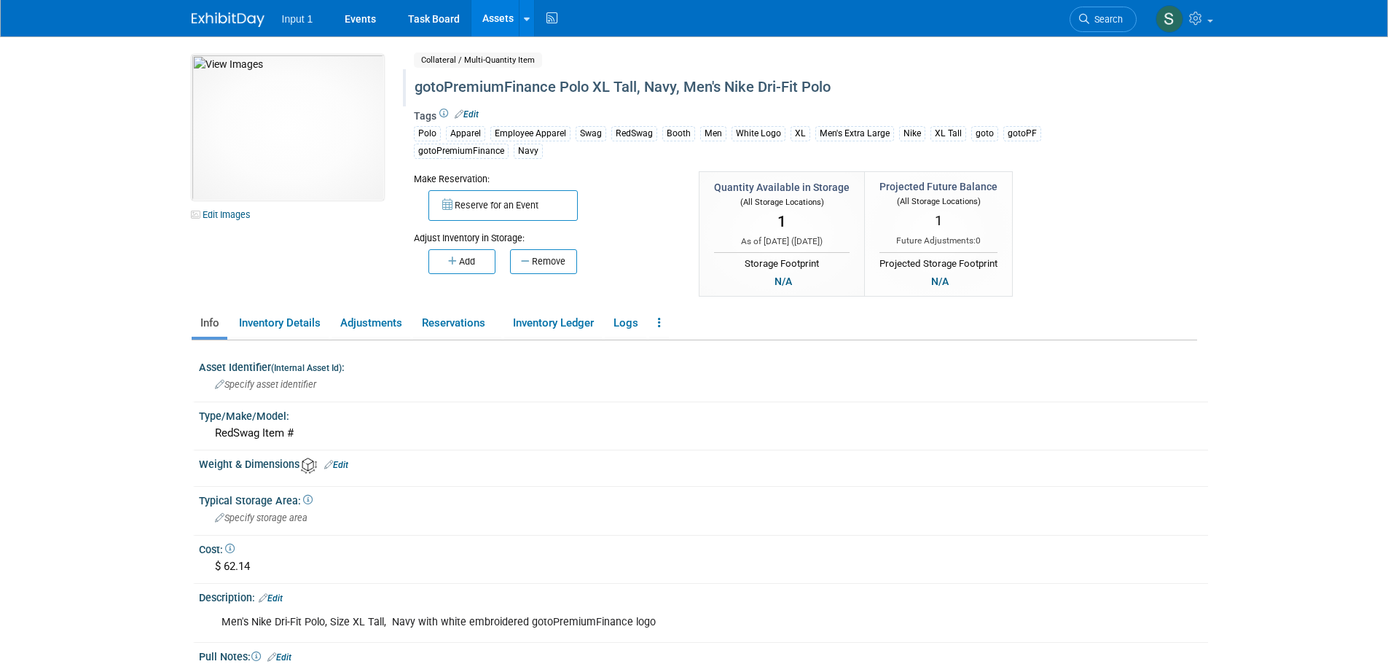
click at [562, 86] on div "gotoPremiumFinance Polo XL Tall, Navy, Men's Nike Dri-Fit Polo" at bounding box center [742, 87] width 667 height 26
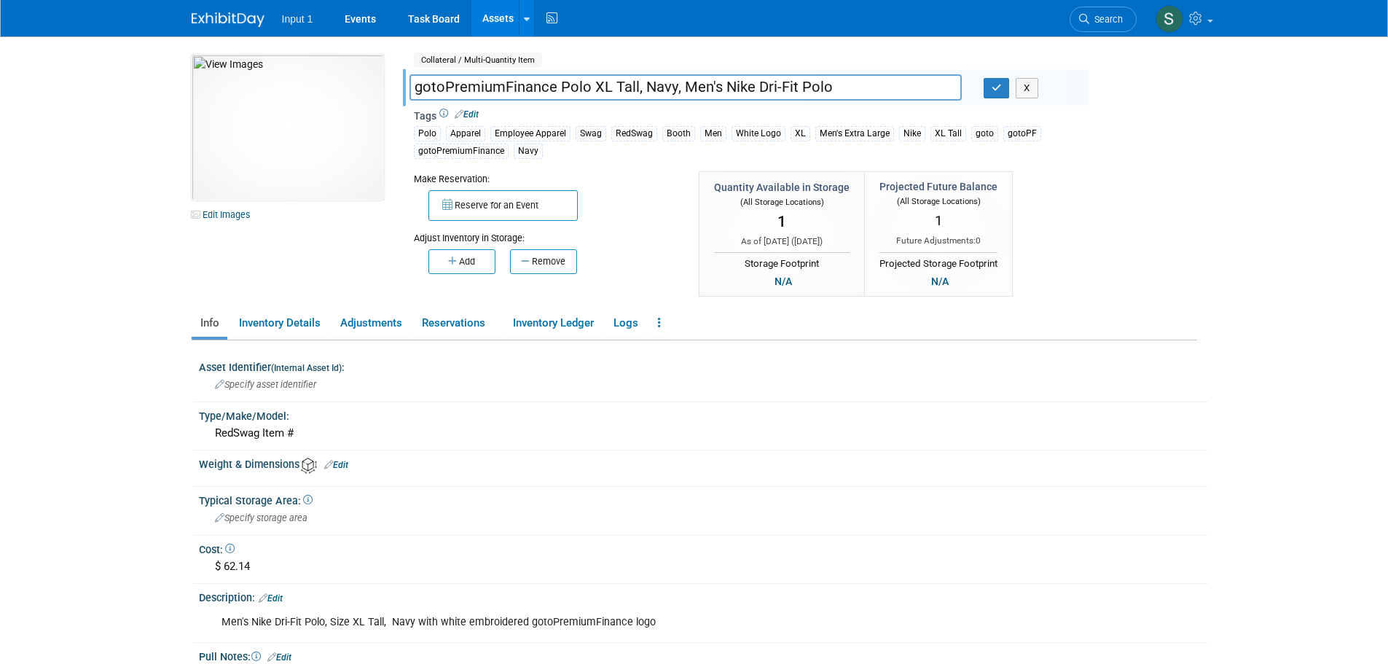
click at [559, 87] on input "gotoPremiumFinance Polo XL Tall, Navy, Men's Nike Dri-Fit Polo" at bounding box center [685, 86] width 552 height 25
type input "gotoPremiumFinance Men's Polo XL Tall, Navy, Men's Nike Dri-Fit Polo"
click at [996, 87] on icon "button" at bounding box center [996, 87] width 10 height 9
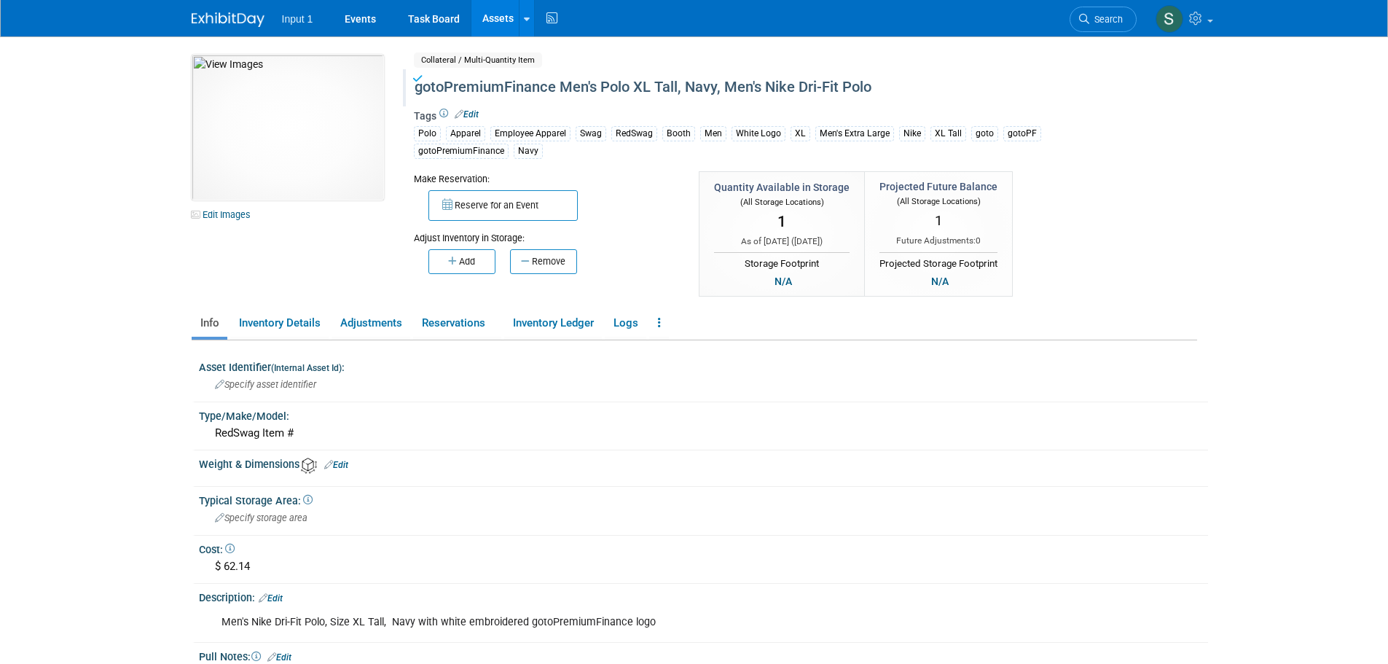
click at [481, 17] on link "Assets" at bounding box center [497, 18] width 53 height 36
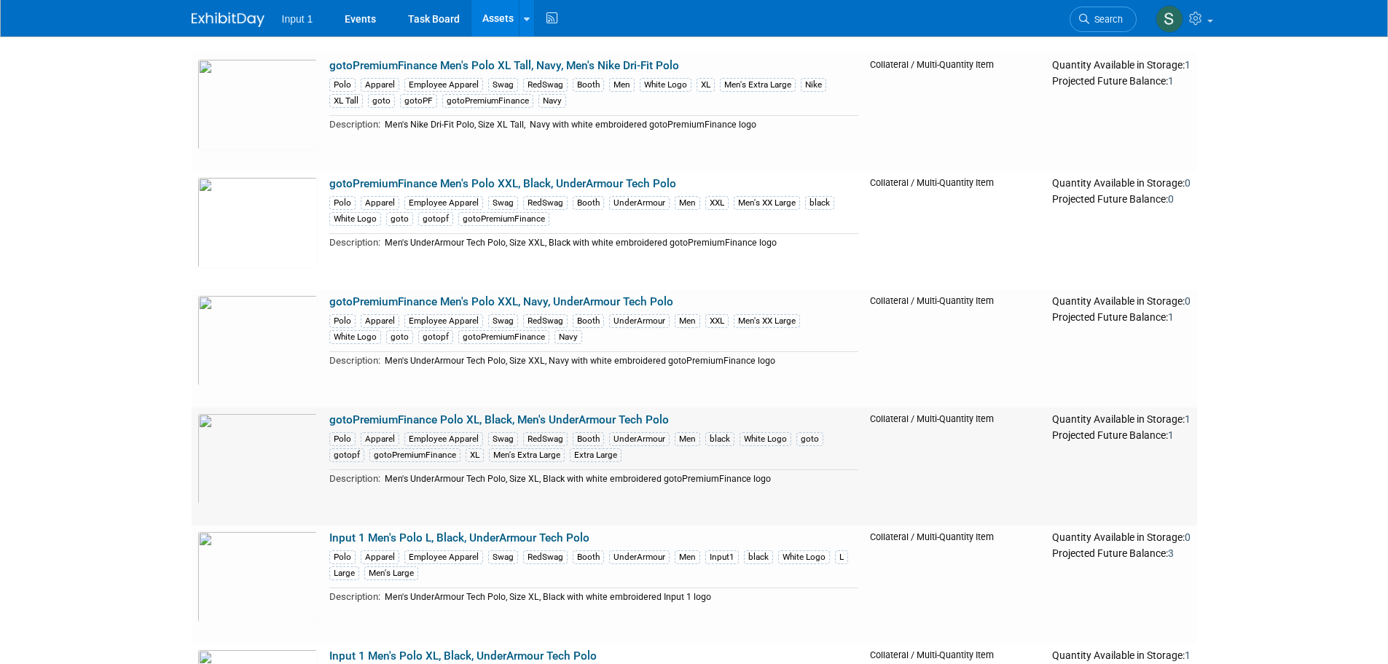
scroll to position [437, 0]
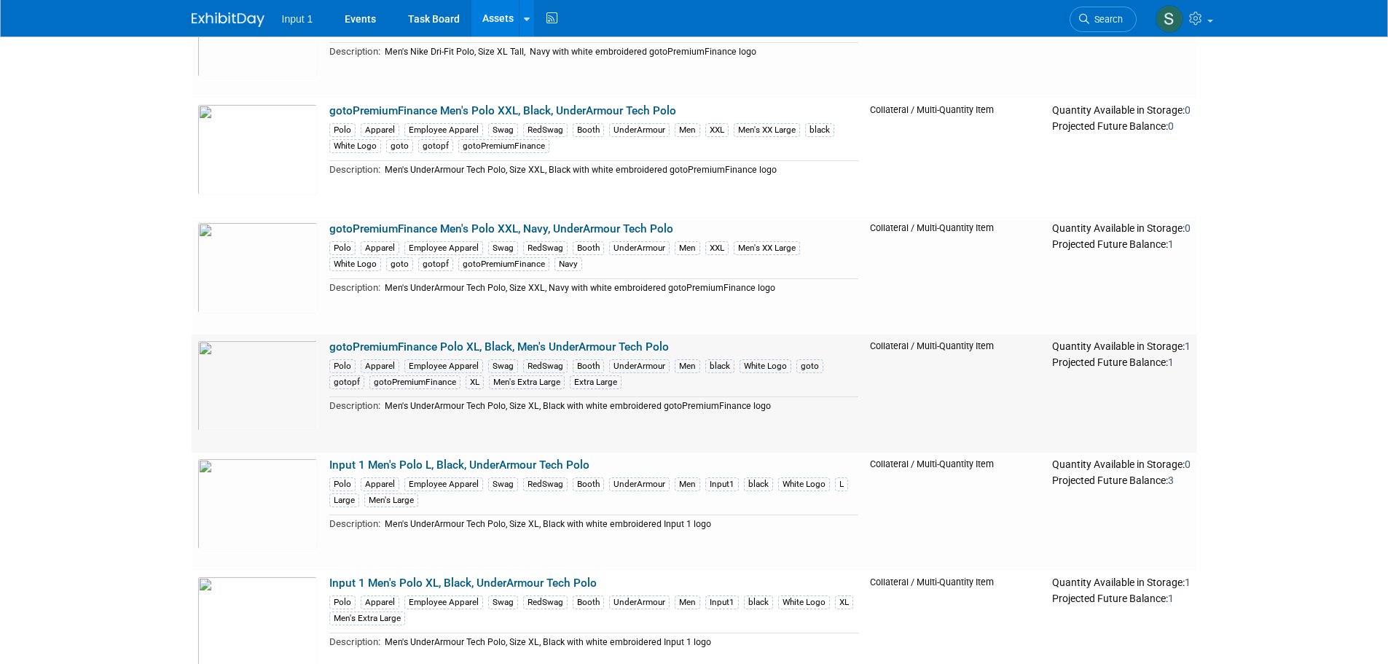
click at [438, 343] on link "gotoPremiumFinance Polo XL, Black, Men's UnderArmour Tech Polo" at bounding box center [498, 346] width 339 height 13
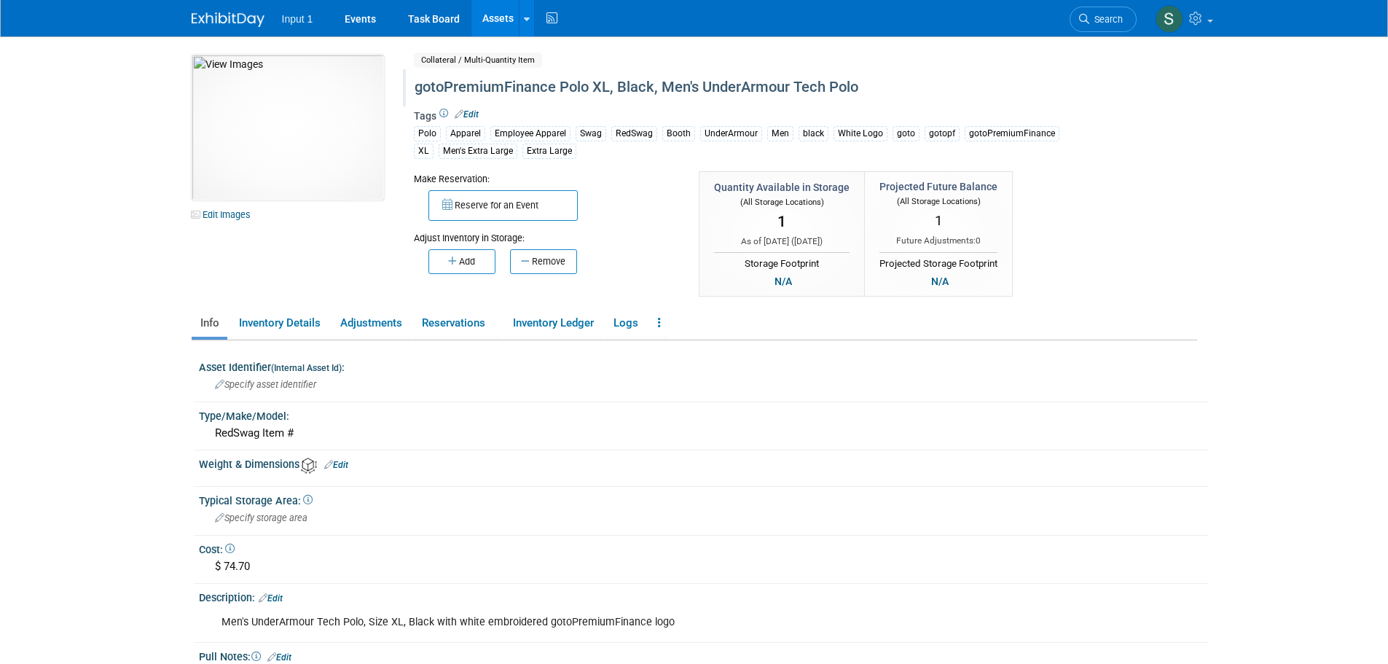
click at [562, 85] on div "gotoPremiumFinance Polo XL, Black, Men's UnderArmour Tech Polo" at bounding box center [742, 87] width 667 height 26
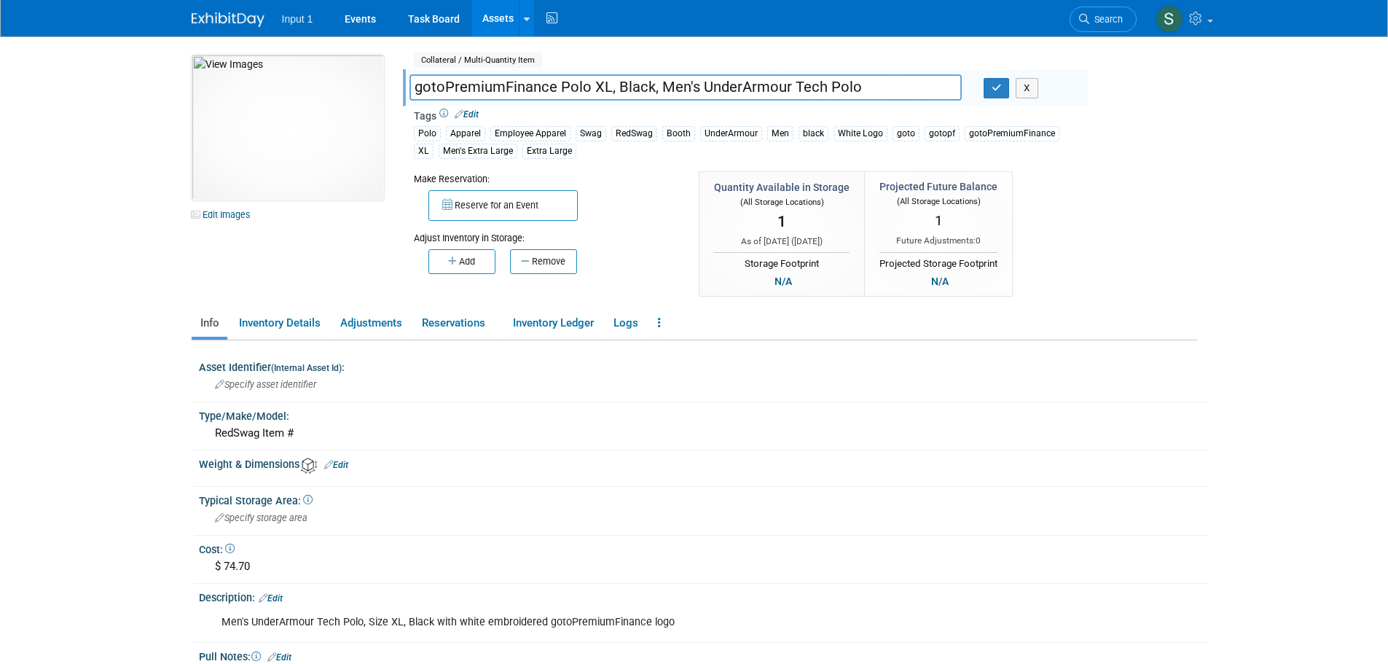
click at [558, 86] on input "gotoPremiumFinance Polo XL, Black, Men's UnderArmour Tech Polo" at bounding box center [685, 86] width 552 height 25
type input "gotoPremiumFinance Men's Polo XL, Black, Men's UnderArmour Tech Polo"
click at [993, 84] on icon "button" at bounding box center [996, 87] width 10 height 9
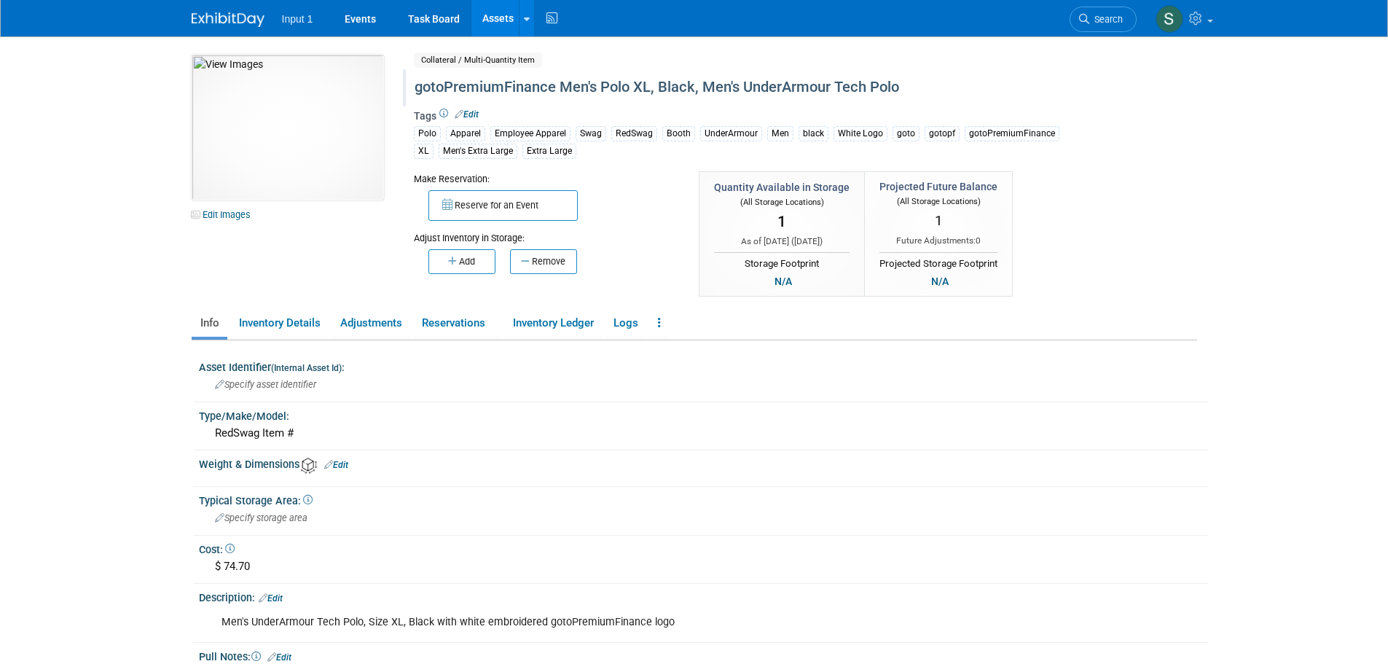
click at [494, 15] on link "Assets" at bounding box center [497, 18] width 53 height 36
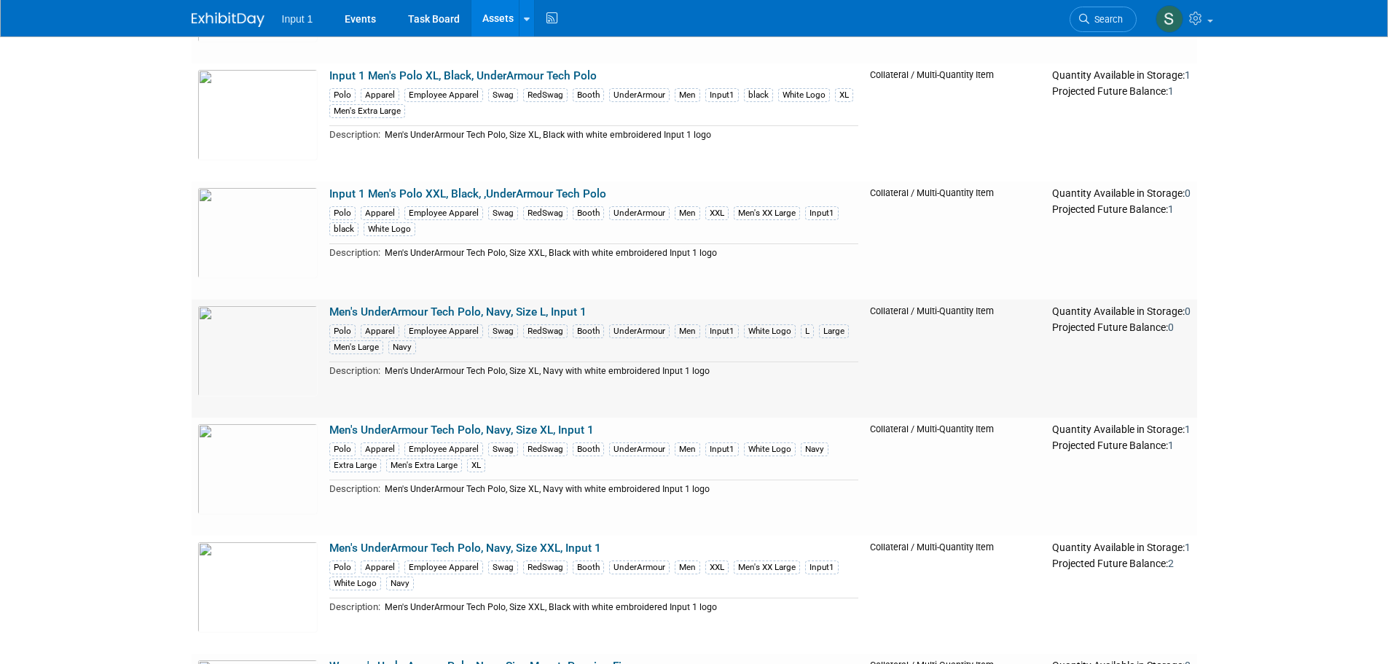
scroll to position [947, 0]
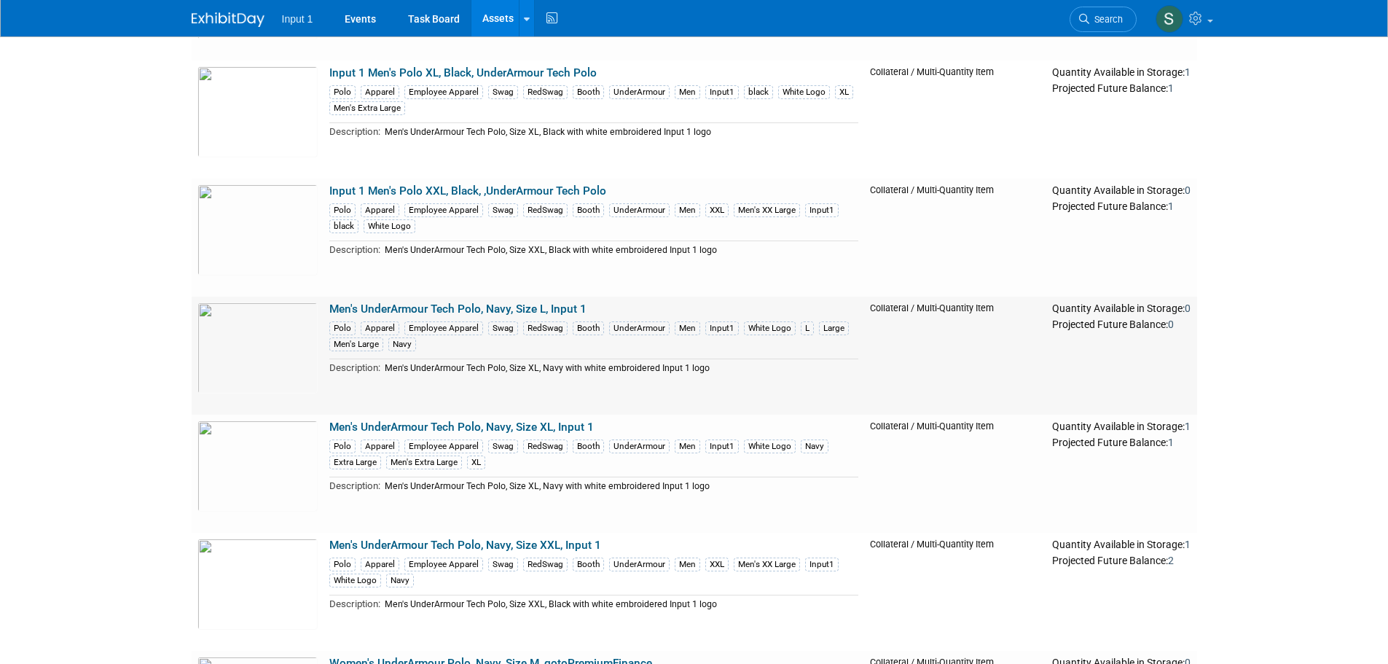
click at [475, 309] on link "Men's UnderArmour Tech Polo, Navy, Size L, Input 1" at bounding box center [457, 308] width 257 height 13
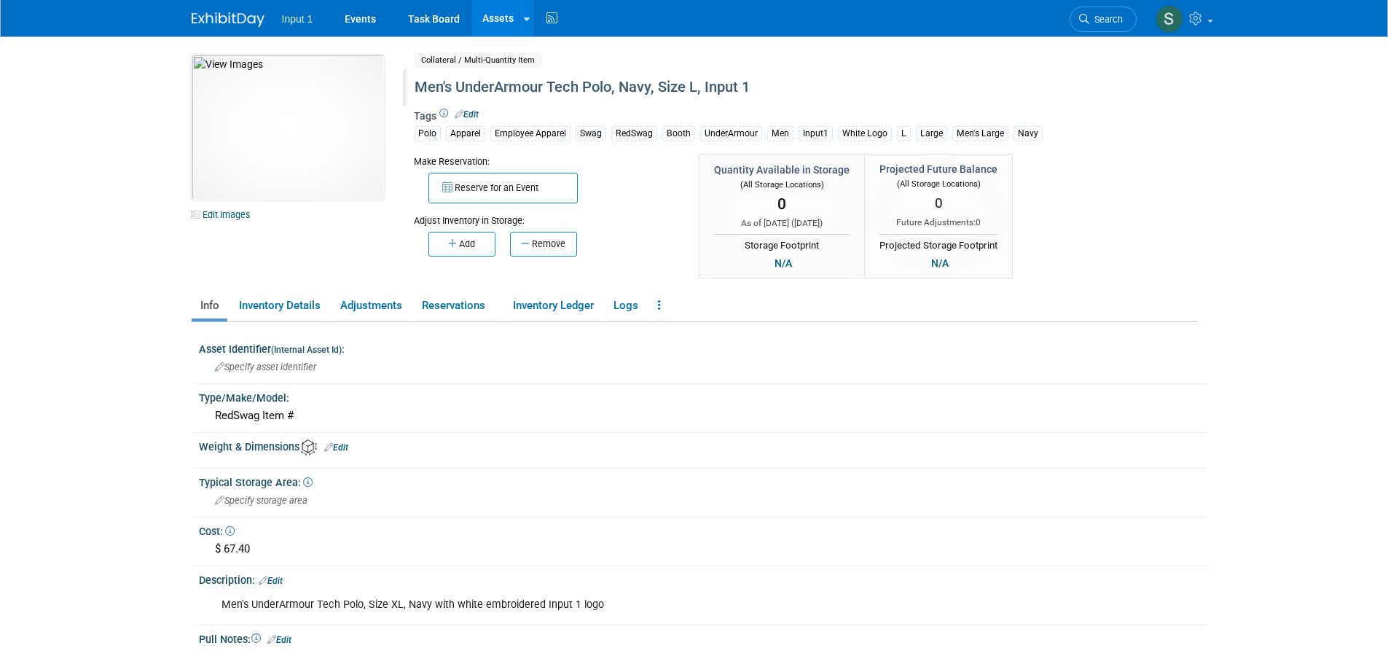
click at [418, 86] on div "Men's UnderArmour Tech Polo, Navy, Size L, Input 1" at bounding box center [742, 87] width 667 height 26
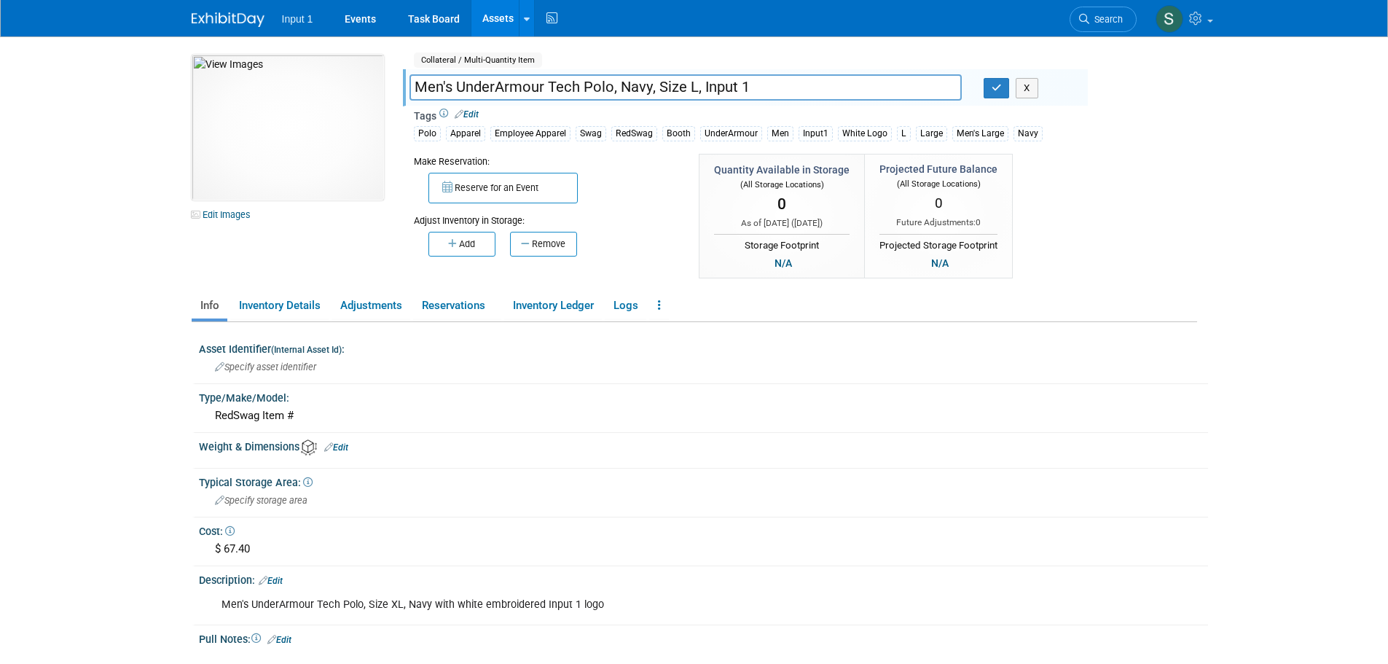
click at [418, 86] on input "Men's UnderArmour Tech Polo, Navy, Size L, Input 1" at bounding box center [685, 86] width 552 height 25
click at [505, 84] on input "Input 1 Men's UnderArmour Tech Polo, Navy, Size L, Input 1" at bounding box center [685, 86] width 552 height 25
drag, startPoint x: 784, startPoint y: 90, endPoint x: 949, endPoint y: 81, distance: 165.6
click at [949, 81] on input "Input 1 Men's Polo L, Navy, UnderArmour Tech Polo, Navy, Size L, Input 1" at bounding box center [685, 86] width 552 height 25
drag, startPoint x: 744, startPoint y: 89, endPoint x: 917, endPoint y: 66, distance: 174.2
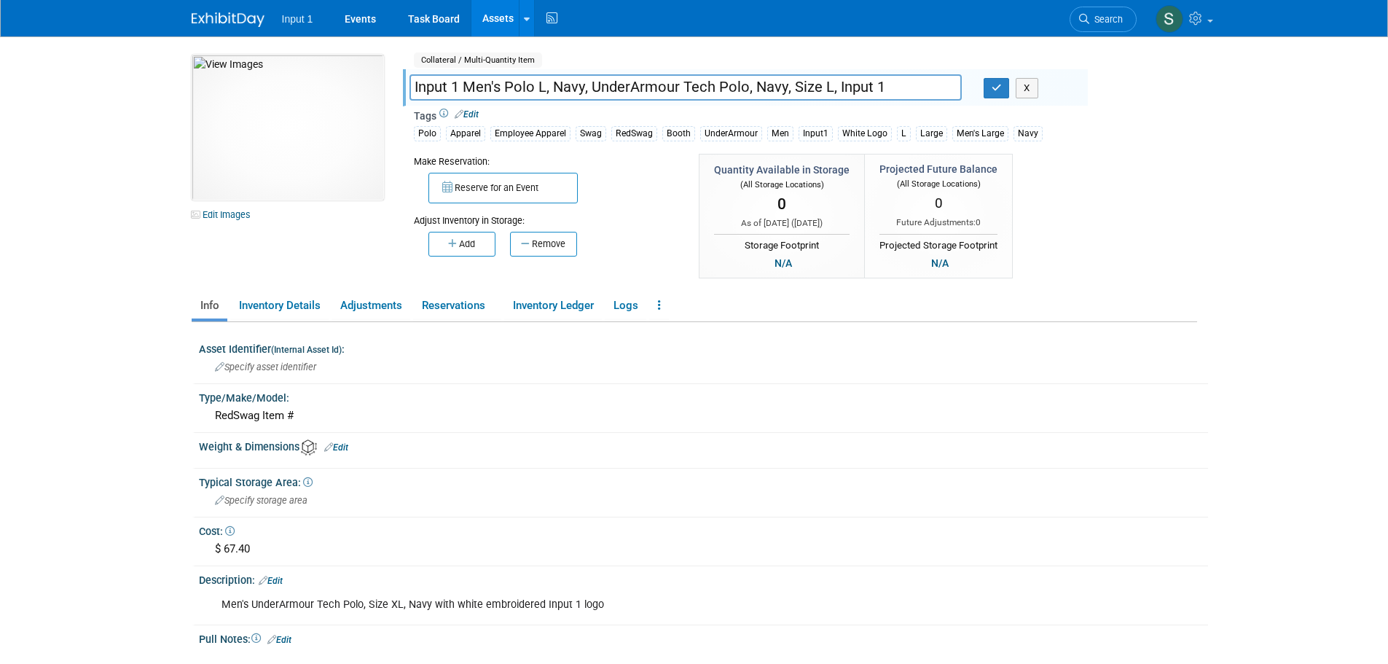
click at [917, 66] on div "Collateral / Multi-Quantity Item Shared Men's UnderArmour Tech Polo, Navy, Size…" at bounding box center [745, 168] width 663 height 227
type input "Input 1 Men's Polo L, Navy, UnderArmour Tech Polo"
click at [996, 90] on icon "button" at bounding box center [996, 87] width 10 height 9
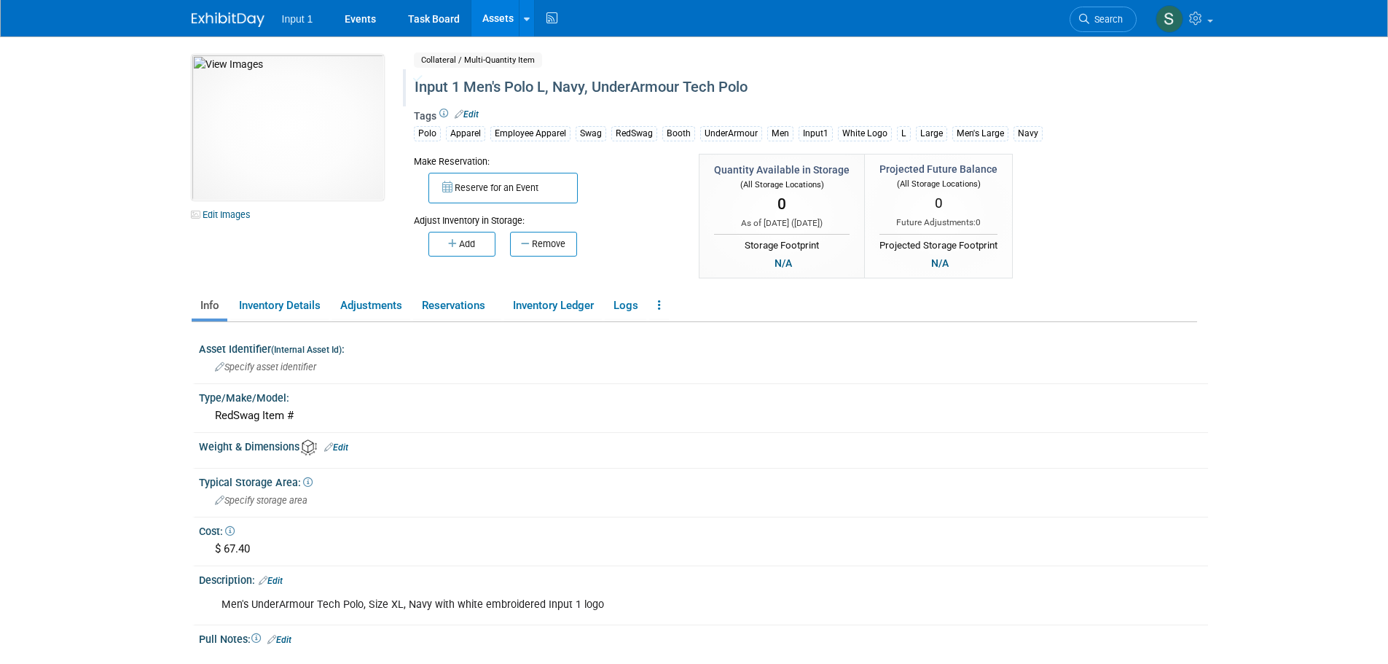
click at [494, 20] on link "Assets" at bounding box center [497, 18] width 53 height 36
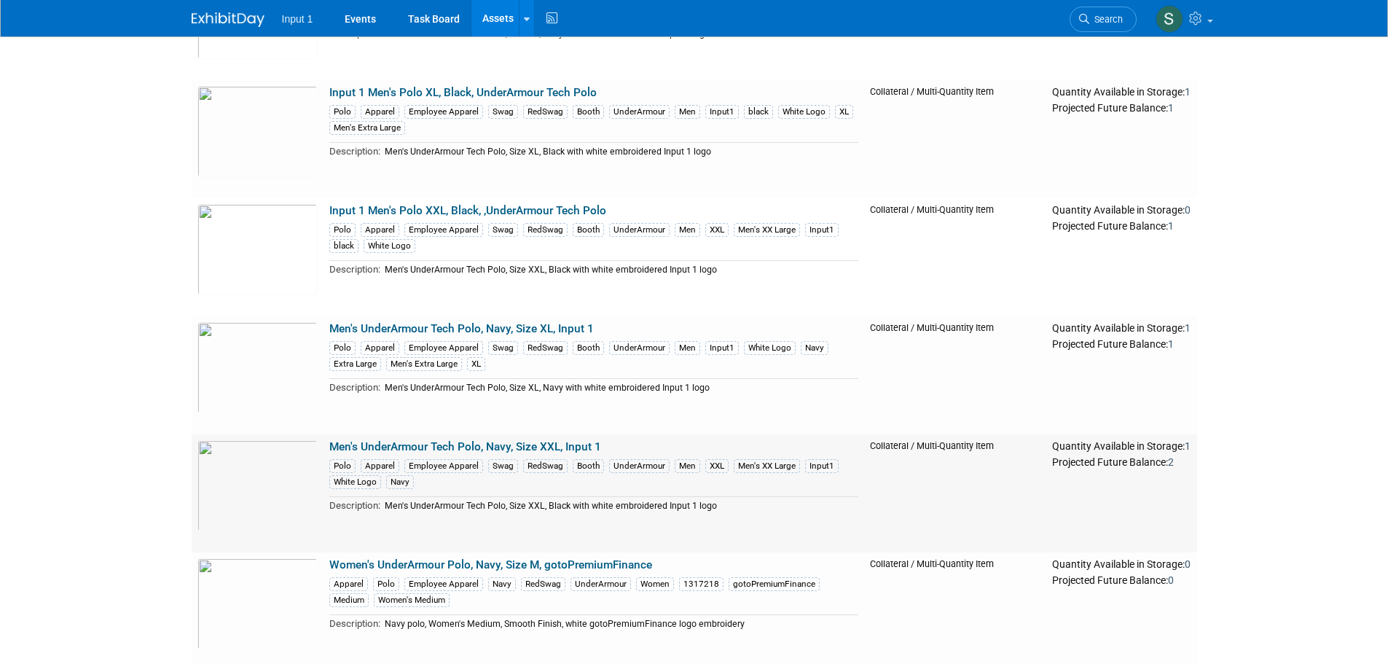
scroll to position [1020, 0]
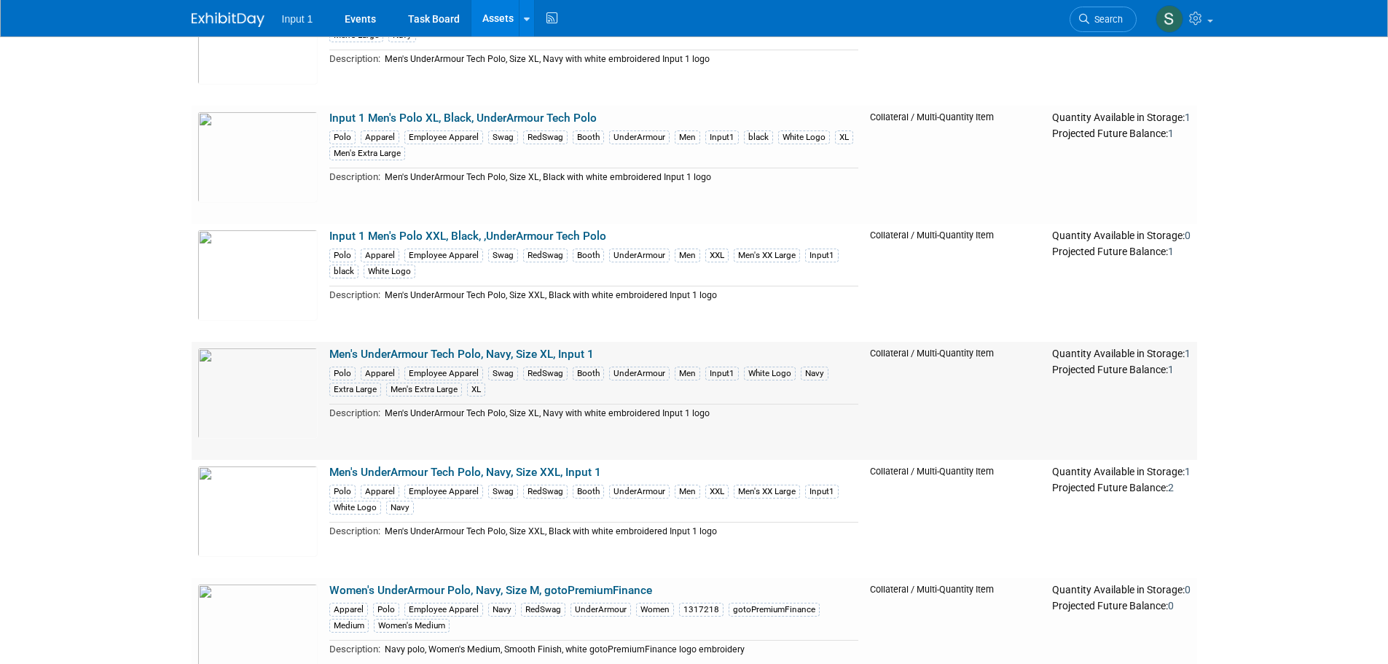
click at [494, 353] on link "Men's UnderArmour Tech Polo, Navy, Size XL, Input 1" at bounding box center [461, 353] width 264 height 13
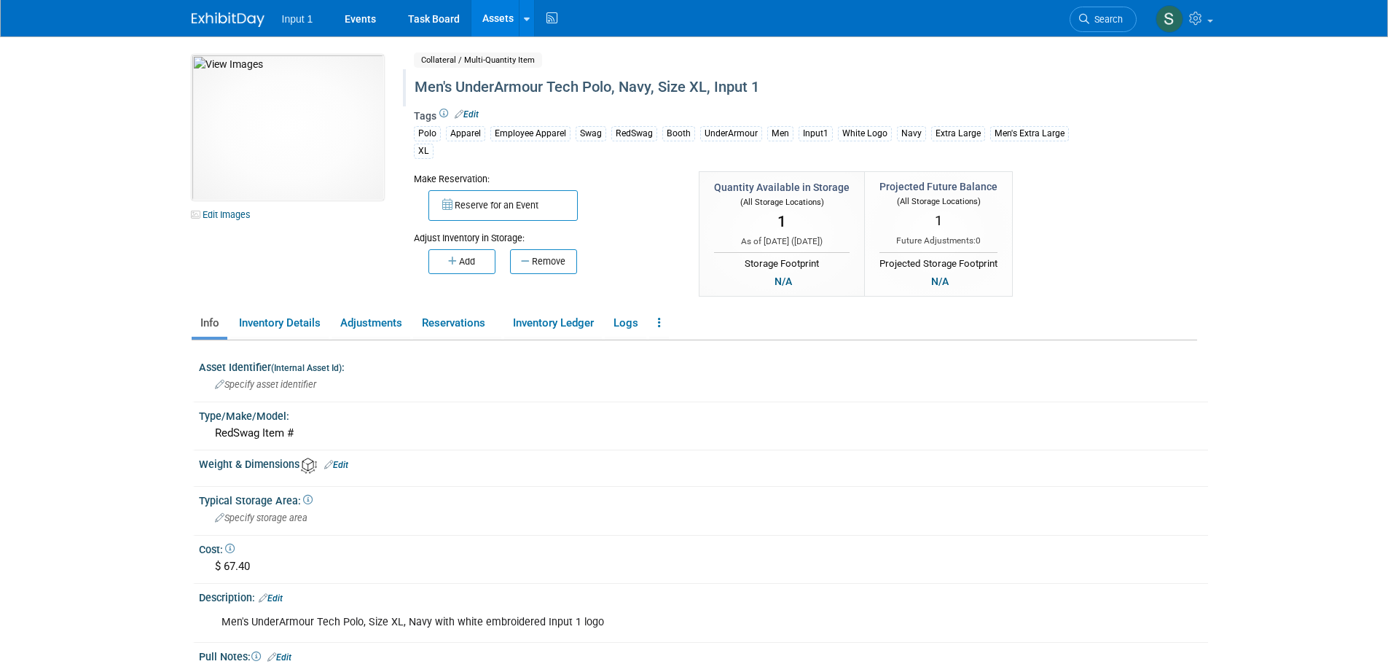
click at [414, 91] on div "Men's UnderArmour Tech Polo, Navy, Size XL, Input 1" at bounding box center [742, 87] width 667 height 26
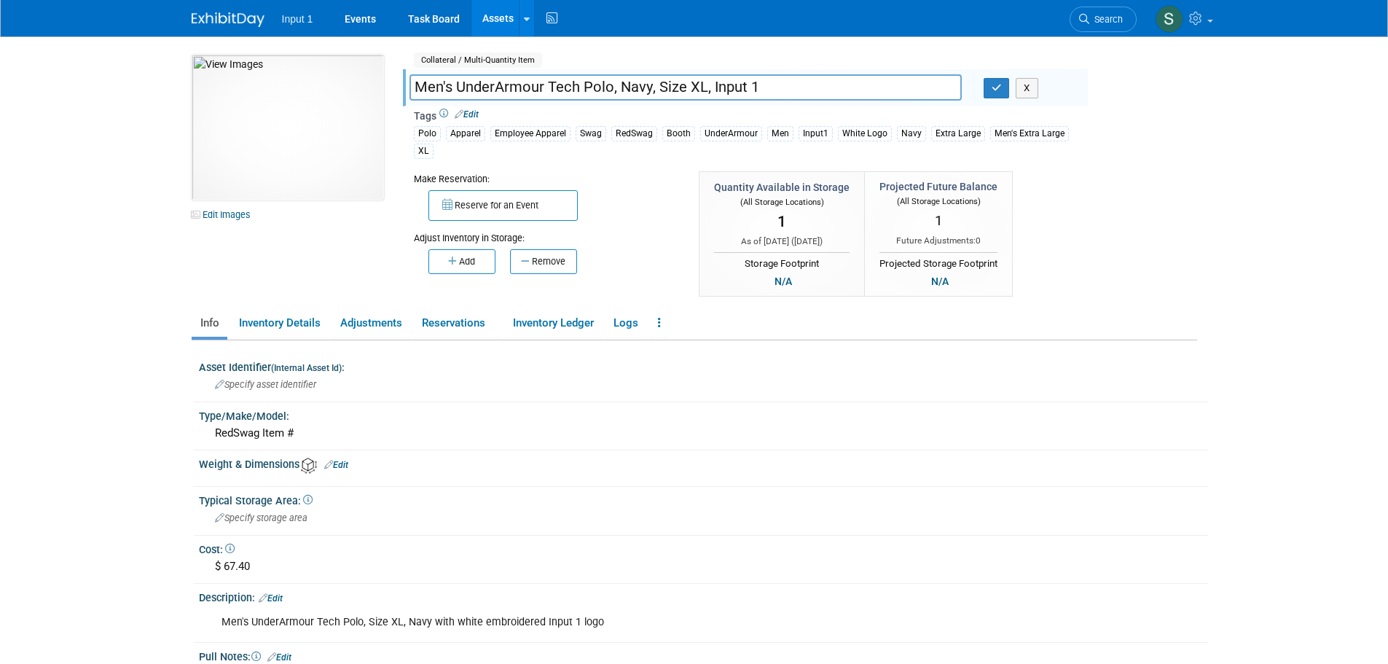
click at [414, 91] on input "Men's UnderArmour Tech Polo, Navy, Size XL, Input 1" at bounding box center [685, 86] width 552 height 25
click at [502, 89] on input "Input 1 Men's UnderArmour Tech Polo, Navy, Size XL, Input 1" at bounding box center [685, 86] width 552 height 25
drag, startPoint x: 754, startPoint y: 93, endPoint x: 952, endPoint y: 90, distance: 198.1
click at [952, 90] on input "Input 1 Men's Polo XL, Navy, UnderArmour Tech Polo, Navy, Size XL, Input 1" at bounding box center [685, 86] width 552 height 25
type input "Input 1 Men's Polo XL, Navy, UnderArmour Tech Polo"
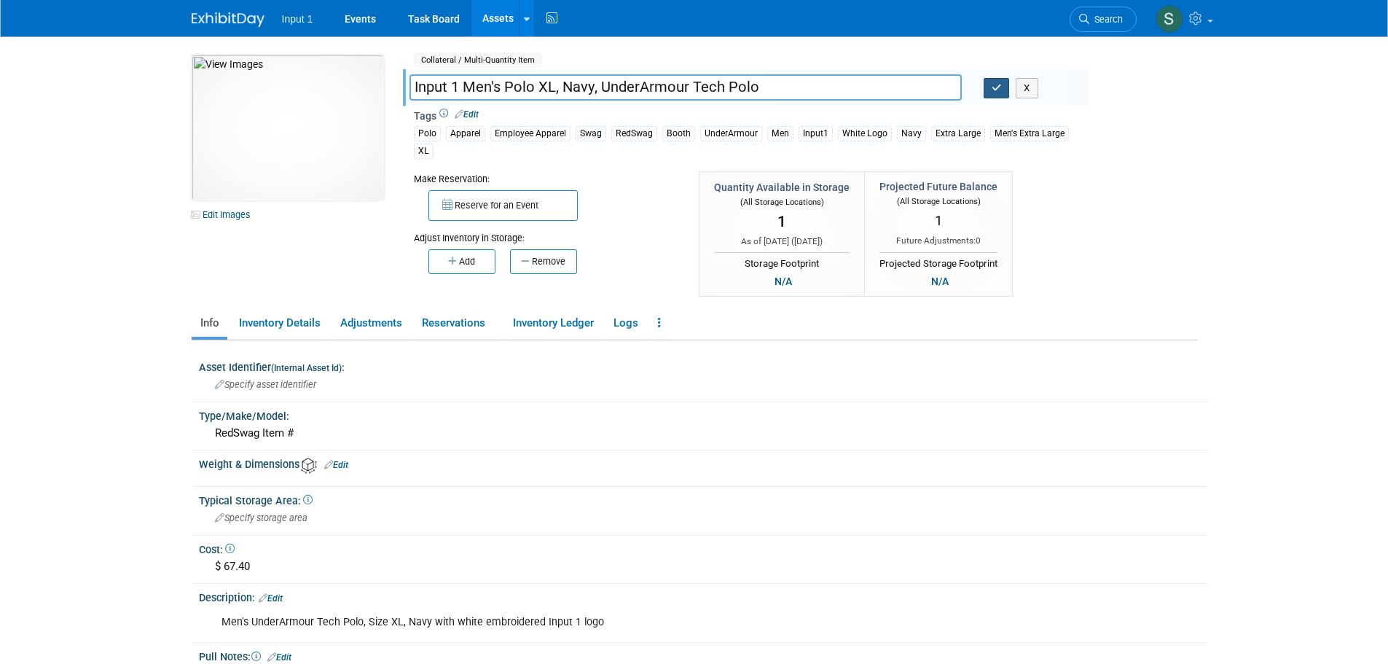
drag, startPoint x: 1001, startPoint y: 85, endPoint x: 895, endPoint y: 94, distance: 106.0
click at [999, 85] on icon "button" at bounding box center [996, 87] width 10 height 9
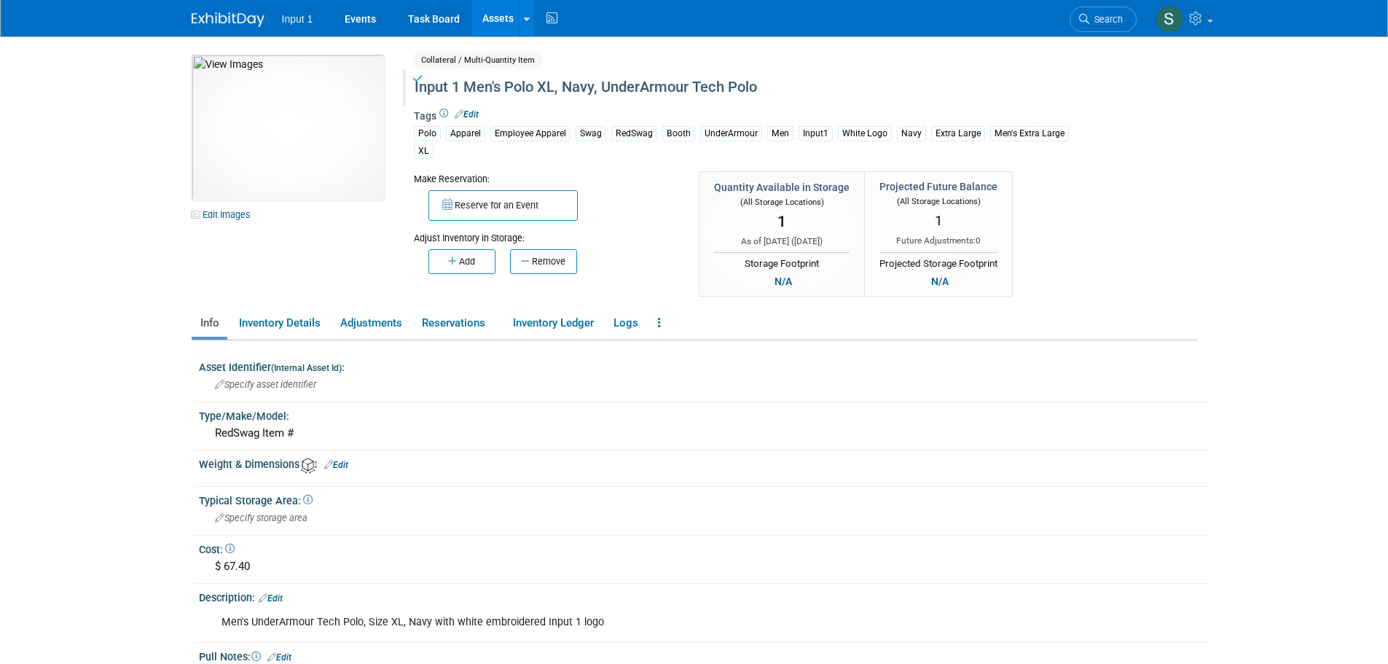
click at [489, 20] on link "Assets" at bounding box center [497, 18] width 53 height 36
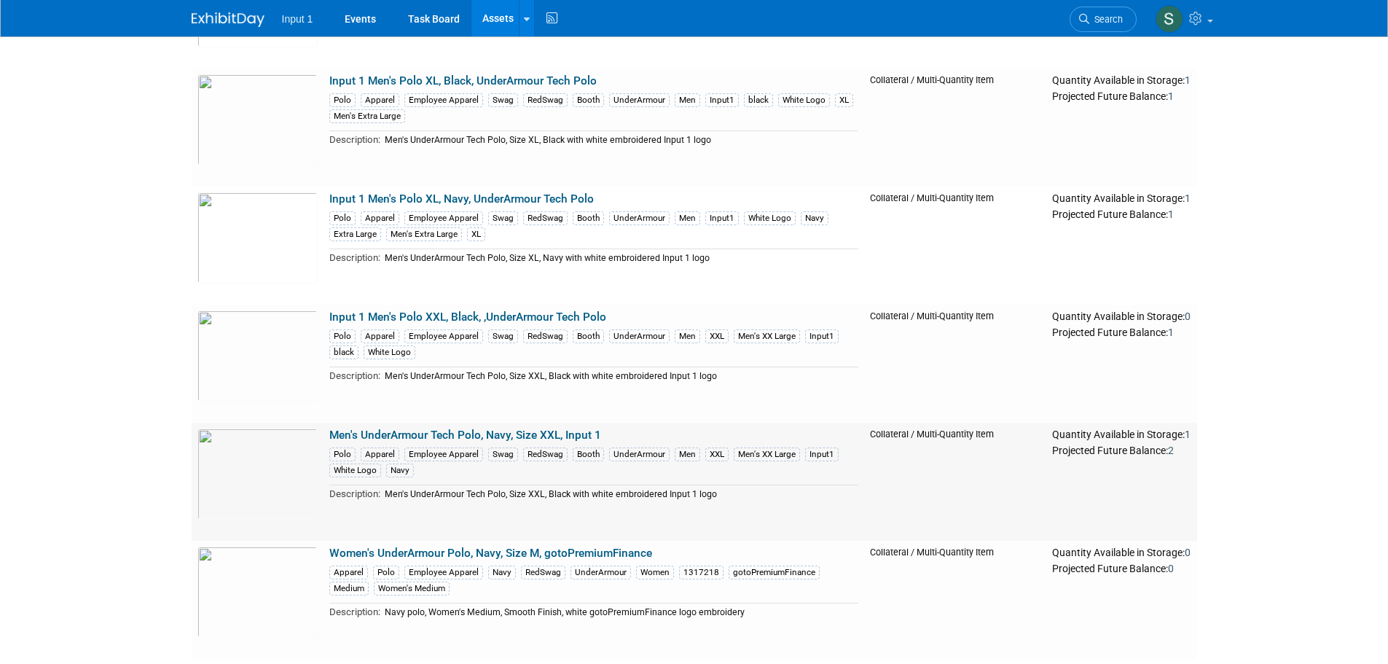
scroll to position [1093, 0]
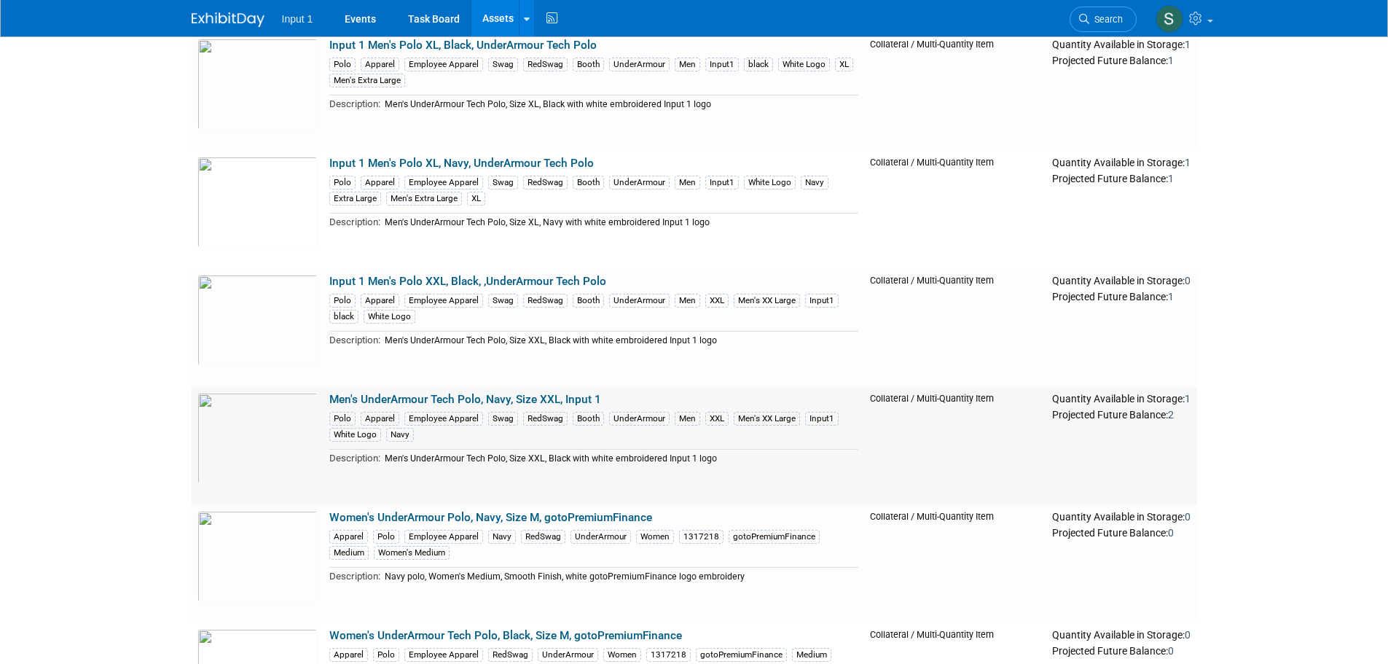
click at [481, 398] on link "Men's UnderArmour Tech Polo, Navy, Size XXL, Input 1" at bounding box center [465, 399] width 272 height 13
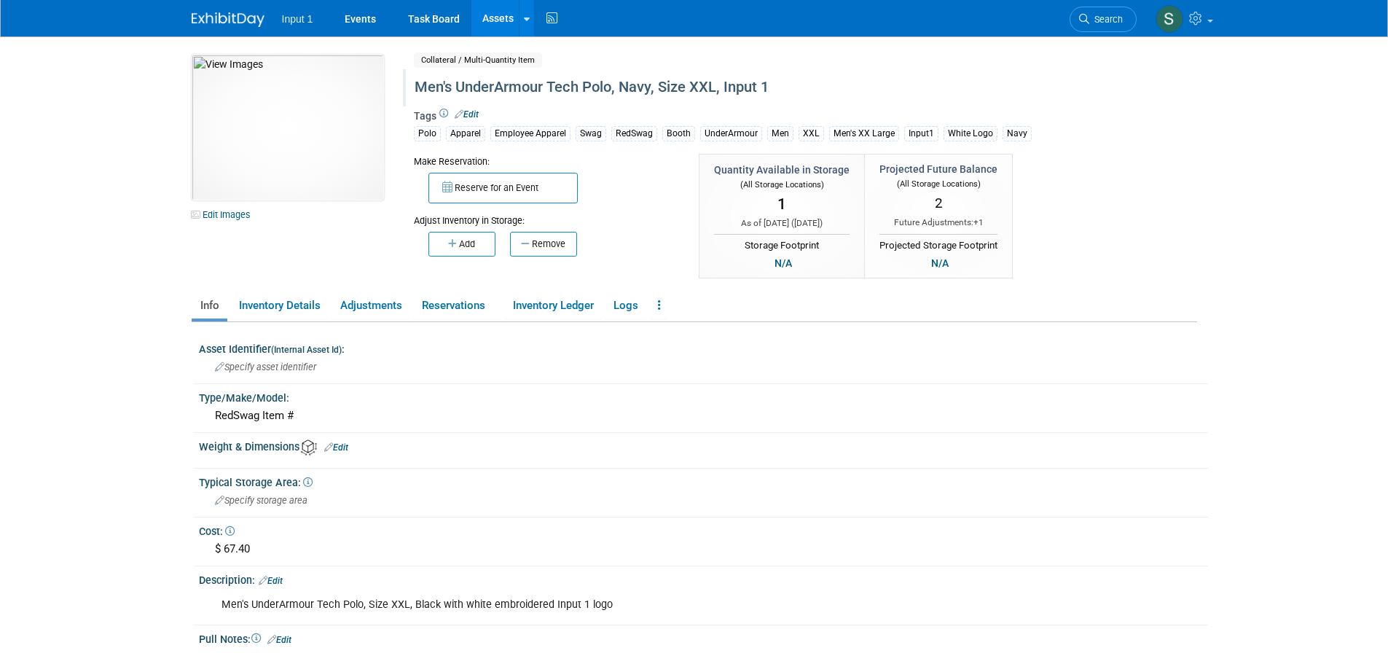
click at [453, 87] on div "Men's UnderArmour Tech Polo, Navy, Size XXL, Input 1" at bounding box center [742, 87] width 667 height 26
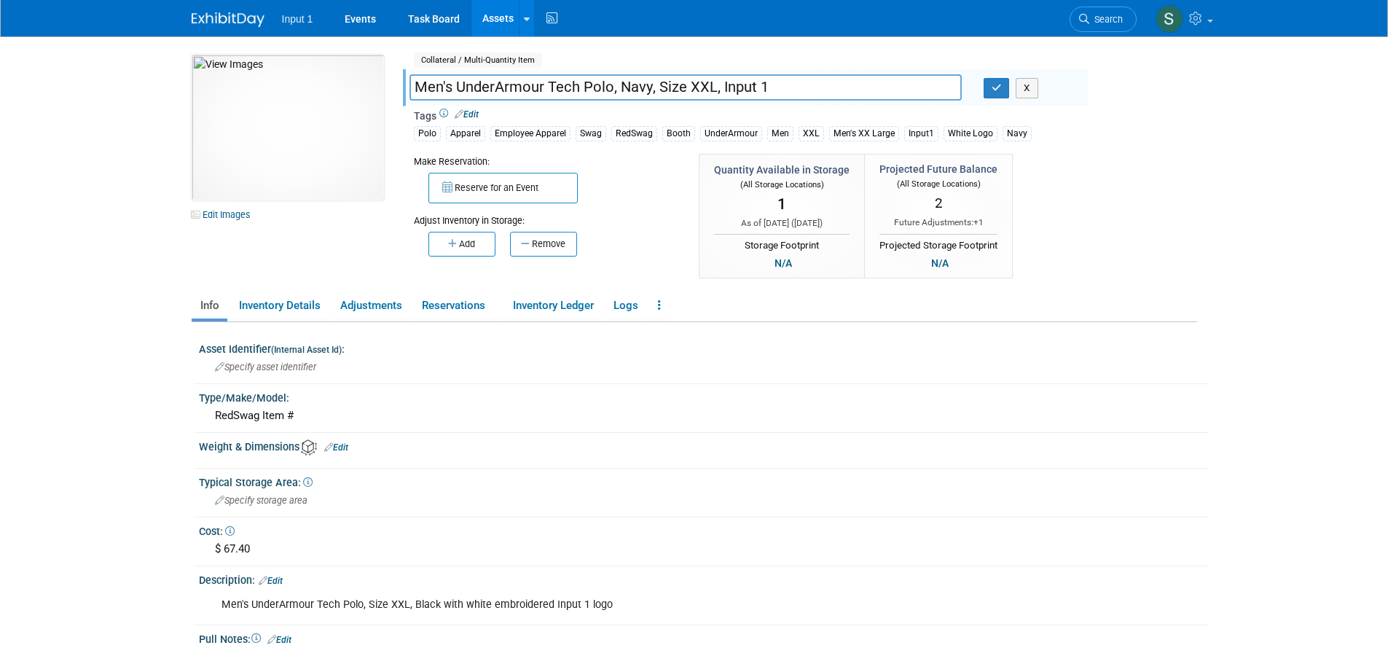
click at [414, 90] on input "Men's UnderArmour Tech Polo, Navy, Size XXL, Input 1" at bounding box center [685, 86] width 552 height 25
click at [505, 84] on input "Input 1 Men's UnderArmour Tech Polo, Navy, Size XXL, Input 1" at bounding box center [685, 86] width 552 height 25
drag, startPoint x: 763, startPoint y: 87, endPoint x: 999, endPoint y: 101, distance: 235.7
click at [999, 101] on div "Men's UnderArmour Tech Polo, Navy, Size XXL, Input 1 Input 1 Men's Polo XXL, Na…" at bounding box center [748, 89] width 678 height 23
type input "Input 1 Men's Polo XXL, Navy, UnderArmour Tech Polo"
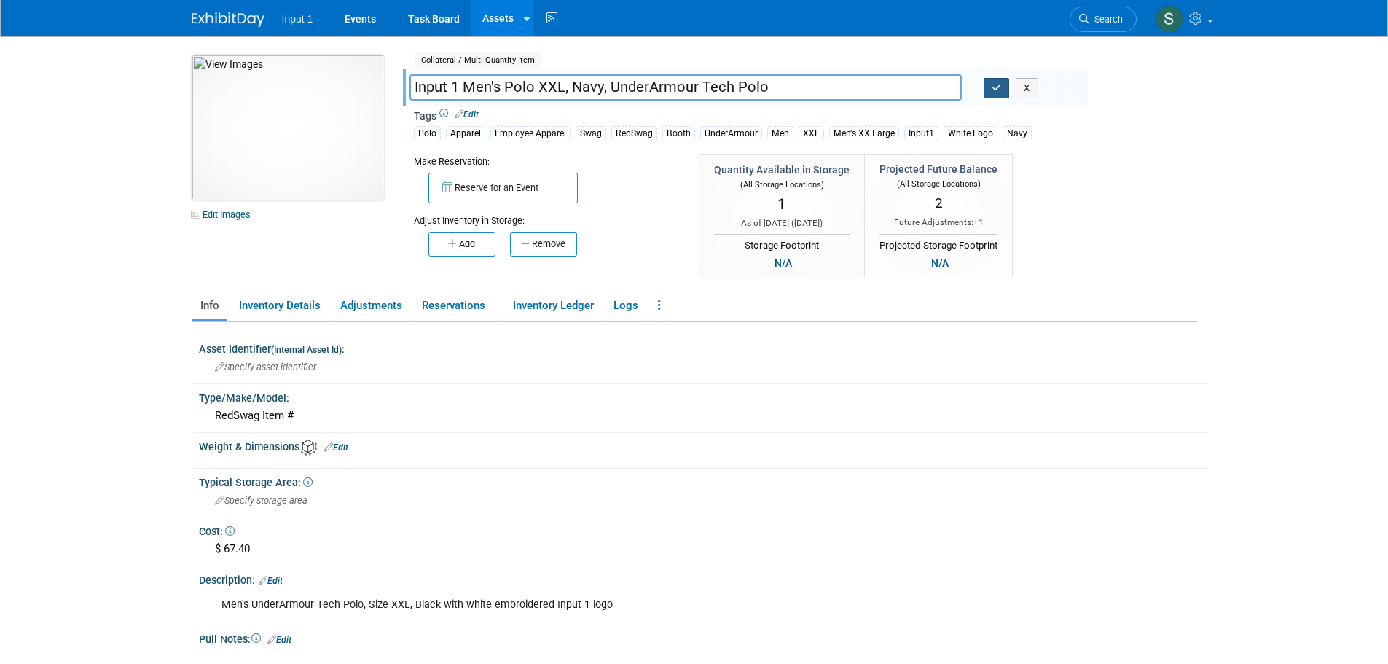
click at [996, 92] on icon "button" at bounding box center [996, 87] width 10 height 9
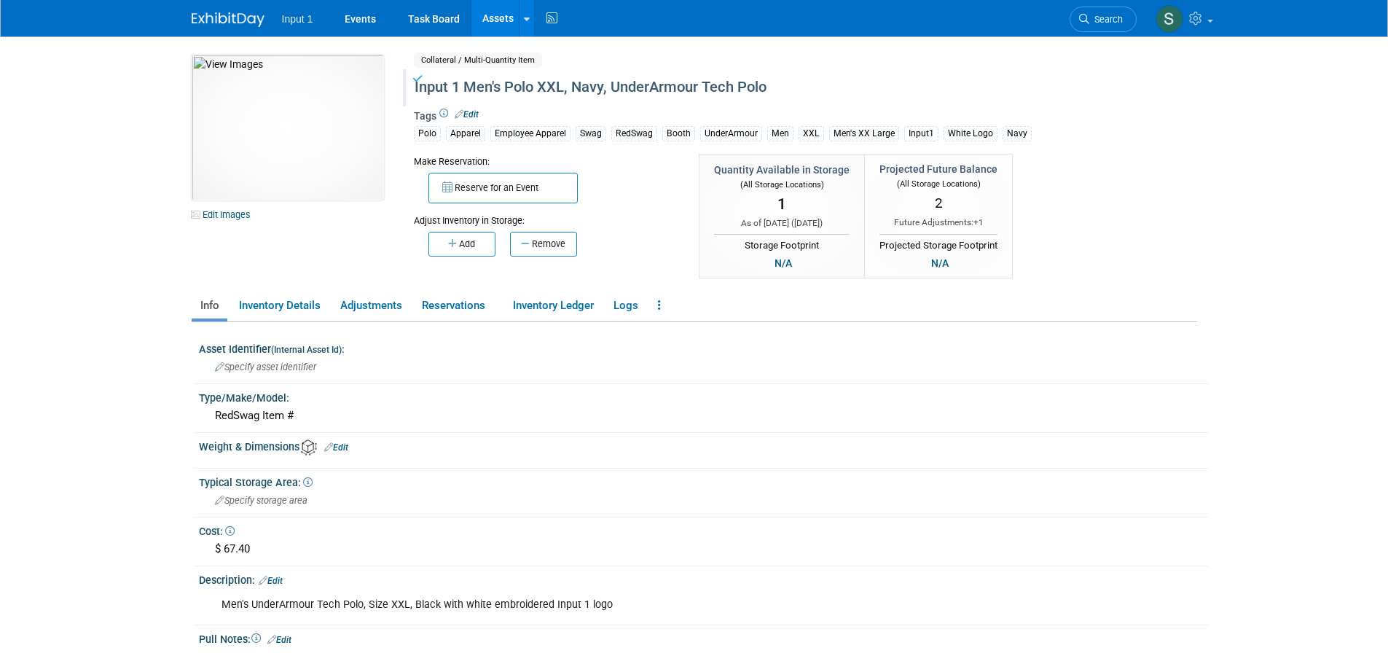
click at [490, 15] on link "Assets" at bounding box center [497, 18] width 53 height 36
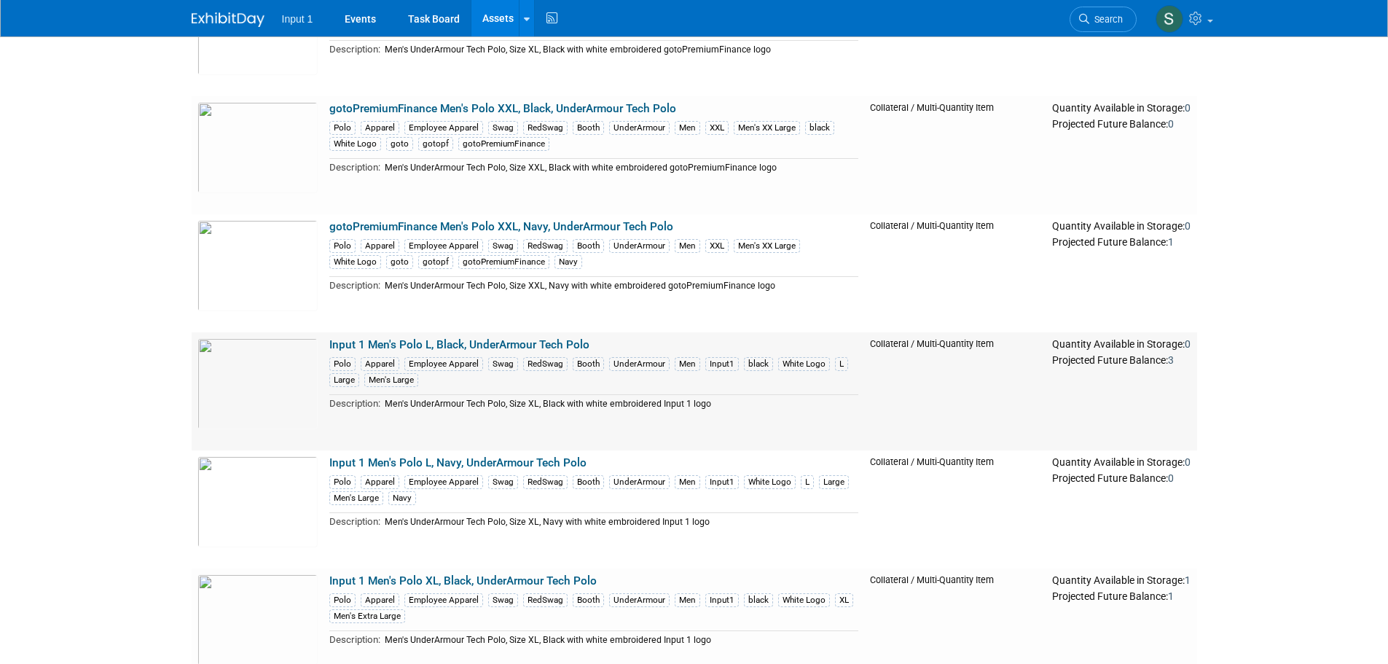
scroll to position [583, 0]
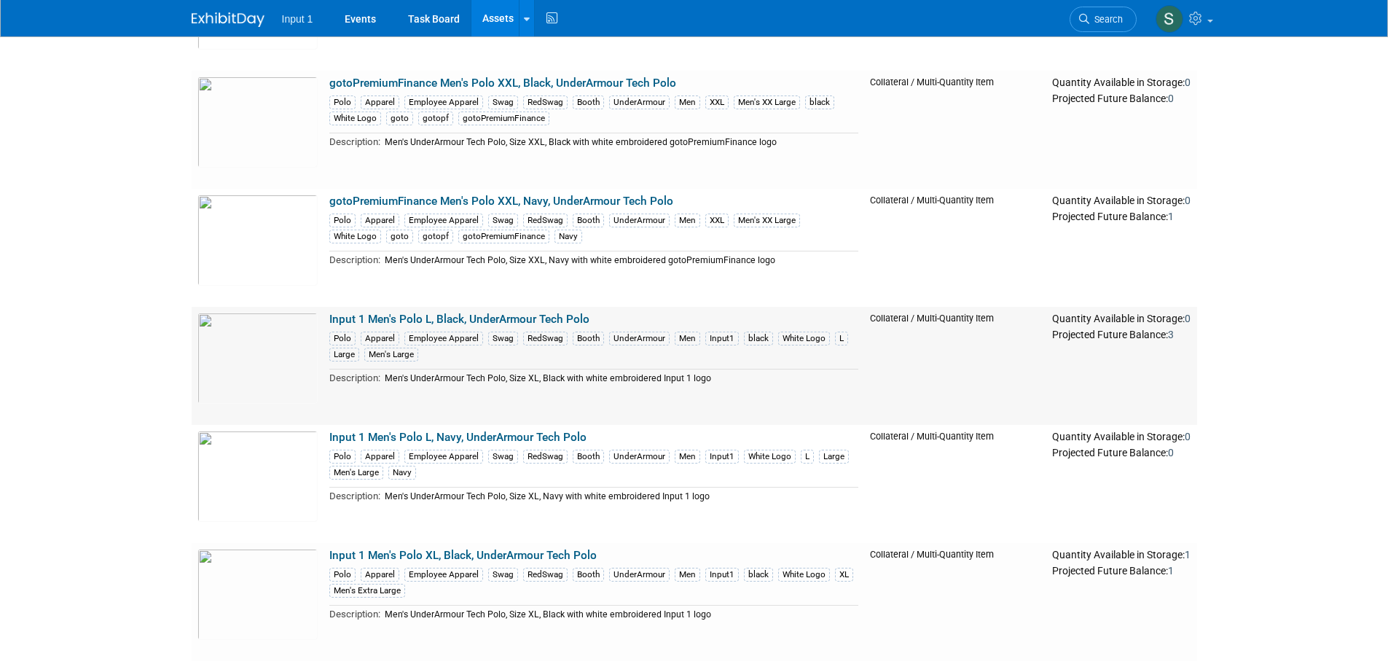
click at [473, 317] on link "Input 1 Men's Polo L, Black, UnderArmour Tech Polo" at bounding box center [459, 318] width 260 height 13
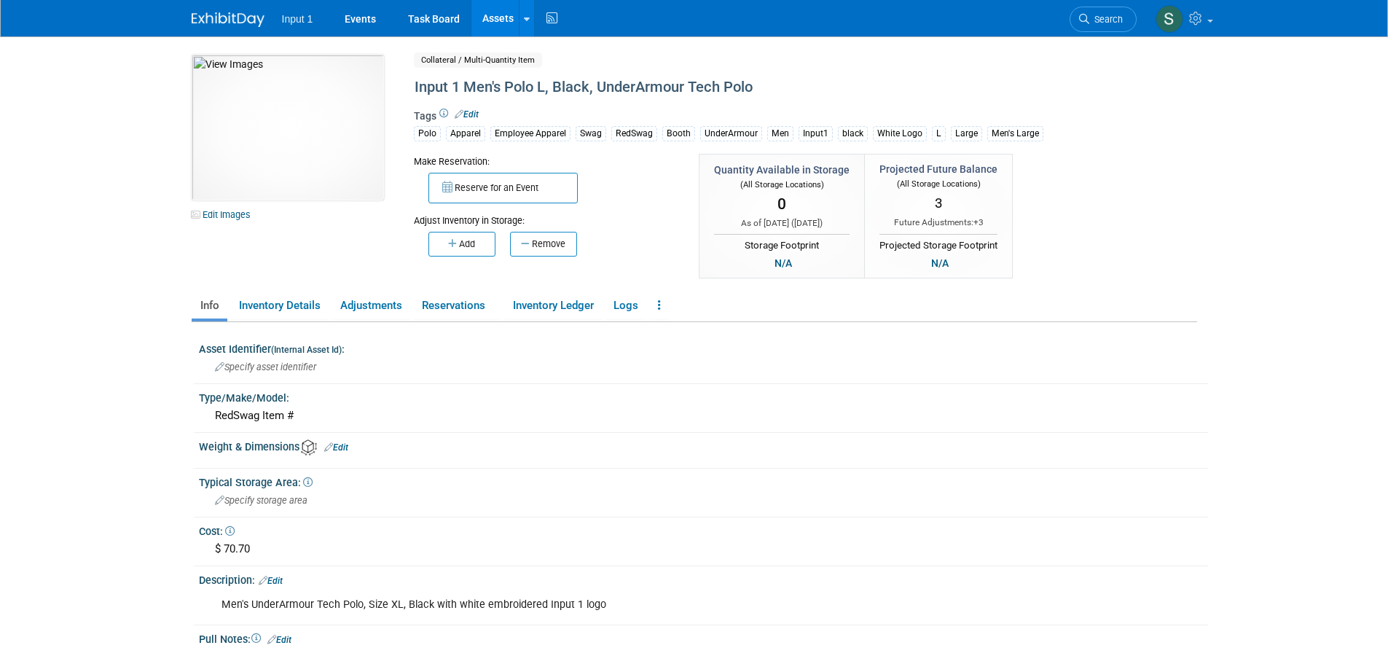
click at [489, 17] on link "Assets" at bounding box center [497, 18] width 53 height 36
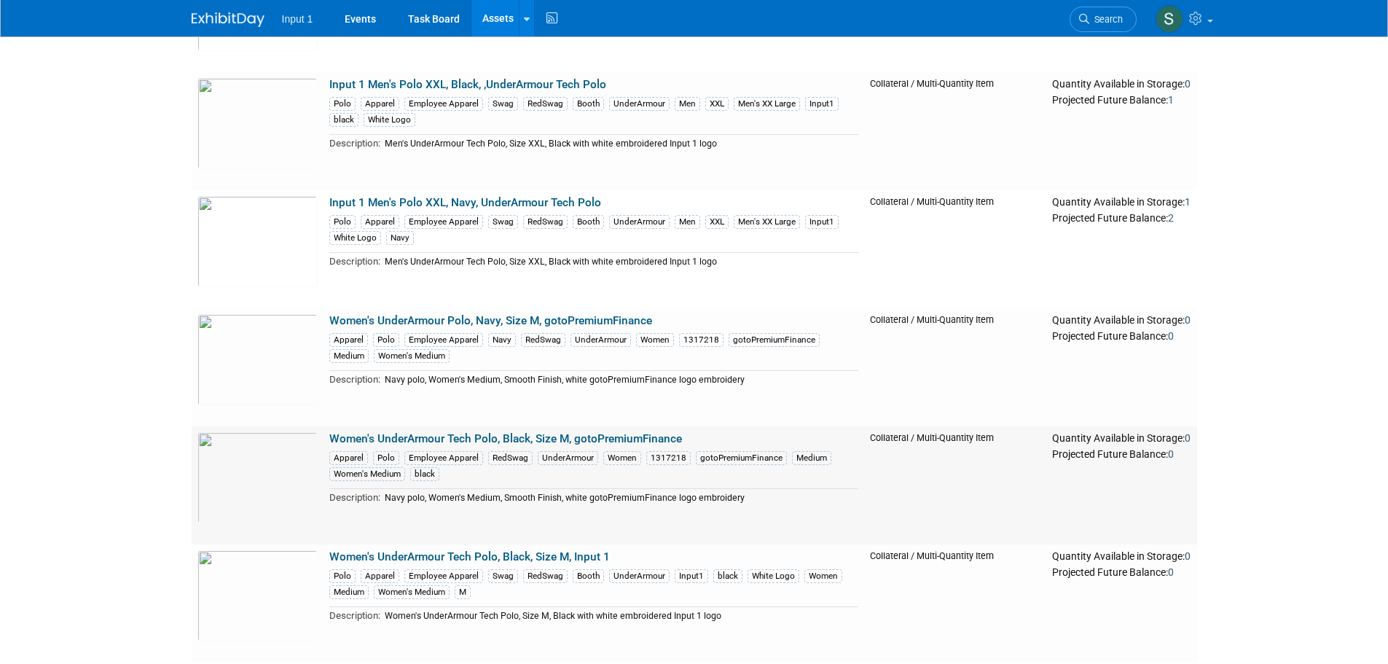
scroll to position [1311, 0]
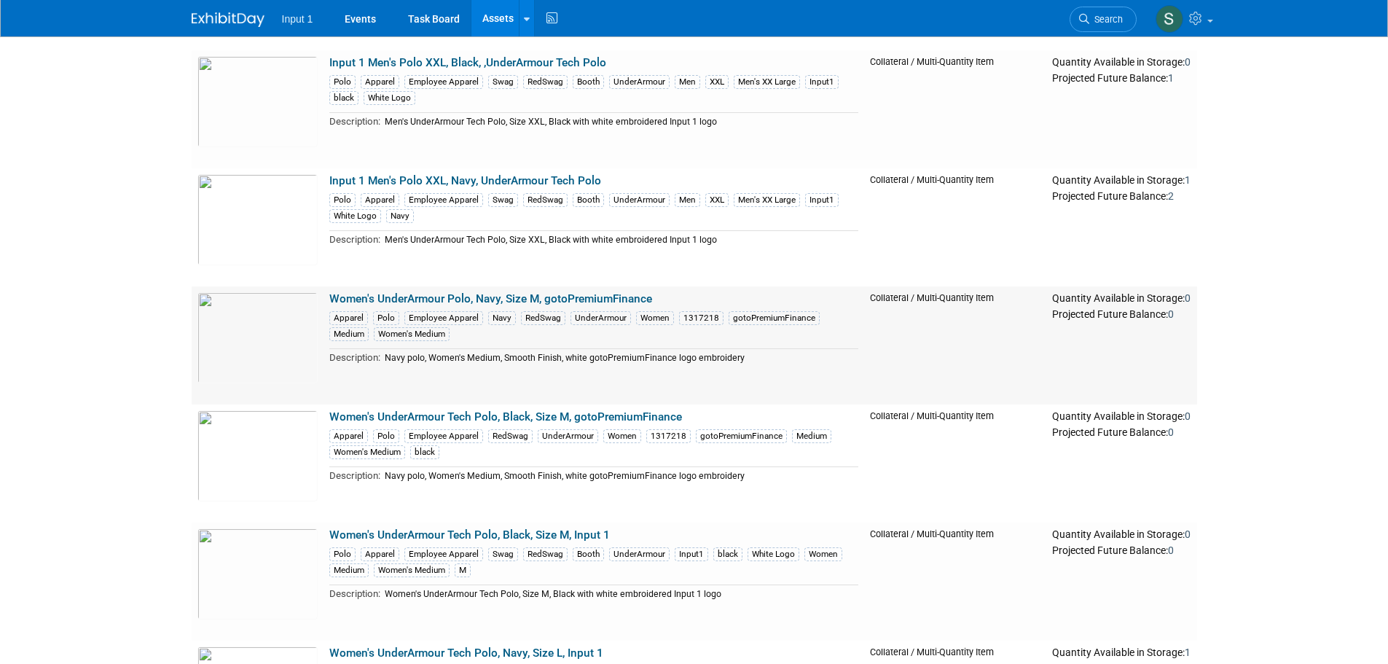
click at [551, 302] on link "Women's UnderArmour Polo, Navy, Size M, gotoPremiumFinance" at bounding box center [490, 298] width 323 height 13
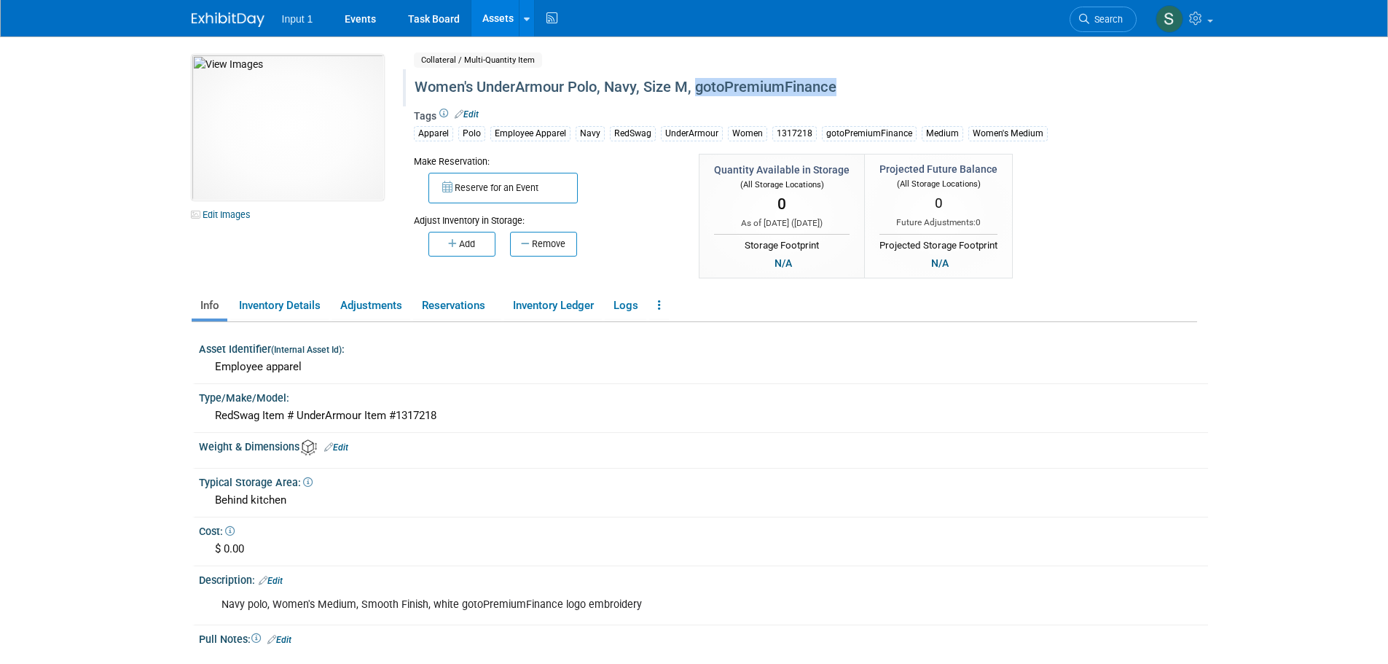
drag, startPoint x: 696, startPoint y: 87, endPoint x: 859, endPoint y: 98, distance: 164.3
click at [859, 98] on div "Women's UnderArmour Polo, Navy, Size M, gotoPremiumFinance" at bounding box center [742, 87] width 667 height 26
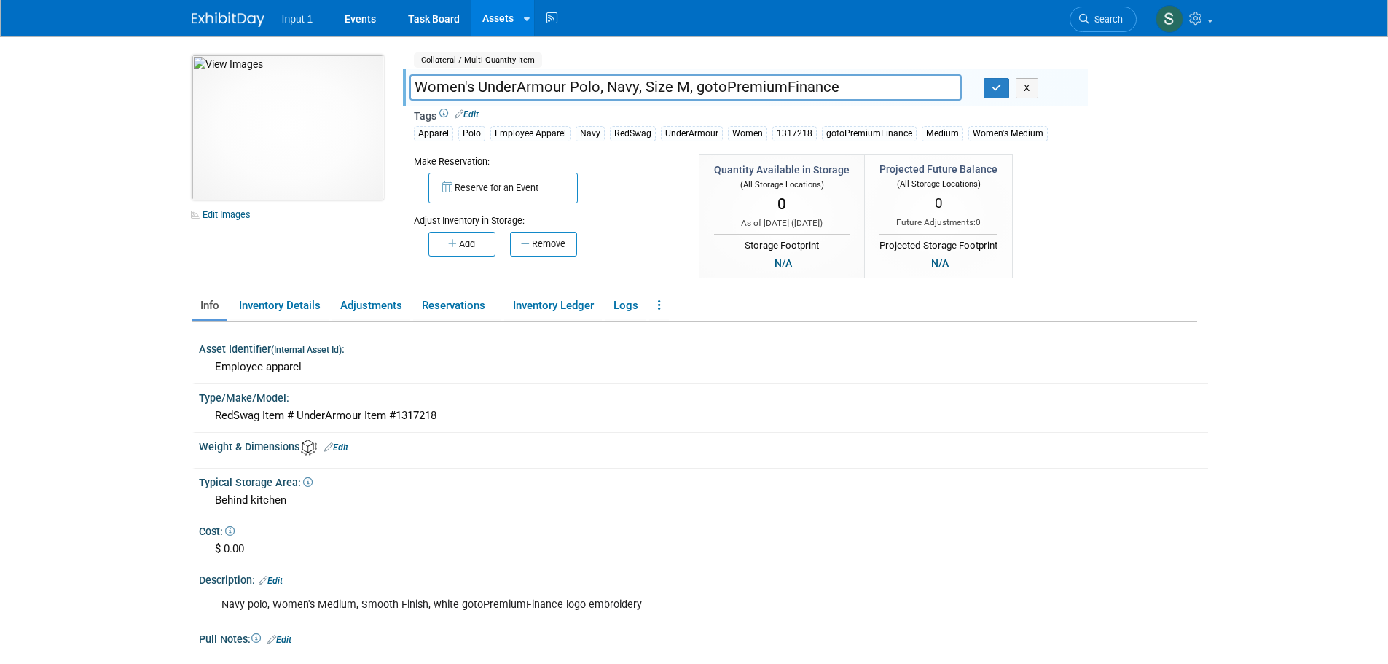
drag, startPoint x: 689, startPoint y: 90, endPoint x: 857, endPoint y: 94, distance: 168.3
click at [857, 94] on input "Women's UnderArmour Polo, Navy, Size M, gotoPremiumFinance" at bounding box center [685, 86] width 552 height 25
click at [416, 86] on input "Women's UnderArmour Polo, Navy, Size M," at bounding box center [685, 86] width 552 height 25
click at [625, 86] on input "gotoPremiumFinance Women's UnderArmour Polo, Navy, Size M," at bounding box center [685, 86] width 552 height 25
click at [808, 84] on input "gotoPremiumFinance Women's Polo M, Navy, UnderArmour Polo, Navy, Size M," at bounding box center [685, 86] width 552 height 25
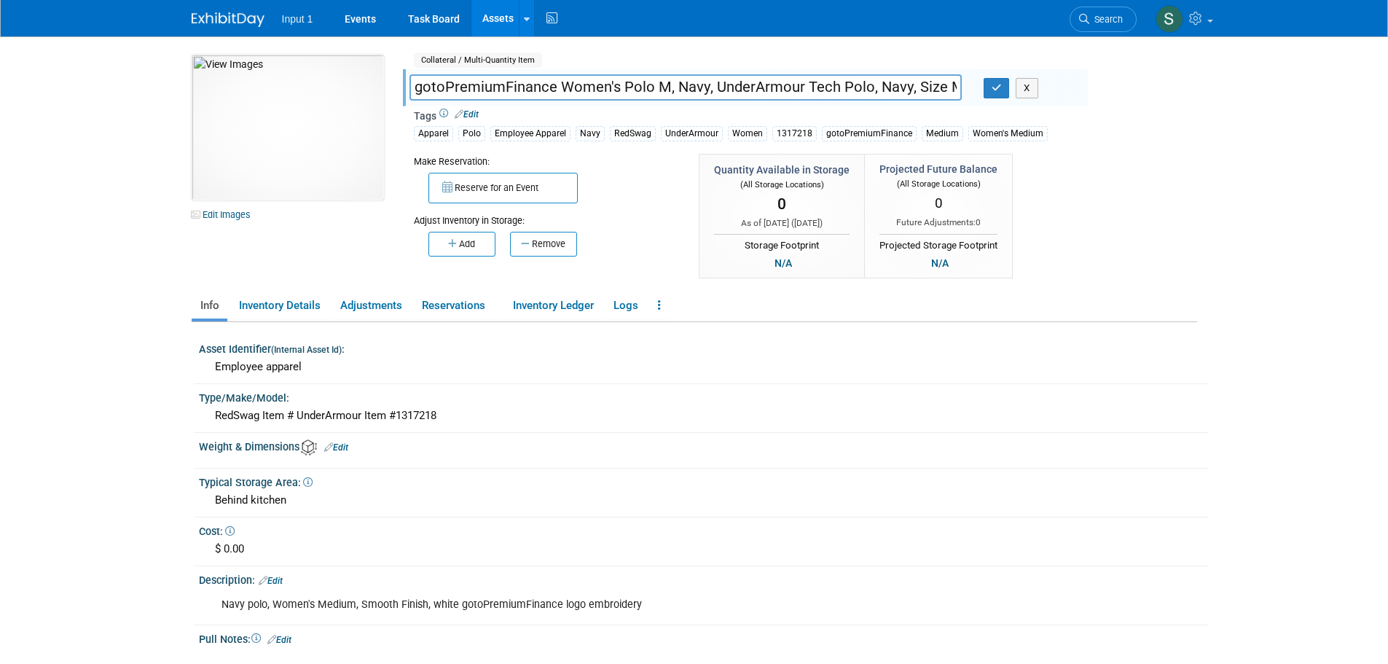
scroll to position [0, 6]
drag, startPoint x: 868, startPoint y: 87, endPoint x: 982, endPoint y: 82, distance: 113.7
click at [982, 82] on div "gotoPremiumFinance Women's Polo M, Navy, UnderArmour Tech Polo, Navy, Size M, X" at bounding box center [742, 89] width 689 height 22
type input "gotoPremiumFinance Women's Polo M, Navy, UnderArmour Tech Polo"
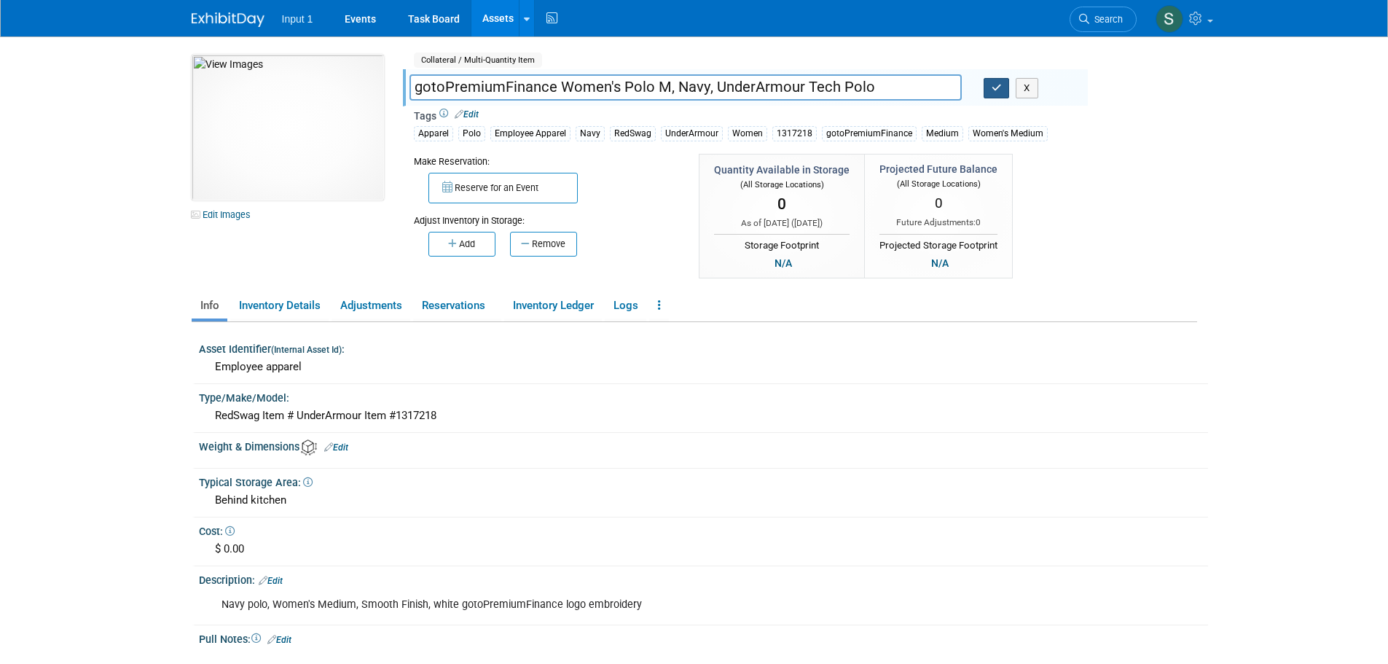
click at [992, 89] on icon "button" at bounding box center [996, 87] width 10 height 9
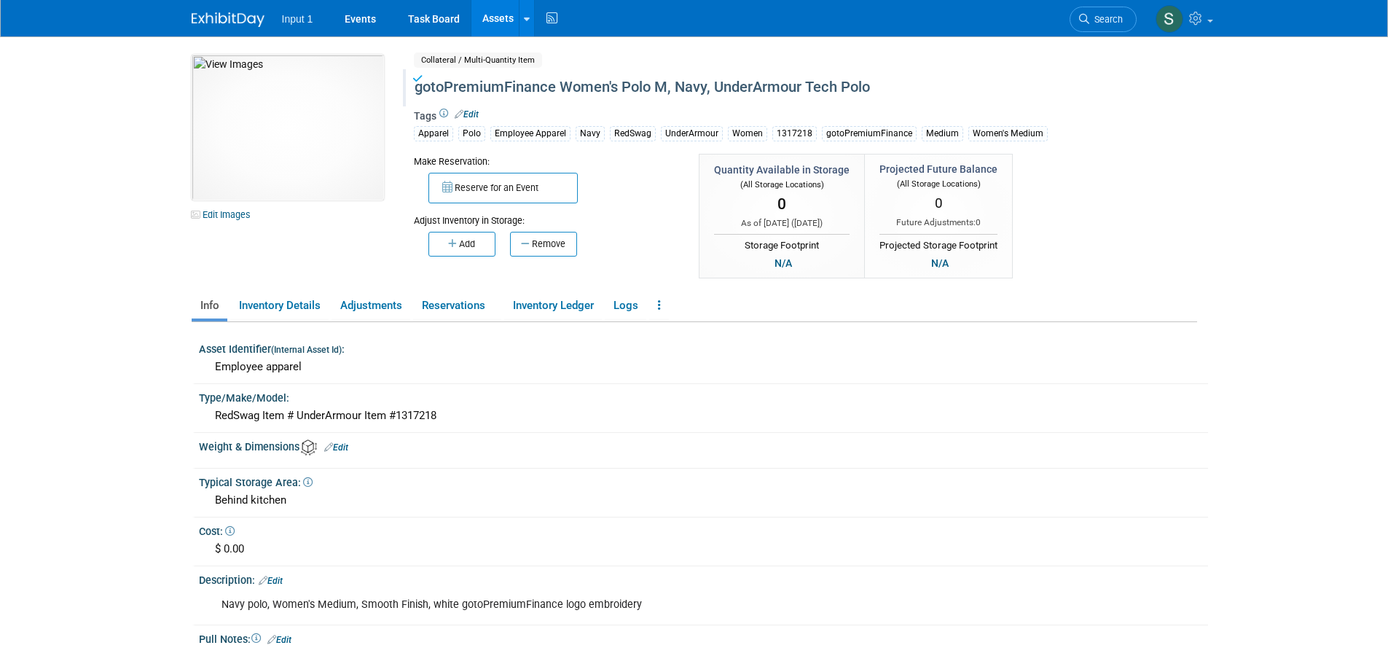
click at [491, 20] on link "Assets" at bounding box center [497, 18] width 53 height 36
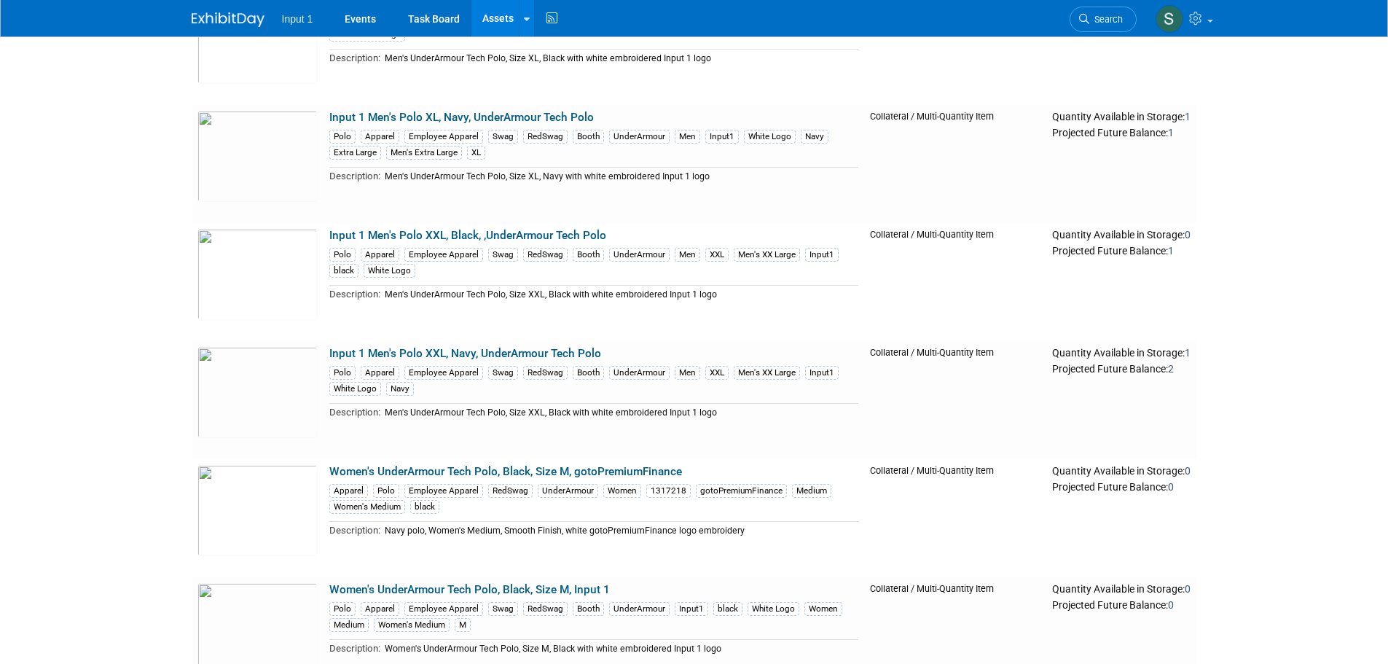
scroll to position [1384, 0]
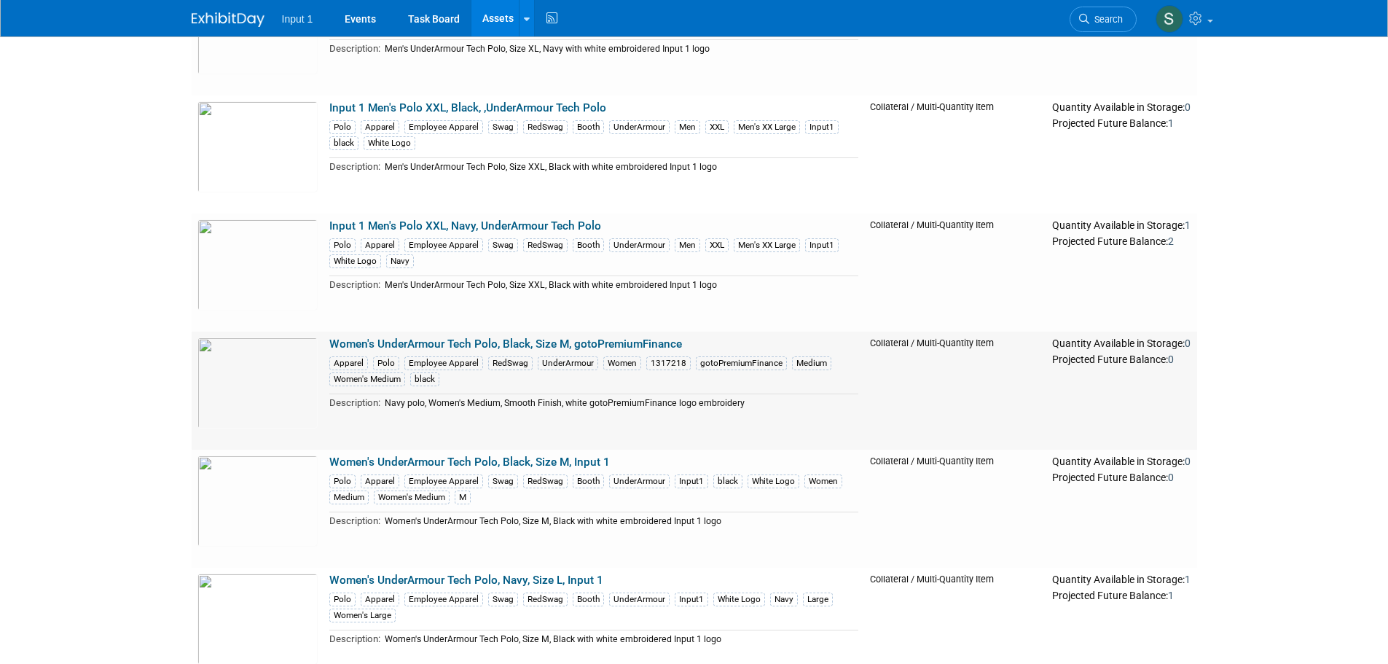
click at [515, 344] on link "Women's UnderArmour Tech Polo, Black, Size M, gotoPremiumFinance" at bounding box center [505, 343] width 353 height 13
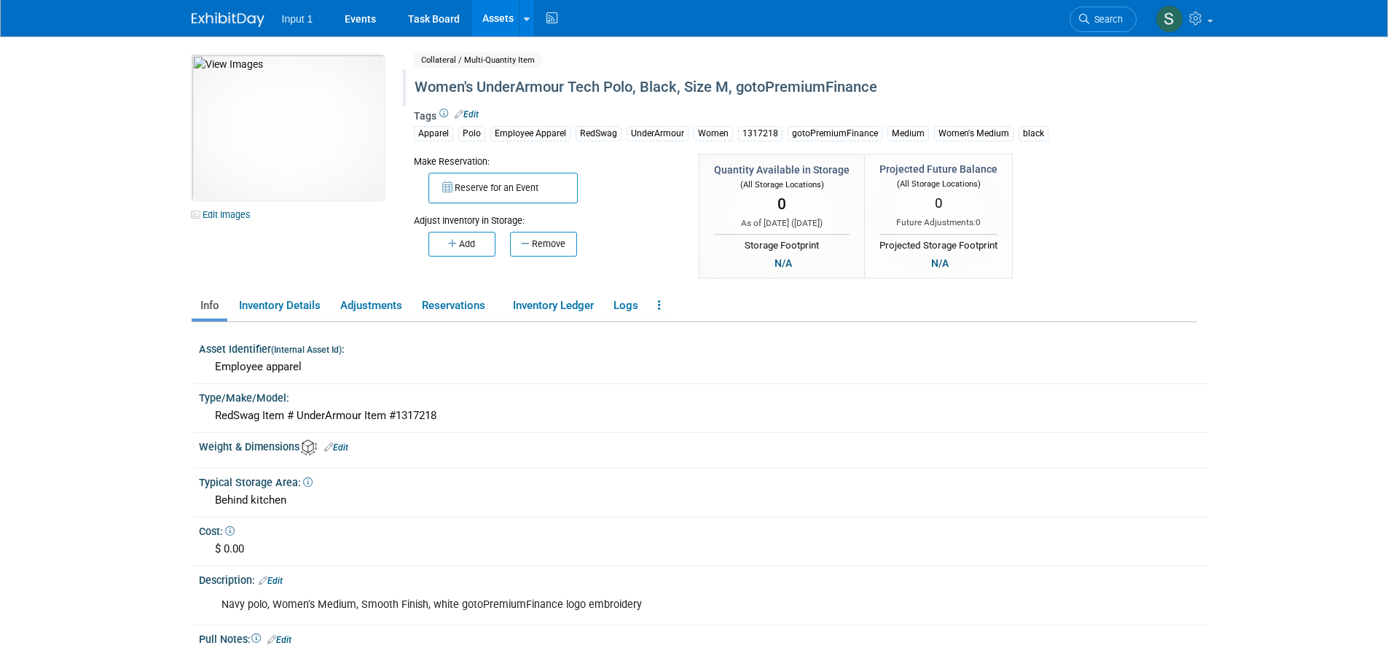
click at [476, 87] on div "Women's UnderArmour Tech Polo, Black, Size M, gotoPremiumFinance" at bounding box center [742, 87] width 667 height 26
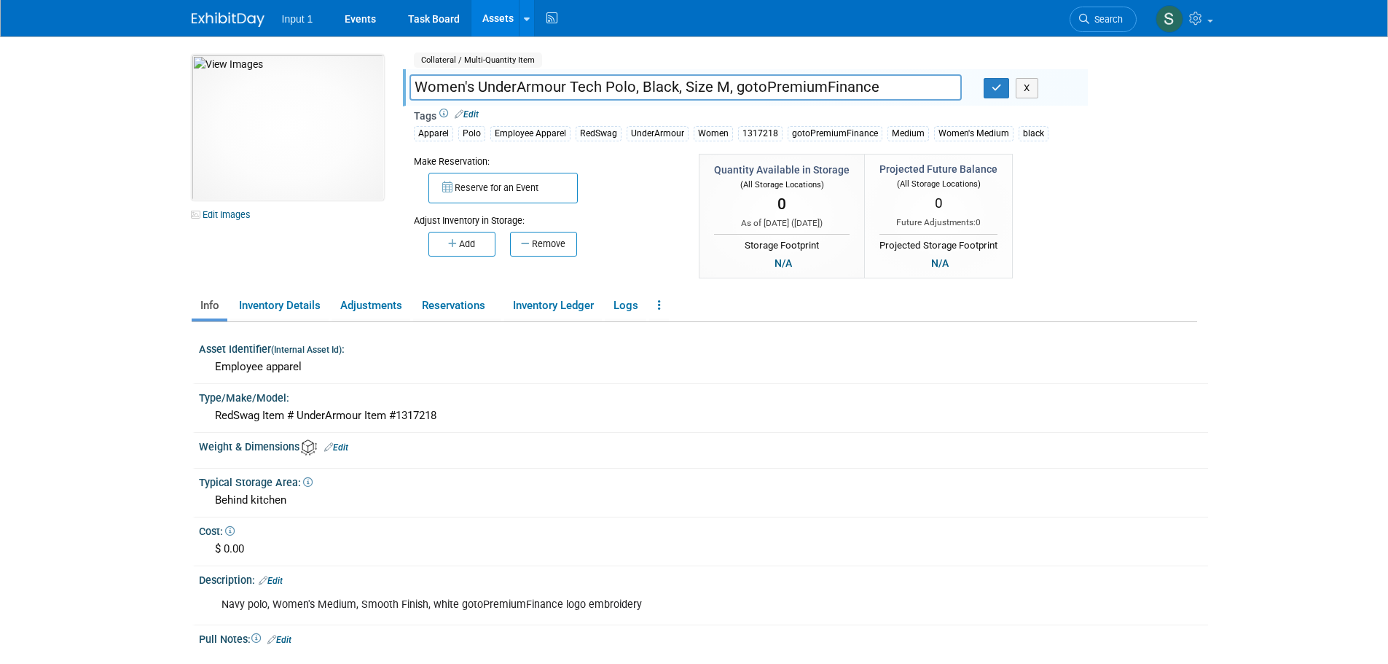
click at [728, 86] on input "Women's UnderArmour Tech Polo, Black, Size M, gotoPremiumFinance" at bounding box center [685, 86] width 552 height 25
drag, startPoint x: 731, startPoint y: 87, endPoint x: 890, endPoint y: 97, distance: 159.1
click at [890, 97] on input "Women's UnderArmour Tech Polo, Black, Size M, gotoPremiumFinance" at bounding box center [685, 86] width 552 height 25
click at [414, 87] on input "Women's UnderArmour Tech Polo, Black, Size M," at bounding box center [685, 86] width 552 height 25
click at [617, 90] on input "gotoPremiumFinance Women's UnderArmour Tech Polo, Black, Size M," at bounding box center [685, 86] width 552 height 25
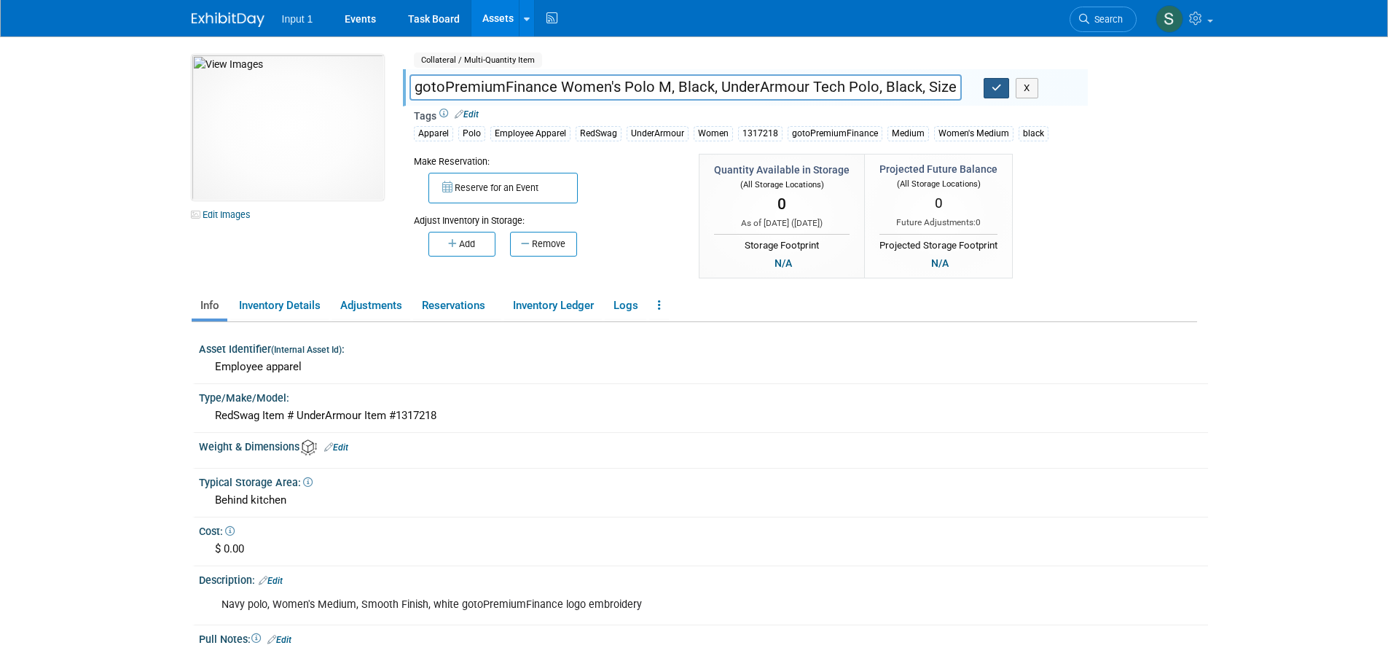
scroll to position [0, 14]
drag, startPoint x: 870, startPoint y: 87, endPoint x: 992, endPoint y: 82, distance: 122.5
click at [992, 82] on div "gotoPremiumFinance Women's Polo M, Black, UnderArmour Tech Polo, Black, Size M,…" at bounding box center [742, 89] width 689 height 22
type input "gotoPremiumFinance Women's Polo M, Black, UnderArmour Tech Polo"
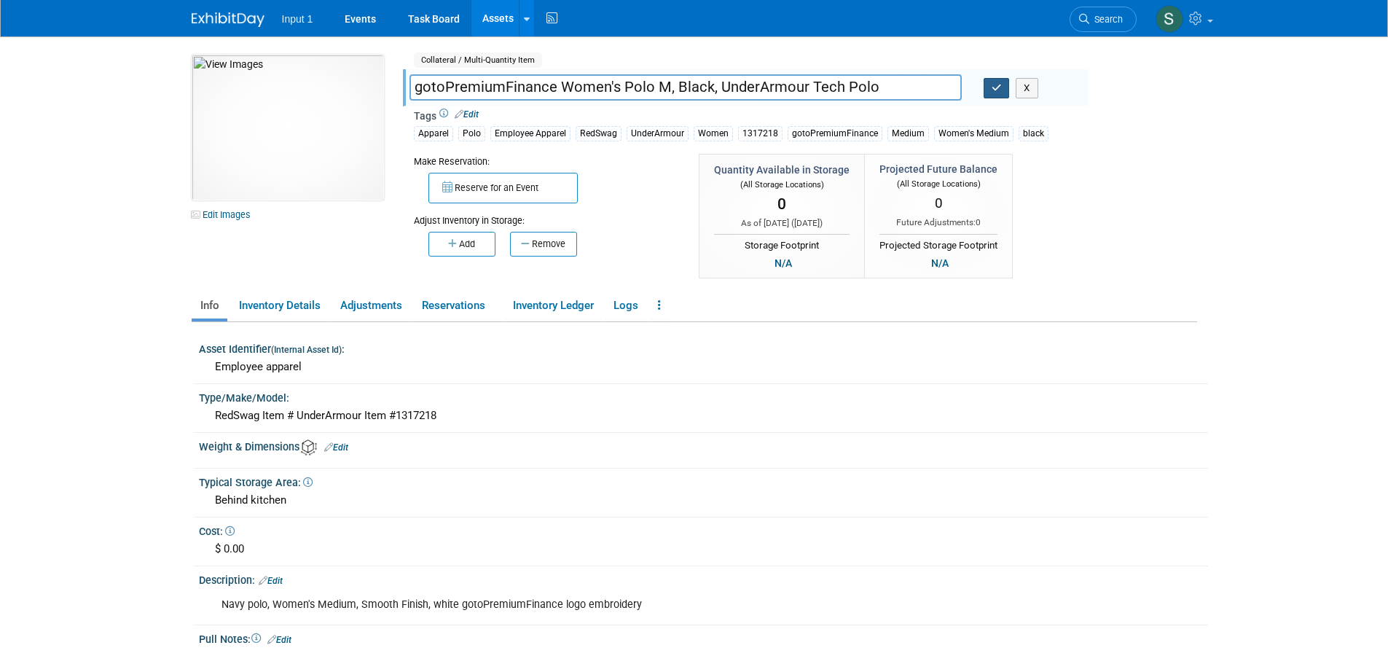
click at [1006, 85] on button "button" at bounding box center [996, 88] width 26 height 20
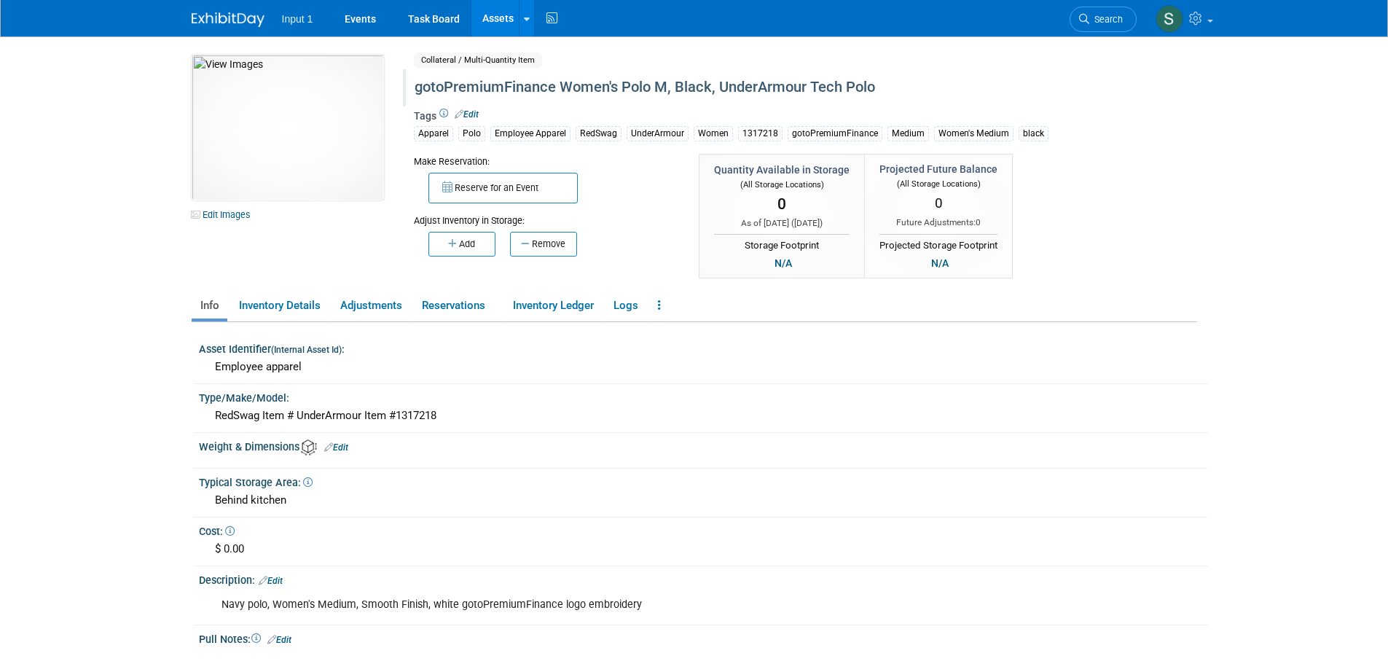
drag, startPoint x: 503, startPoint y: 20, endPoint x: 503, endPoint y: 35, distance: 14.6
click at [503, 20] on link "Assets" at bounding box center [497, 18] width 53 height 36
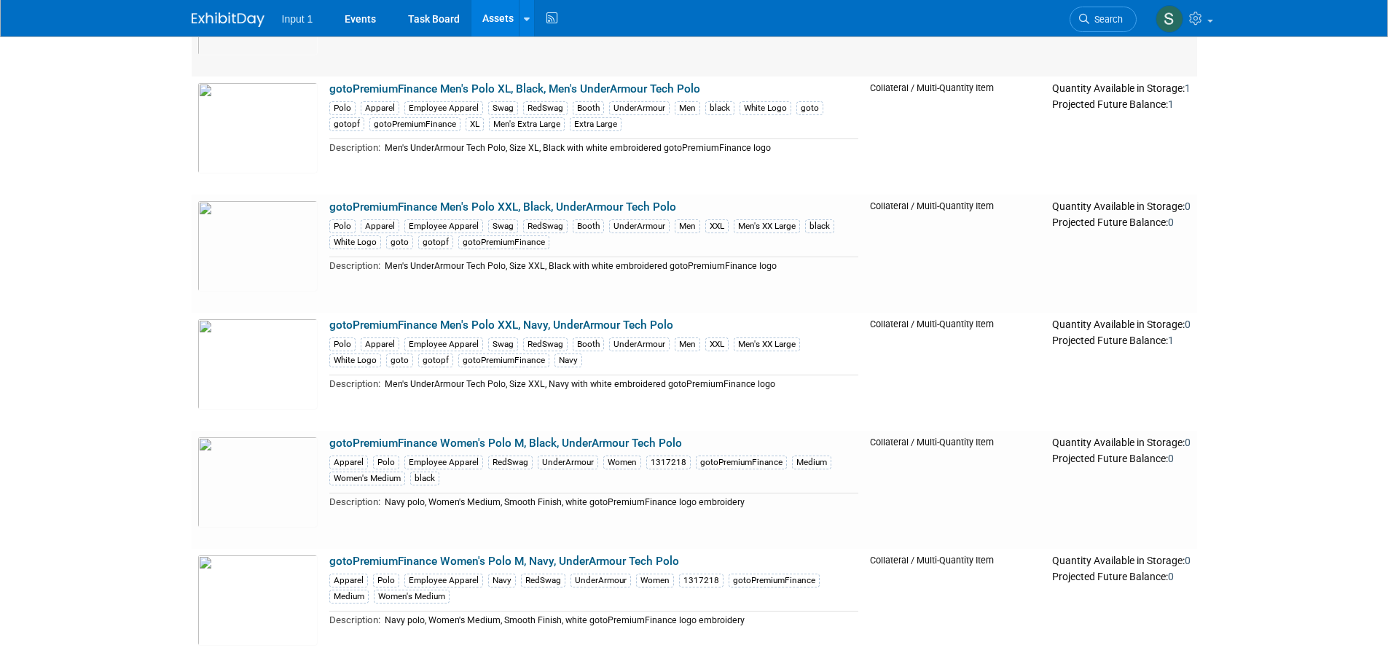
scroll to position [656, 0]
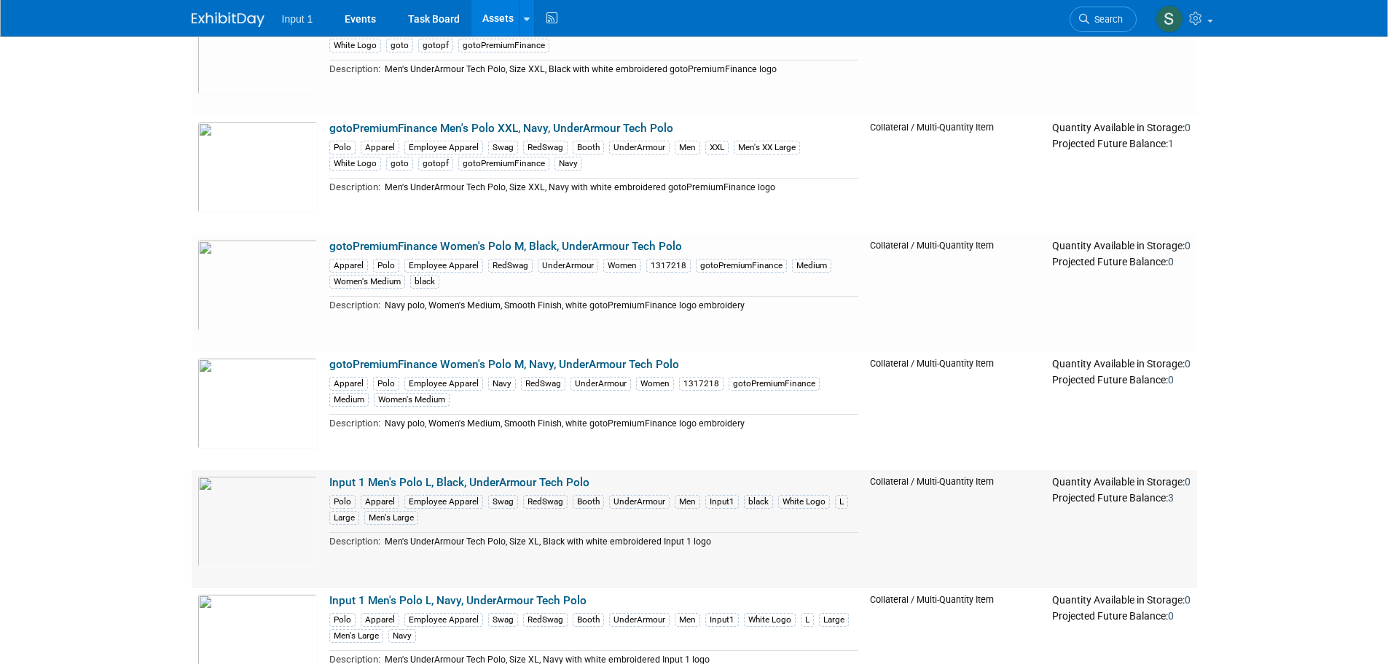
click at [532, 476] on link "Input 1 Men's Polo L, Black, UnderArmour Tech Polo" at bounding box center [459, 482] width 260 height 13
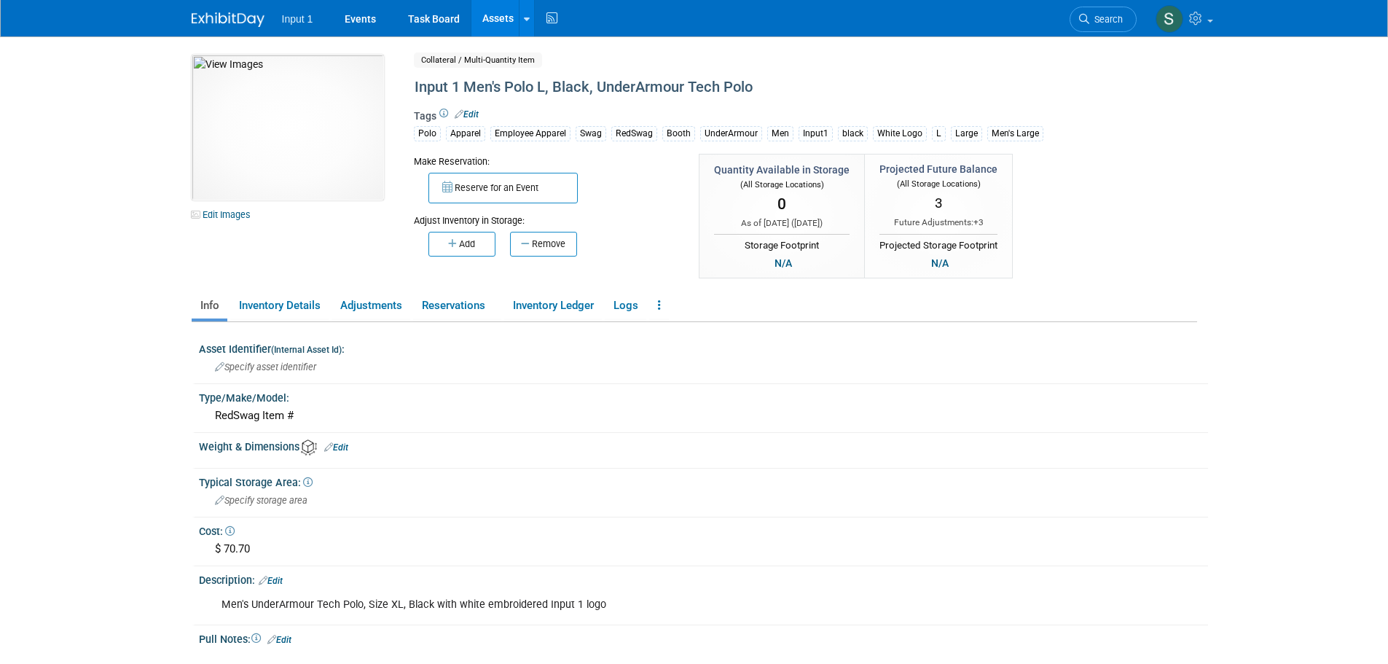
click at [489, 19] on link "Assets" at bounding box center [497, 18] width 53 height 36
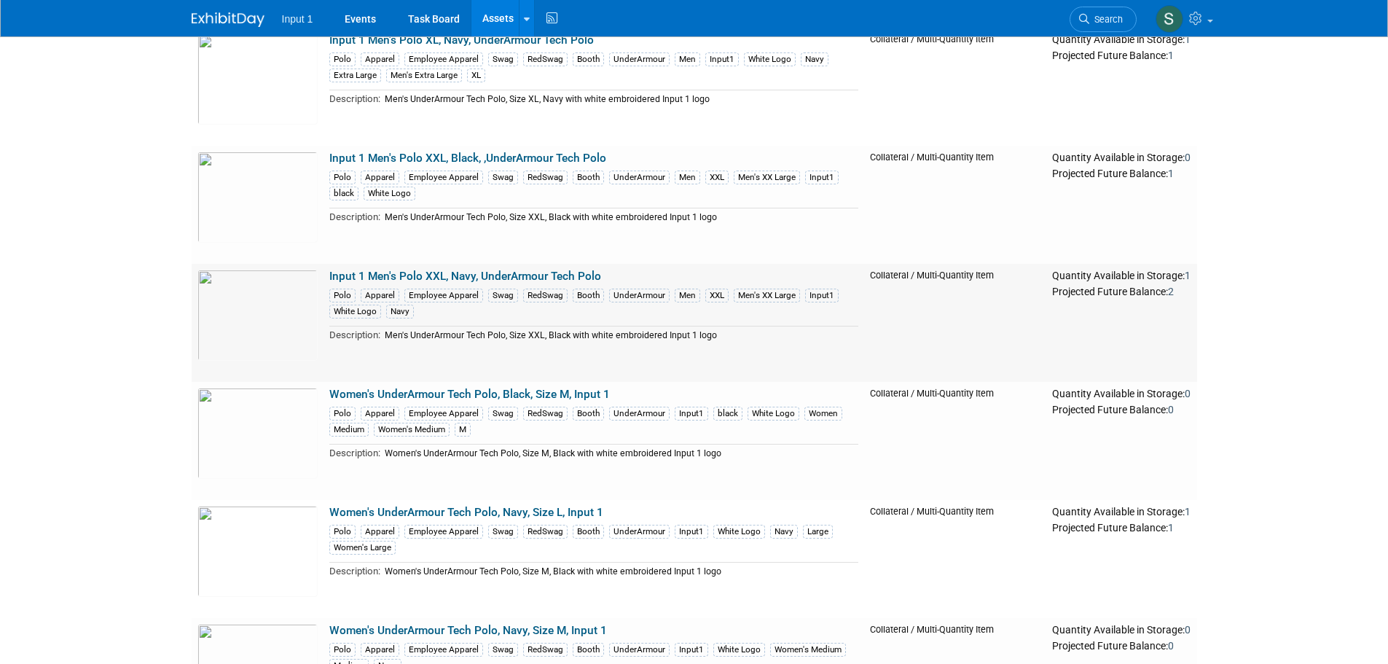
scroll to position [1457, 0]
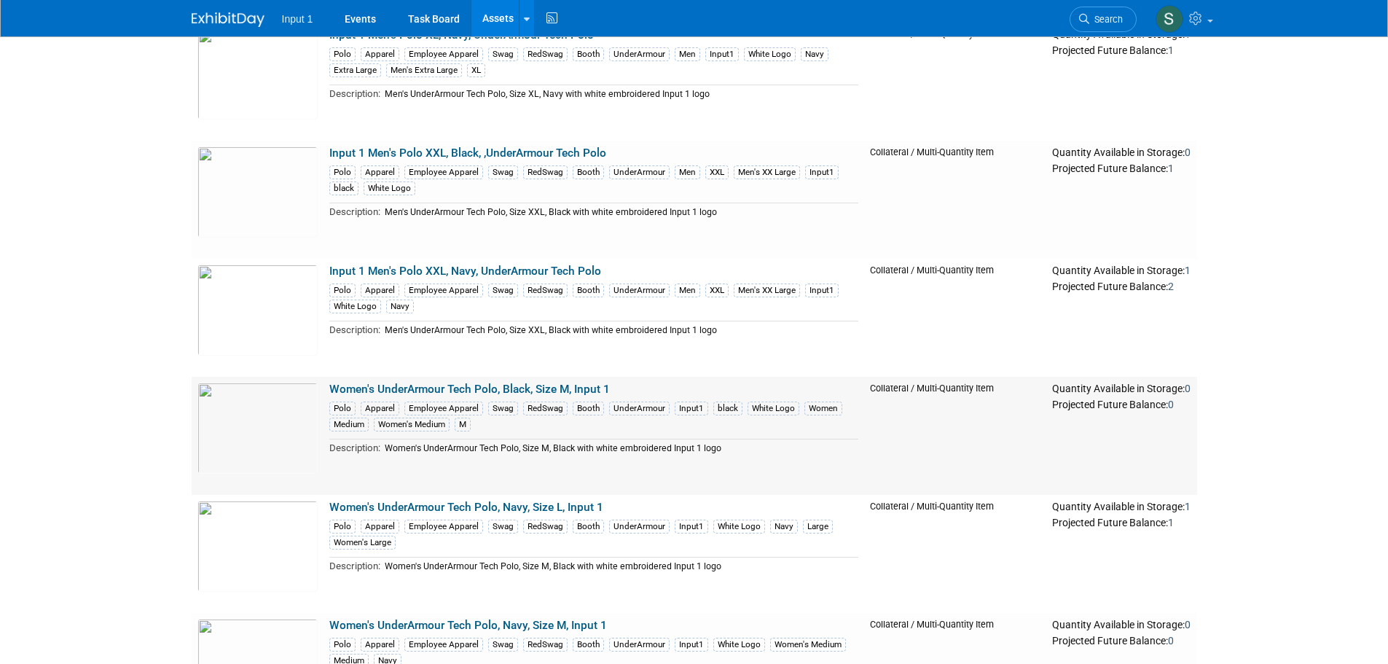
click at [493, 391] on link "Women's UnderArmour Tech Polo, Black, Size M, Input 1" at bounding box center [469, 388] width 280 height 13
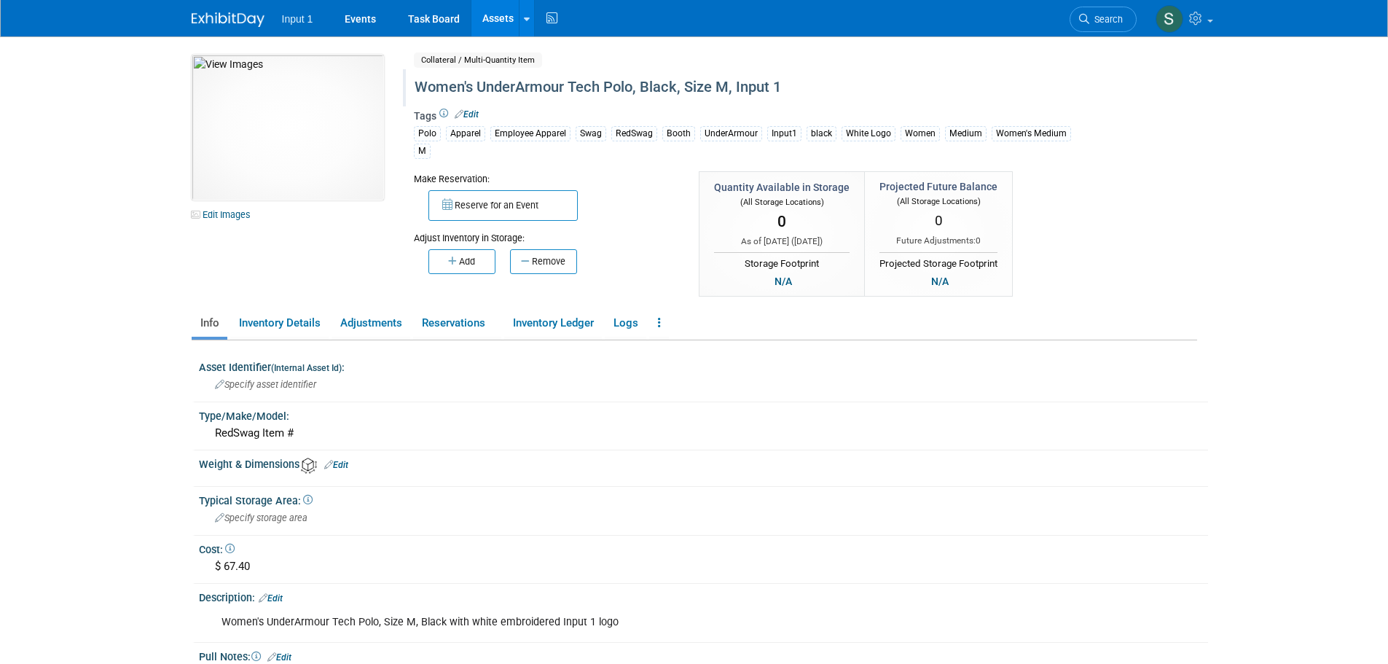
click at [414, 87] on div "Women's UnderArmour Tech Polo, Black, Size M, Input 1" at bounding box center [742, 87] width 667 height 26
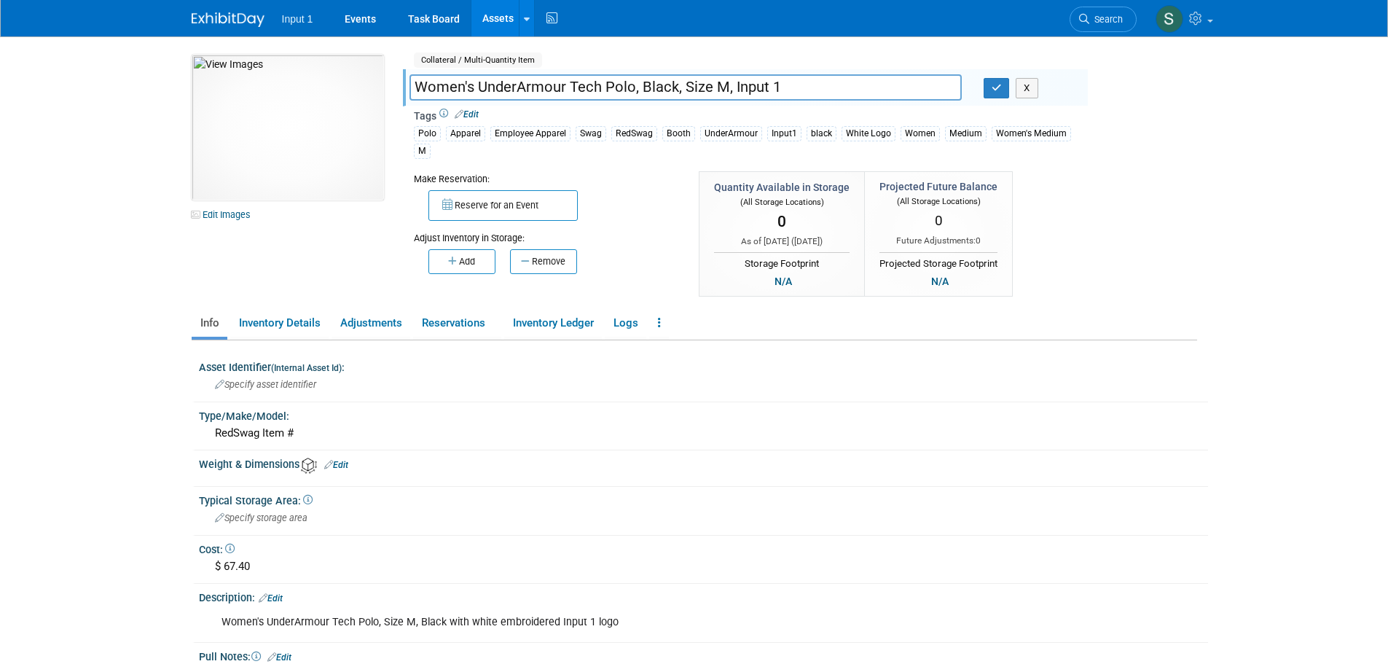
click at [418, 87] on input "Women's UnderArmour Tech Polo, Black, Size M, Input 1" at bounding box center [685, 86] width 552 height 25
click at [526, 83] on input "Input 1 Women's UnderArmour Tech Polo, Black, Size M, Input 1" at bounding box center [685, 86] width 552 height 25
drag, startPoint x: 774, startPoint y: 88, endPoint x: 1187, endPoint y: 117, distance: 414.0
click at [1187, 117] on div "10049746-10727342-02ed3b0e-82b1-4c0d-bf49-70b46ffd3623.jpg Edit Images Collater…" at bounding box center [694, 177] width 1027 height 244
type input "Input 1 Women's Polo M, Black, UnderArmour Tech Polo"
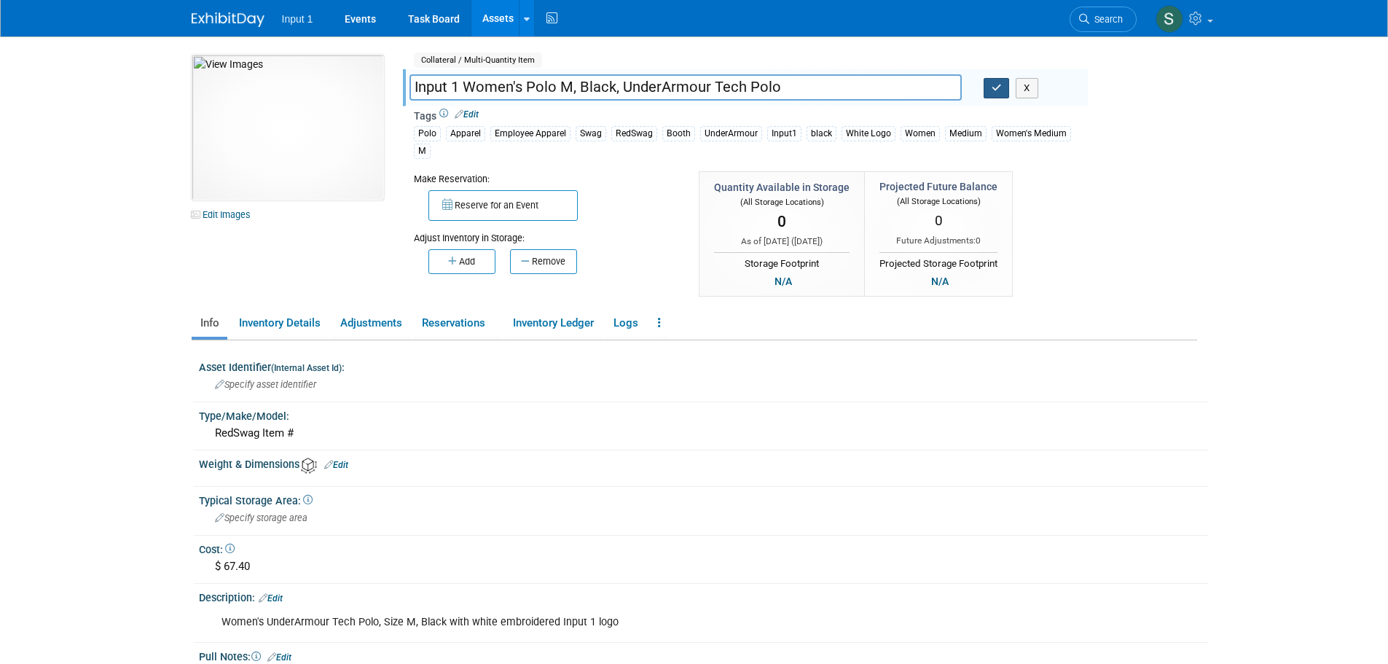
click at [994, 87] on icon "button" at bounding box center [996, 87] width 10 height 9
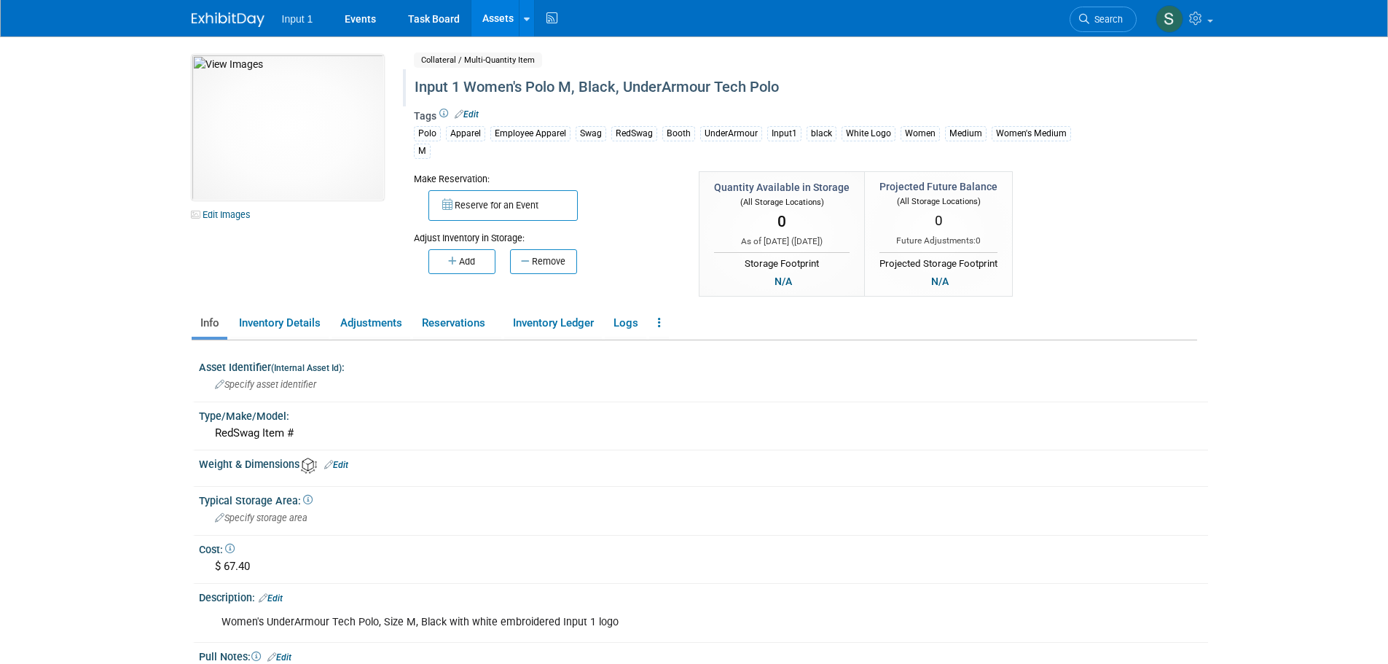
click at [489, 23] on link "Assets" at bounding box center [497, 18] width 53 height 36
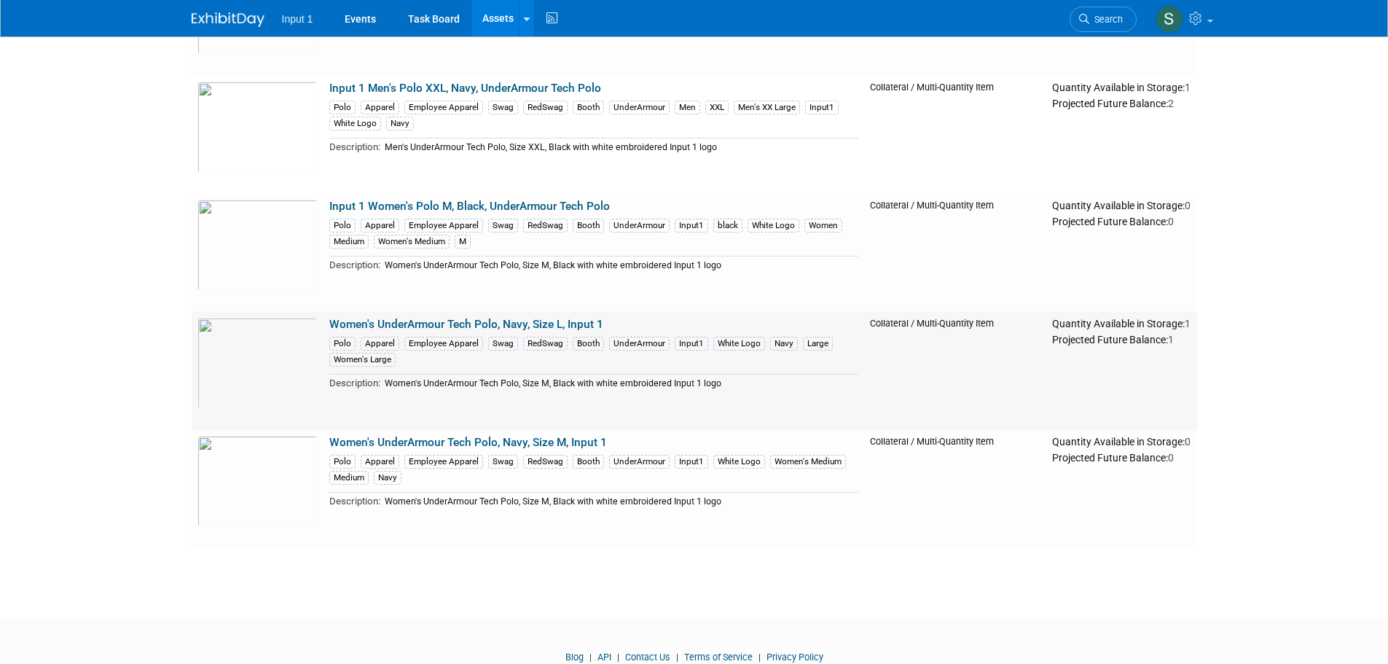
scroll to position [1696, 0]
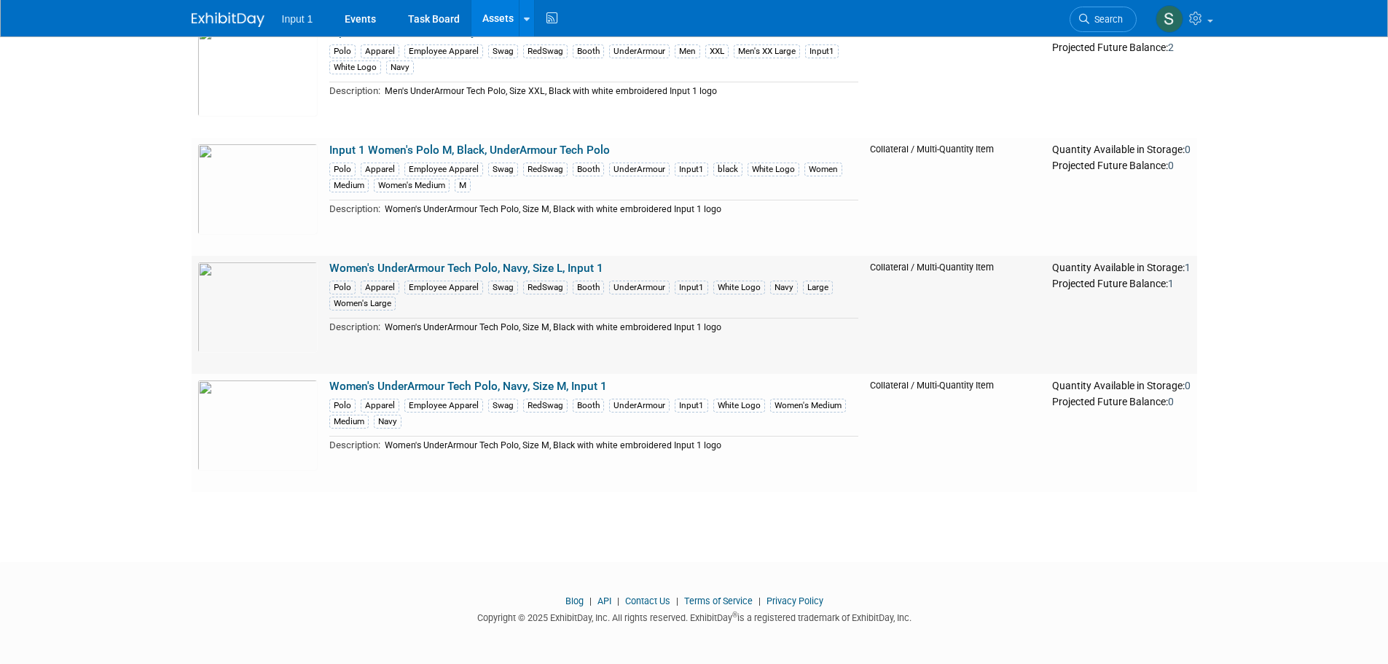
click at [494, 267] on link "Women's UnderArmour Tech Polo, Navy, Size L, Input 1" at bounding box center [466, 267] width 274 height 13
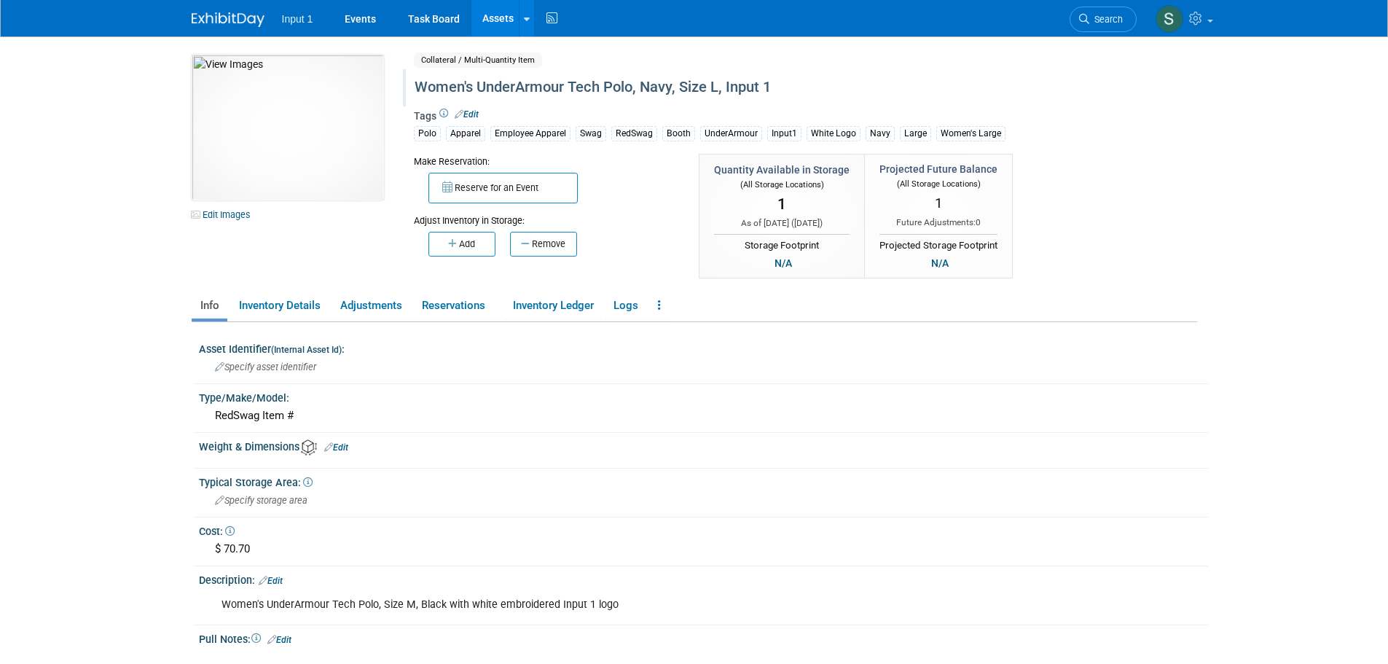
click at [414, 84] on div "Women's UnderArmour Tech Polo, Navy, Size L, Input 1" at bounding box center [742, 87] width 667 height 26
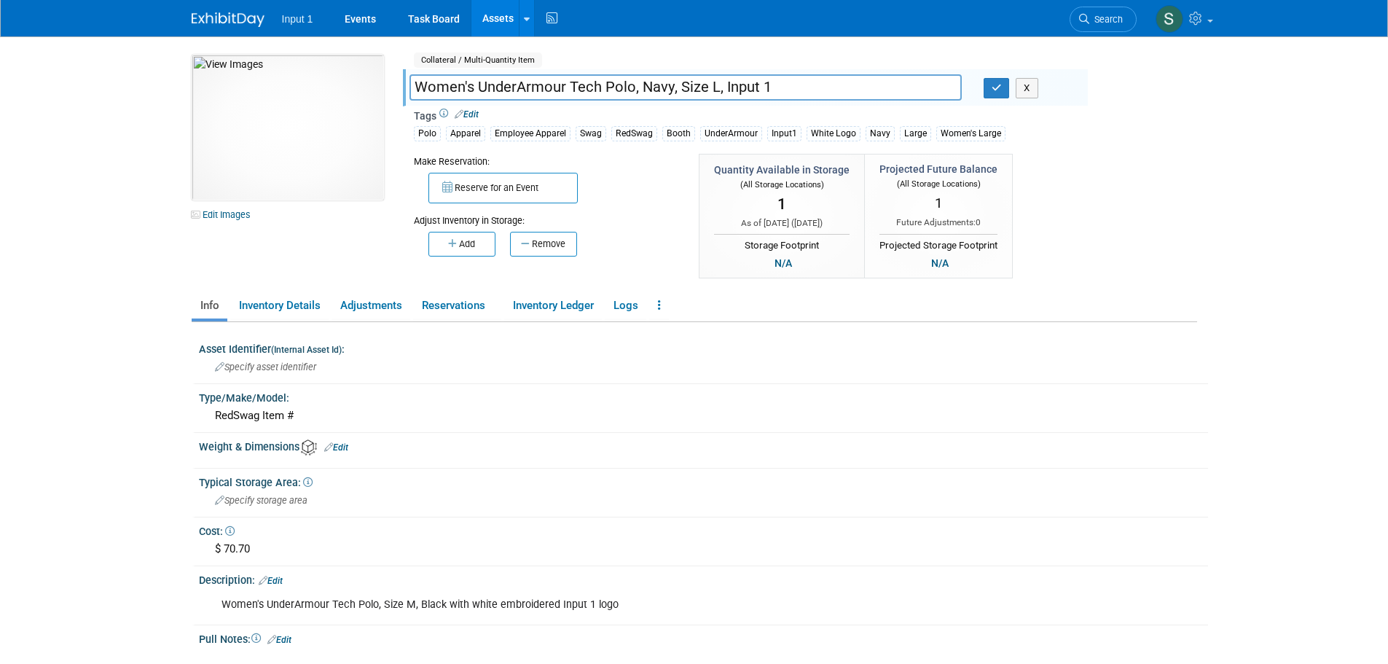
click at [414, 84] on input "Women's UnderArmour Tech Polo, Navy, Size L, Input 1" at bounding box center [685, 86] width 552 height 25
click at [526, 86] on input "Input 1 Women's UnderArmour Tech Polo, Navy, Size L, Input 1" at bounding box center [685, 86] width 552 height 25
drag, startPoint x: 765, startPoint y: 88, endPoint x: 1055, endPoint y: 92, distance: 290.6
click at [1055, 92] on div "Input 1 Women's Polo L, Navy, UnderArmour Tech Polo, Navy, Size L, Input 1 X" at bounding box center [742, 89] width 689 height 22
type input "Input 1 Women's Polo L, Navy, UnderArmour Tech Polo"
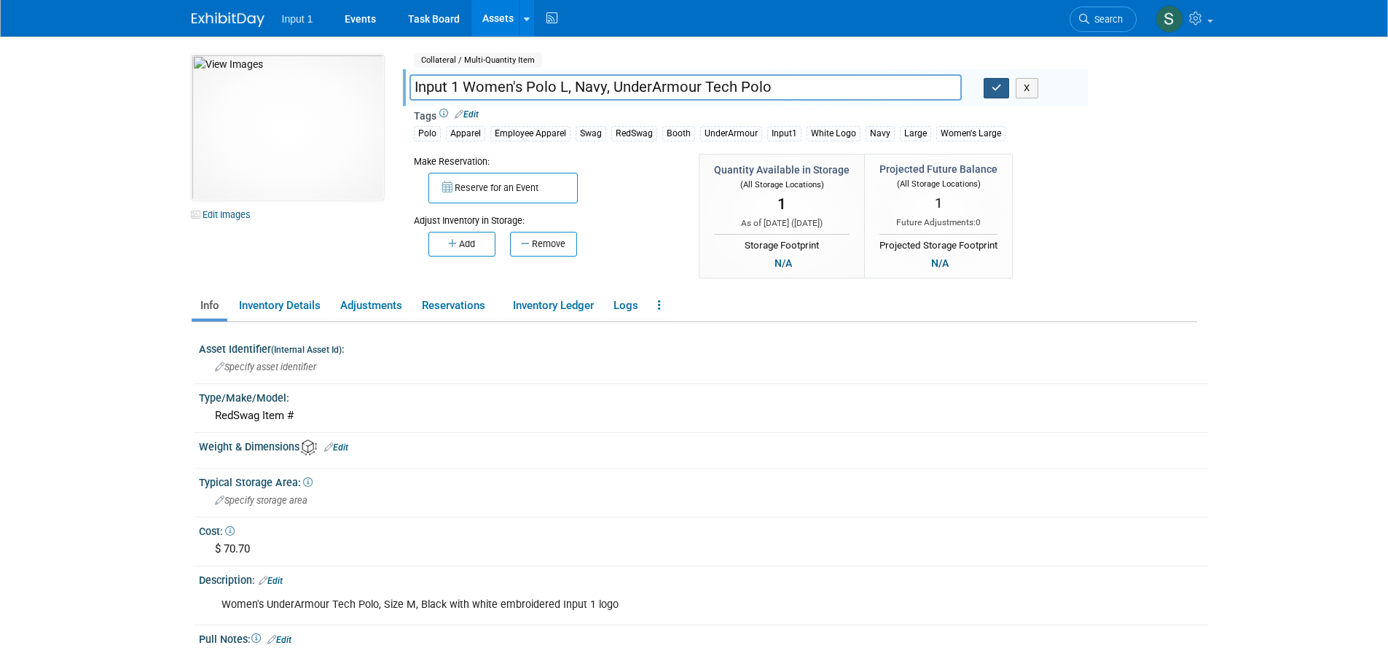
click at [995, 90] on icon "button" at bounding box center [996, 87] width 10 height 9
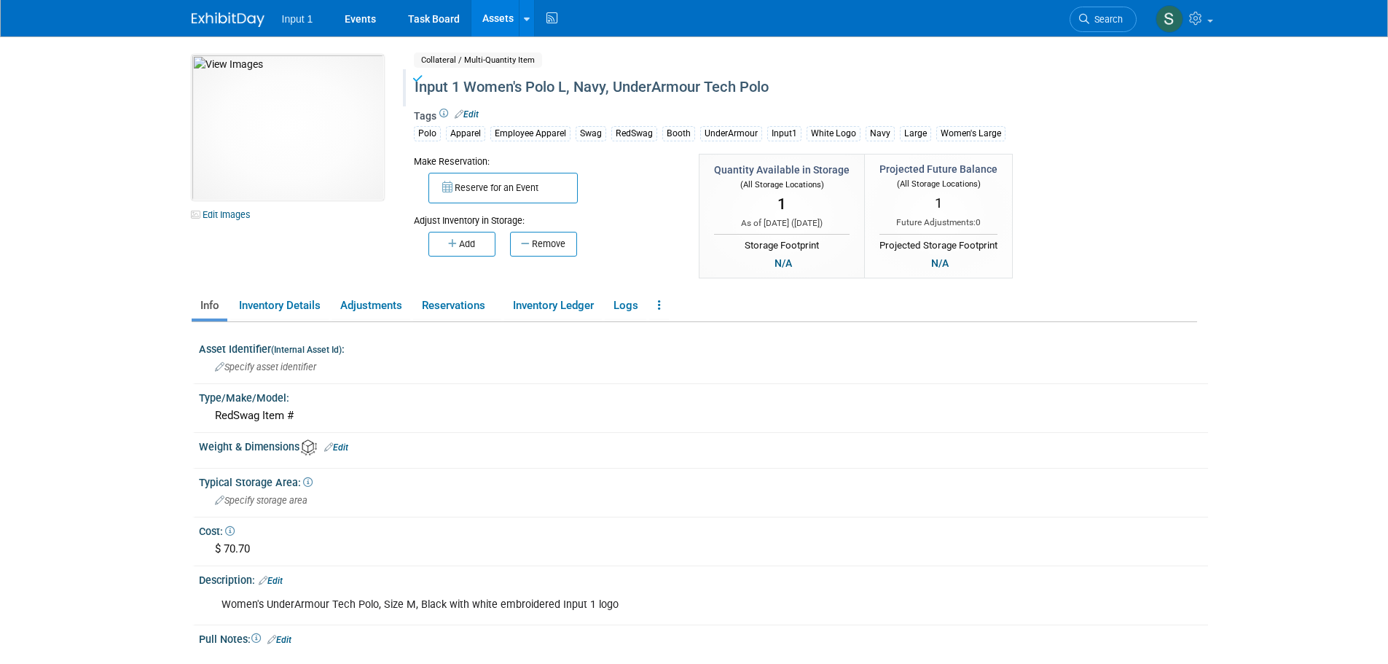
click at [487, 15] on link "Assets" at bounding box center [497, 18] width 53 height 36
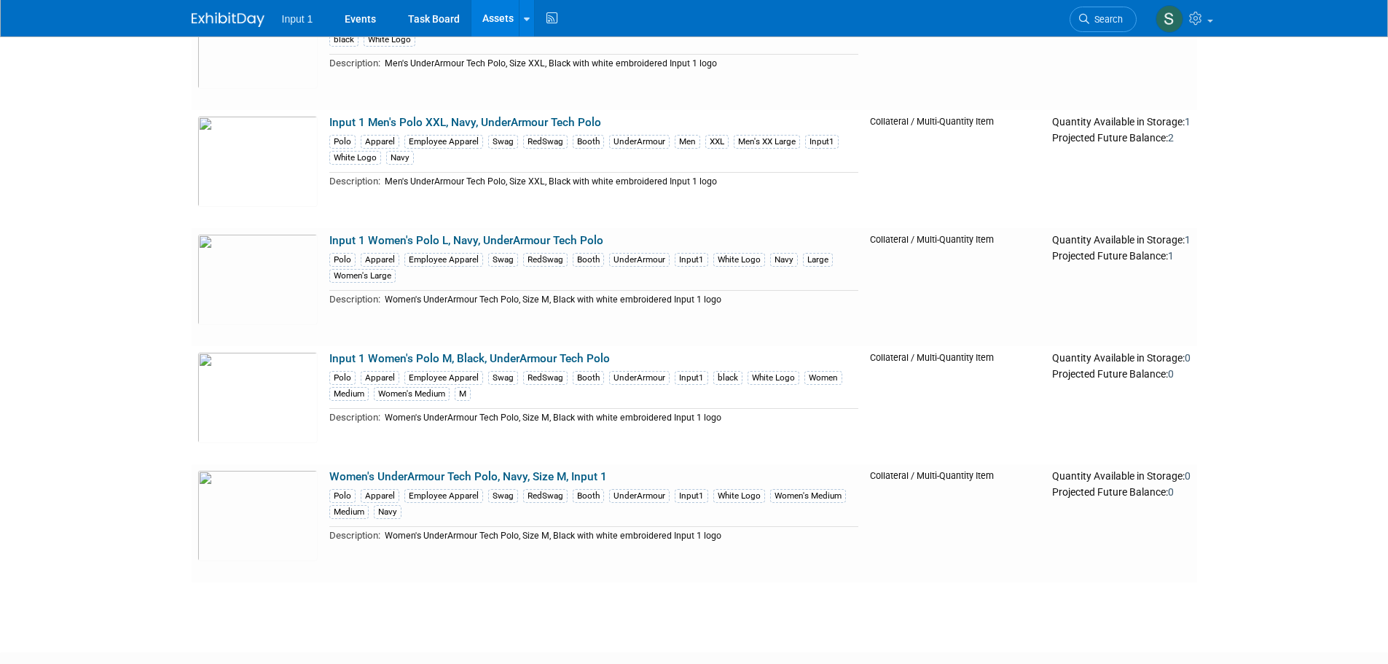
scroll to position [1696, 0]
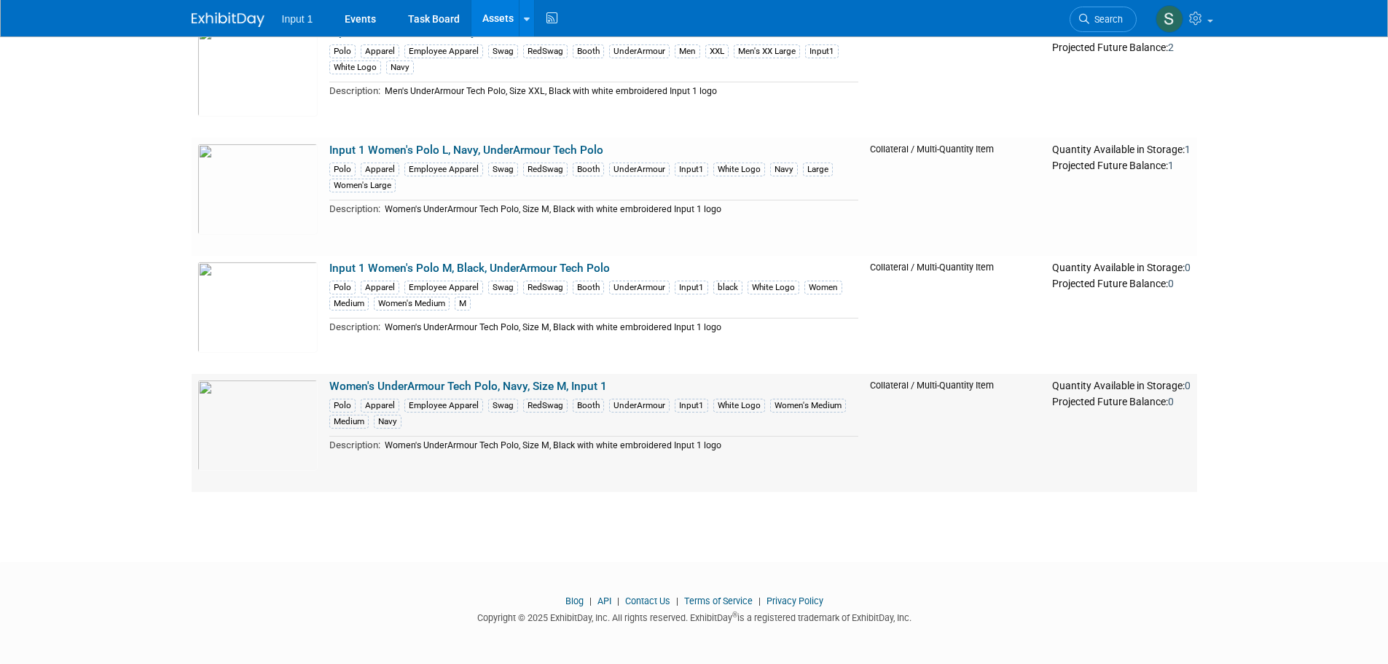
click at [444, 385] on link "Women's UnderArmour Tech Polo, Navy, Size M, Input 1" at bounding box center [468, 385] width 278 height 13
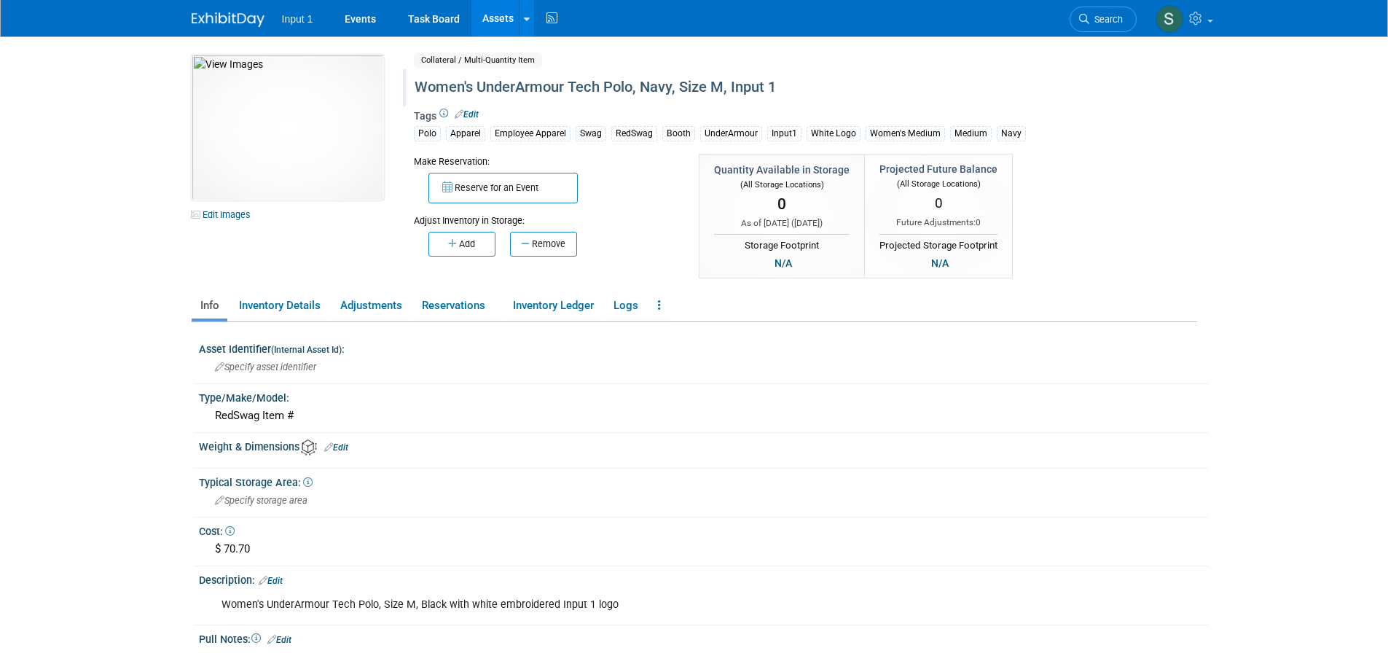
click at [414, 85] on div "Women's UnderArmour Tech Polo, Navy, Size M, Input 1" at bounding box center [742, 87] width 667 height 26
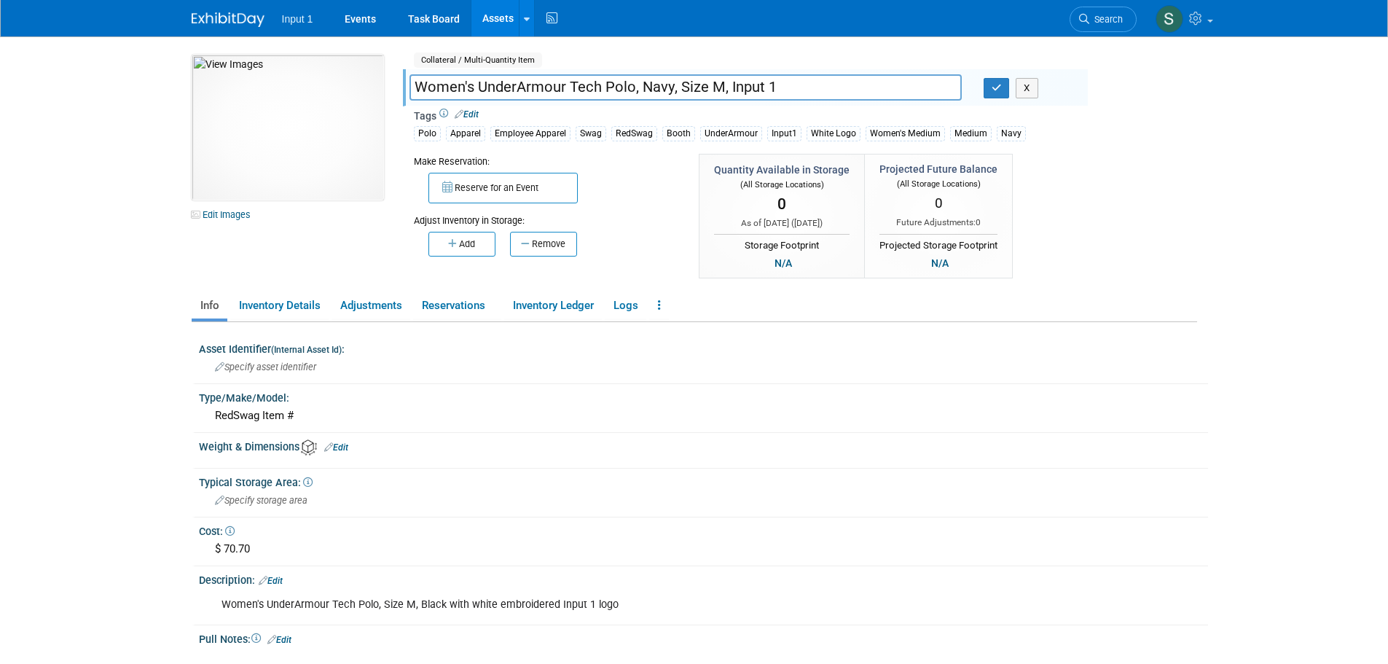
click at [414, 85] on input "Women's UnderArmour Tech Polo, Navy, Size M, Input 1" at bounding box center [685, 86] width 552 height 25
click at [525, 86] on input "Input 1 Women's UnderArmour Tech Polo, Navy, Size M, Input 1" at bounding box center [685, 86] width 552 height 25
drag, startPoint x: 769, startPoint y: 90, endPoint x: 1018, endPoint y: 90, distance: 249.1
click at [1018, 90] on div "Input 1 Women's Polo M, Navy, UnderArmour Tech Polo, Navy, Size M, Input 1 X" at bounding box center [742, 89] width 689 height 22
type input "Input 1 Women's Polo M, Navy, UnderArmour Tech Polo"
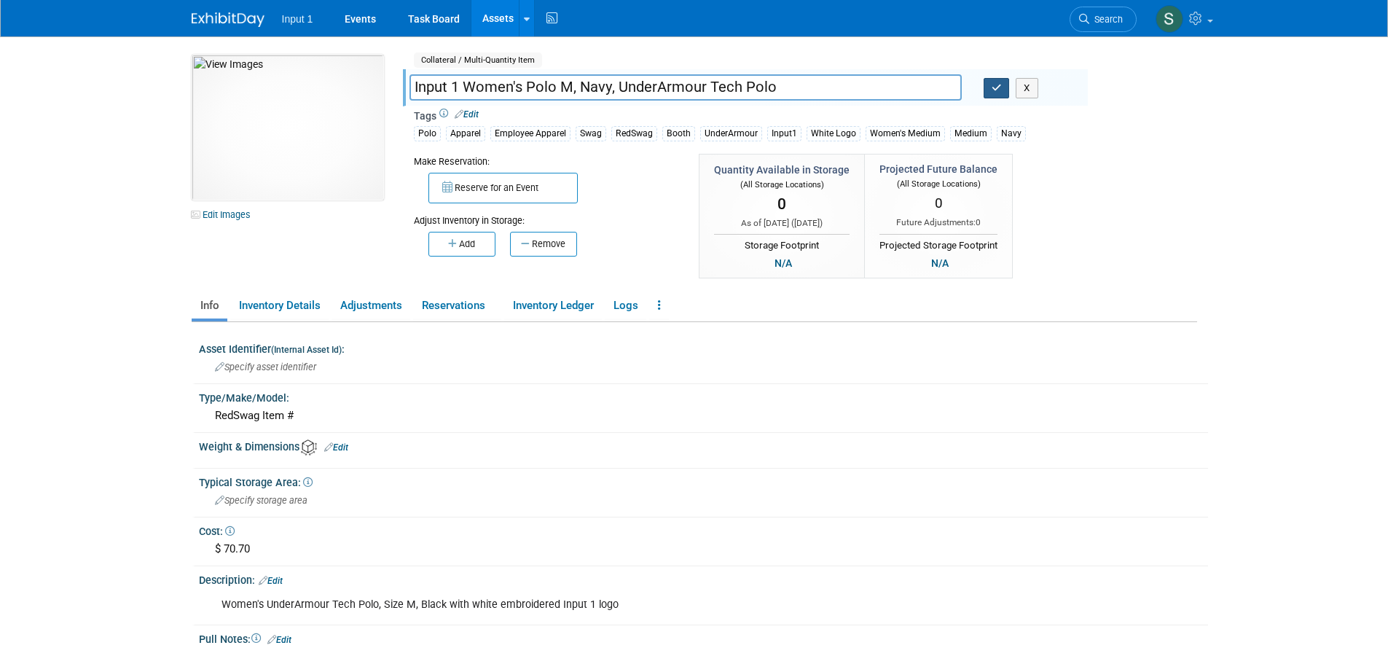
click at [996, 86] on icon "button" at bounding box center [996, 87] width 10 height 9
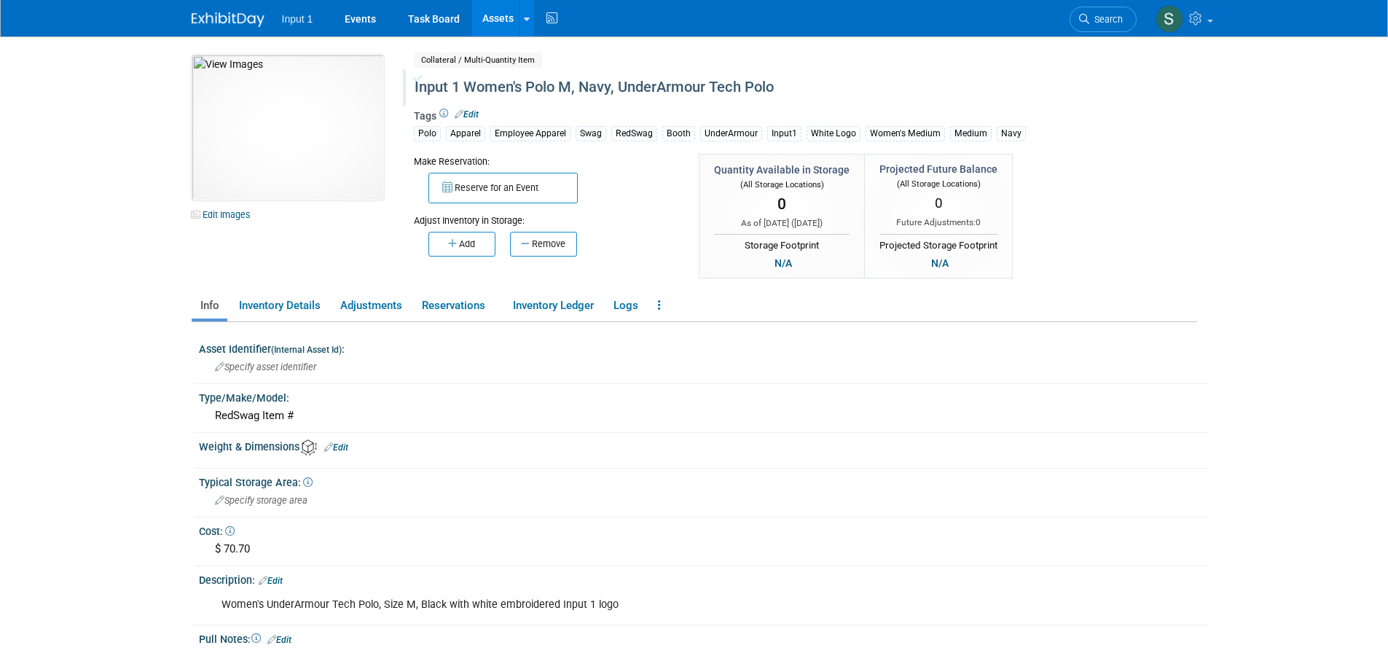
click at [495, 19] on link "Assets" at bounding box center [497, 18] width 53 height 36
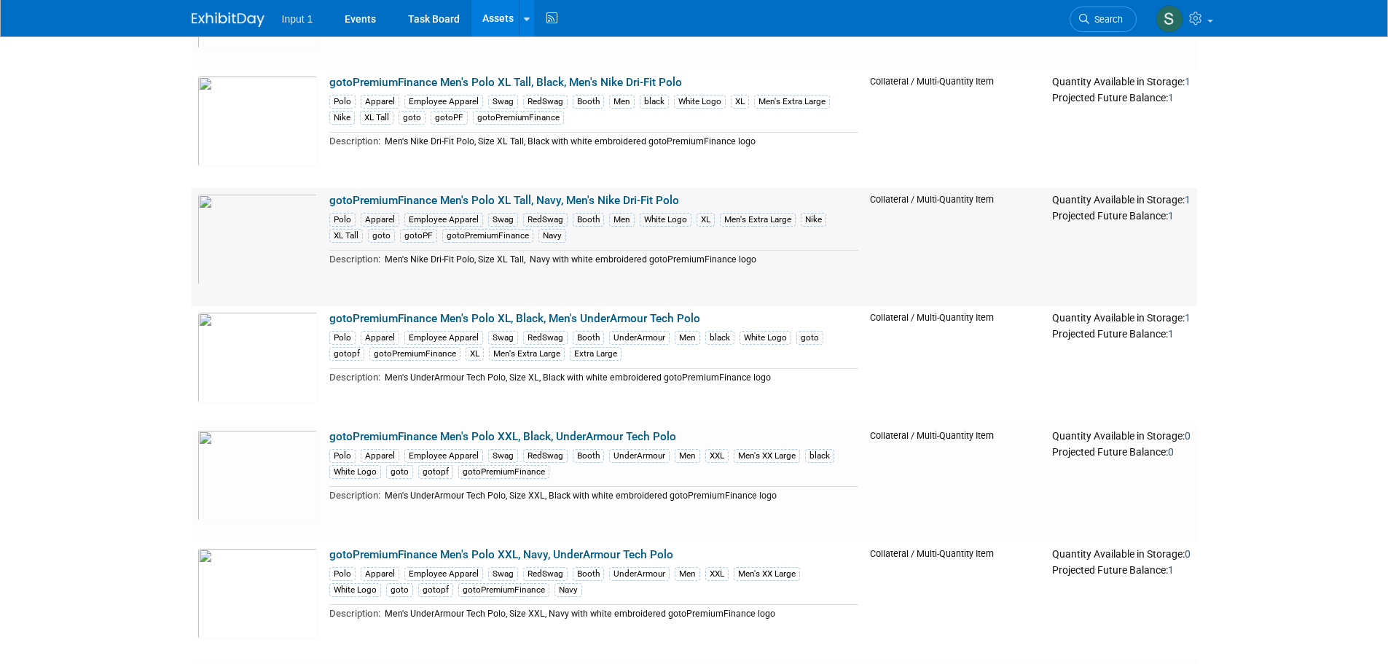
scroll to position [73, 0]
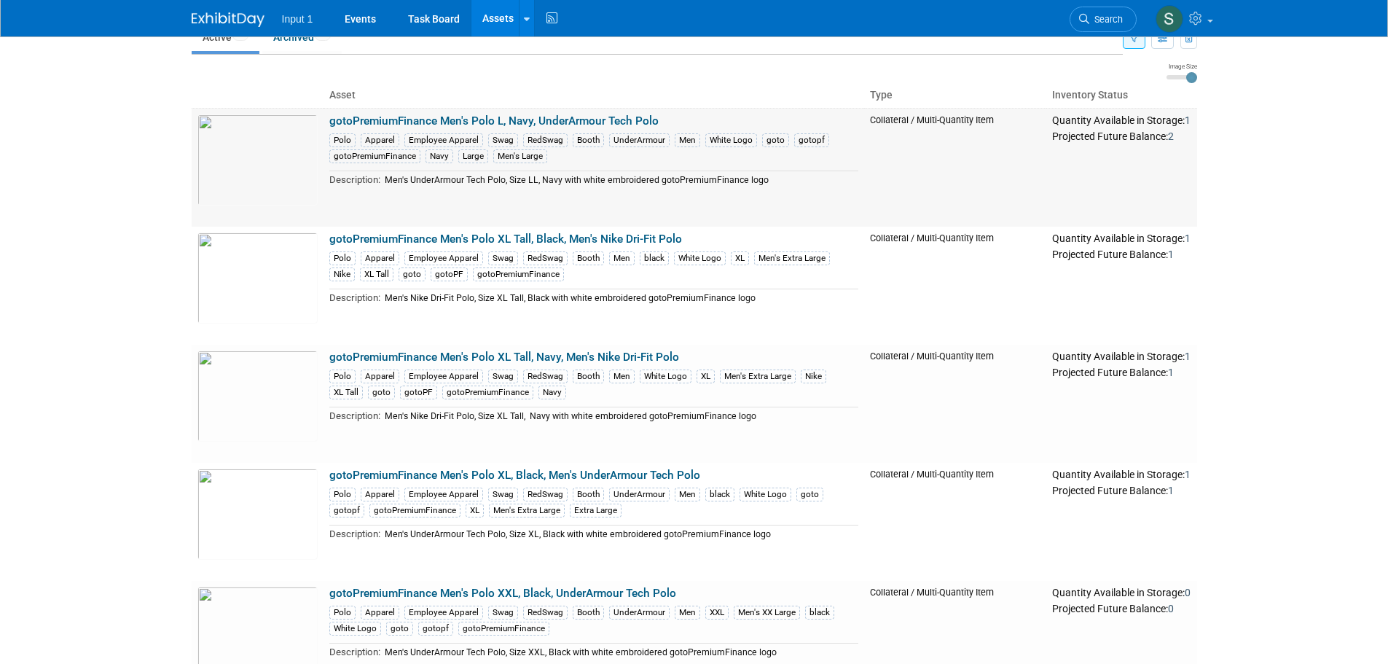
click at [580, 118] on link "gotoPremiumFinance Men's Polo L, Navy, UnderArmour Tech Polo" at bounding box center [493, 120] width 329 height 13
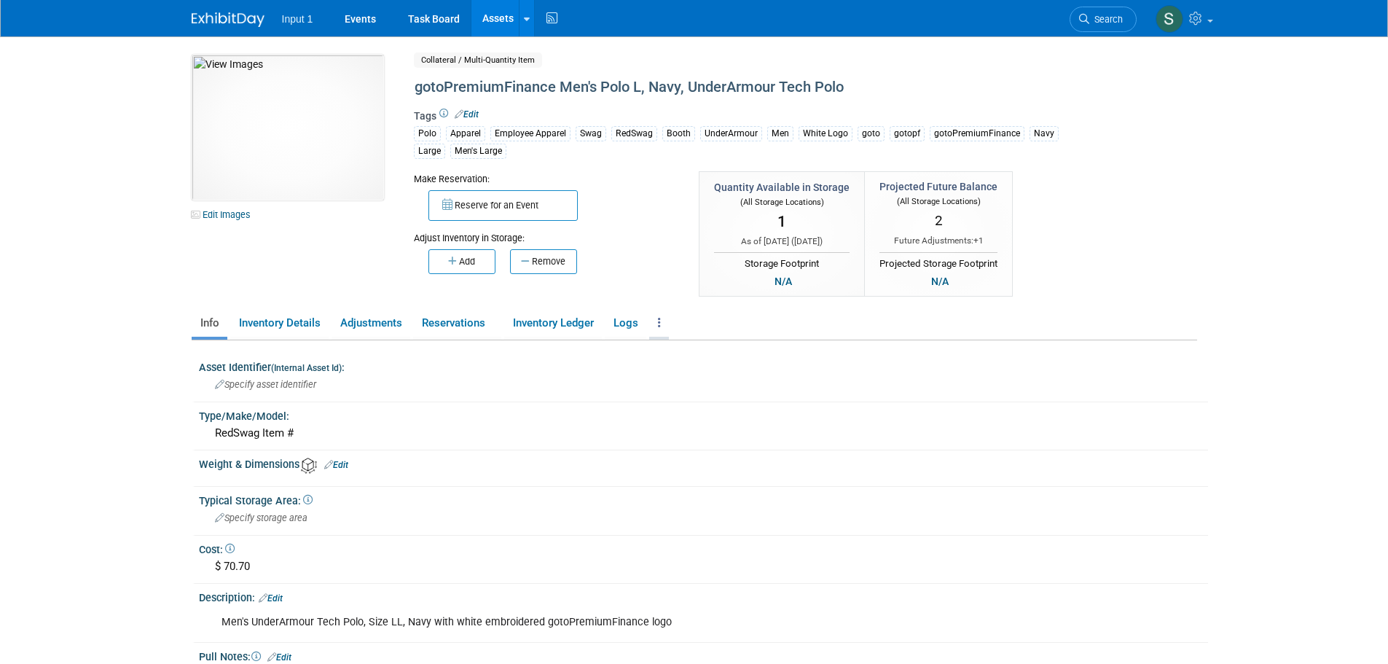
click at [661, 321] on icon at bounding box center [659, 322] width 3 height 11
click at [668, 350] on icon at bounding box center [661, 352] width 13 height 10
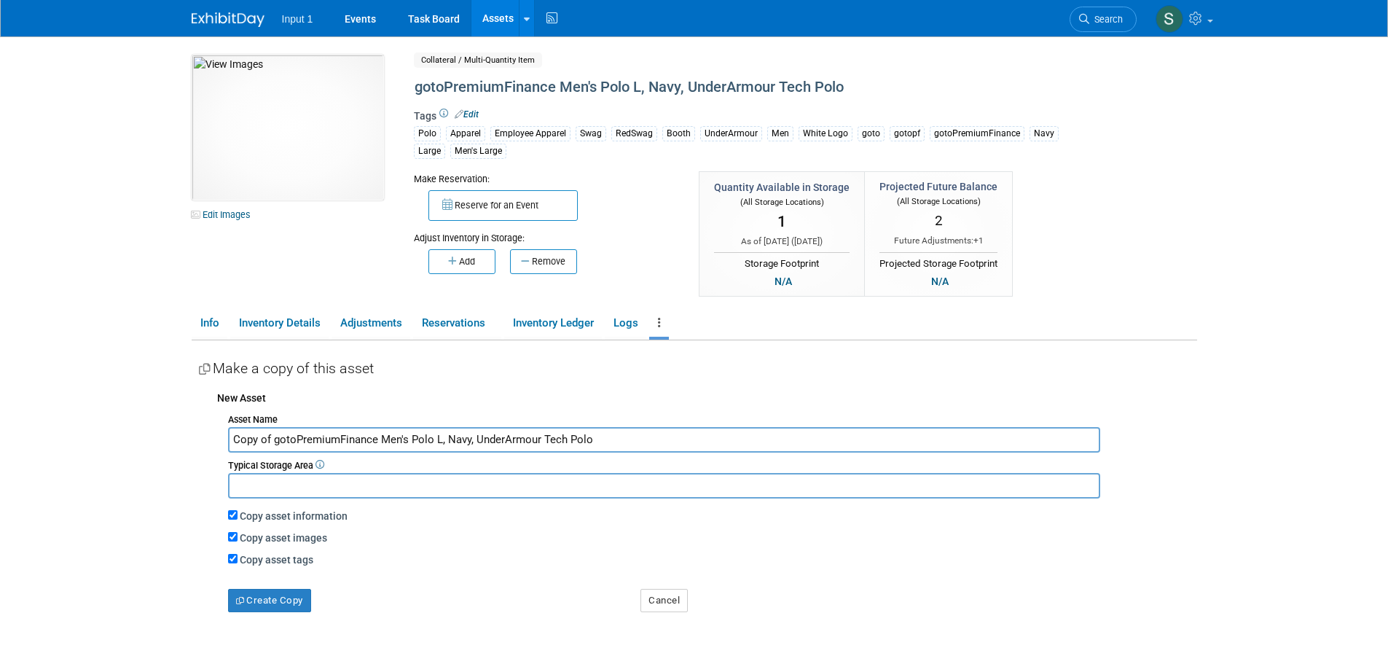
drag, startPoint x: 469, startPoint y: 441, endPoint x: 445, endPoint y: 436, distance: 24.4
click at [445, 436] on input "Copy of gotoPremiumFinance Men's Polo L, Navy, UnderArmour Tech Polo" at bounding box center [664, 439] width 872 height 25
drag, startPoint x: 271, startPoint y: 434, endPoint x: 199, endPoint y: 436, distance: 72.1
click at [207, 438] on div "New Asset Asset Name Copy of gotoPremiumFinance Men's Polo L, Black, UnderArmou…" at bounding box center [698, 497] width 998 height 229
type input "gotoPremiumFinance Men's Polo L, Black, UnderArmour Tech Polo"
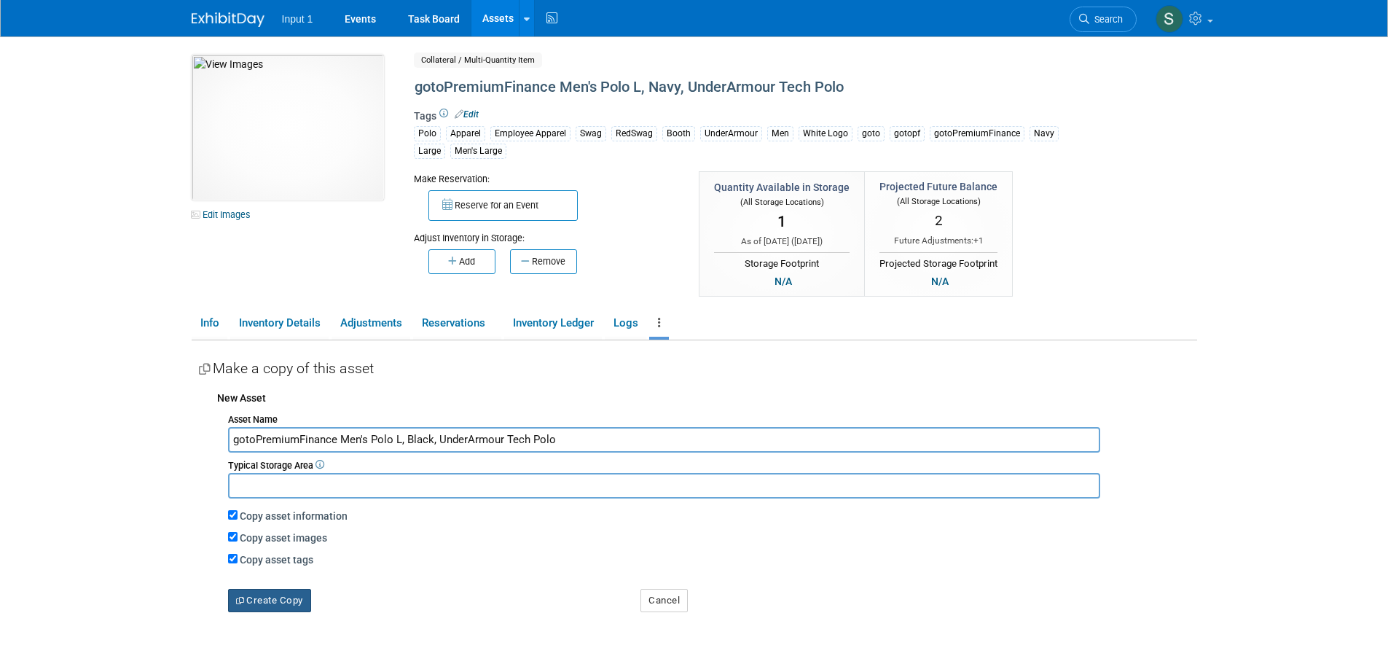
click at [275, 599] on button "Create Copy" at bounding box center [269, 600] width 83 height 23
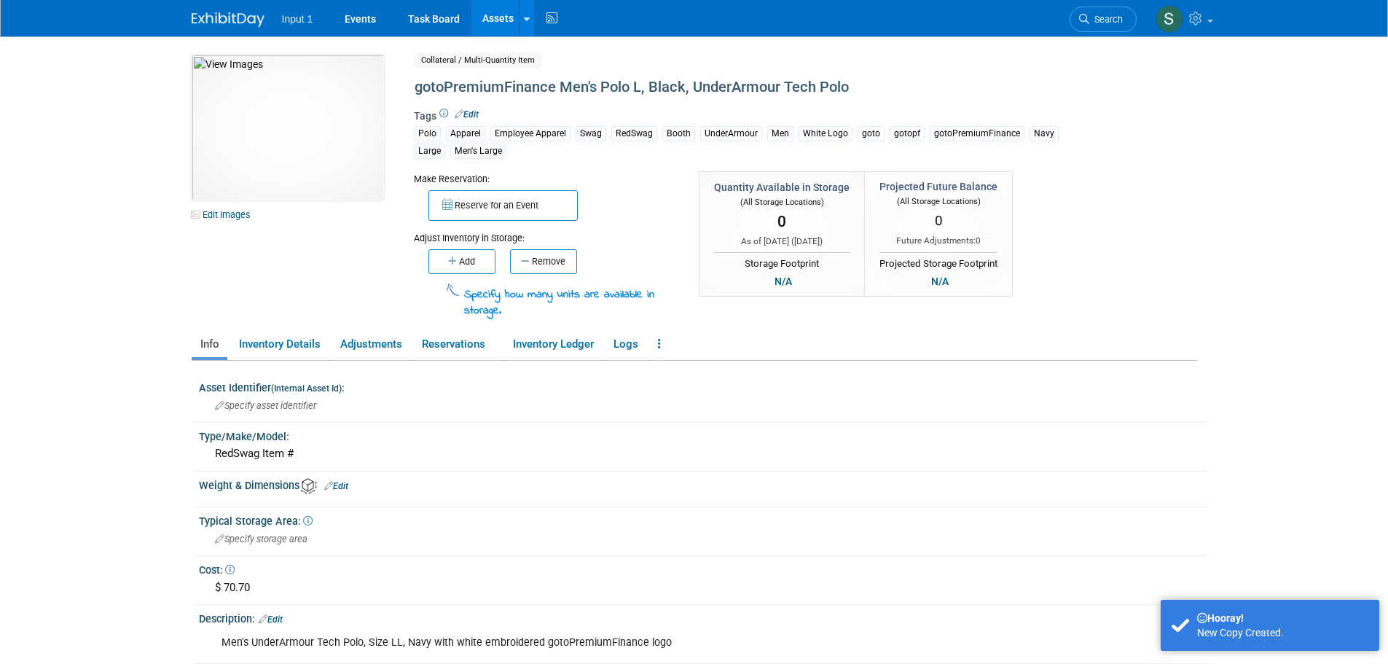
click at [492, 17] on link "Assets" at bounding box center [497, 18] width 53 height 36
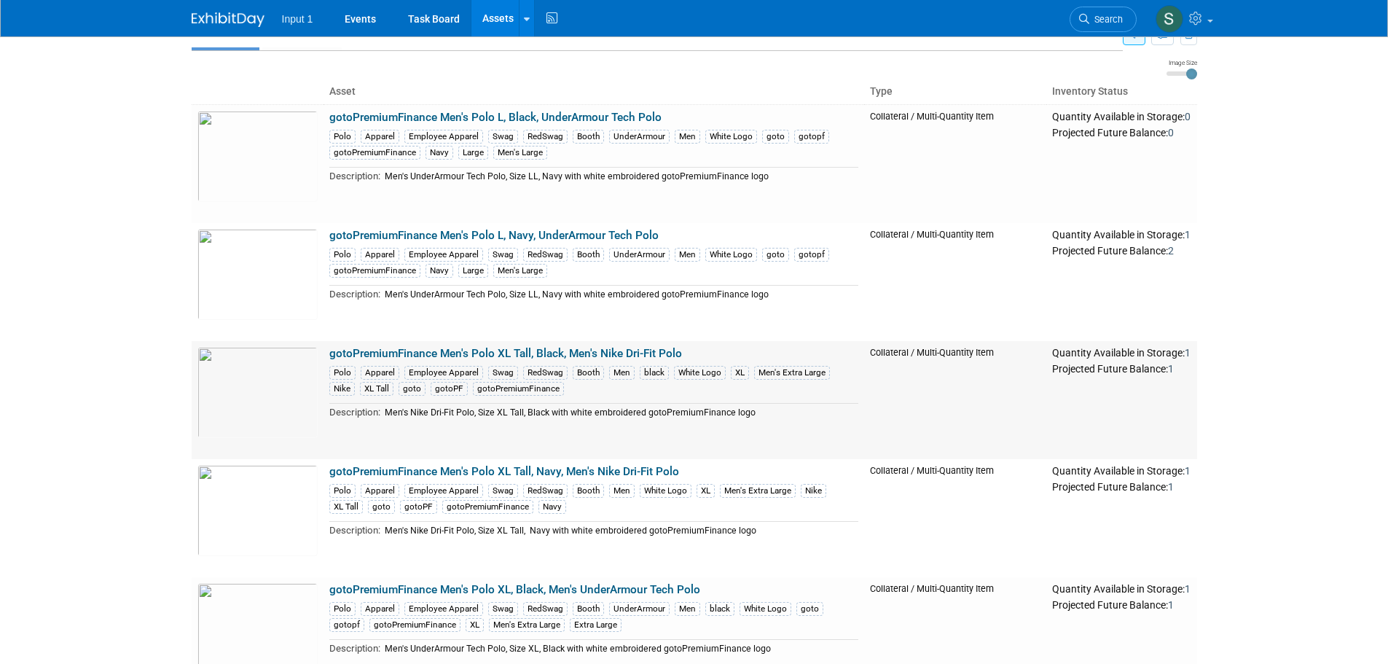
scroll to position [73, 0]
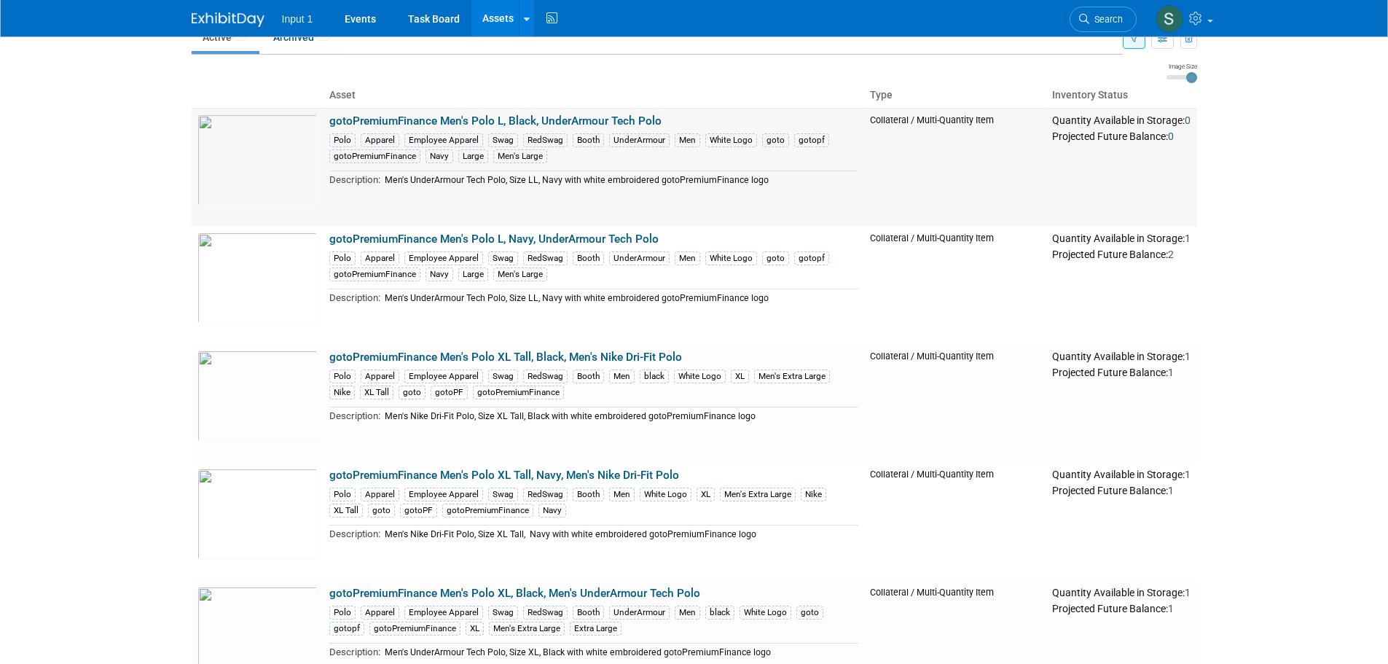
click at [541, 118] on link "gotoPremiumFinance Men's Polo L, Black, UnderArmour Tech Polo" at bounding box center [495, 120] width 332 height 13
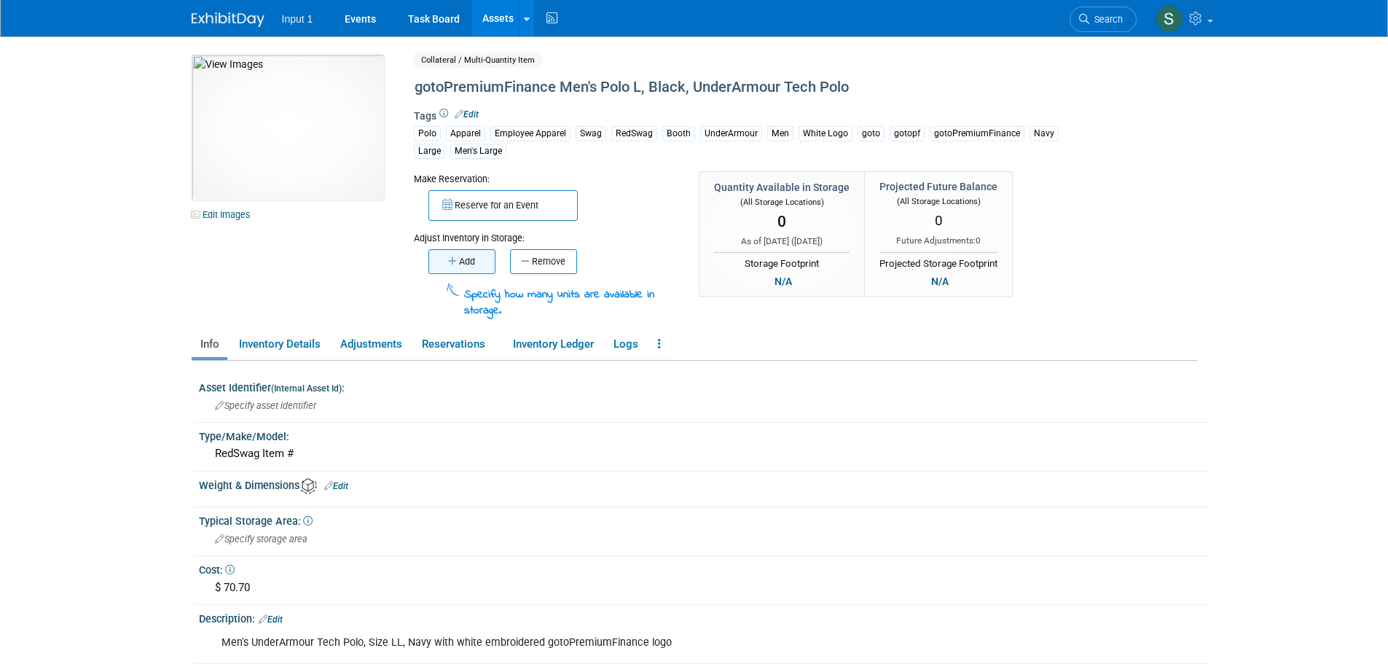
click at [457, 264] on icon "button" at bounding box center [453, 260] width 11 height 9
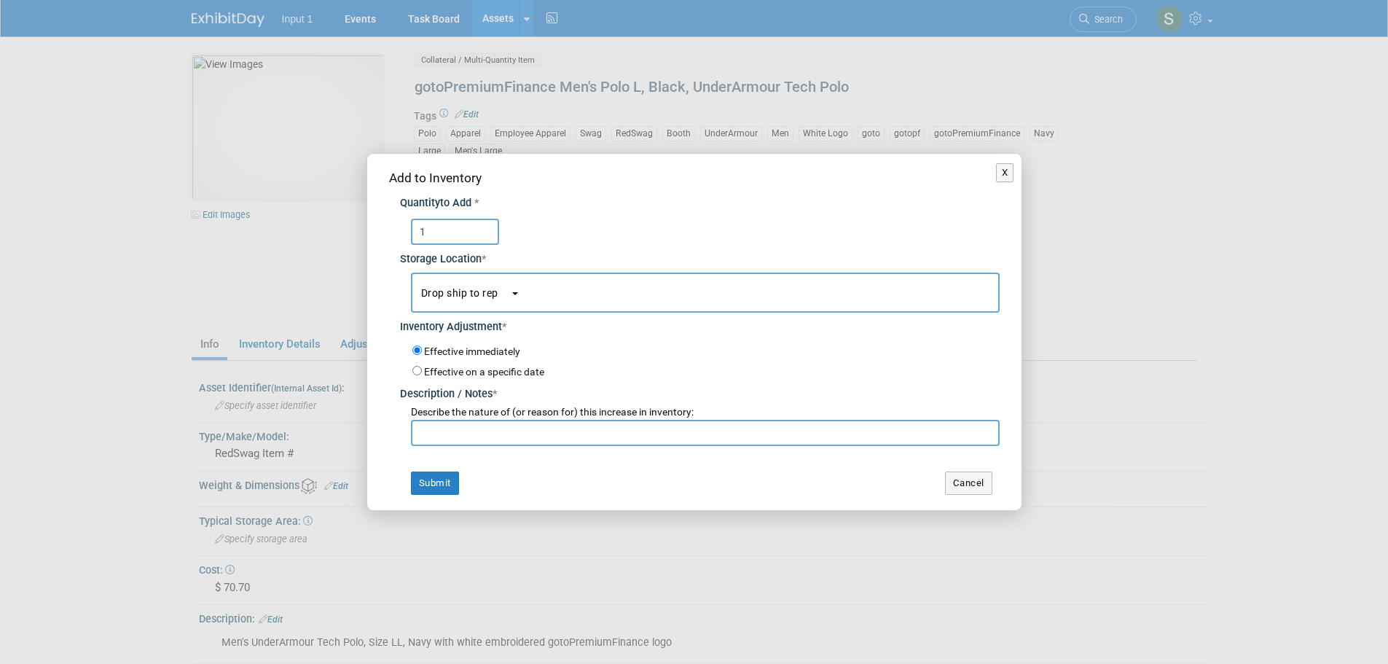
type input "1"
click at [473, 429] on input "text" at bounding box center [705, 433] width 589 height 26
type input "Drop ship to Troy Ellis"
click at [443, 488] on button "Submit" at bounding box center [435, 482] width 48 height 23
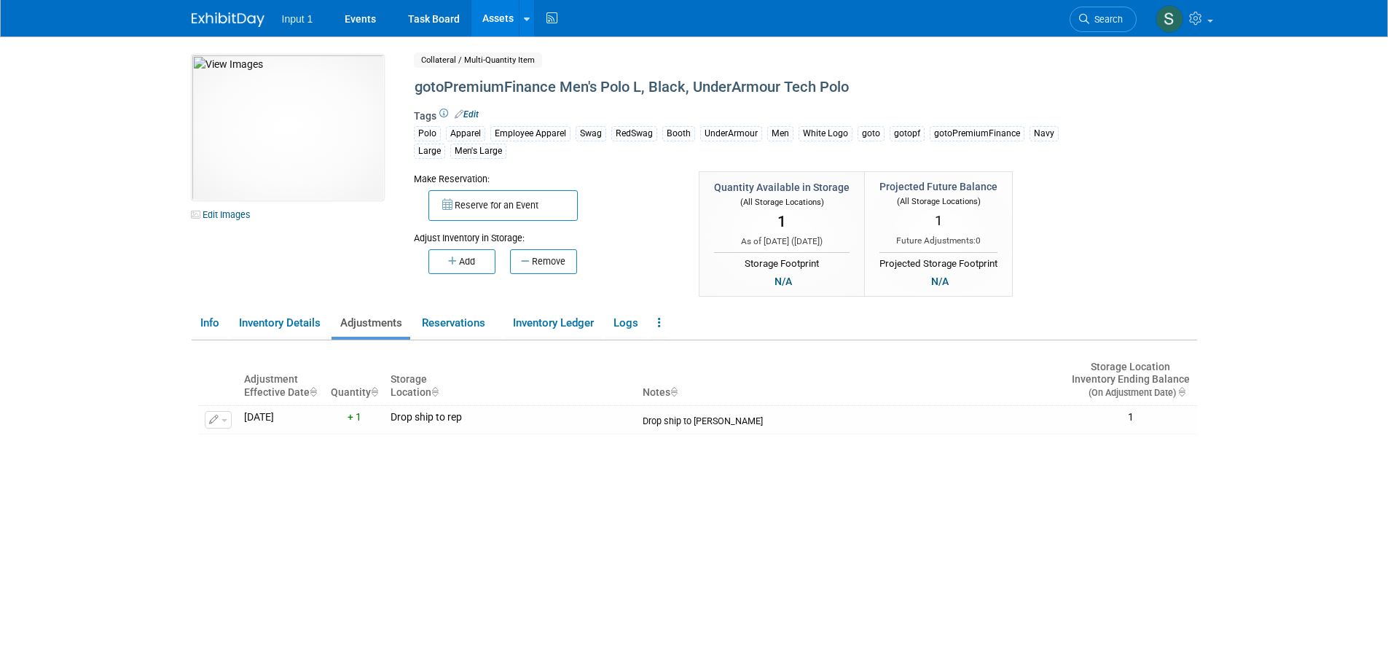
click at [495, 24] on link "Assets" at bounding box center [497, 18] width 53 height 36
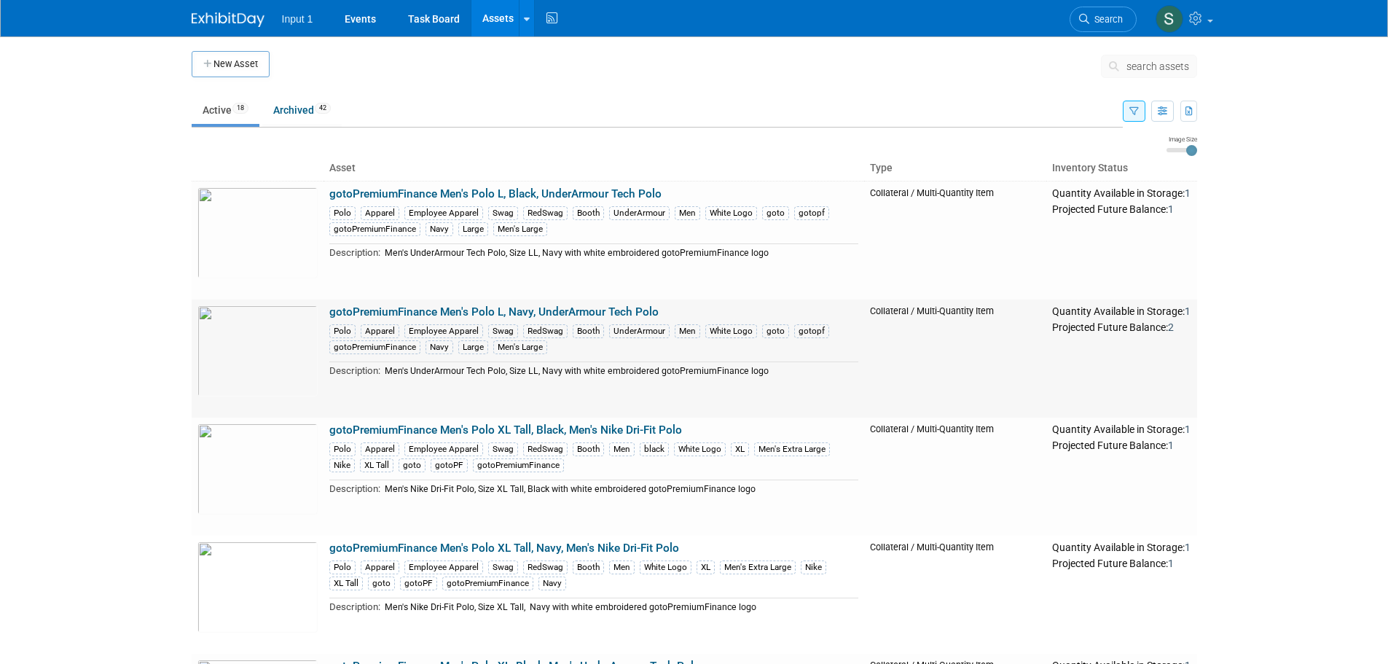
click at [539, 313] on link "gotoPremiumFinance Men's Polo L, Navy, UnderArmour Tech Polo" at bounding box center [493, 311] width 329 height 13
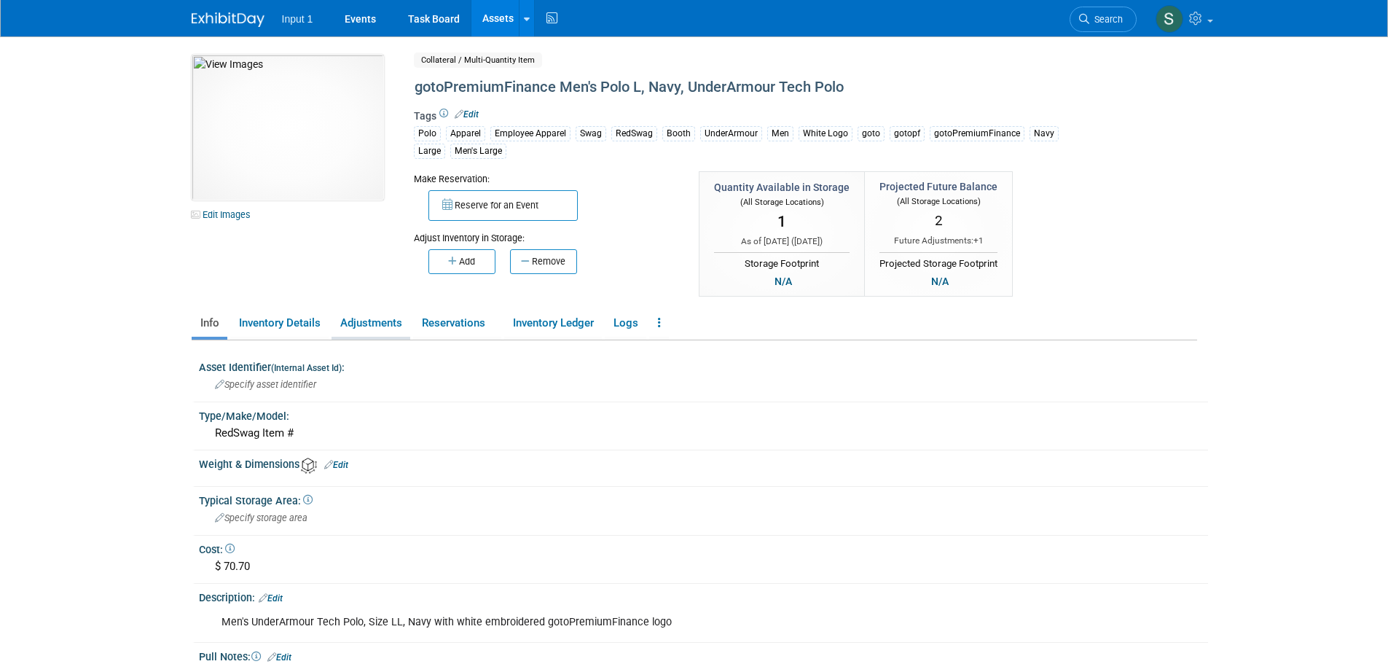
click at [382, 321] on link "Adjustments" at bounding box center [370, 322] width 79 height 25
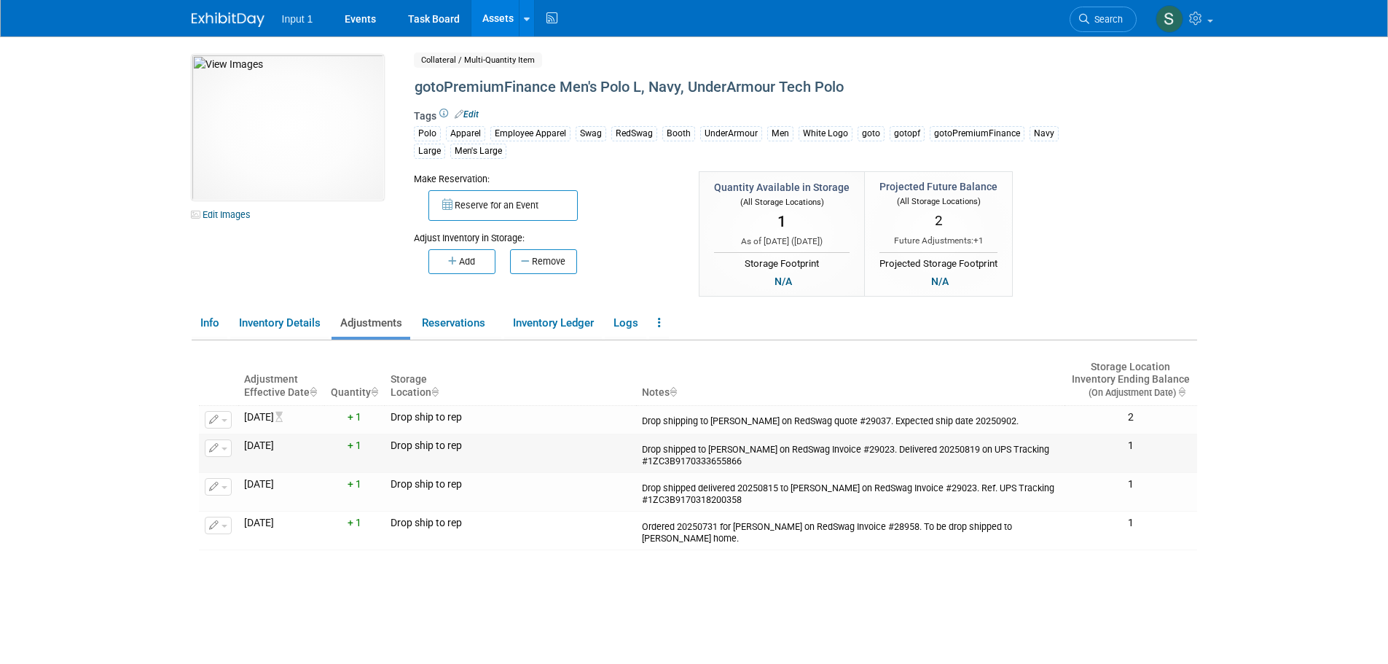
drag, startPoint x: 771, startPoint y: 468, endPoint x: 635, endPoint y: 450, distance: 136.6
click at [635, 450] on tr "Change Adjustment Delete Adjustment" at bounding box center [698, 452] width 998 height 39
copy tr "Drop shipped to Troy Ellis on RedSwag Invoice #29023. Delivered 20250819 on UPS…"
click at [492, 17] on link "Assets" at bounding box center [497, 18] width 53 height 36
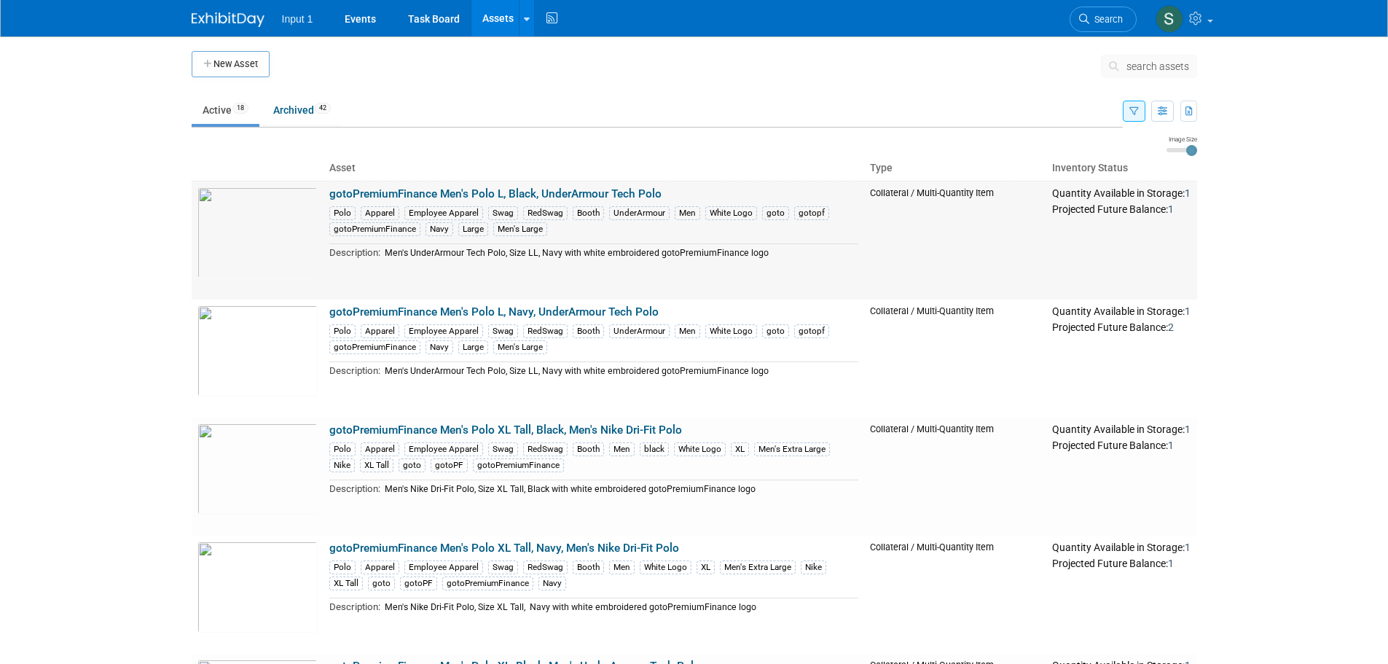
click at [527, 193] on link "gotoPremiumFinance Men's Polo L, Black, UnderArmour Tech Polo" at bounding box center [495, 193] width 332 height 13
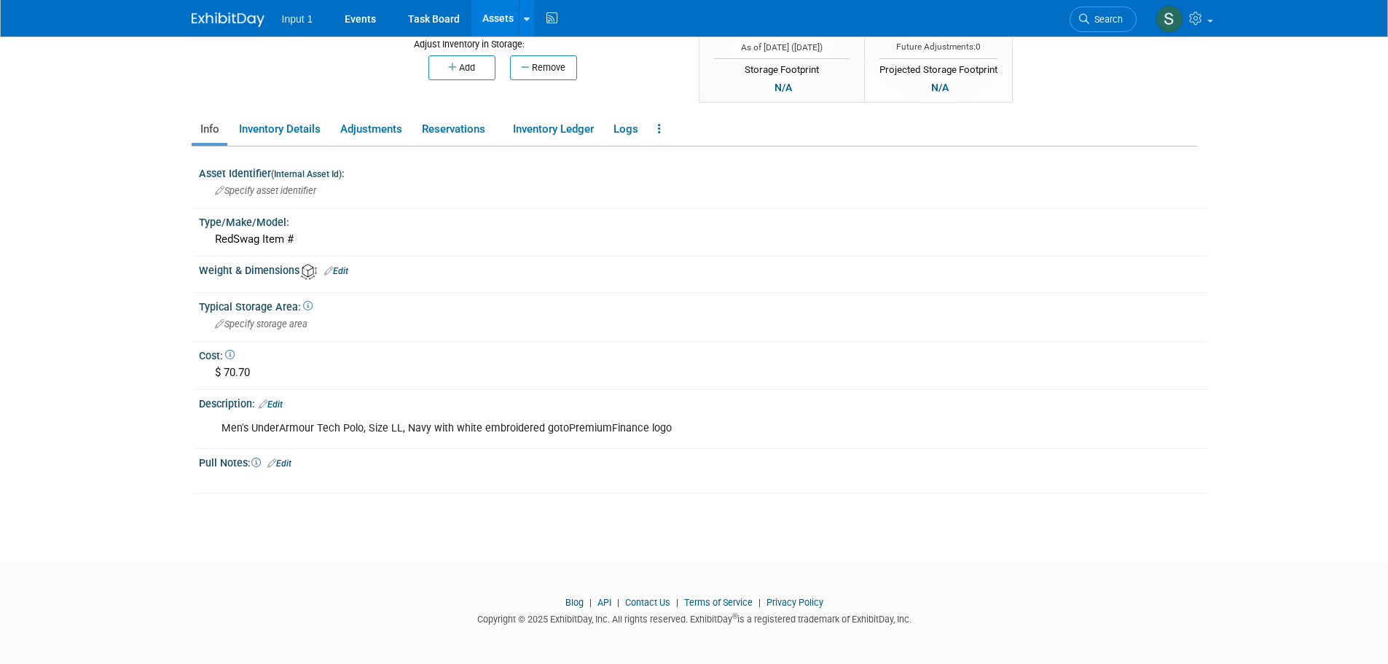
scroll to position [195, 0]
click at [381, 127] on link "Adjustments" at bounding box center [370, 127] width 79 height 25
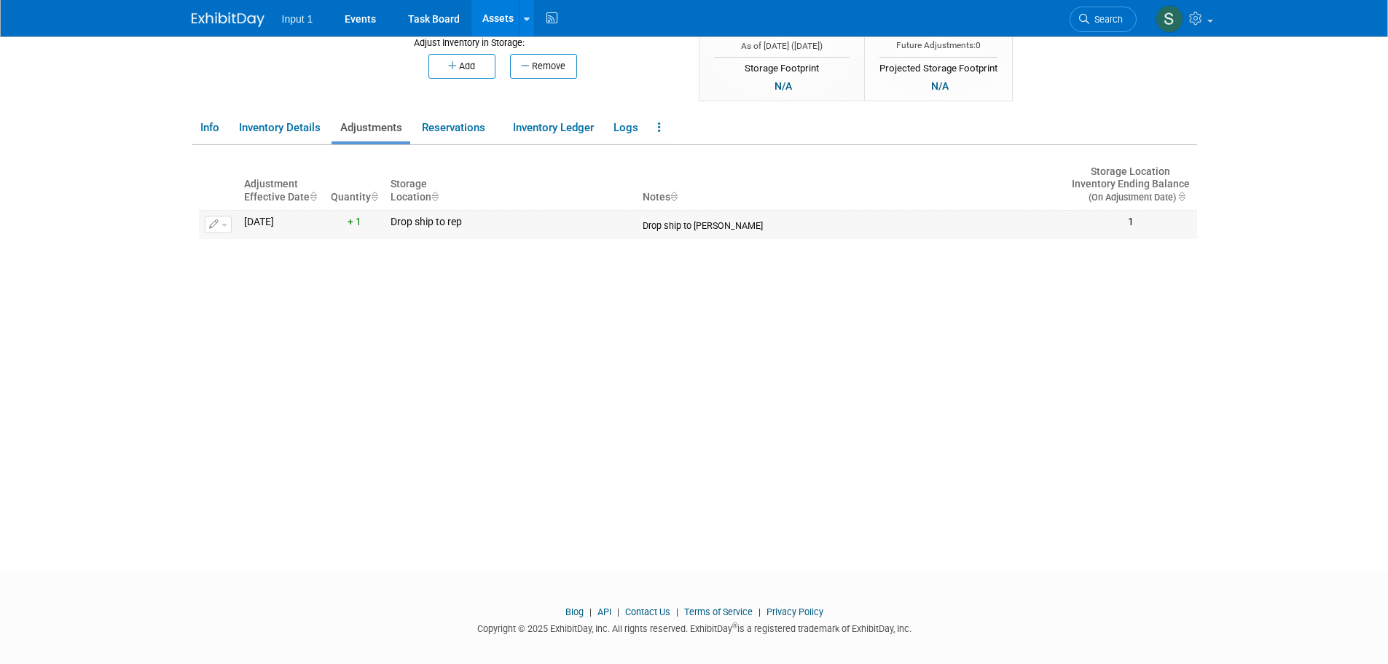
click at [224, 230] on button "button" at bounding box center [218, 224] width 27 height 17
drag, startPoint x: 232, startPoint y: 249, endPoint x: 311, endPoint y: 261, distance: 80.2
click at [232, 249] on button "Change Adjustment" at bounding box center [273, 248] width 121 height 20
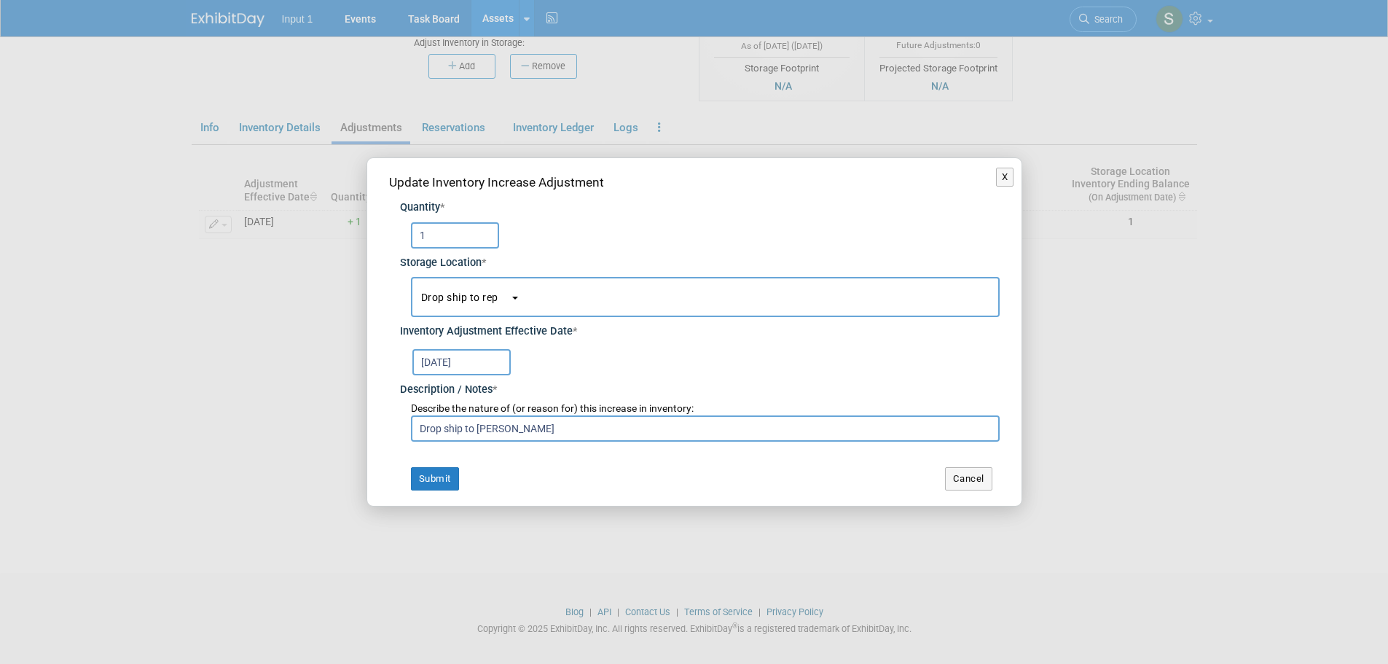
click at [597, 422] on input "Drop ship to Troy Ellis" at bounding box center [705, 428] width 589 height 26
paste input "Drop shipped to Troy Ellis on RedSwag Invoice #29023. Delivered 20250819 on UPS…"
drag, startPoint x: 442, startPoint y: 428, endPoint x: 336, endPoint y: 433, distance: 105.7
click at [336, 433] on div "X Update Inventory Increase Adjustment Quantity * 1 Storage Location * * *" at bounding box center [694, 332] width 1388 height 664
type input "Drop shipped to Troy Ellis on RedSwag Invoice #29023. Delivered 20250819 on UPS…"
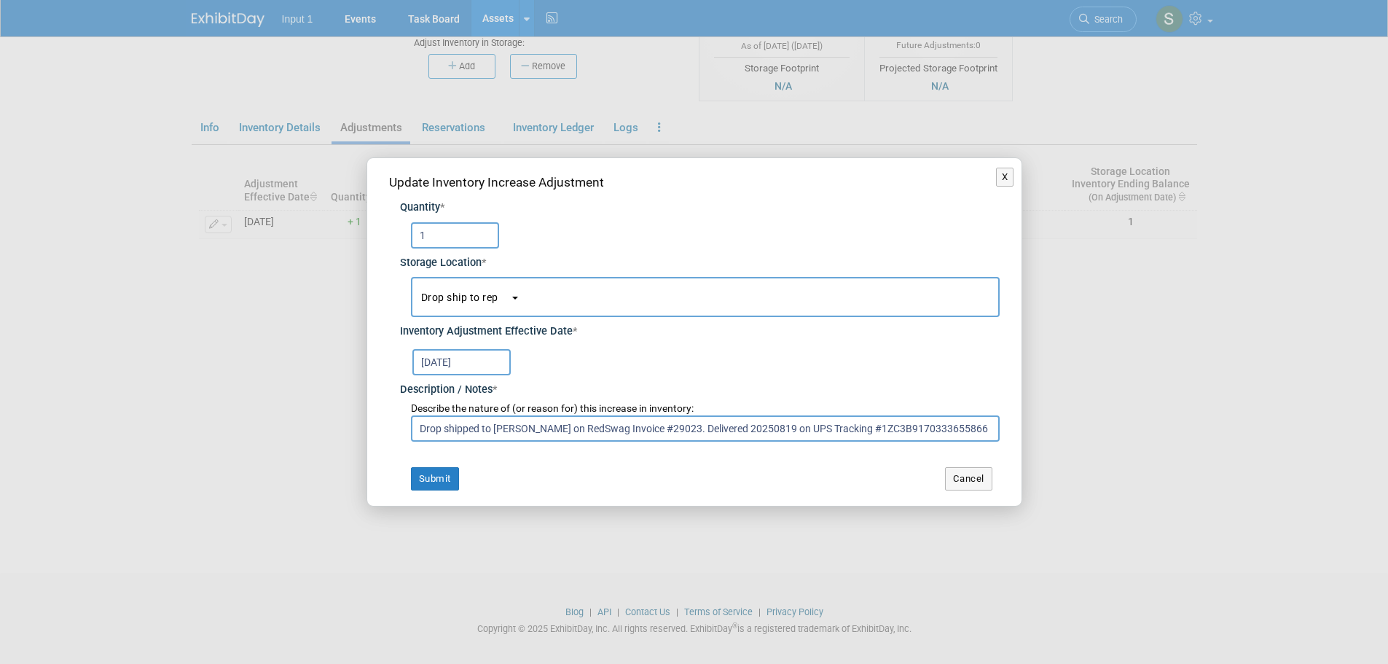
click at [476, 358] on input "Aug 26, 2025" at bounding box center [461, 362] width 98 height 26
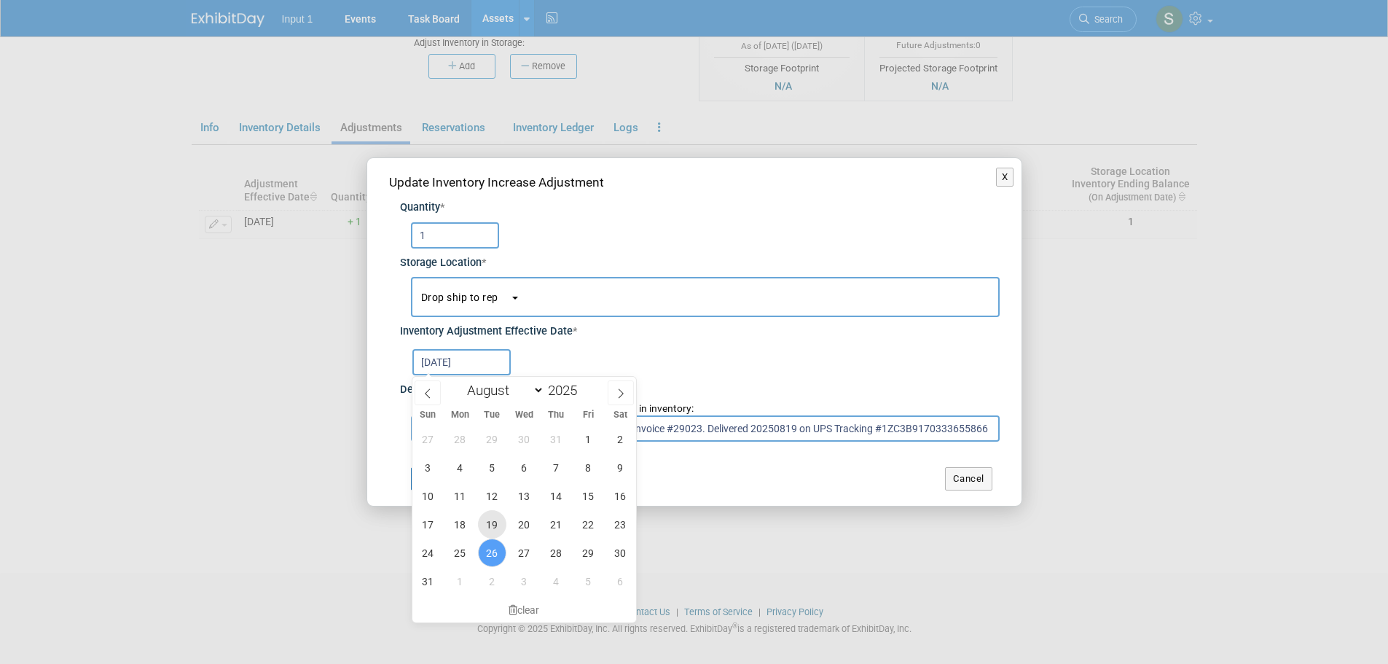
click at [489, 524] on span "19" at bounding box center [492, 524] width 28 height 28
type input "Aug 19, 2025"
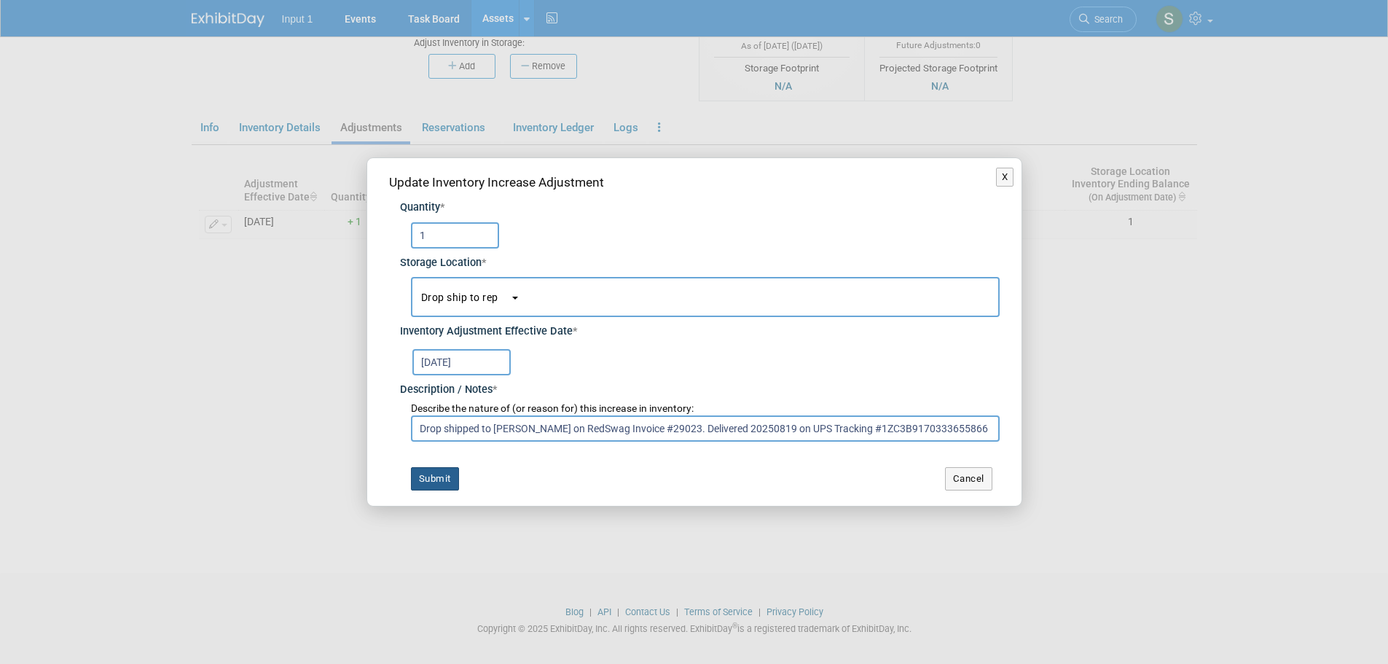
click at [438, 480] on button "Submit" at bounding box center [435, 478] width 48 height 23
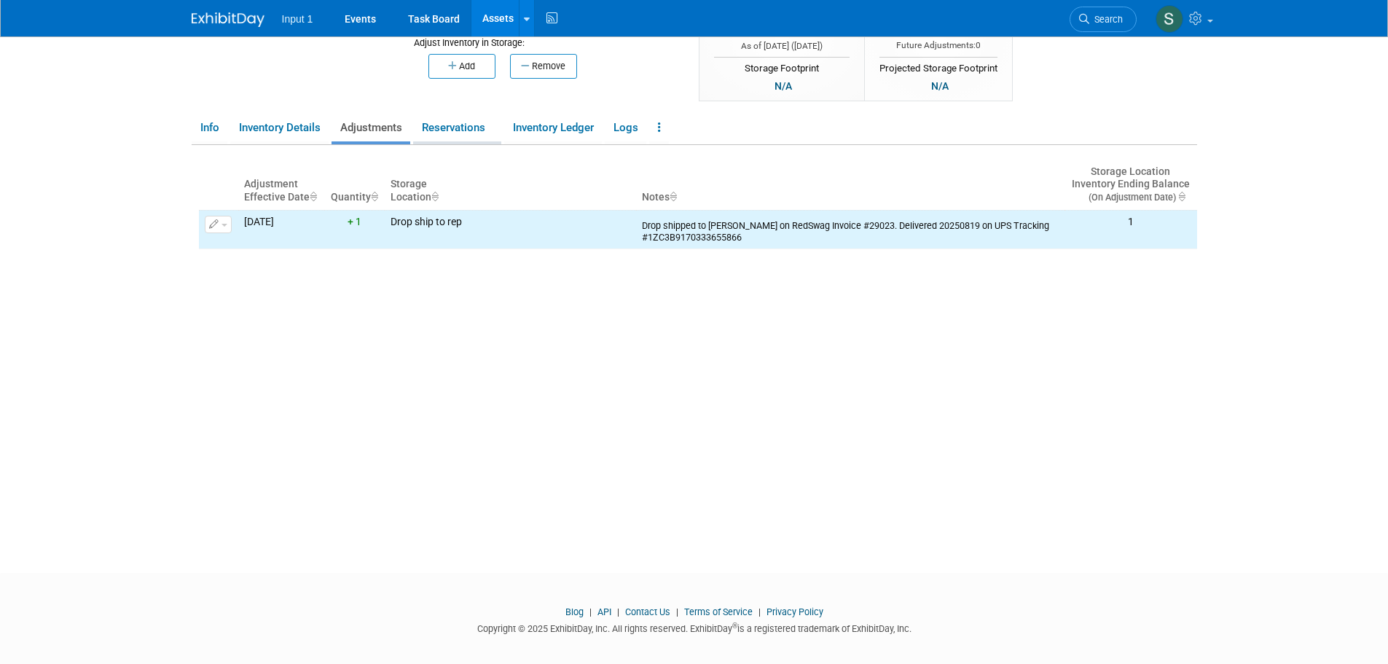
click at [461, 130] on link "Reservations" at bounding box center [457, 127] width 88 height 25
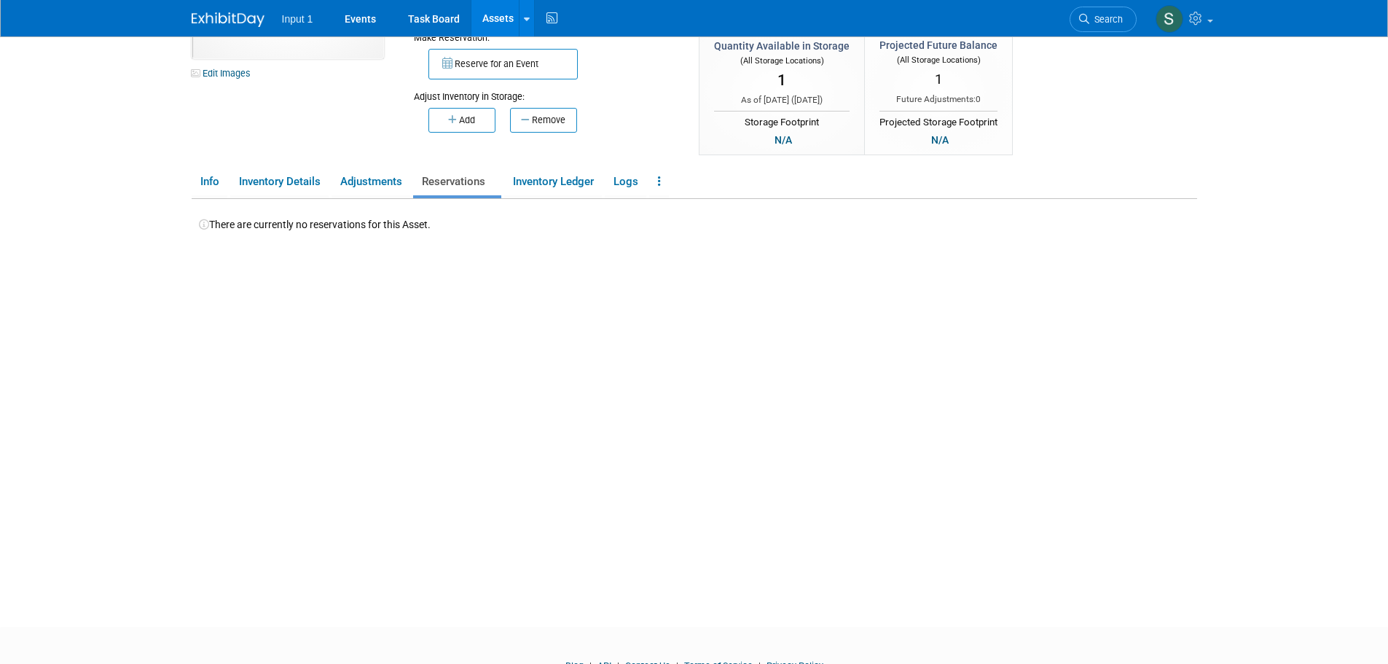
scroll to position [0, 0]
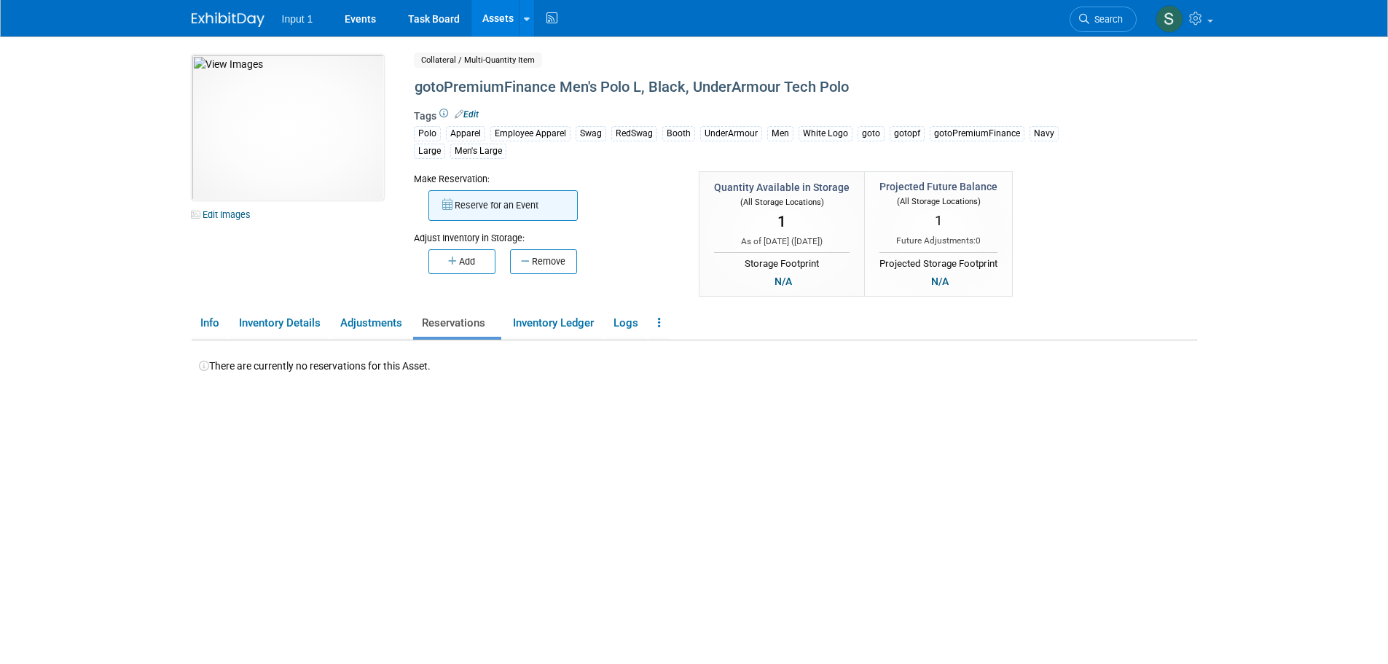
click at [484, 195] on button "Reserve for an Event" at bounding box center [502, 205] width 149 height 31
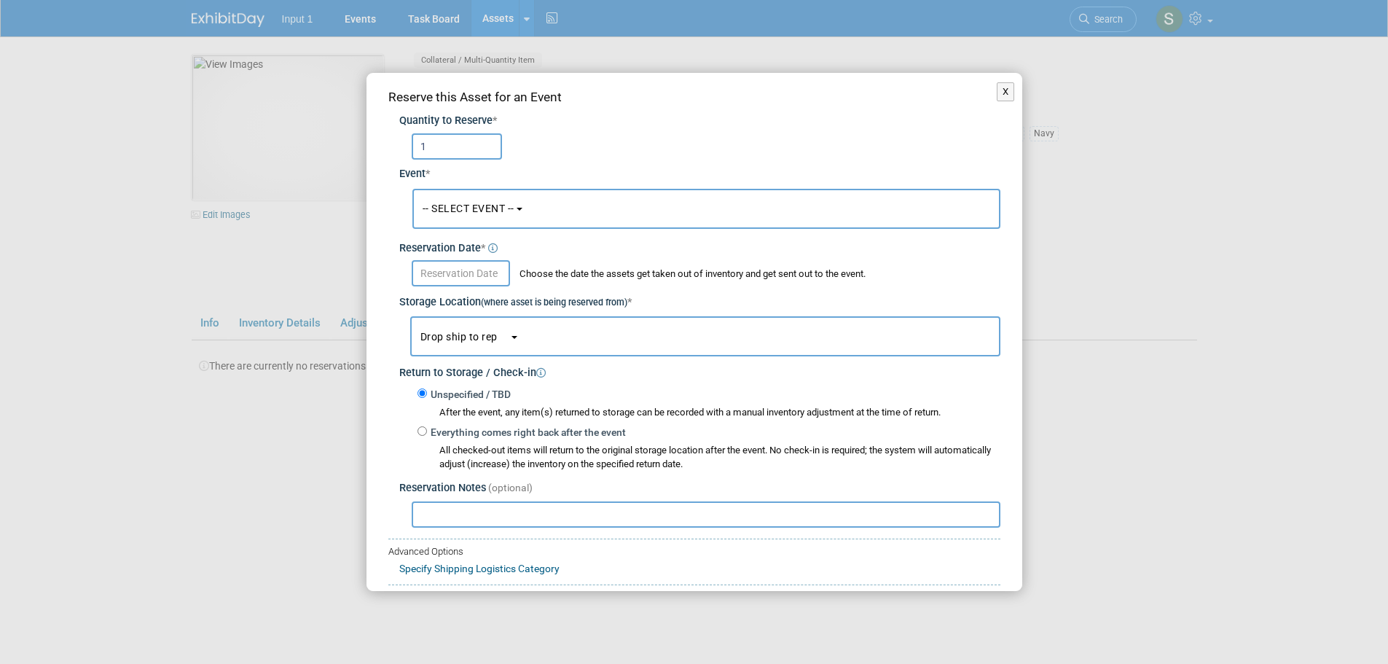
type input "1"
click at [530, 519] on input "text" at bounding box center [706, 514] width 589 height 26
paste input "Drop shipped to [PERSON_NAME] on RedSwag Invoice #29023. Delivered 20250819 on …"
drag, startPoint x: 438, startPoint y: 511, endPoint x: 312, endPoint y: 513, distance: 126.7
click at [312, 513] on div "X Reserve this Asset for an Event Quantity to Reserve * 1 *" at bounding box center [694, 332] width 1388 height 664
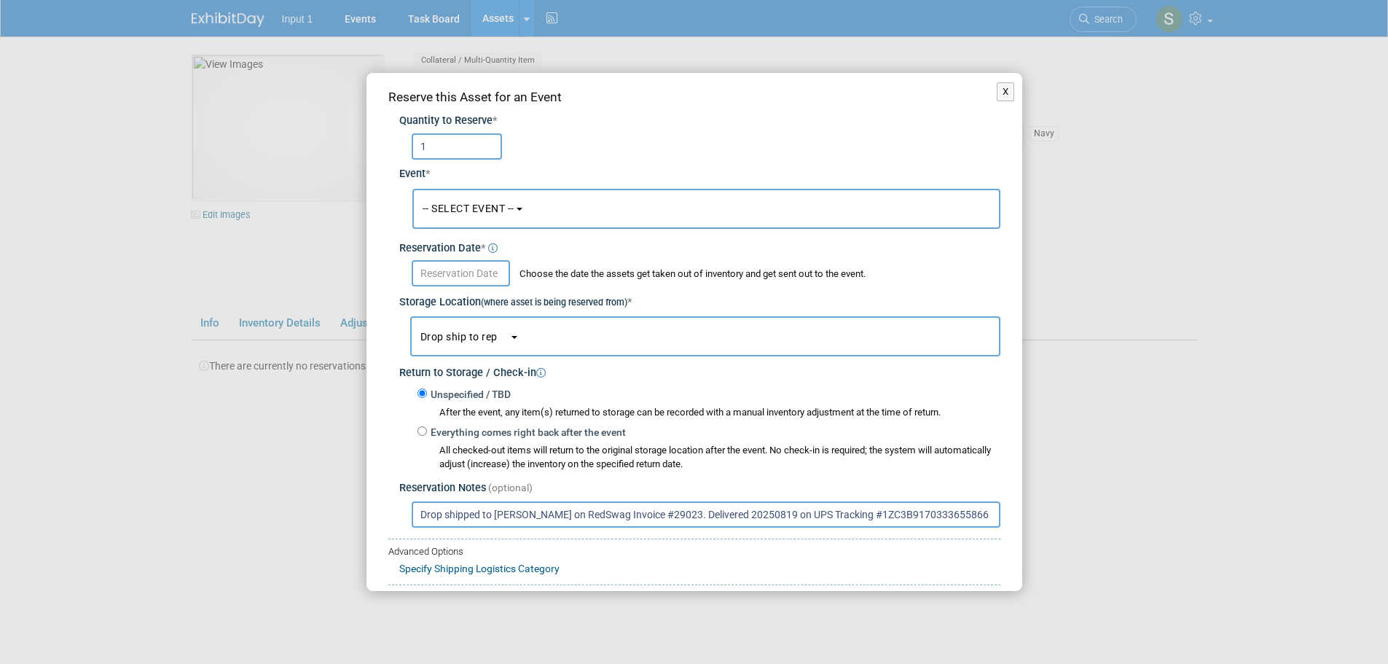
type input "Drop shipped to [PERSON_NAME] on RedSwag Invoice #29023. Delivered 20250819 on …"
click at [452, 267] on input "text" at bounding box center [461, 273] width 98 height 26
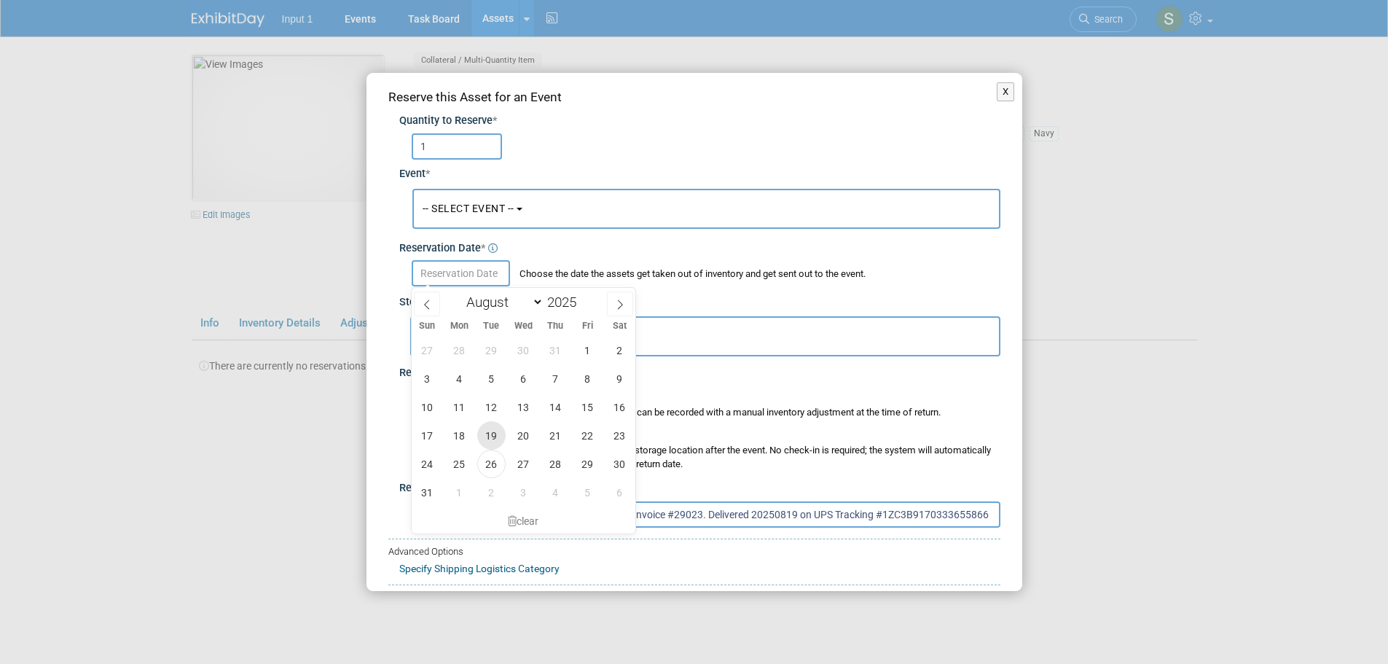
click at [495, 435] on span "19" at bounding box center [491, 435] width 28 height 28
type input "Aug 19, 2025"
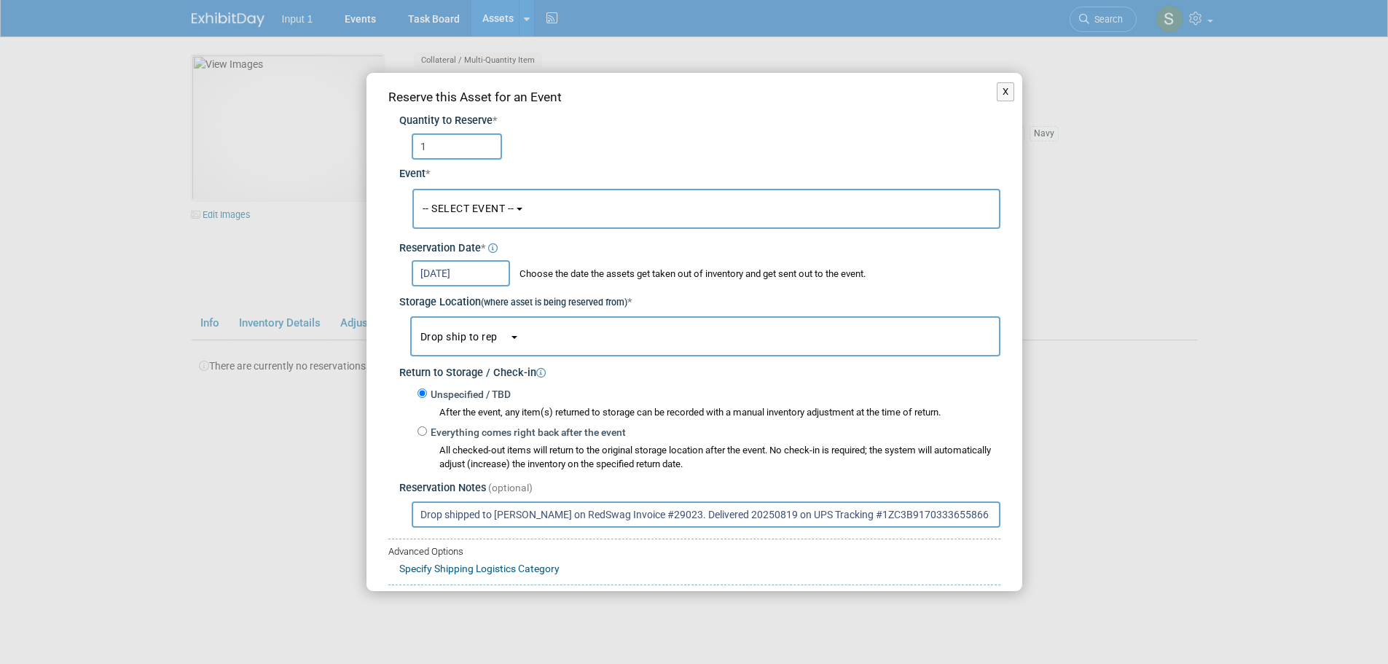
scroll to position [79, 0]
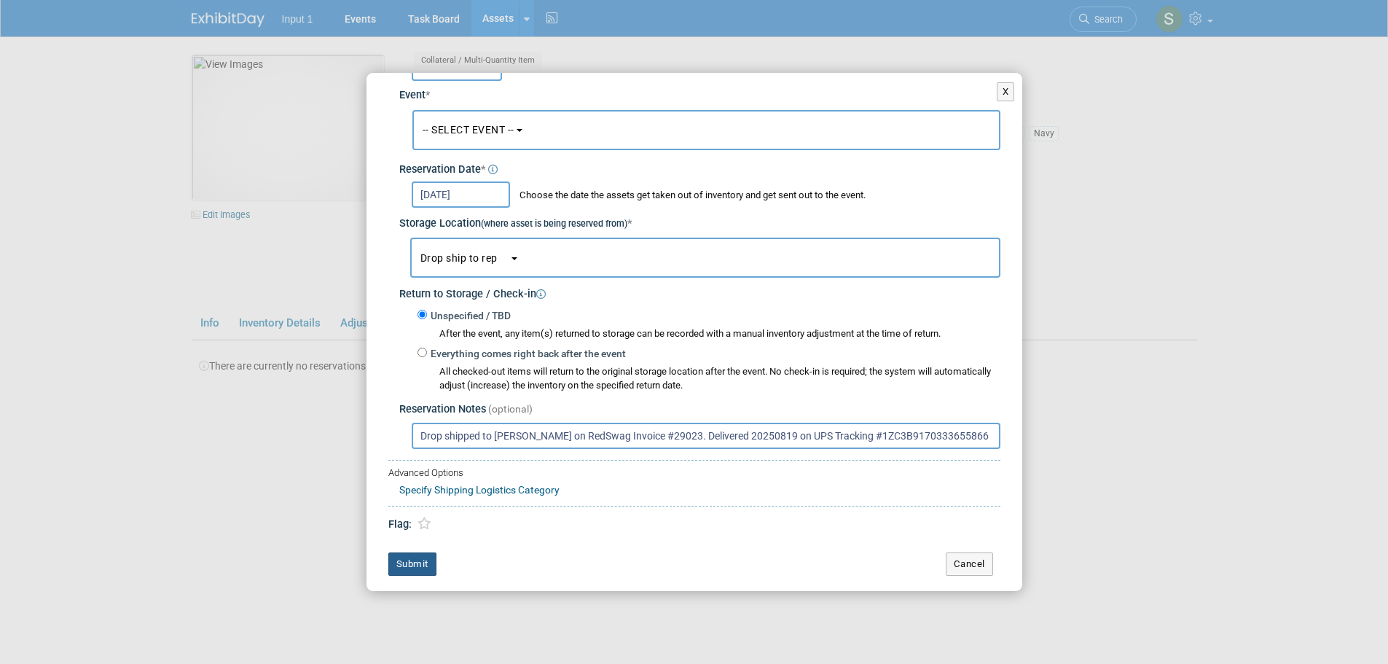
click at [423, 556] on button "Submit" at bounding box center [412, 563] width 48 height 23
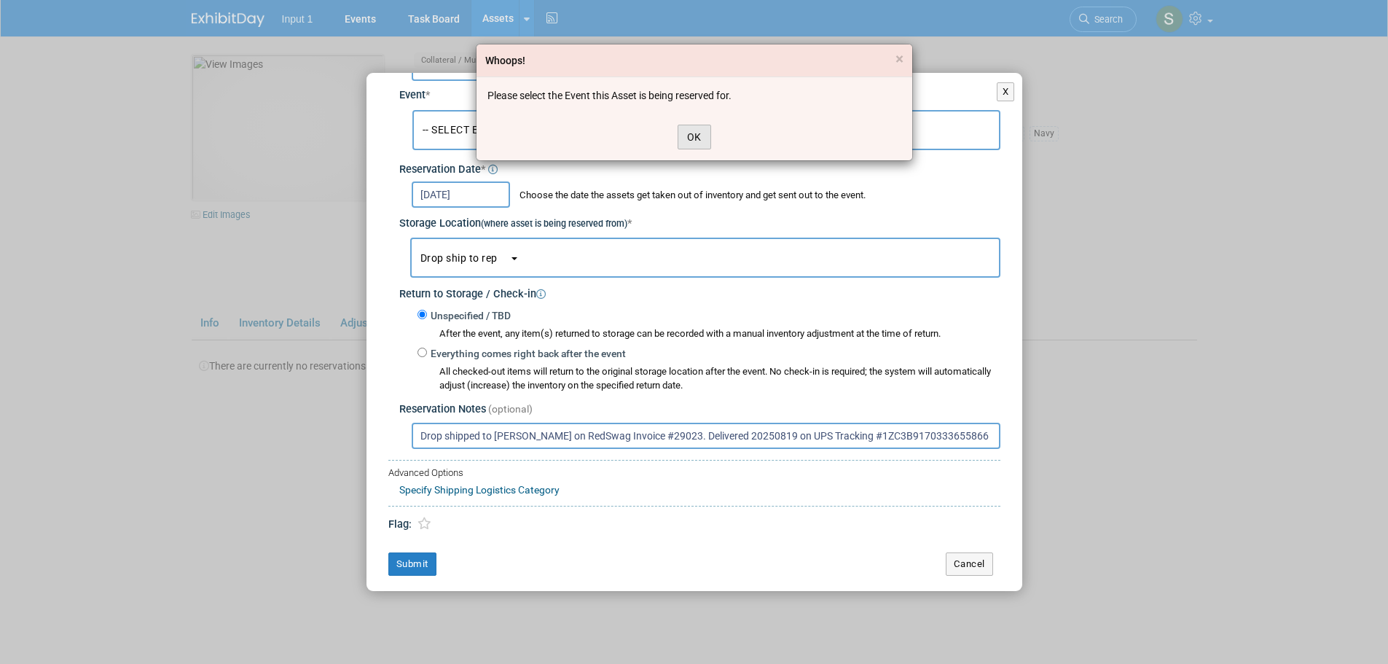
click at [688, 135] on button "OK" at bounding box center [694, 137] width 34 height 25
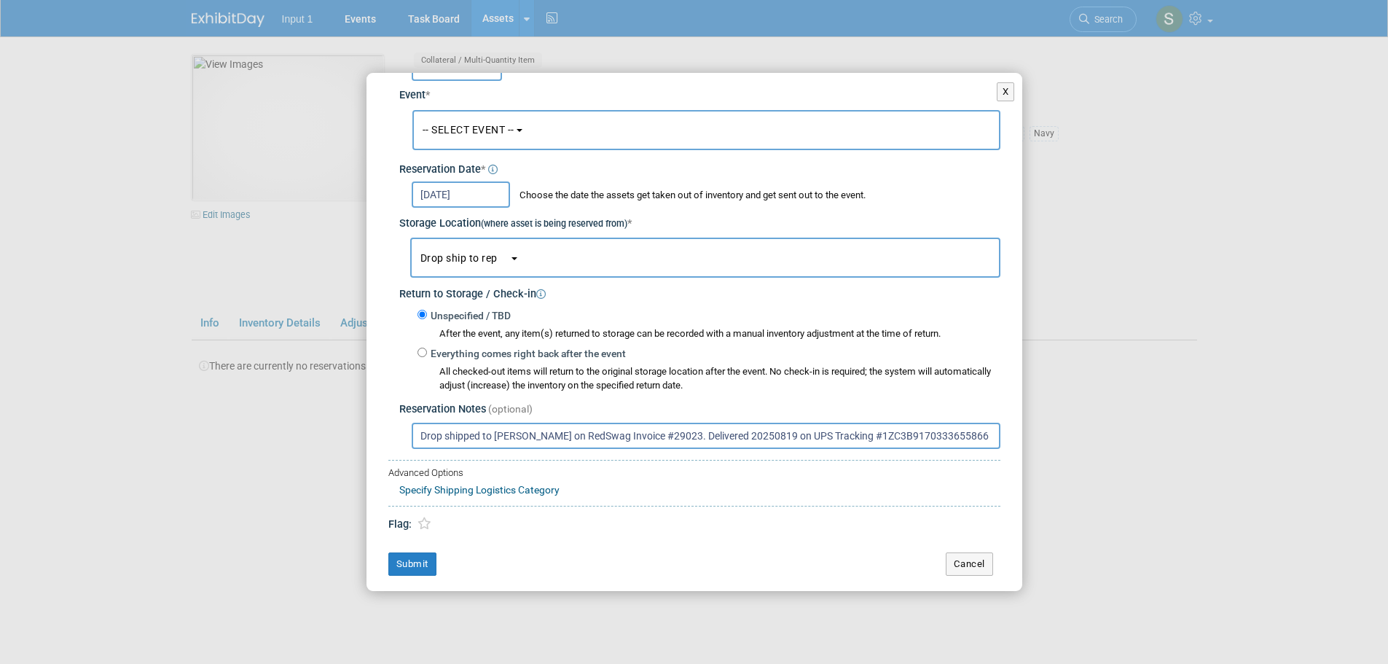
click at [537, 141] on button "-- SELECT EVENT --" at bounding box center [706, 130] width 588 height 40
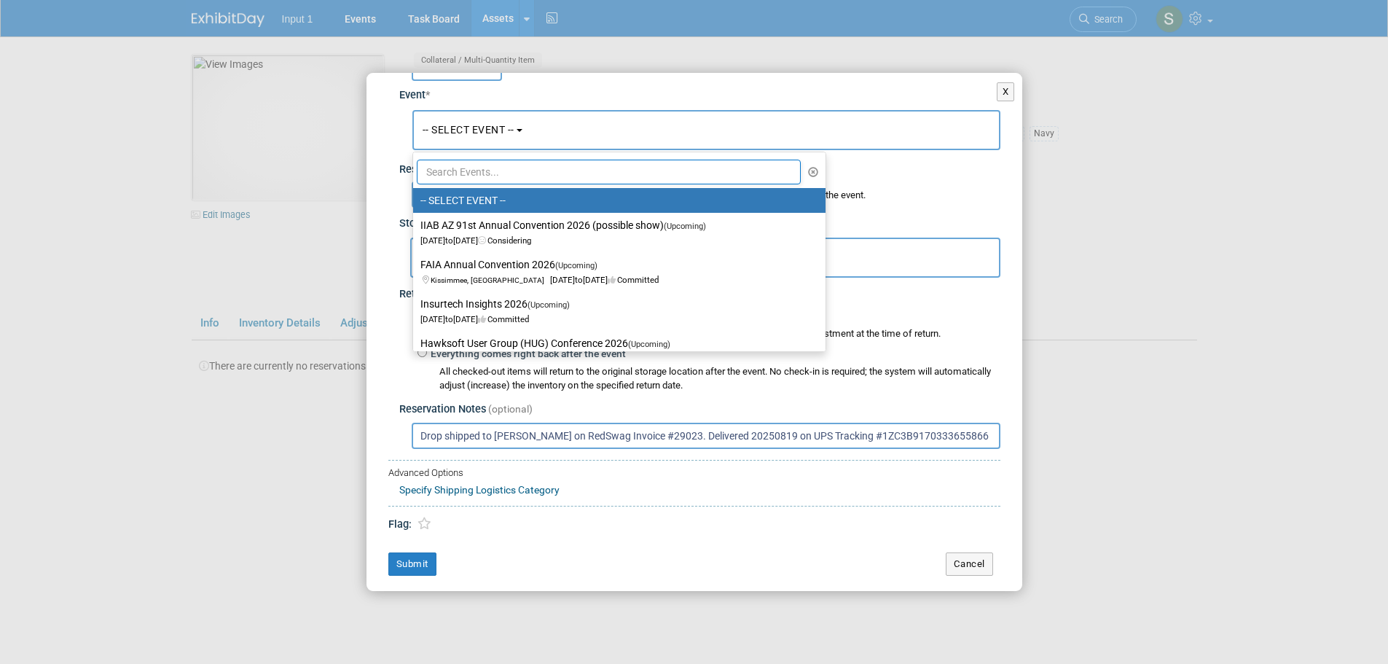
click at [489, 168] on input "text" at bounding box center [609, 172] width 385 height 25
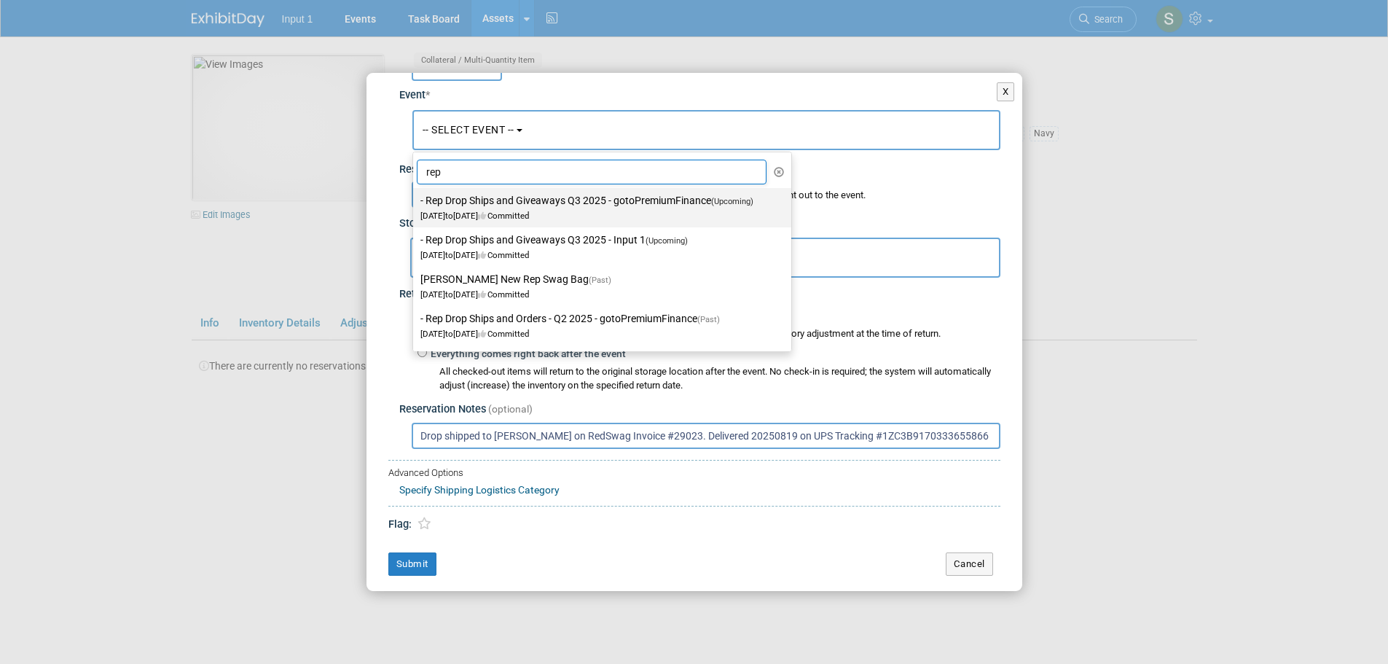
type input "rep"
click at [505, 202] on label "- Rep Drop Ships and Giveaways Q3 2025 - gotoPremiumFinance (Upcoming) Jul 1, 2…" at bounding box center [598, 208] width 356 height 34
click at [415, 202] on input "- Rep Drop Ships and Giveaways Q3 2025 - gotoPremiumFinance (Upcoming) Jul 1, 2…" at bounding box center [410, 200] width 9 height 9
select select "11146711"
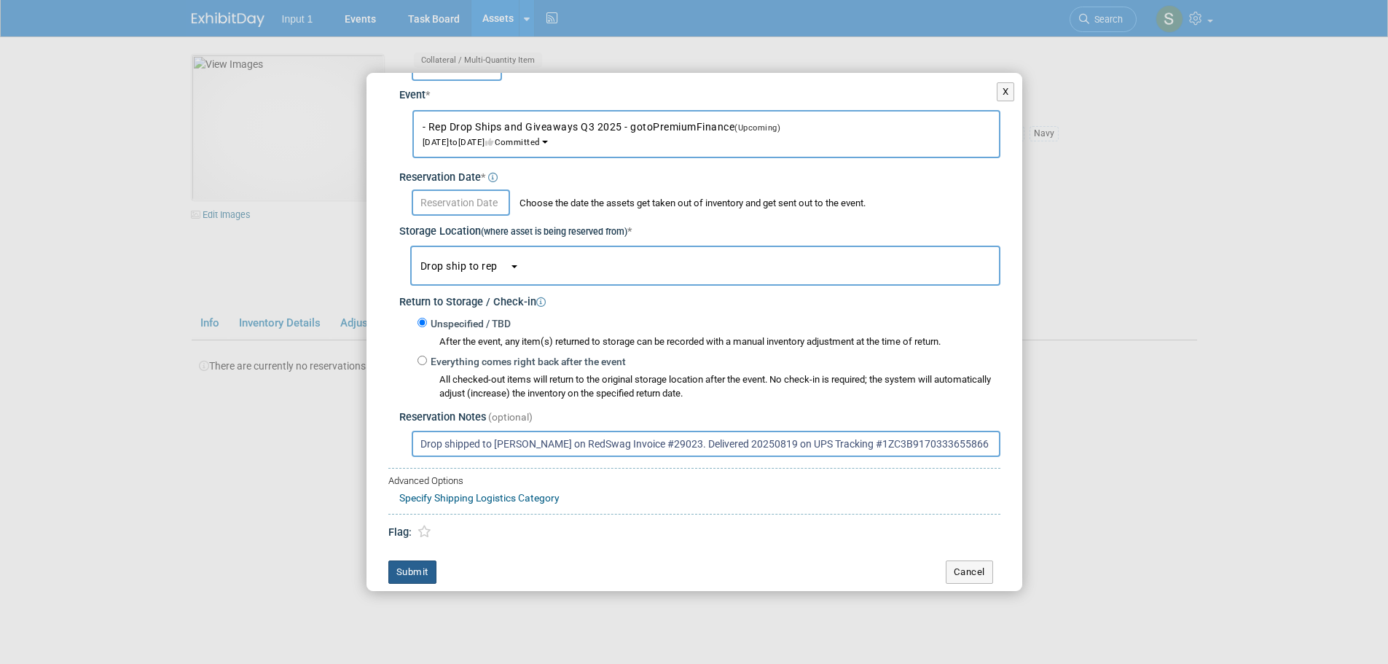
click at [411, 578] on button "Submit" at bounding box center [412, 571] width 48 height 23
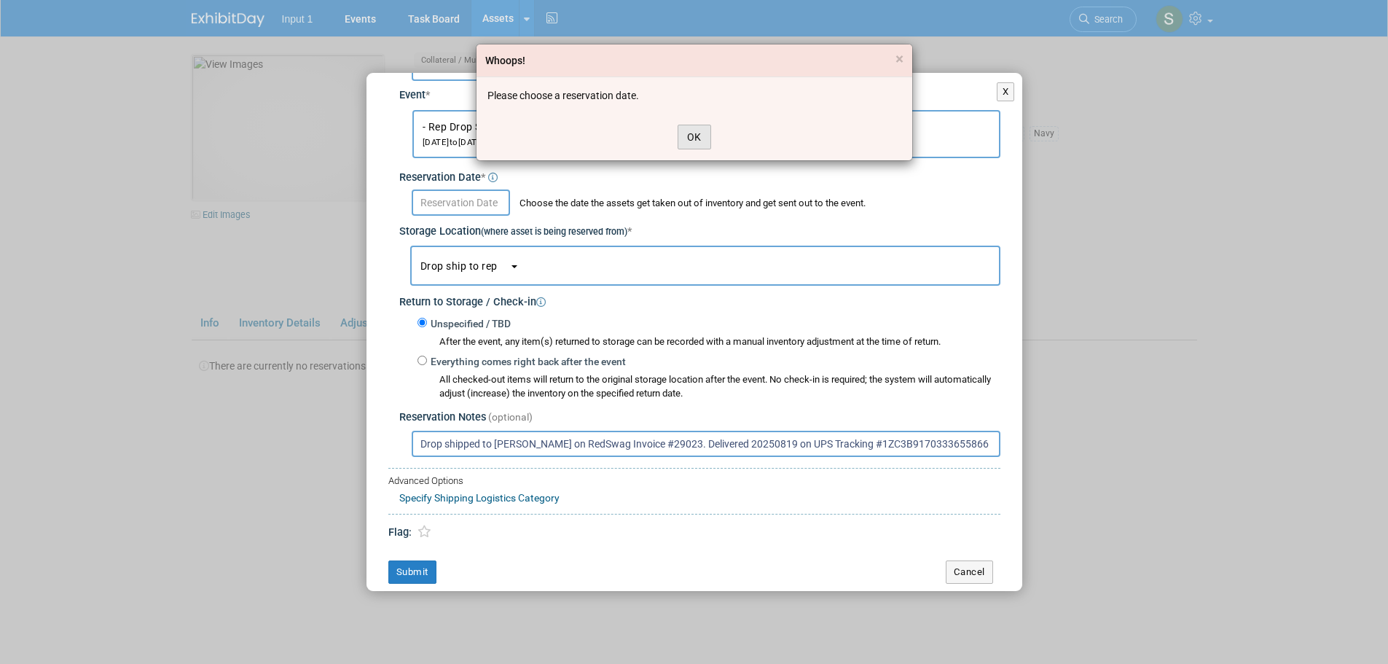
click at [682, 130] on button "OK" at bounding box center [694, 137] width 34 height 25
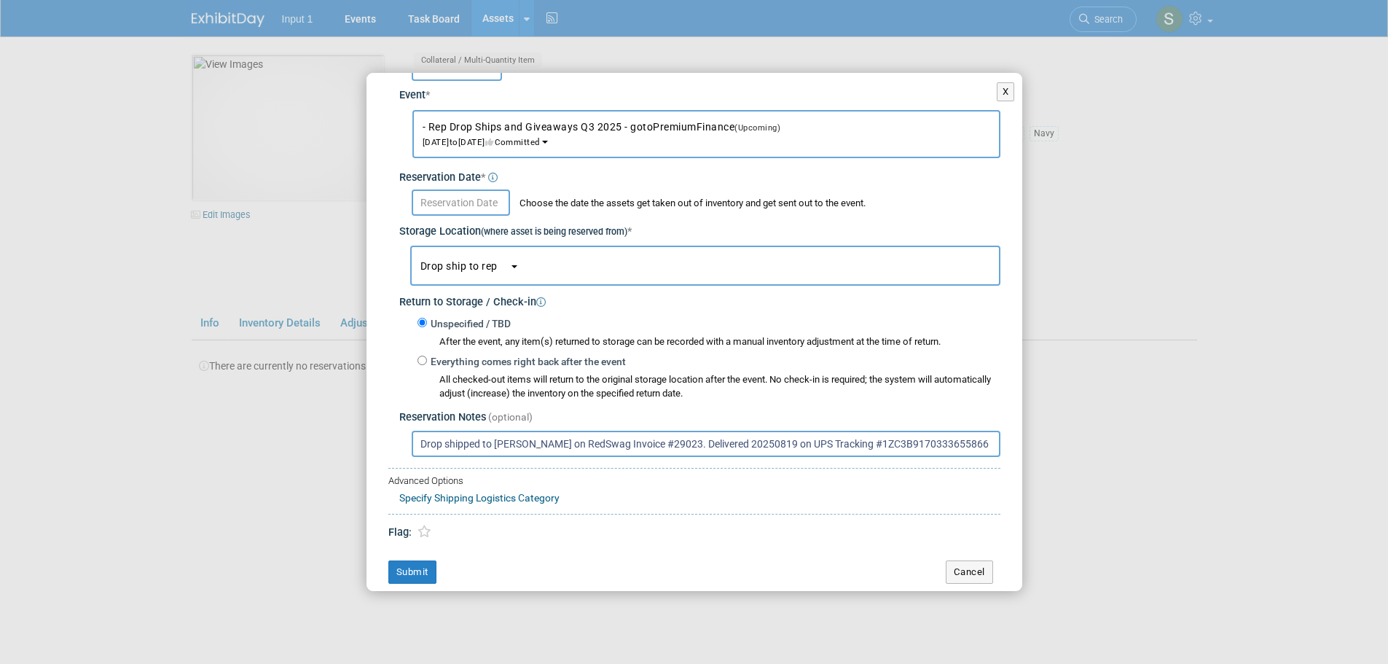
click at [454, 205] on input "text" at bounding box center [461, 202] width 98 height 26
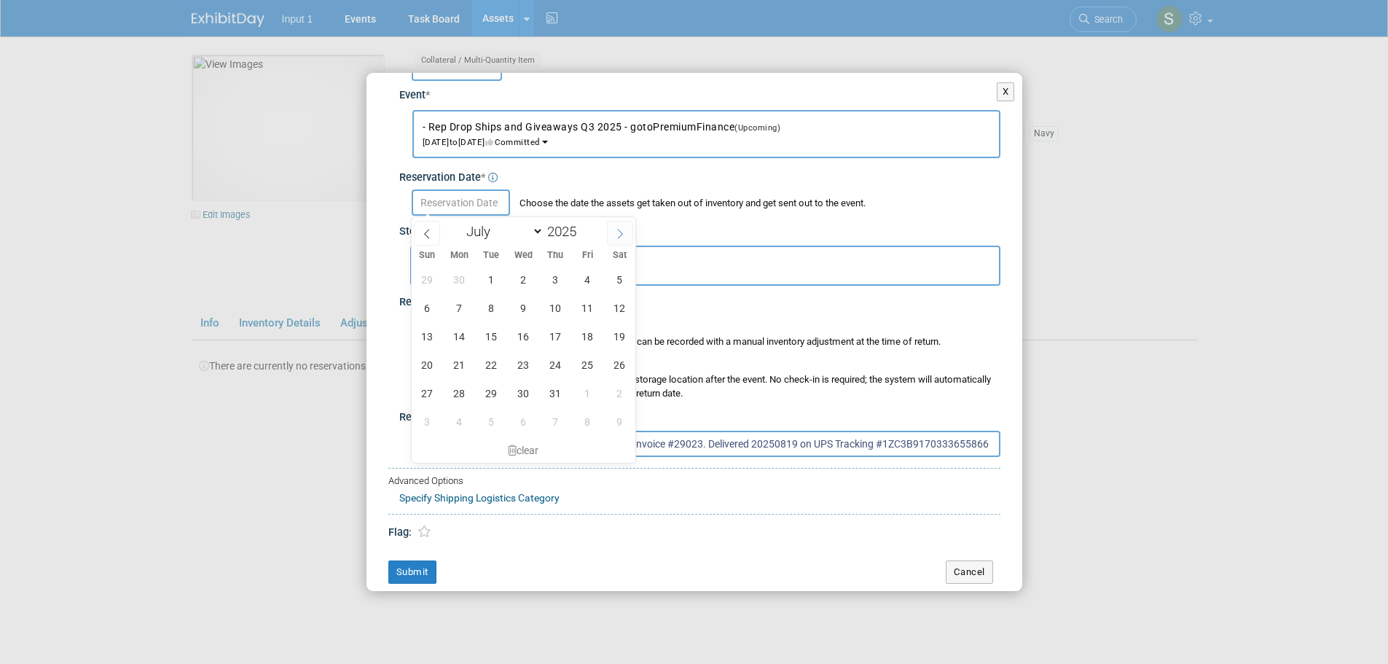
click at [615, 229] on icon at bounding box center [620, 234] width 10 height 10
select select "7"
click at [487, 363] on span "19" at bounding box center [491, 364] width 28 height 28
type input "Aug 19, 2025"
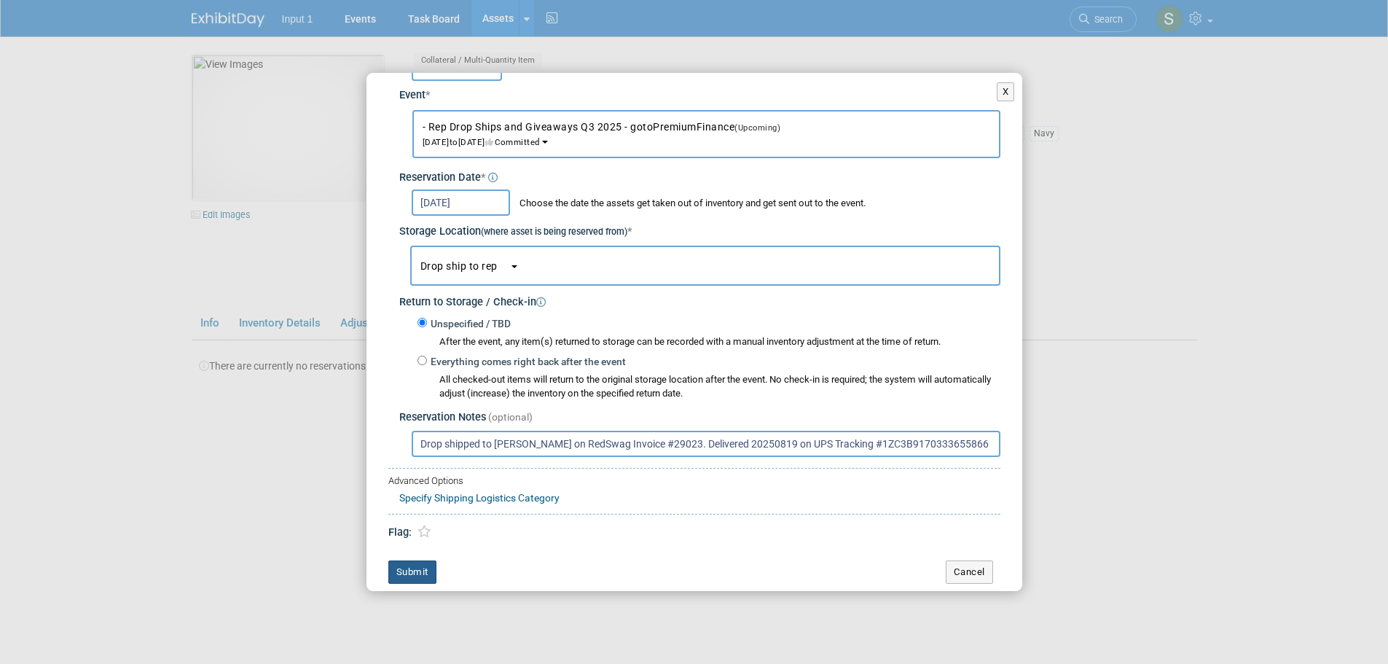
click at [417, 569] on button "Submit" at bounding box center [412, 571] width 48 height 23
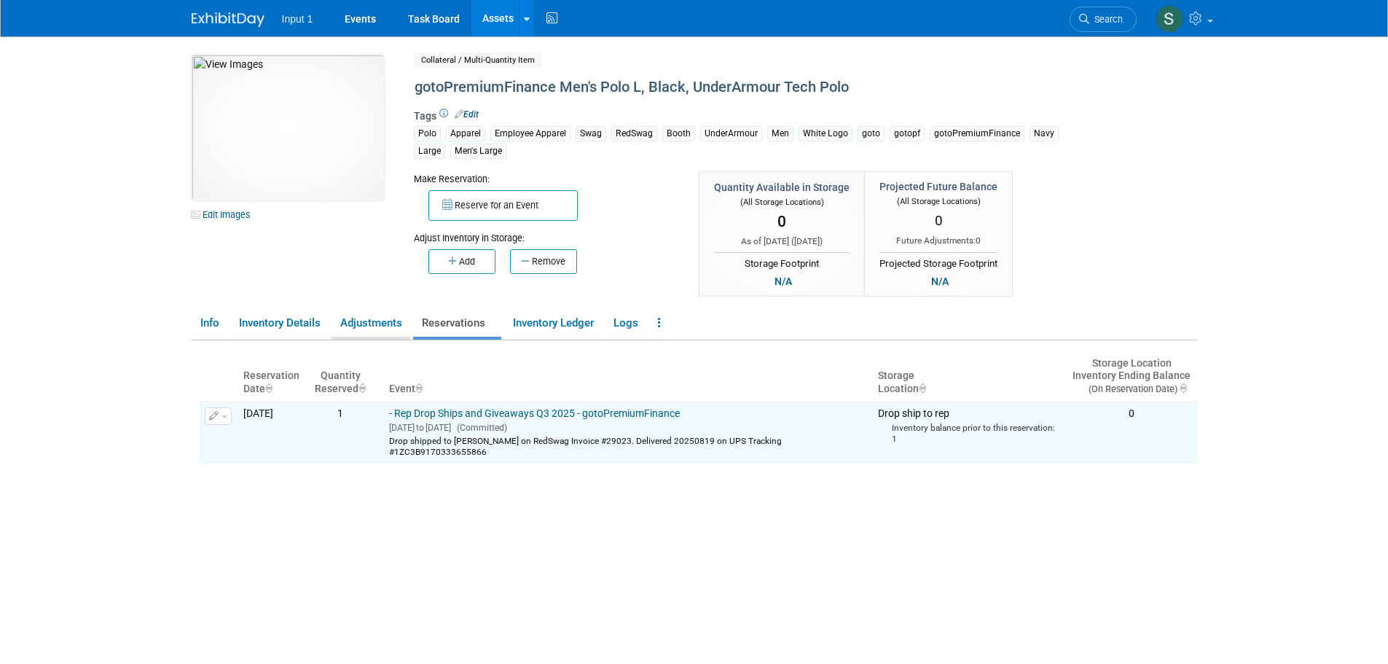
click at [363, 324] on link "Adjustments" at bounding box center [370, 322] width 79 height 25
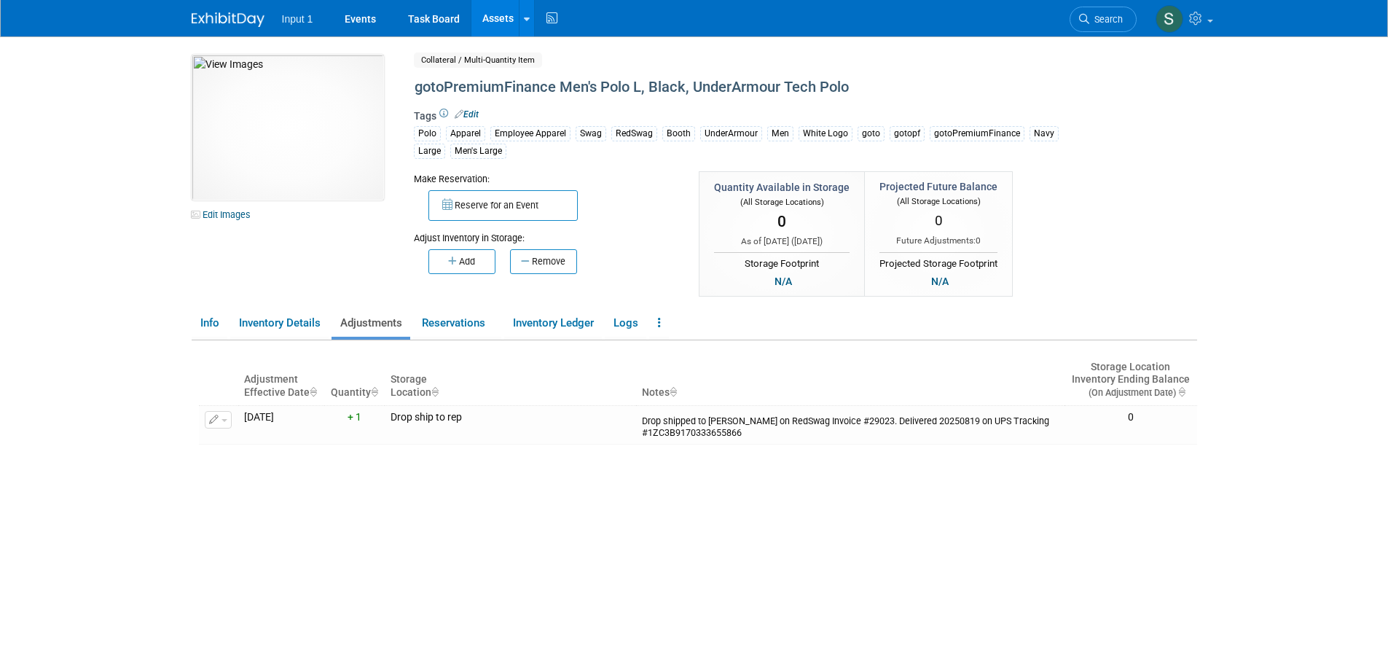
click at [503, 17] on link "Assets" at bounding box center [497, 18] width 53 height 36
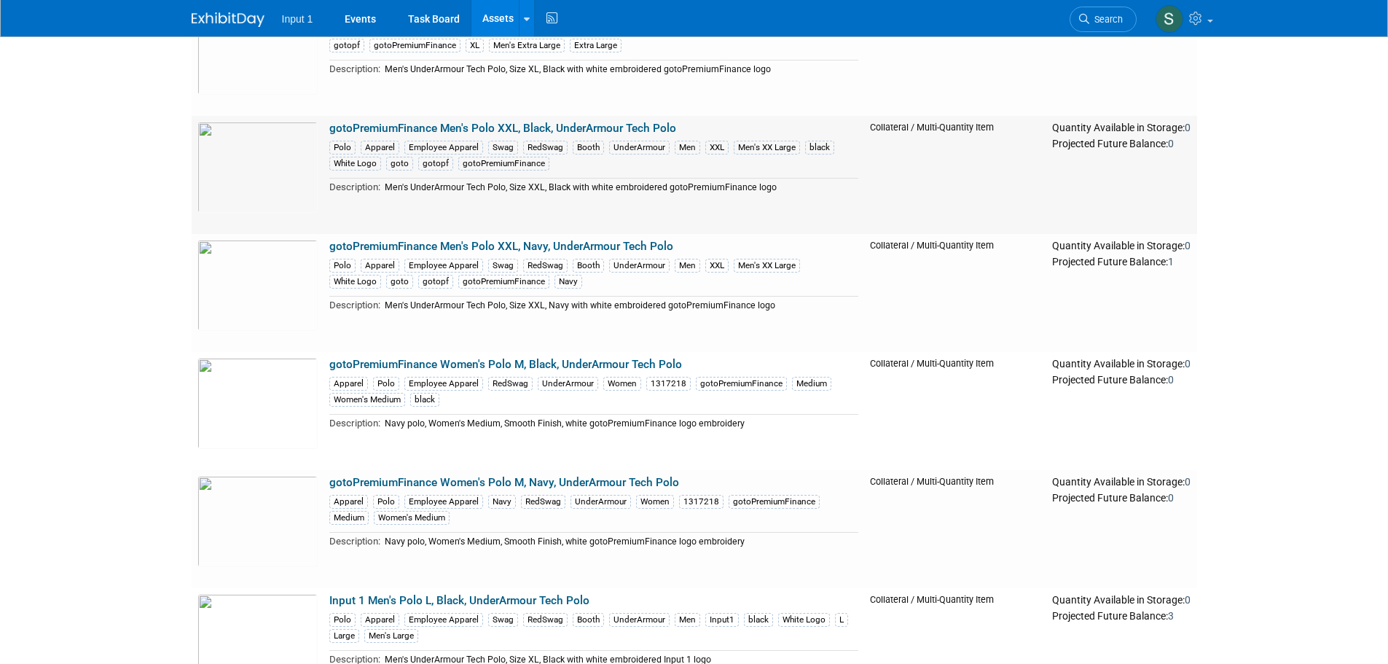
scroll to position [1093, 0]
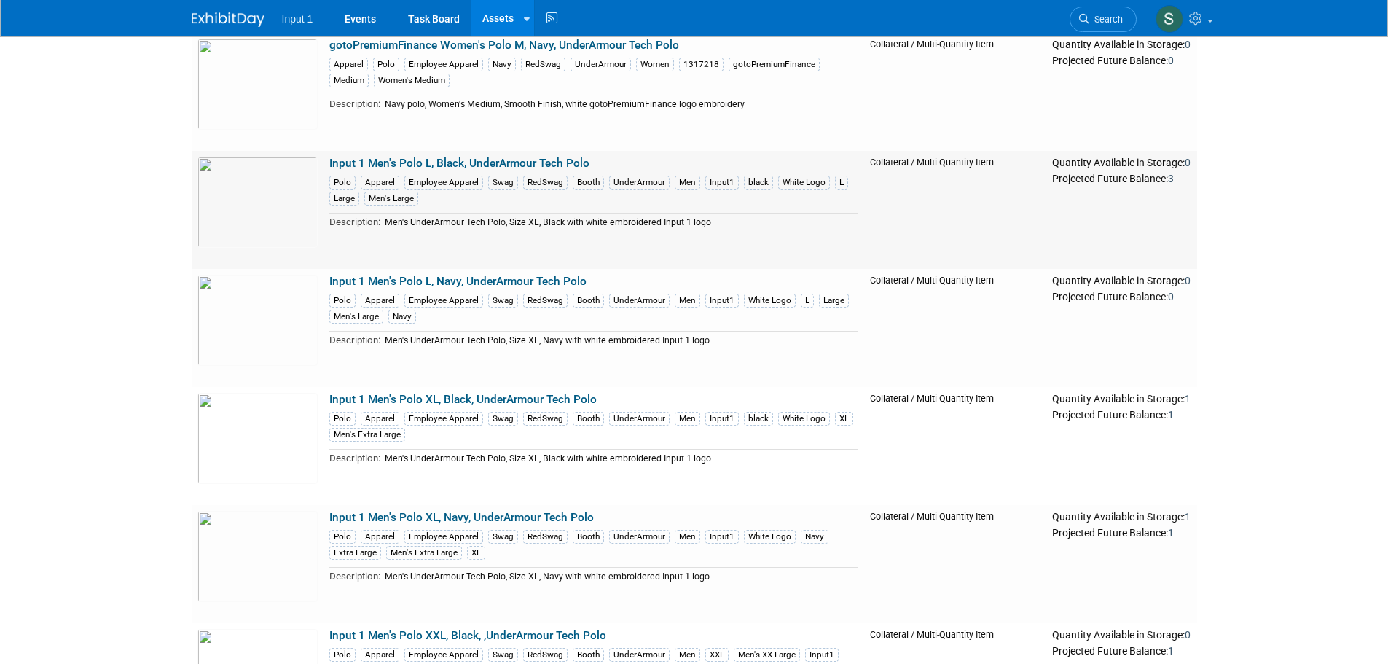
click at [489, 160] on link "Input 1 Men's Polo L, Black, UnderArmour Tech Polo" at bounding box center [459, 163] width 260 height 13
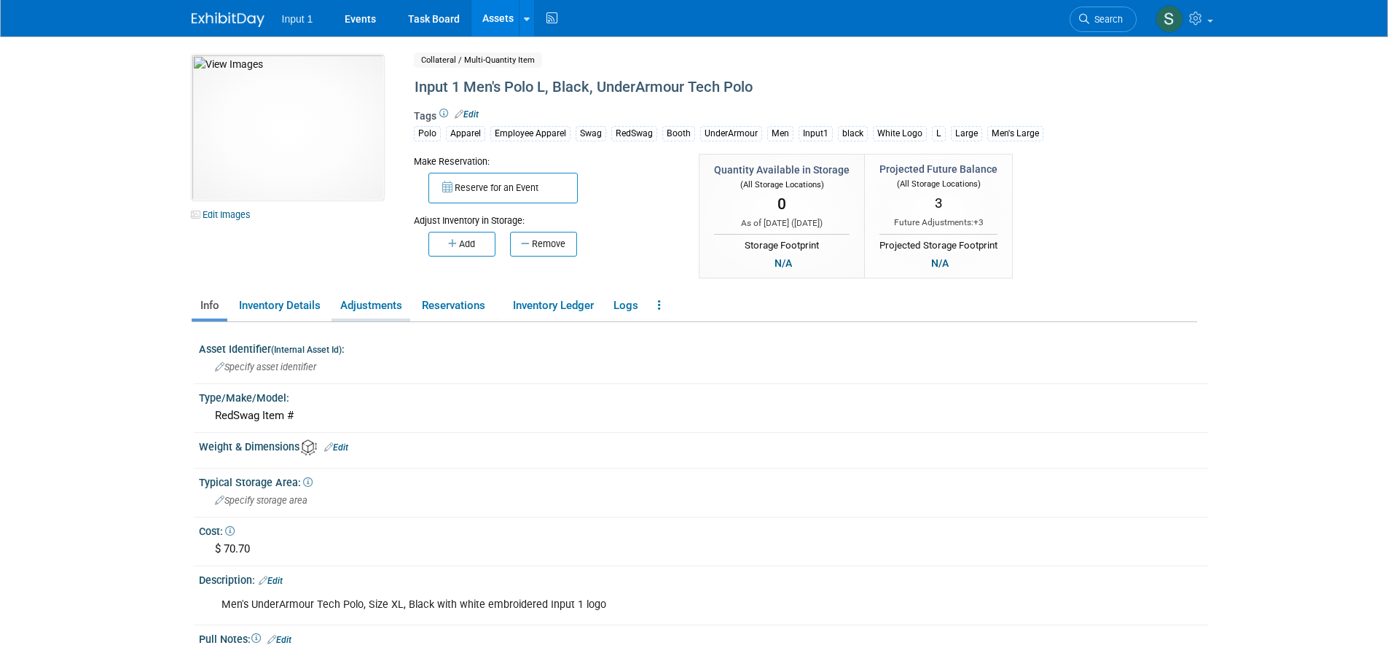
click at [351, 310] on link "Adjustments" at bounding box center [370, 305] width 79 height 25
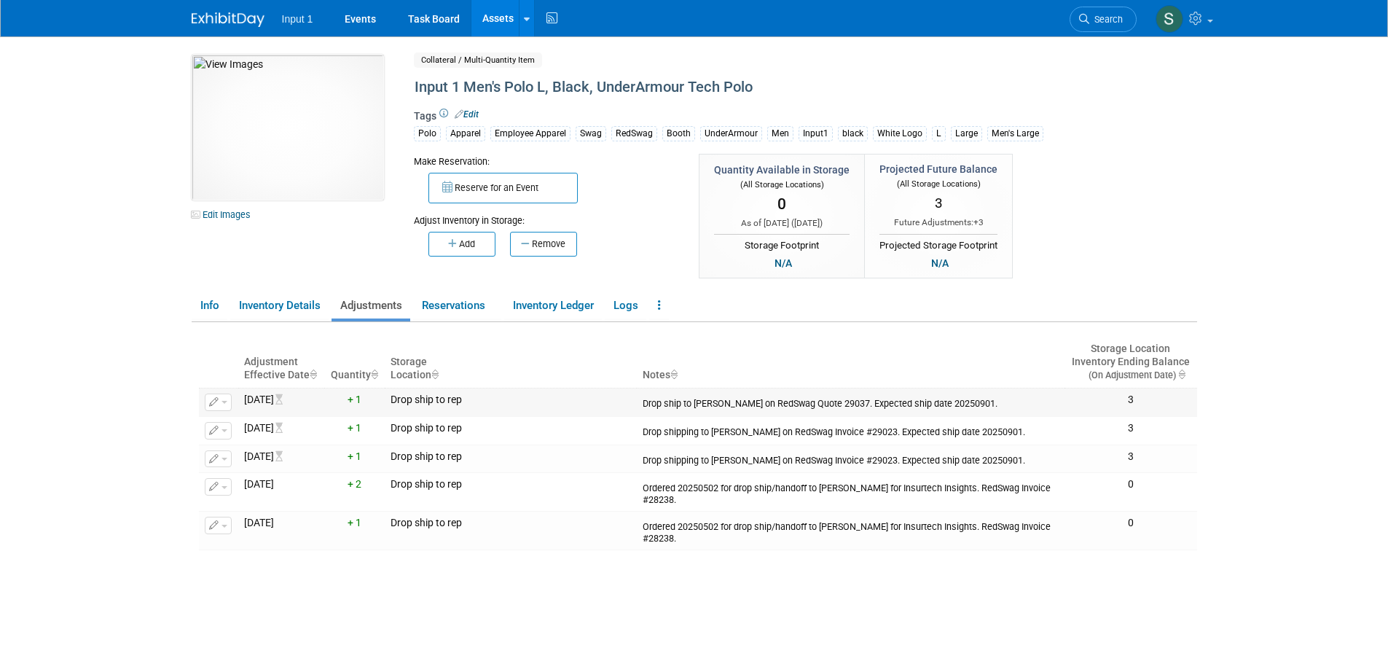
click at [664, 406] on div "Drop ship to Don Buck on RedSwag Quote 29037. Expected ship date 20250901." at bounding box center [850, 401] width 416 height 16
click at [664, 403] on div "Drop ship to [PERSON_NAME] on RedSwag Quote 29037. Expected ship date 20250901." at bounding box center [850, 401] width 416 height 16
click at [659, 402] on div "Drop ship to Don Buck on RedSwag Quote 29037. Expected ship date 20250901." at bounding box center [850, 401] width 416 height 16
drag, startPoint x: 645, startPoint y: 399, endPoint x: 982, endPoint y: 393, distance: 337.3
click at [982, 393] on div "Drop ship to Don Buck on RedSwag Quote 29037. Expected ship date 20250901." at bounding box center [850, 401] width 416 height 16
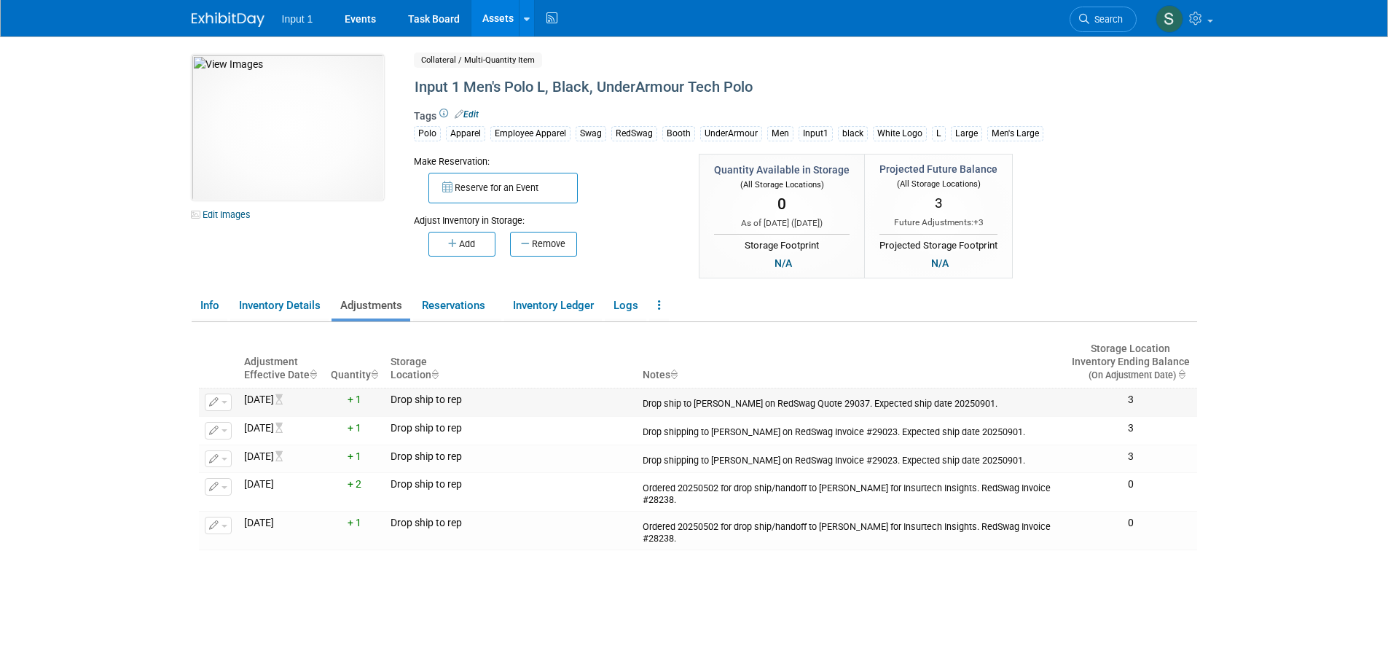
copy div "Drop ship to [PERSON_NAME] on RedSwag Quote 29037. Expected ship date 20250901."
click at [448, 303] on link "Reservations" at bounding box center [457, 305] width 88 height 25
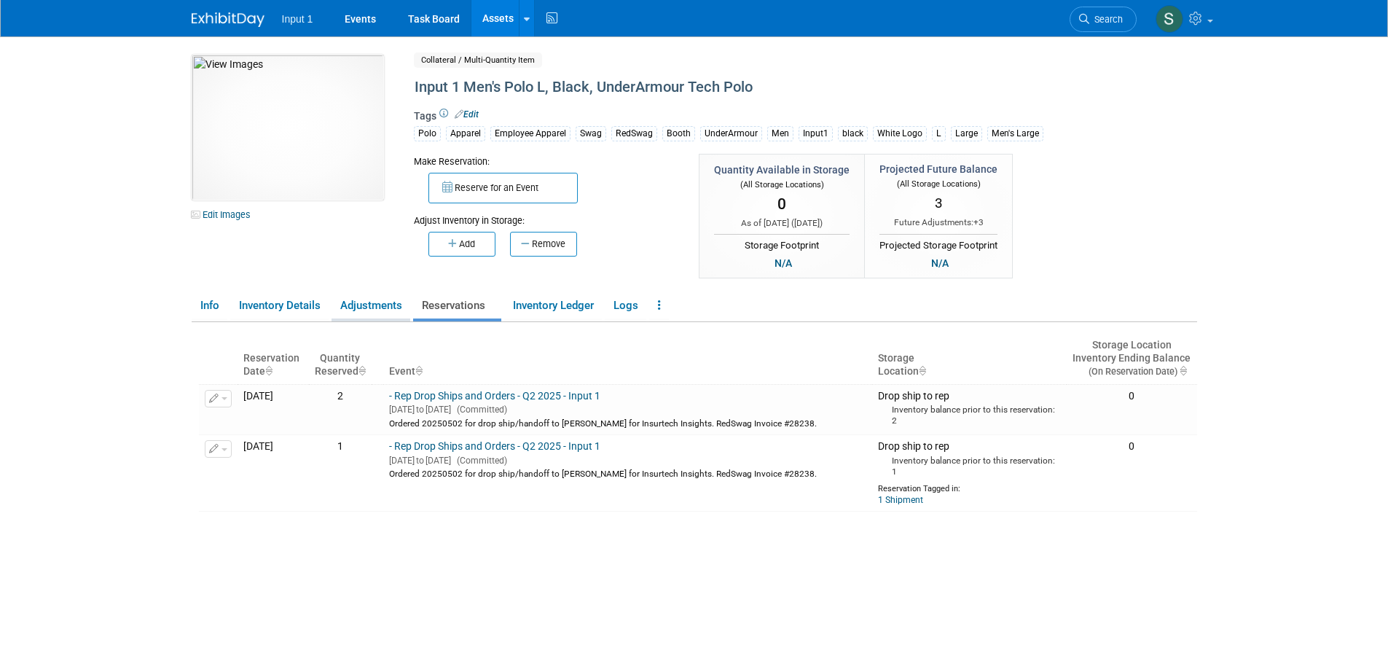
click at [372, 302] on link "Adjustments" at bounding box center [370, 305] width 79 height 25
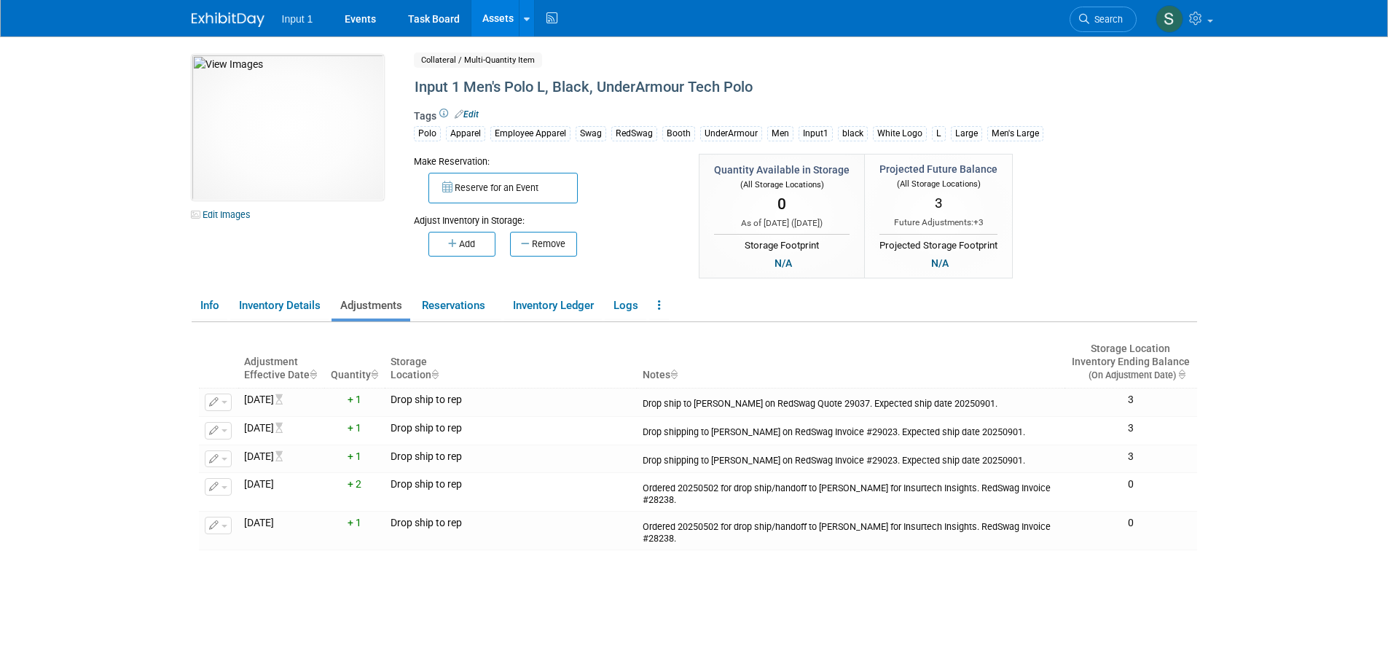
click at [506, 23] on link "Assets" at bounding box center [497, 18] width 53 height 36
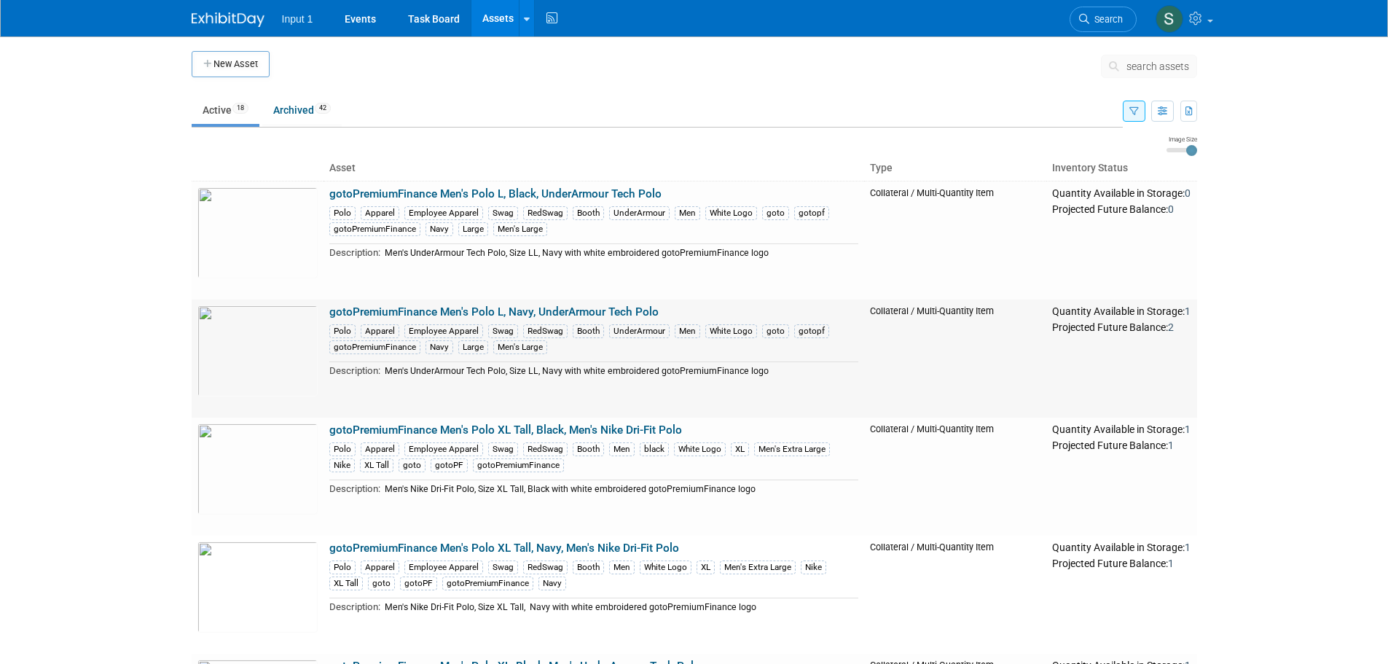
click at [535, 310] on link "gotoPremiumFinance Men's Polo L, Navy, UnderArmour Tech Polo" at bounding box center [493, 311] width 329 height 13
click at [497, 313] on link "gotoPremiumFinance Men's Polo L, Navy, UnderArmour Tech Polo" at bounding box center [493, 311] width 329 height 13
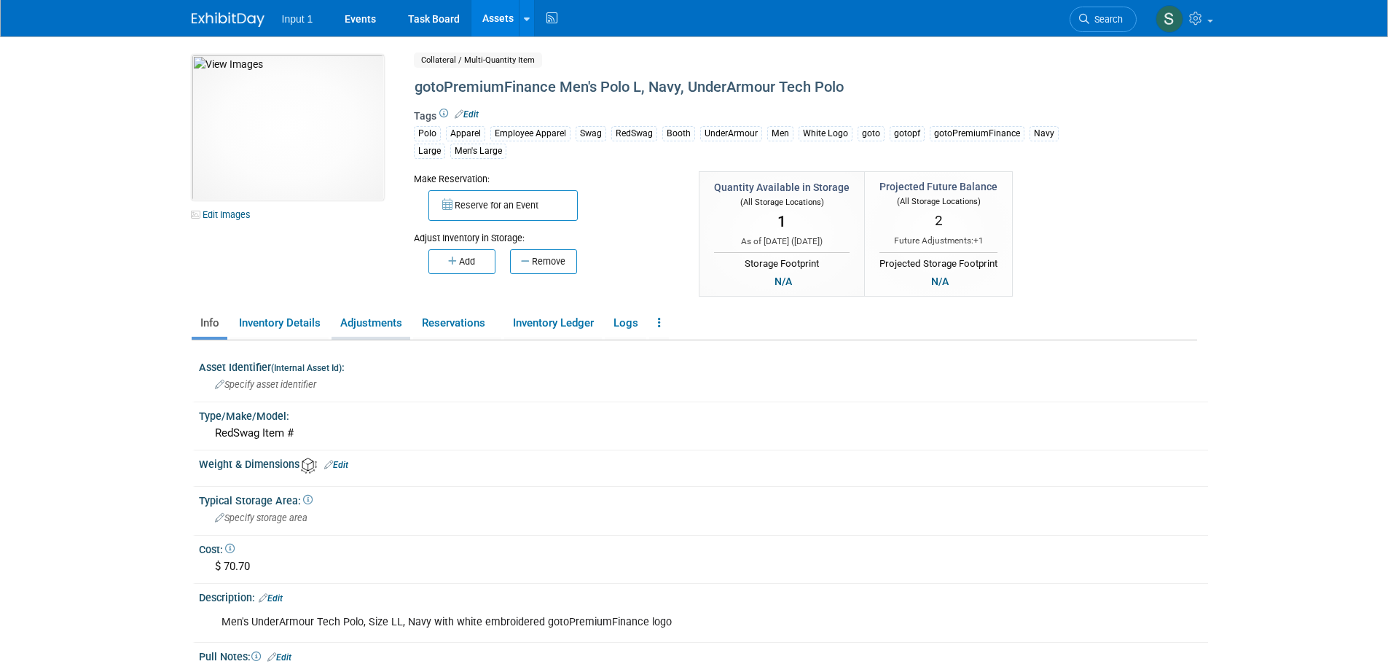
click at [360, 327] on link "Adjustments" at bounding box center [370, 322] width 79 height 25
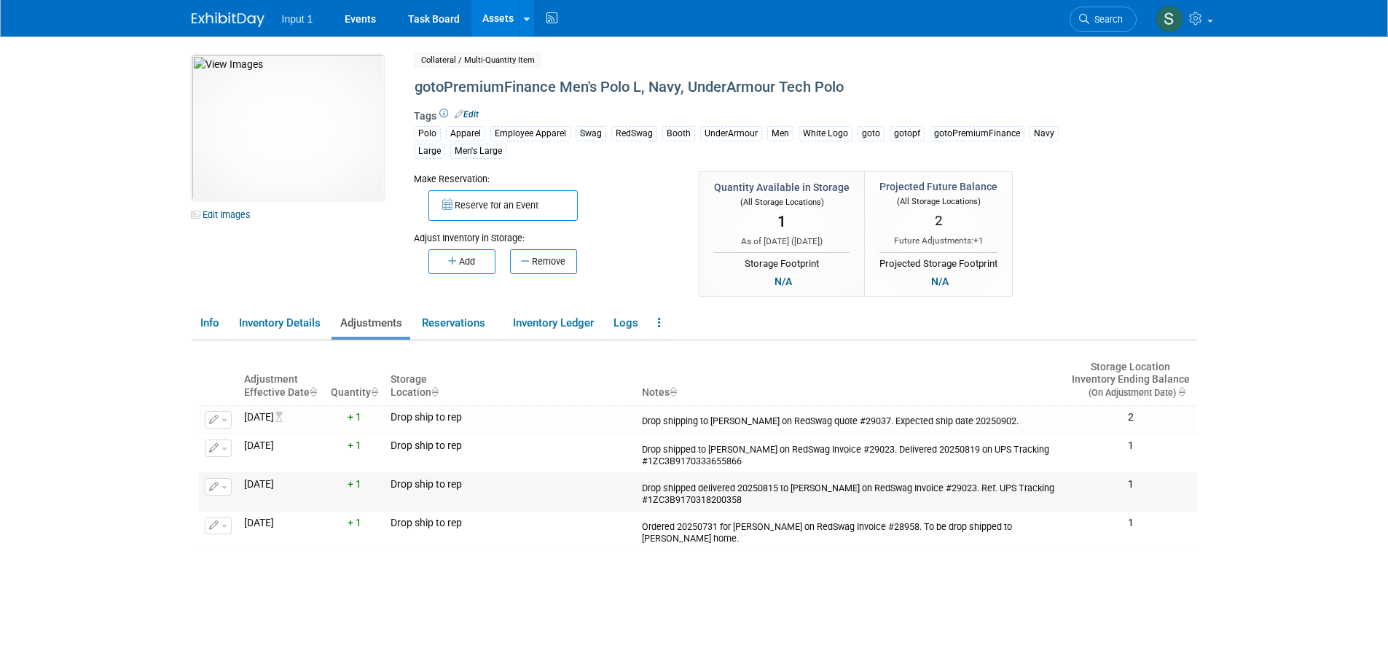
click at [222, 492] on button "button" at bounding box center [218, 486] width 27 height 17
click at [778, 495] on div "Drop shipped delivered 20250815 to Jairo Chamorro on RedSwag Invoice #29023. Re…" at bounding box center [850, 492] width 417 height 28
drag, startPoint x: 744, startPoint y: 501, endPoint x: 639, endPoint y: 488, distance: 106.4
click at [639, 488] on td "Drop shipped delivered 20250815 to Jairo Chamorro on RedSwag Invoice #29023. Re…" at bounding box center [850, 491] width 428 height 39
click at [224, 486] on span "button" at bounding box center [224, 487] width 6 height 3
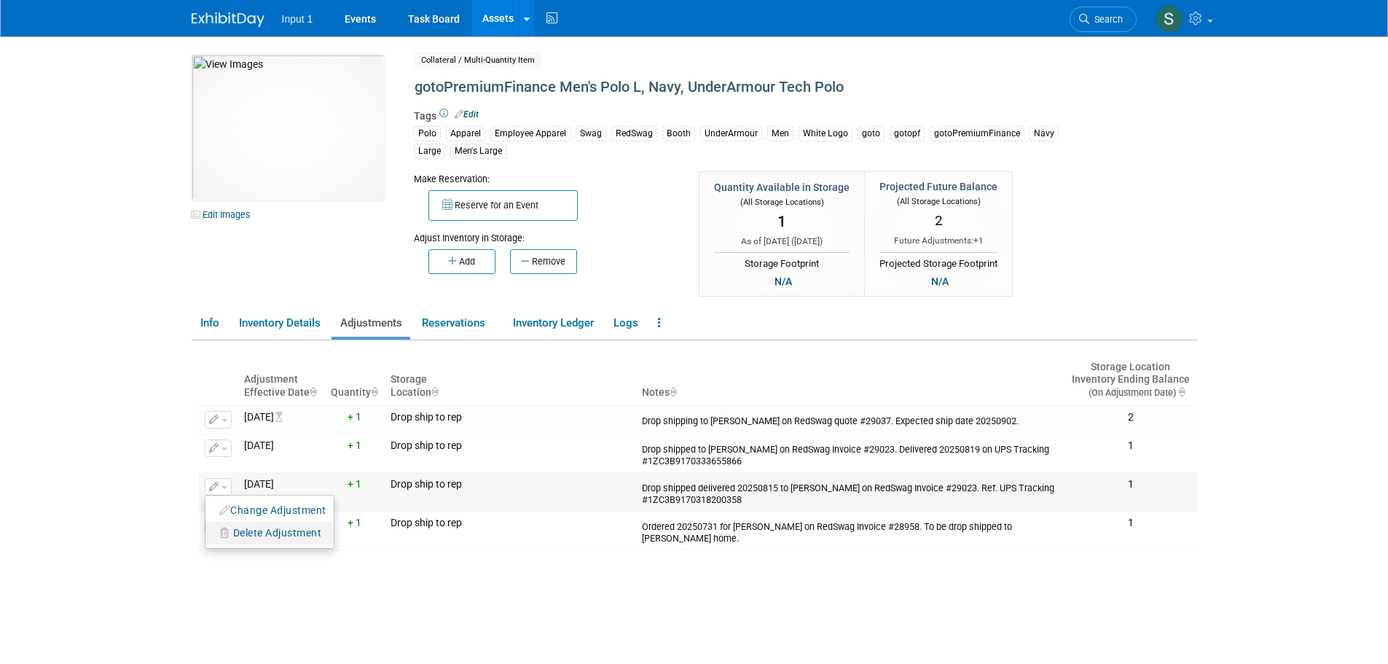
click at [237, 530] on span "Delete Adjustment" at bounding box center [277, 533] width 89 height 12
click at [387, 551] on link "Yes" at bounding box center [378, 551] width 43 height 23
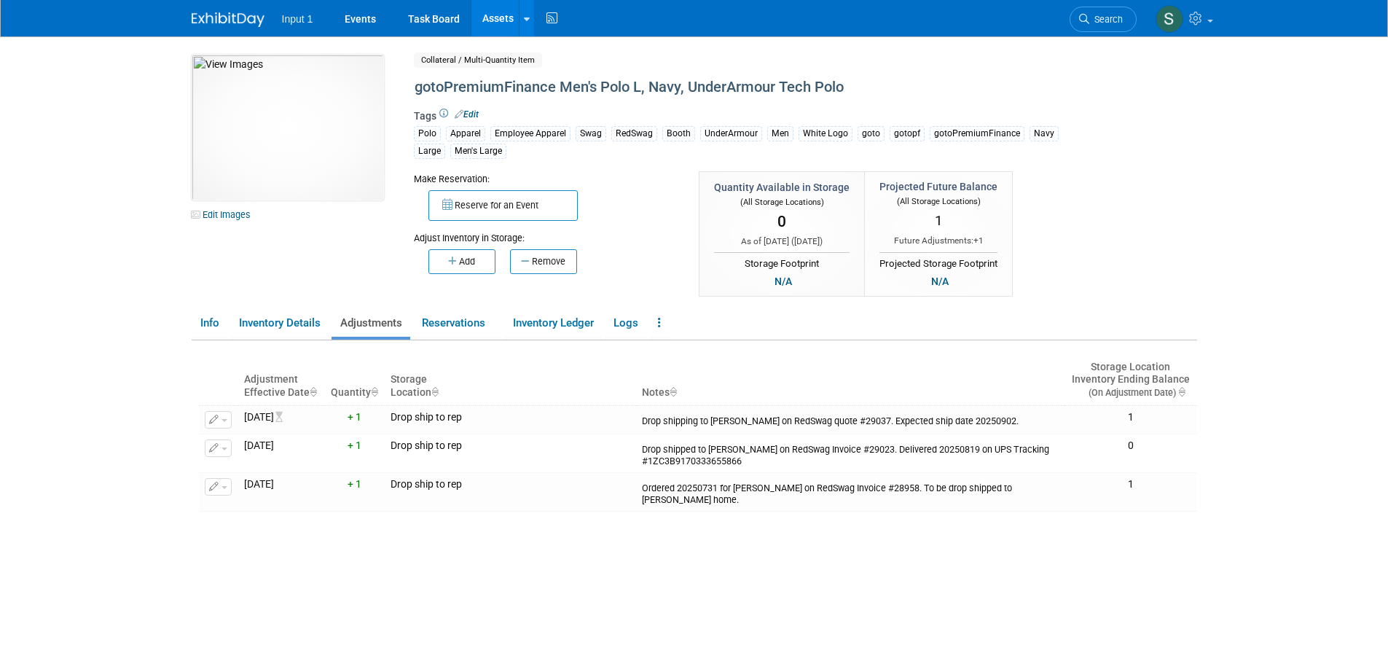
click at [497, 13] on link "Assets" at bounding box center [497, 18] width 53 height 36
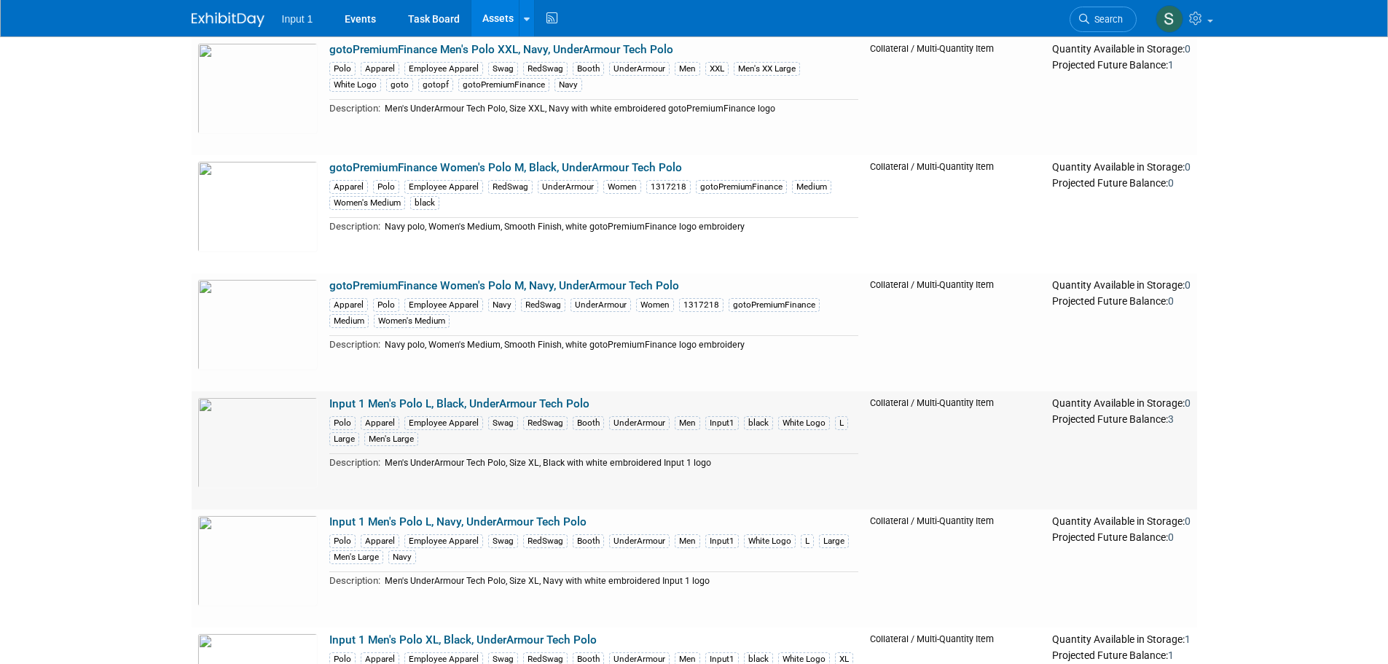
scroll to position [1093, 0]
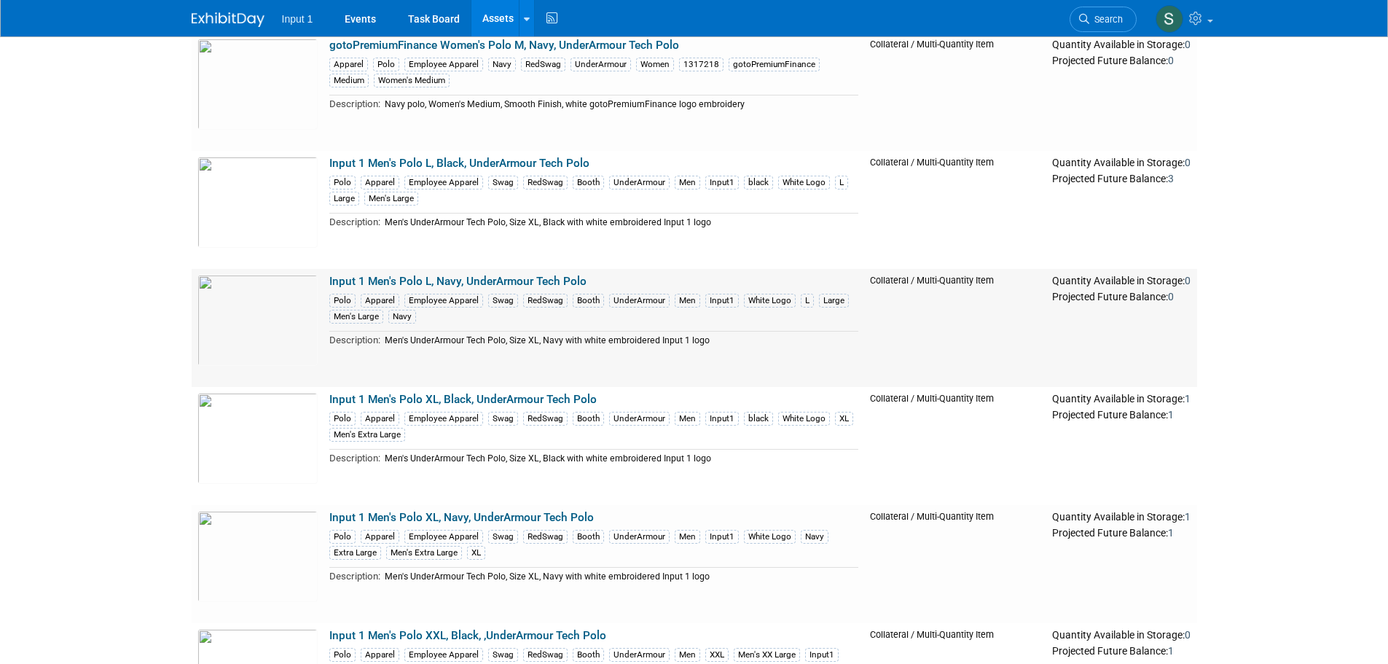
click at [460, 282] on link "Input 1 Men's Polo L, Navy, UnderArmour Tech Polo" at bounding box center [457, 281] width 257 height 13
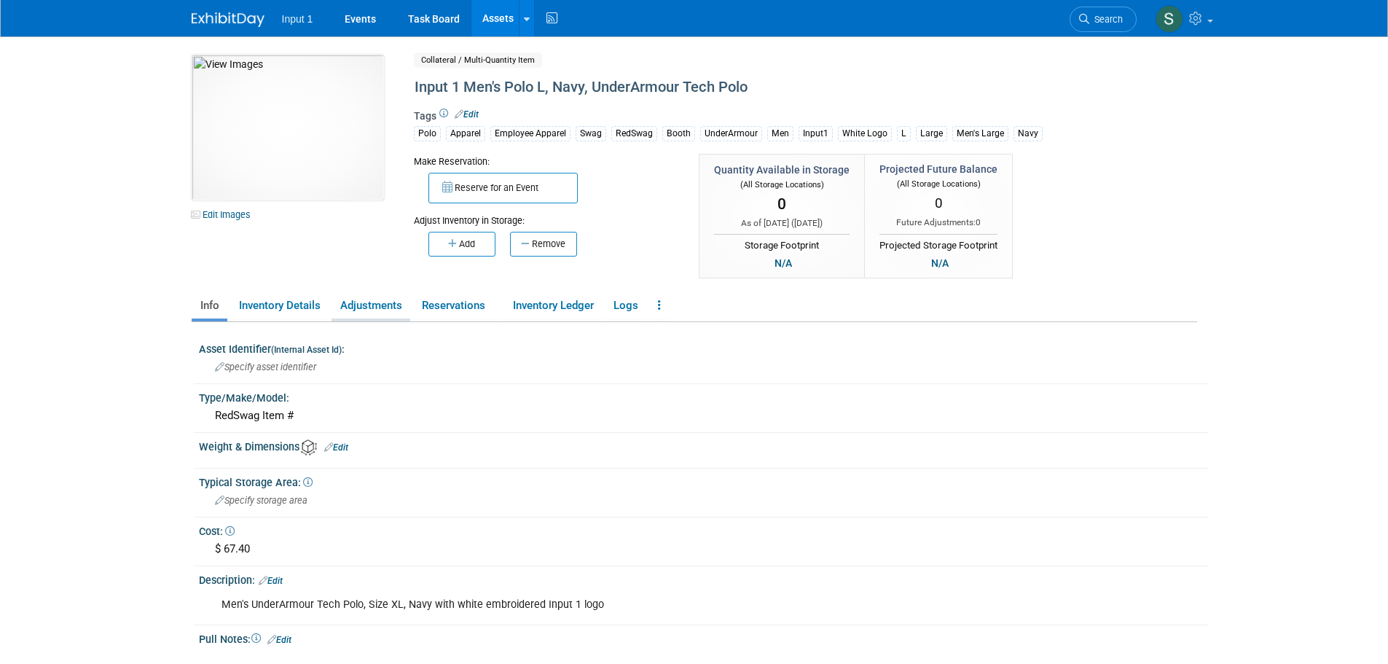
click at [374, 305] on link "Adjustments" at bounding box center [370, 305] width 79 height 25
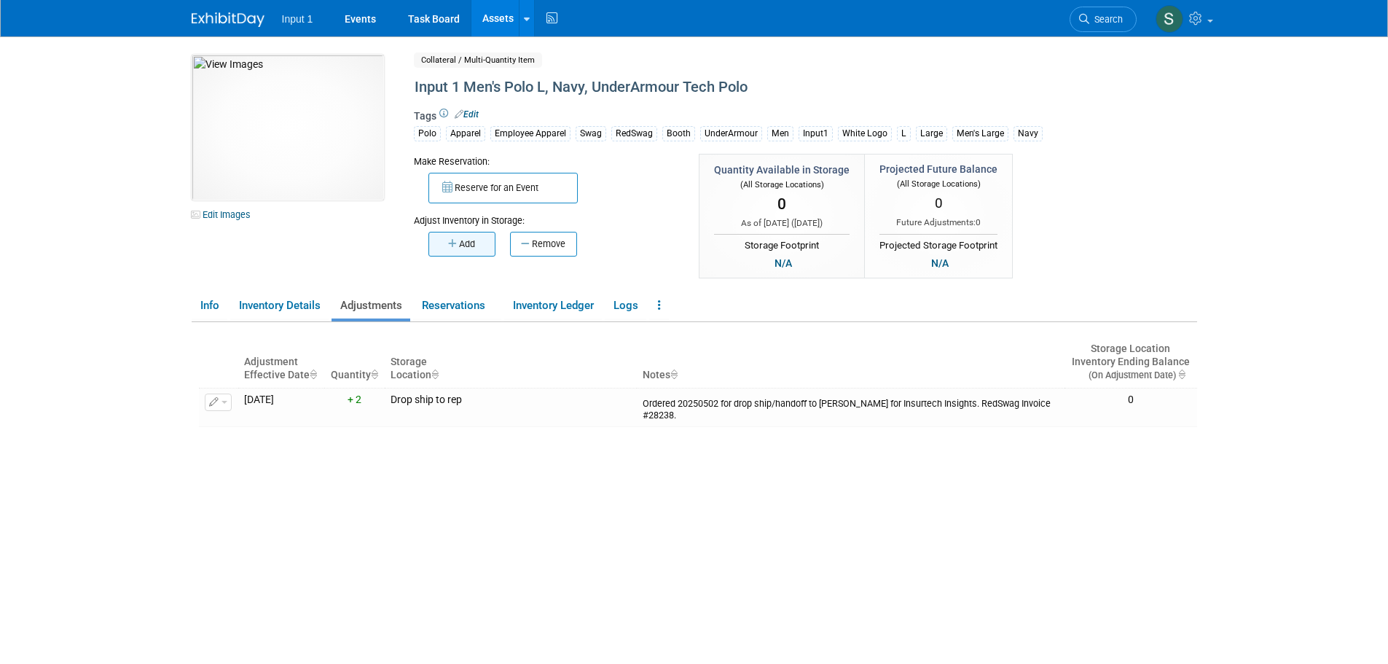
click at [467, 245] on button "Add" at bounding box center [461, 244] width 67 height 25
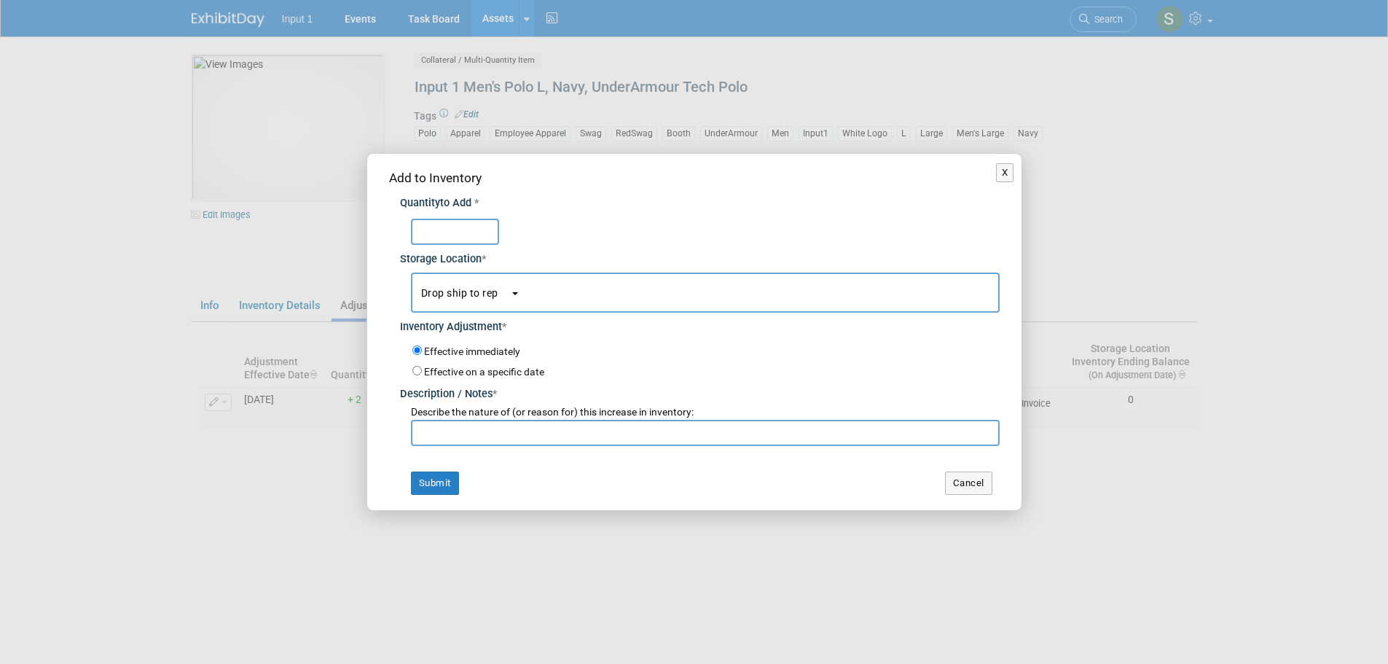
click at [463, 430] on input "text" at bounding box center [705, 433] width 589 height 26
paste input "Drop ship to Don Buck on RedSwag Quote 29037. Expected ship date 20250901."
type input "Drop ship to Don Buck on RedSwag Quote 29037. Expected ship date 20250901."
click at [468, 433] on input "text" at bounding box center [705, 433] width 589 height 26
paste input "1ZC3B9170318200358"
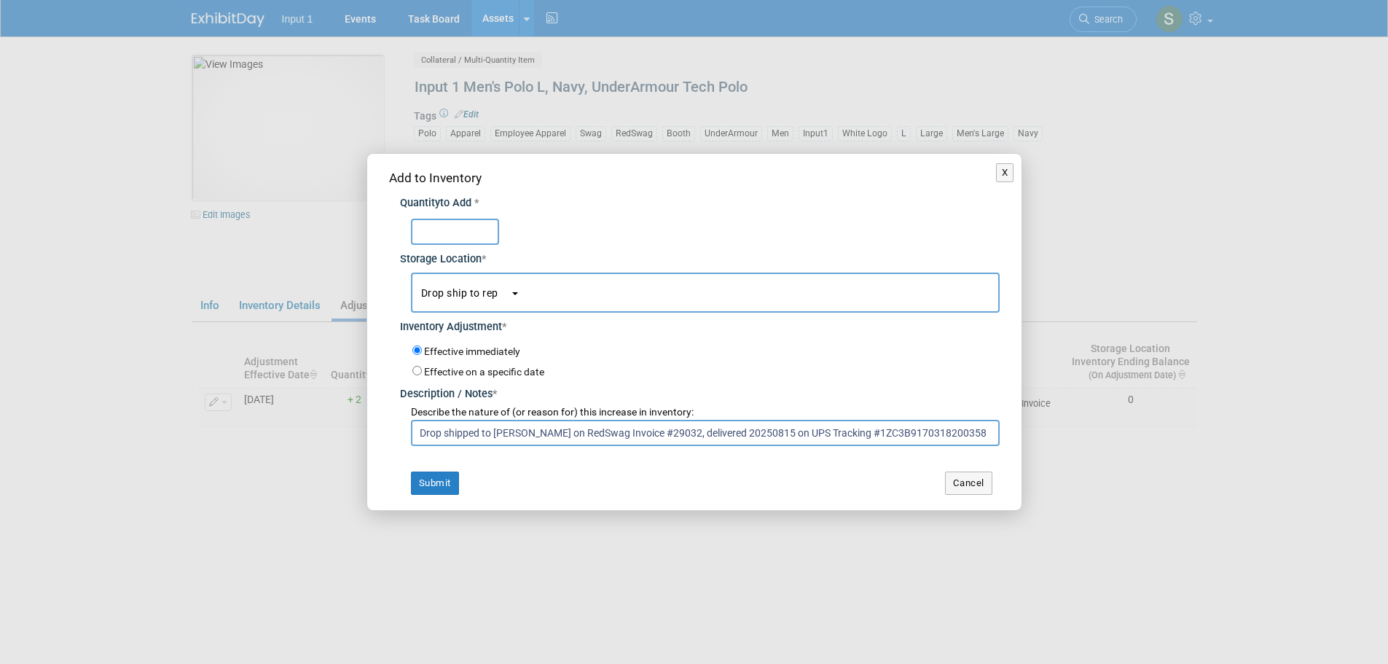
click at [704, 433] on input "Drop shipped to [PERSON_NAME] on RedSwag Invoice #29032, delivered 20250815 on …" at bounding box center [705, 433] width 589 height 26
type input "Drop shipped to [PERSON_NAME] on RedSwag Invoice #29032, delivered 20250815 on …"
click at [441, 226] on input "text" at bounding box center [455, 232] width 88 height 26
type input "1"
click at [417, 372] on input "Effective on a specific date" at bounding box center [416, 370] width 9 height 9
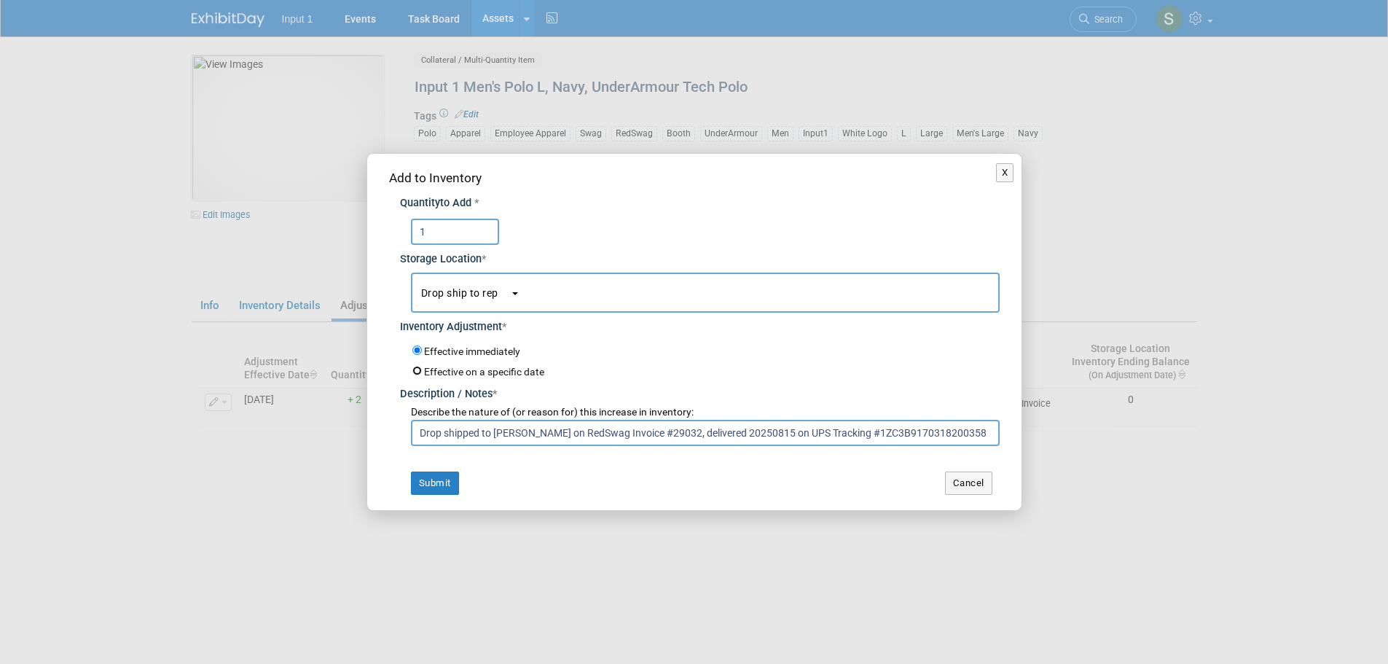
radio input "true"
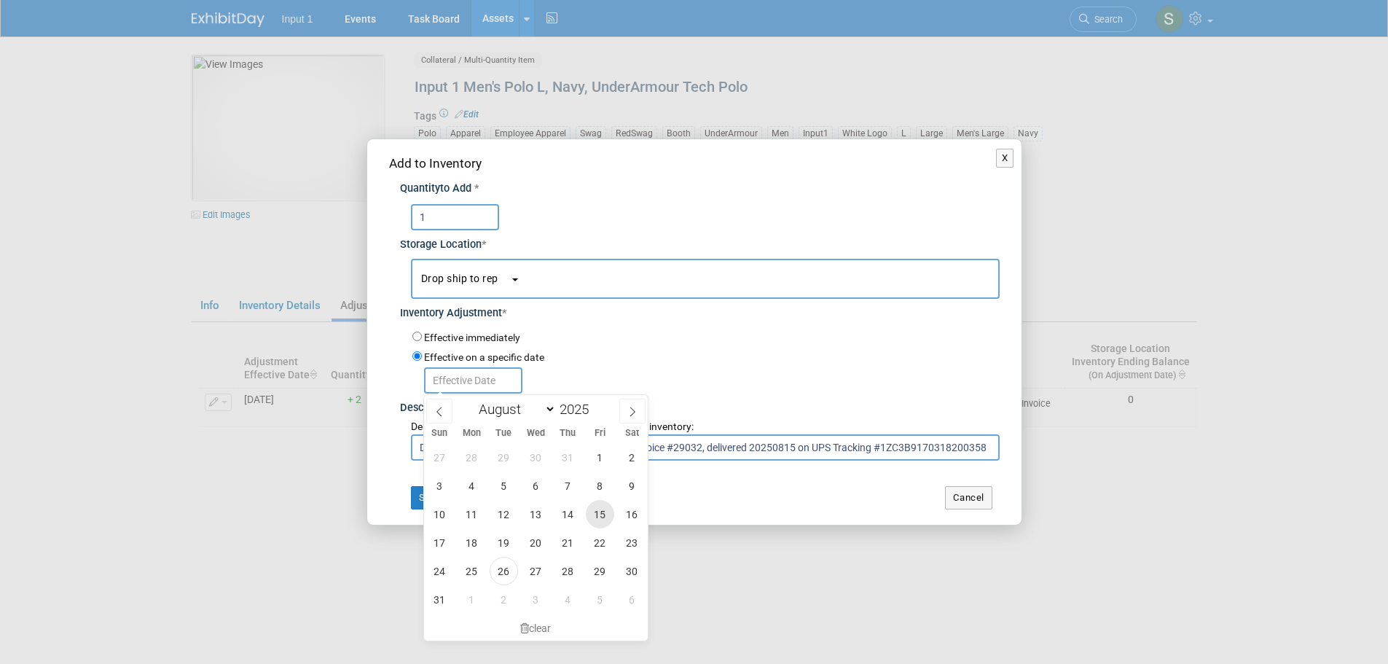
click at [594, 513] on span "15" at bounding box center [600, 514] width 28 height 28
type input "[DATE]"
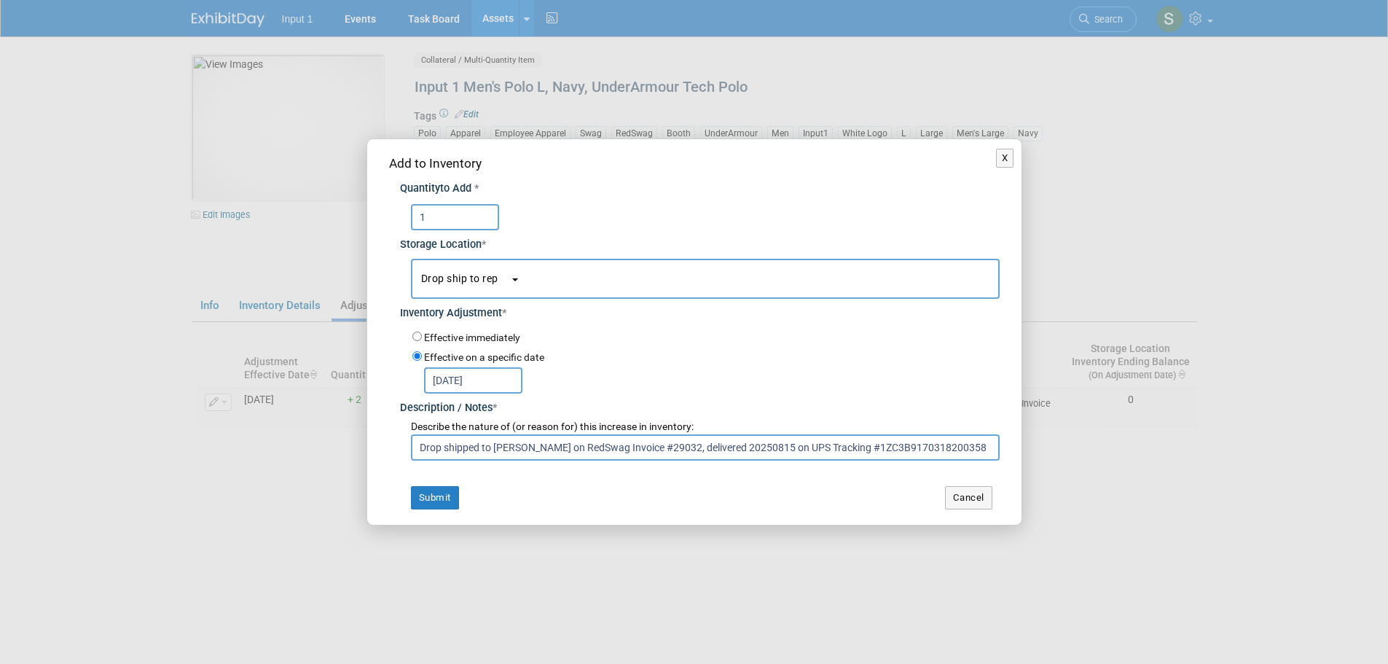
click at [420, 450] on input "Drop shipped to [PERSON_NAME] on RedSwag Invoice #29032, delivered 20250815 on …" at bounding box center [705, 447] width 589 height 26
click at [436, 494] on button "Submit" at bounding box center [435, 497] width 48 height 23
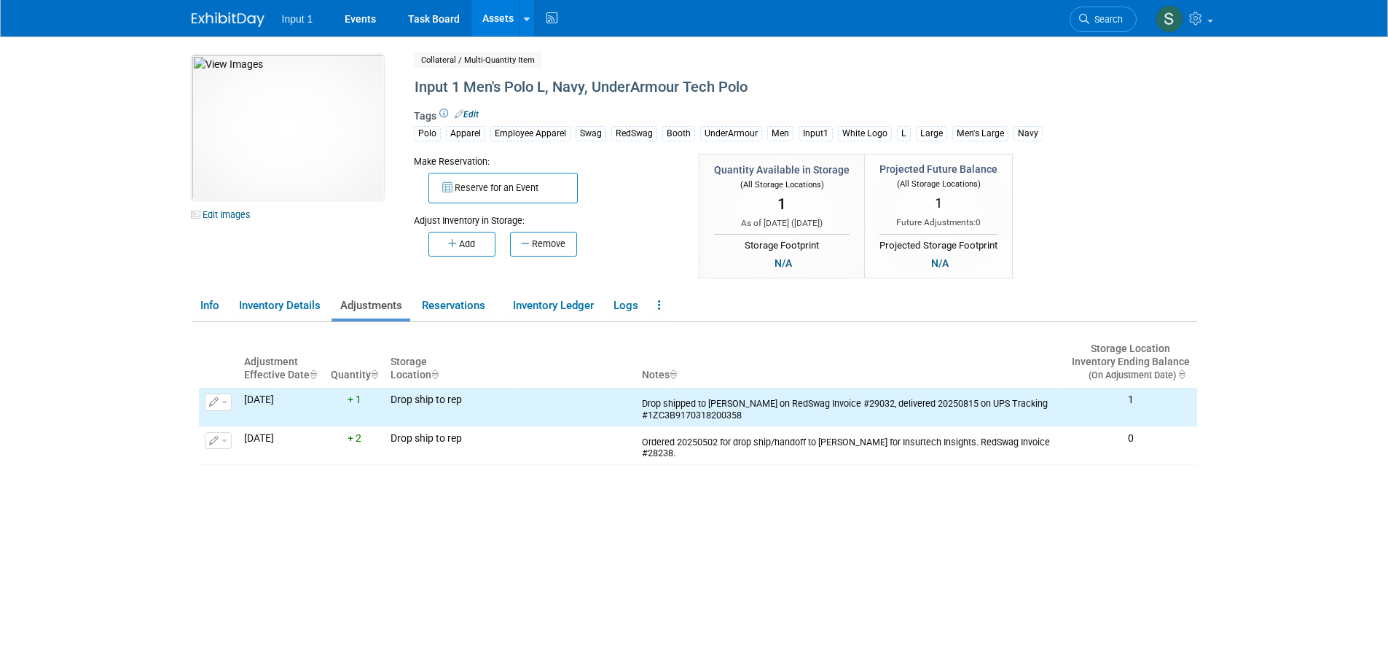
click at [491, 19] on link "Assets" at bounding box center [497, 18] width 53 height 36
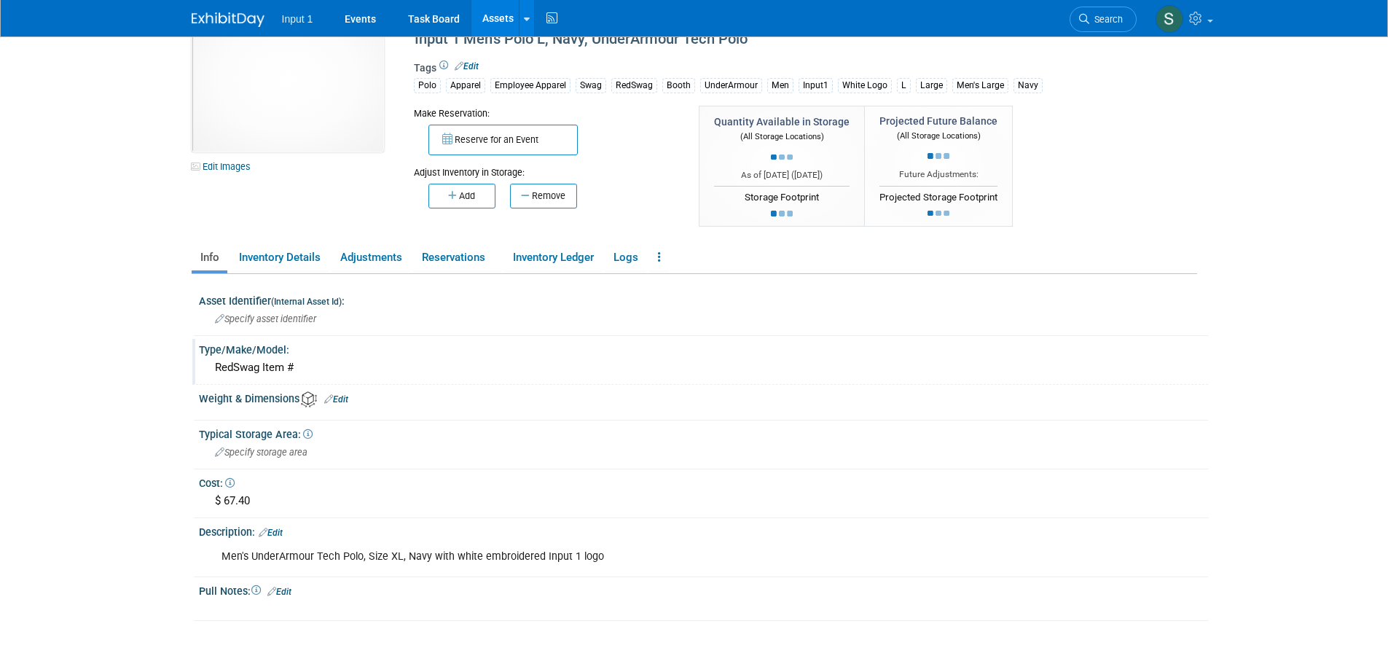
scroll to position [73, 0]
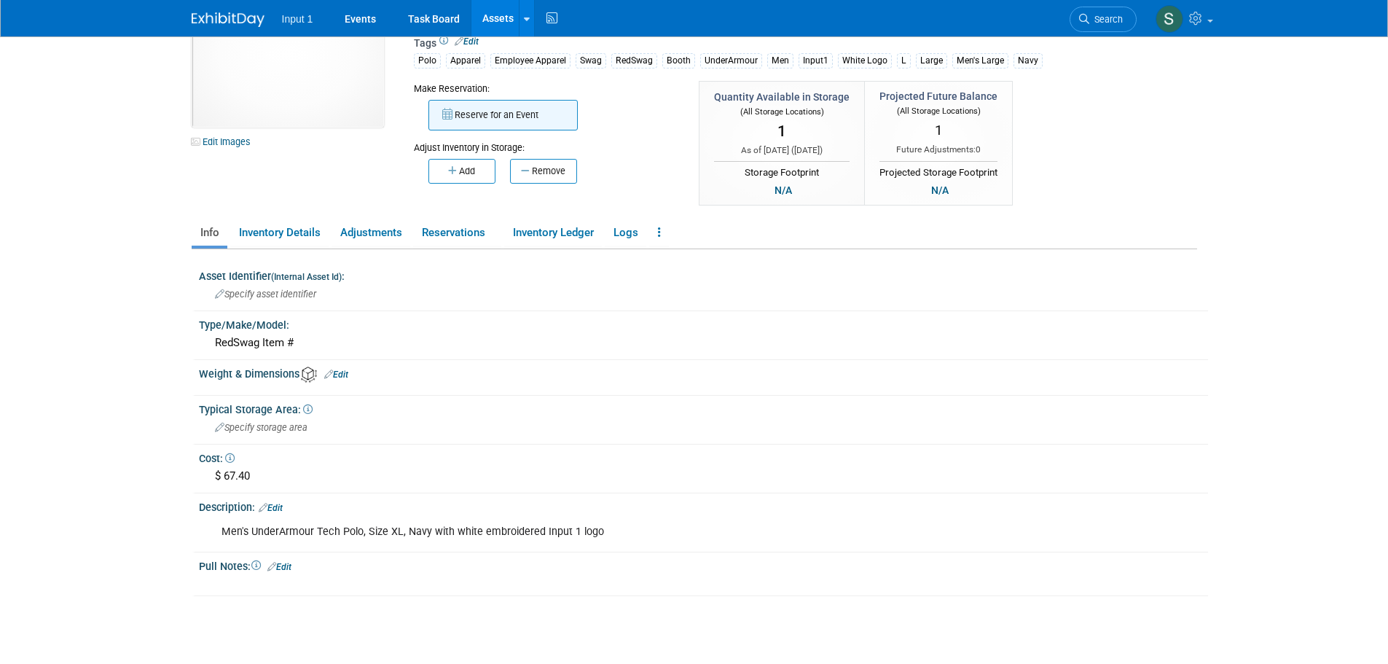
click at [465, 108] on button "Reserve for an Event" at bounding box center [502, 115] width 149 height 31
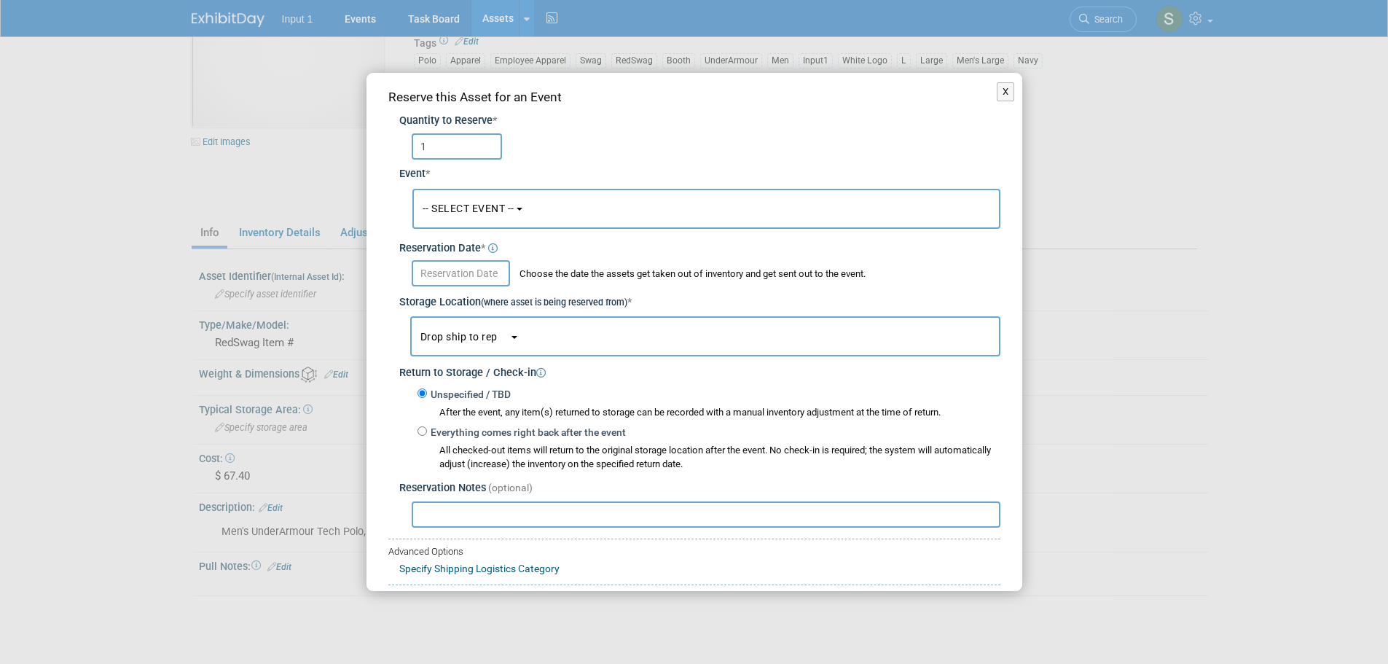
type input "1"
click at [558, 210] on button "-- SELECT EVENT --" at bounding box center [706, 209] width 588 height 40
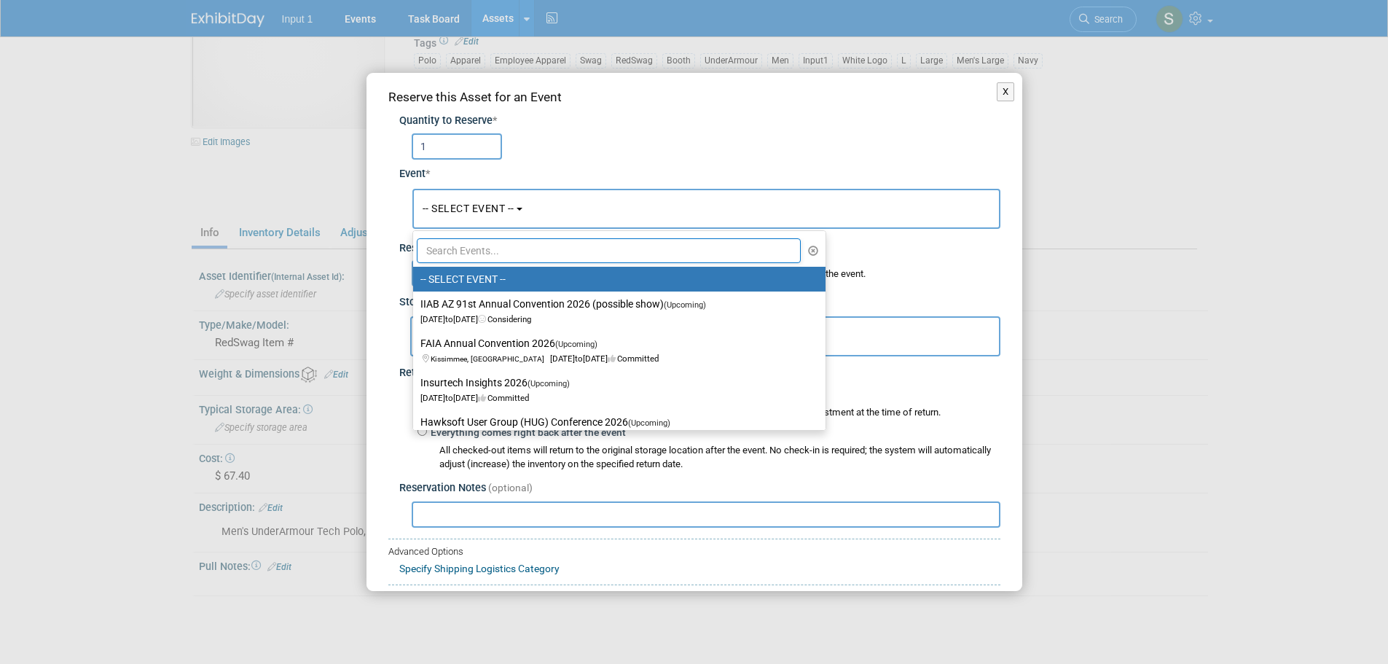
click at [479, 248] on input "text" at bounding box center [609, 250] width 385 height 25
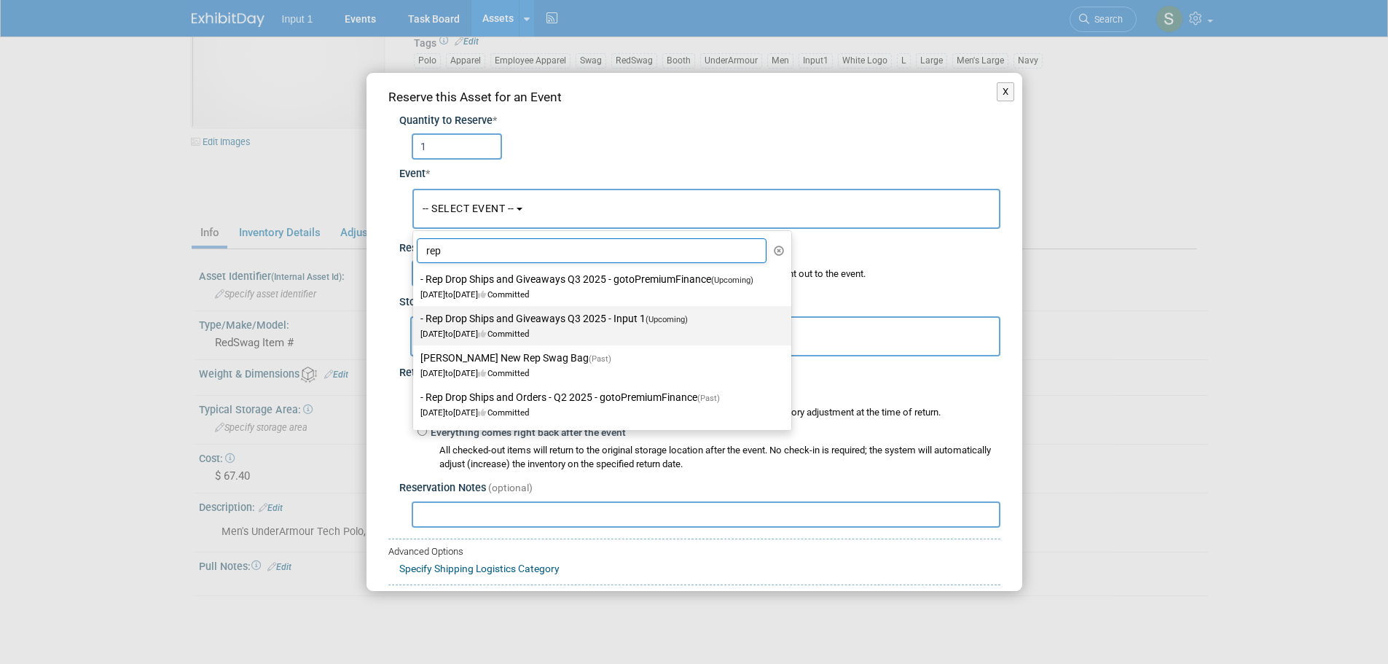
type input "rep"
click at [526, 323] on label "- Rep Drop Ships and Giveaways Q3 2025 - Input 1 (Upcoming) [DATE] to [DATE] Co…" at bounding box center [598, 326] width 356 height 34
click at [415, 323] on input "- Rep Drop Ships and Giveaways Q3 2025 - Input 1 (Upcoming) [DATE] to [DATE] Co…" at bounding box center [410, 318] width 9 height 9
select select "11146710"
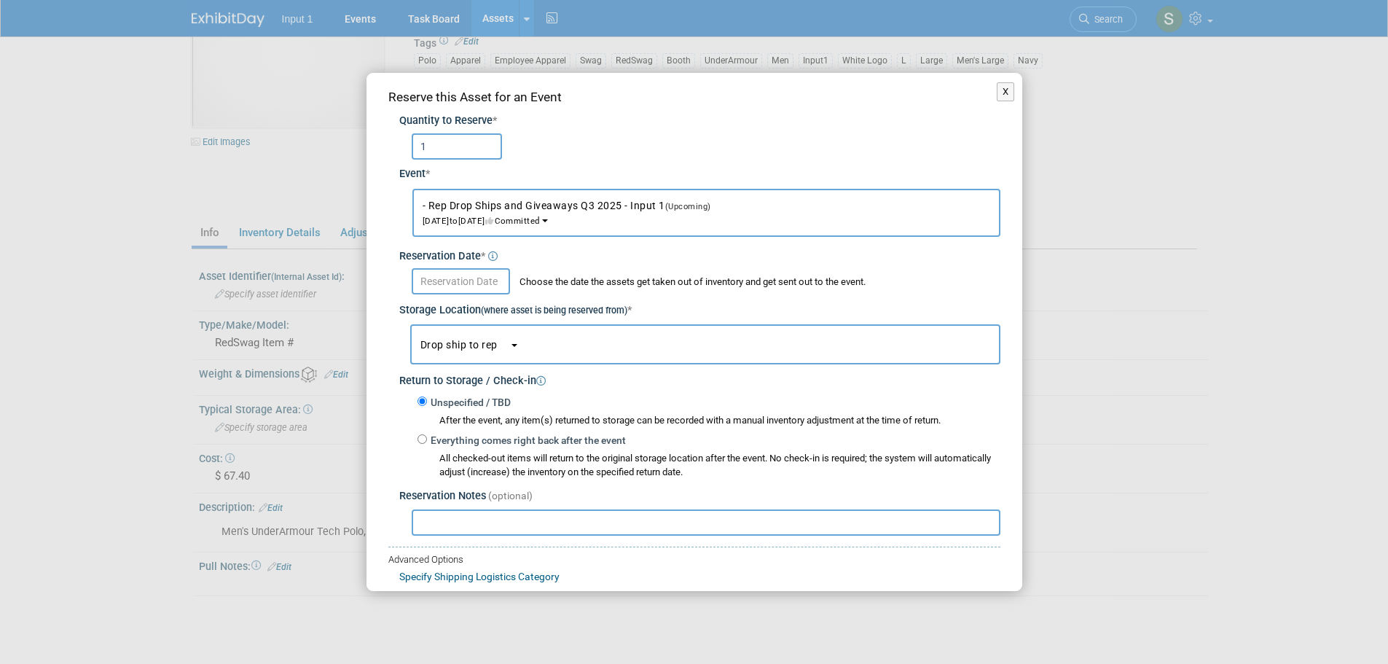
click at [455, 280] on input "text" at bounding box center [461, 281] width 98 height 26
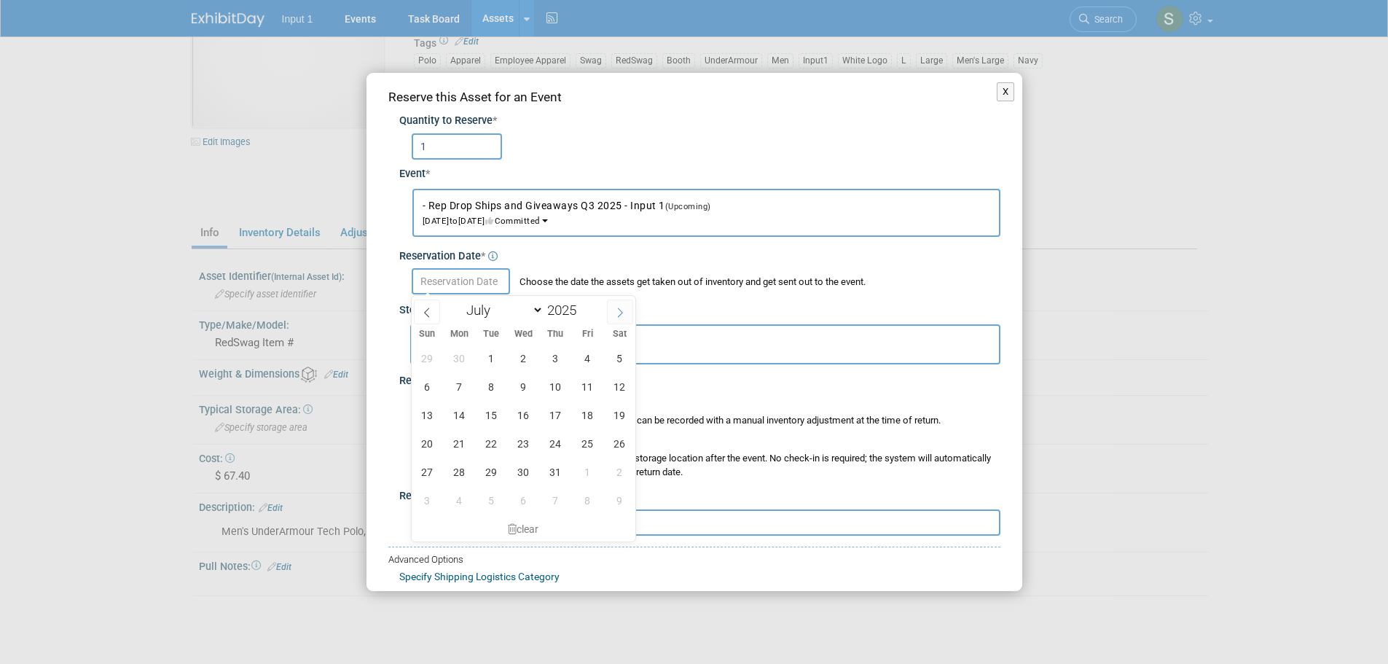
click at [622, 306] on span at bounding box center [620, 311] width 26 height 25
select select "7"
click at [575, 413] on span "15" at bounding box center [587, 415] width 28 height 28
type input "Aug 15, 2025"
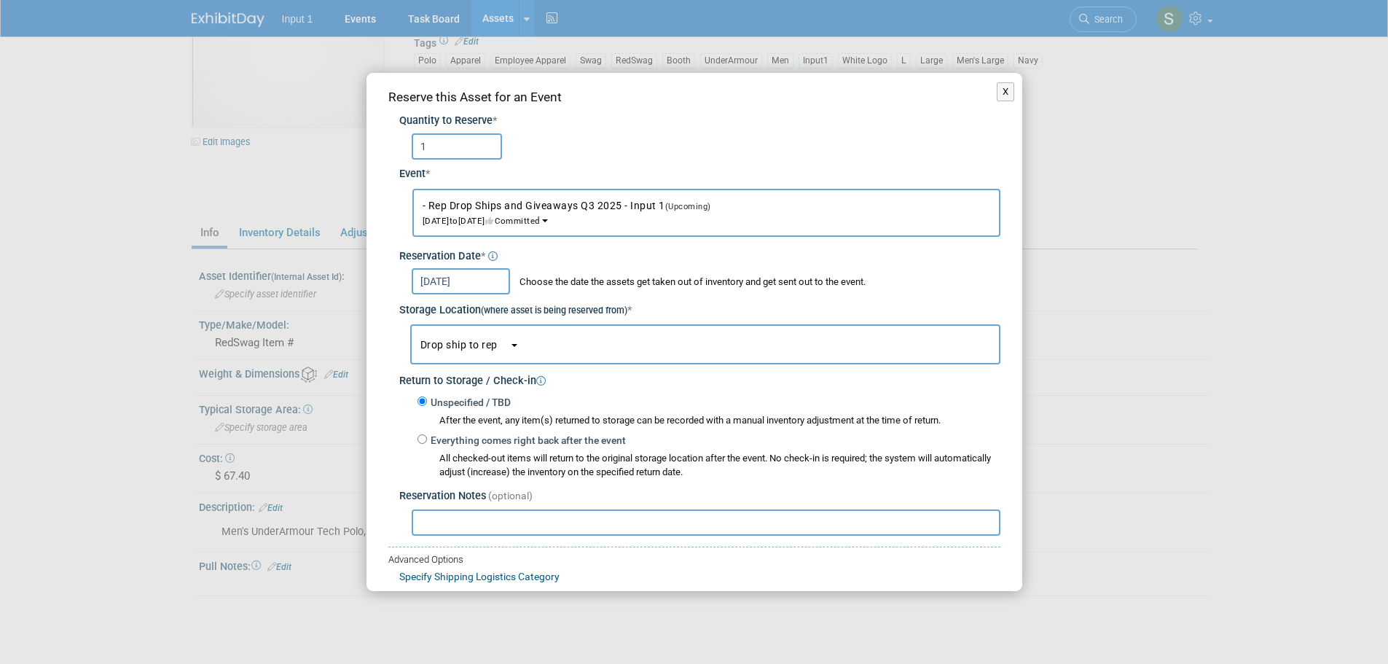
click at [503, 519] on input "text" at bounding box center [706, 522] width 589 height 26
paste input "Drop shipped to Jairo Chamorro on RedSwag Invoice #29032, delivered 20250815 on…"
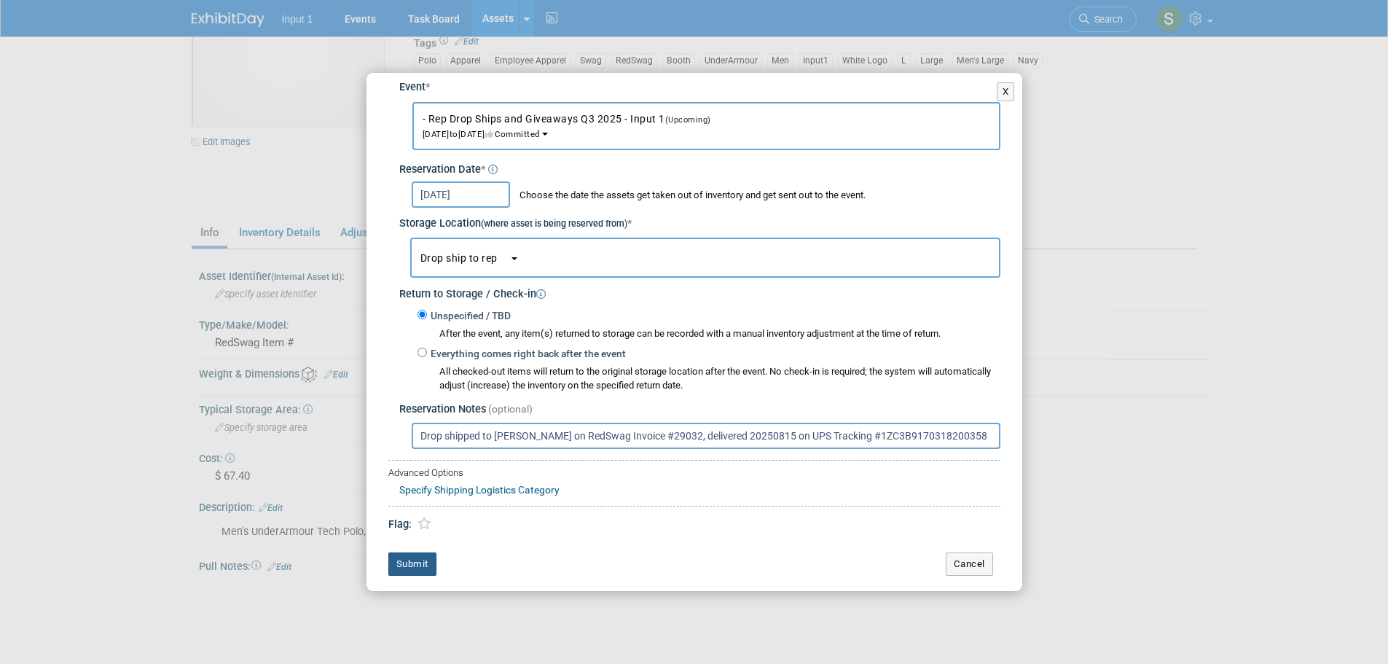
type input "Drop shipped to Jairo Chamorro on RedSwag Invoice #29032, delivered 20250815 on…"
click at [414, 567] on button "Submit" at bounding box center [412, 563] width 48 height 23
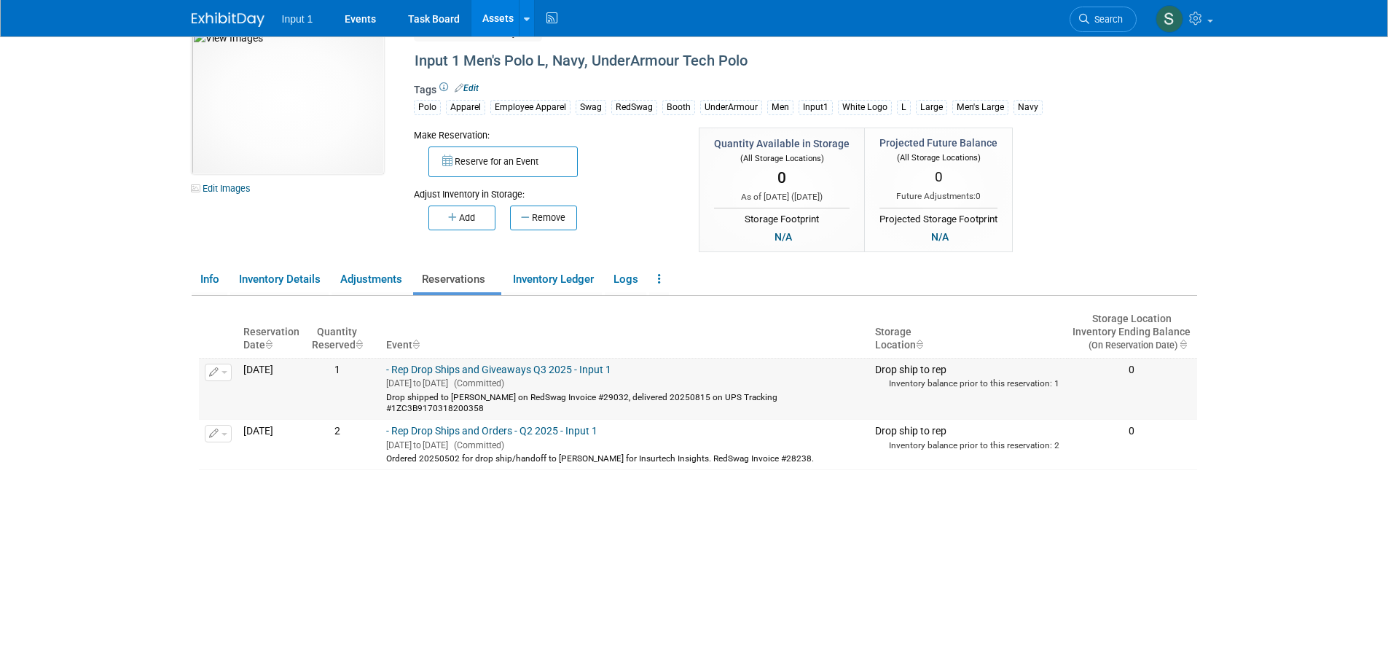
scroll to position [0, 0]
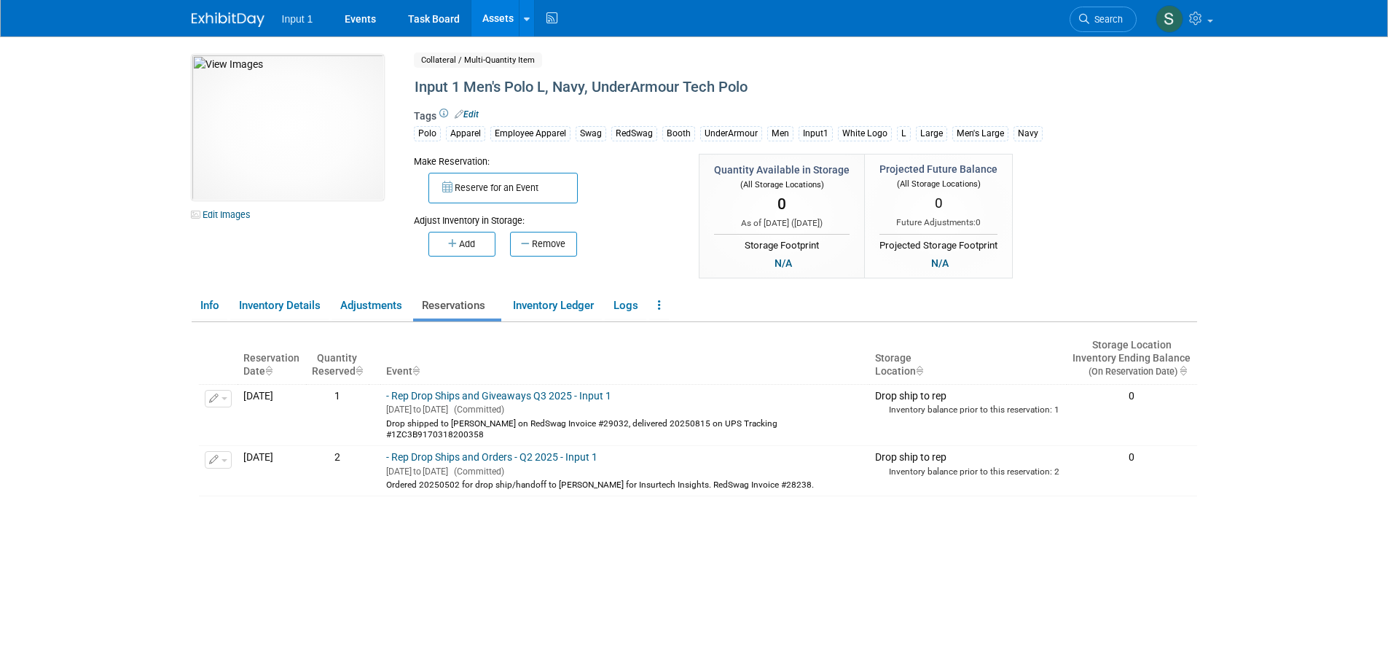
click at [497, 12] on link "Assets" at bounding box center [497, 18] width 53 height 36
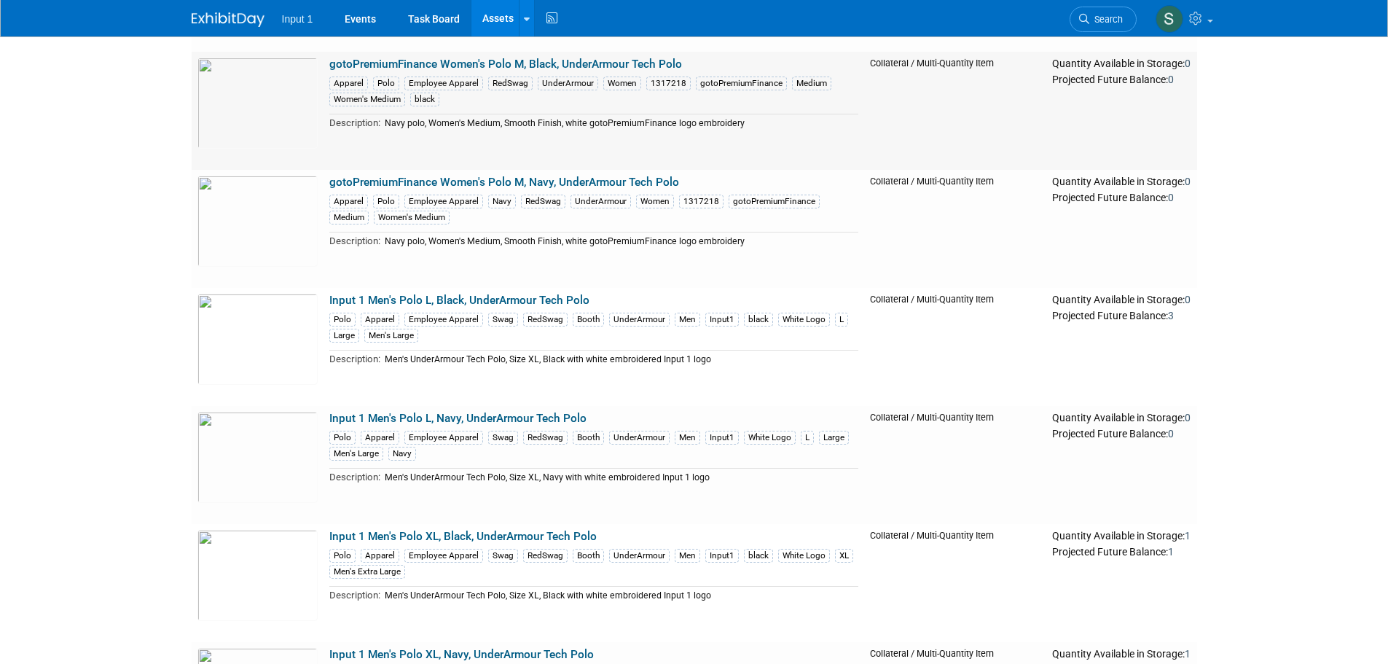
scroll to position [1165, 0]
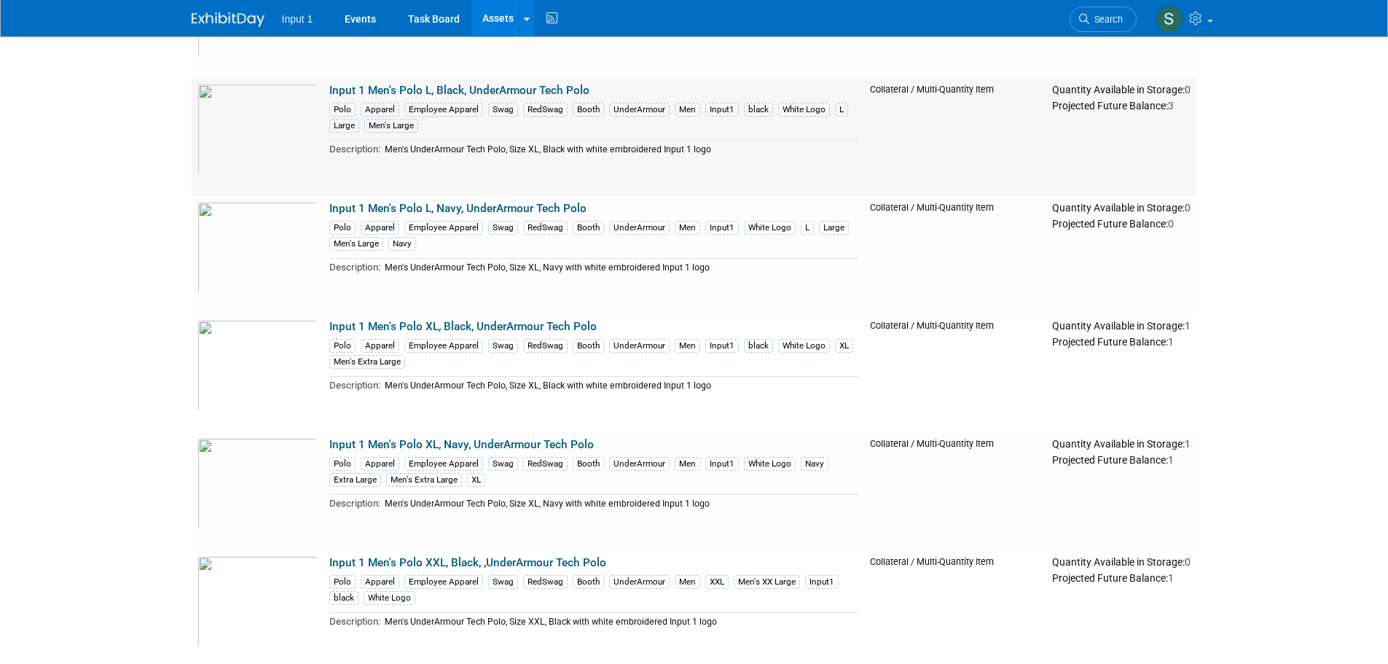
click at [463, 91] on link "Input 1 Men's Polo L, Black, UnderArmour Tech Polo" at bounding box center [459, 90] width 260 height 13
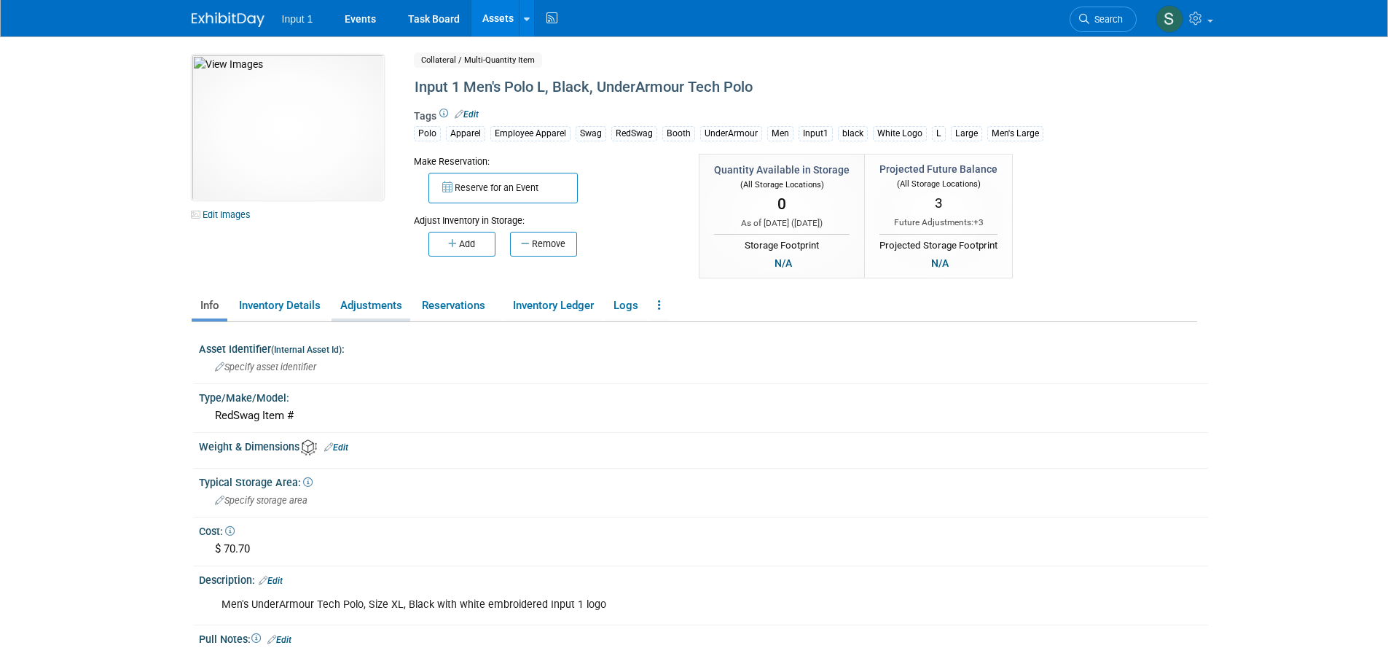
click at [378, 307] on link "Adjustments" at bounding box center [370, 305] width 79 height 25
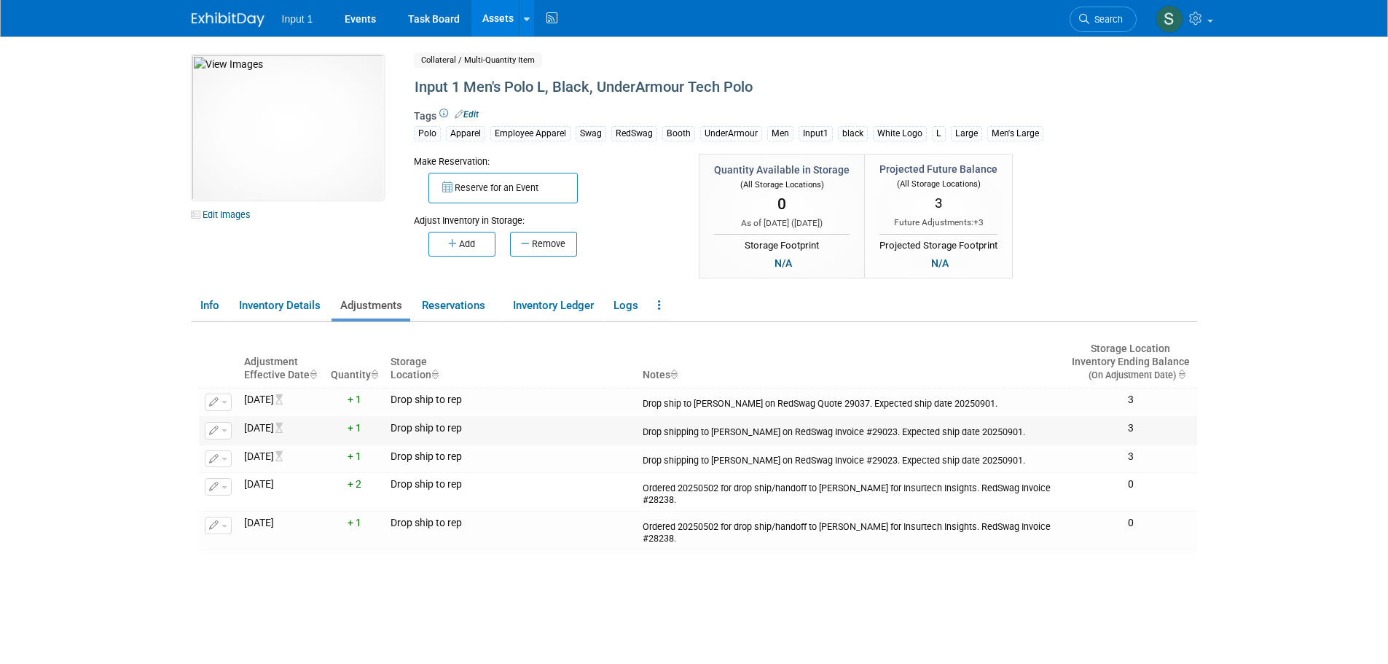
click at [222, 433] on button "button" at bounding box center [218, 430] width 27 height 17
click at [232, 455] on button "Change Adjustment" at bounding box center [273, 454] width 121 height 20
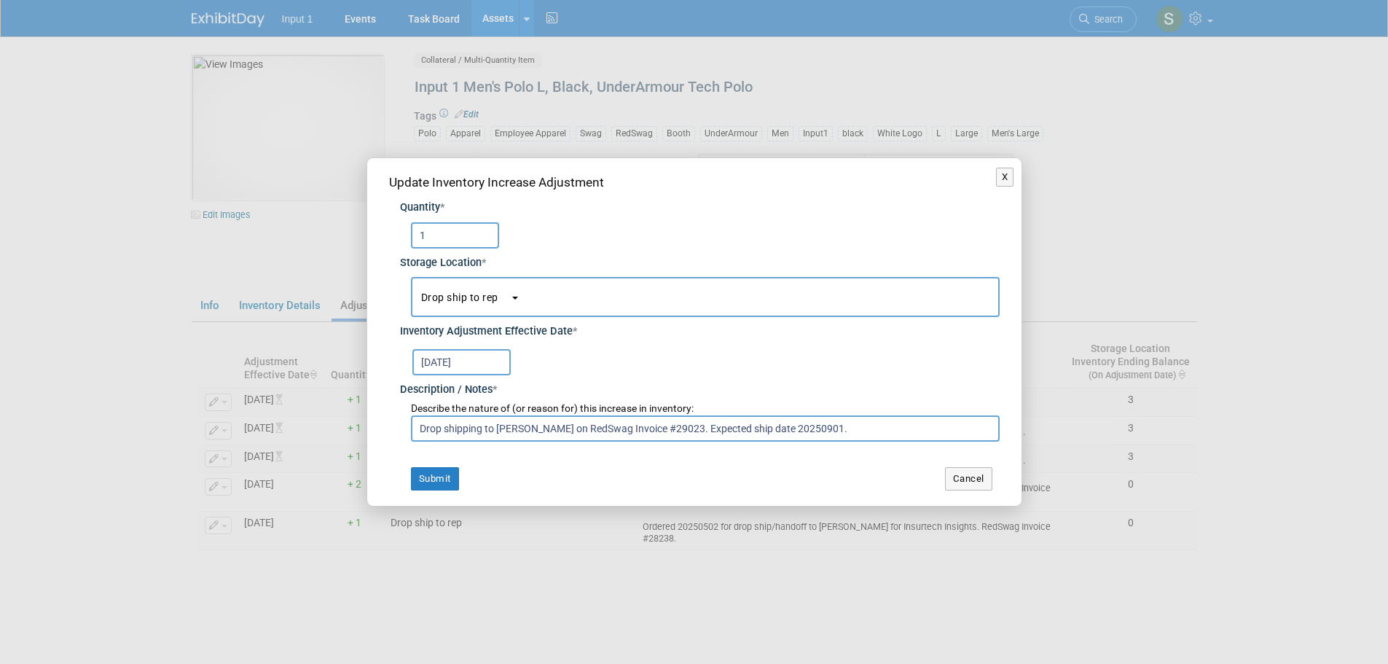
click at [452, 362] on input "[DATE]" at bounding box center [461, 362] width 98 height 26
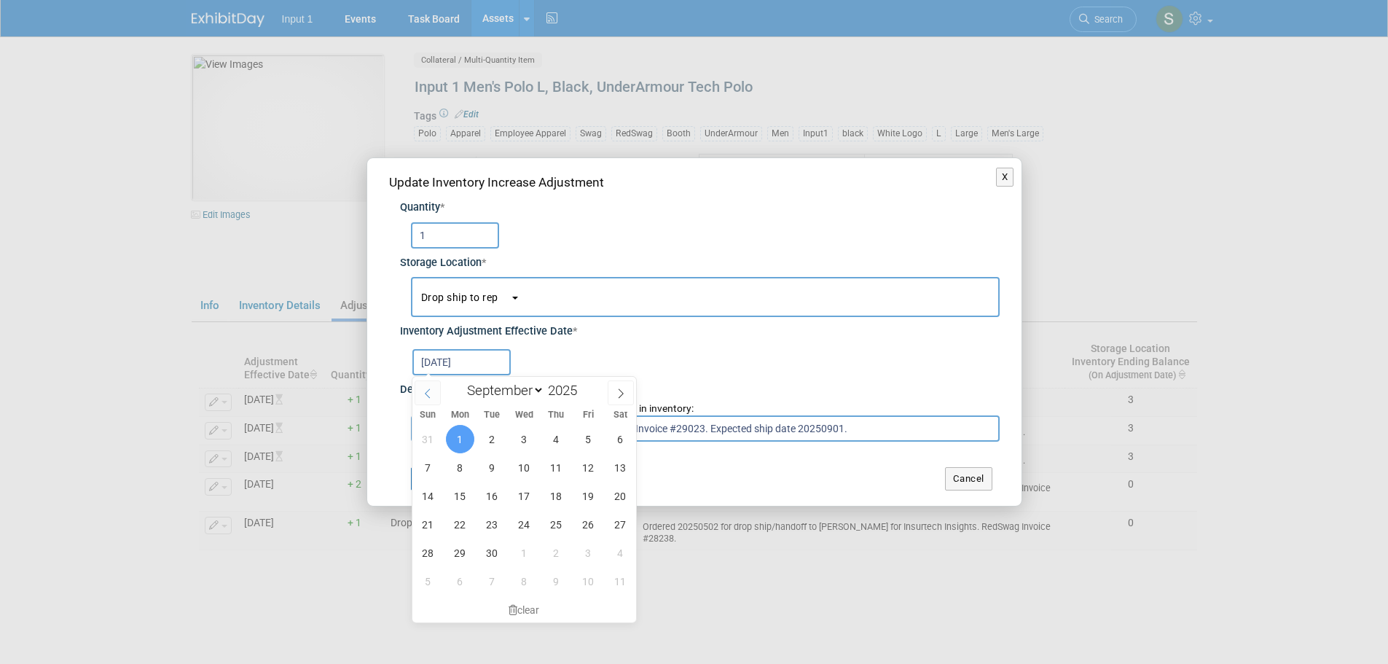
drag, startPoint x: 425, startPoint y: 392, endPoint x: 433, endPoint y: 398, distance: 9.9
click at [426, 392] on icon at bounding box center [427, 393] width 10 height 10
select select "7"
click at [586, 492] on span "15" at bounding box center [588, 495] width 28 height 28
type input "Aug 15, 2025"
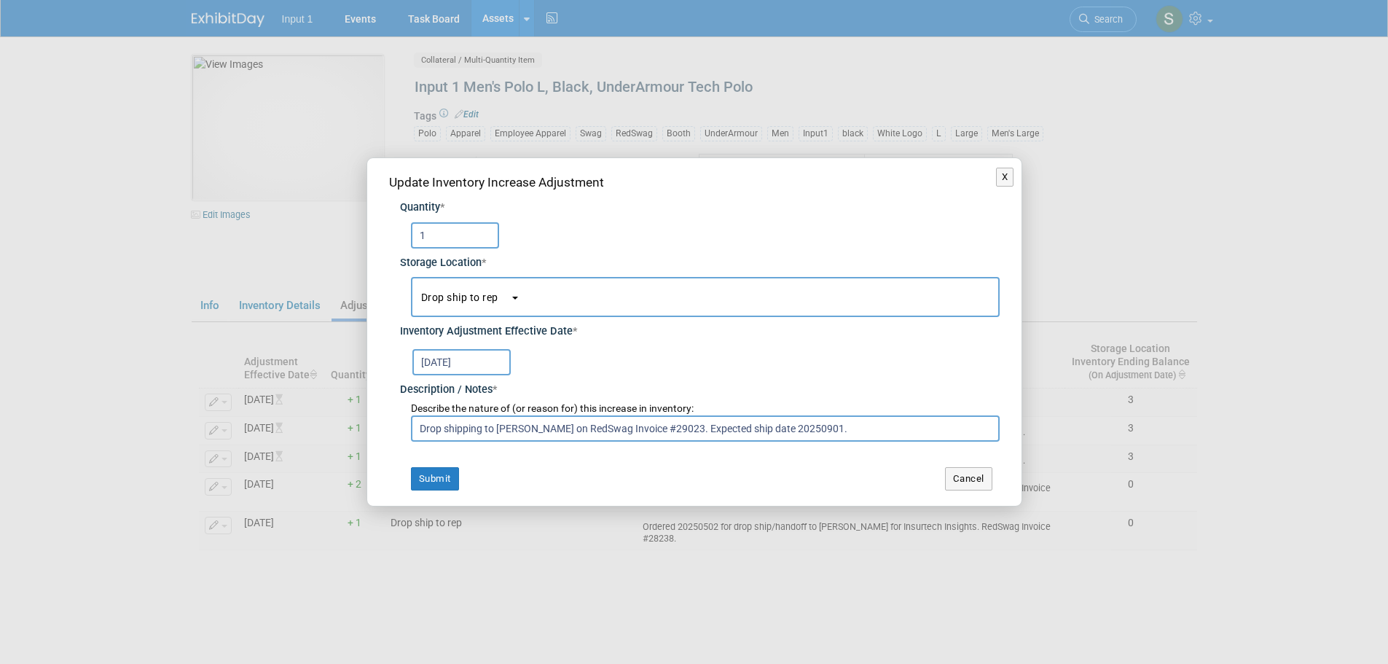
click at [592, 441] on input "Drop shipping to Jairo Chamorro on RedSwag Invoice #29023. Expected ship date 2…" at bounding box center [705, 428] width 589 height 26
paste input "ed to Jairo Chamorro on RedSwag Invoice #29032, delivered 20250815 on UPS Track…"
type input "Drop shipped to Jairo Chamorro on RedSwag Invoice #29032, delivered 20250815 on…"
click at [436, 477] on button "Submit" at bounding box center [435, 478] width 48 height 23
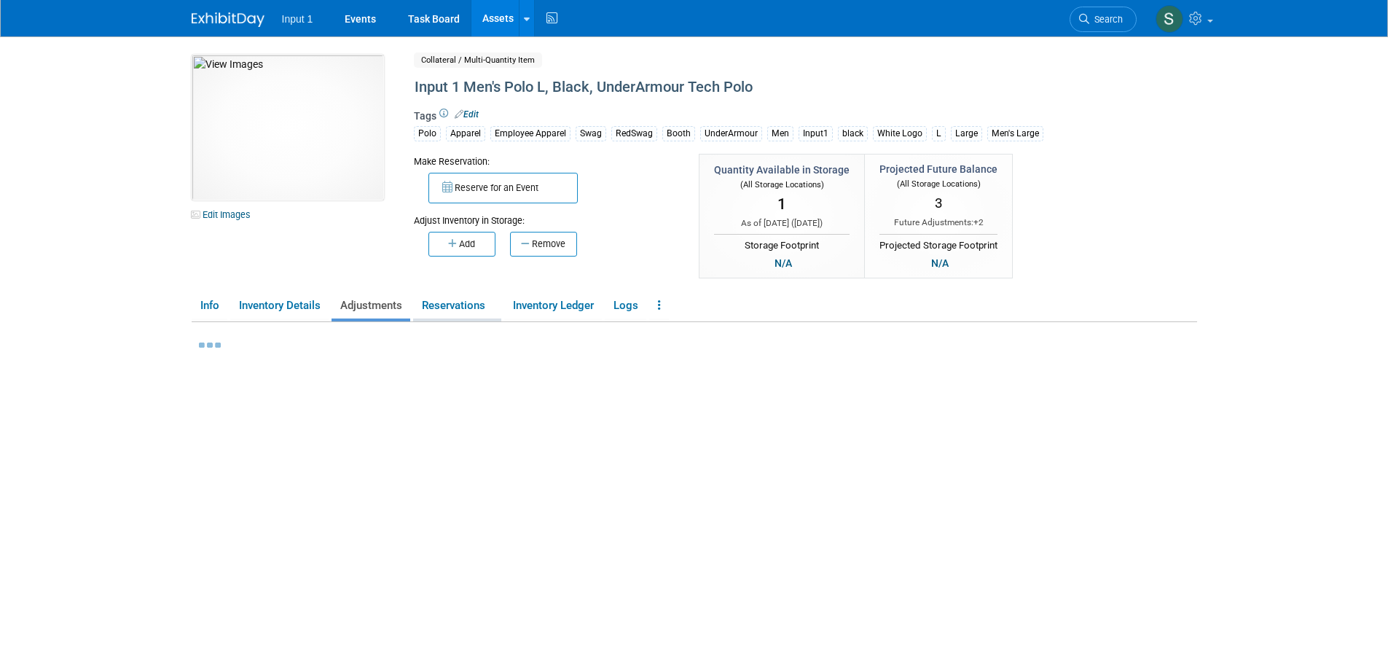
click at [443, 300] on link "Reservations" at bounding box center [457, 305] width 88 height 25
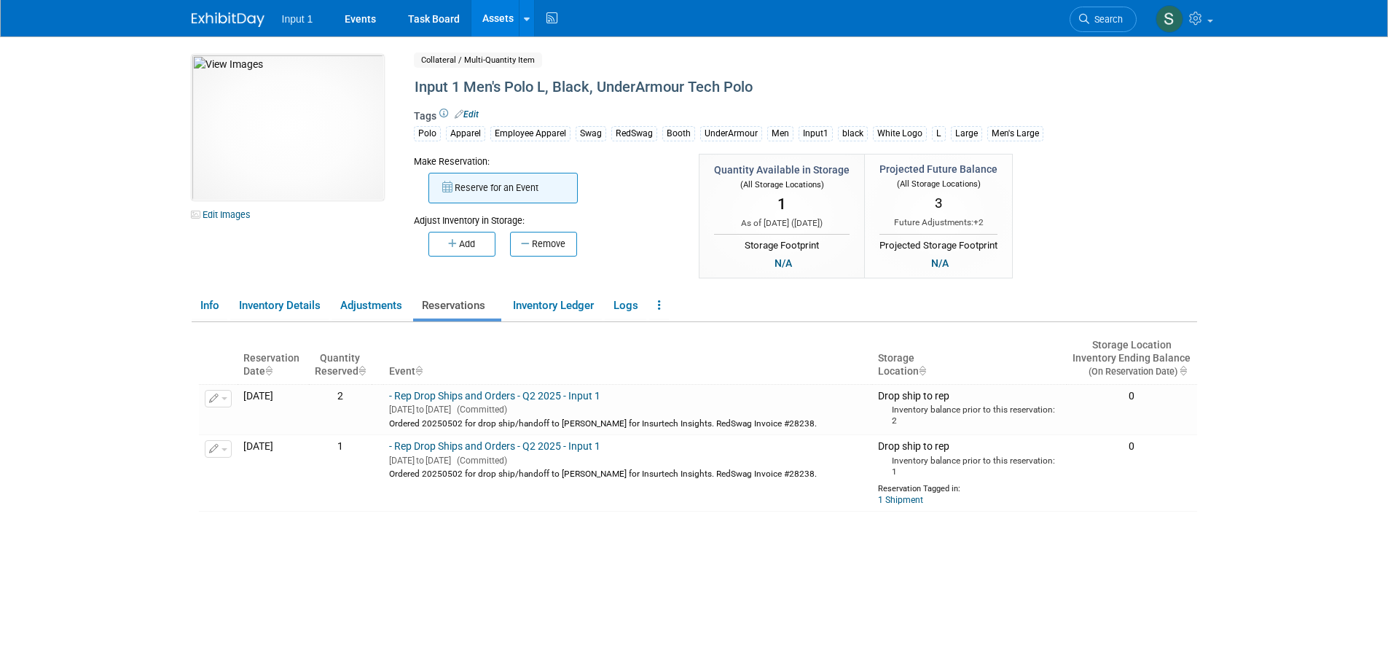
click at [481, 173] on button "Reserve for an Event" at bounding box center [502, 188] width 149 height 31
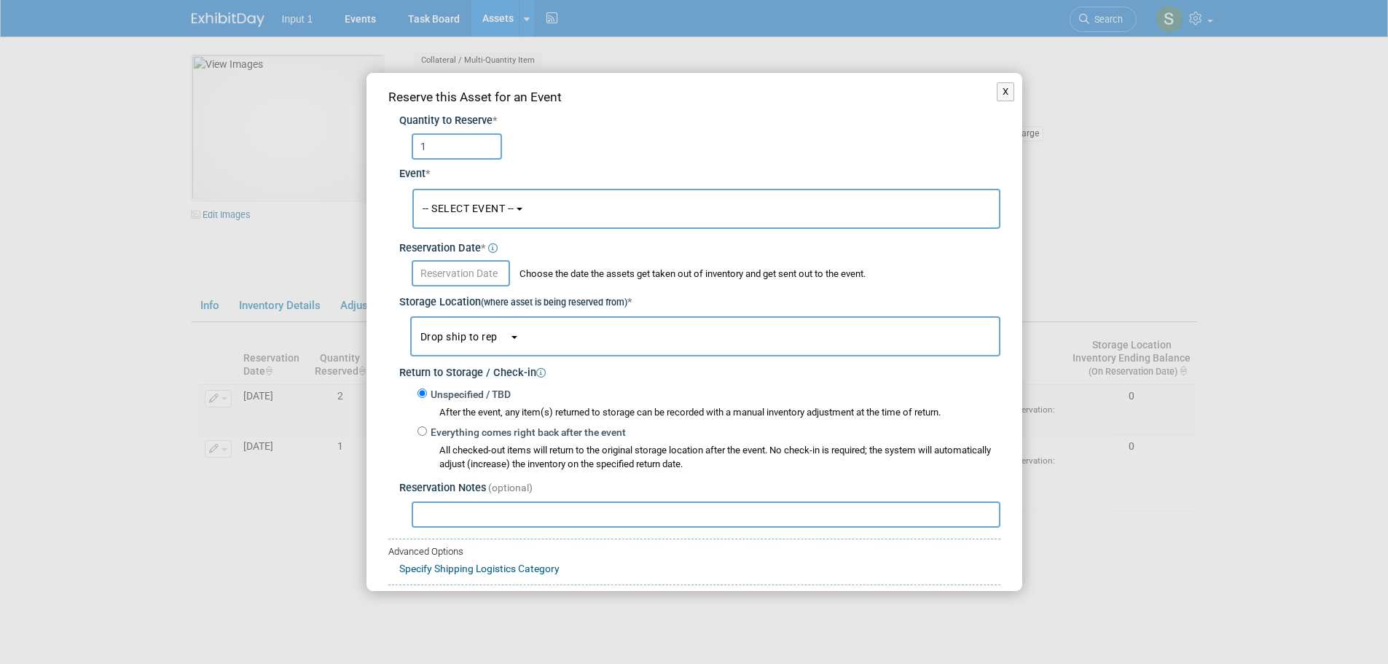
type input "1"
click at [524, 211] on button "-- SELECT EVENT --" at bounding box center [706, 209] width 588 height 40
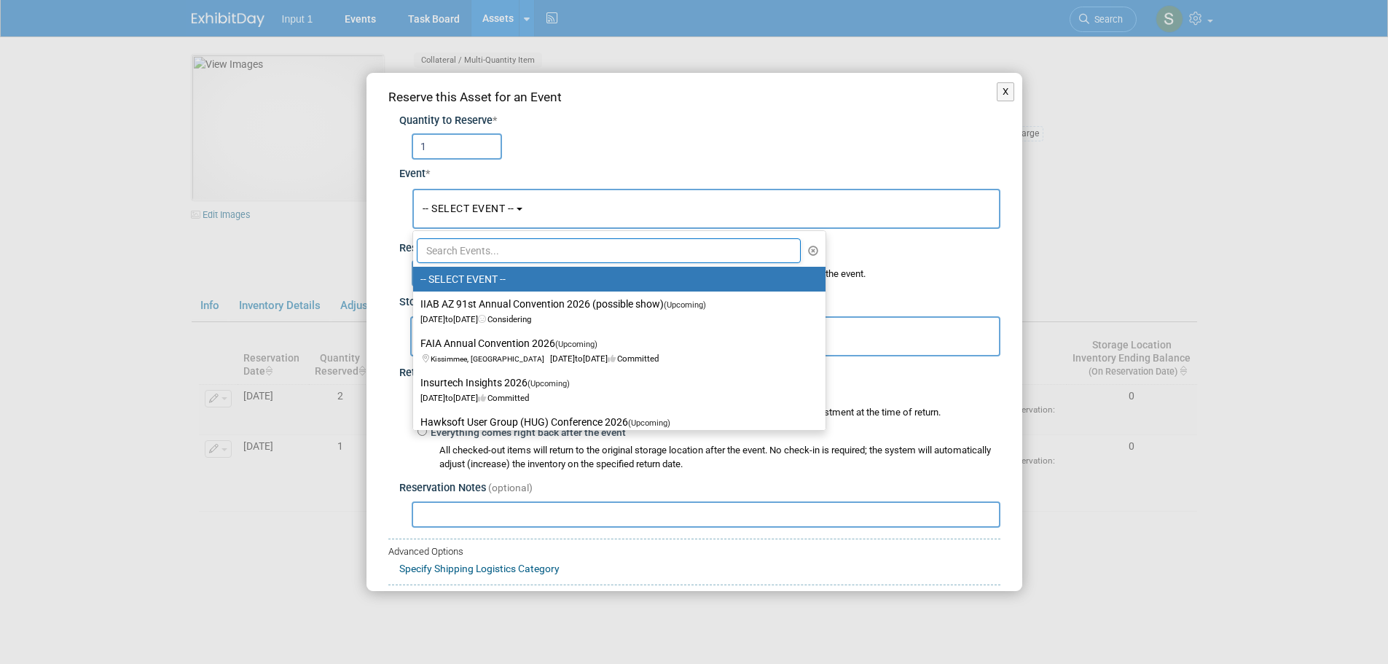
click at [483, 252] on input "text" at bounding box center [609, 250] width 385 height 25
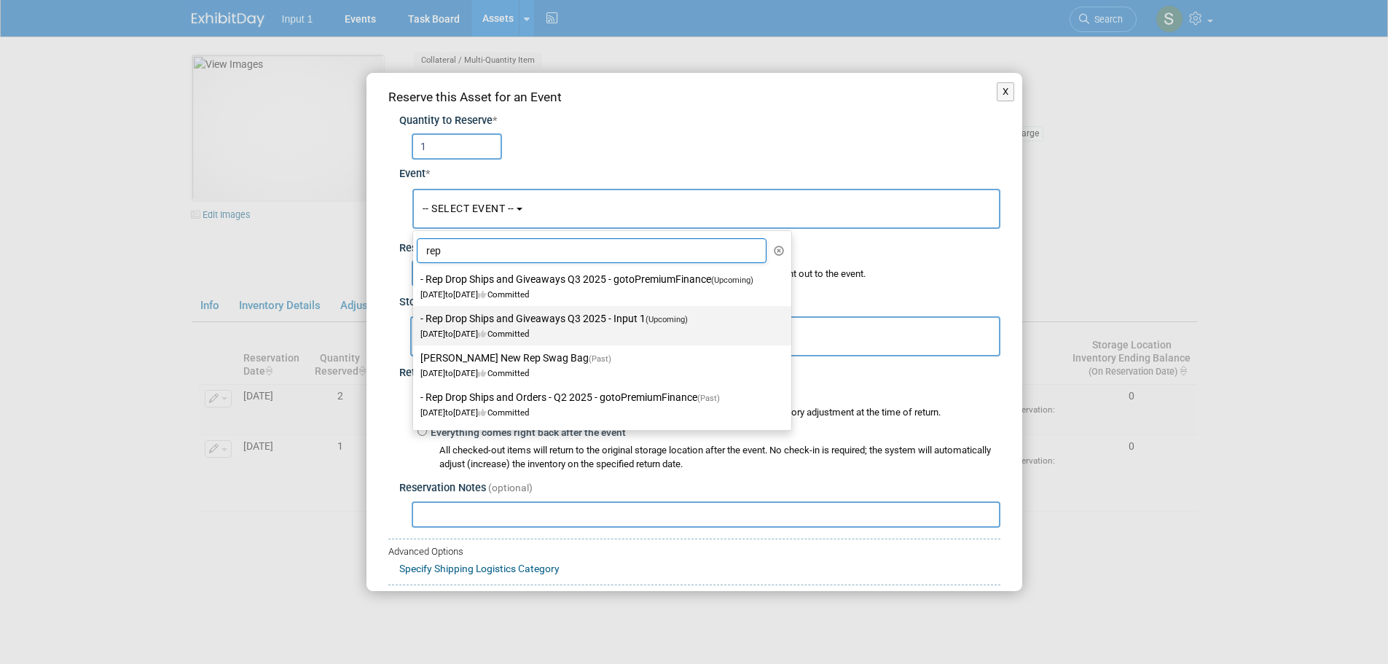
type input "rep"
click at [513, 317] on label "- Rep Drop Ships and Giveaways Q3 2025 - Input 1 (Upcoming) Jul 1, 2025 to Sep …" at bounding box center [598, 326] width 356 height 34
click at [415, 317] on input "- Rep Drop Ships and Giveaways Q3 2025 - Input 1 (Upcoming) Jul 1, 2025 to Sep …" at bounding box center [410, 318] width 9 height 9
select select "11146710"
select select "6"
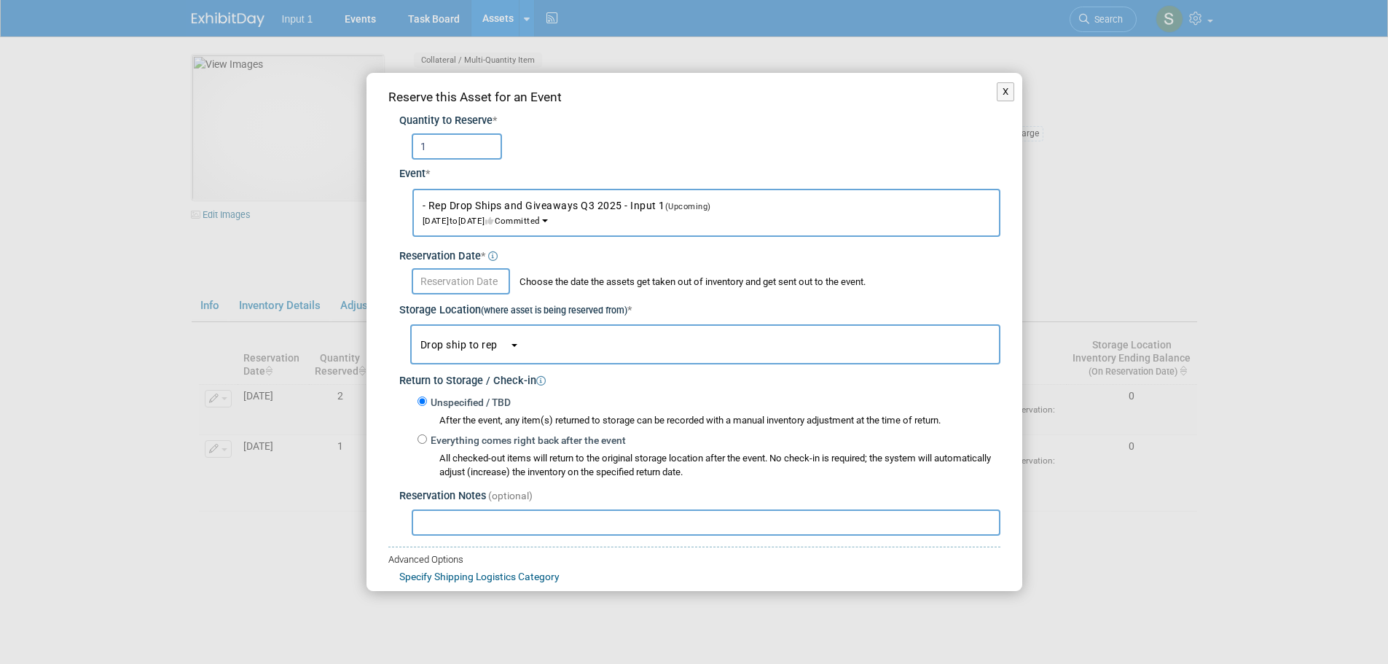
click at [463, 529] on input "text" at bounding box center [706, 522] width 589 height 26
paste input "Drop shipped to [PERSON_NAME] on RedSwag Invoice #29032, delivered 20250815 on …"
type input "Drop shipped to [PERSON_NAME] on RedSwag Invoice #29032, delivered 20250815 on …"
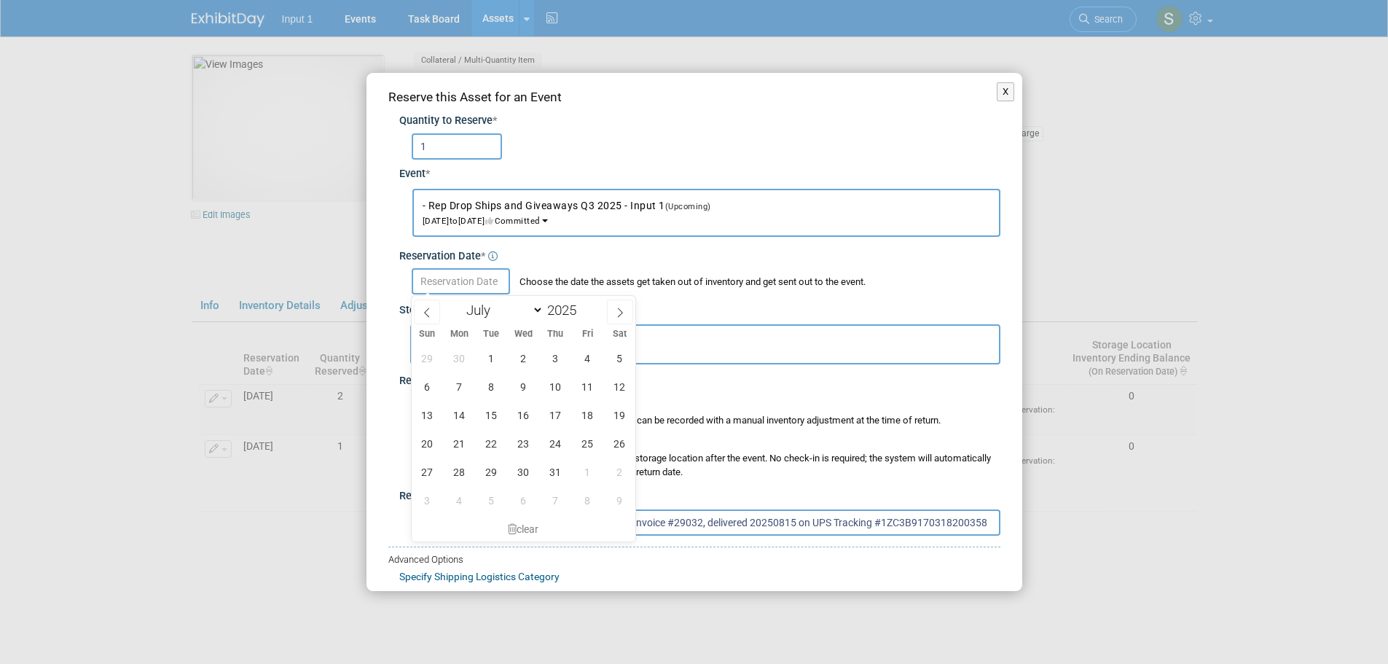
click at [451, 284] on input "text" at bounding box center [461, 281] width 98 height 26
click at [616, 310] on icon at bounding box center [620, 312] width 10 height 10
select select "7"
click at [585, 415] on span "15" at bounding box center [587, 415] width 28 height 28
type input "Aug 15, 2025"
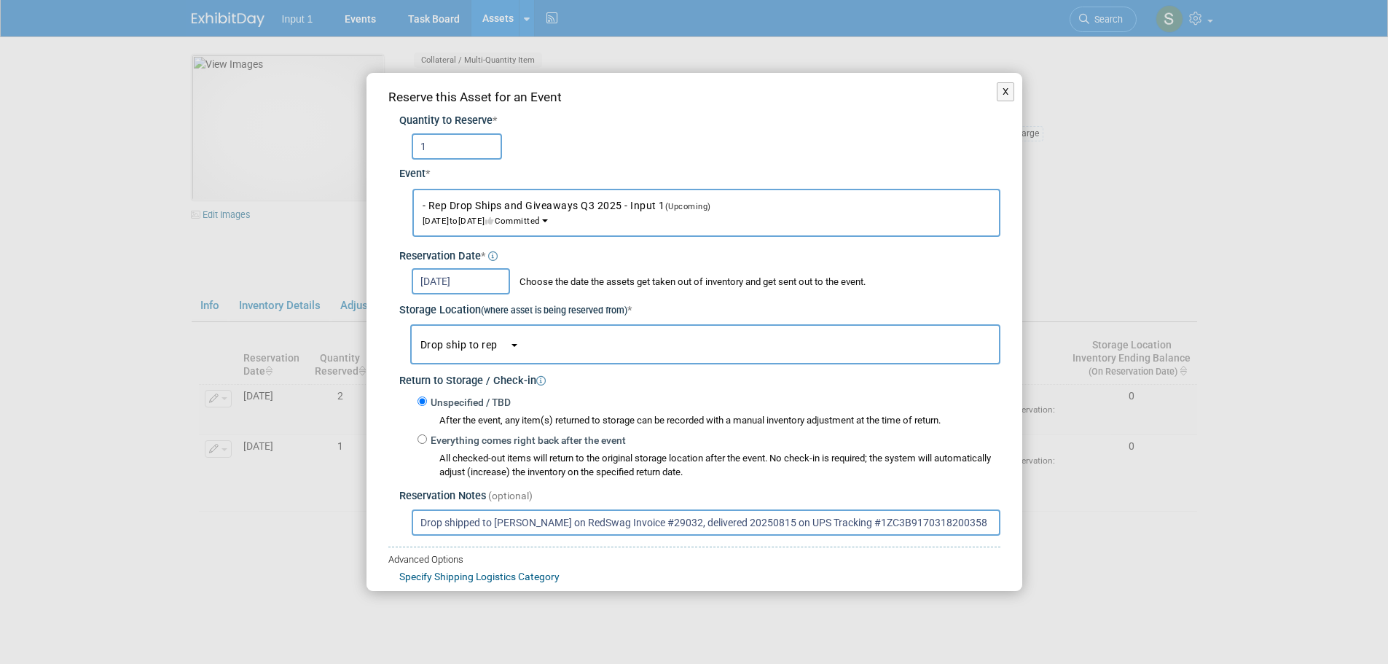
scroll to position [87, 0]
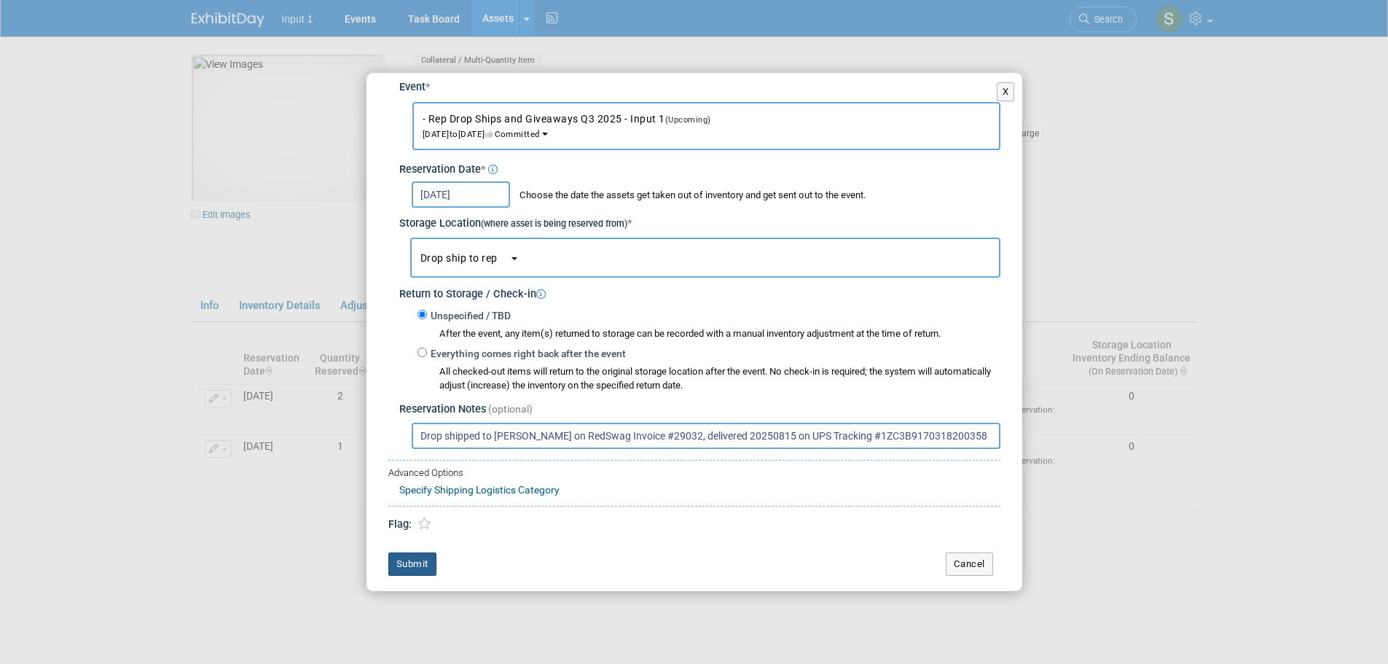
click at [408, 563] on button "Submit" at bounding box center [412, 563] width 48 height 23
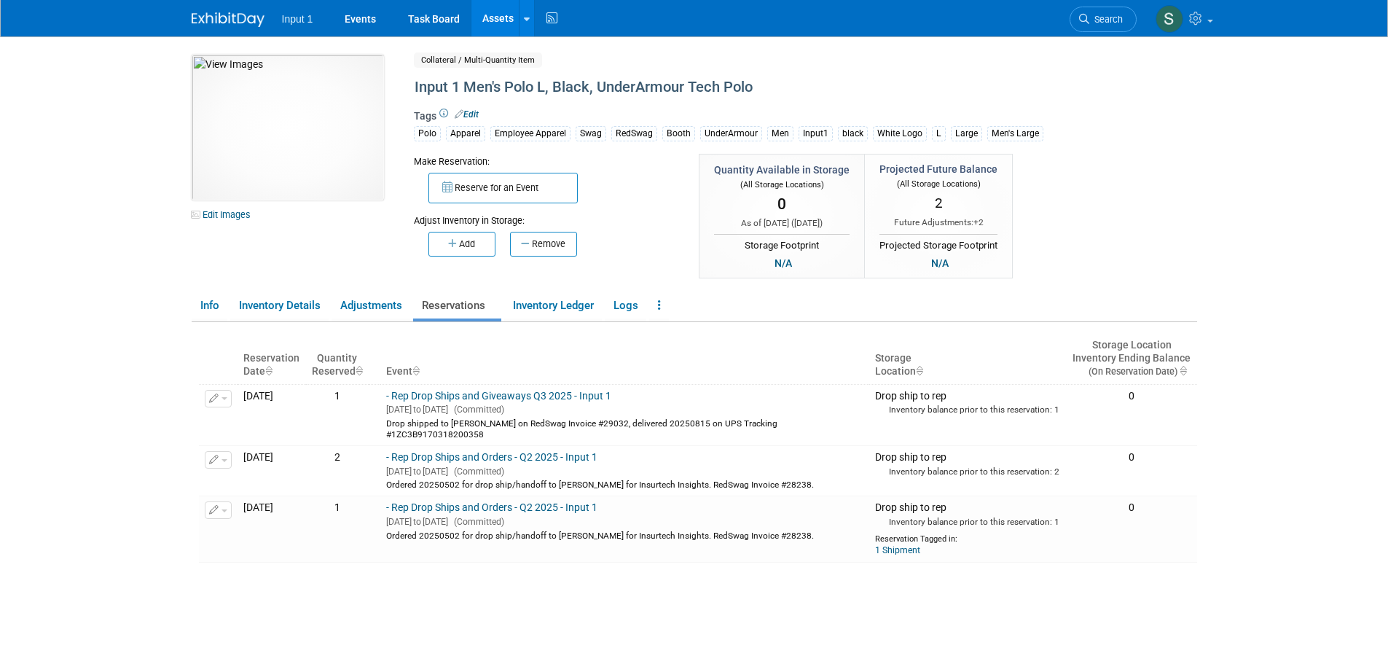
click at [501, 20] on link "Assets" at bounding box center [497, 18] width 53 height 36
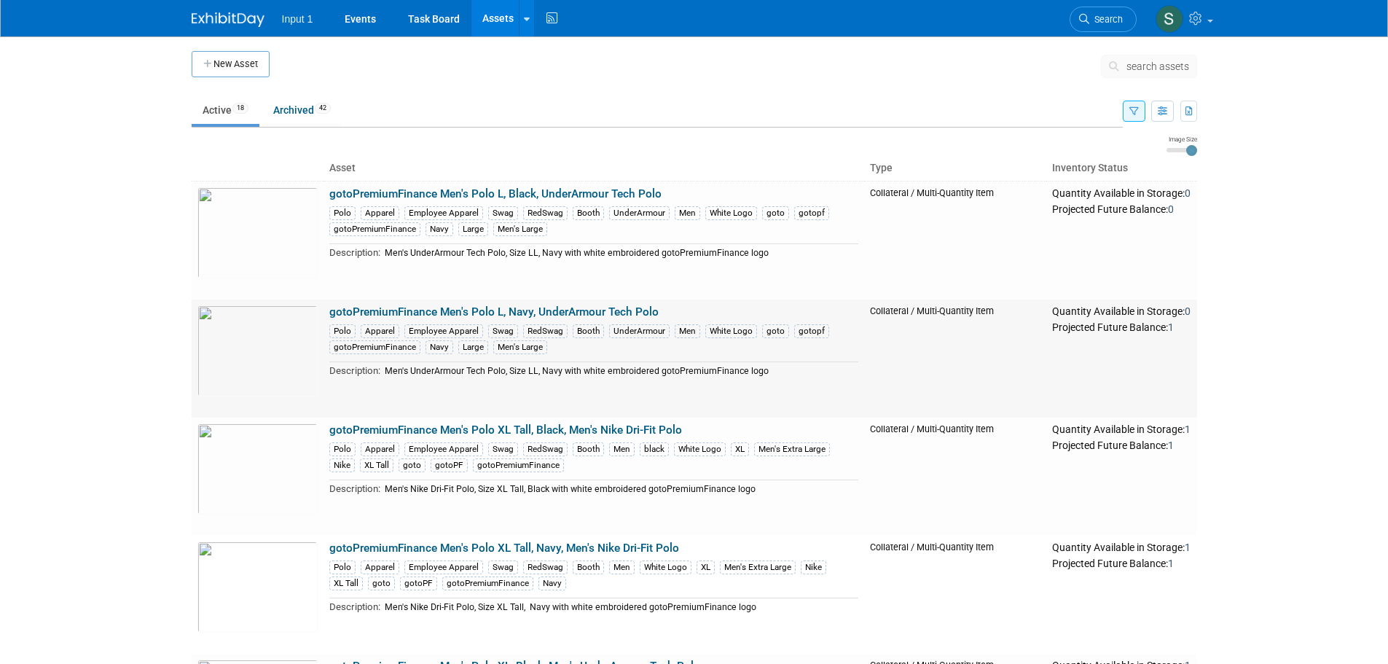
click at [532, 311] on link "gotoPremiumFinance Men's Polo L, Navy, UnderArmour Tech Polo" at bounding box center [493, 311] width 329 height 13
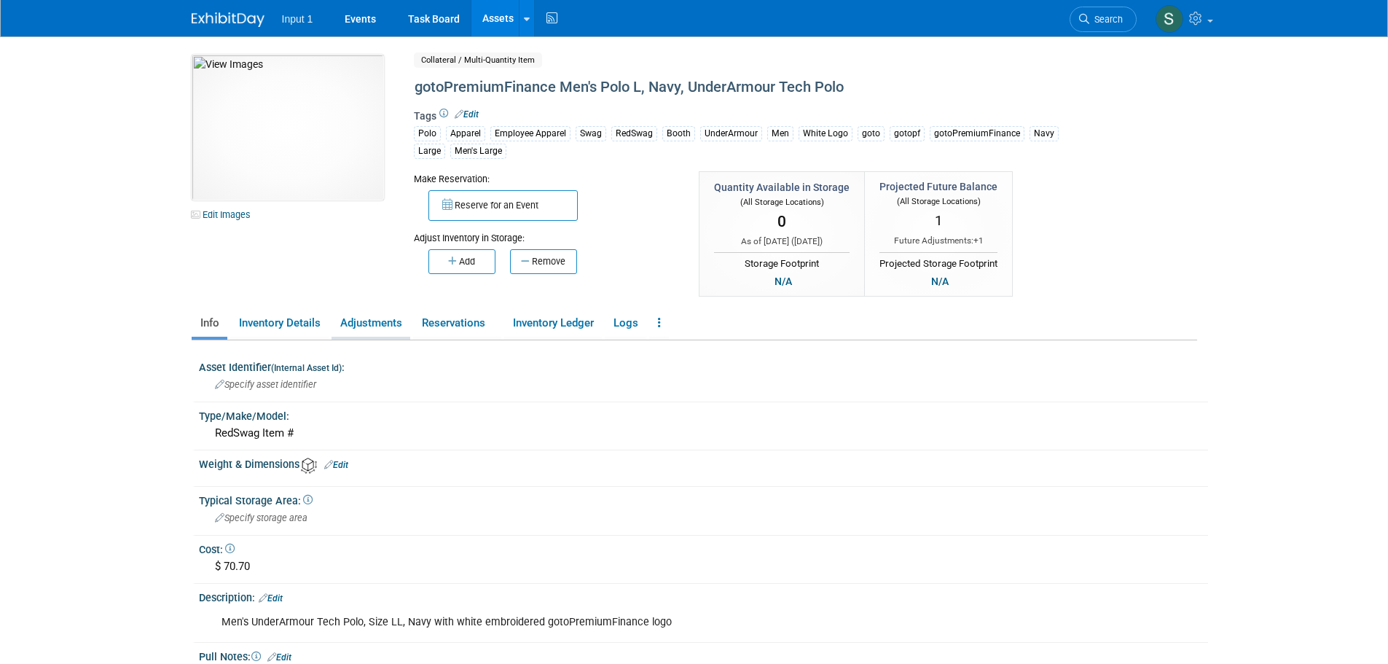
click at [383, 321] on link "Adjustments" at bounding box center [370, 322] width 79 height 25
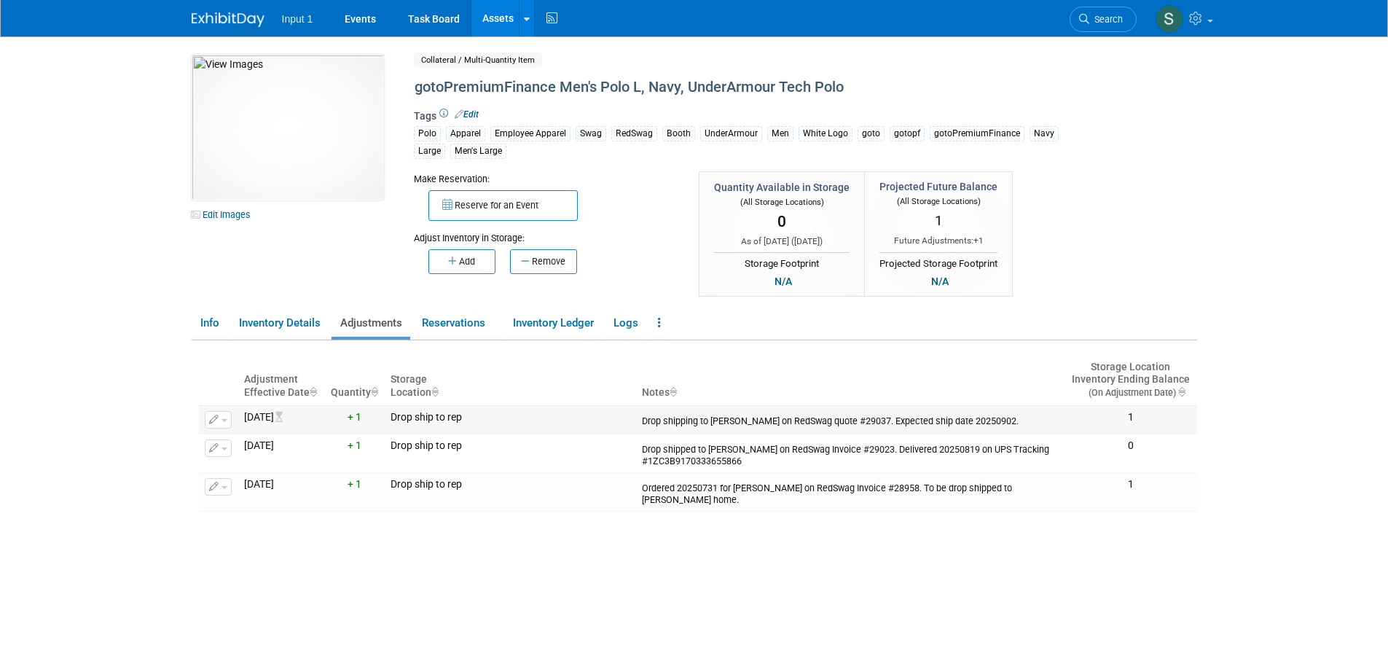
click at [221, 417] on button "button" at bounding box center [218, 419] width 27 height 17
click at [778, 424] on div "Drop shipping to Don Buck on RedSwag quote #29037. Expected ship date 20250902." at bounding box center [850, 419] width 417 height 16
click at [765, 412] on div "Drop shipping to Don Buck on RedSwag quote #29037. Expected ship date 20250902." at bounding box center [850, 419] width 417 height 16
click at [227, 422] on button "button" at bounding box center [218, 419] width 27 height 17
click at [228, 465] on icon "button" at bounding box center [225, 465] width 11 height 10
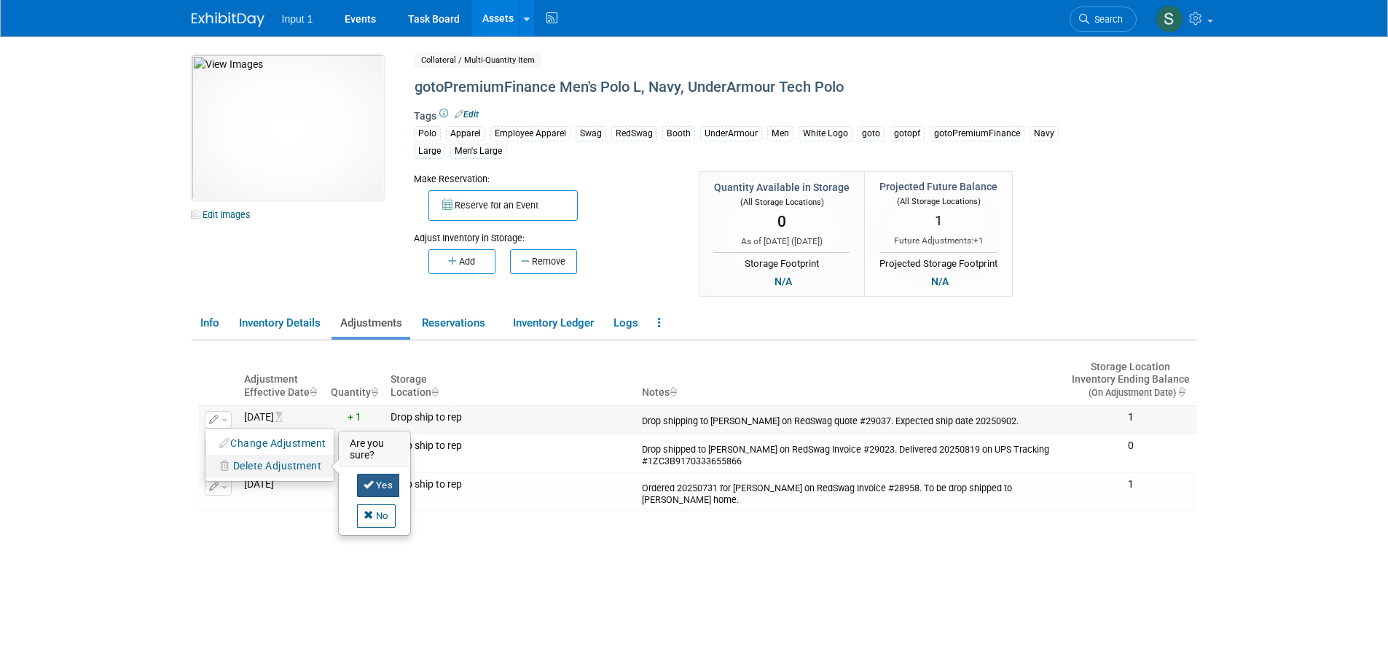
click at [377, 485] on link "Yes" at bounding box center [378, 484] width 43 height 23
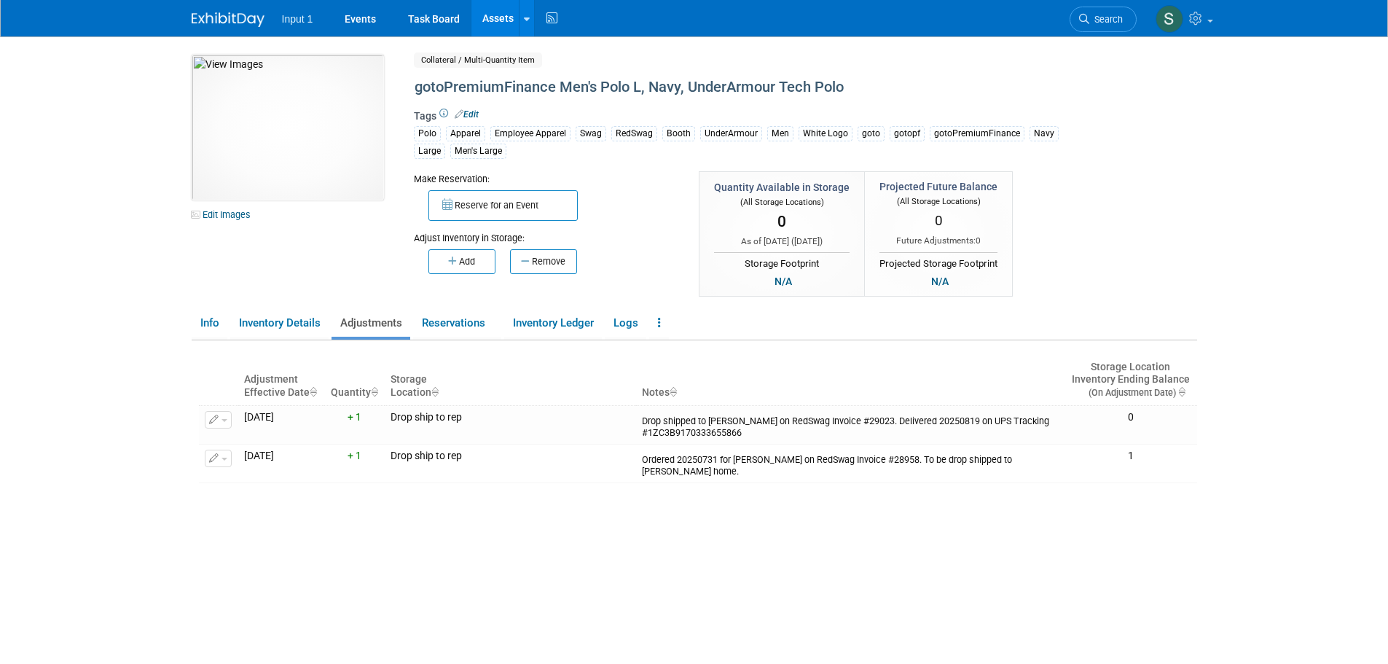
click at [491, 19] on link "Assets" at bounding box center [497, 18] width 53 height 36
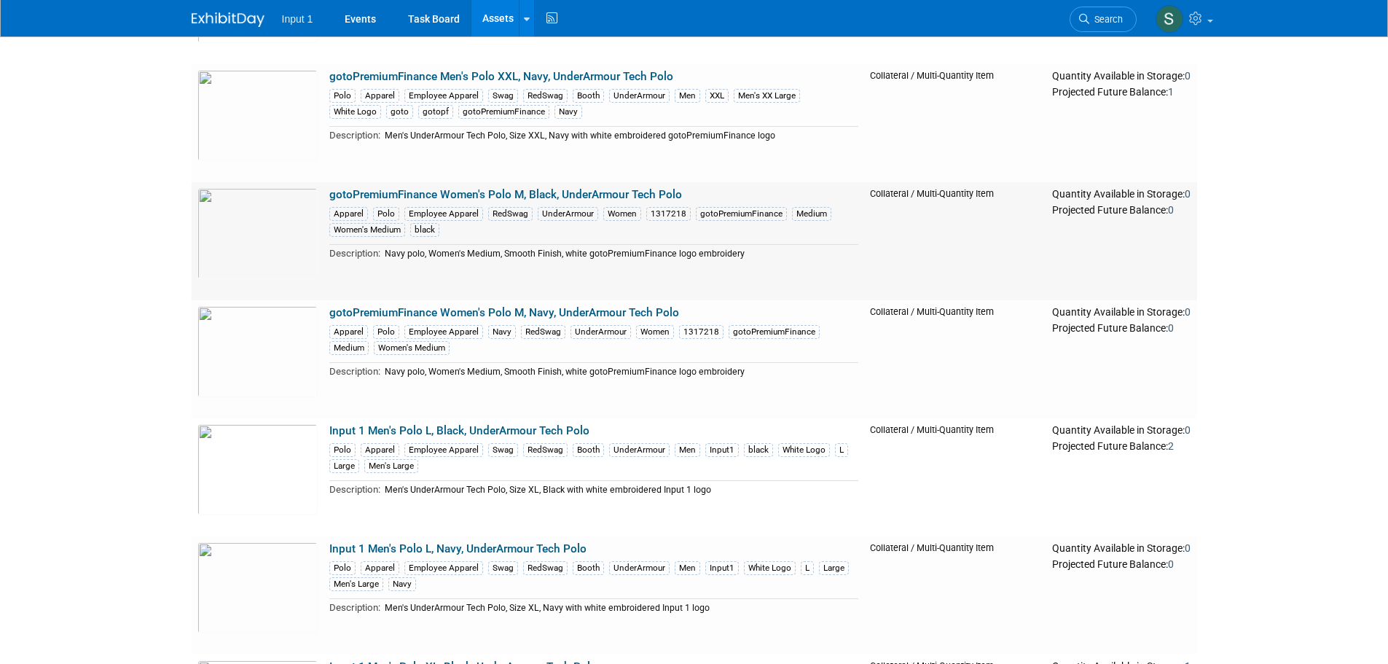
scroll to position [1020, 0]
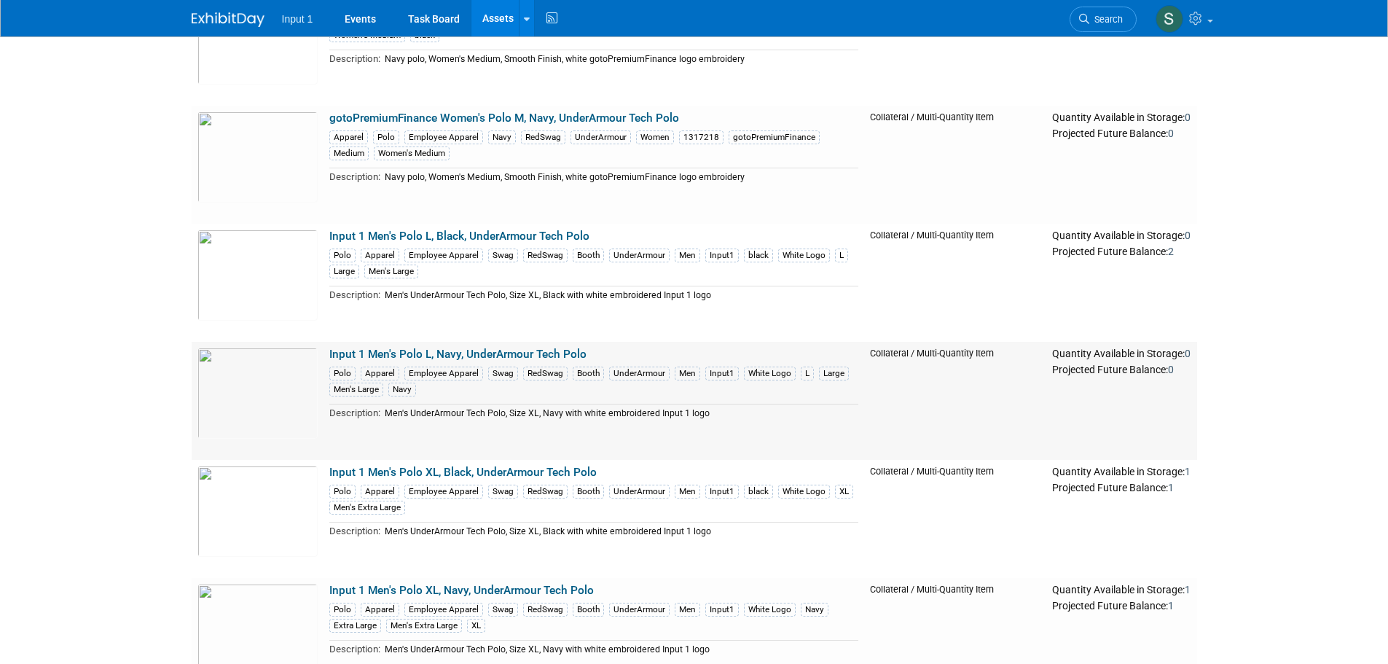
click at [436, 352] on link "Input 1 Men's Polo L, Navy, UnderArmour Tech Polo" at bounding box center [457, 353] width 257 height 13
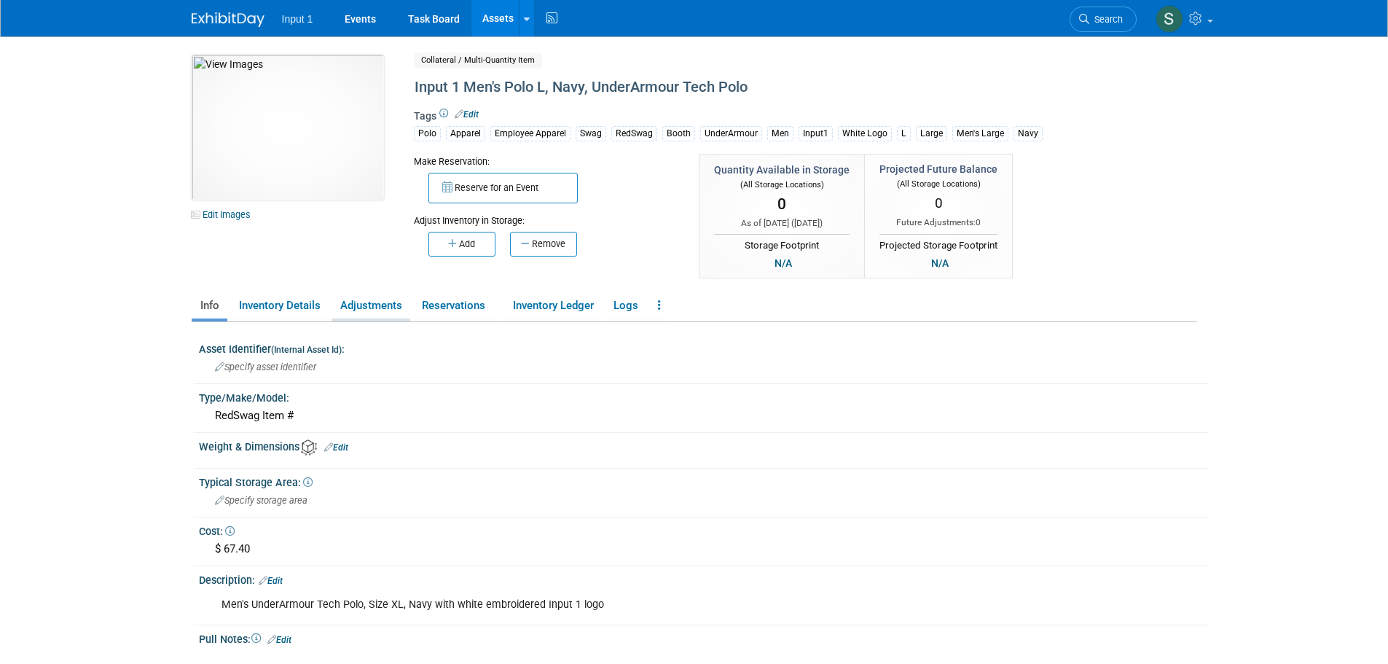
click at [369, 306] on link "Adjustments" at bounding box center [370, 305] width 79 height 25
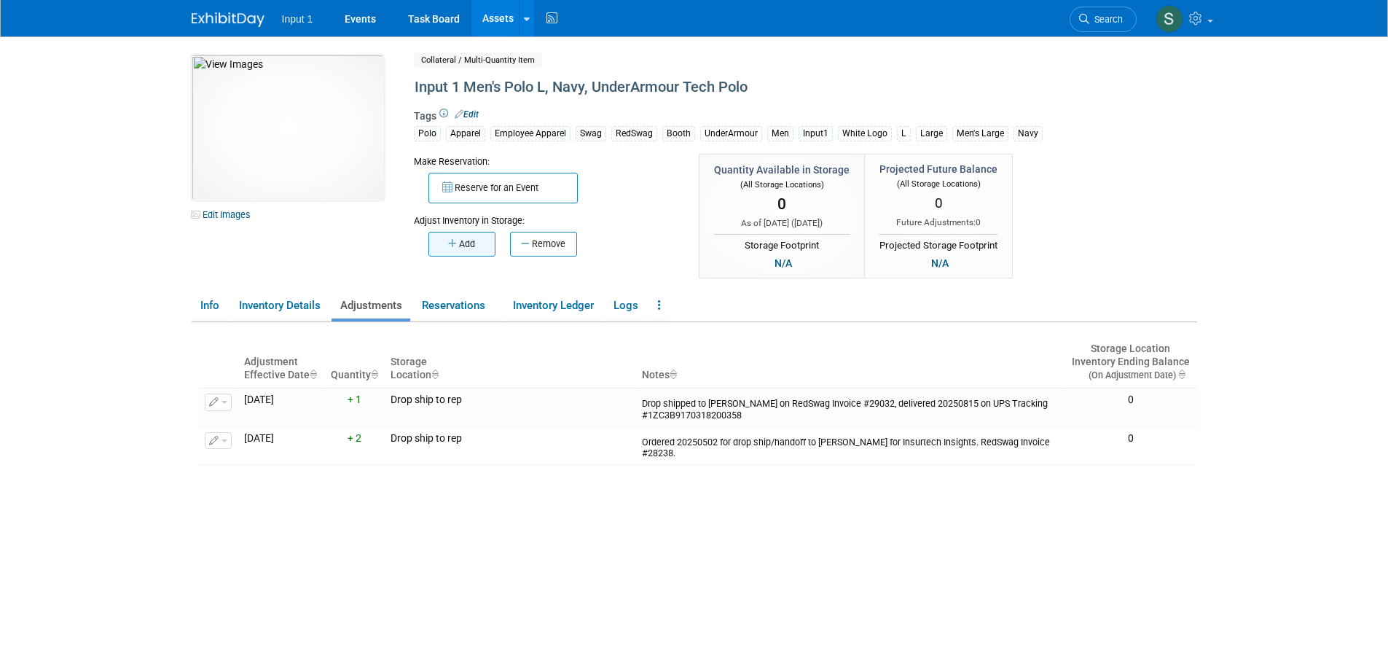
click at [447, 253] on button "Add" at bounding box center [461, 244] width 67 height 25
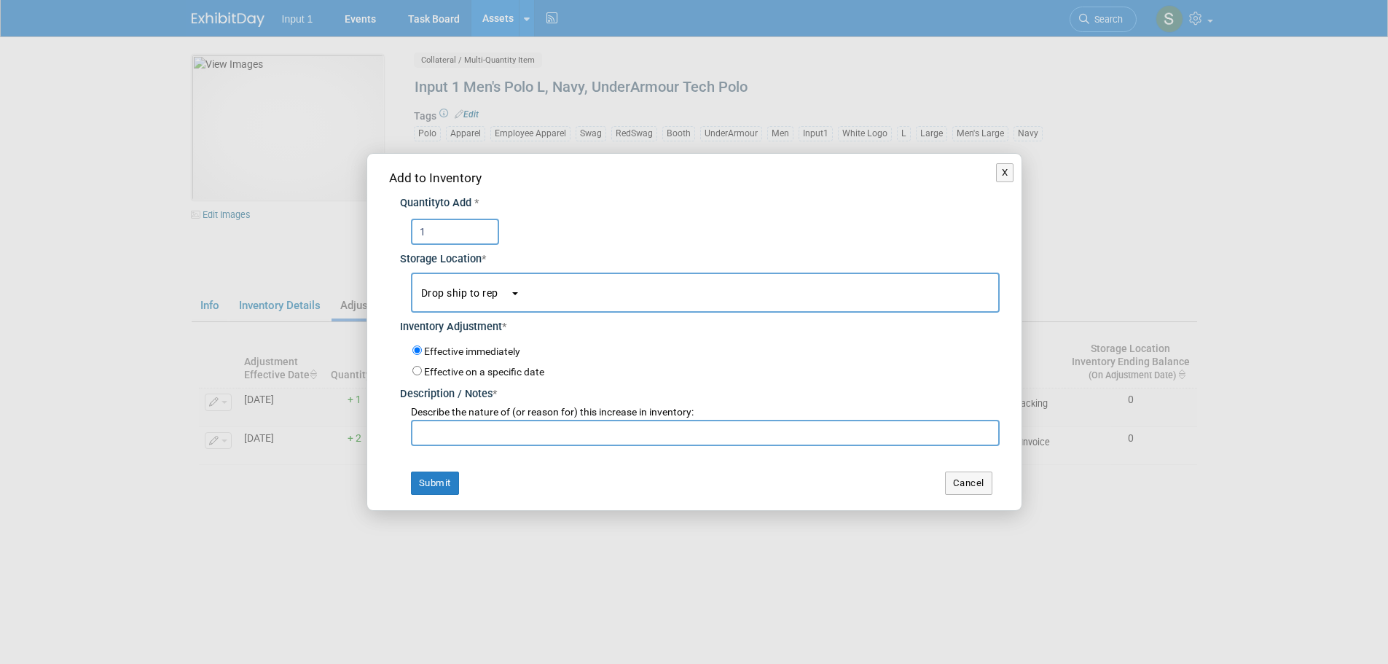
type input "1"
click at [522, 297] on button "Drop ship to rep" at bounding box center [705, 292] width 589 height 40
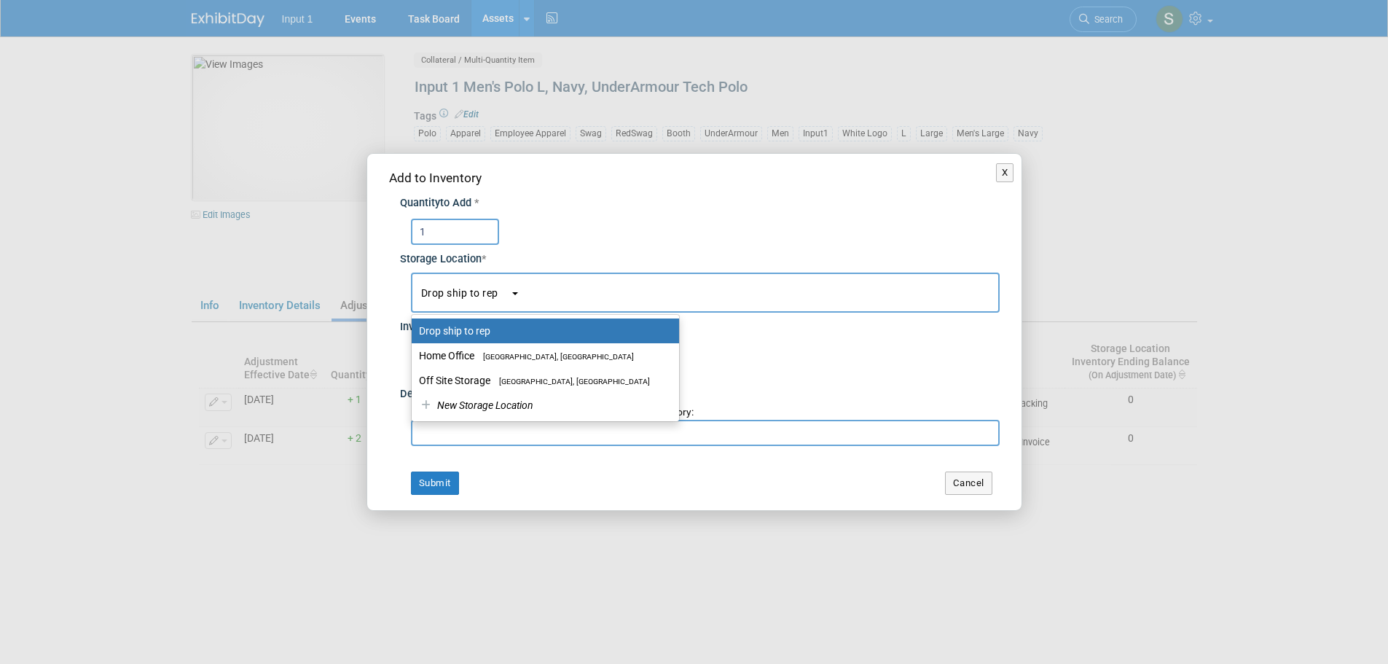
click at [591, 233] on div "1" at bounding box center [705, 232] width 589 height 26
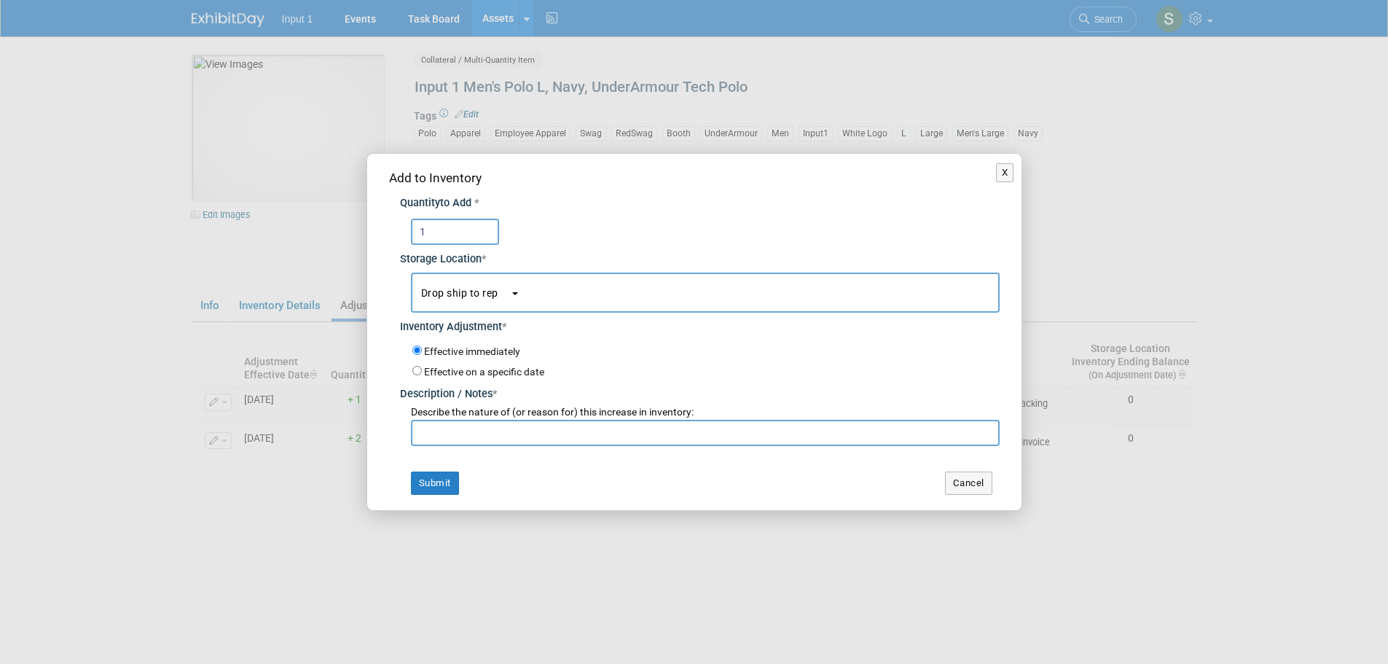
click at [460, 430] on input "text" at bounding box center [705, 433] width 589 height 26
click at [623, 430] on input "Drop ship to Don Buck on RedSwag Invoice # , expected ship date 20250902" at bounding box center [705, 433] width 589 height 26
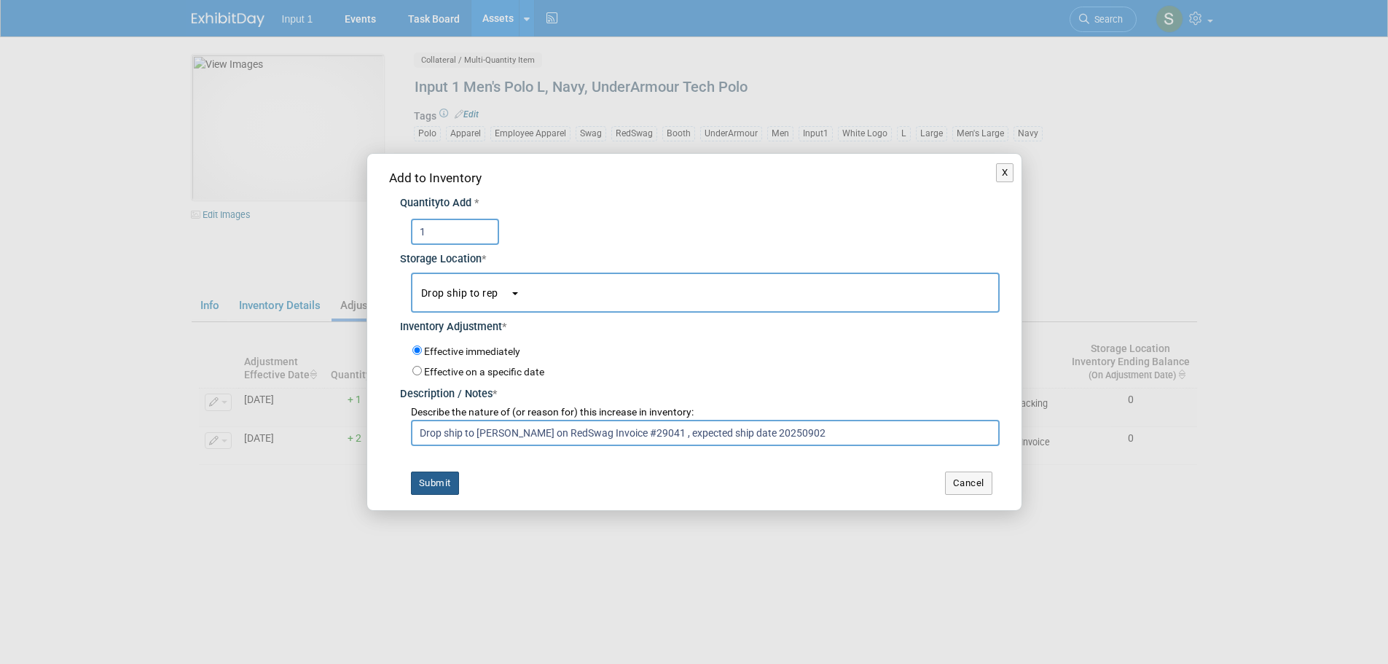
type input "Drop ship to Don Buck on RedSwag Invoice #29041 , expected ship date 20250902"
click at [424, 484] on button "Submit" at bounding box center [435, 482] width 48 height 23
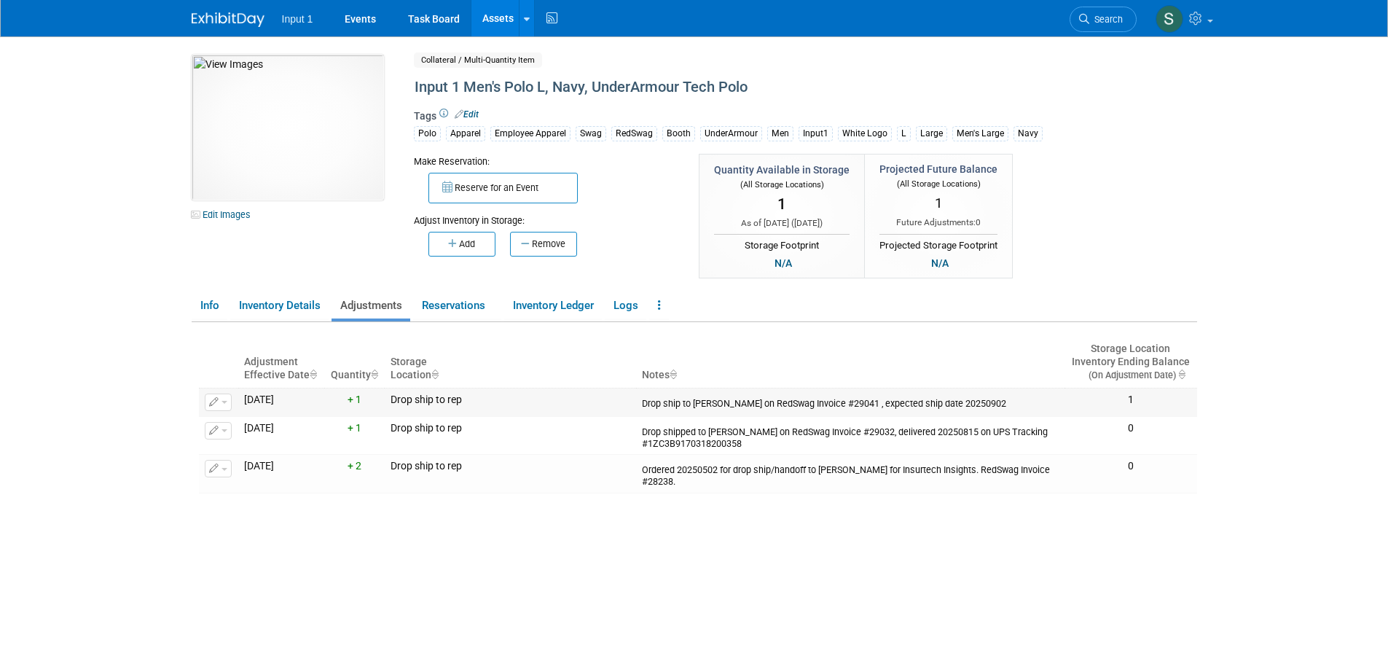
click at [749, 406] on div "Drop ship to Don Buck on RedSwag Invoice #29041 , expected ship date 20250902" at bounding box center [850, 401] width 417 height 16
click at [749, 405] on div "Drop ship to Don Buck on RedSwag Invoice #29041 , expected ship date 20250902" at bounding box center [850, 401] width 417 height 16
drag, startPoint x: 642, startPoint y: 401, endPoint x: 982, endPoint y: 405, distance: 339.4
click at [982, 405] on div "Drop ship to Don Buck on RedSwag Invoice #29041 , expected ship date 20250902" at bounding box center [850, 401] width 417 height 16
copy div "Drop ship to Don Buck on RedSwag Invoice #29041 , expected ship date 20250902"
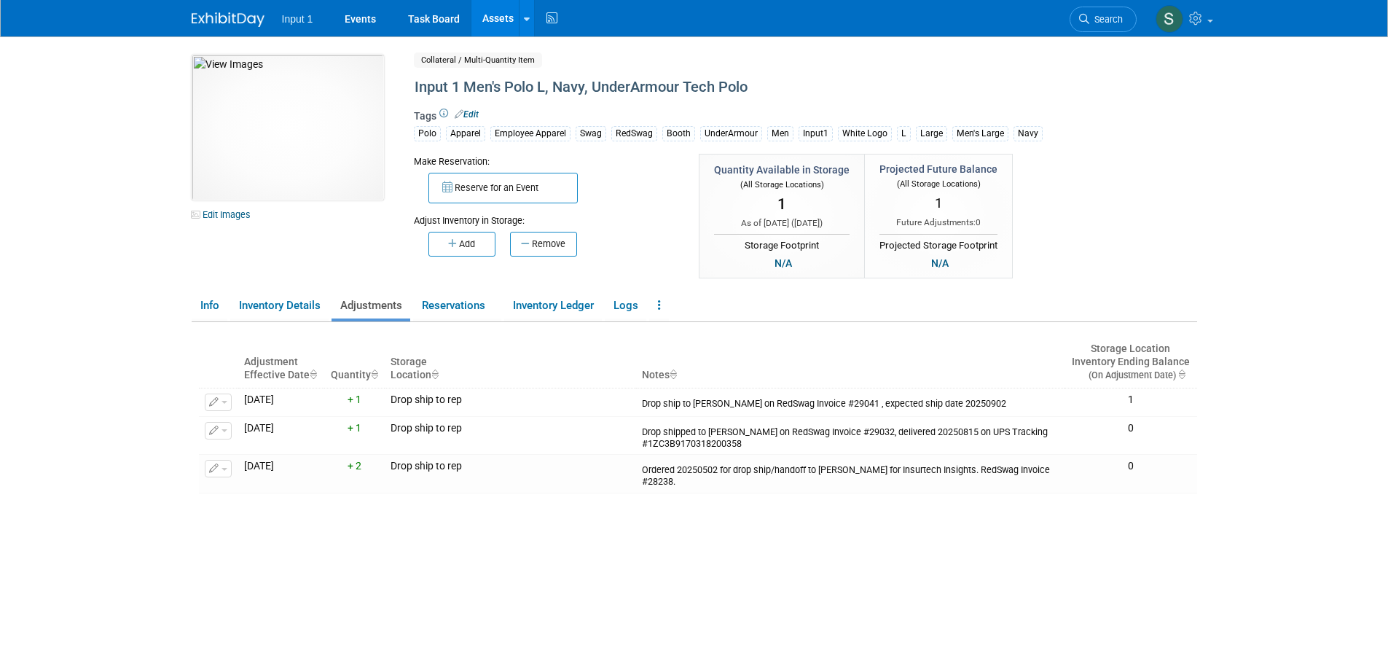
click at [505, 11] on link "Assets" at bounding box center [497, 18] width 53 height 36
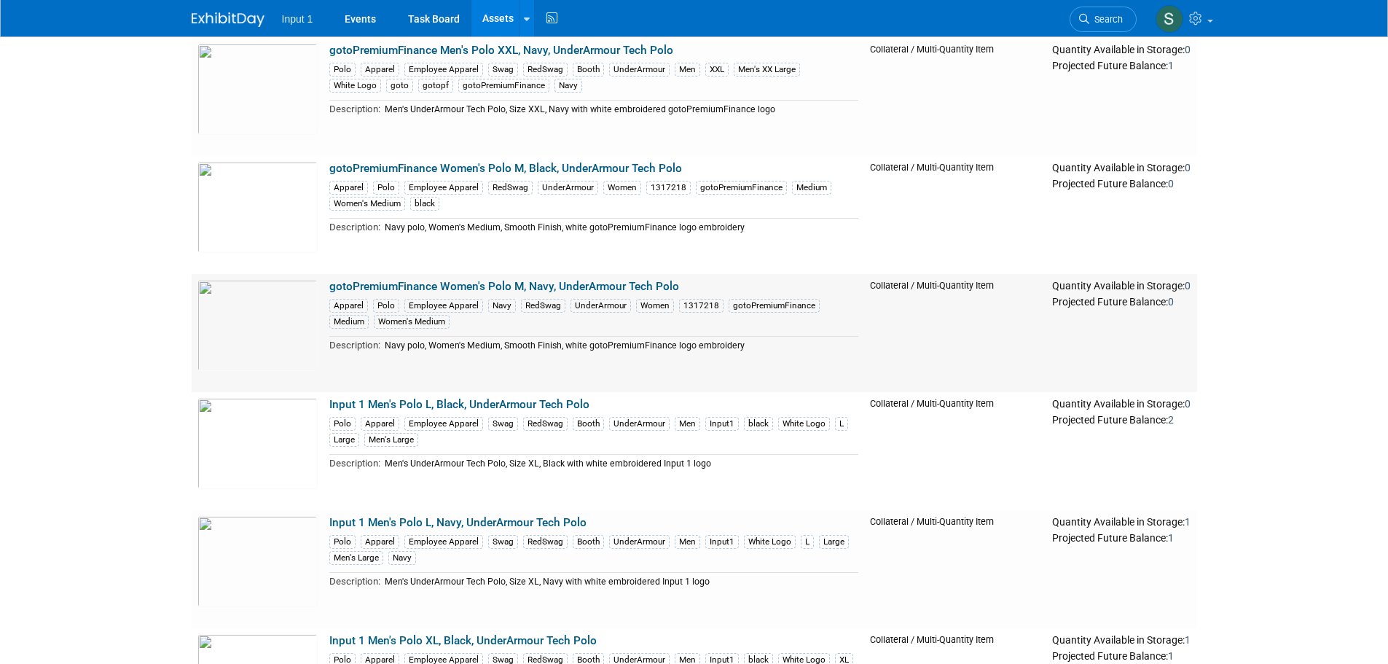
scroll to position [947, 0]
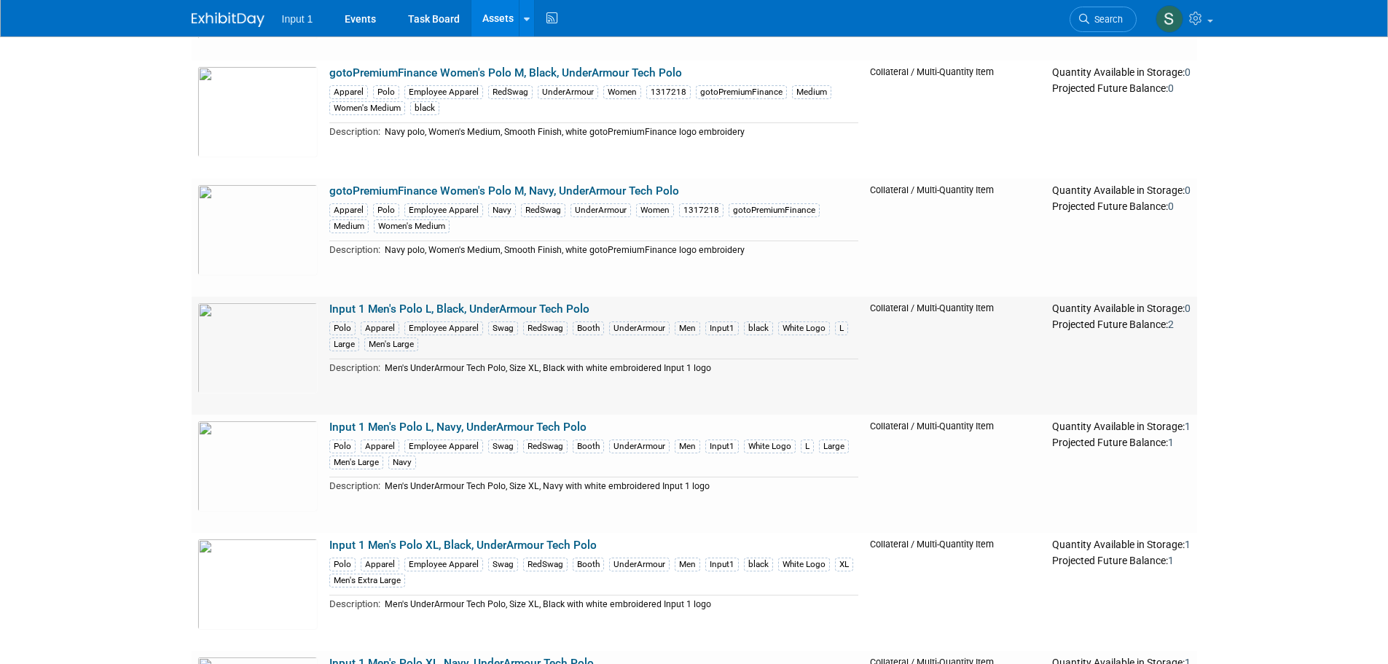
click at [522, 305] on link "Input 1 Men's Polo L, Black, UnderArmour Tech Polo" at bounding box center [459, 308] width 260 height 13
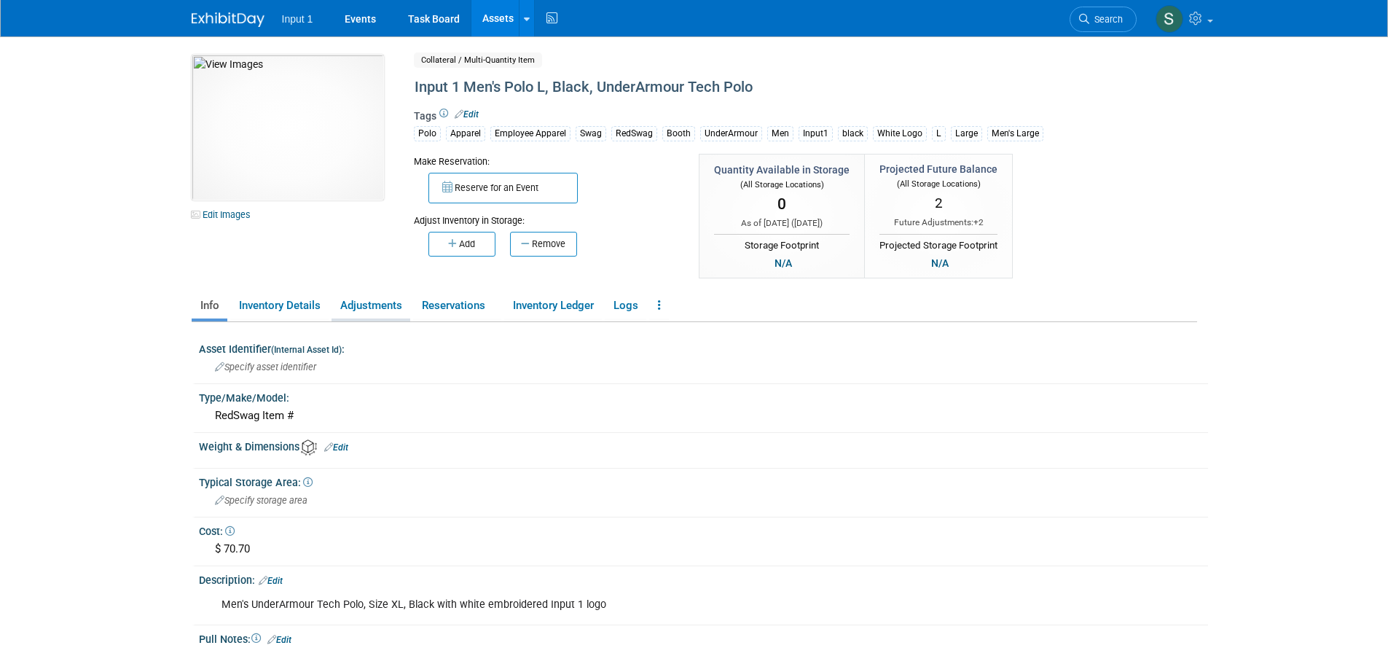
click at [376, 304] on link "Adjustments" at bounding box center [370, 305] width 79 height 25
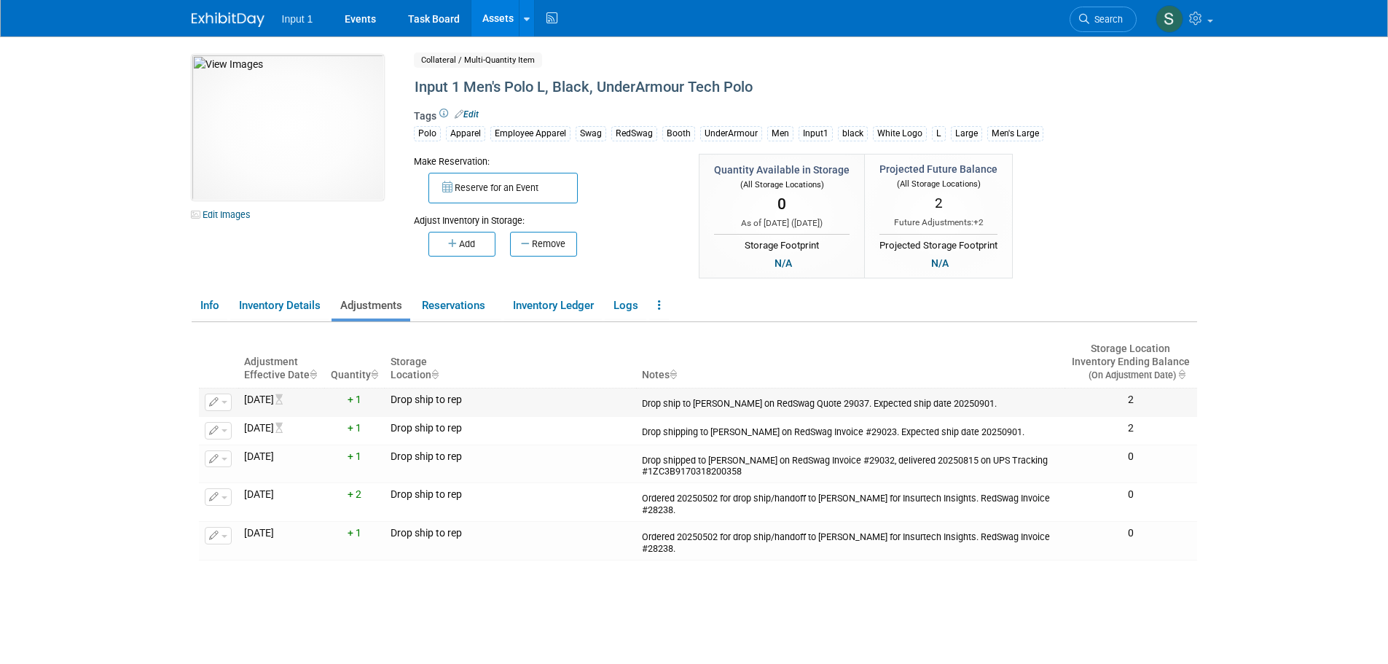
click at [227, 402] on span "button" at bounding box center [224, 402] width 6 height 3
click at [245, 419] on button "Change Adjustment" at bounding box center [273, 426] width 121 height 20
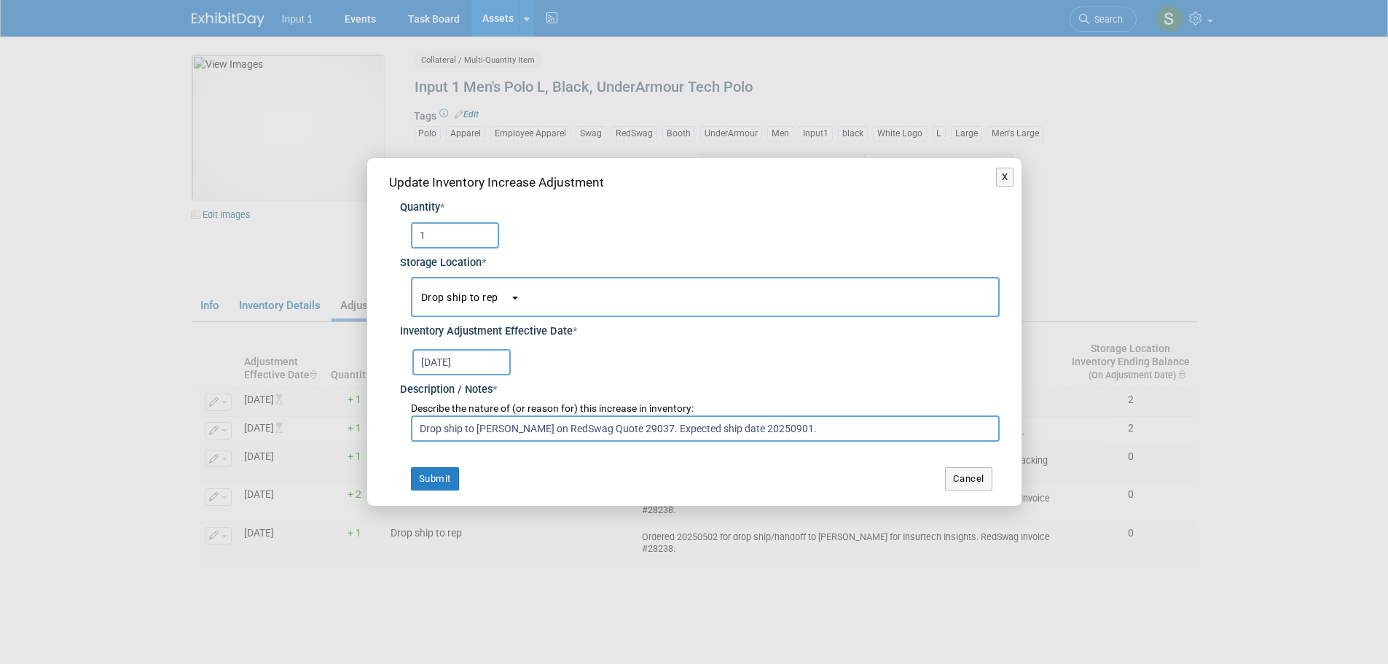
drag, startPoint x: 441, startPoint y: 235, endPoint x: 420, endPoint y: 234, distance: 21.1
click at [425, 234] on input "1" at bounding box center [455, 235] width 88 height 26
type input "2"
click at [542, 428] on input "Drop ship to Don Buck on RedSwag Quote 29037. Expected ship date 20250901." at bounding box center [705, 428] width 589 height 26
paste input "Invoice #29041 , expected ship date 20250902"
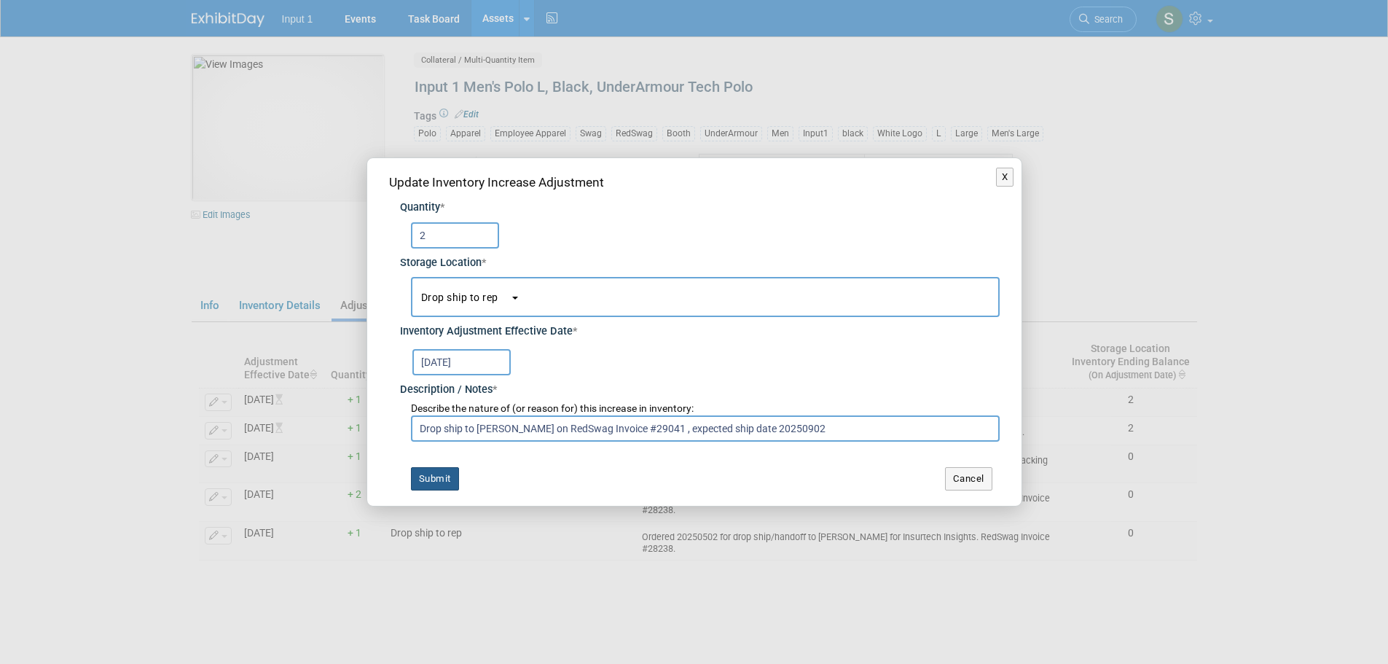
type input "Drop ship to Don Buck on RedSwag Invoice #29041 , expected ship date 20250902"
click at [423, 477] on button "Submit" at bounding box center [435, 478] width 48 height 23
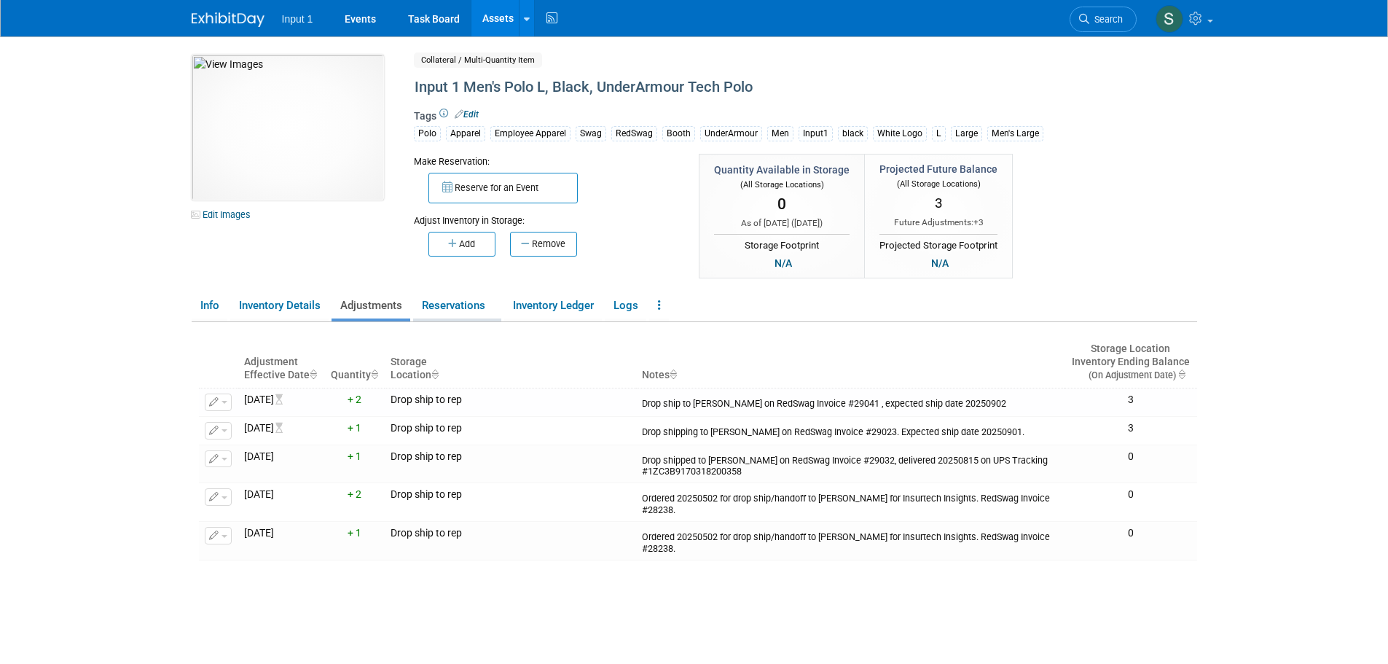
click at [449, 309] on link "Reservations" at bounding box center [457, 305] width 88 height 25
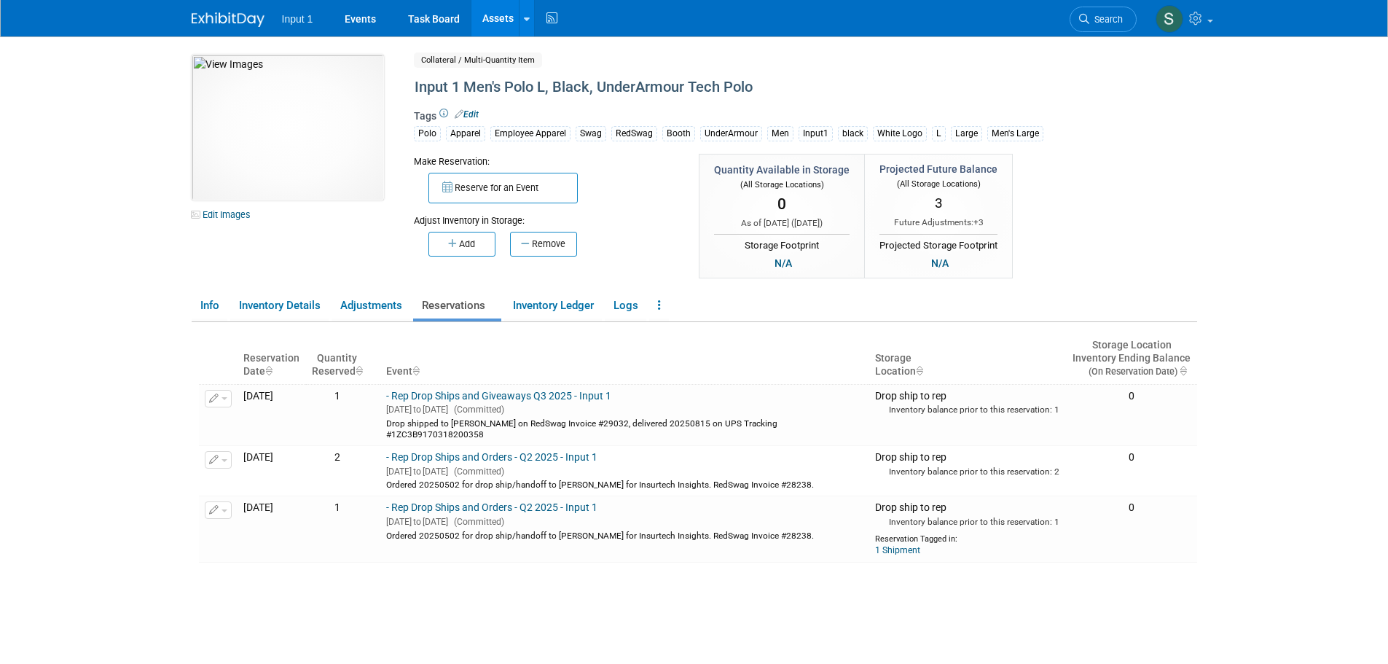
click at [497, 182] on button "Reserve for an Event" at bounding box center [502, 188] width 149 height 31
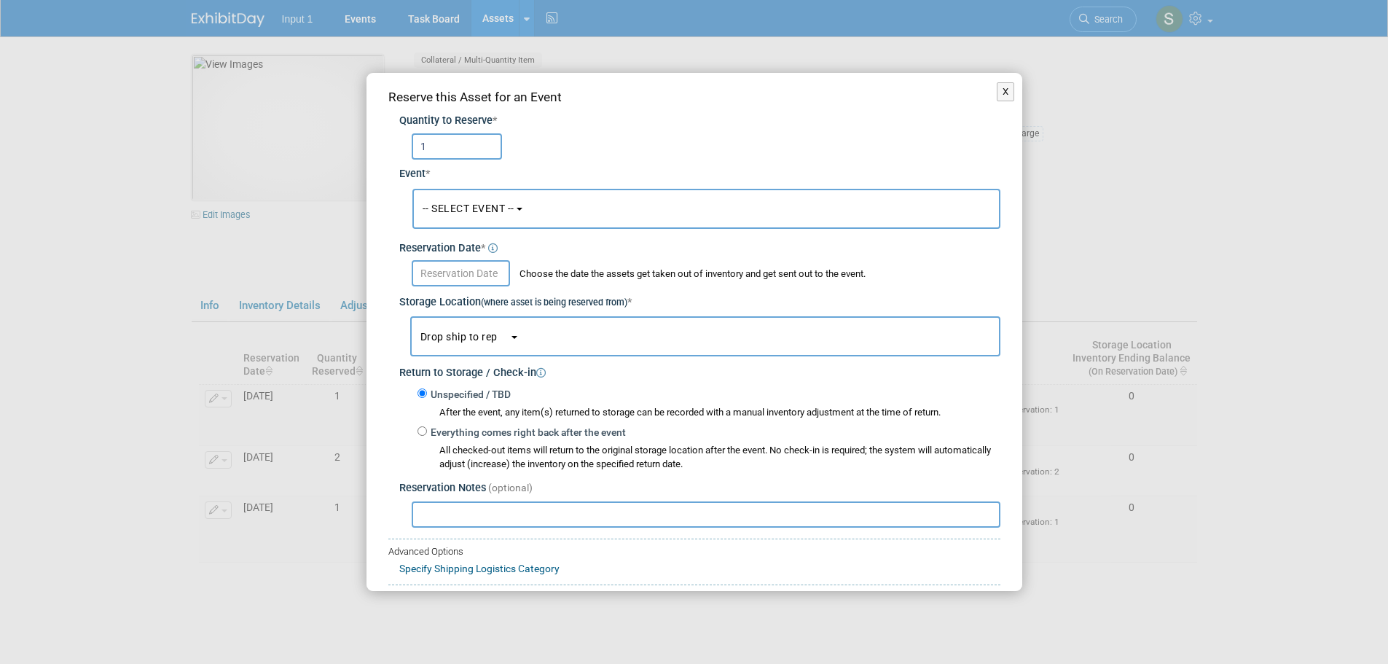
type input "1"
click at [504, 219] on button "-- SELECT EVENT --" at bounding box center [706, 209] width 588 height 40
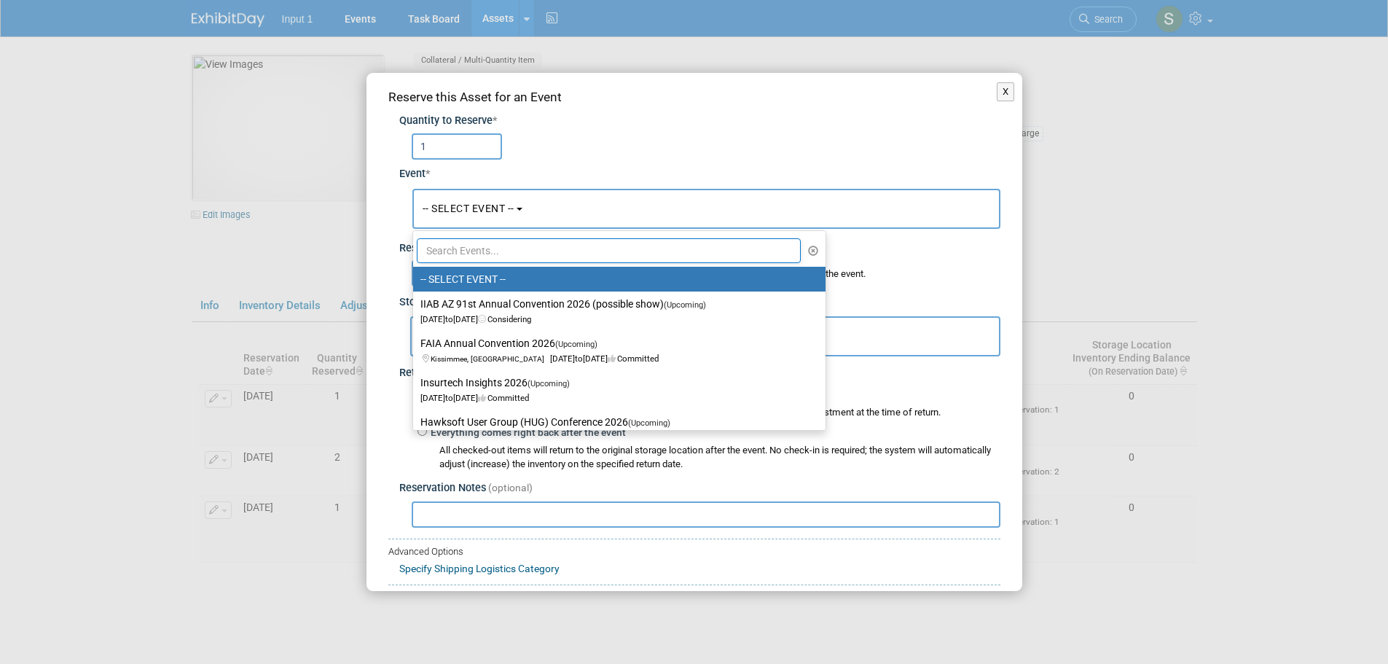
click at [481, 257] on input "text" at bounding box center [609, 250] width 385 height 25
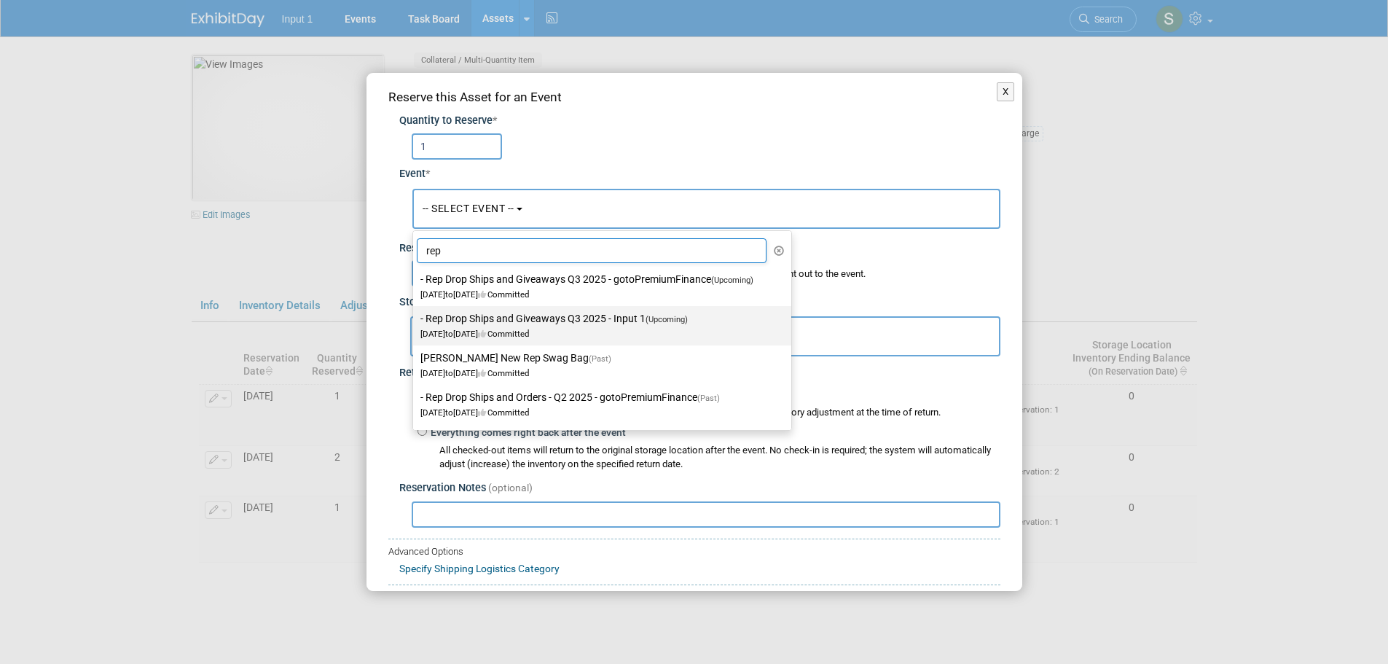
type input "rep"
click at [642, 318] on label "- Rep Drop Ships and Giveaways Q3 2025 - Input 1 (Upcoming) Jul 1, 2025 to Sep …" at bounding box center [598, 326] width 356 height 34
click at [415, 318] on input "- Rep Drop Ships and Giveaways Q3 2025 - Input 1 (Upcoming) [DATE] to [DATE] Co…" at bounding box center [410, 318] width 9 height 9
select select "11146710"
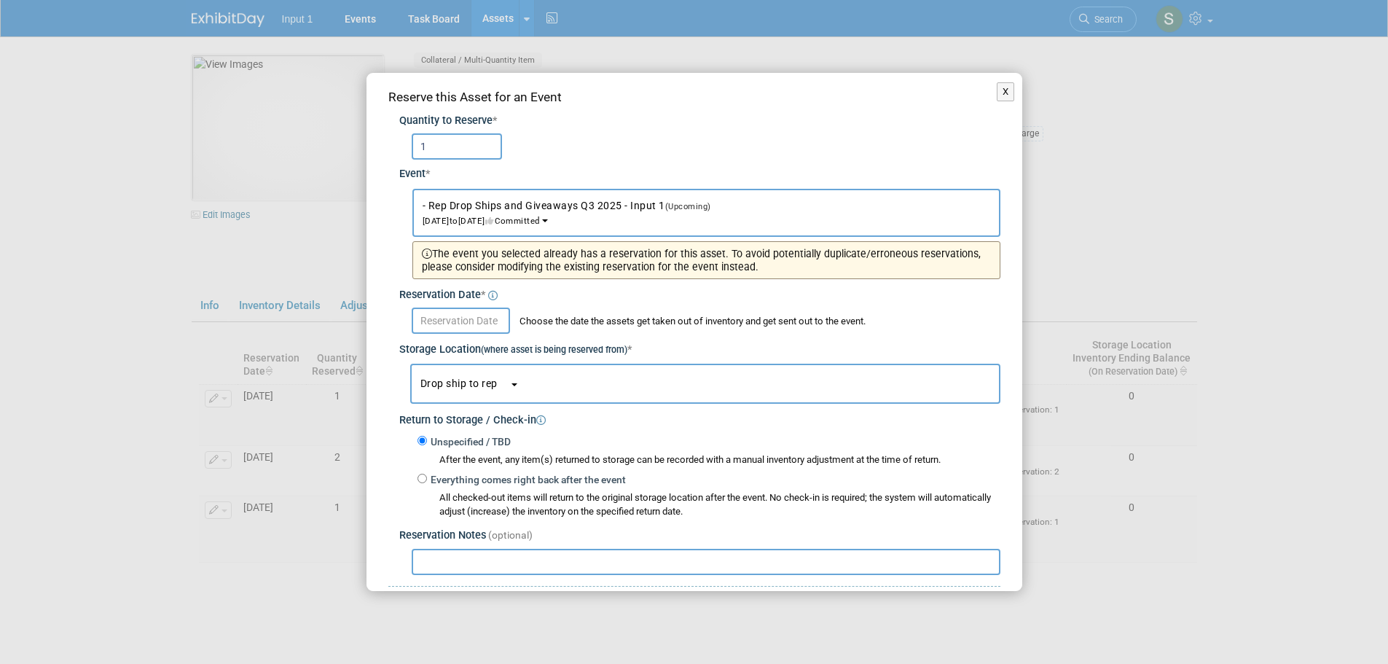
click at [467, 326] on input "text" at bounding box center [461, 320] width 98 height 26
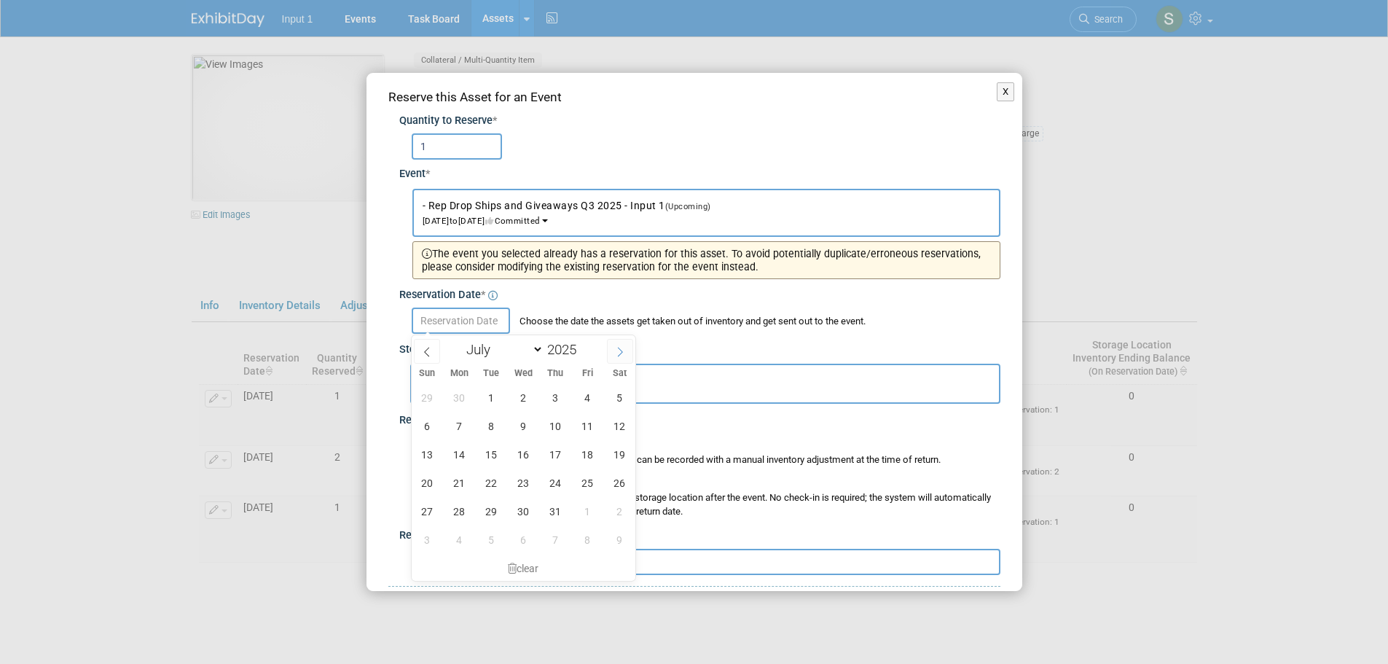
click at [627, 353] on span at bounding box center [620, 351] width 26 height 25
select select "8"
click at [491, 398] on span "2" at bounding box center [491, 397] width 28 height 28
type input "Sep 2, 2025"
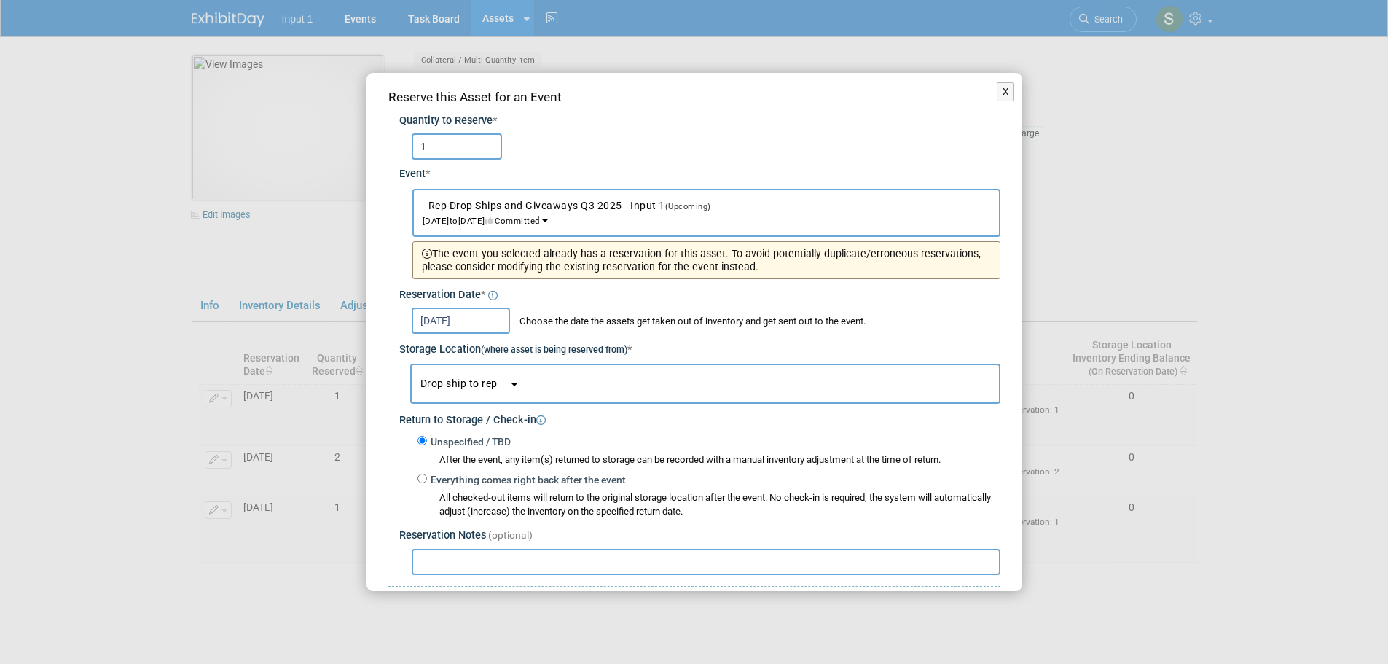
click at [481, 562] on input "text" at bounding box center [706, 561] width 589 height 26
paste input "Drop ship to Don Buck on RedSwag Invoice #29041 , expected ship date 20250902"
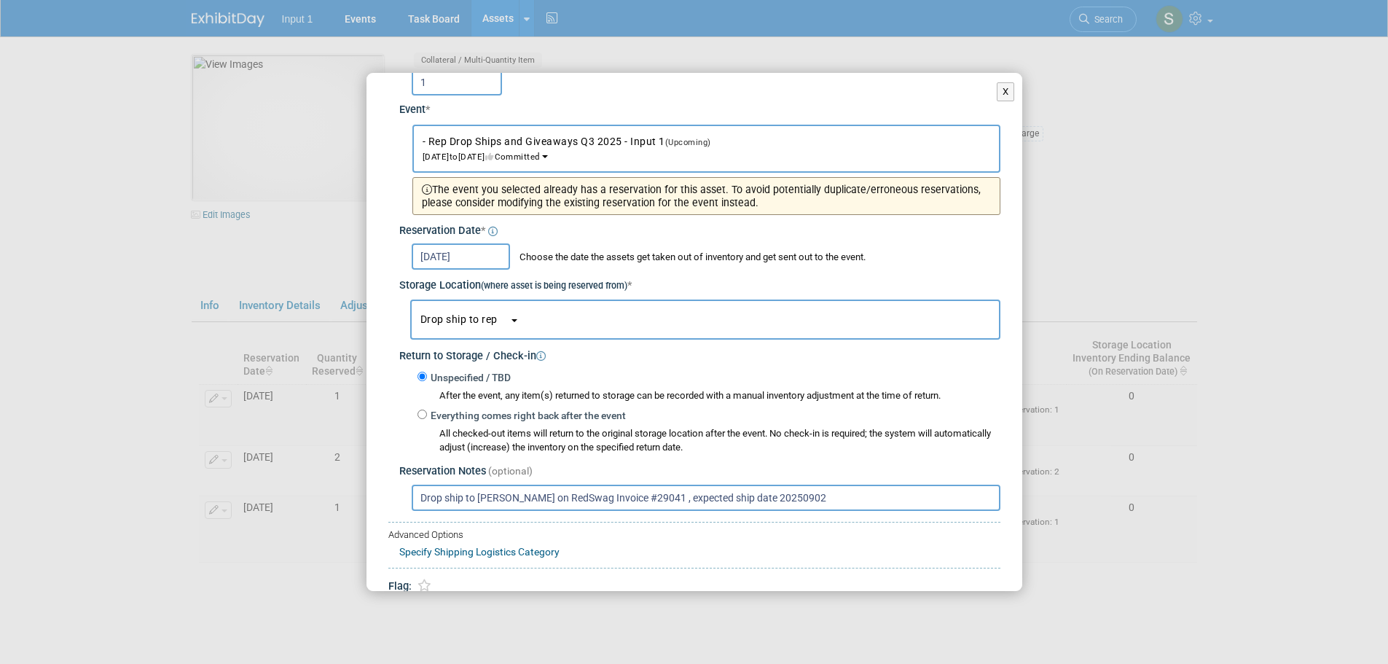
scroll to position [126, 0]
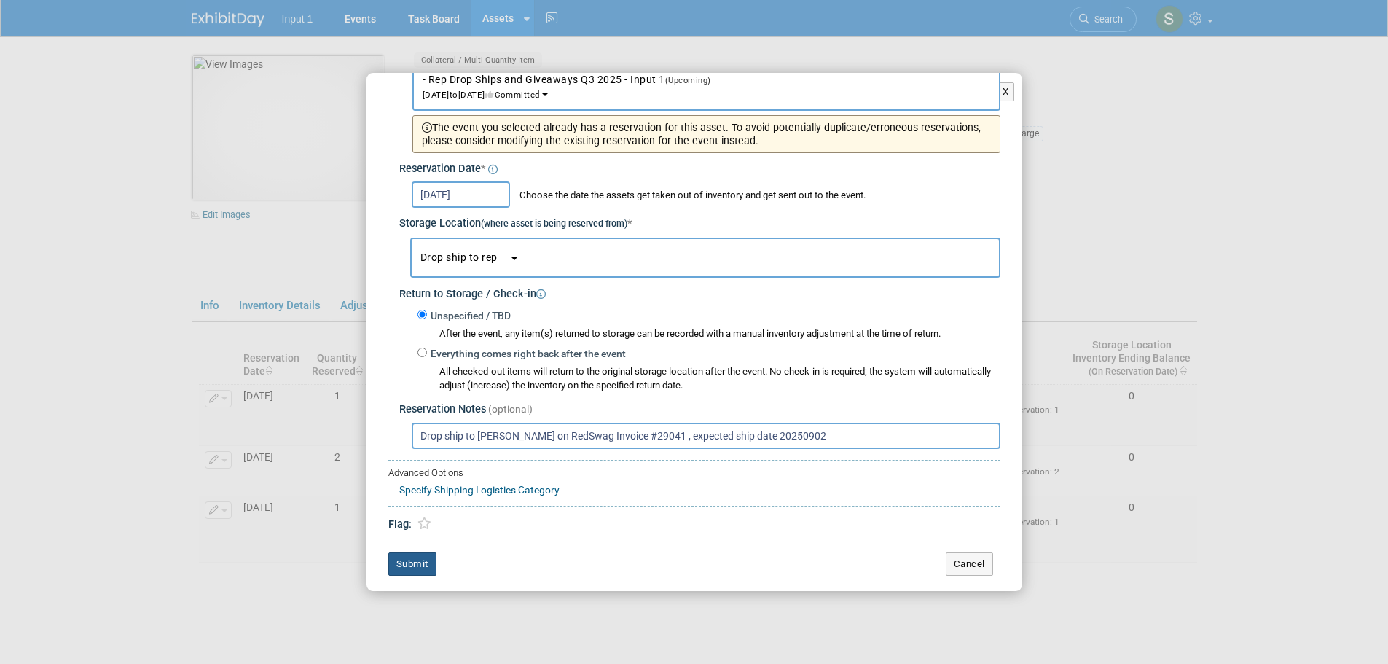
type input "Drop ship to Don Buck on RedSwag Invoice #29041 , expected ship date 20250902"
drag, startPoint x: 419, startPoint y: 564, endPoint x: 428, endPoint y: 562, distance: 9.0
click at [419, 564] on button "Submit" at bounding box center [412, 563] width 48 height 23
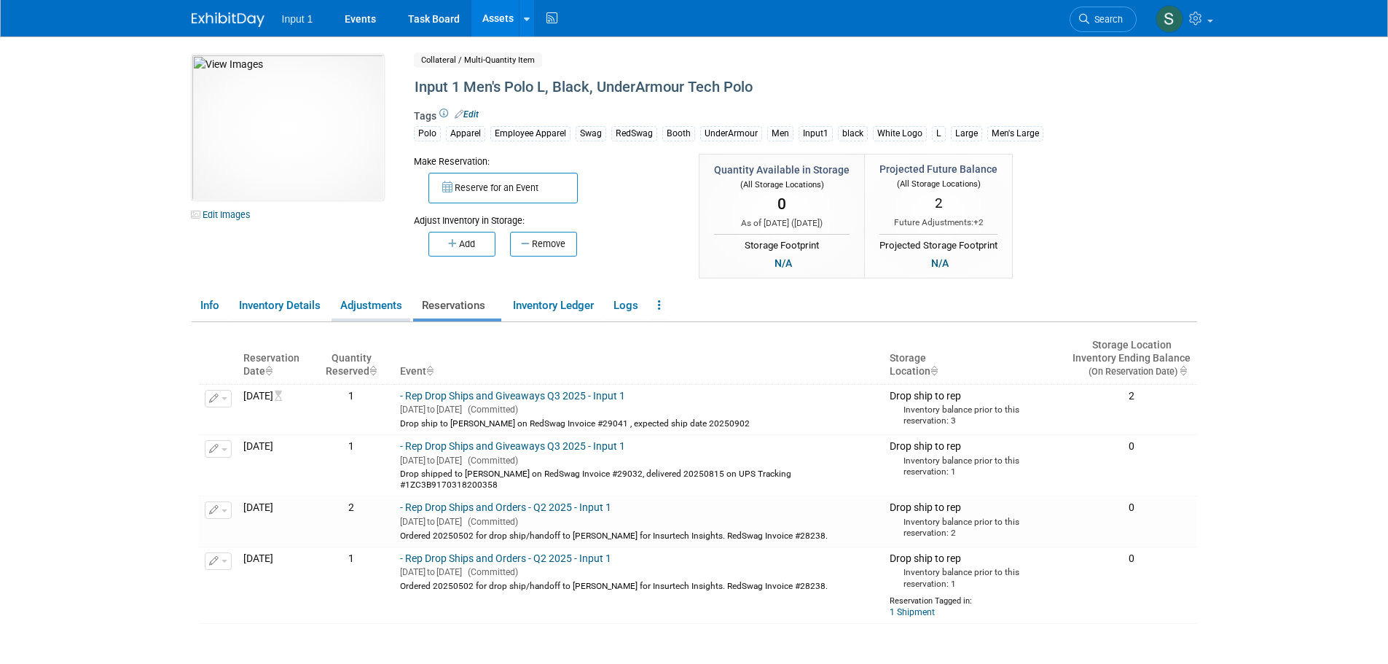
click at [381, 300] on link "Adjustments" at bounding box center [370, 305] width 79 height 25
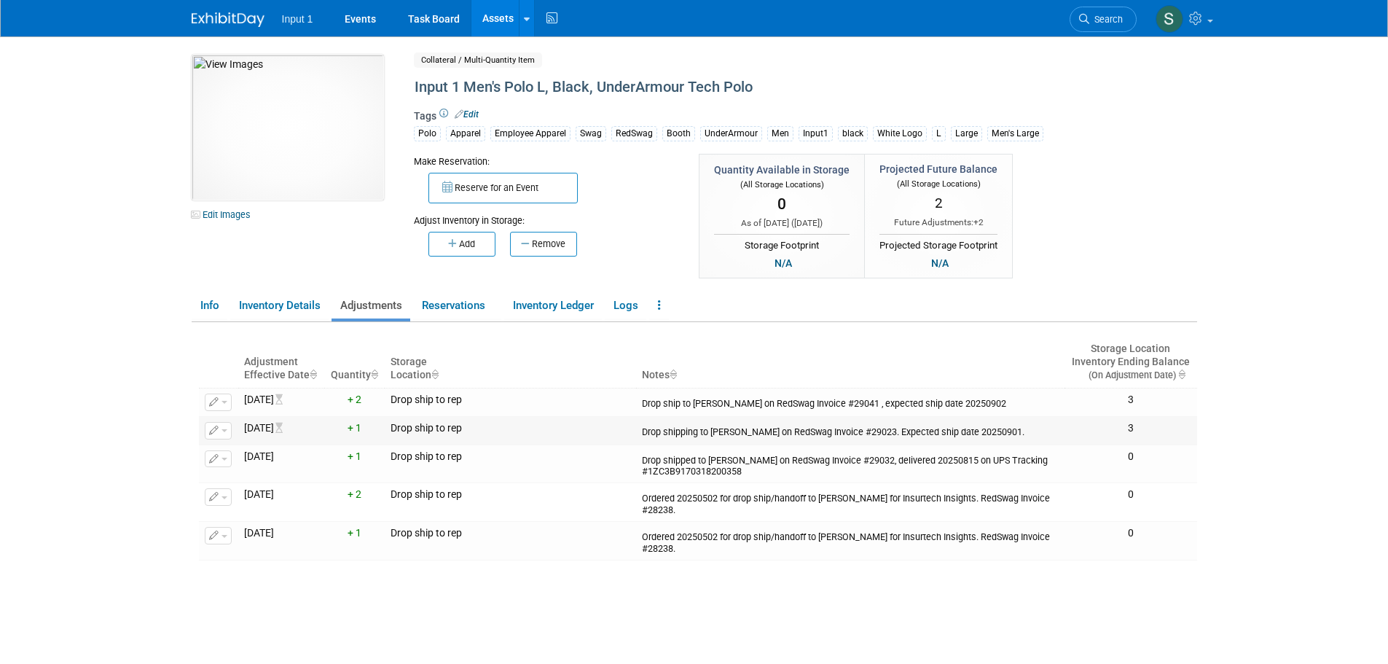
click at [227, 429] on button "button" at bounding box center [218, 430] width 27 height 17
click at [741, 433] on div "Drop shipping to Troy Ellis on RedSwag Invoice #29023. Expected ship date 20250…" at bounding box center [850, 430] width 417 height 16
drag, startPoint x: 999, startPoint y: 429, endPoint x: 644, endPoint y: 438, distance: 354.8
click at [644, 438] on td "Drop shipping to Troy Ellis on RedSwag Invoice #29023. Expected ship date 20250…" at bounding box center [850, 430] width 428 height 28
click at [227, 432] on span "button" at bounding box center [224, 430] width 6 height 3
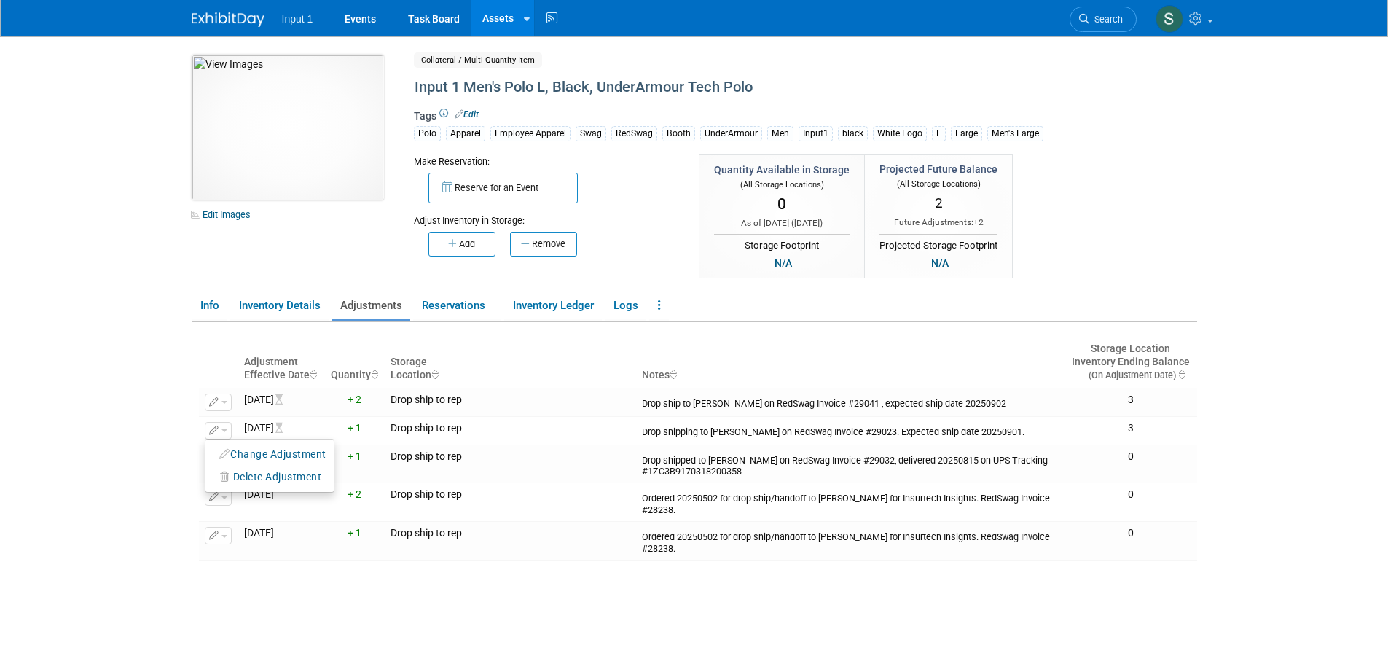
copy div "Drop shipping to Troy Ellis on RedSwag Invoice #29023. Expected ship date 20250…"
click at [537, 594] on div "Adjustment Effective Date Quantity Storage Location Notes Storage Location Inve…" at bounding box center [698, 508] width 998 height 372
click at [225, 436] on button "button" at bounding box center [218, 430] width 27 height 17
click at [238, 476] on span "Delete Adjustment" at bounding box center [277, 477] width 89 height 12
click at [377, 497] on link "Yes" at bounding box center [378, 495] width 43 height 23
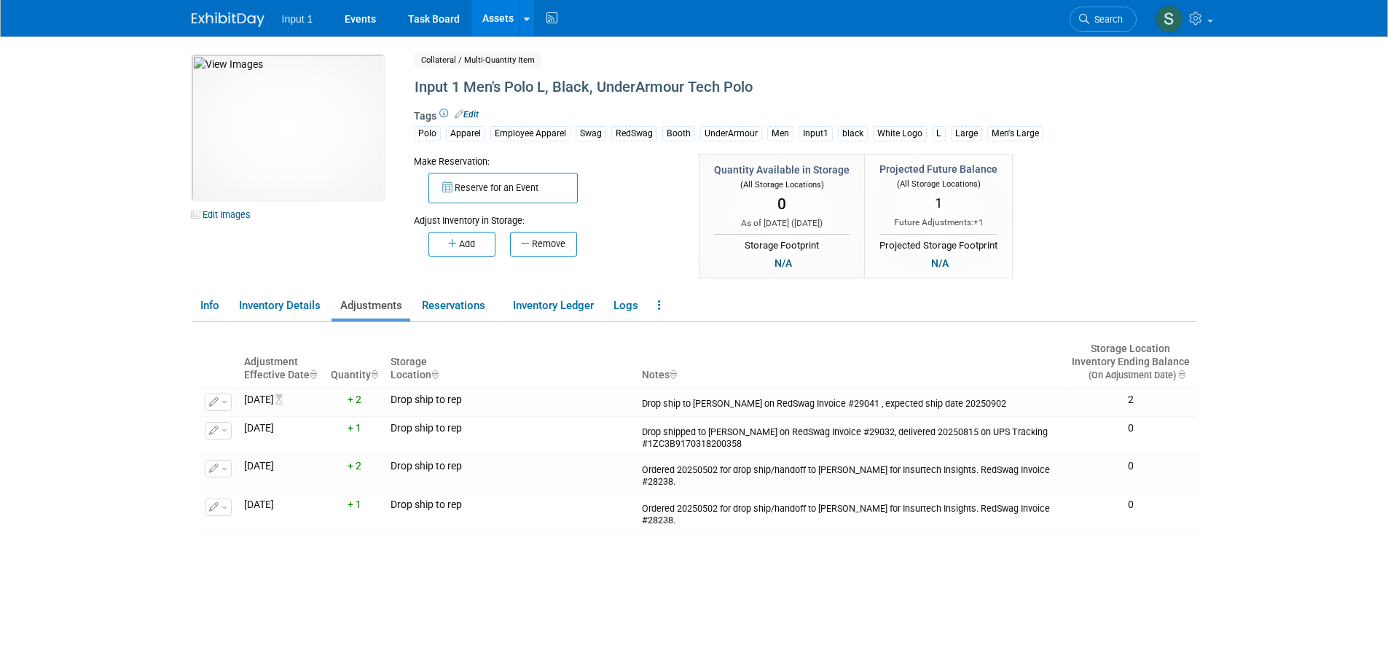
click at [581, 598] on div "Adjustment Effective Date Quantity Storage Location Notes Storage Location Inve…" at bounding box center [698, 508] width 998 height 372
click at [443, 304] on link "Reservations" at bounding box center [457, 305] width 88 height 25
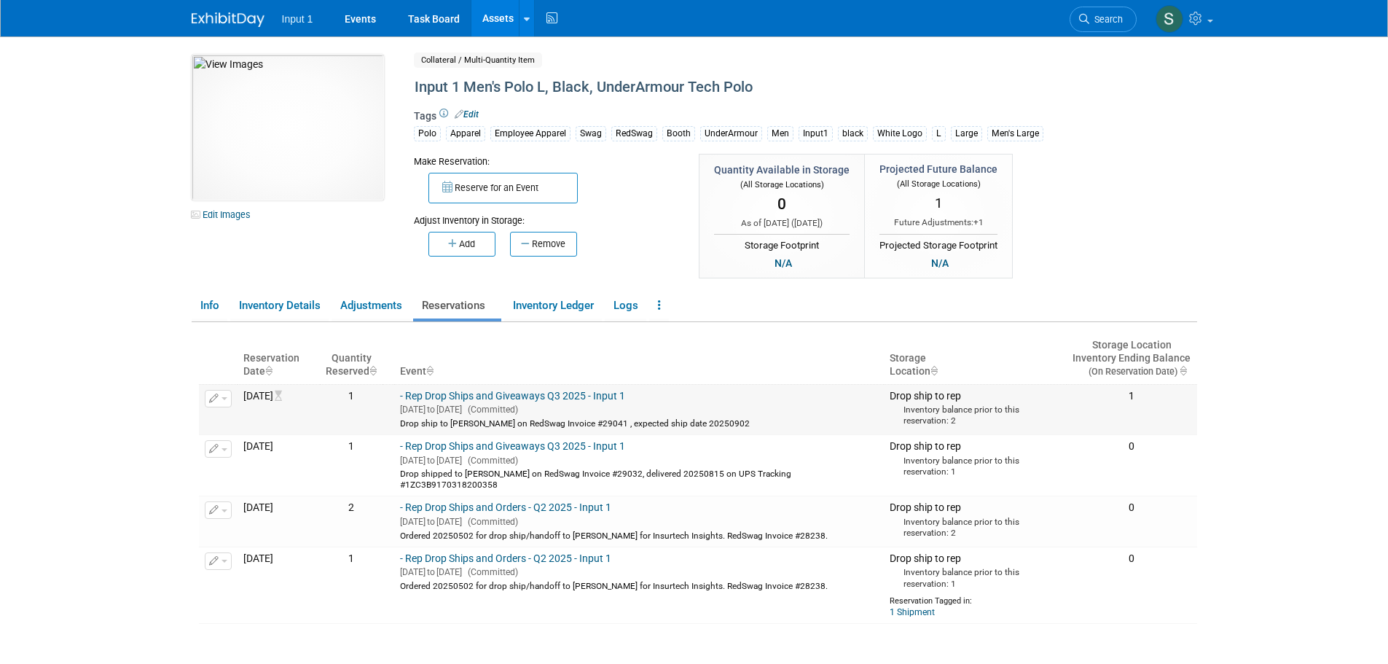
click at [227, 397] on span "button" at bounding box center [224, 398] width 6 height 3
click at [237, 423] on button "Change Reservation" at bounding box center [274, 422] width 123 height 20
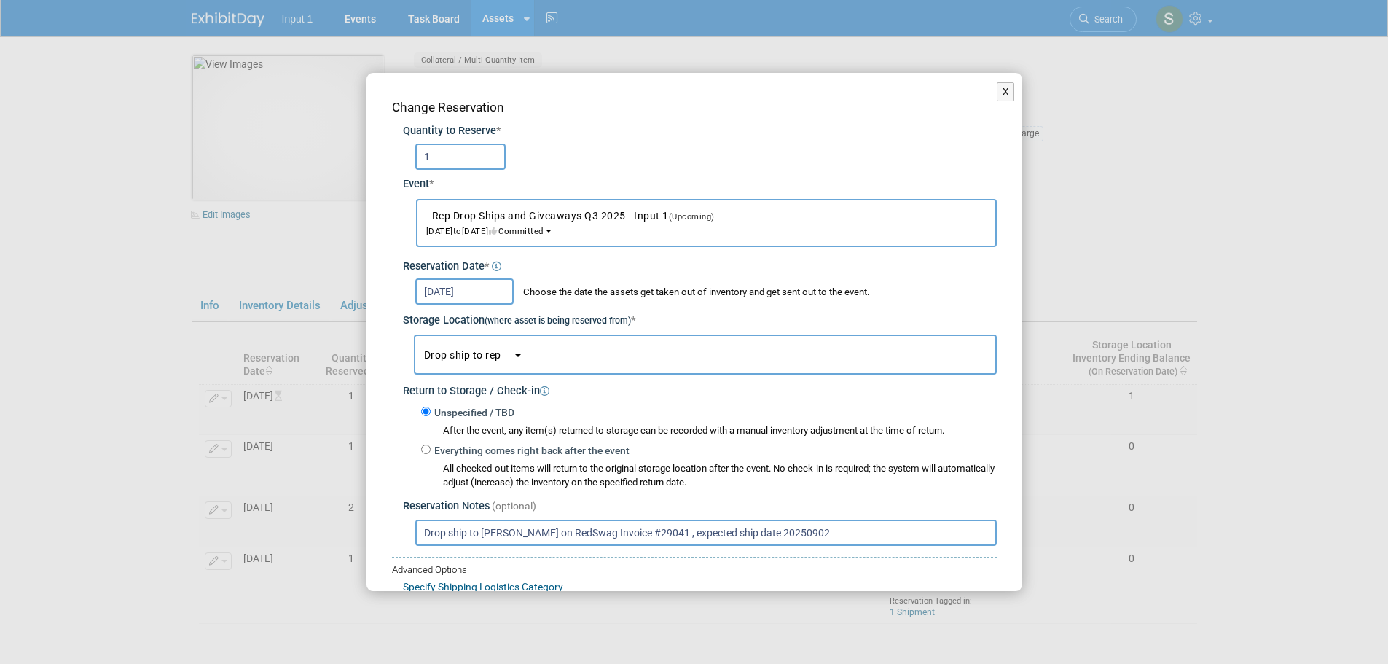
drag, startPoint x: 452, startPoint y: 157, endPoint x: 351, endPoint y: 154, distance: 101.3
click at [355, 154] on div "X Change Reservation Quantity to Reserve * 1 Event *" at bounding box center [694, 332] width 1388 height 664
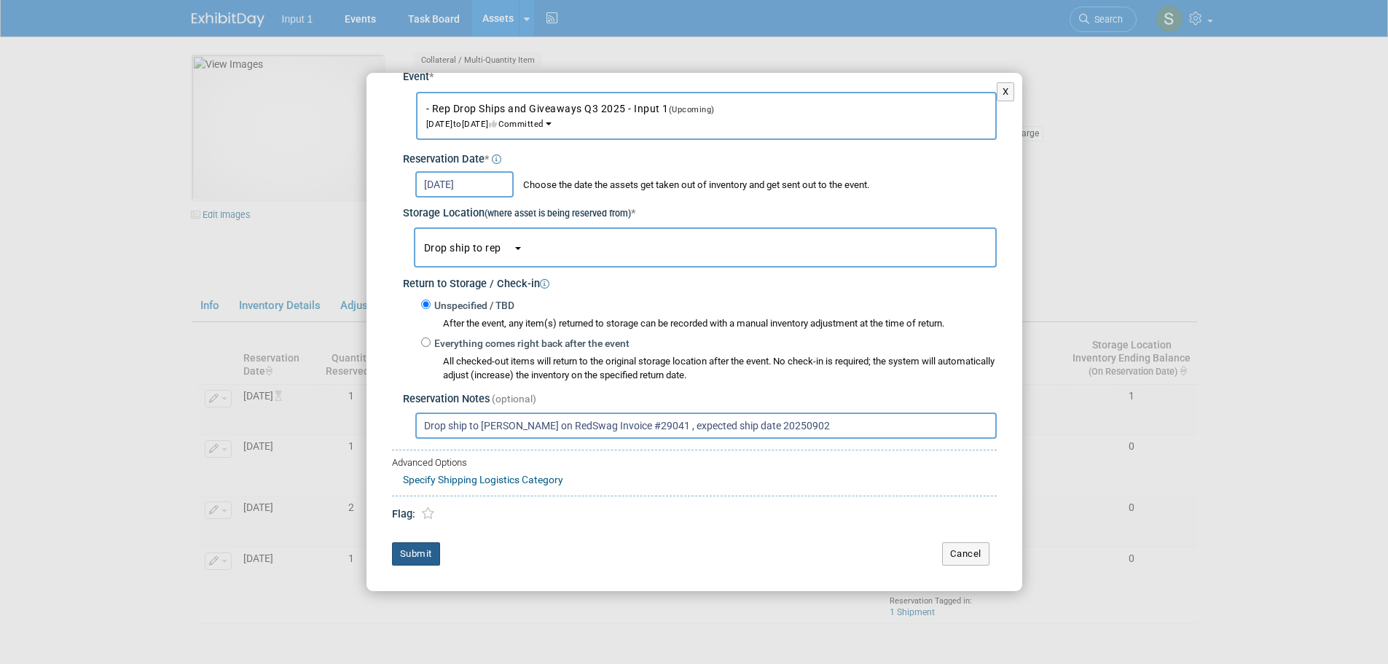
type input "2"
click at [419, 554] on button "Submit" at bounding box center [416, 553] width 48 height 23
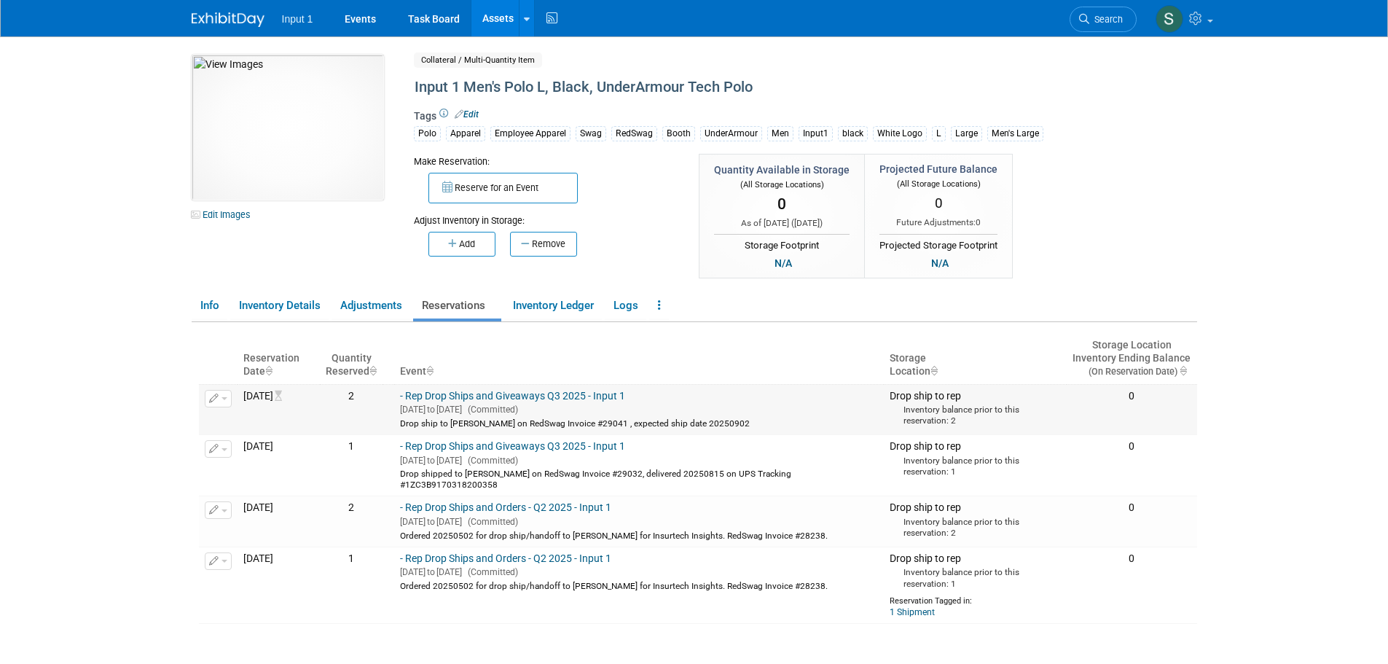
drag, startPoint x: 753, startPoint y: 421, endPoint x: 431, endPoint y: 429, distance: 322.0
click at [431, 429] on td "- Rep Drop Ships and Giveaways Q3 2025 - Input 1 Jul 1, 2025 to Sep 30, 2025 (C…" at bounding box center [638, 409] width 489 height 50
copy div "Drop ship to Don Buck on RedSwag Invoice #29041 , expected ship date 20250902"
click at [503, 15] on link "Assets" at bounding box center [497, 18] width 53 height 36
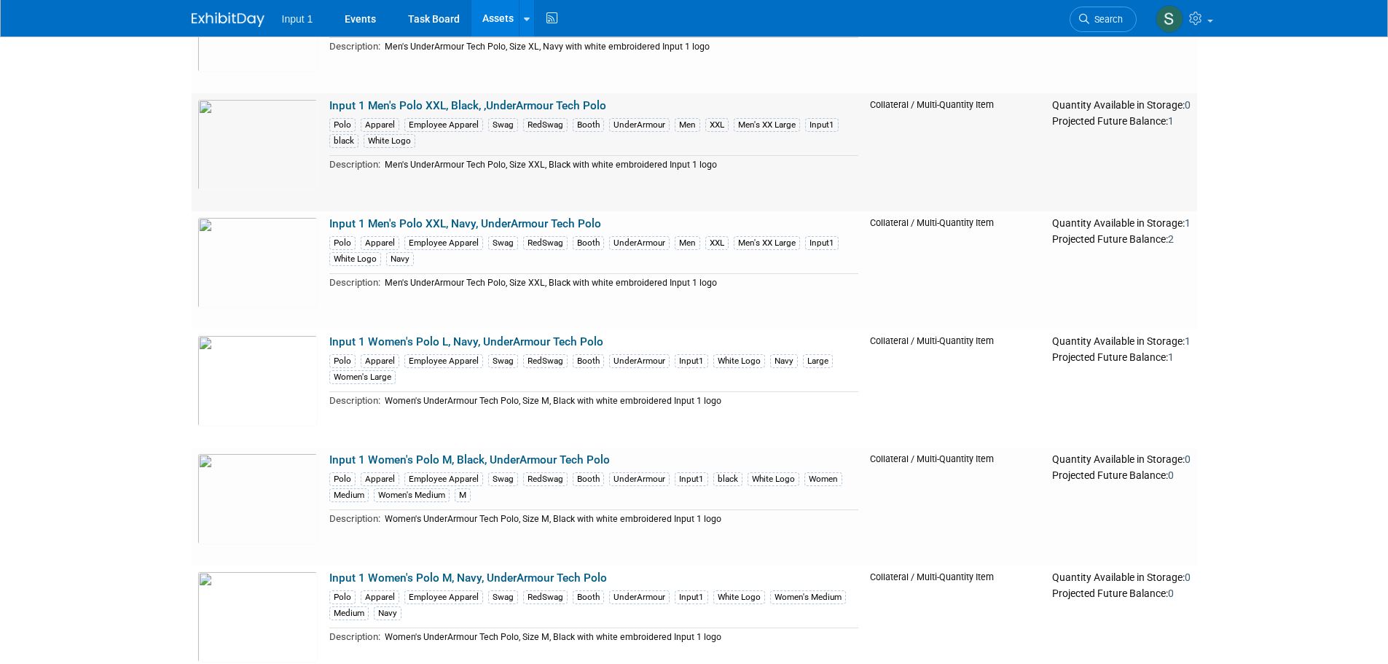
scroll to position [1675, 0]
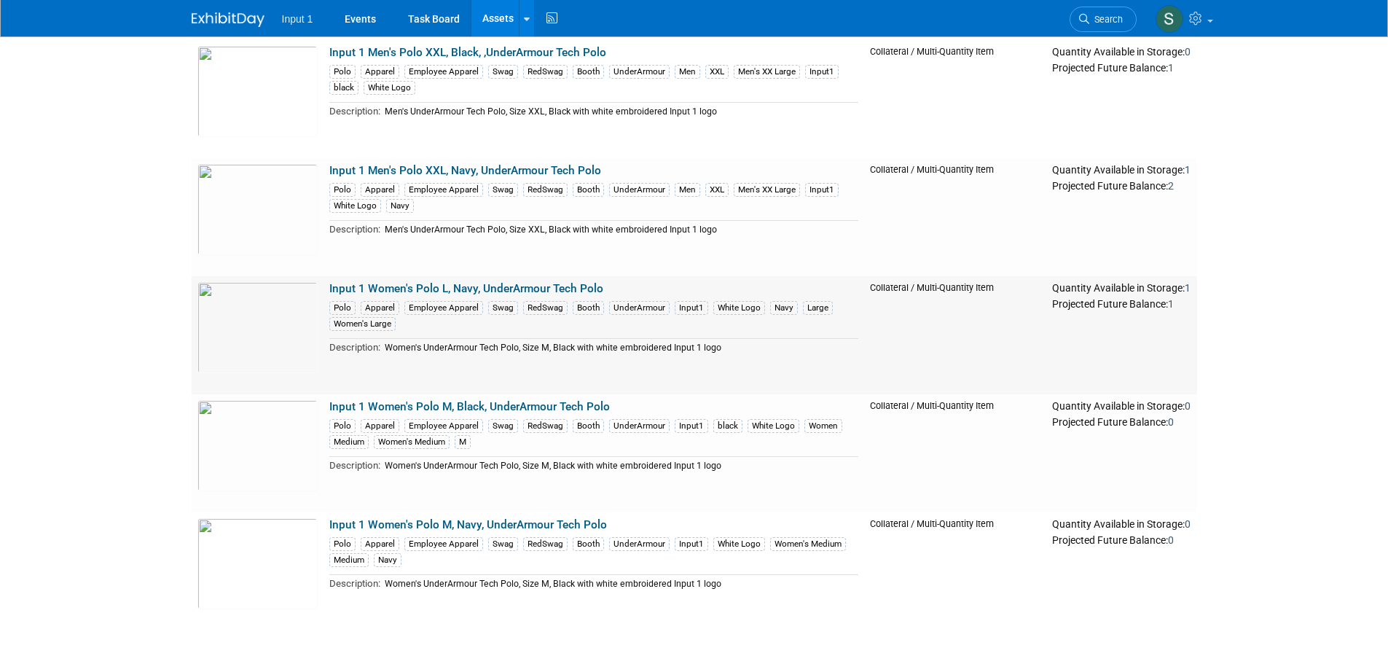
click at [486, 288] on link "Input 1 Women's Polo L, Navy, UnderArmour Tech Polo" at bounding box center [466, 288] width 274 height 13
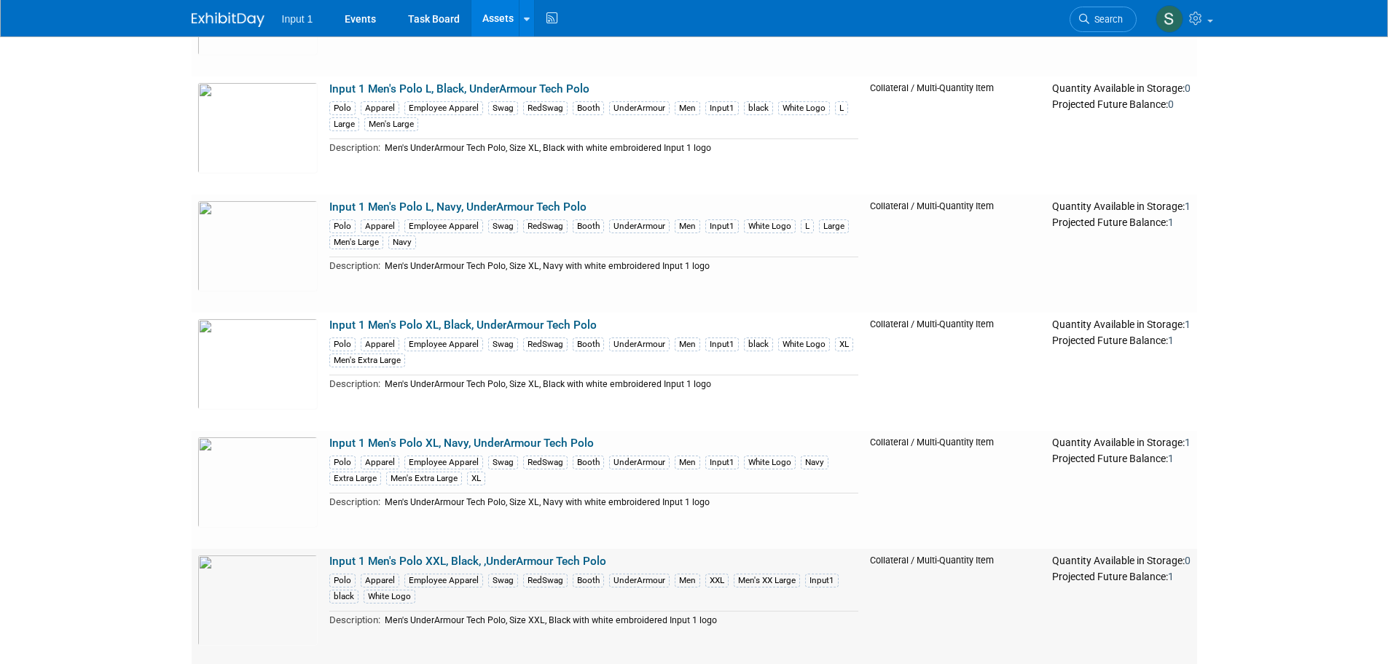
scroll to position [1165, 0]
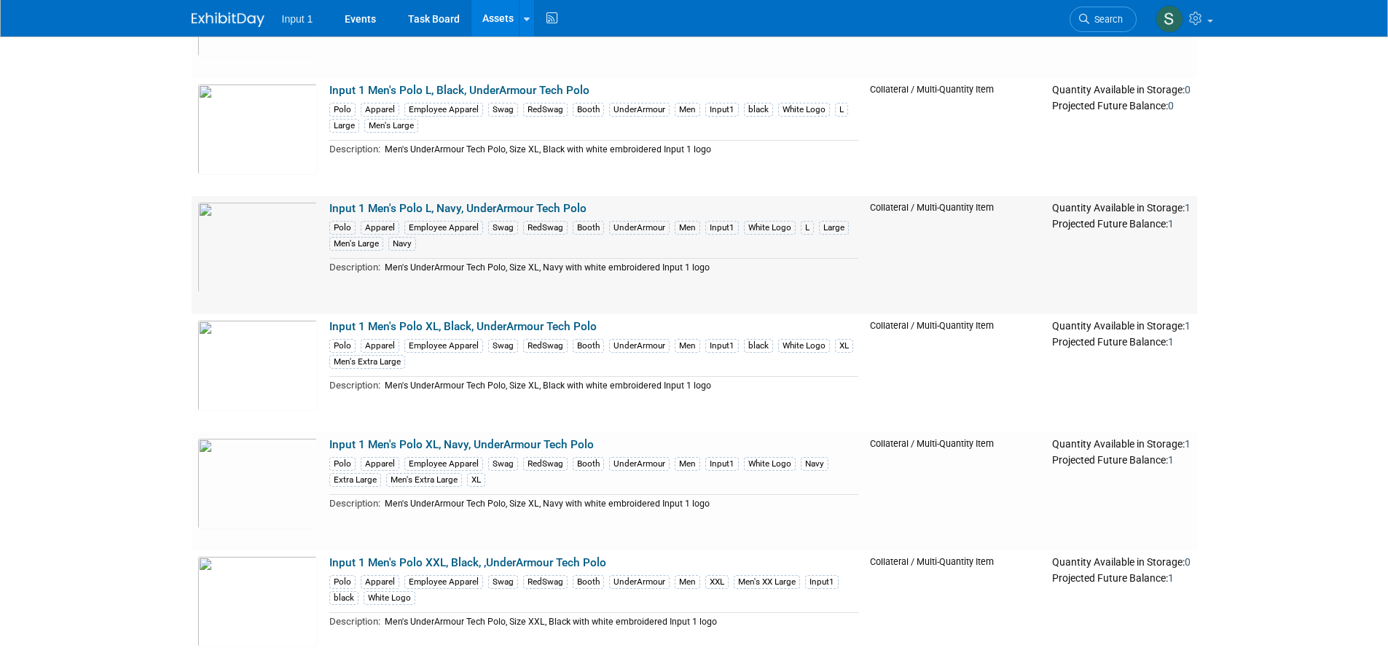
click at [500, 210] on link "Input 1 Men's Polo L, Navy, UnderArmour Tech Polo" at bounding box center [457, 208] width 257 height 13
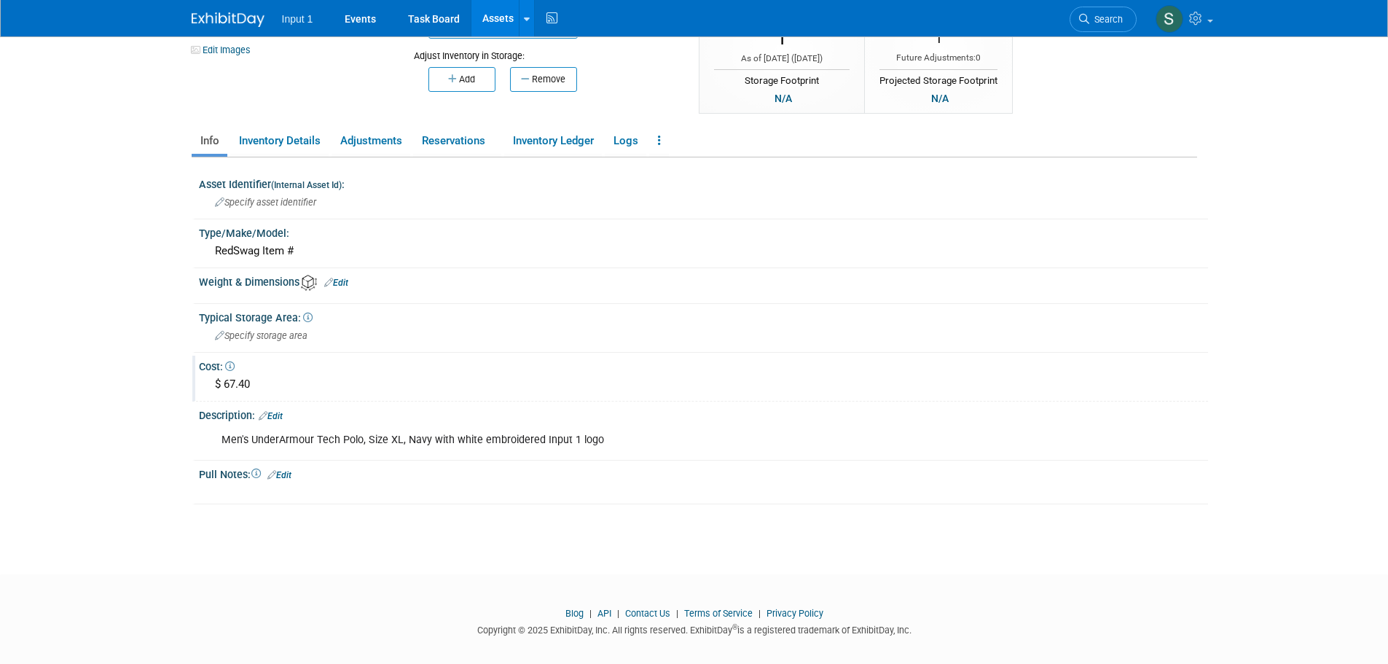
scroll to position [177, 0]
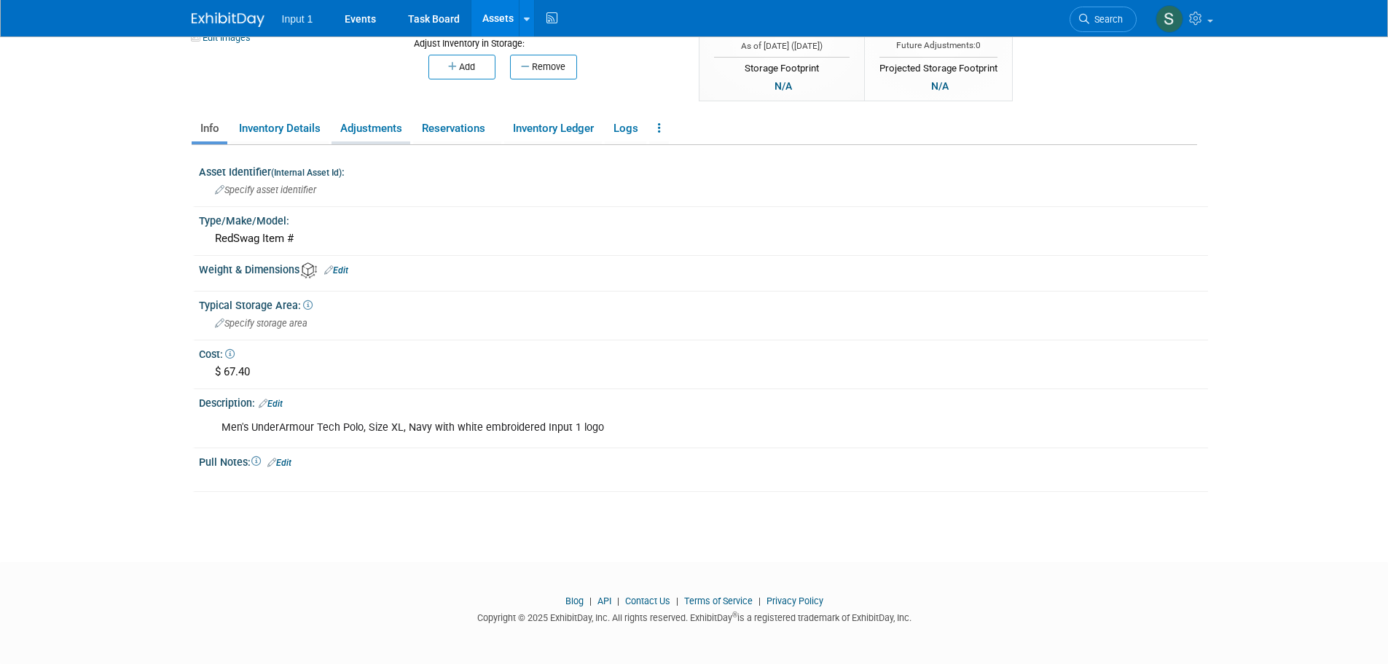
click at [391, 127] on link "Adjustments" at bounding box center [370, 128] width 79 height 25
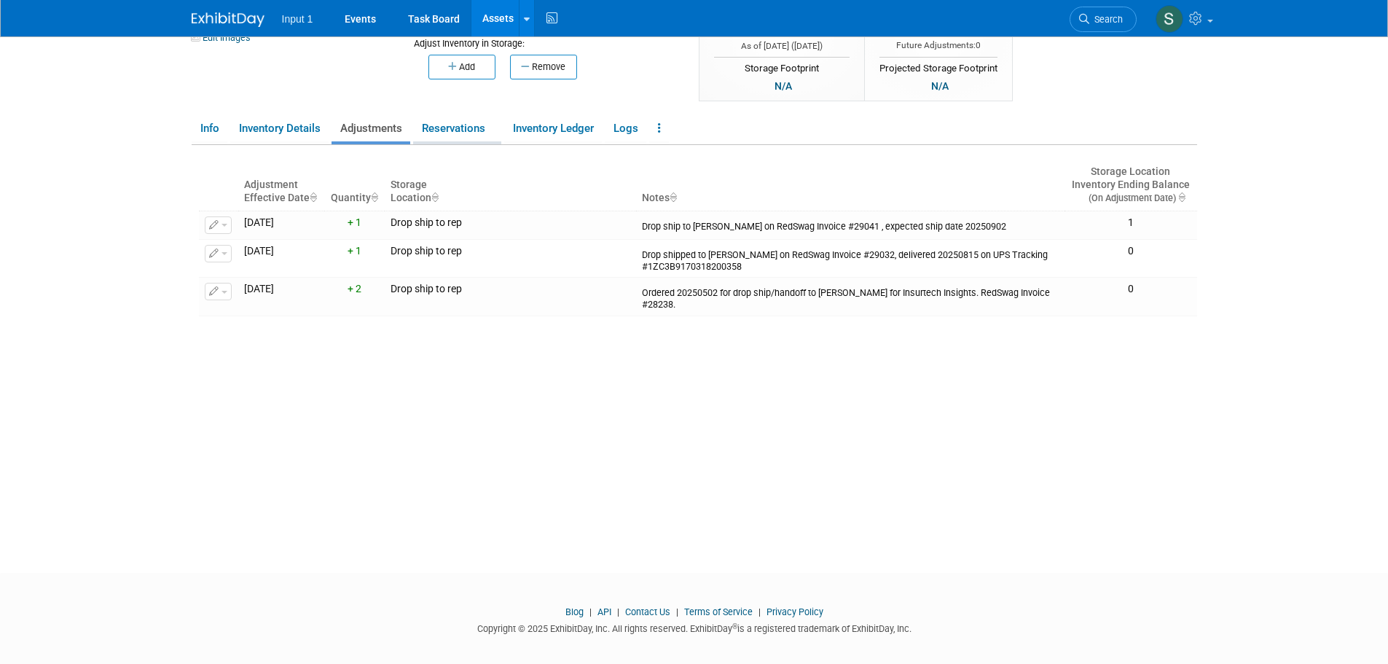
click at [452, 133] on link "Reservations" at bounding box center [457, 128] width 88 height 25
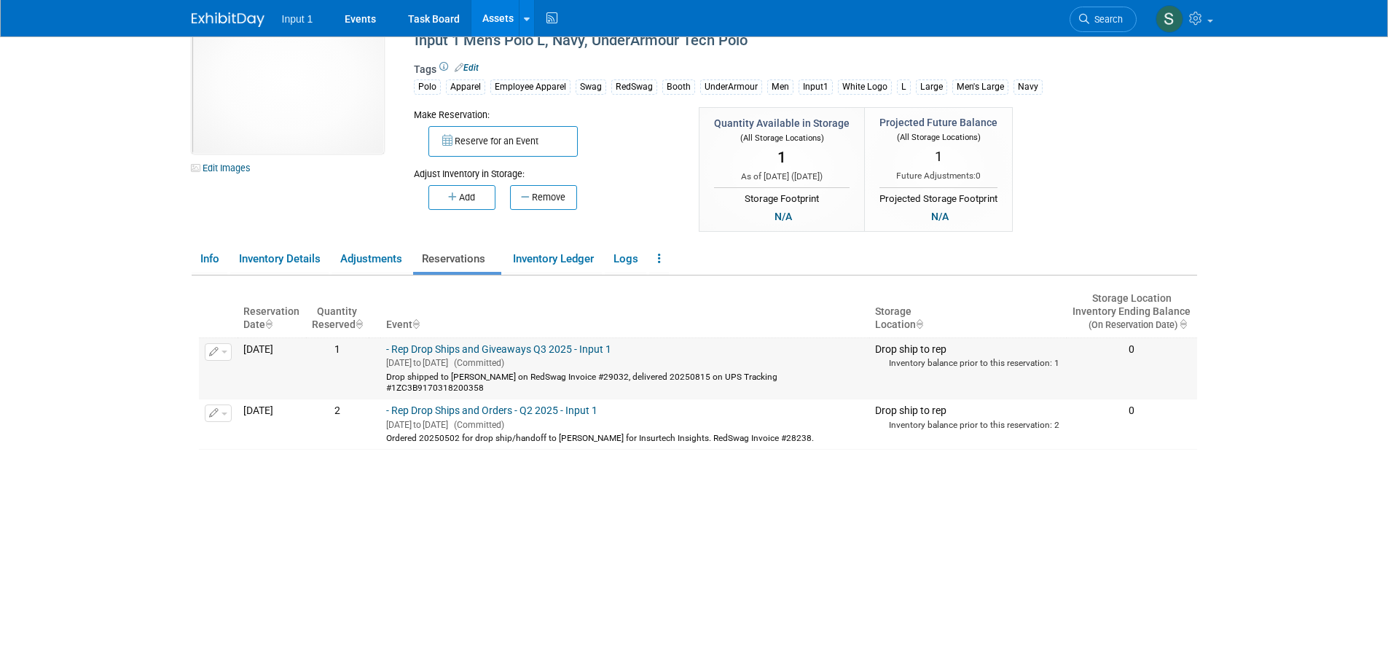
scroll to position [31, 0]
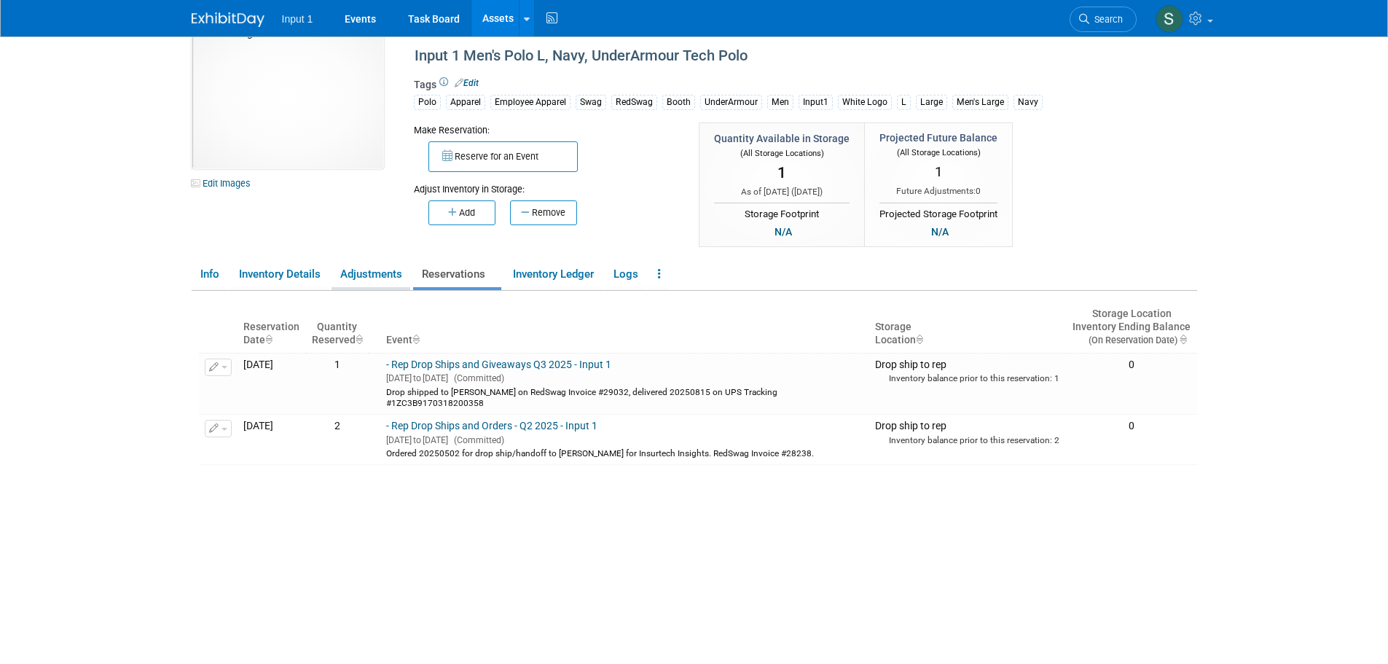
click at [370, 272] on link "Adjustments" at bounding box center [370, 273] width 79 height 25
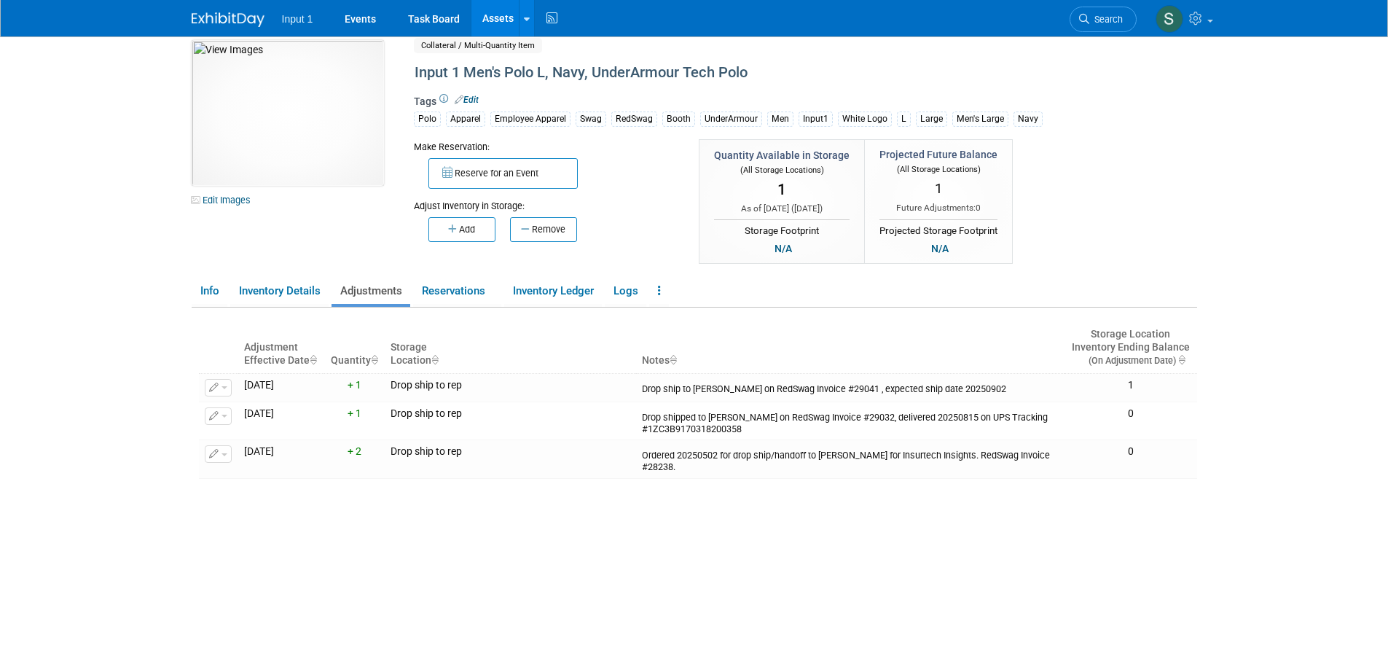
scroll to position [0, 0]
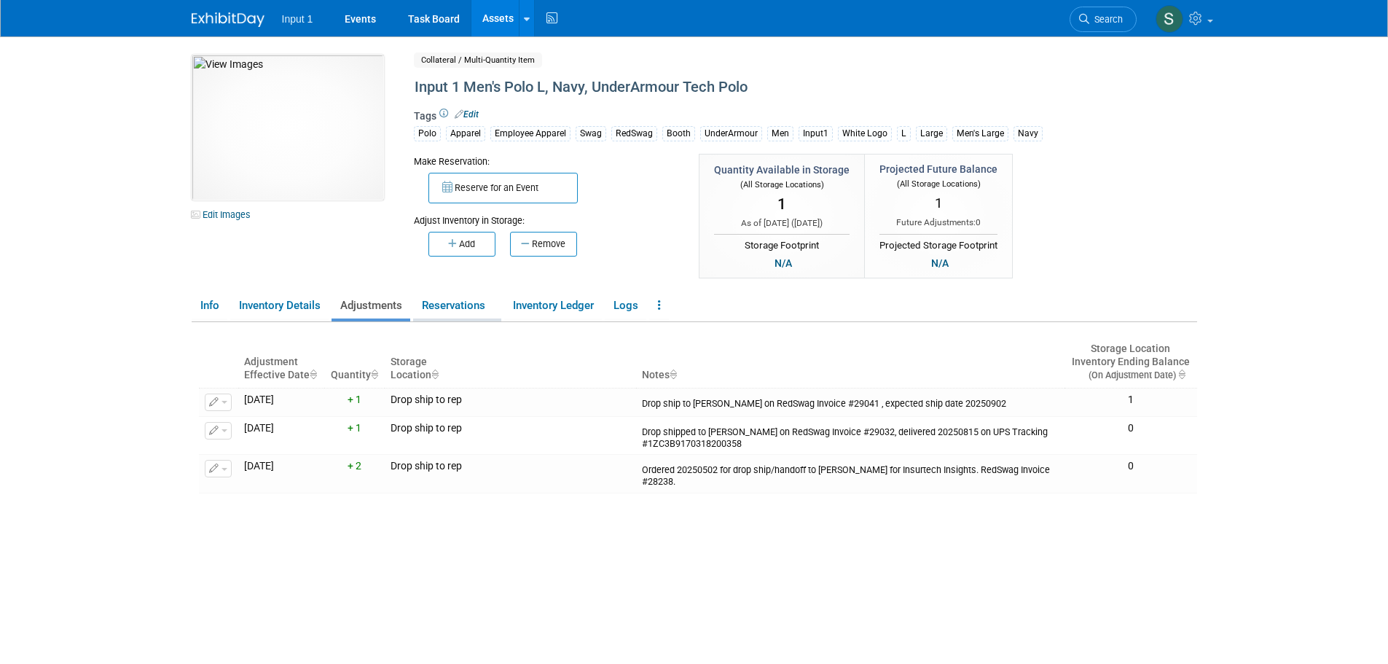
click at [465, 307] on link "Reservations" at bounding box center [457, 305] width 88 height 25
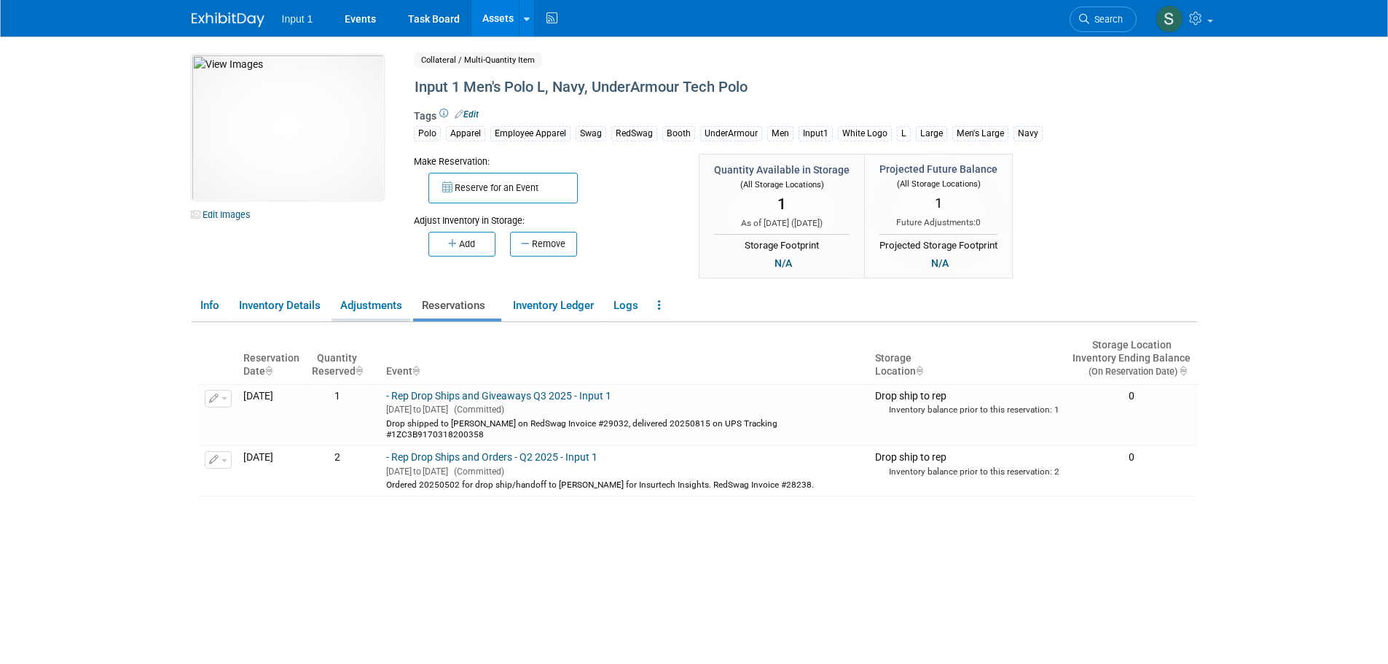
click at [381, 309] on link "Adjustments" at bounding box center [370, 305] width 79 height 25
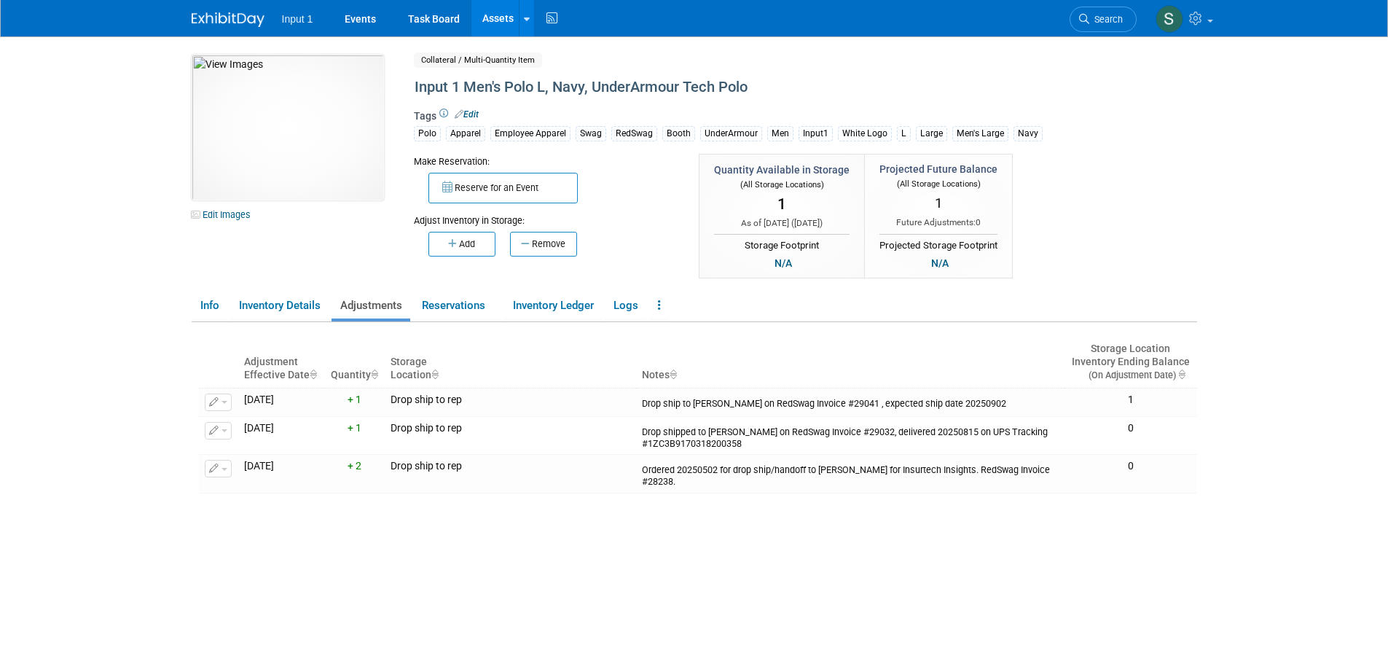
click at [501, 15] on link "Assets" at bounding box center [497, 18] width 53 height 36
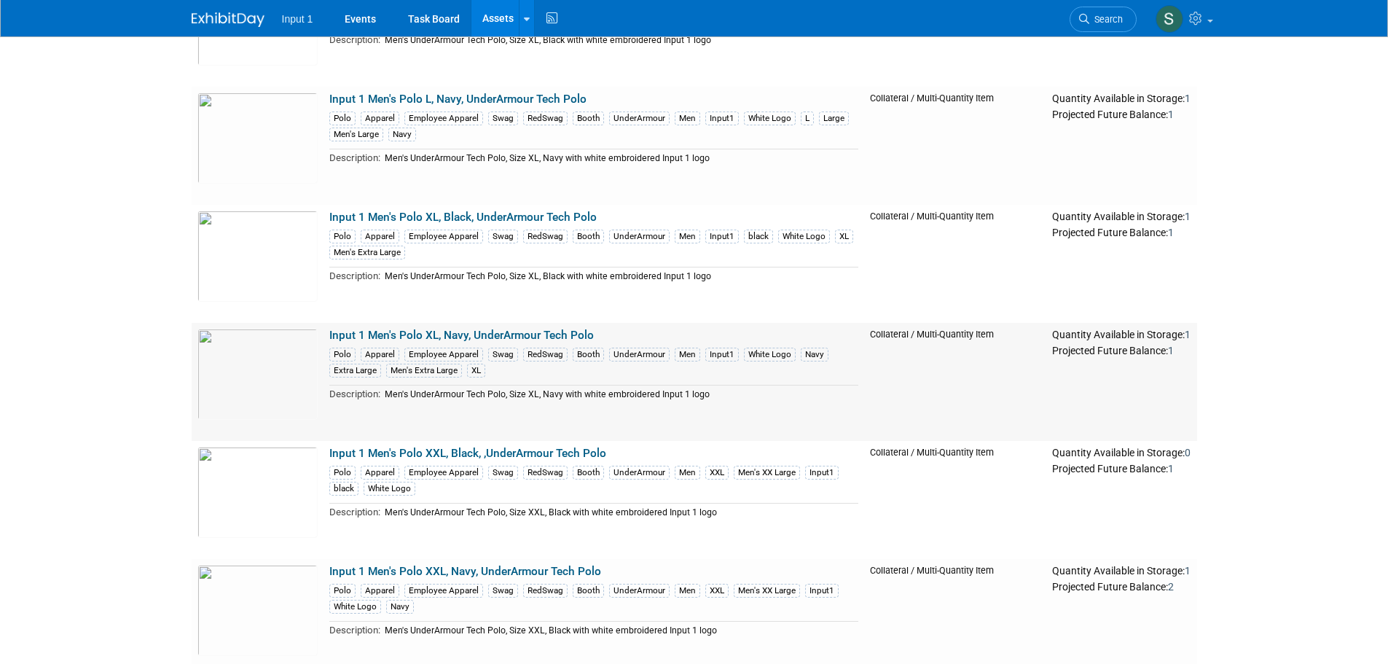
scroll to position [1530, 0]
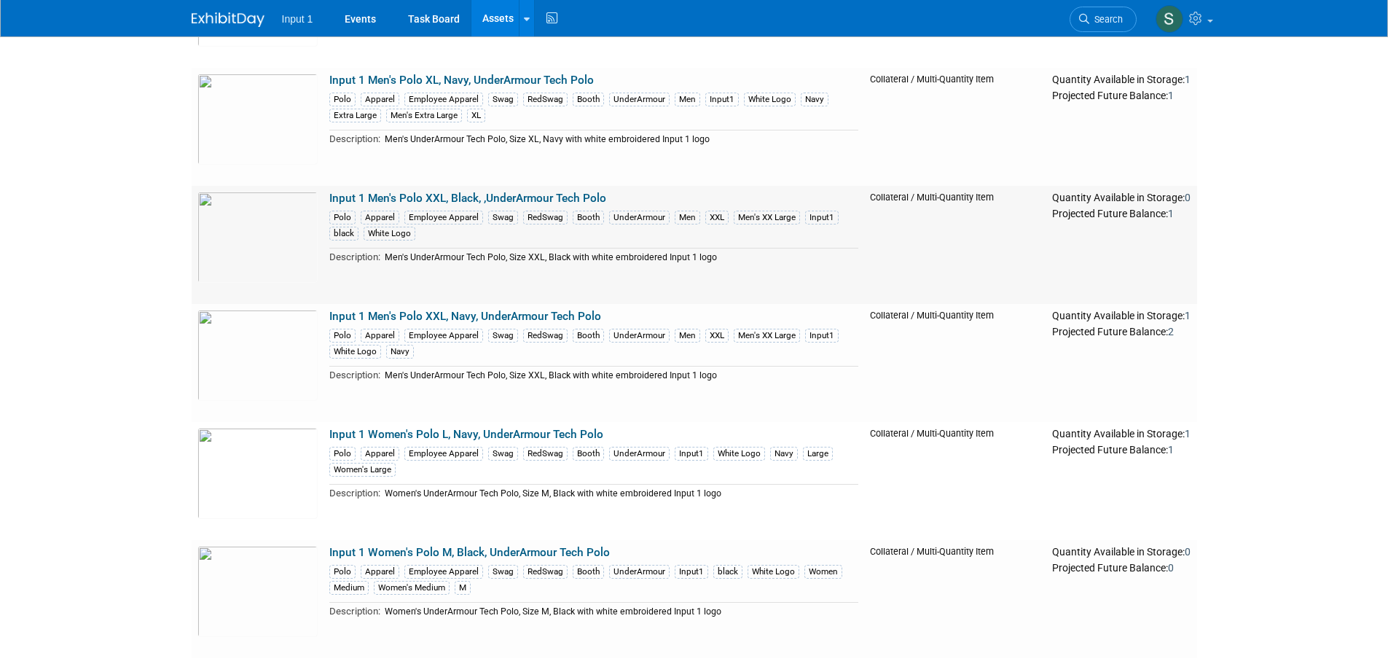
click at [456, 197] on link "Input 1 Men's Polo XXL, Black, ,UnderArmour Tech Polo" at bounding box center [467, 198] width 277 height 13
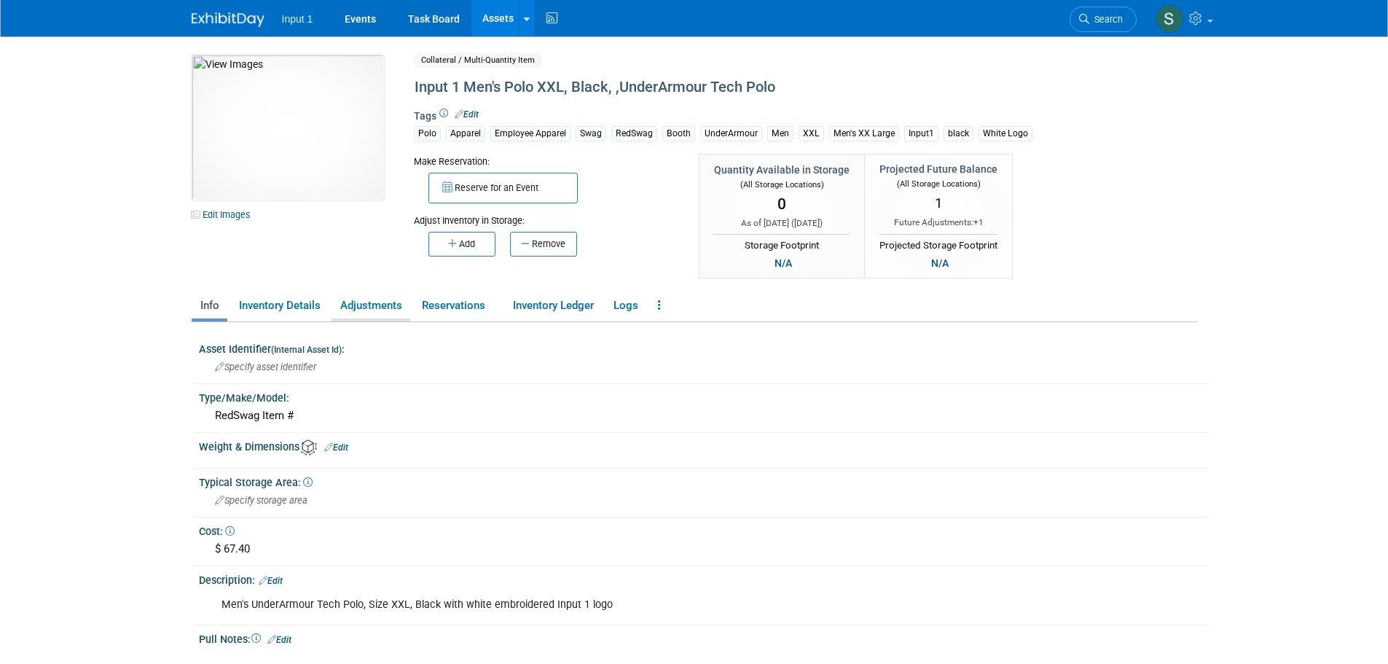
click at [363, 309] on link "Adjustments" at bounding box center [370, 305] width 79 height 25
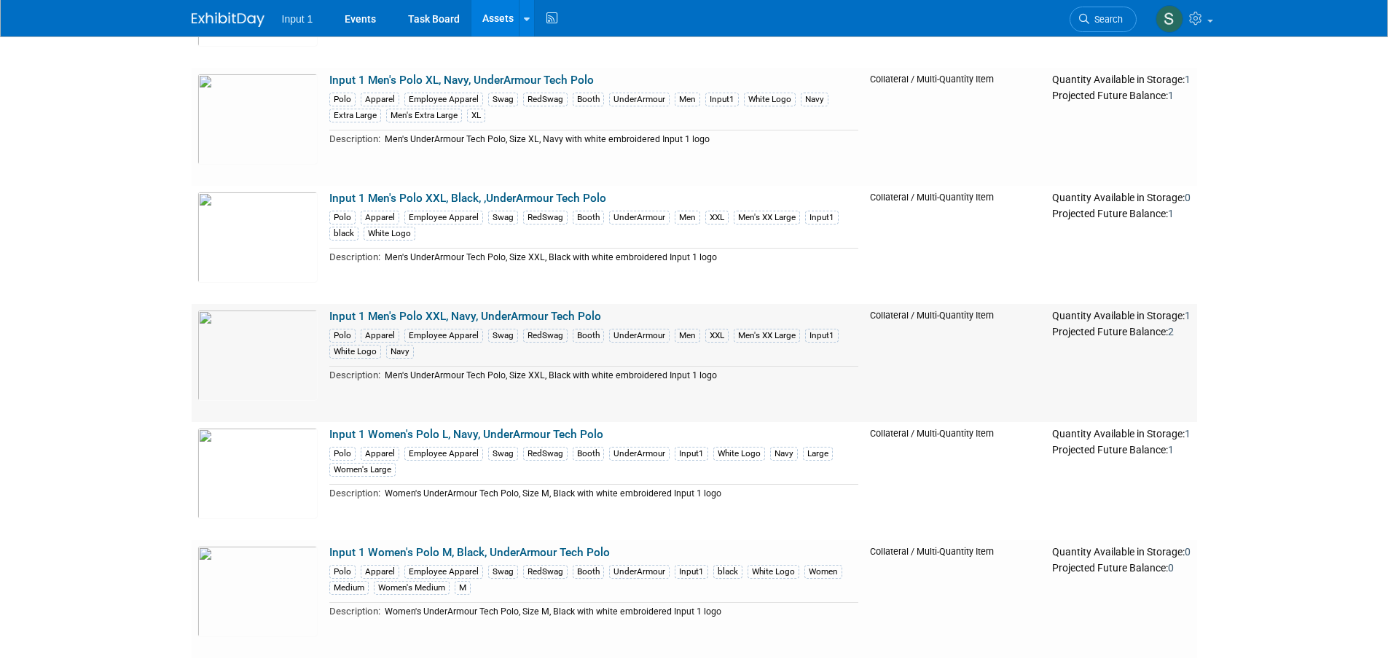
click at [494, 315] on link "Input 1 Men's Polo XXL, Navy, UnderArmour Tech Polo" at bounding box center [465, 316] width 272 height 13
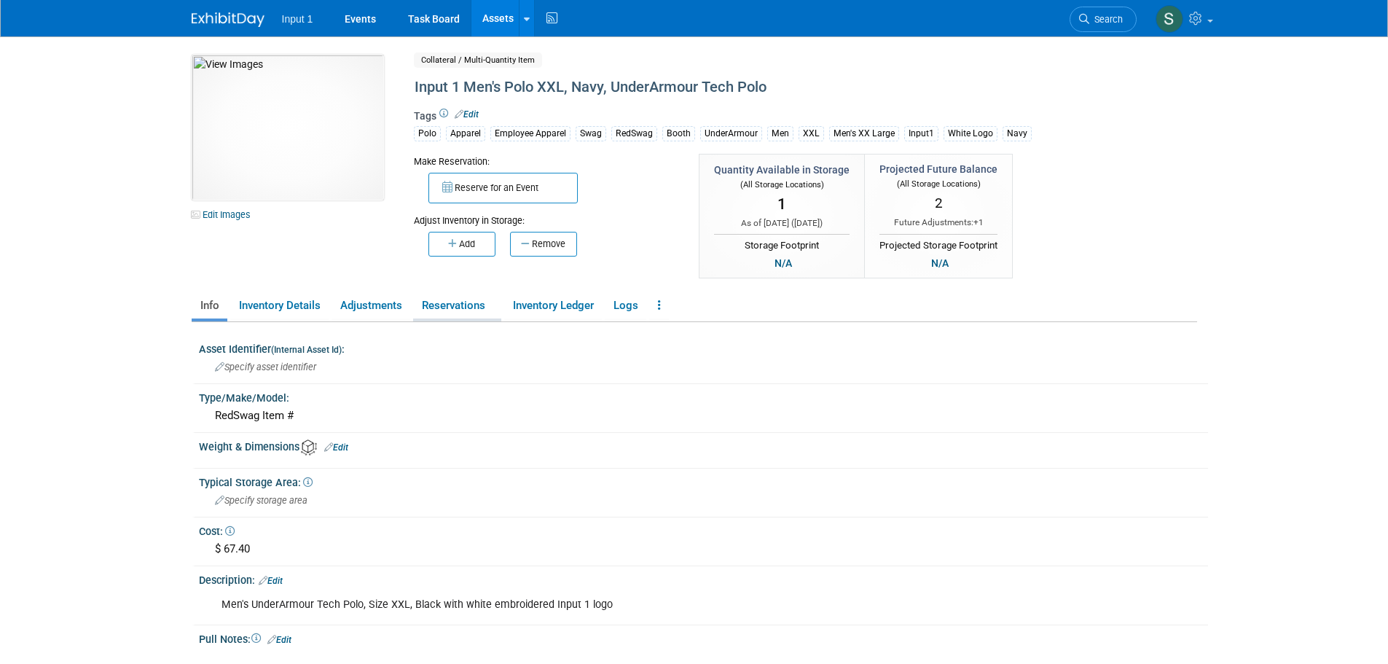
click at [444, 302] on link "Reservations" at bounding box center [457, 305] width 88 height 25
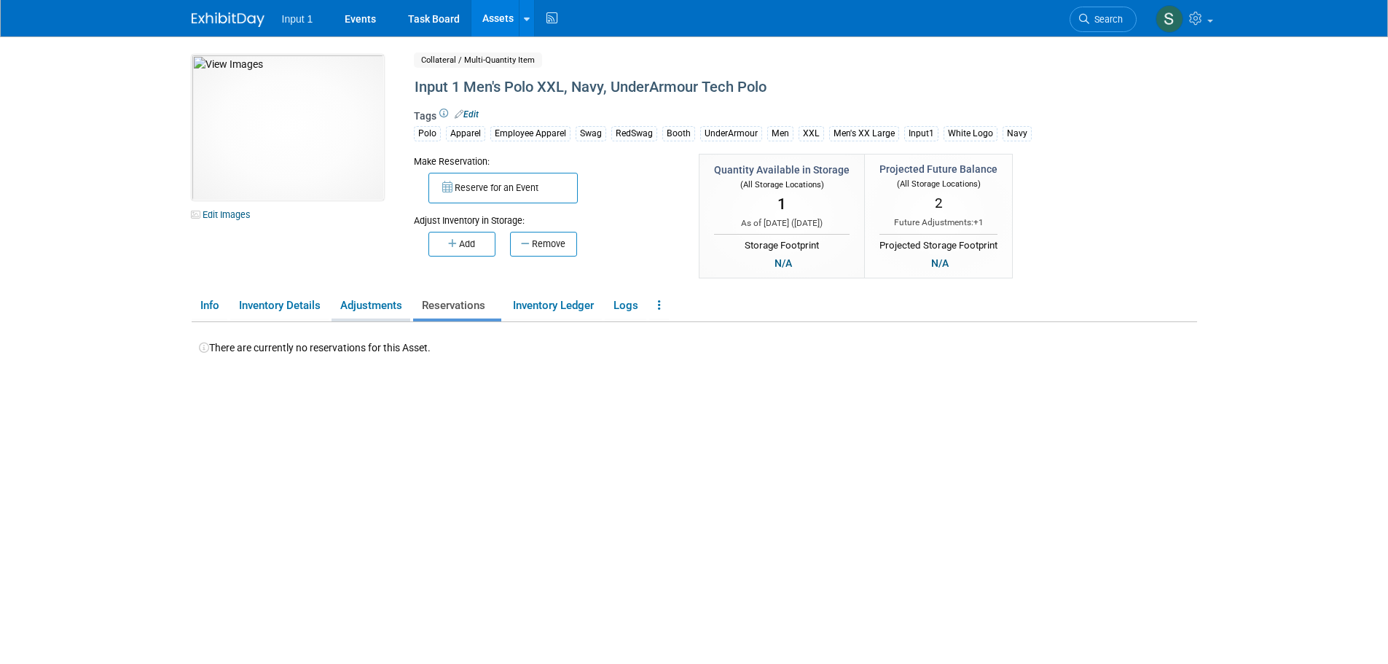
click at [366, 309] on link "Adjustments" at bounding box center [370, 305] width 79 height 25
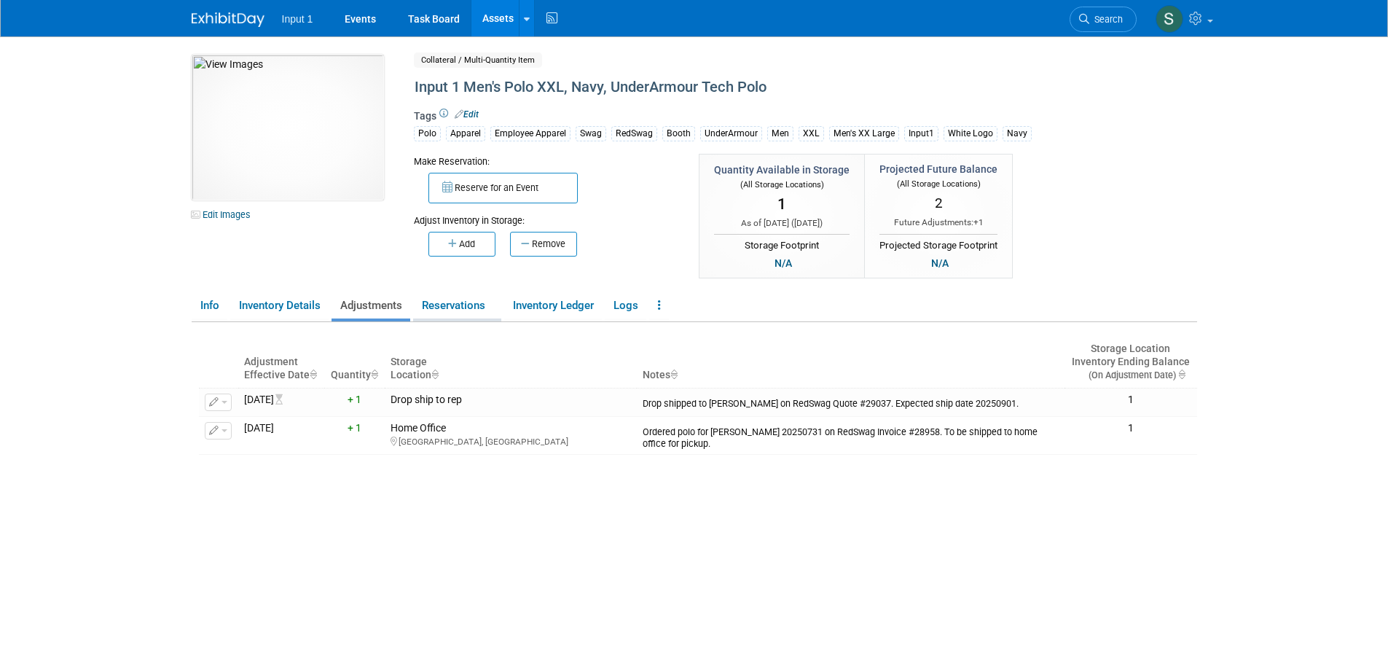
click at [457, 305] on link "Reservations" at bounding box center [457, 305] width 88 height 25
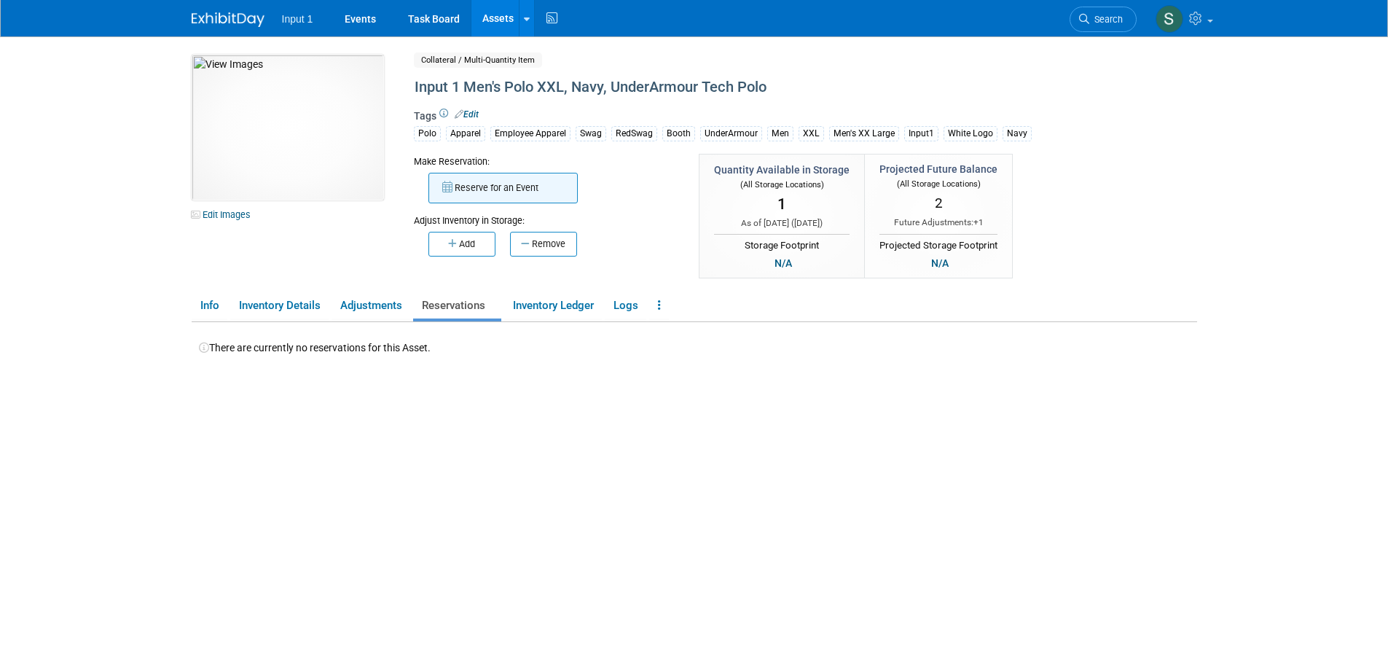
click at [477, 181] on button "Reserve for an Event" at bounding box center [502, 188] width 149 height 31
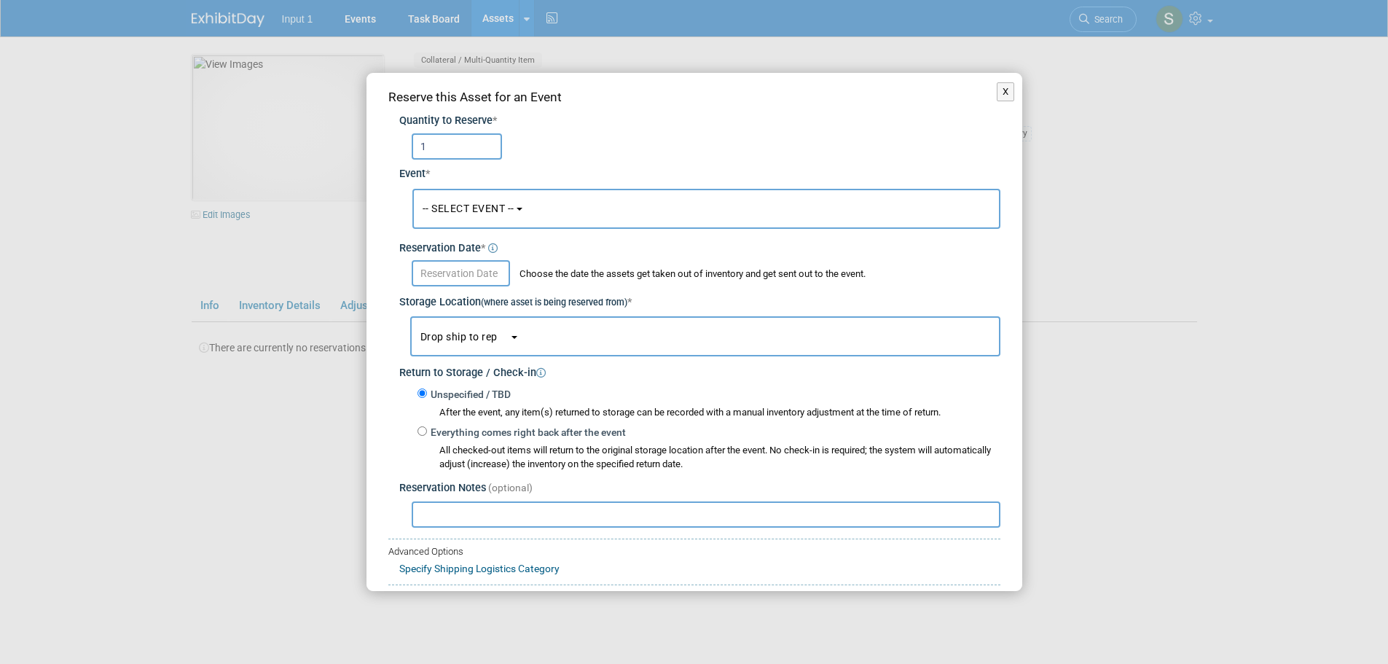
type input "1"
click at [470, 208] on span "-- SELECT EVENT --" at bounding box center [468, 208] width 92 height 12
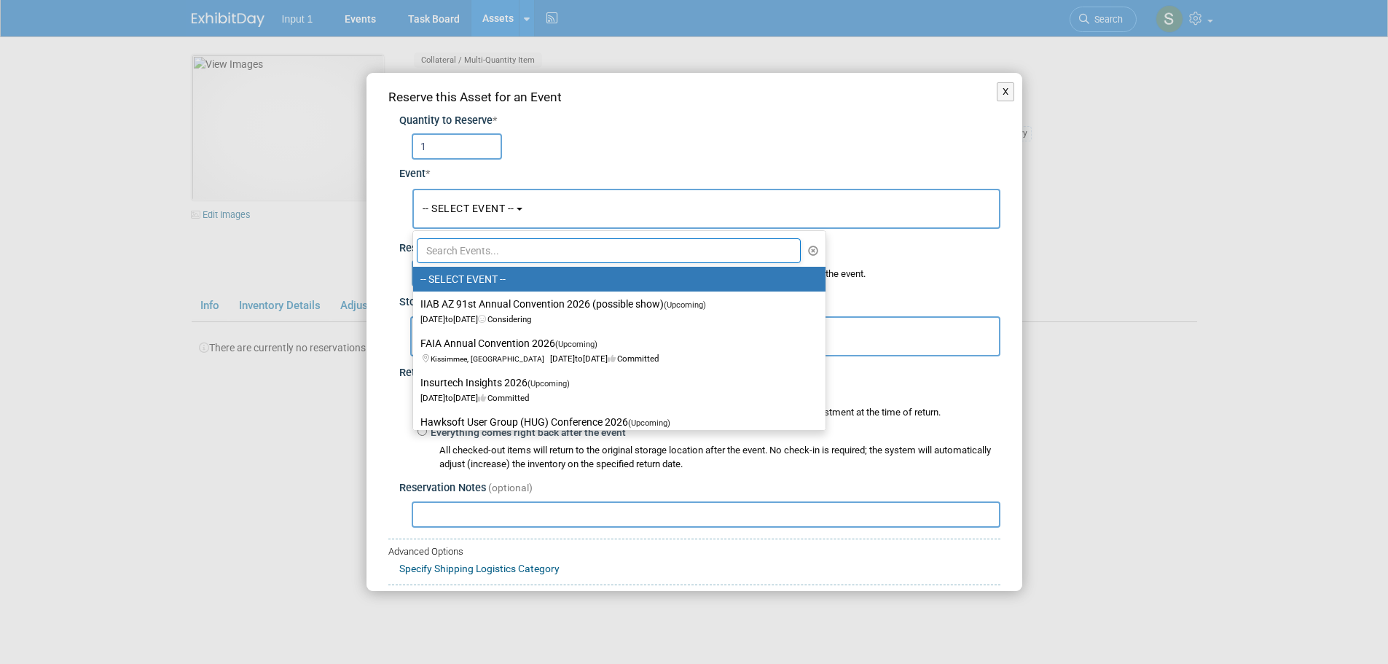
click at [468, 245] on input "text" at bounding box center [609, 250] width 385 height 25
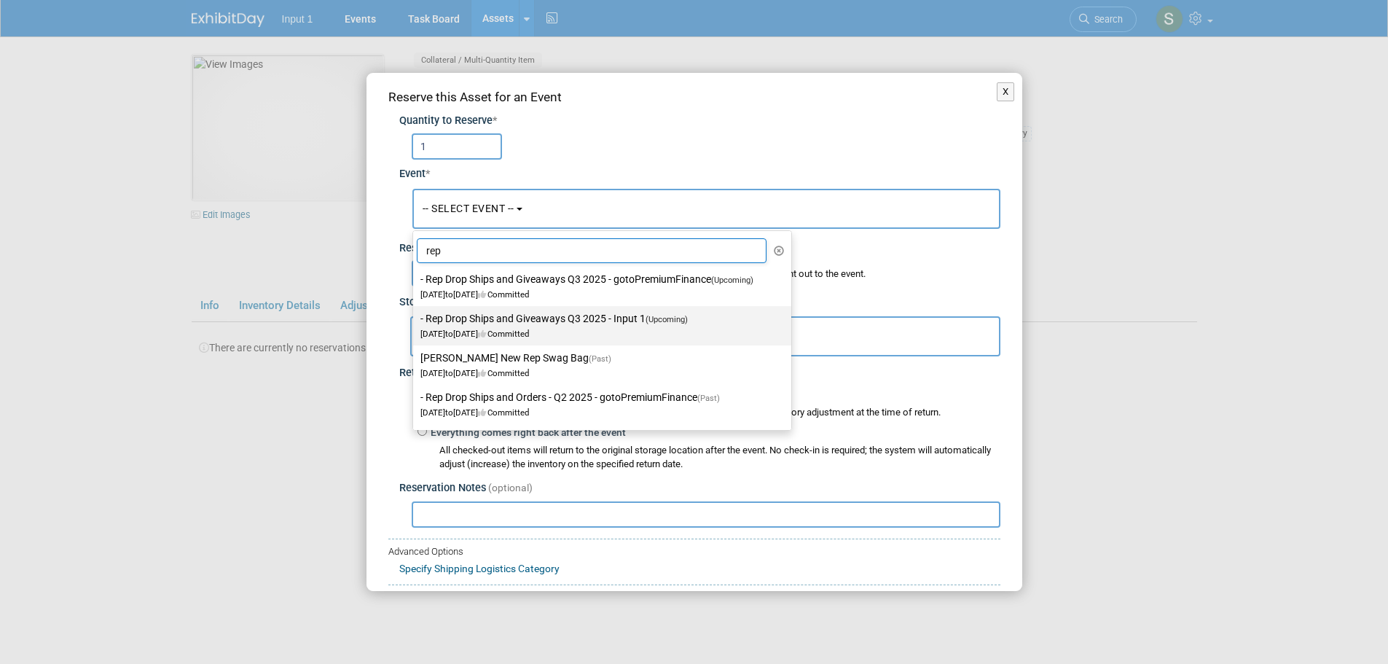
type input "rep"
click at [607, 319] on label "- Rep Drop Ships and Giveaways Q3 2025 - Input 1 (Upcoming) Jul 1, 2025 to Sep …" at bounding box center [598, 326] width 356 height 34
click at [415, 319] on input "- Rep Drop Ships and Giveaways Q3 2025 - Input 1 (Upcoming) Jul 1, 2025 to Sep …" at bounding box center [410, 318] width 9 height 9
select select "11146710"
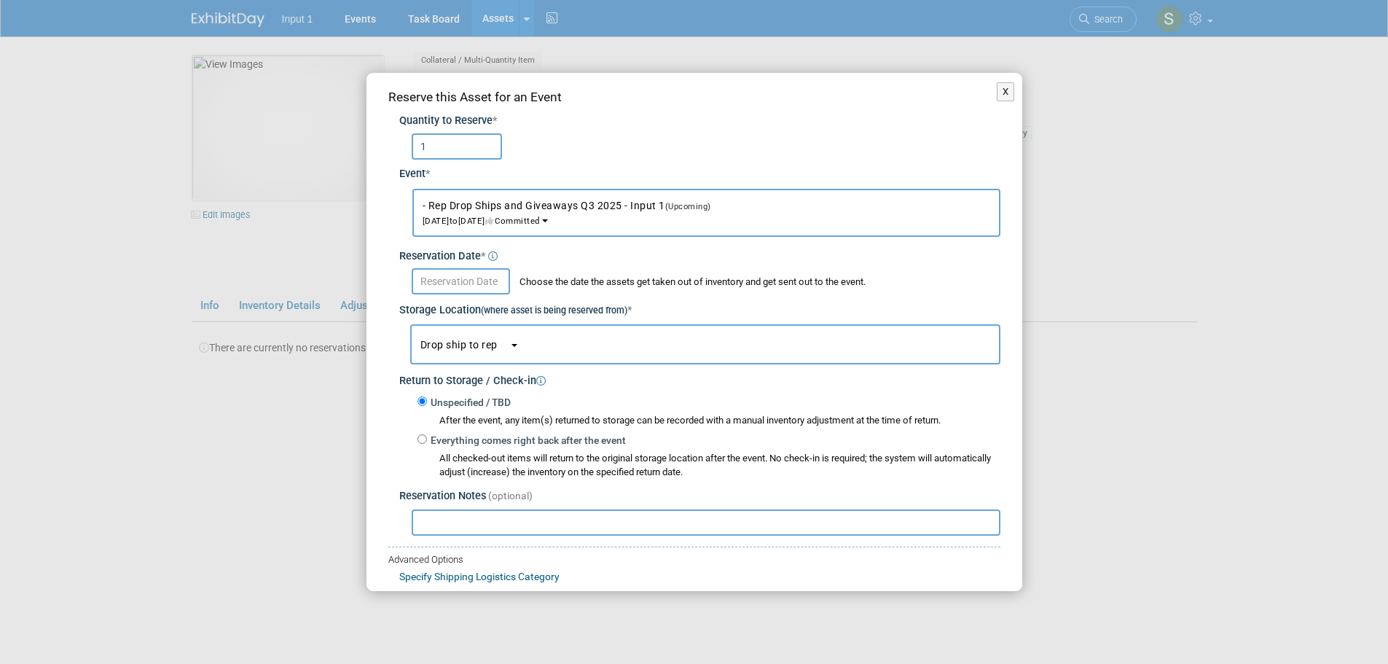
click at [477, 279] on input "text" at bounding box center [461, 281] width 98 height 26
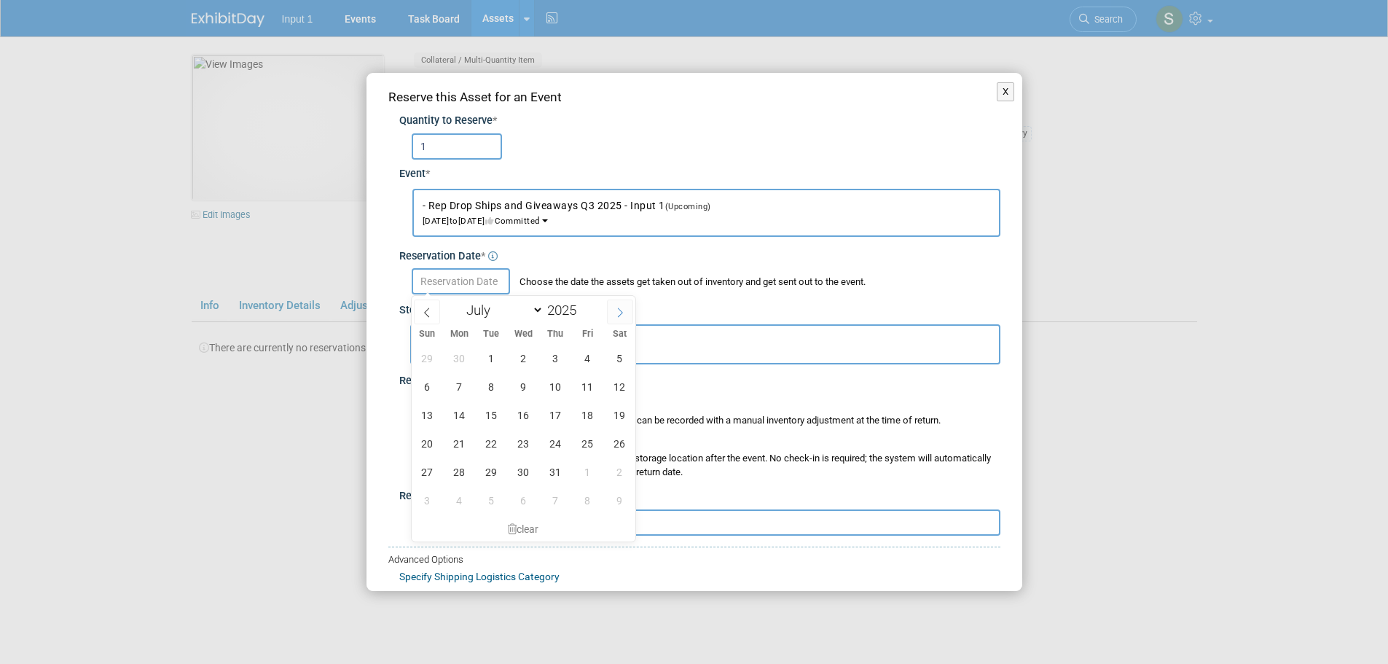
click at [622, 312] on icon at bounding box center [620, 312] width 5 height 9
select select "7"
click at [559, 413] on span "14" at bounding box center [555, 415] width 28 height 28
type input "Aug 14, 2025"
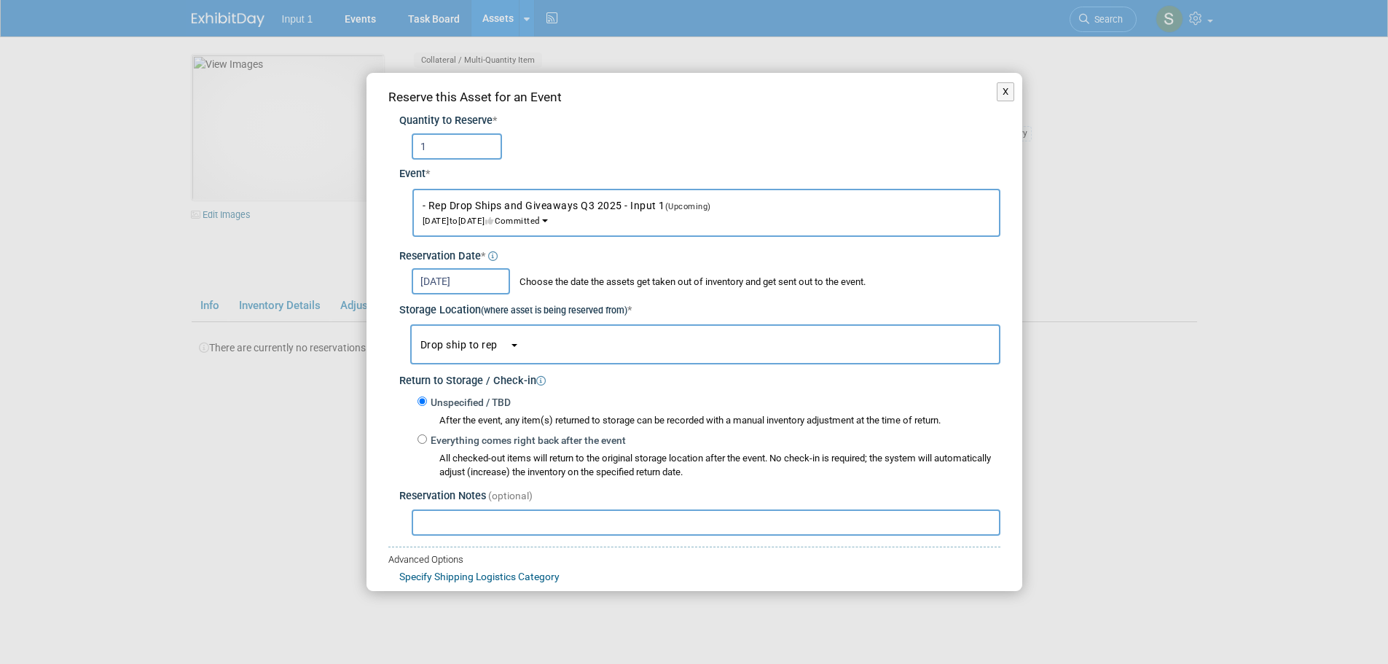
click at [488, 524] on input "text" at bounding box center [706, 522] width 589 height 26
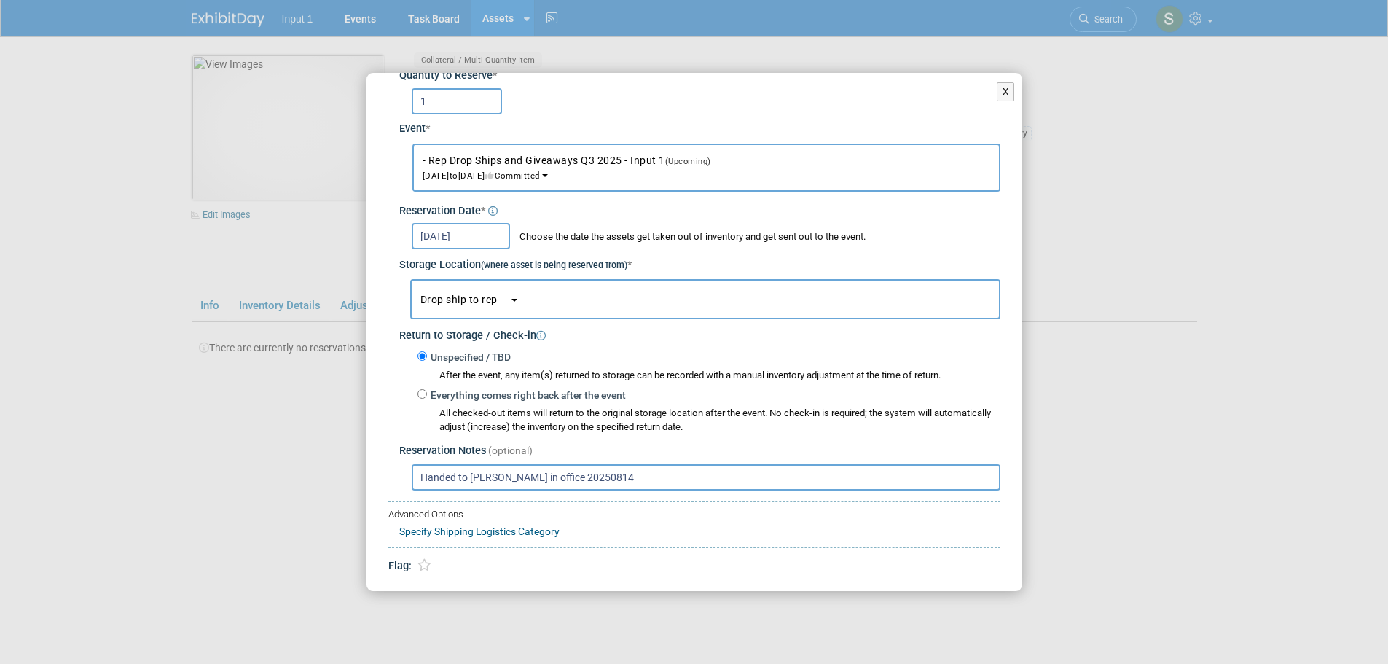
scroll to position [87, 0]
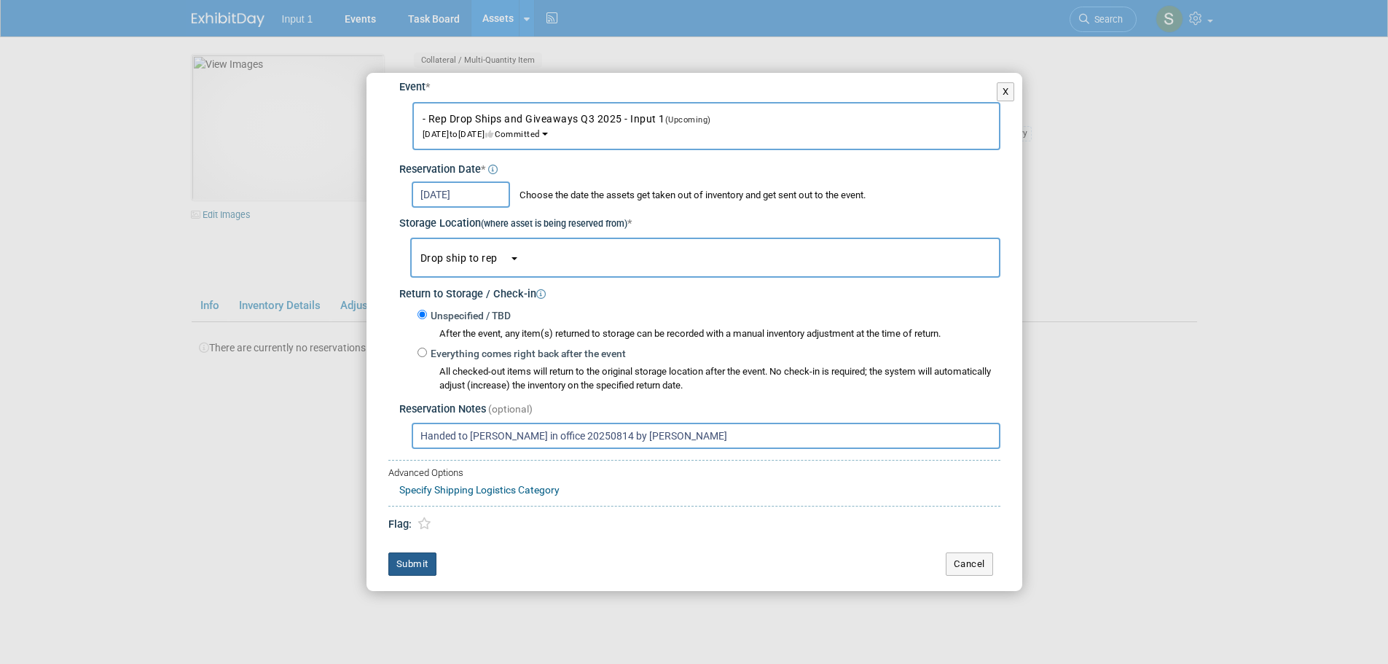
type input "Handed to Joe Kim in office 20250814 by Susan"
click at [424, 559] on button "Submit" at bounding box center [412, 563] width 48 height 23
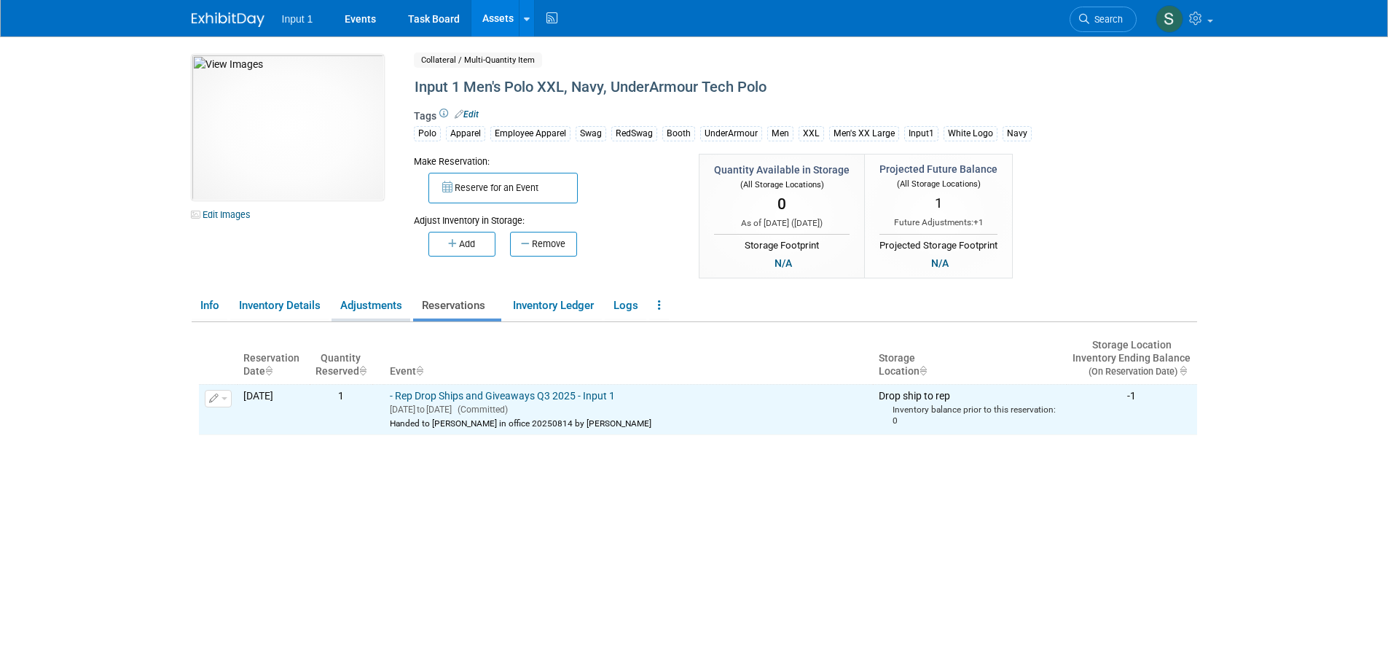
click at [381, 306] on link "Adjustments" at bounding box center [370, 305] width 79 height 25
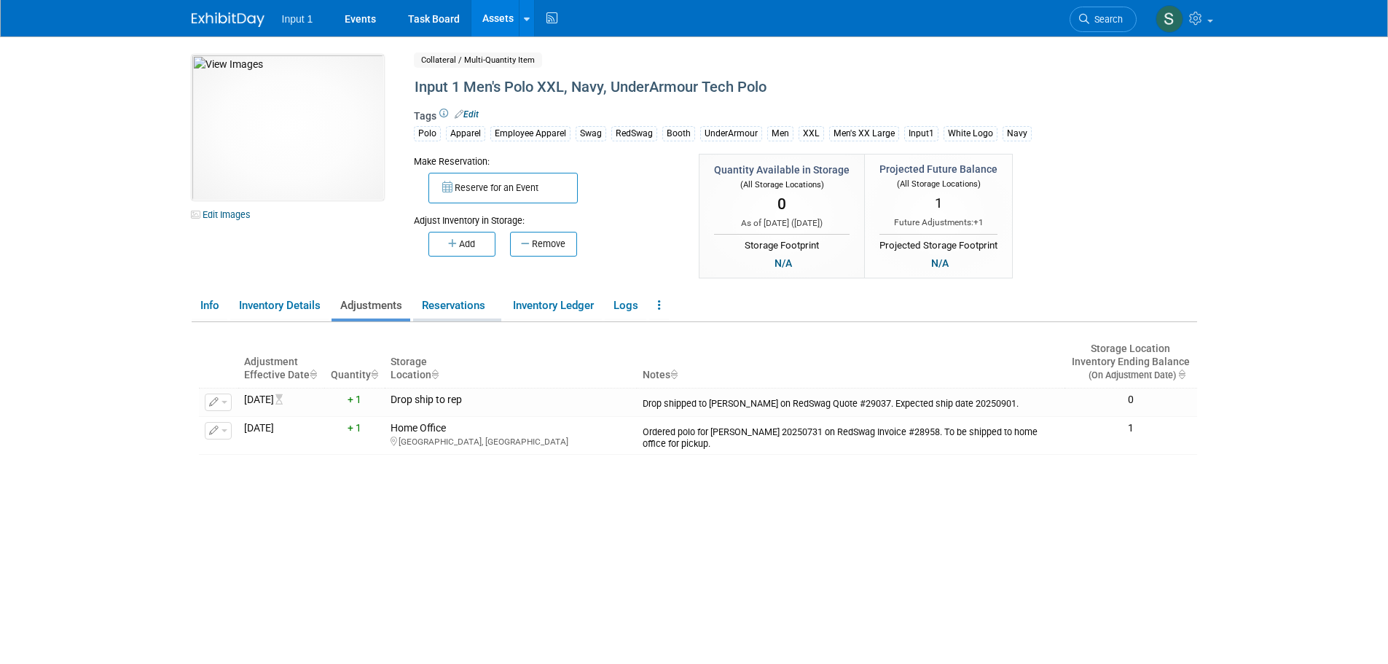
click at [439, 299] on link "Reservations" at bounding box center [457, 305] width 88 height 25
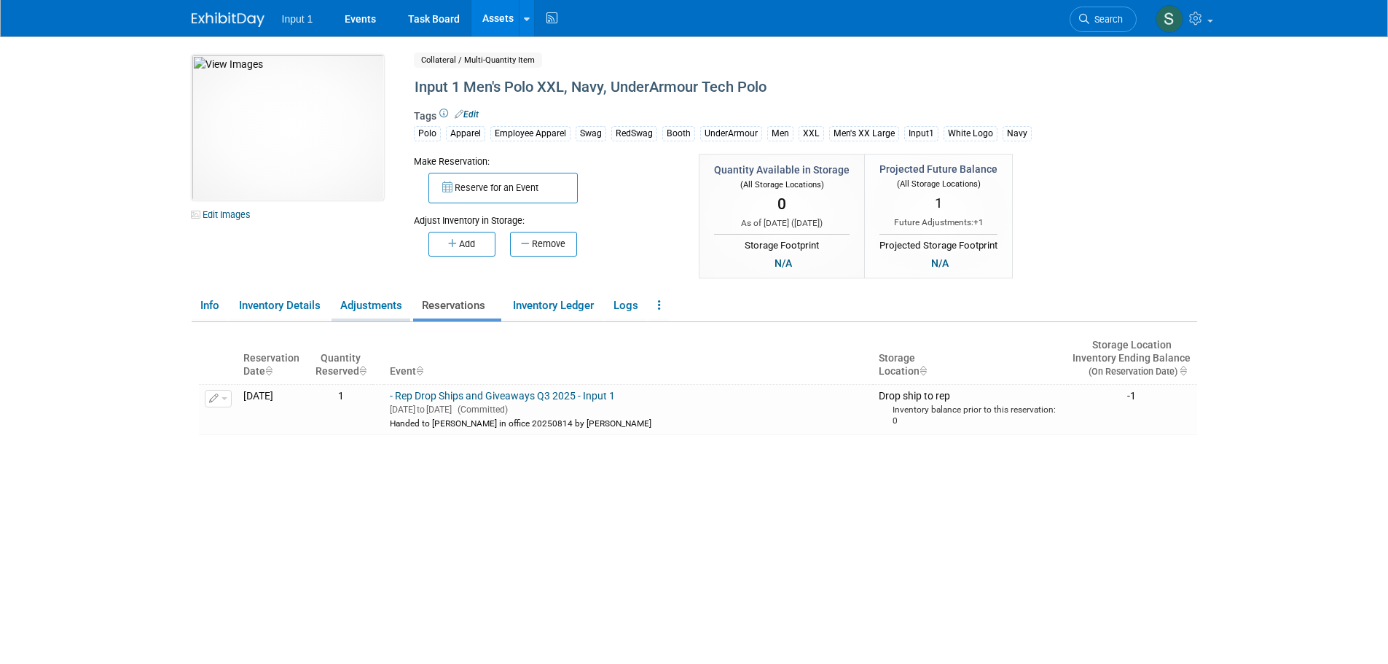
click at [367, 303] on link "Adjustments" at bounding box center [370, 305] width 79 height 25
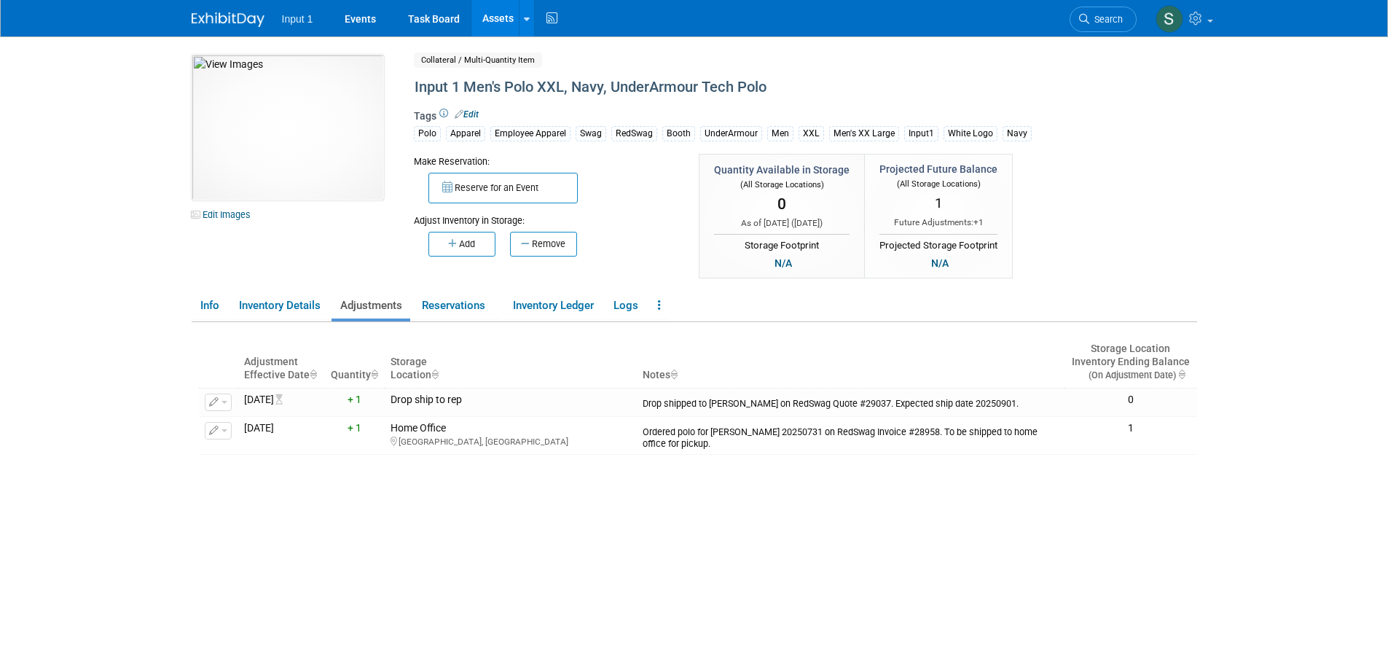
click at [522, 532] on div "Adjustment Effective Date Quantity Storage Location Notes Storage Location Inve…" at bounding box center [698, 508] width 998 height 372
click at [494, 24] on link "Assets" at bounding box center [497, 18] width 53 height 36
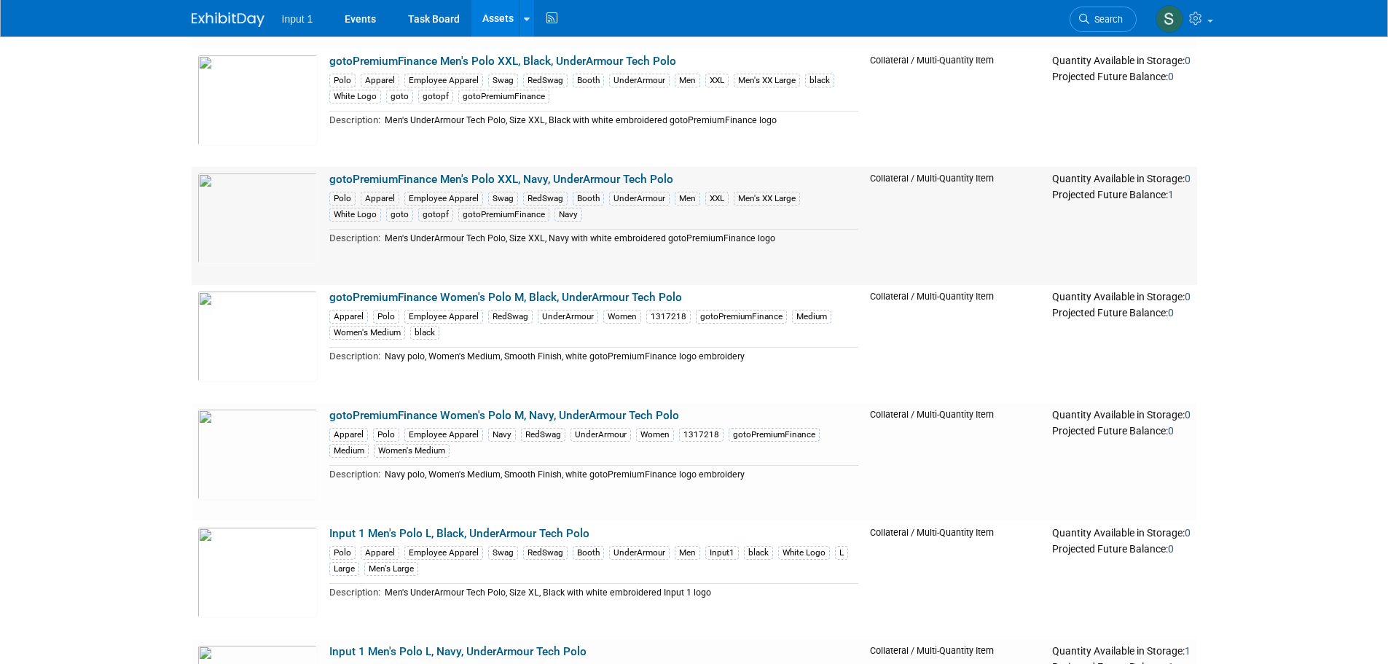
scroll to position [721, 0]
click at [531, 181] on link "gotoPremiumFinance Men's Polo XXL, Navy, UnderArmour Tech Polo" at bounding box center [501, 180] width 344 height 13
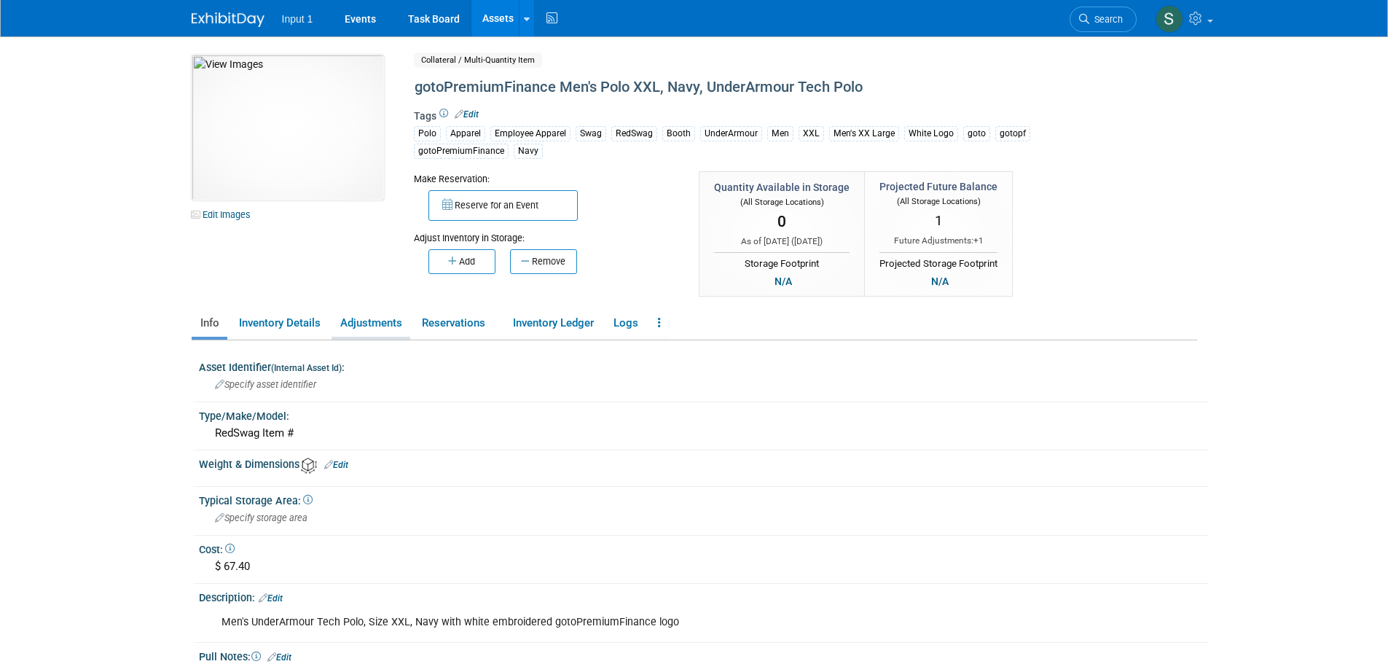
click at [374, 324] on link "Adjustments" at bounding box center [370, 322] width 79 height 25
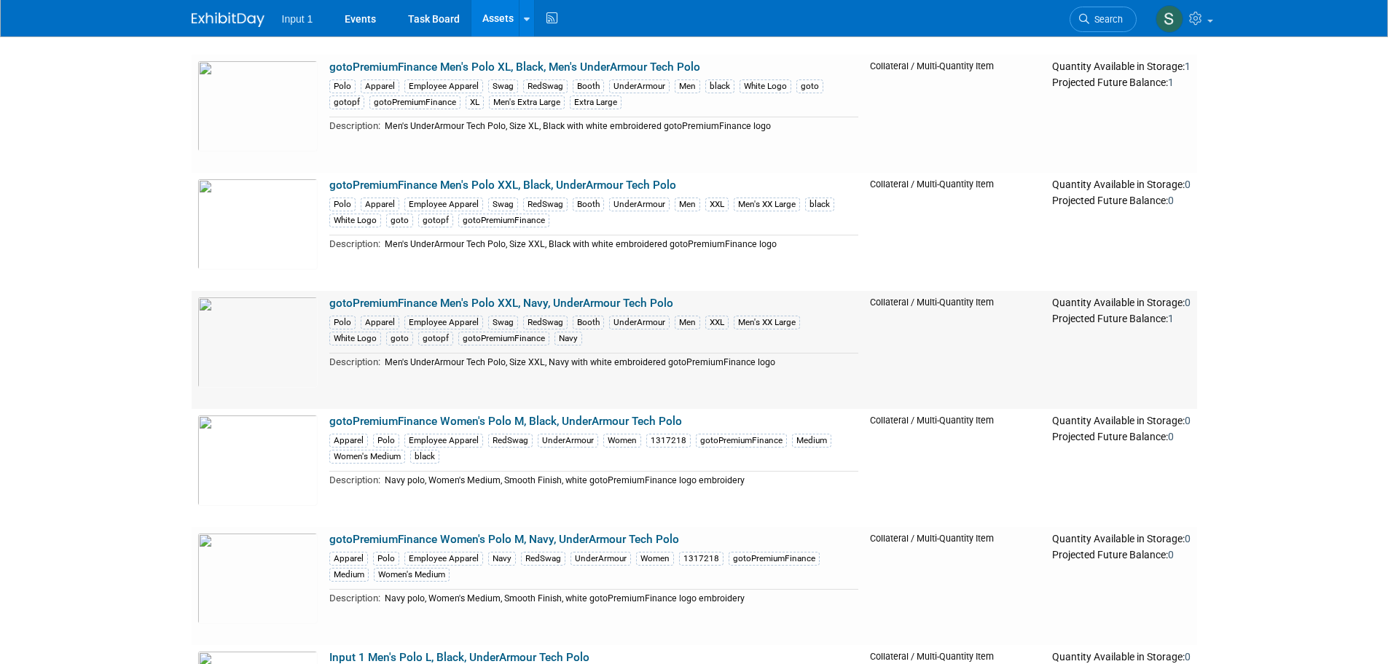
scroll to position [575, 0]
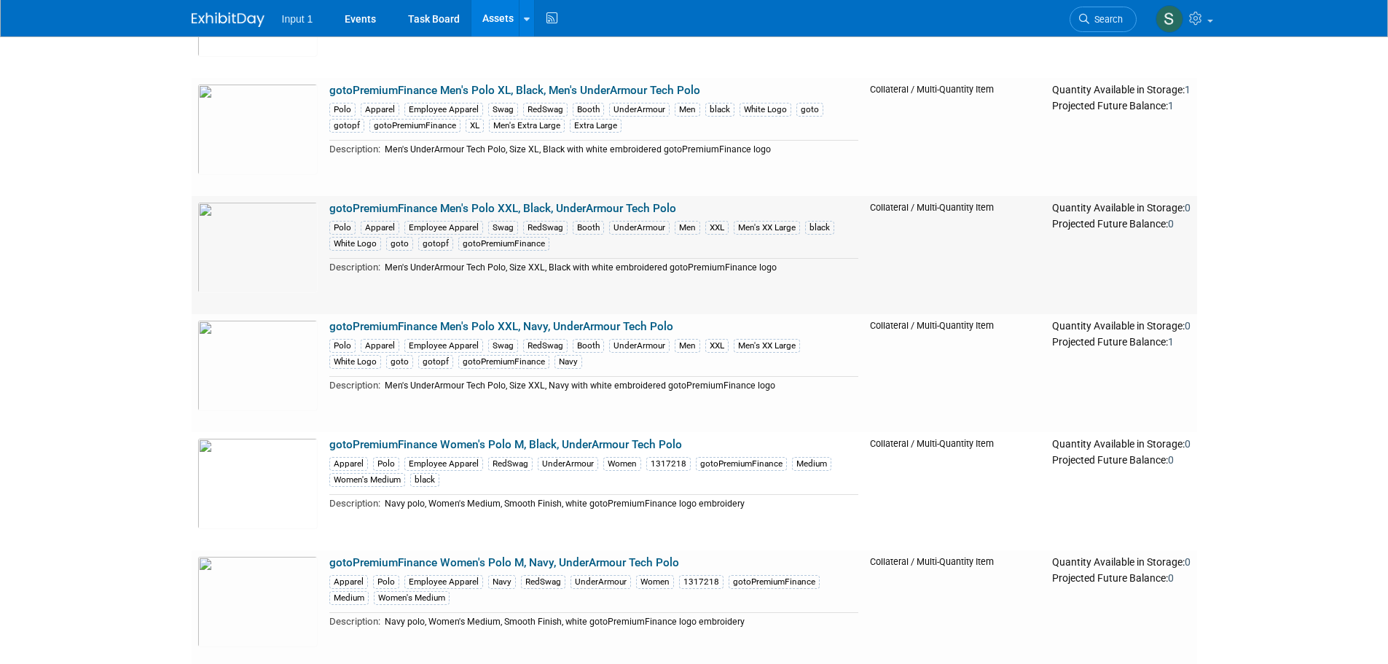
click at [524, 210] on link "gotoPremiumFinance Men's Polo XXL, Black, UnderArmour Tech Polo" at bounding box center [502, 208] width 347 height 13
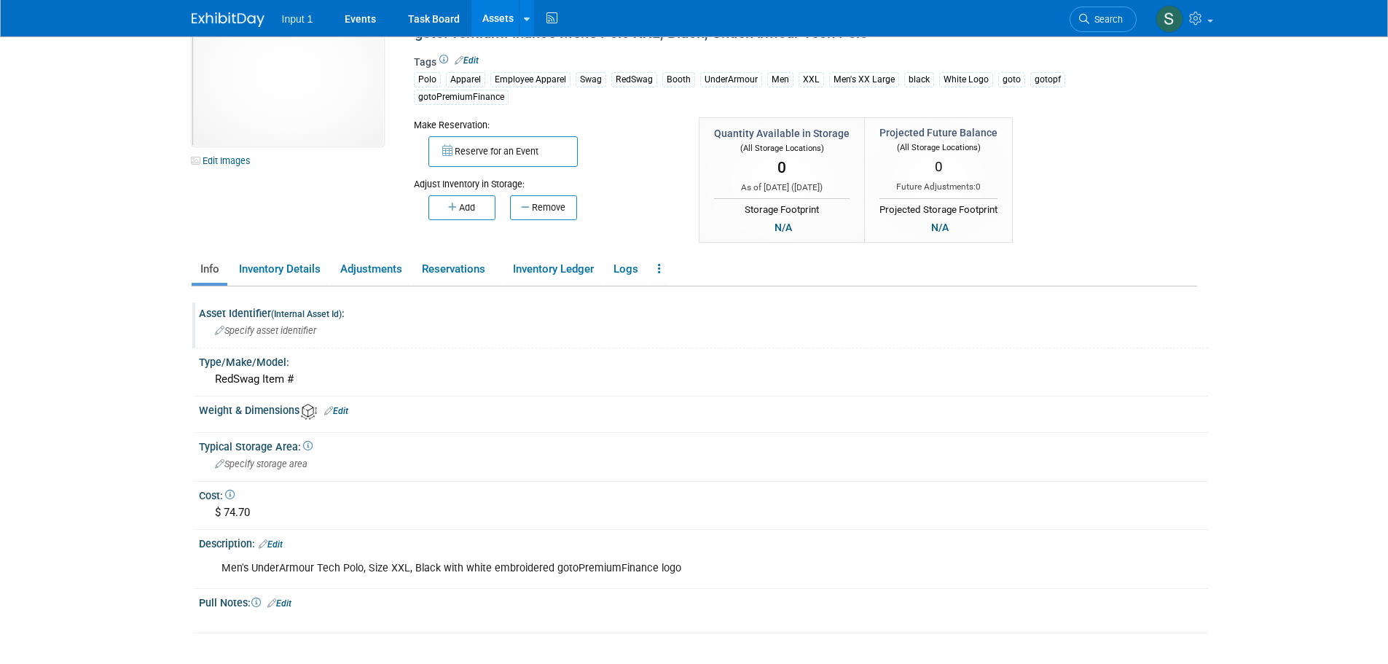
scroll to position [146, 0]
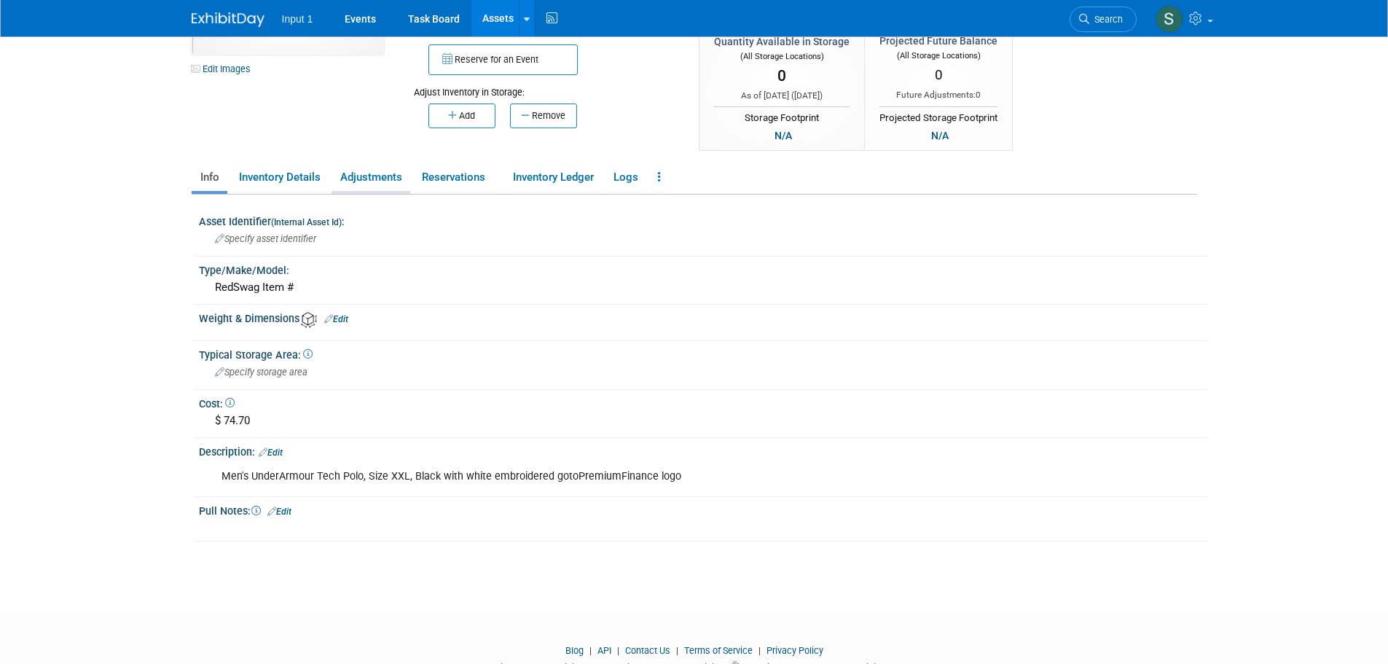
click at [342, 180] on link "Adjustments" at bounding box center [370, 177] width 79 height 25
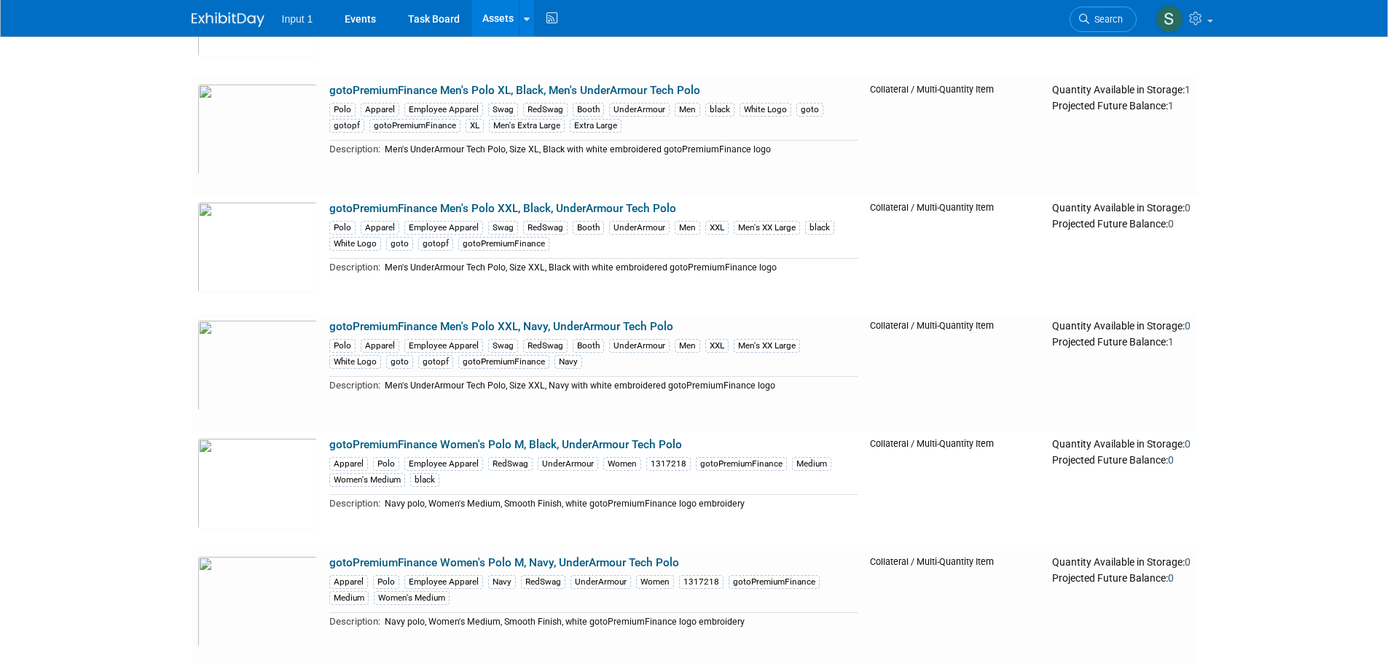
click at [559, 326] on link "gotoPremiumFinance Men's Polo XXL, Navy, UnderArmour Tech Polo" at bounding box center [501, 326] width 344 height 13
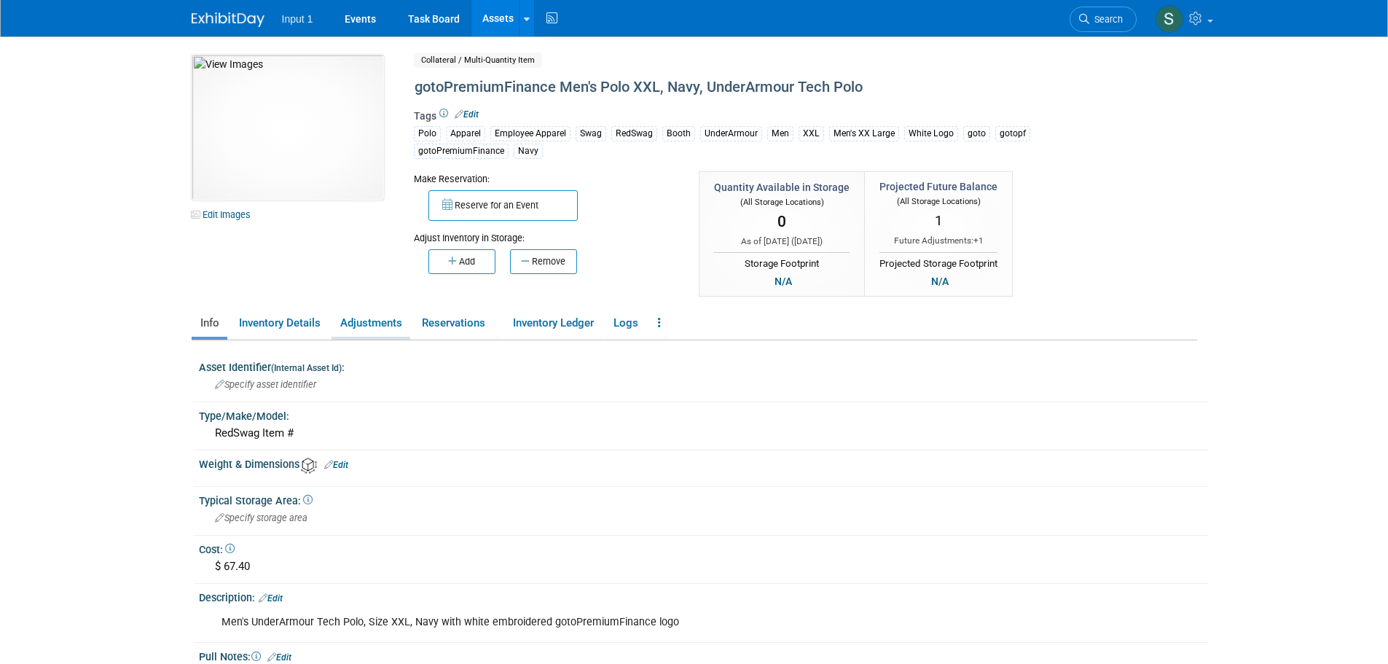
click at [363, 328] on link "Adjustments" at bounding box center [370, 322] width 79 height 25
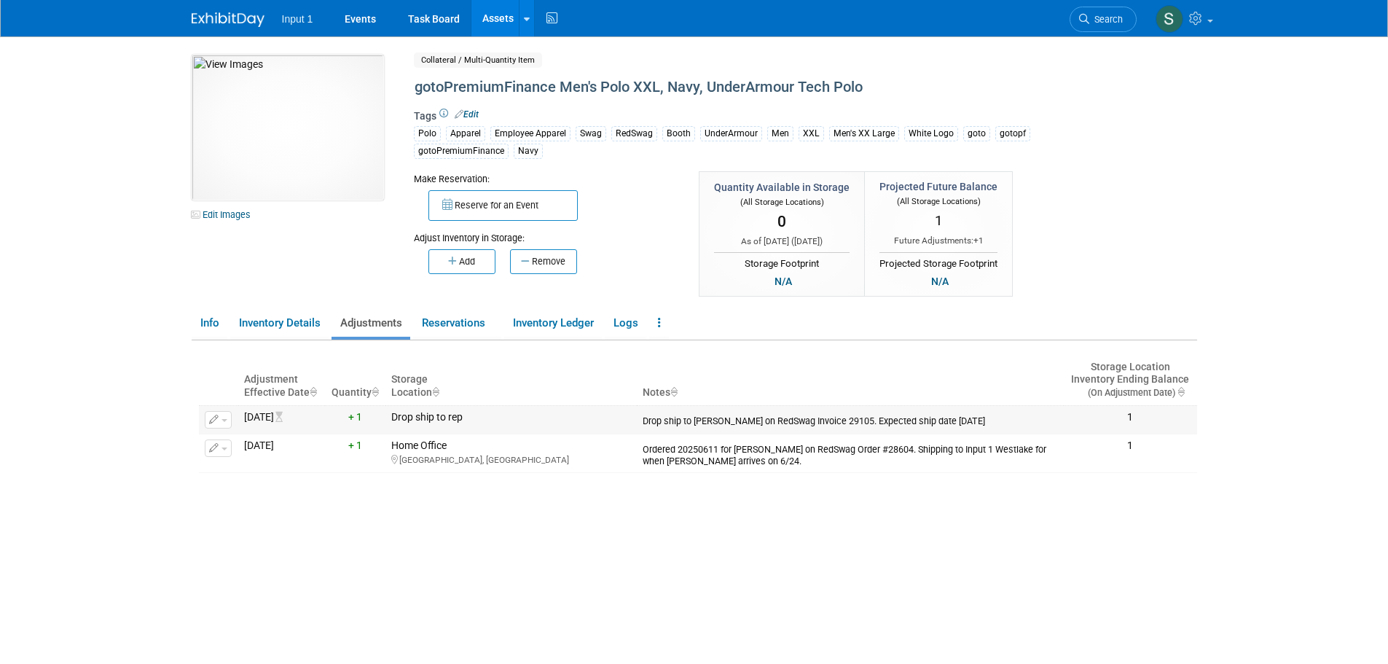
click at [863, 427] on td "Drop ship to Alex Beck on RedSwag Invoice 29105. Expected ship date Sept 10, 20…" at bounding box center [850, 419] width 427 height 28
drag, startPoint x: 993, startPoint y: 416, endPoint x: 642, endPoint y: 417, distance: 351.8
click at [642, 417] on td "Drop ship to Alex Beck on RedSwag Invoice 29105. Expected ship date Sept 10, 20…" at bounding box center [850, 419] width 427 height 28
copy div "Drop ship to Alex Beck on RedSwag Invoice 29105. Expected ship date Sept 10, 20…"
click at [492, 17] on link "Assets" at bounding box center [497, 18] width 53 height 36
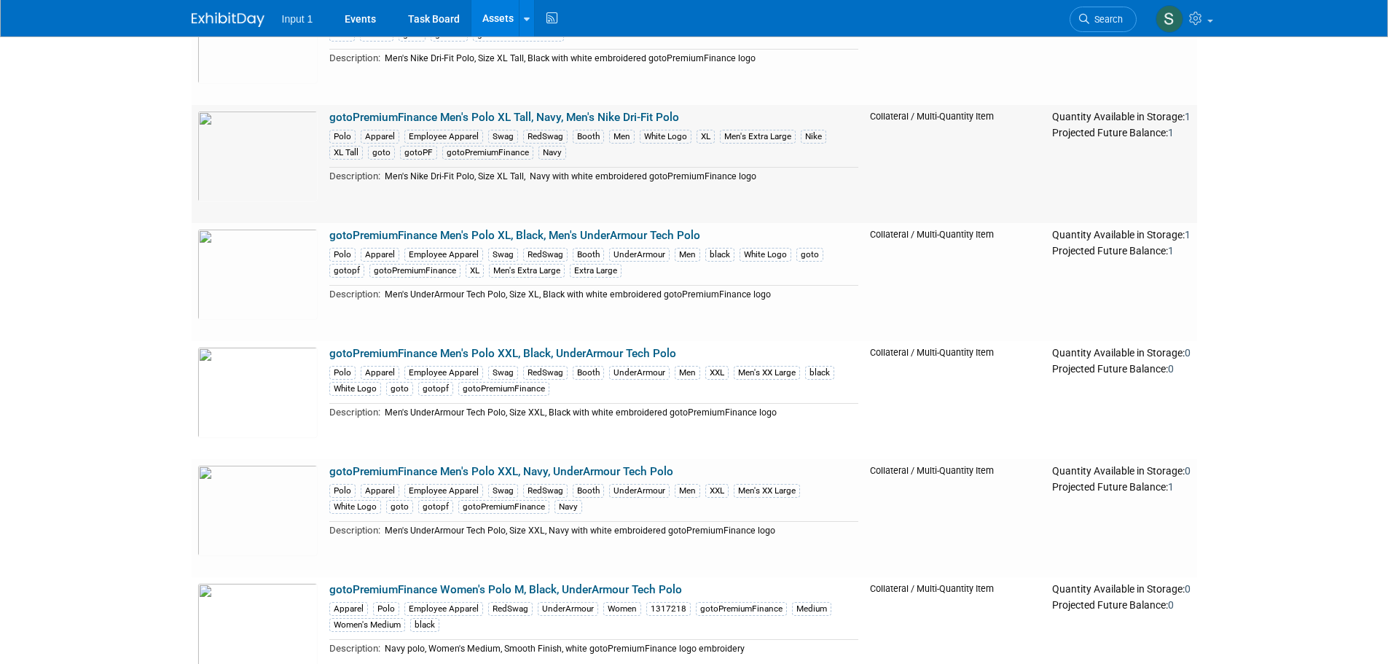
scroll to position [437, 0]
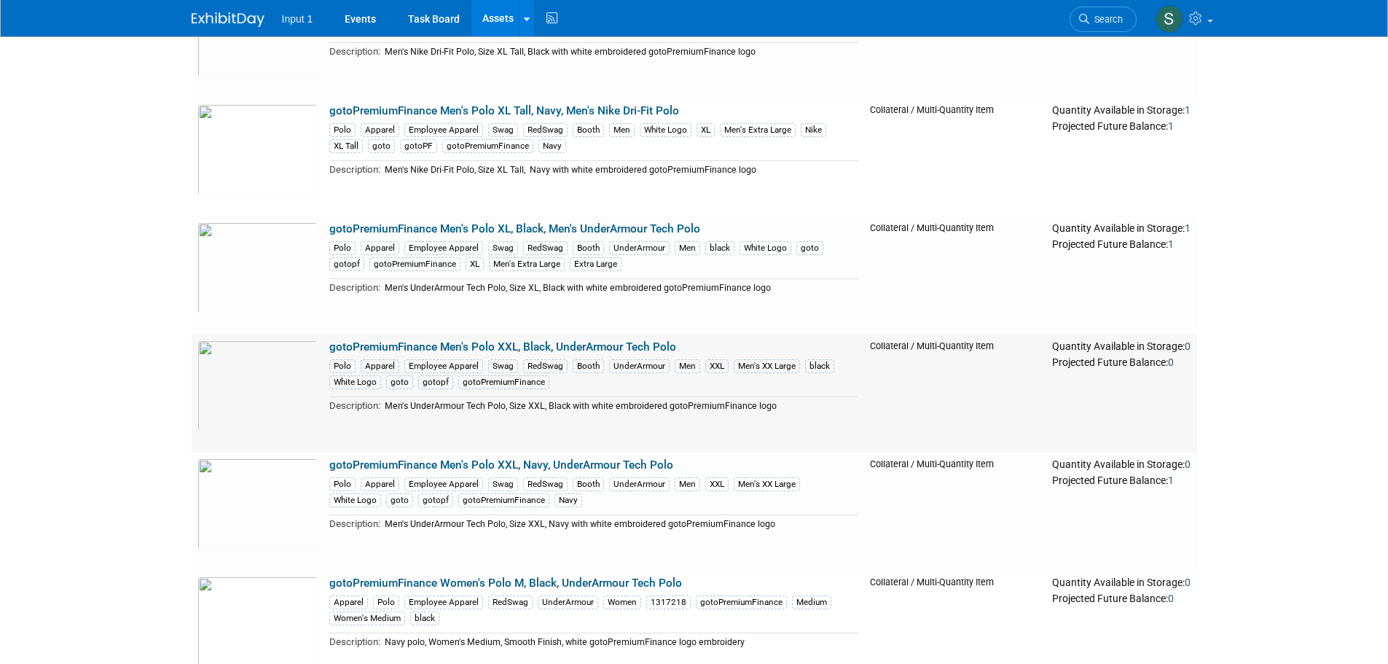
click at [552, 343] on link "gotoPremiumFinance Men's Polo XXL, Black, UnderArmour Tech Polo" at bounding box center [502, 346] width 347 height 13
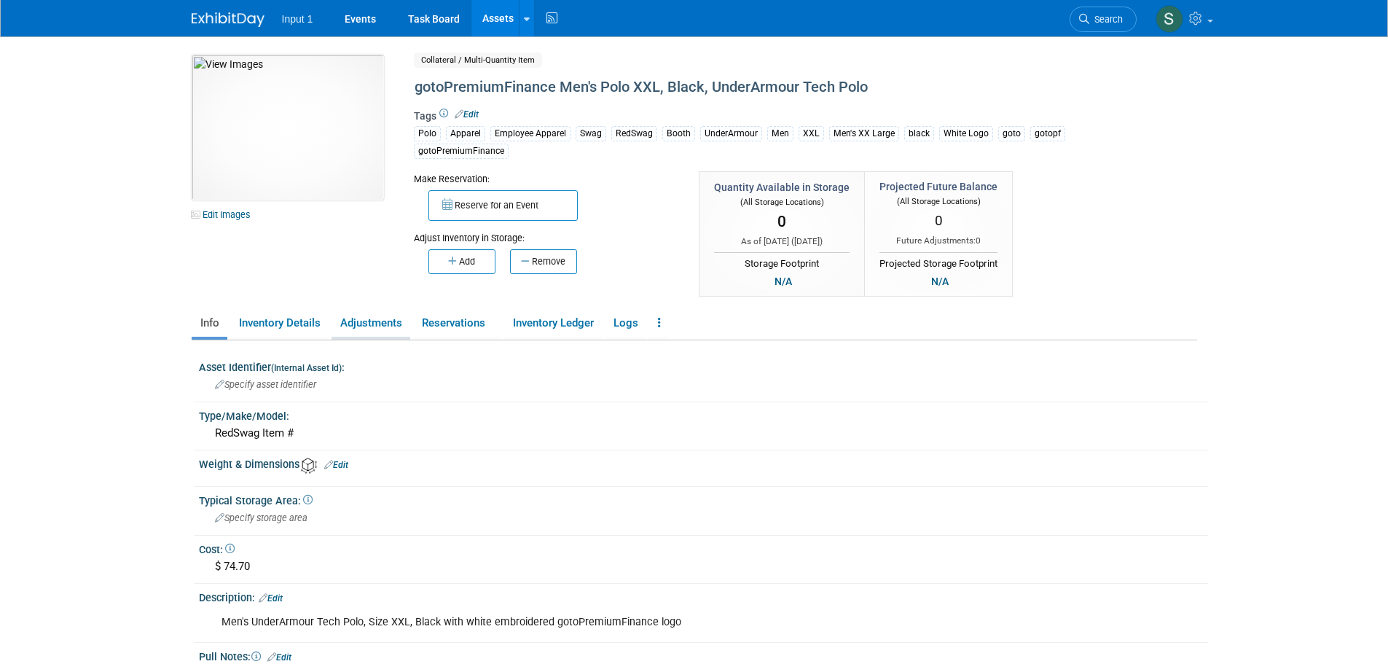
click at [377, 319] on link "Adjustments" at bounding box center [370, 322] width 79 height 25
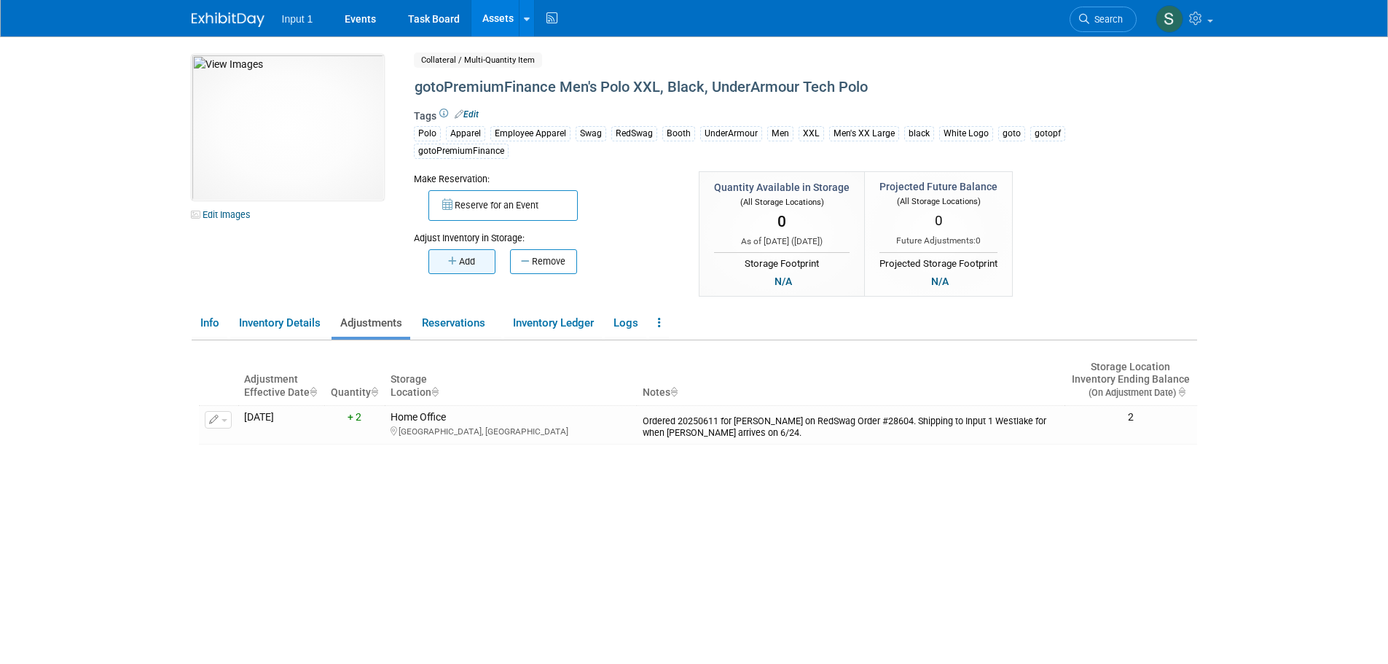
click at [458, 261] on button "Add" at bounding box center [461, 261] width 67 height 25
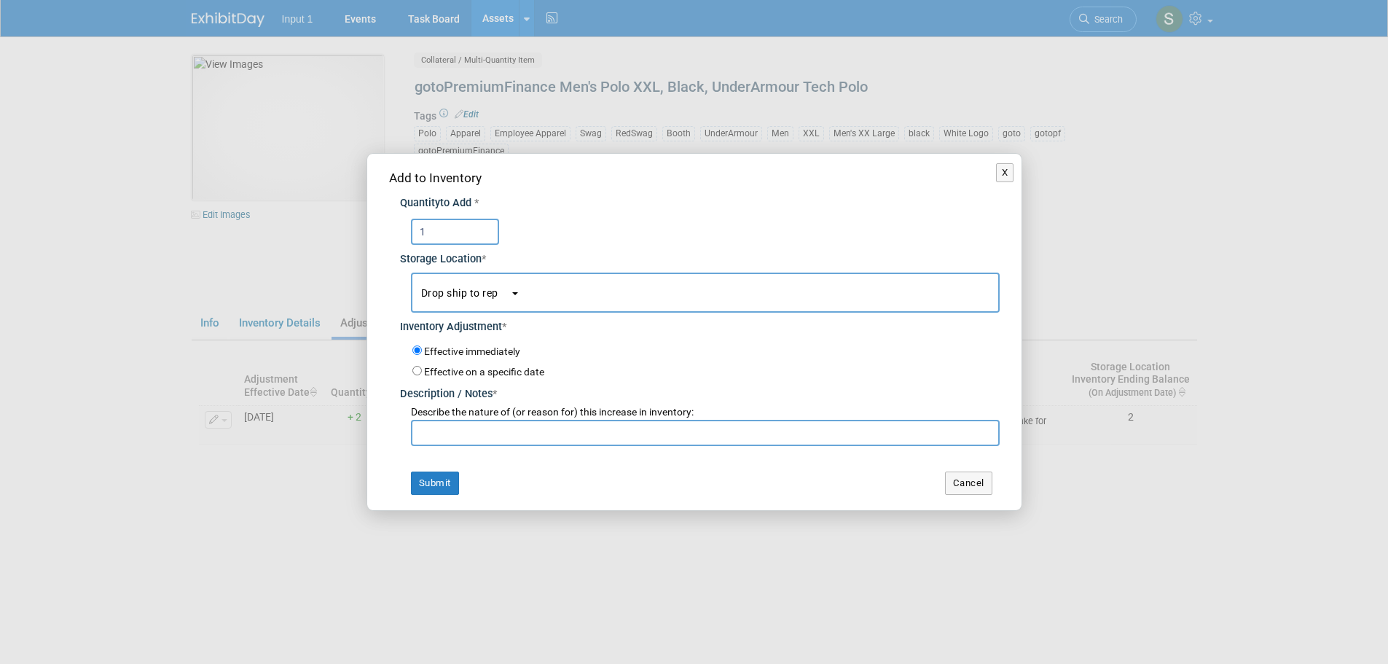
type input "1"
click at [473, 435] on input "text" at bounding box center [705, 433] width 589 height 26
paste input "Drop ship to Alex Beck on RedSwag Invoice 29105. Expected ship date Sept 10, 20…"
type input "Drop ship to Alex Beck on RedSwag Invoice 29105. Expected ship date Sept 10, 20…"
click at [420, 369] on input "Effective on a specific date" at bounding box center [416, 370] width 9 height 9
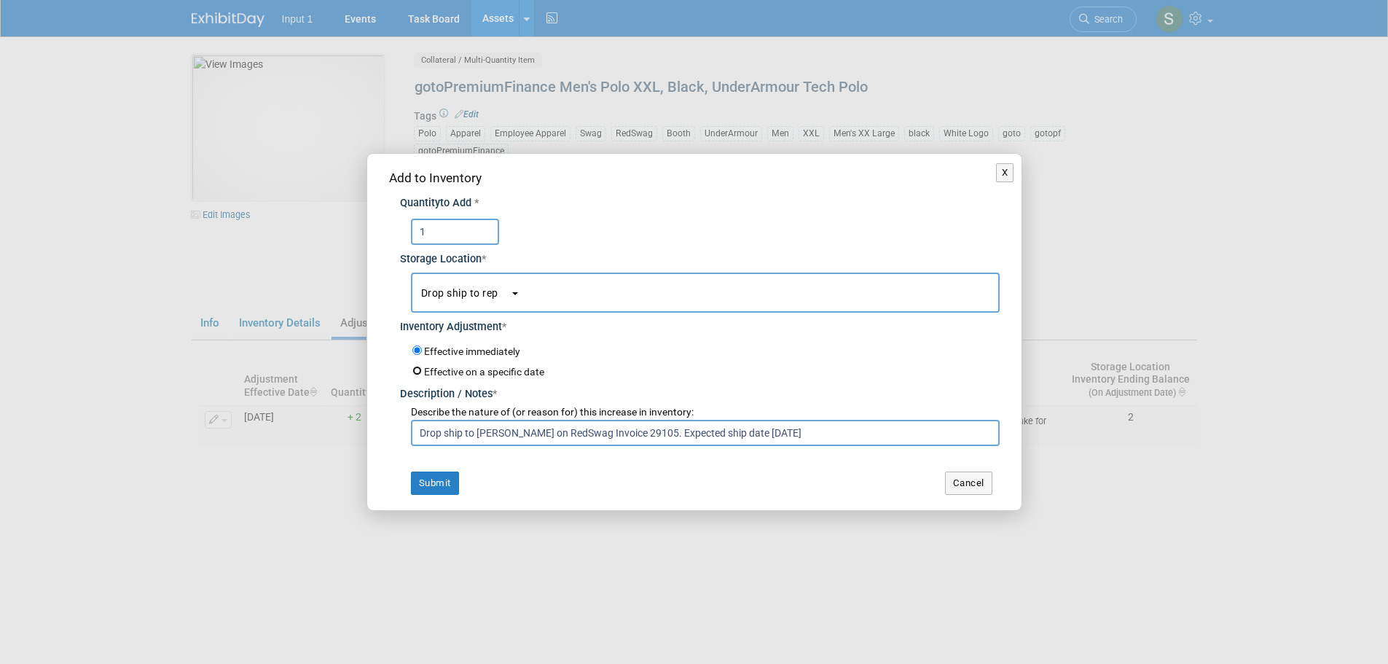
radio input "true"
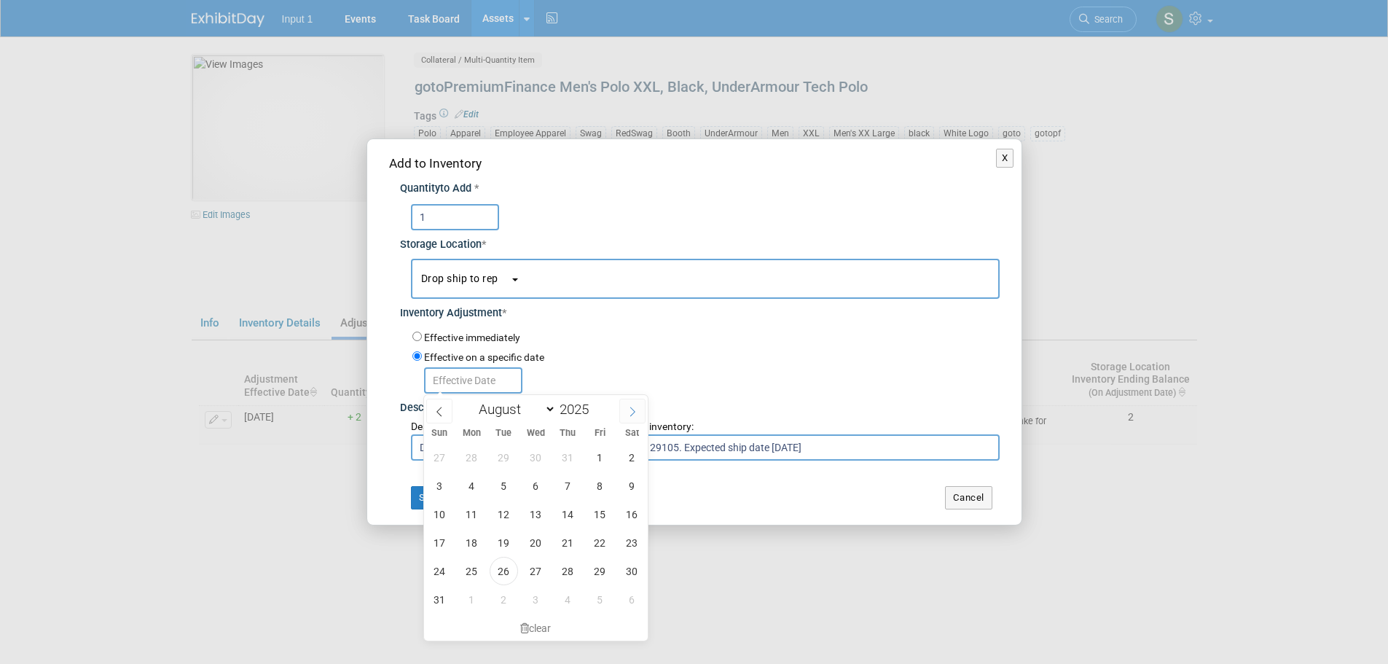
click at [634, 409] on icon at bounding box center [632, 411] width 10 height 10
select select "8"
click at [532, 489] on span "10" at bounding box center [536, 485] width 28 height 28
type input "[DATE]"
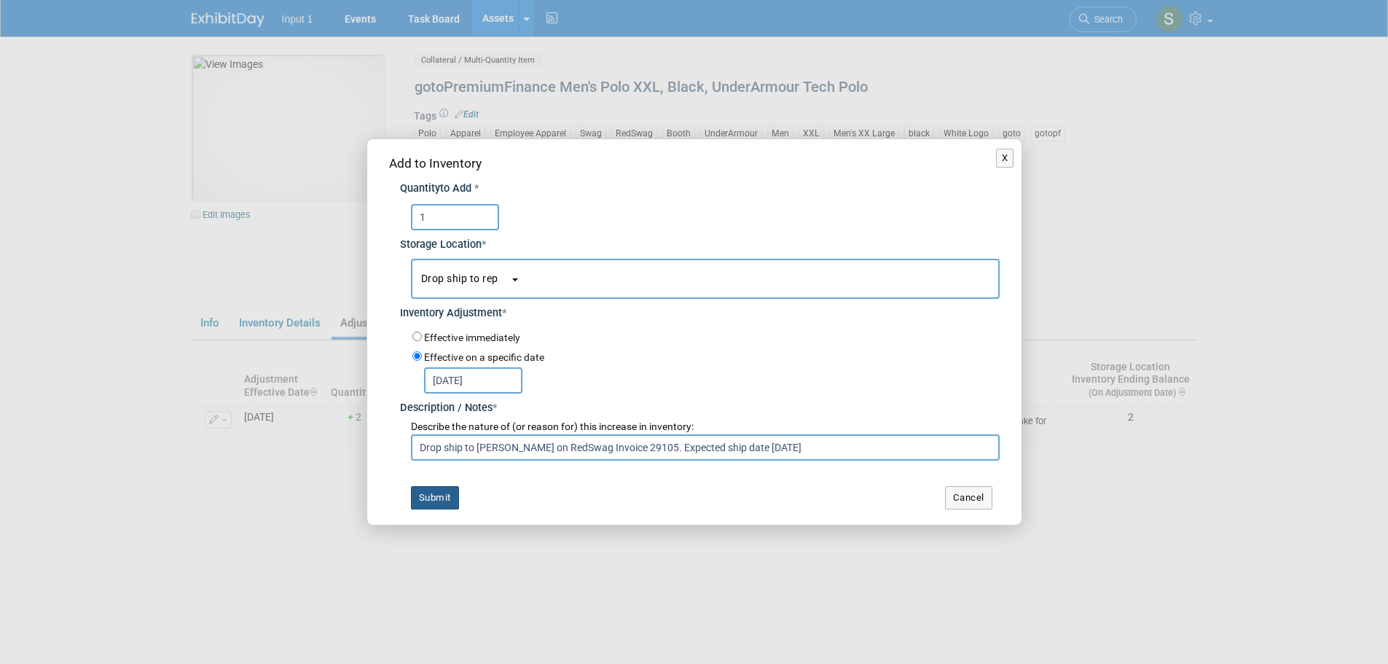
click at [446, 497] on button "Submit" at bounding box center [435, 497] width 48 height 23
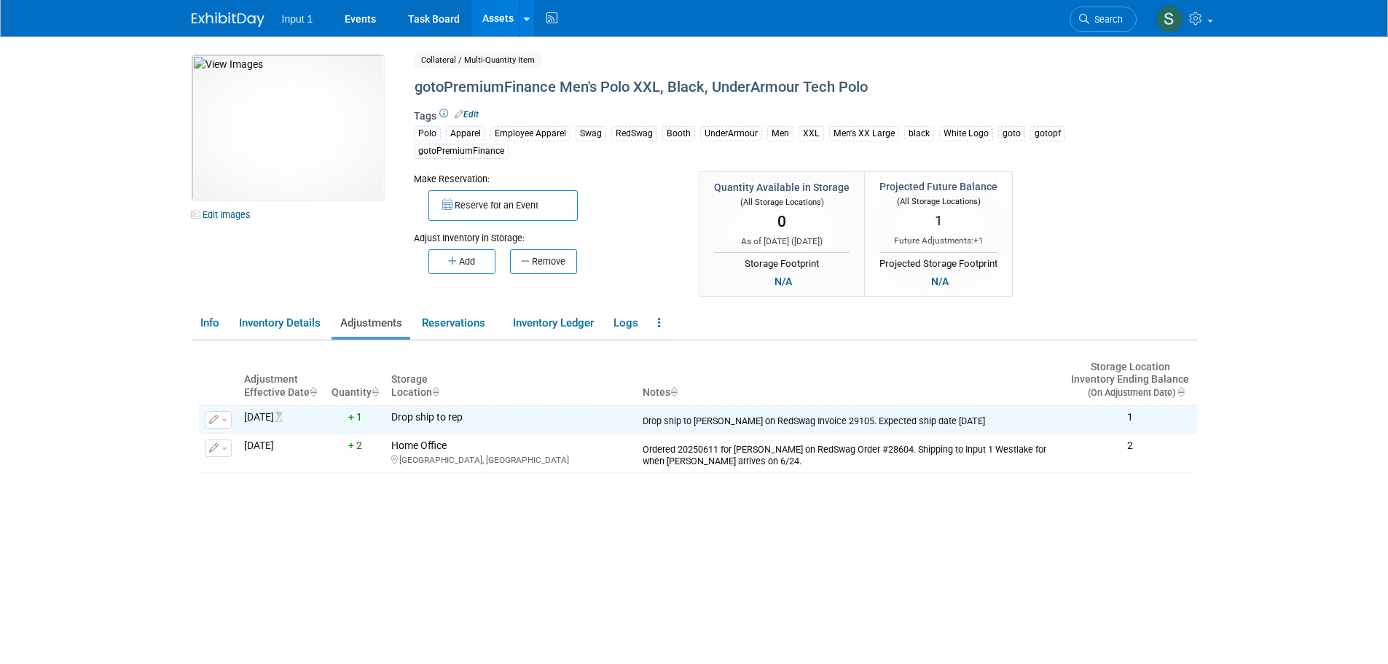
click at [486, 14] on link "Assets" at bounding box center [497, 18] width 53 height 36
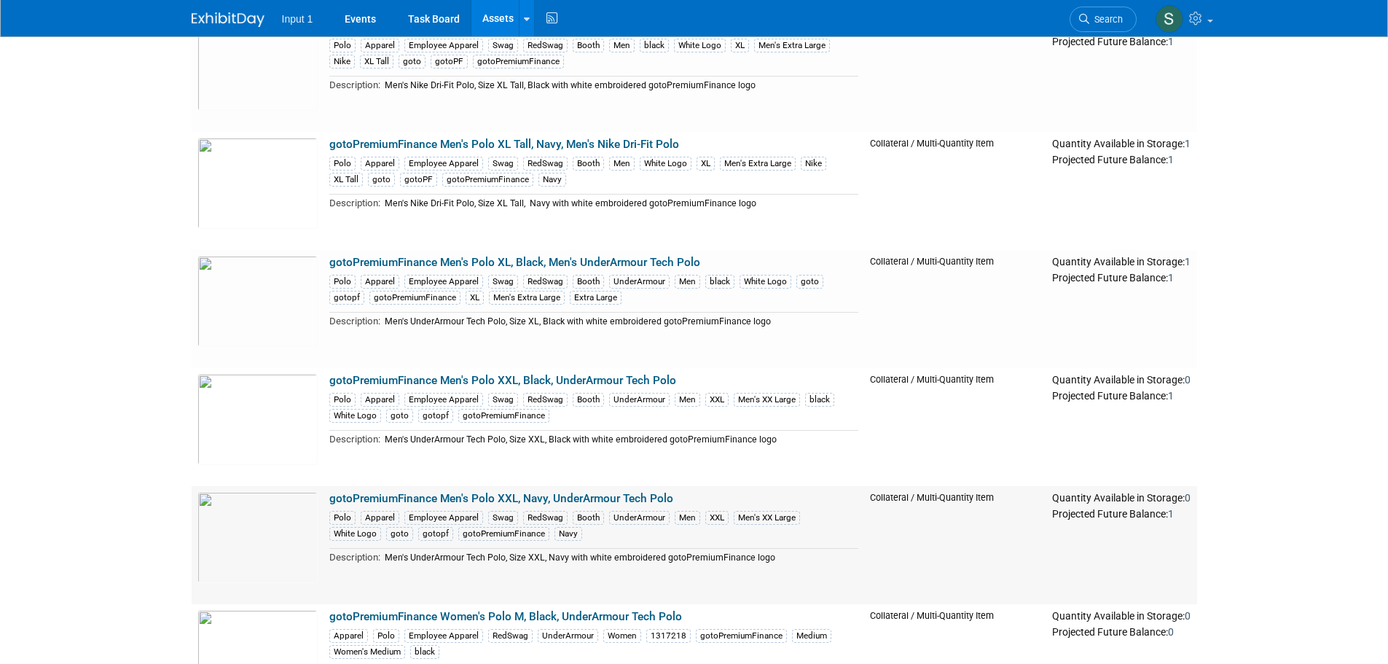
scroll to position [437, 0]
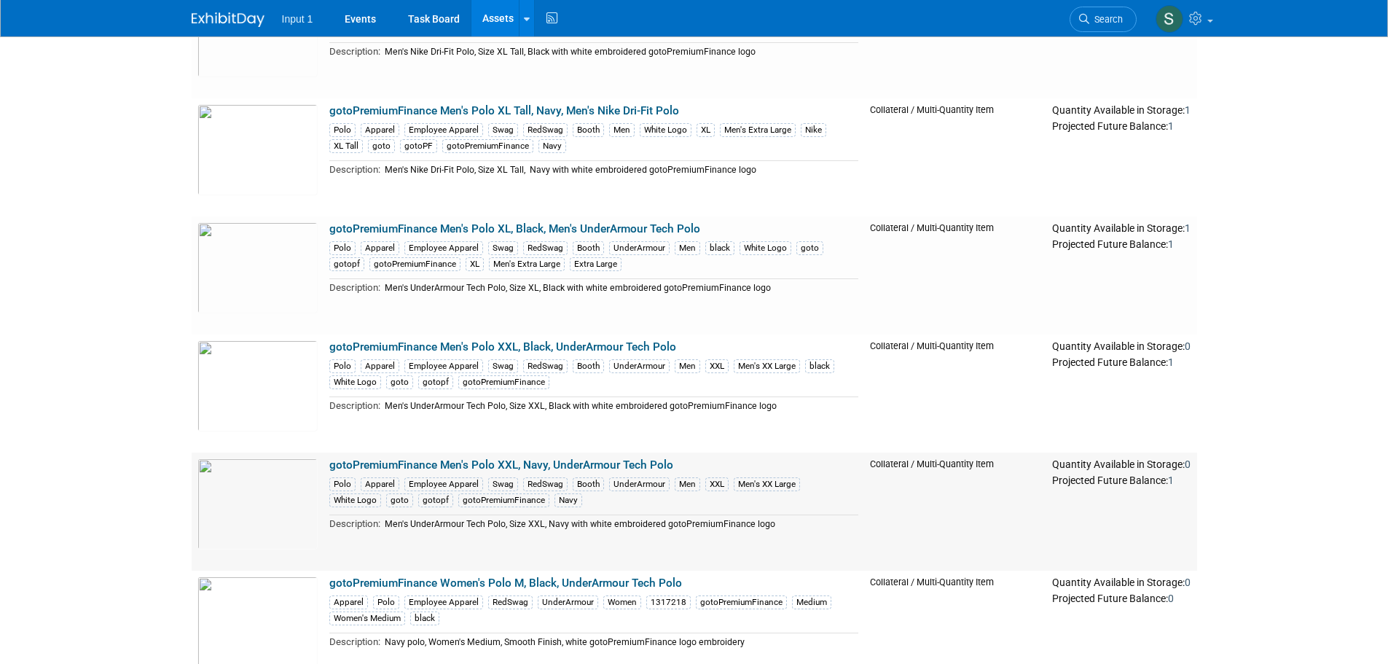
click at [528, 463] on link "gotoPremiumFinance Men's Polo XXL, Navy, UnderArmour Tech Polo" at bounding box center [501, 464] width 344 height 13
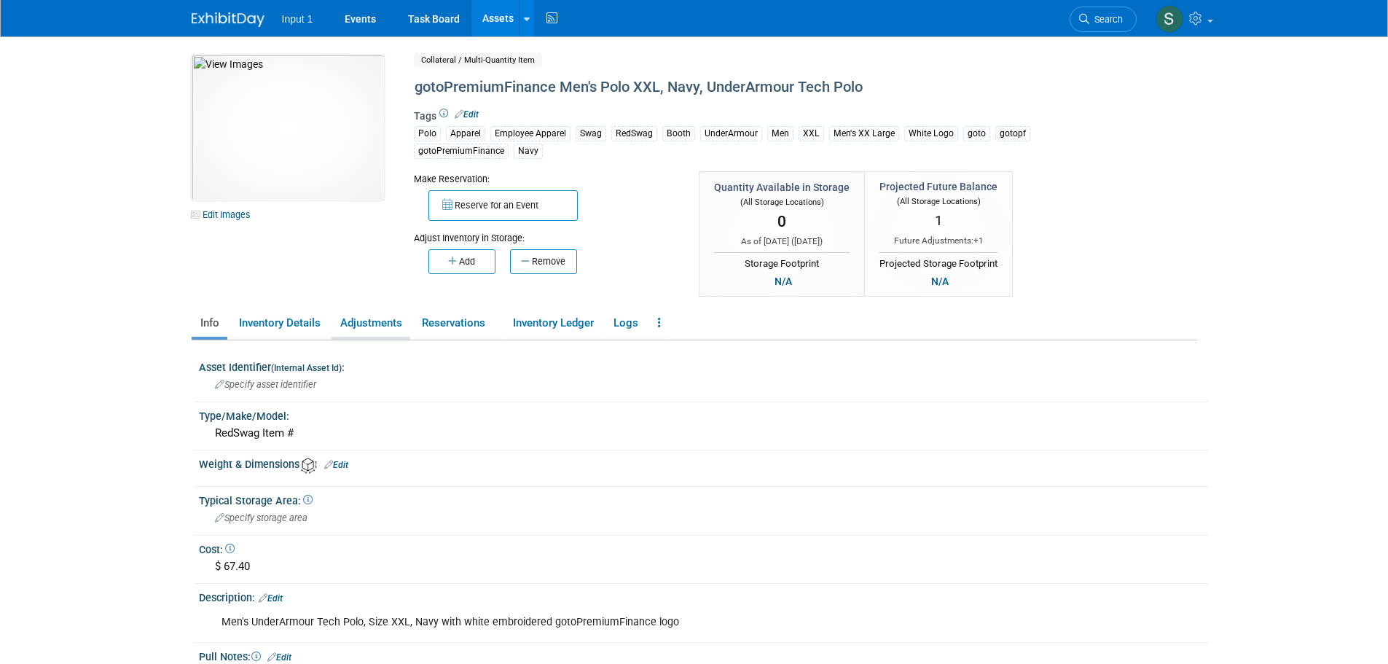
click at [364, 317] on link "Adjustments" at bounding box center [370, 322] width 79 height 25
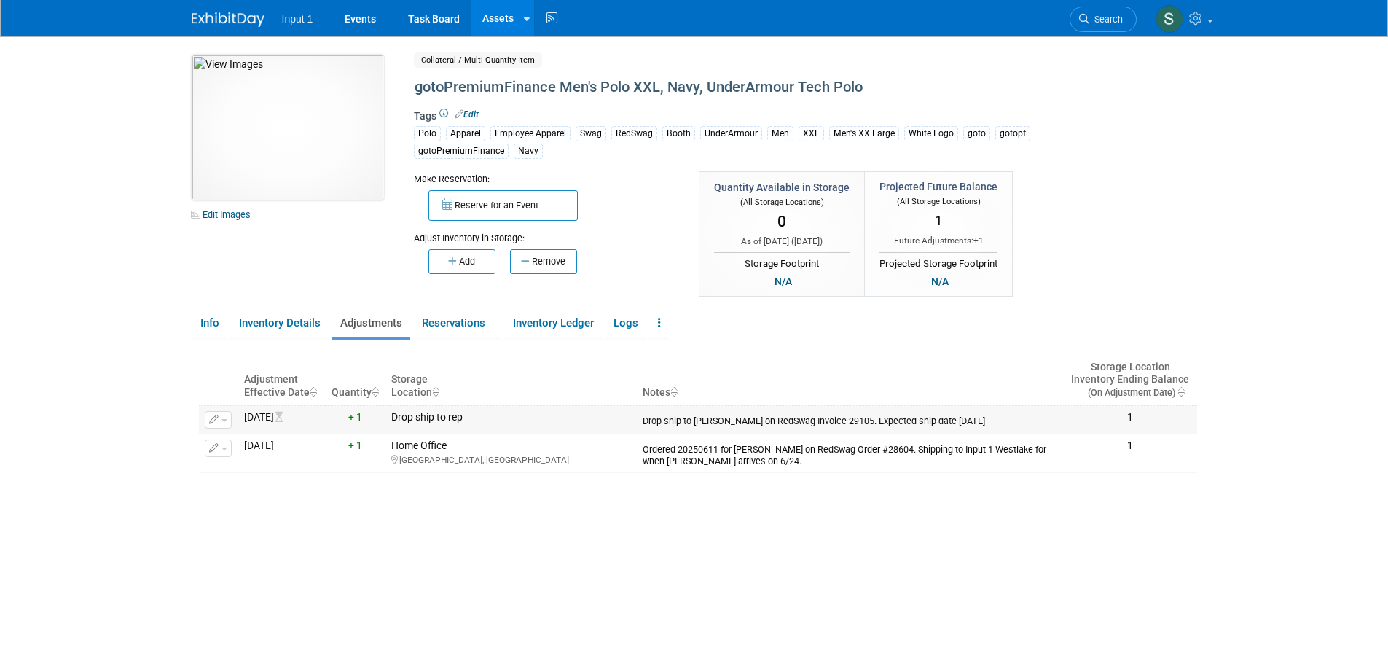
click at [224, 422] on button "button" at bounding box center [218, 419] width 27 height 17
click at [243, 448] on button "Change Adjustment" at bounding box center [273, 443] width 121 height 20
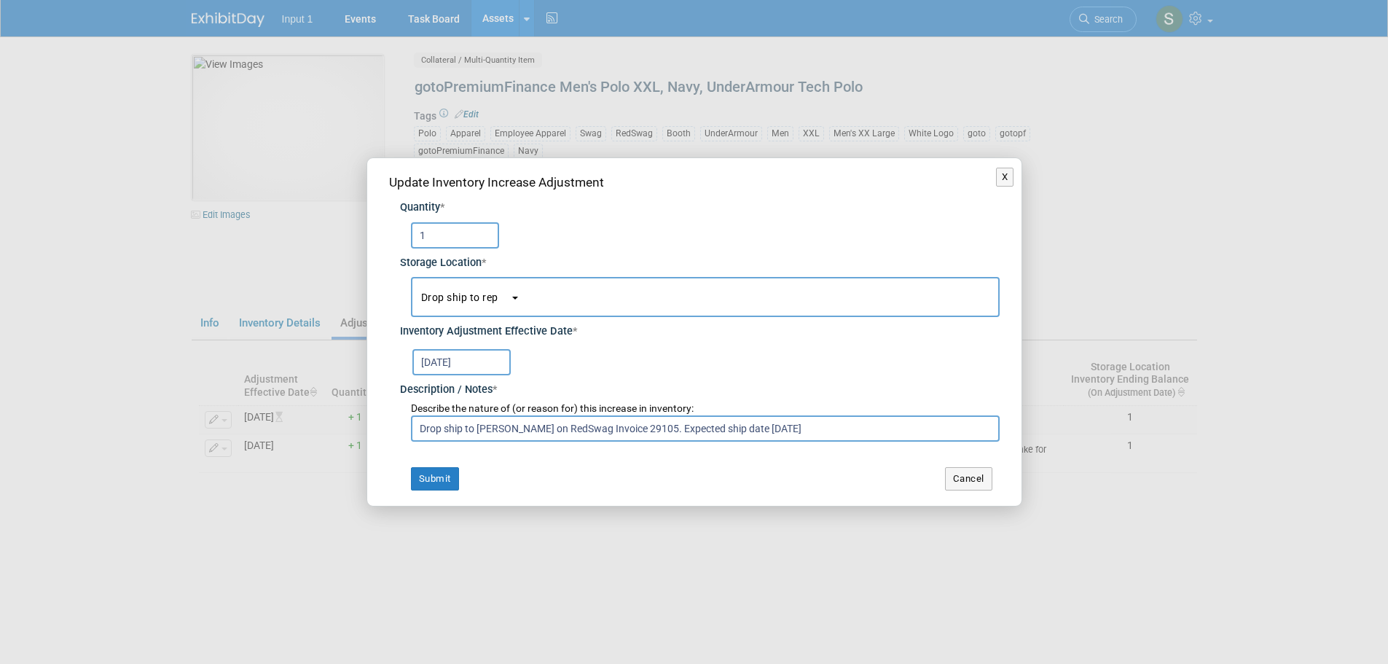
click at [456, 363] on input "Sep 11, 2025" at bounding box center [461, 362] width 98 height 26
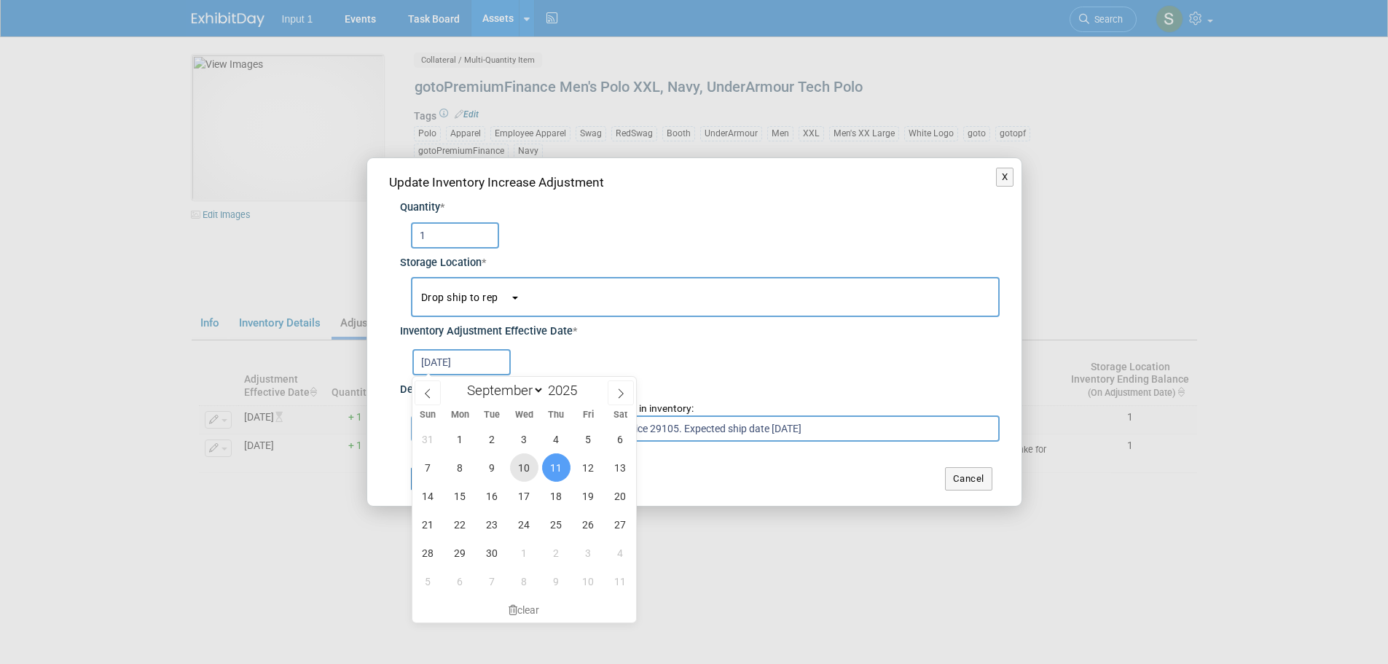
click at [523, 465] on span "10" at bounding box center [524, 467] width 28 height 28
type input "Sep 10, 2025"
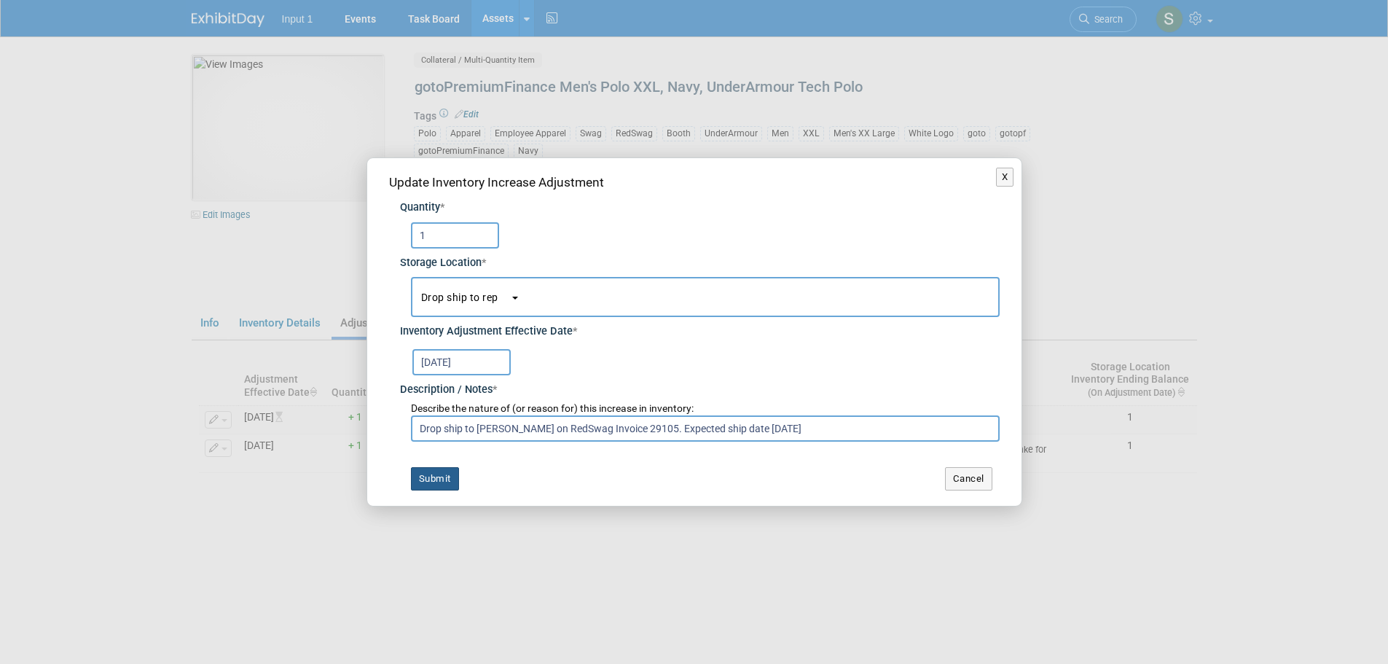
click at [433, 484] on button "Submit" at bounding box center [435, 478] width 48 height 23
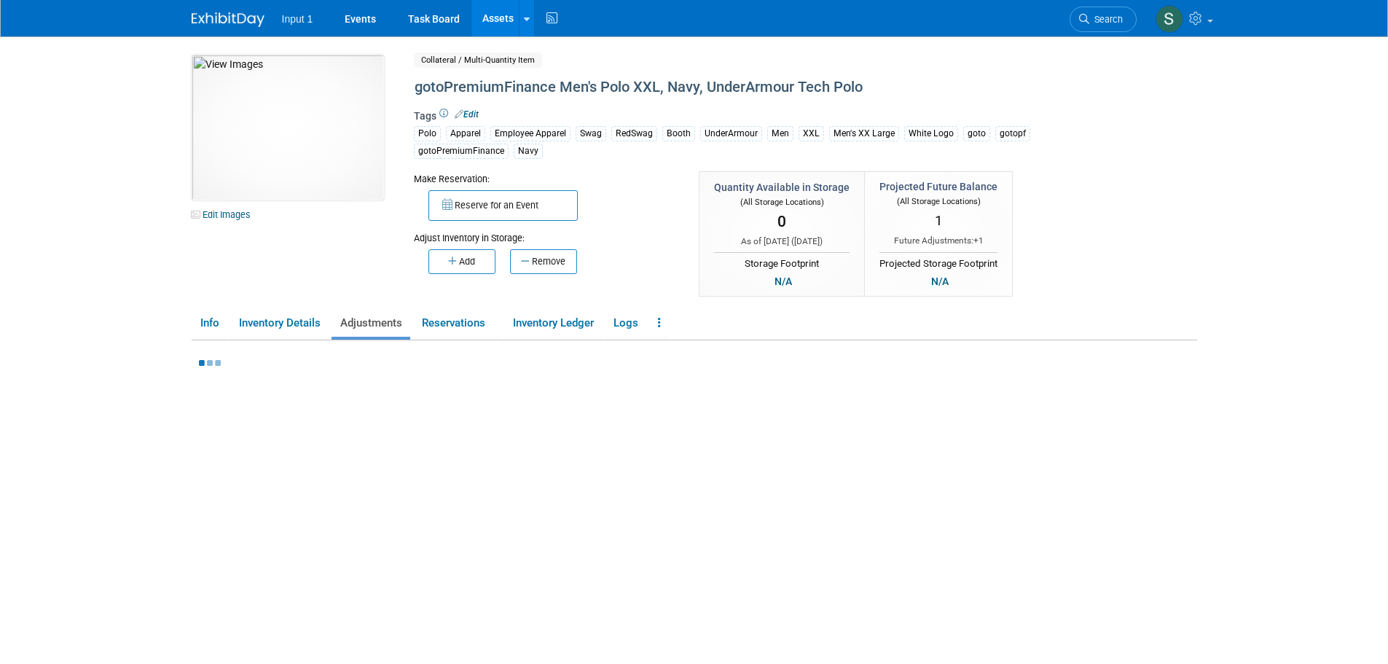
click at [586, 462] on div at bounding box center [698, 526] width 998 height 372
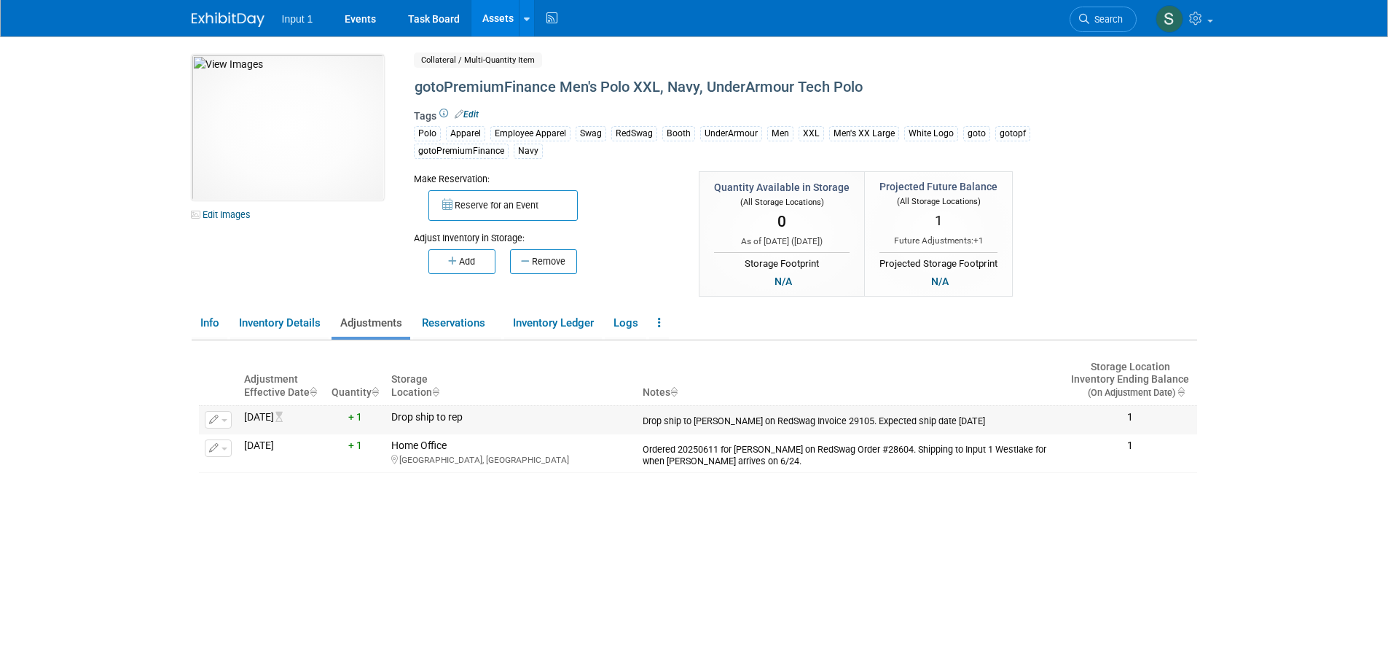
click at [838, 420] on div "Drop ship to [PERSON_NAME] on RedSwag Invoice 29105. Expected ship date [DATE]" at bounding box center [849, 419] width 415 height 16
click at [835, 420] on div "Drop ship to [PERSON_NAME] on RedSwag Invoice 29105. Expected ship date [DATE]" at bounding box center [849, 419] width 415 height 16
drag, startPoint x: 969, startPoint y: 420, endPoint x: 645, endPoint y: 425, distance: 324.2
click at [645, 425] on td "Drop ship to [PERSON_NAME] on RedSwag Invoice 29105. Expected ship date [DATE]" at bounding box center [850, 419] width 427 height 28
click at [503, 21] on link "Assets" at bounding box center [497, 18] width 53 height 36
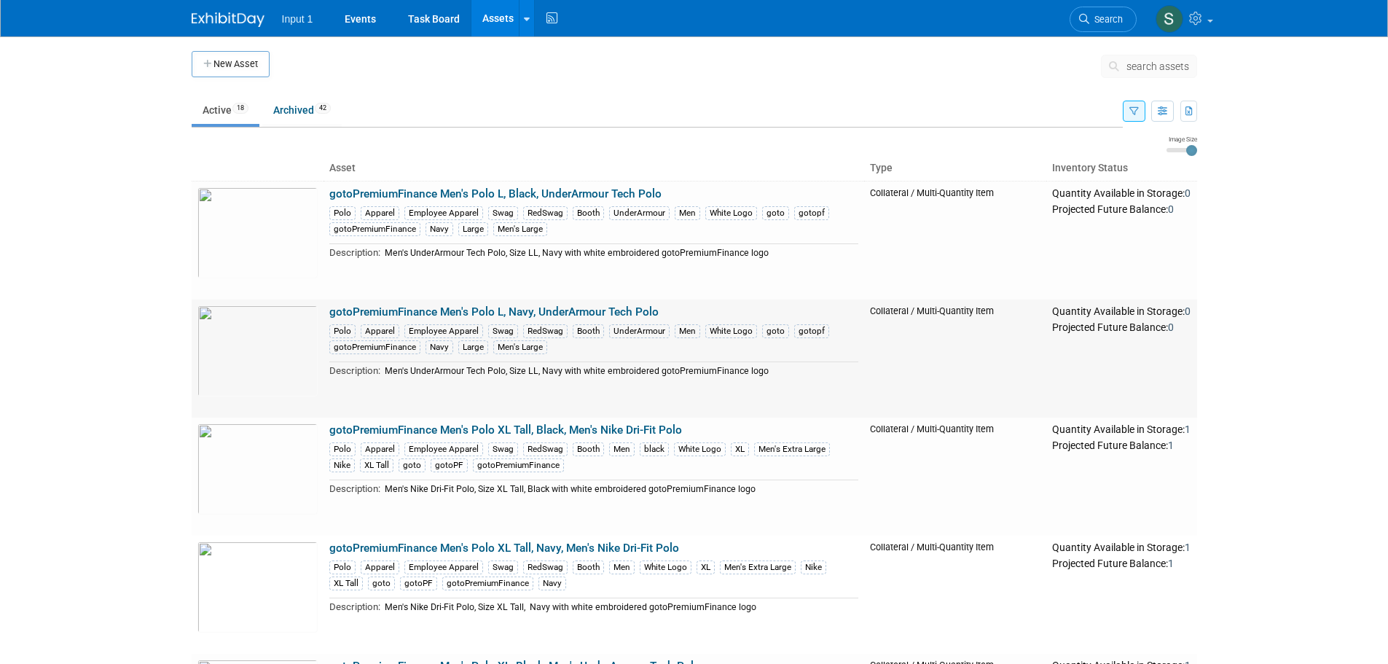
click at [511, 313] on link "gotoPremiumFinance Men's Polo L, Navy, UnderArmour Tech Polo" at bounding box center [493, 311] width 329 height 13
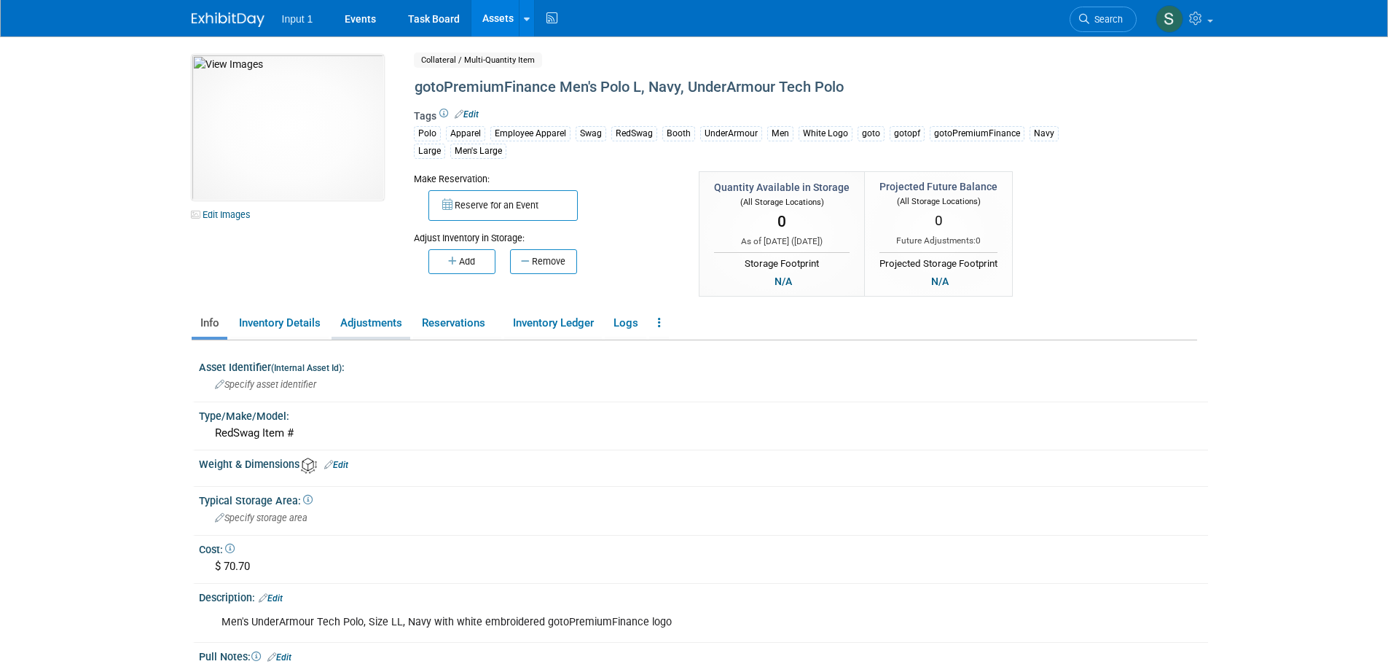
click at [367, 323] on link "Adjustments" at bounding box center [370, 322] width 79 height 25
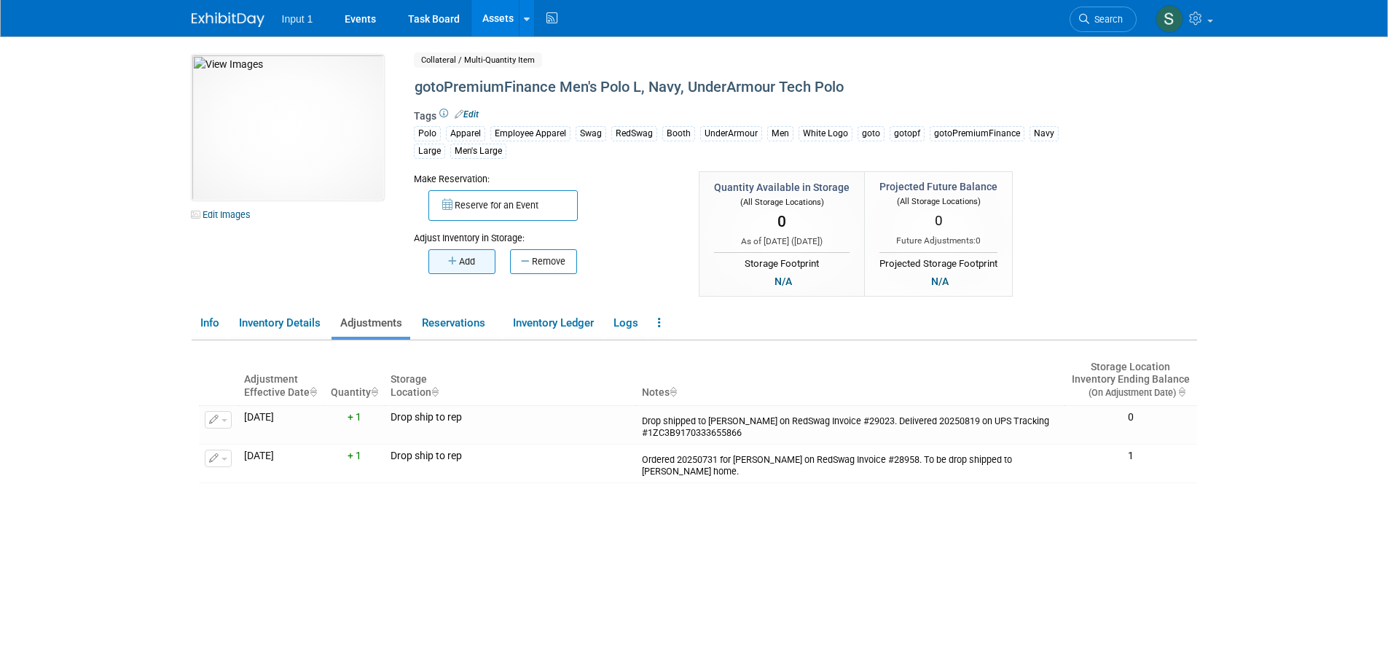
click at [458, 264] on button "Add" at bounding box center [461, 261] width 67 height 25
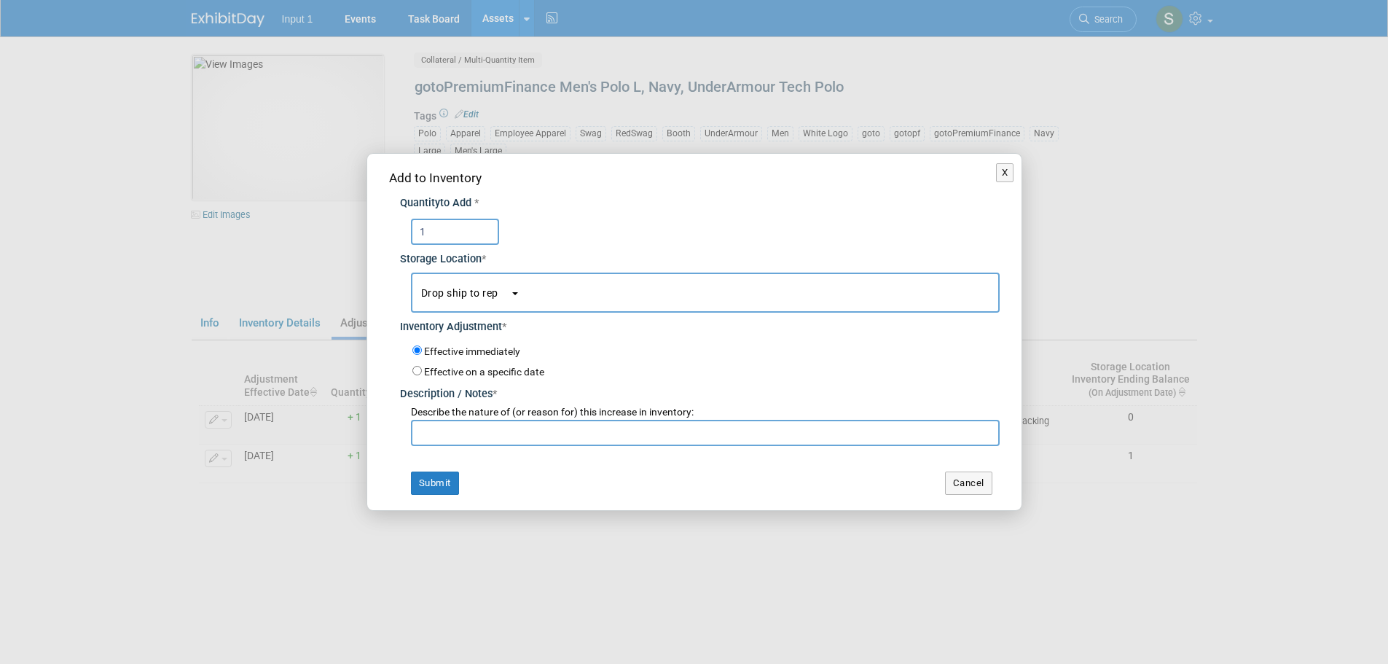
type input "1"
click at [419, 369] on input "Effective on a specific date" at bounding box center [416, 370] width 9 height 9
radio input "true"
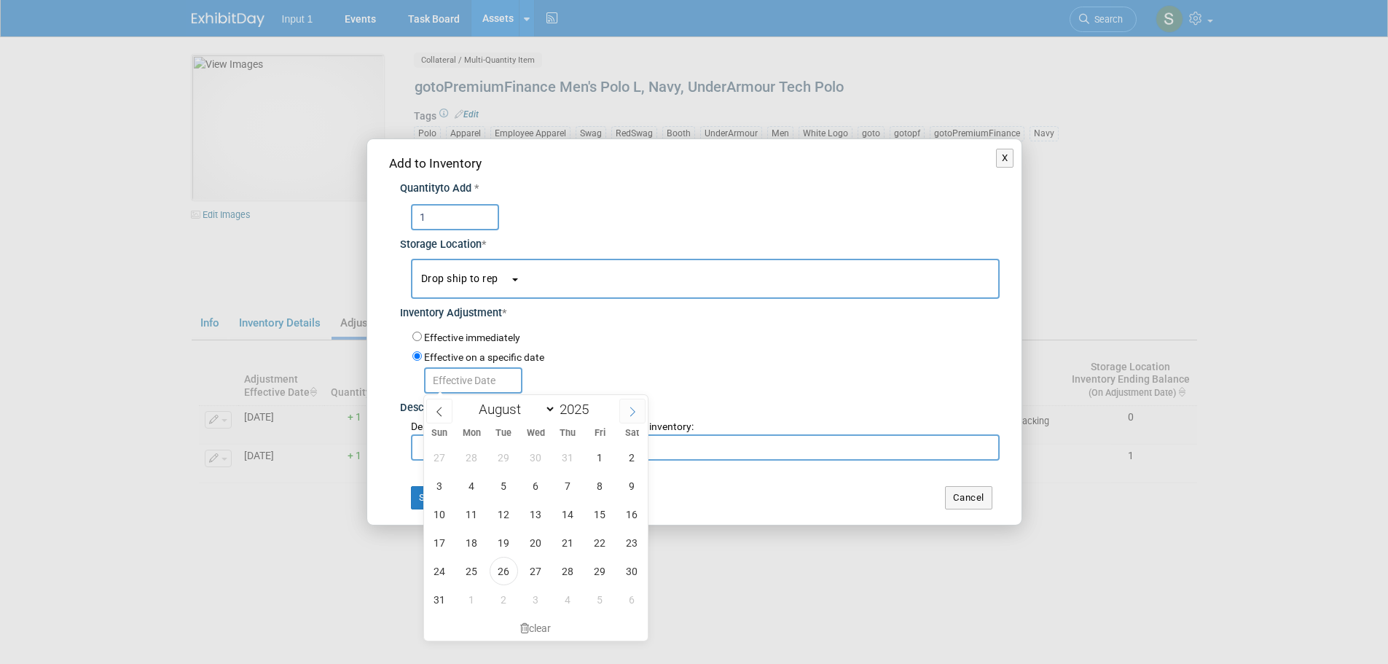
click at [634, 409] on icon at bounding box center [632, 411] width 5 height 9
select select "8"
click at [542, 489] on span "10" at bounding box center [536, 485] width 28 height 28
type input "Sep 10, 2025"
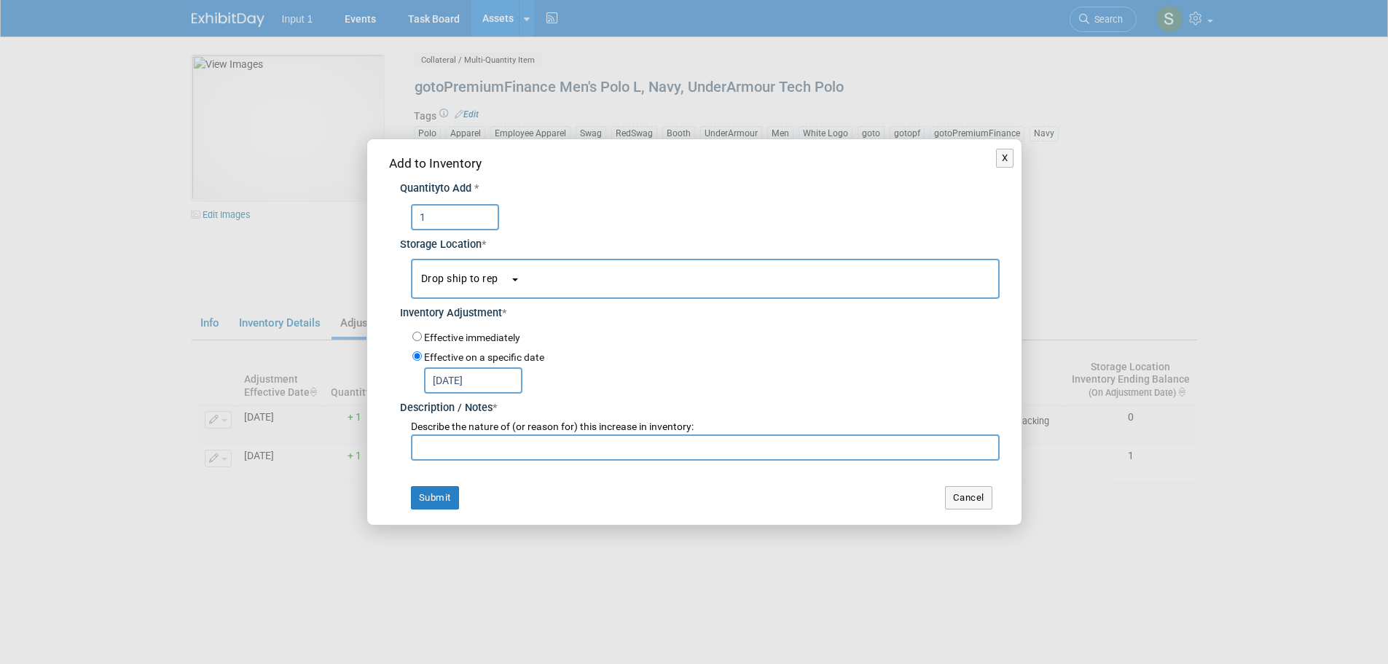
click at [482, 453] on input "text" at bounding box center [705, 447] width 589 height 26
paste input "Drop ship to Alex Beck on RedSwag Invoice 29105. Expected ship date Sept 10, 20…"
drag, startPoint x: 525, startPoint y: 446, endPoint x: 477, endPoint y: 446, distance: 48.1
click at [477, 446] on input "Drop ship to [PERSON_NAME] on RedSwag Invoice 29105. Expected ship date [DATE]" at bounding box center [705, 447] width 589 height 26
type input "Drop ship to Troy Ellis on RedSwag Invoice 29105. Expected ship date Sept 10, 2…"
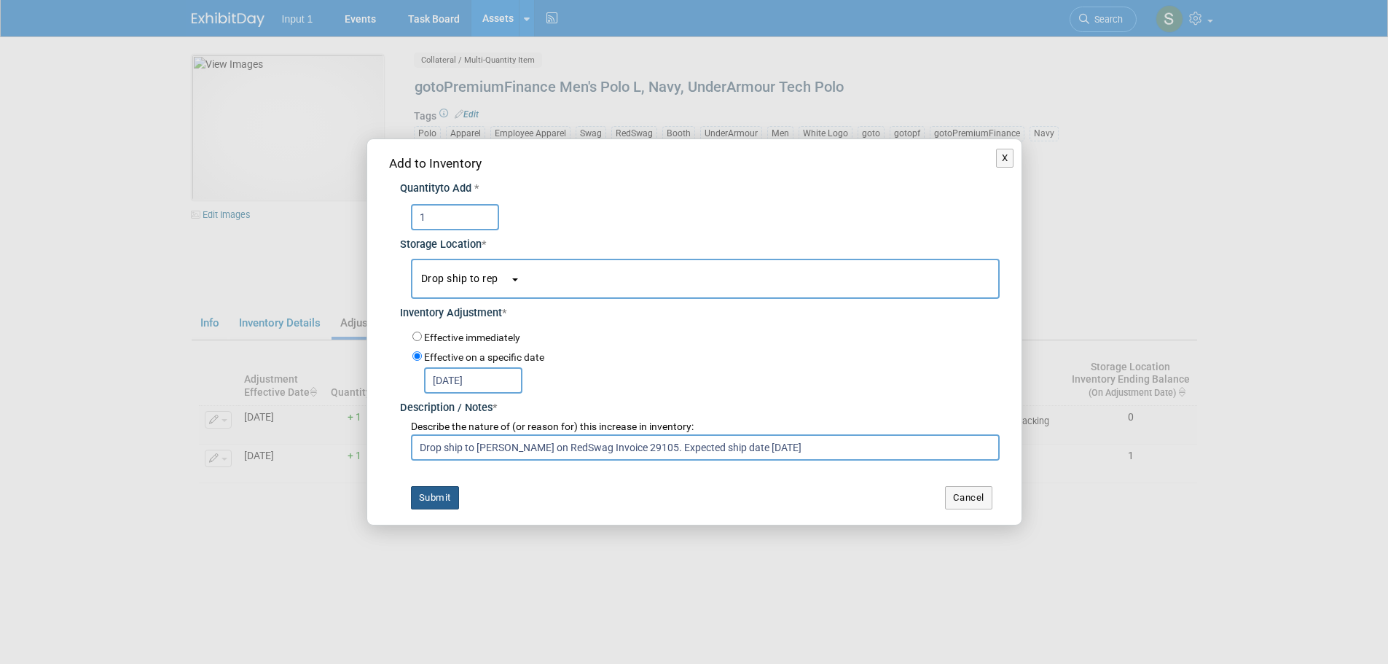
click at [450, 496] on button "Submit" at bounding box center [435, 497] width 48 height 23
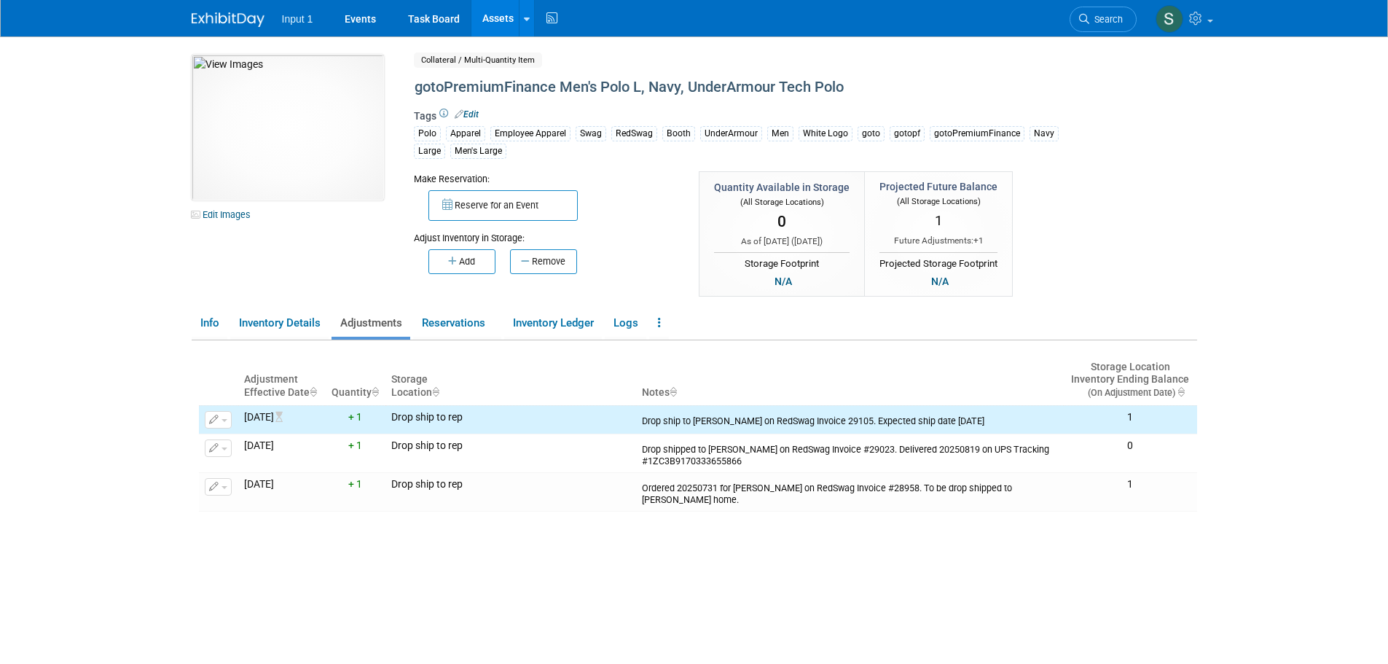
click at [500, 21] on link "Assets" at bounding box center [497, 18] width 53 height 36
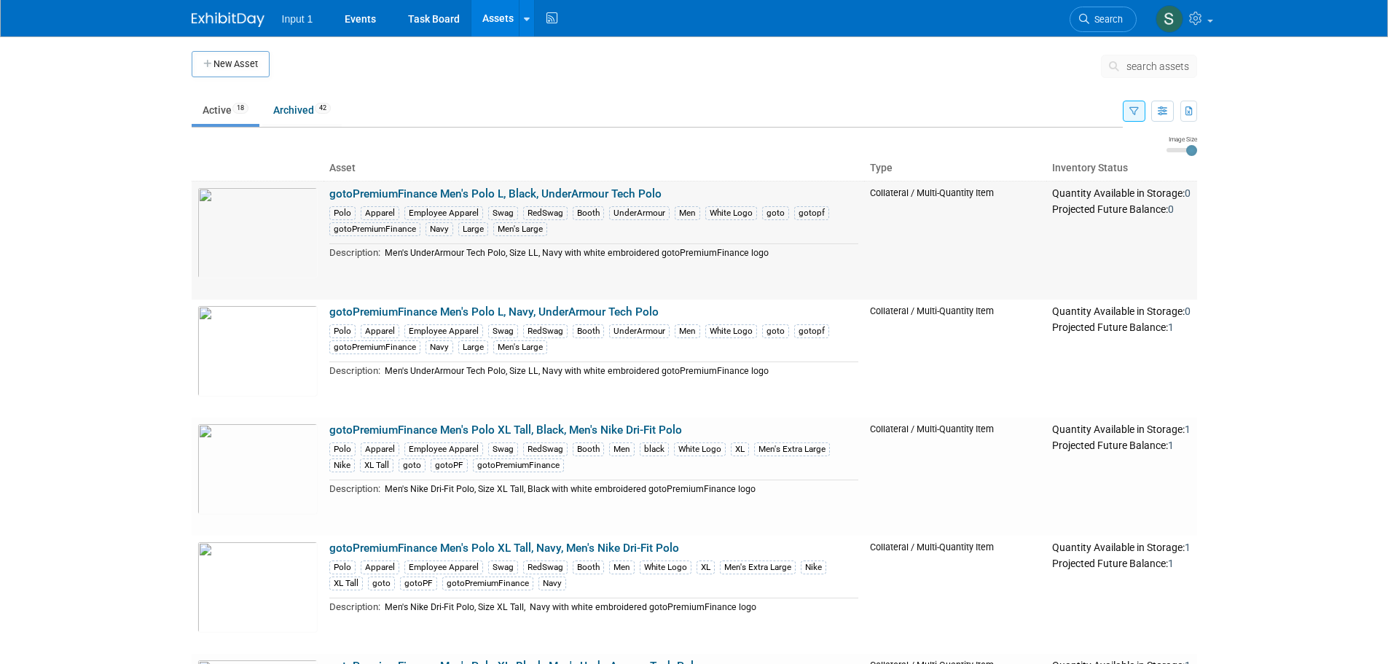
click at [513, 192] on link "gotoPremiumFinance Men's Polo L, Black, UnderArmour Tech Polo" at bounding box center [495, 193] width 332 height 13
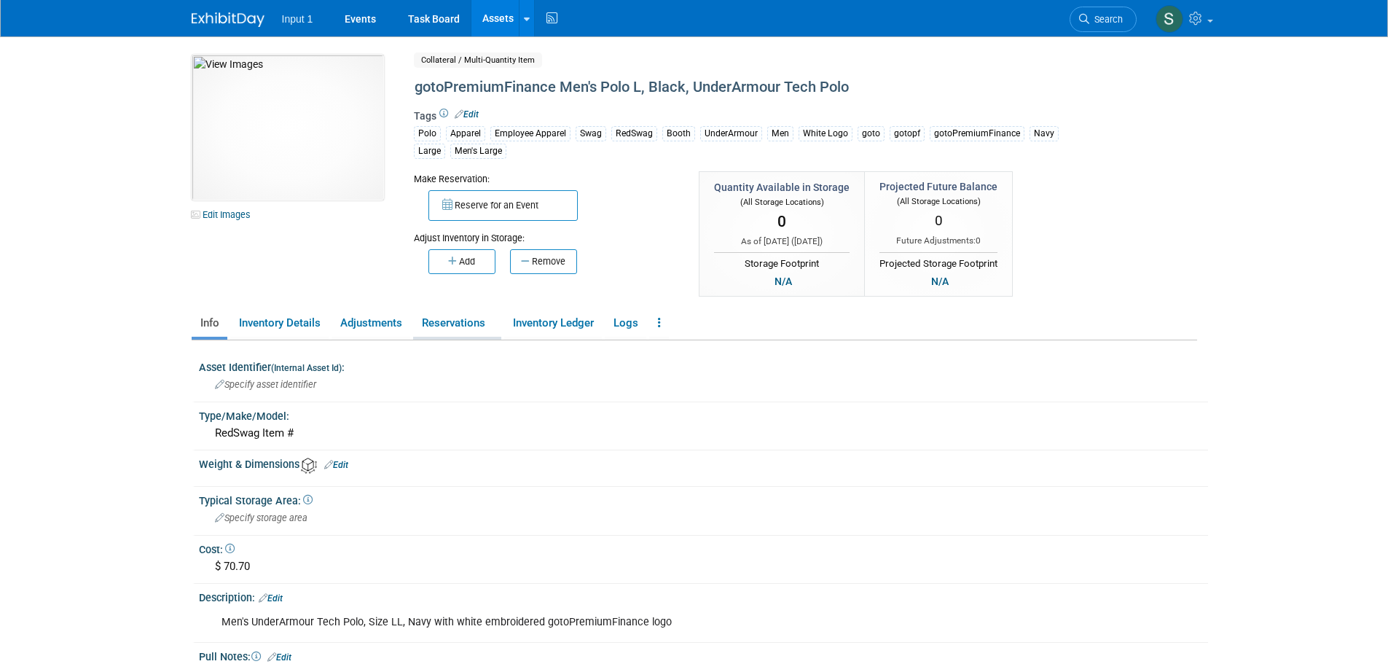
click at [430, 322] on link "Reservations" at bounding box center [457, 322] width 88 height 25
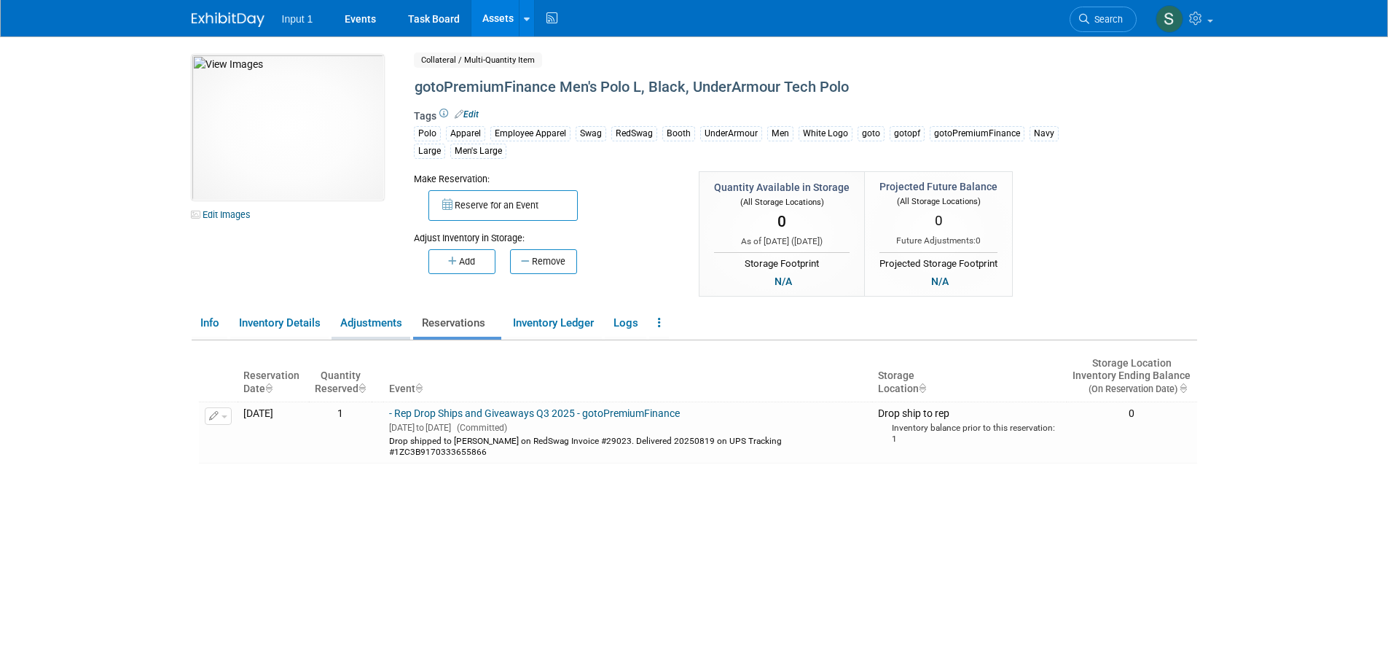
click at [369, 320] on link "Adjustments" at bounding box center [370, 322] width 79 height 25
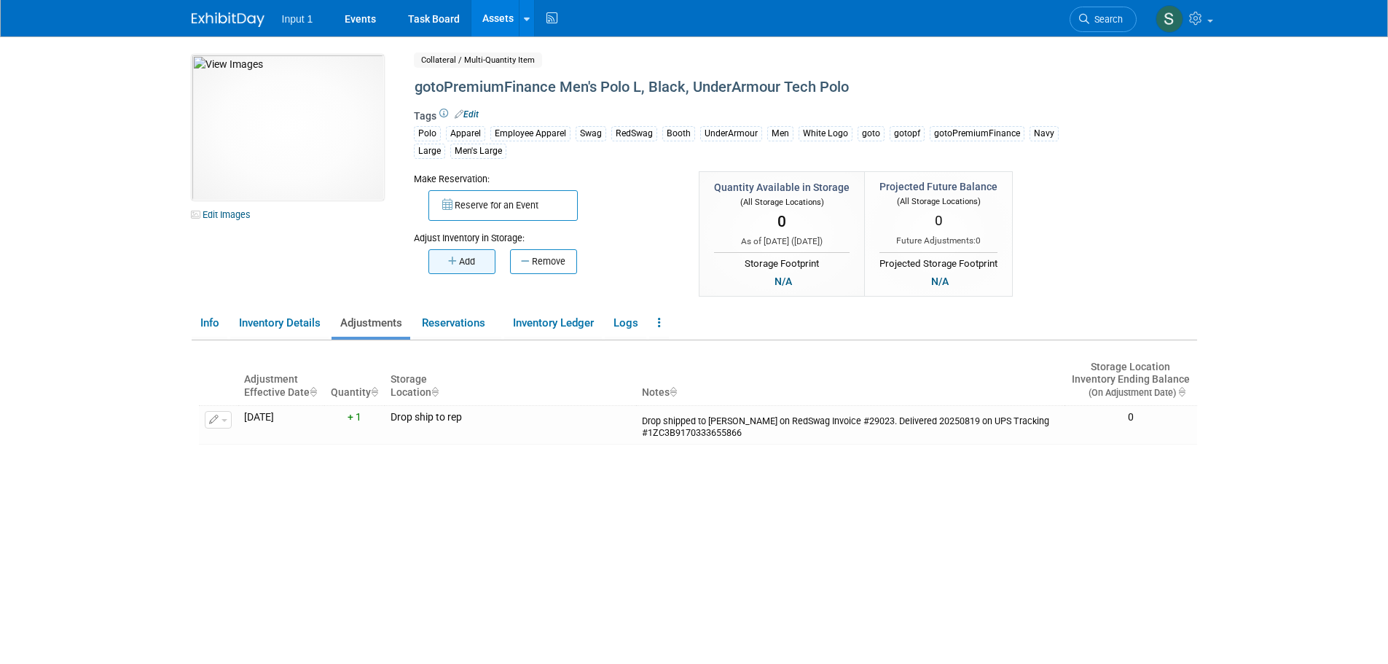
click at [454, 261] on icon "button" at bounding box center [453, 260] width 11 height 9
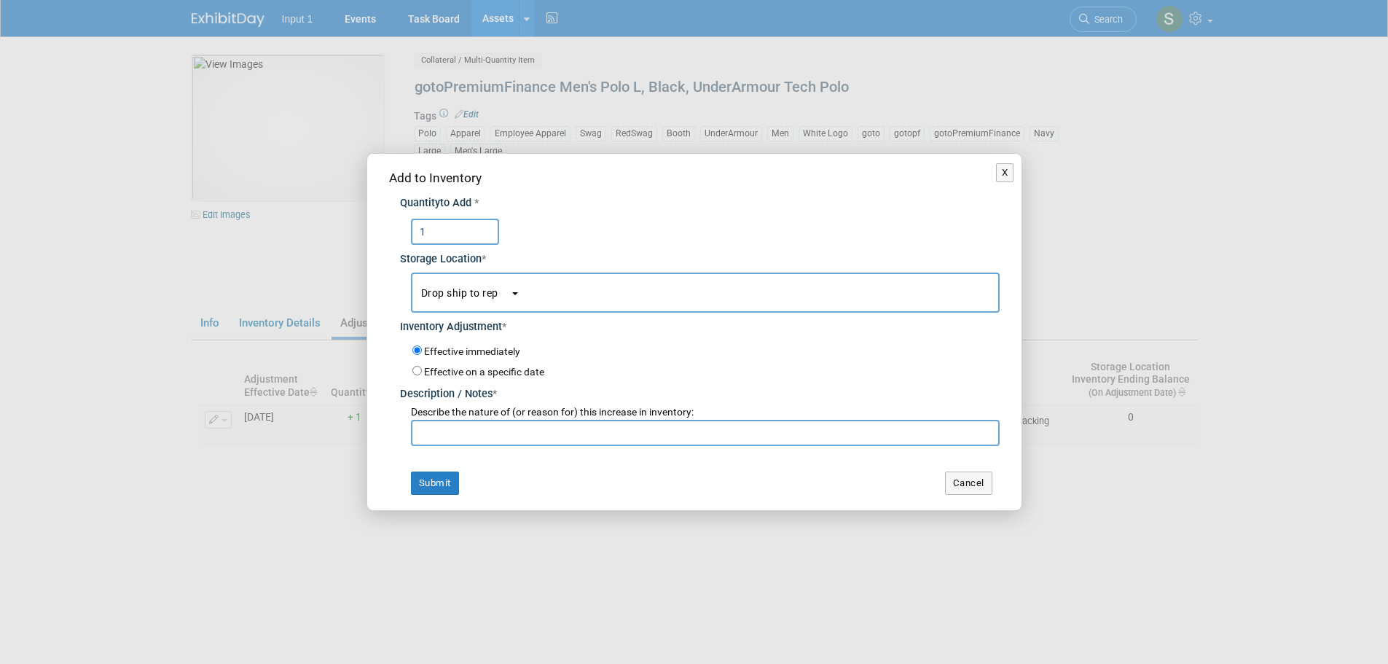
type input "1"
click at [422, 368] on div "Effective on a specific date" at bounding box center [705, 371] width 587 height 17
click at [413, 372] on input "Effective on a specific date" at bounding box center [416, 370] width 9 height 9
radio input "true"
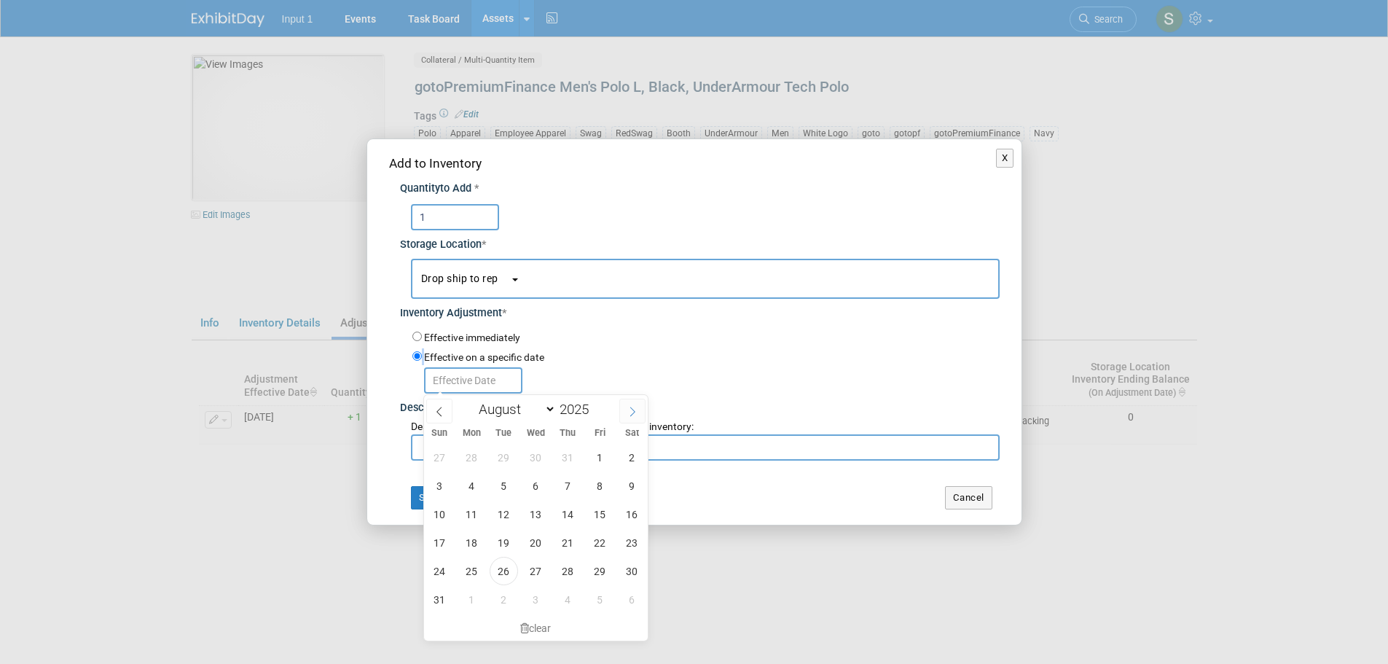
click at [634, 410] on icon at bounding box center [632, 411] width 5 height 9
select select "8"
click at [538, 481] on span "10" at bounding box center [536, 485] width 28 height 28
type input "Sep 10, 2025"
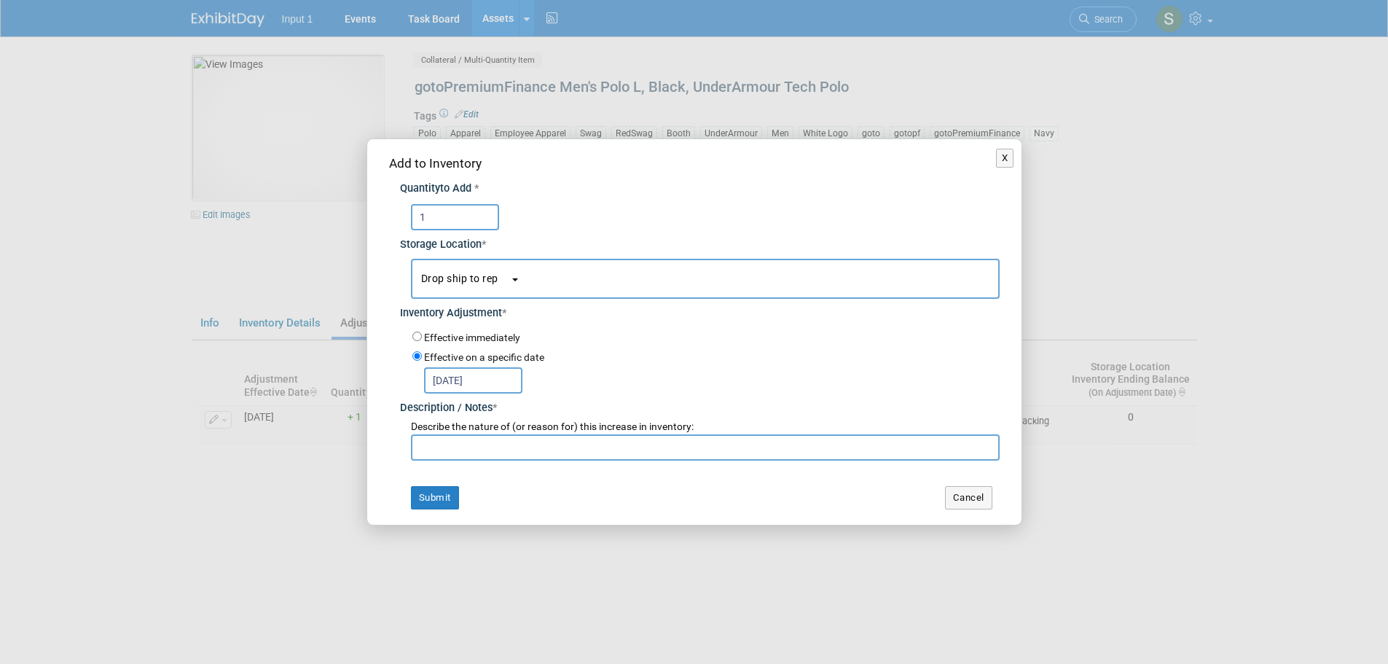
click at [483, 450] on input "text" at bounding box center [705, 447] width 589 height 26
paste input "Drop ship to Alex Beck on RedSwag Invoice 29105. Expected ship date Sept 10, 20…"
type input "Drop ship to Alex Beck on RedSwag Invoice 29105. Expected ship date Sept 10, 20…"
click at [413, 496] on button "Submit" at bounding box center [435, 497] width 48 height 23
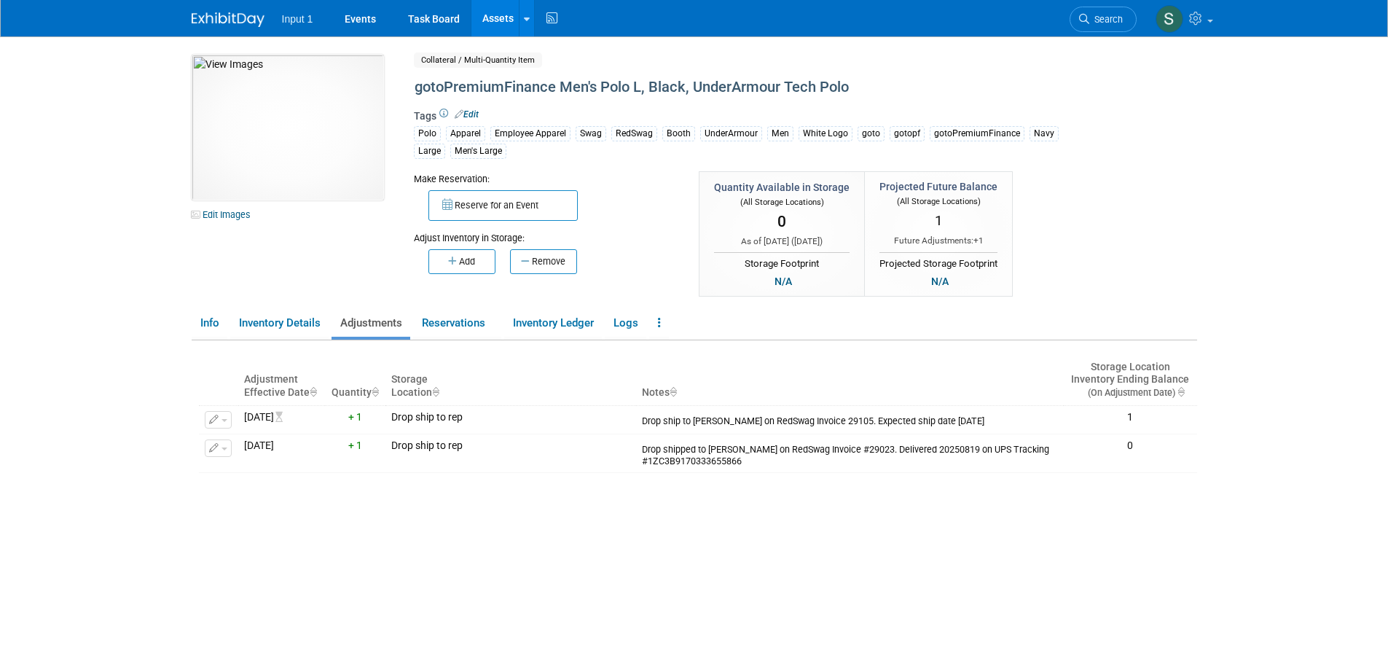
click at [587, 578] on div "Adjustment Effective Date Quantity Storage Location Notes Storage Location Inve…" at bounding box center [698, 526] width 998 height 372
click at [489, 20] on link "Assets" at bounding box center [497, 18] width 53 height 36
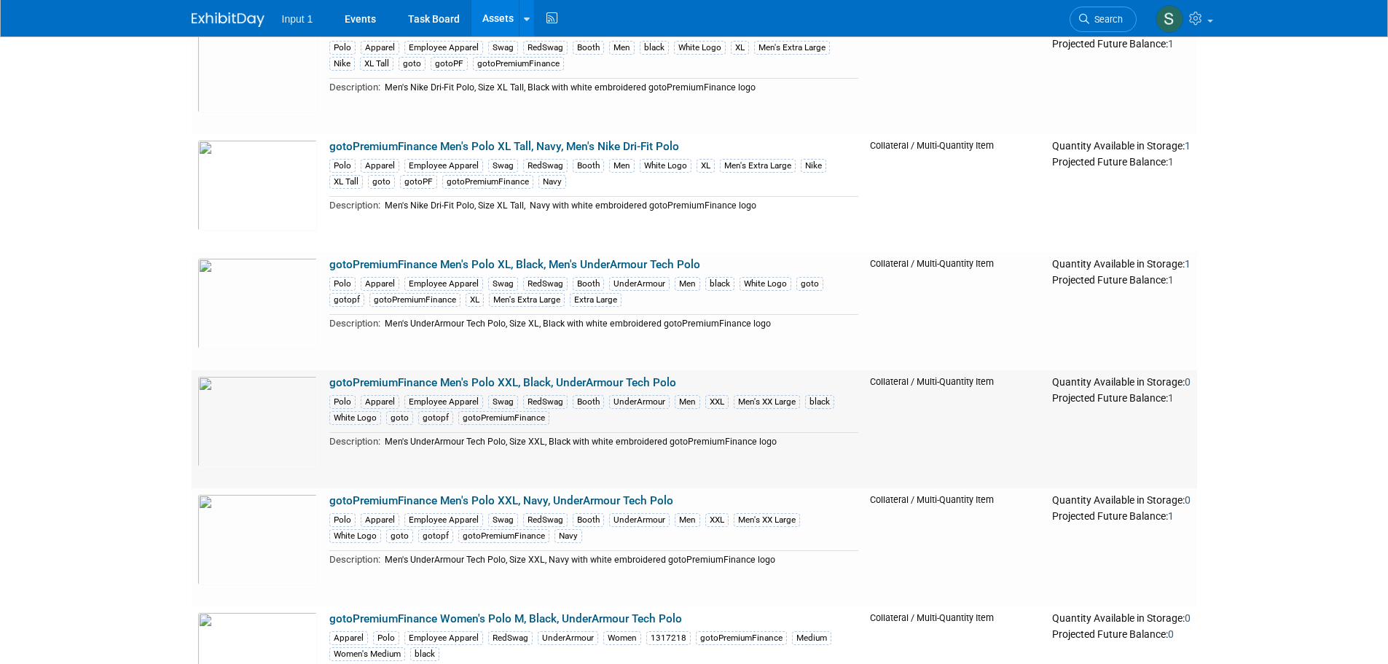
scroll to position [437, 0]
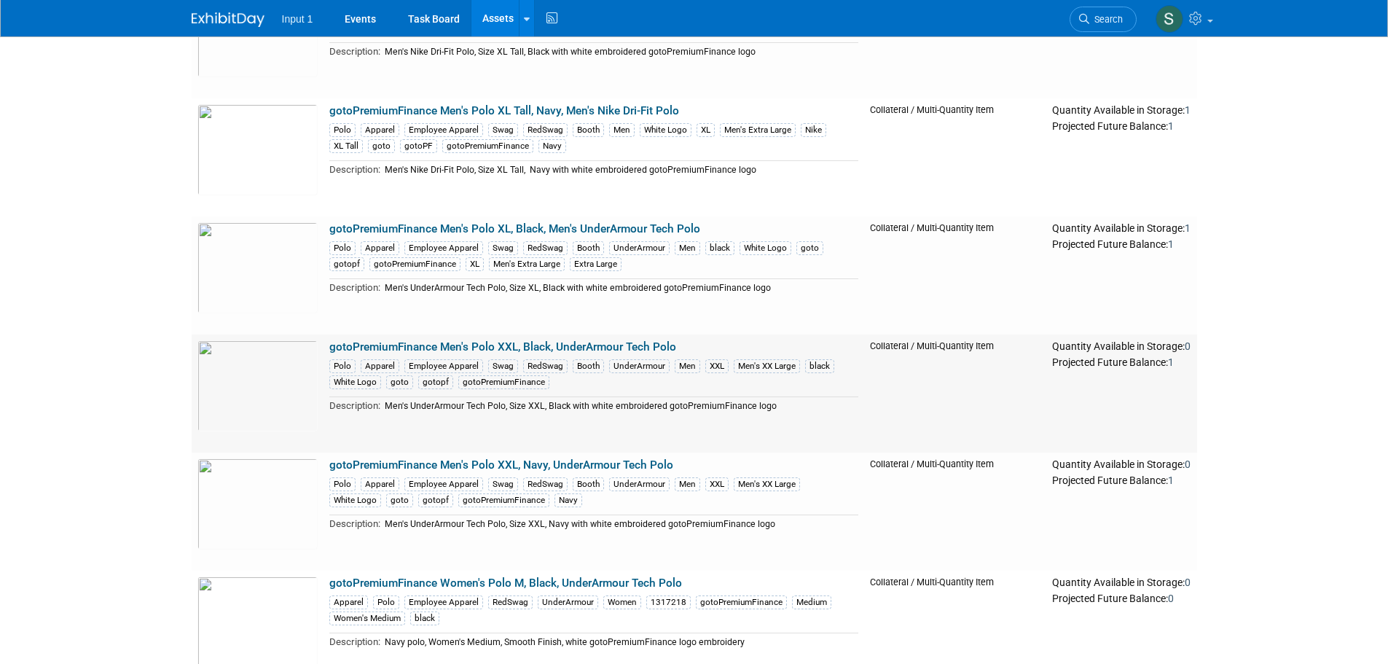
click at [538, 346] on link "gotoPremiumFinance Men's Polo XXL, Black, UnderArmour Tech Polo" at bounding box center [502, 346] width 347 height 13
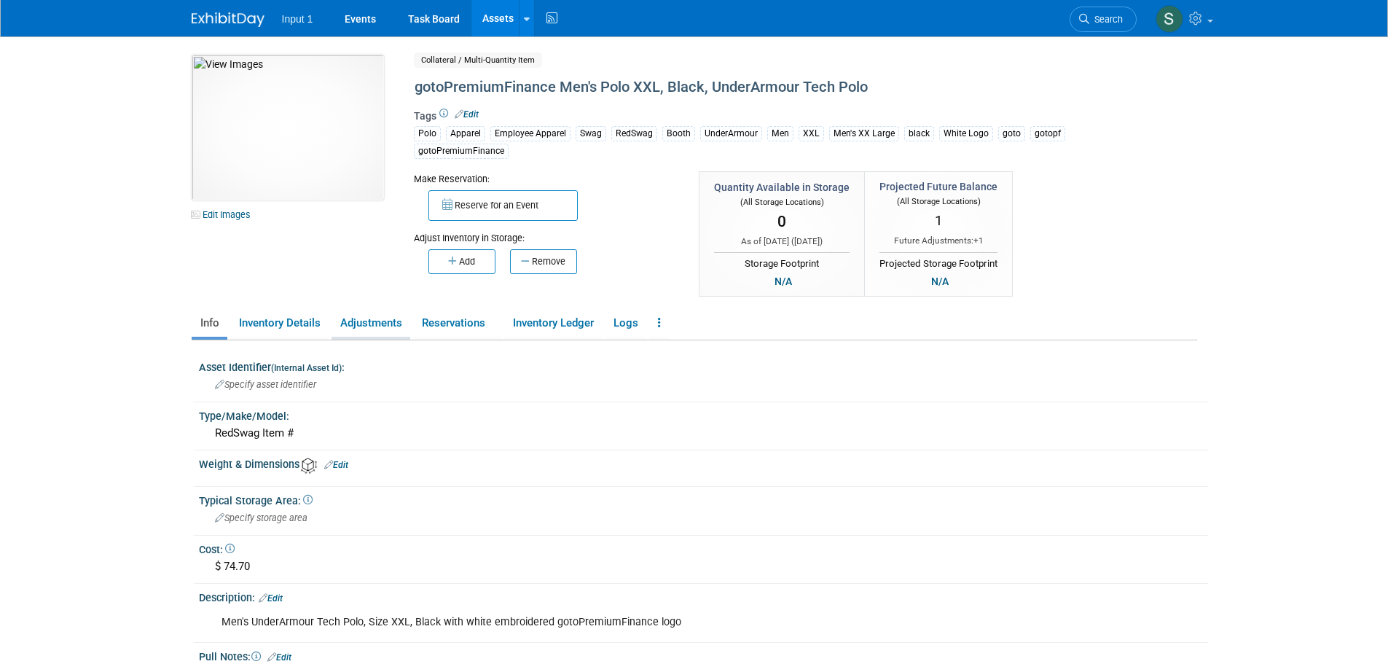
click at [378, 324] on link "Adjustments" at bounding box center [370, 322] width 79 height 25
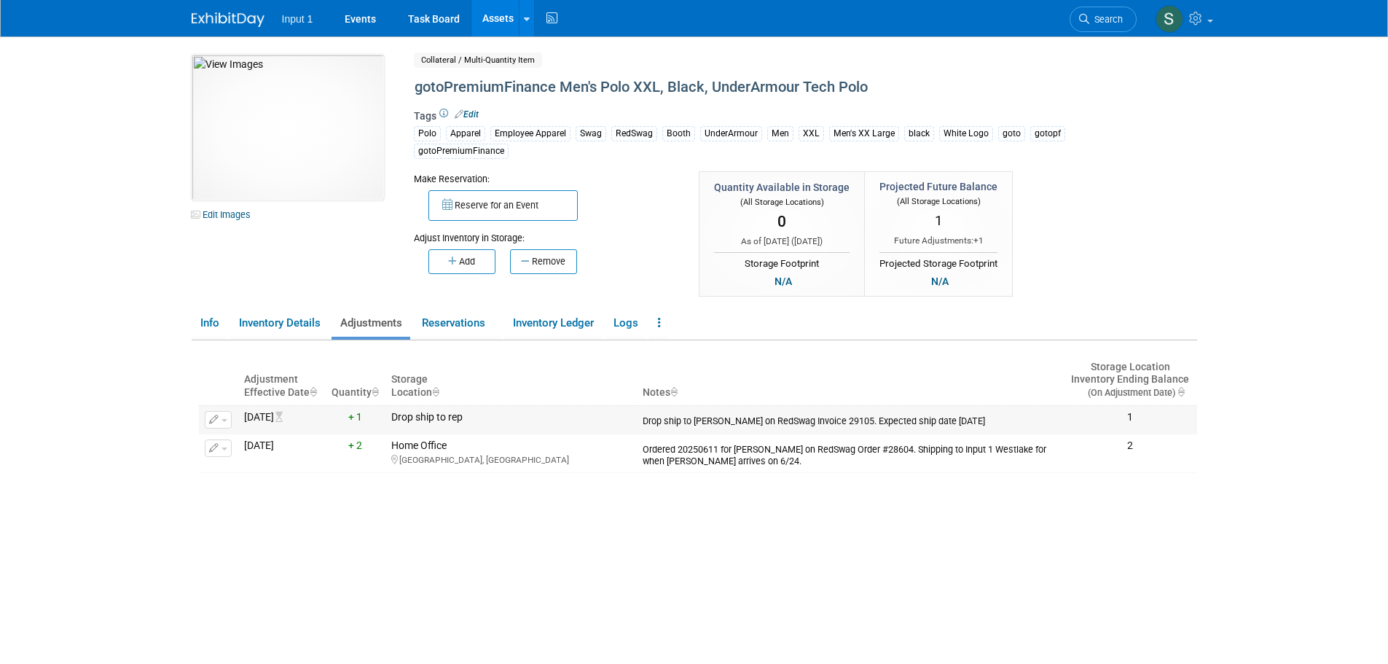
click at [227, 422] on button "button" at bounding box center [218, 419] width 27 height 17
click at [238, 467] on span "Delete Adjustment" at bounding box center [277, 466] width 89 height 12
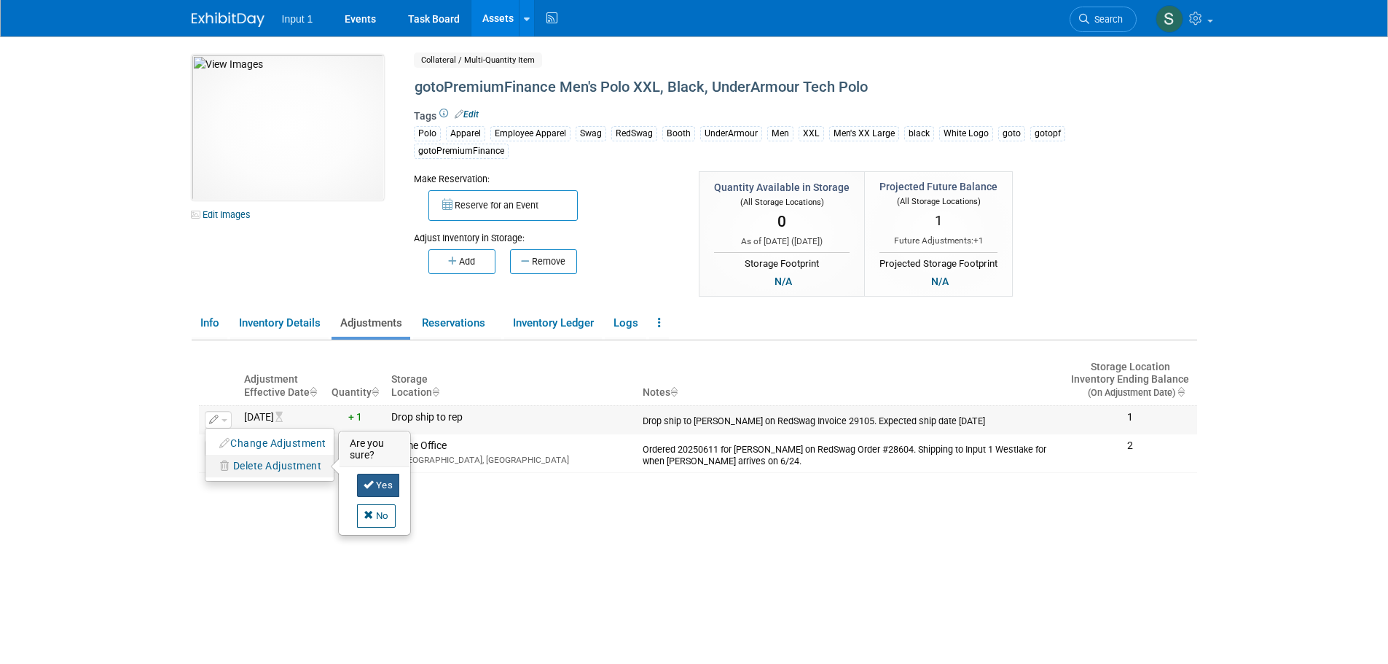
click at [384, 482] on link "Yes" at bounding box center [378, 484] width 43 height 23
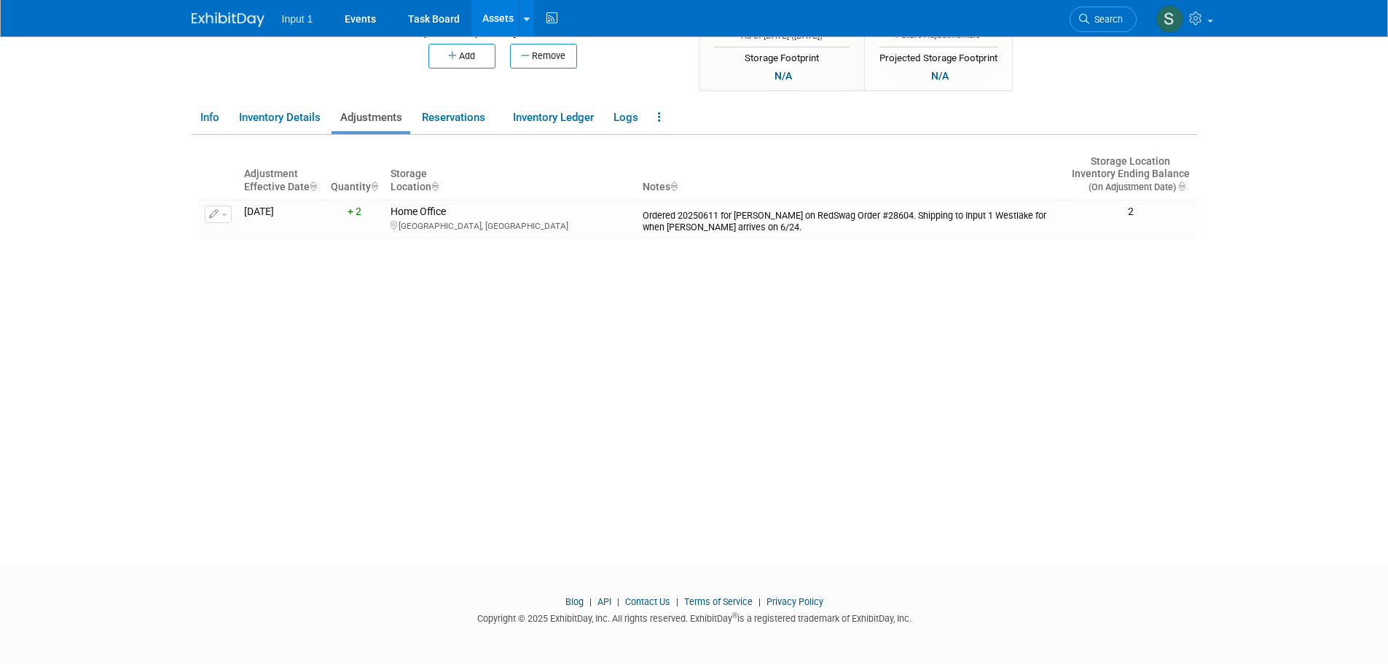
scroll to position [206, 0]
